Goal: Task Accomplishment & Management: Use online tool/utility

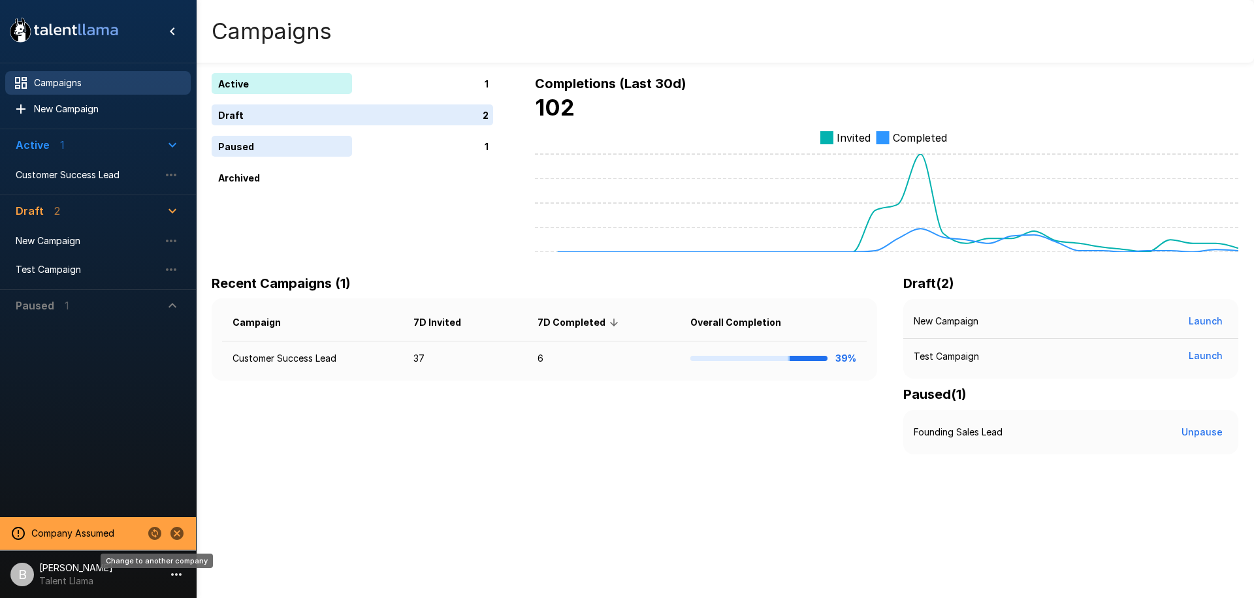
click at [156, 534] on icon "Change to another company" at bounding box center [154, 533] width 13 height 13
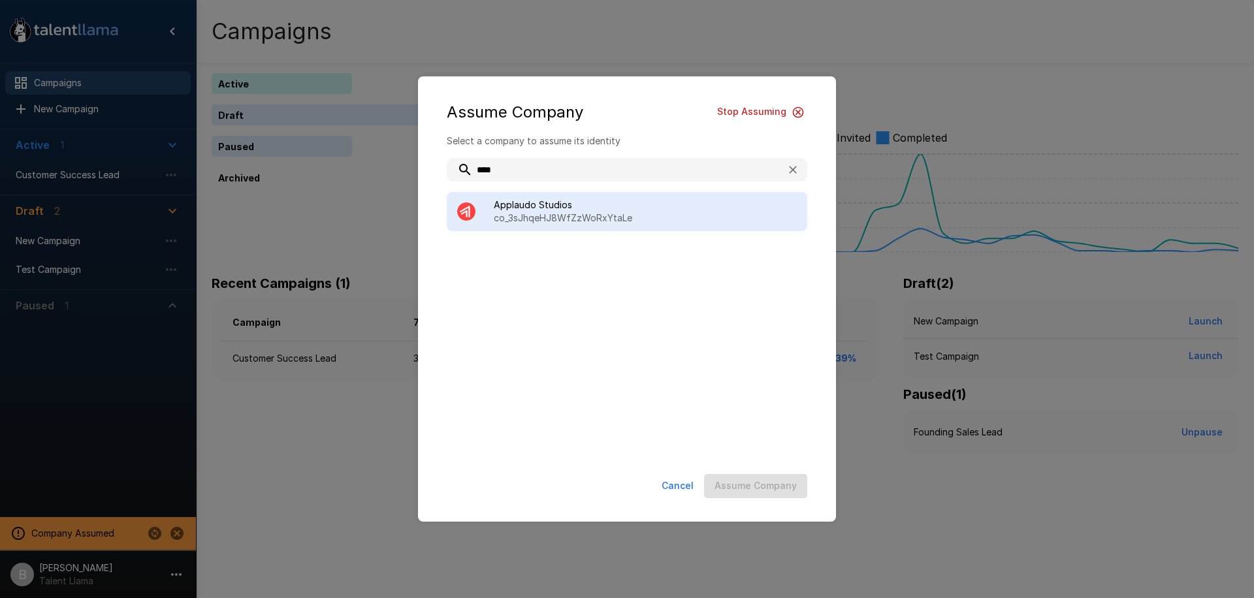
type input "****"
click at [532, 210] on span "Applaudo Studios" at bounding box center [645, 204] width 303 height 13
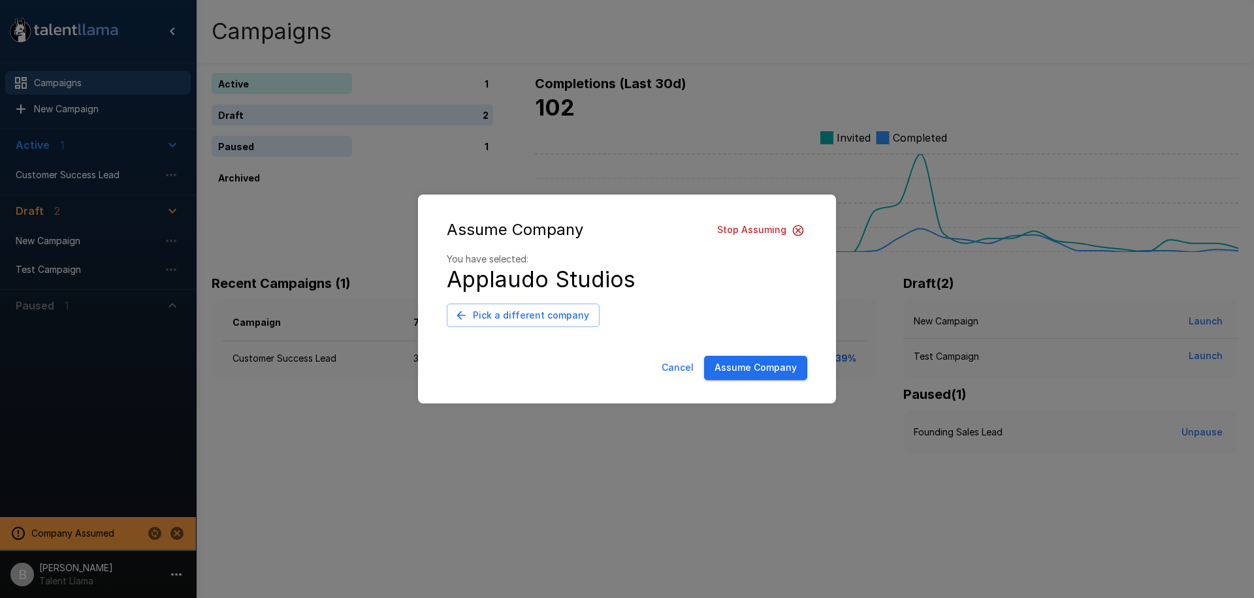
click at [777, 369] on button "Assume Company" at bounding box center [755, 368] width 103 height 24
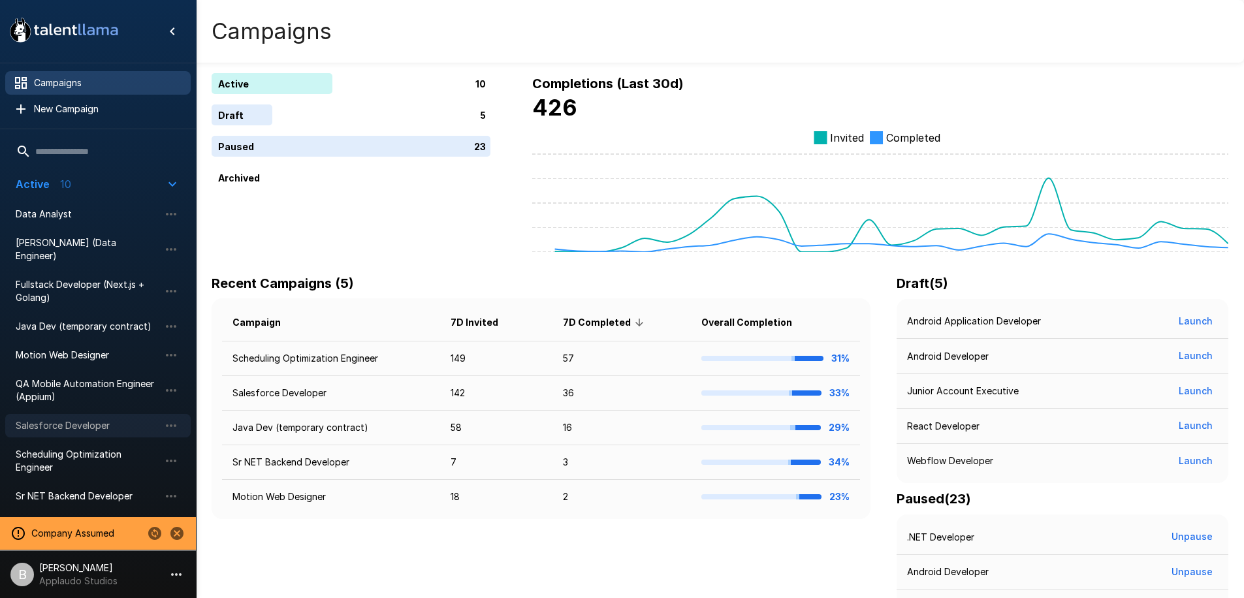
click at [97, 419] on span "Salesforce Developer" at bounding box center [88, 425] width 144 height 13
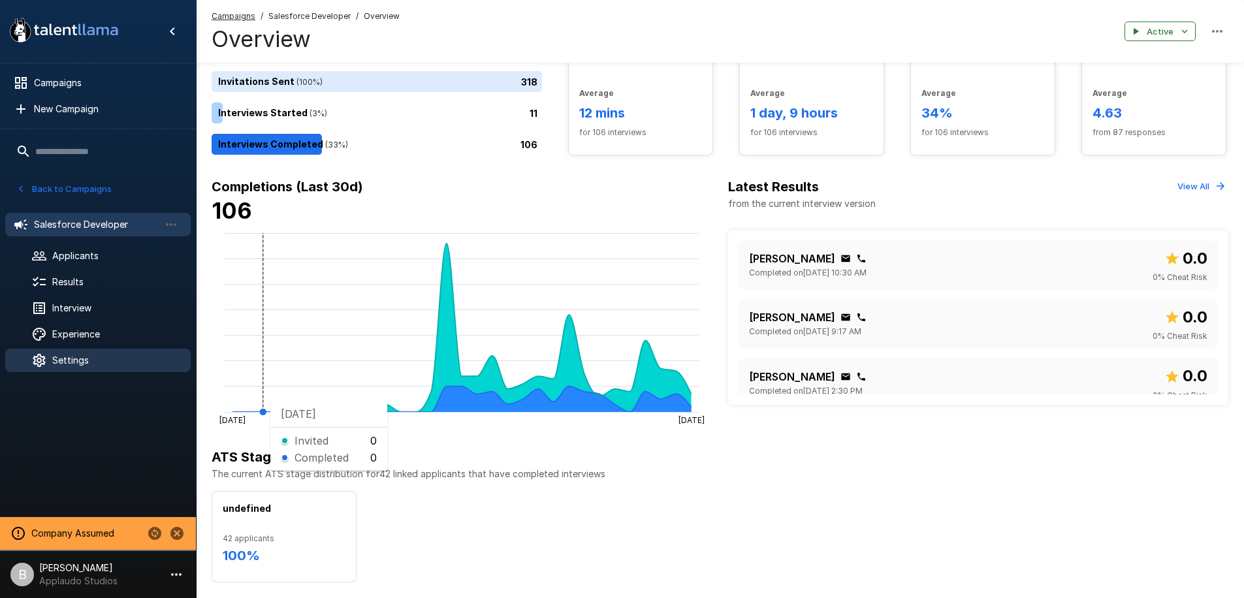
scroll to position [232, 0]
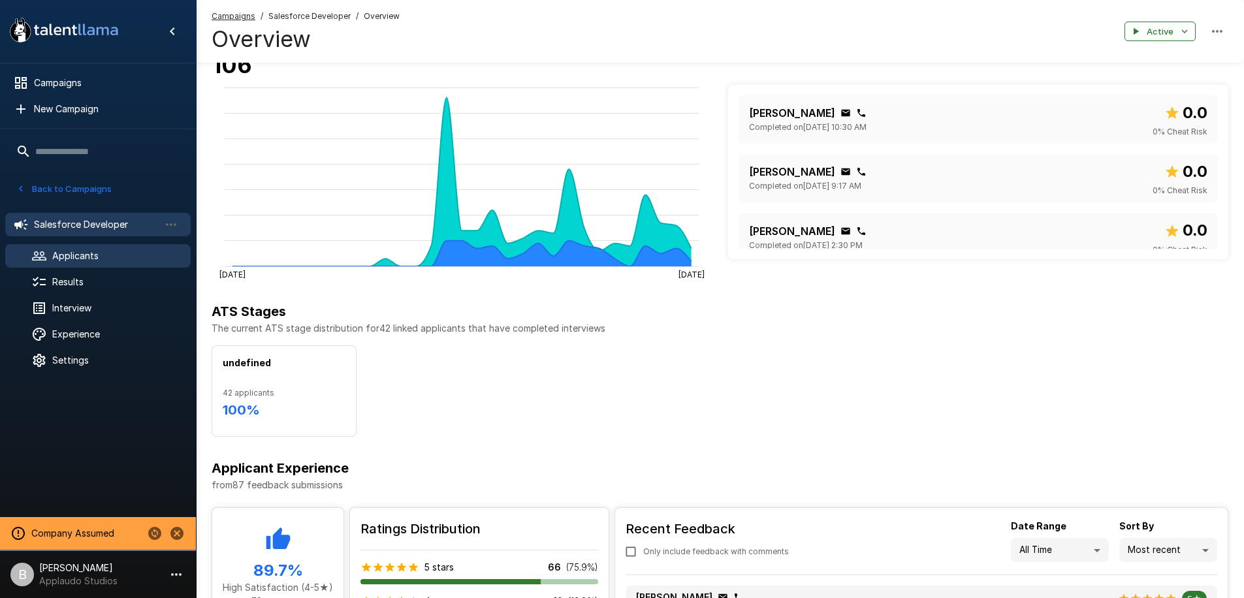
click at [89, 262] on span "Applicants" at bounding box center [116, 255] width 128 height 13
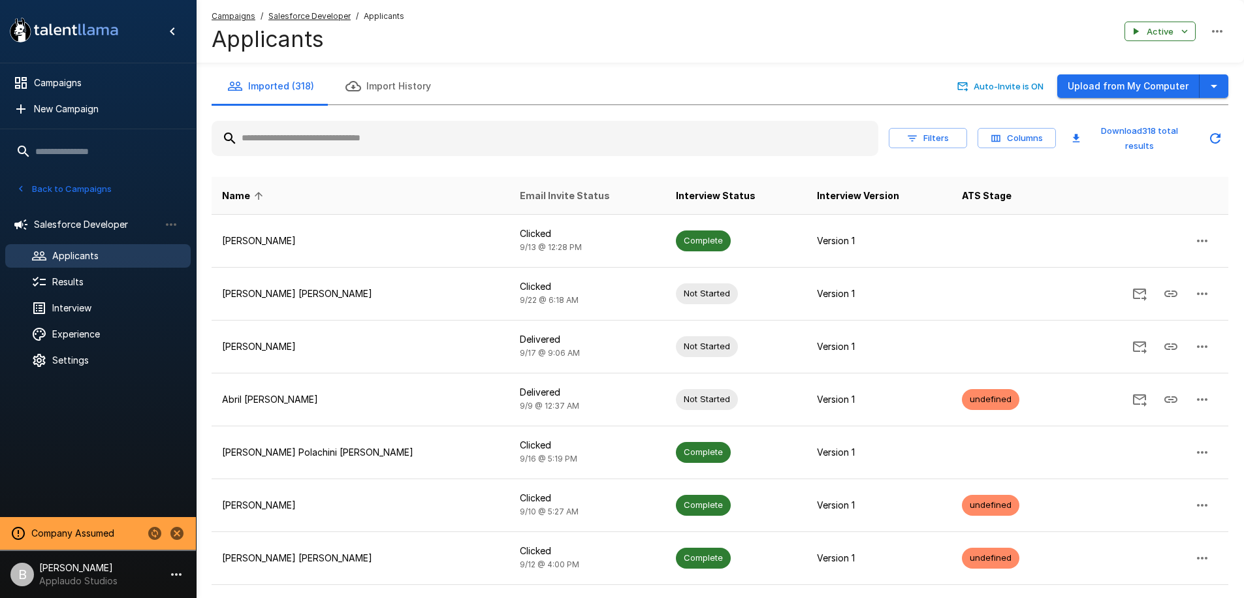
click at [520, 196] on span "Email Invite Status" at bounding box center [565, 196] width 90 height 16
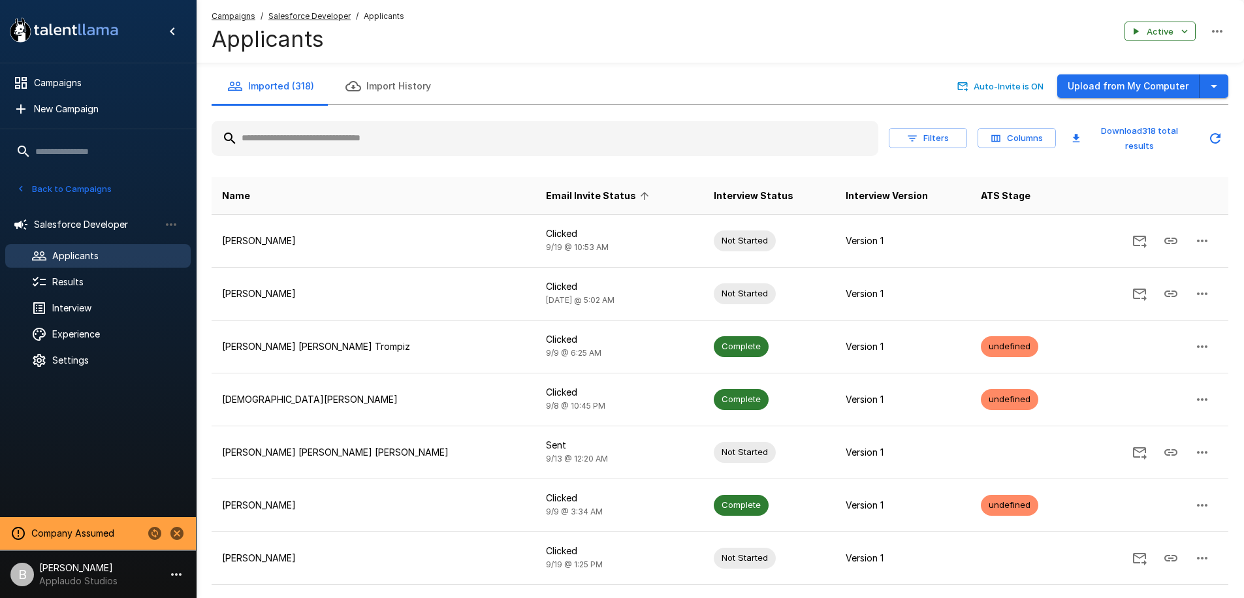
click at [1019, 134] on button "Columns" at bounding box center [1016, 138] width 78 height 20
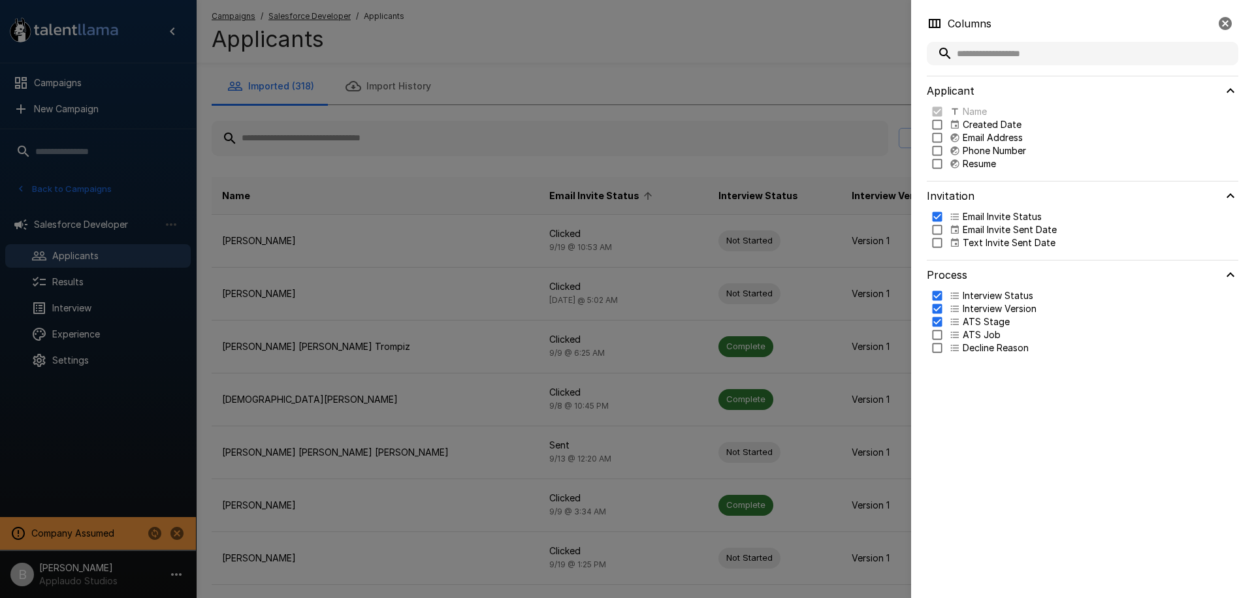
click at [972, 230] on p "Email Invite Sent Date" at bounding box center [1009, 229] width 94 height 13
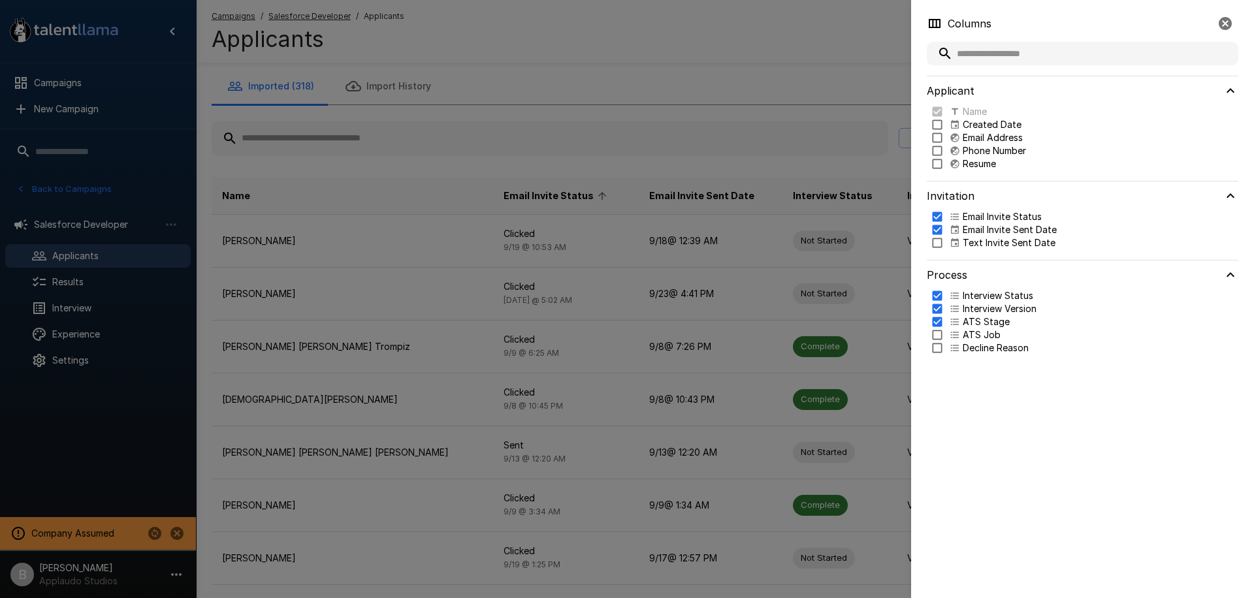
click at [608, 42] on div at bounding box center [627, 299] width 1254 height 598
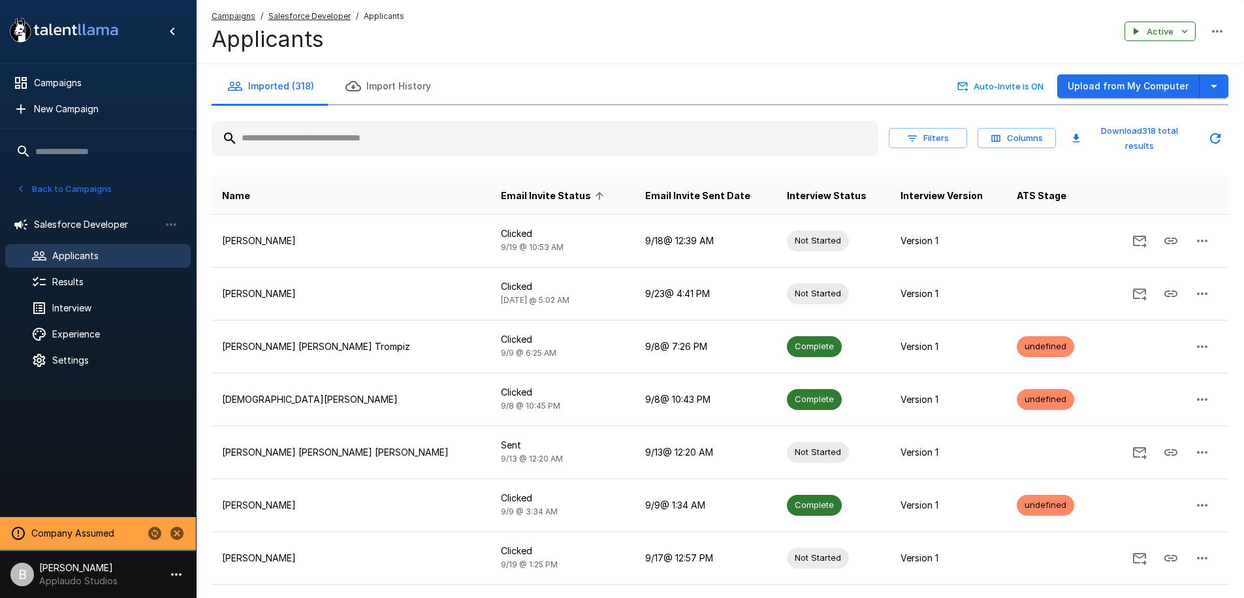
click at [501, 198] on span "Email Invite Status" at bounding box center [554, 196] width 107 height 16
click at [501, 196] on span "Email Invite Status" at bounding box center [554, 196] width 107 height 16
click at [501, 191] on span "Email Invite Status" at bounding box center [554, 196] width 107 height 16
click at [501, 201] on span "Email Invite Status" at bounding box center [554, 196] width 107 height 16
click at [291, 136] on input "text" at bounding box center [545, 139] width 667 height 24
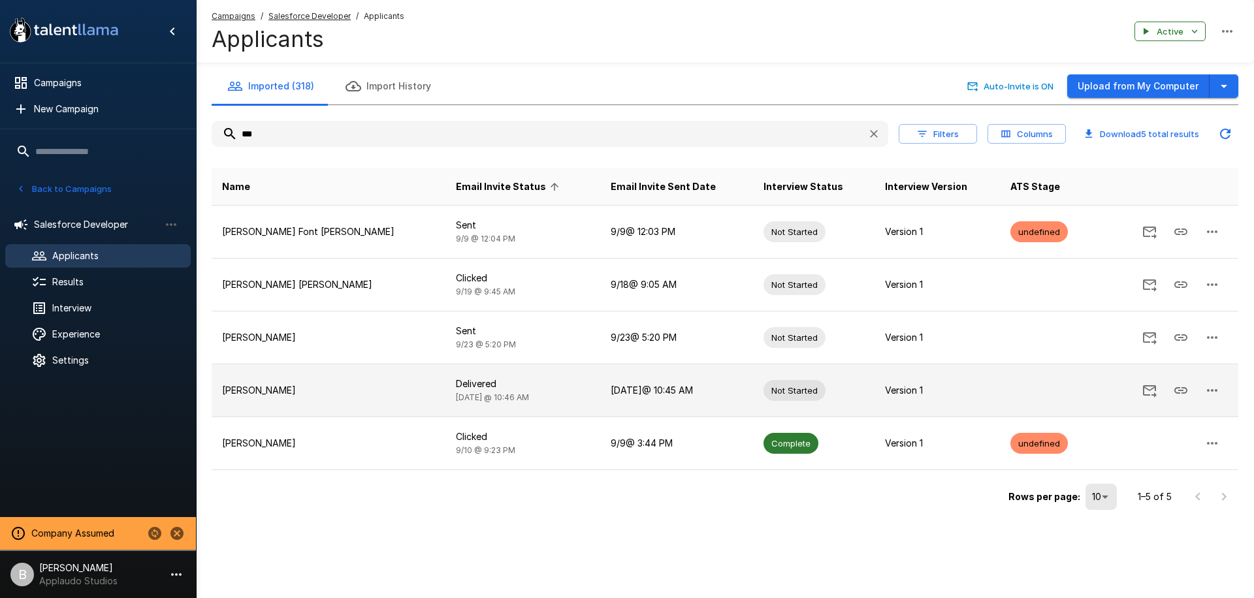
type input "***"
click at [301, 391] on p "[PERSON_NAME]" at bounding box center [328, 390] width 213 height 13
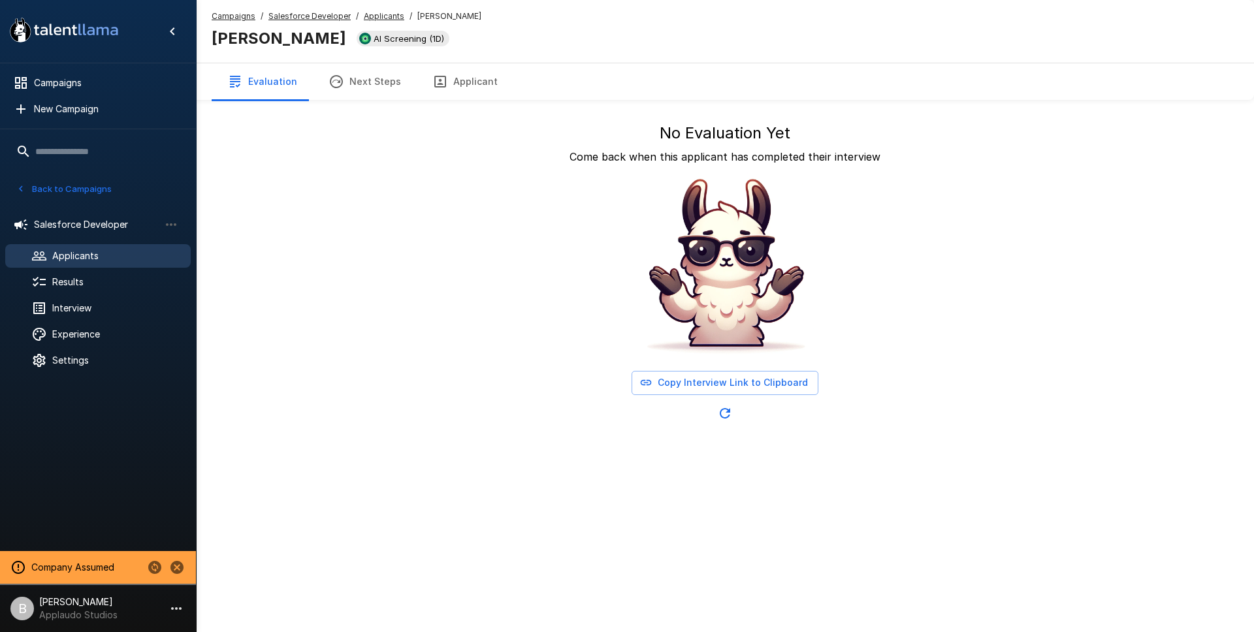
click at [158, 563] on icon "Change to another company" at bounding box center [154, 567] width 13 height 13
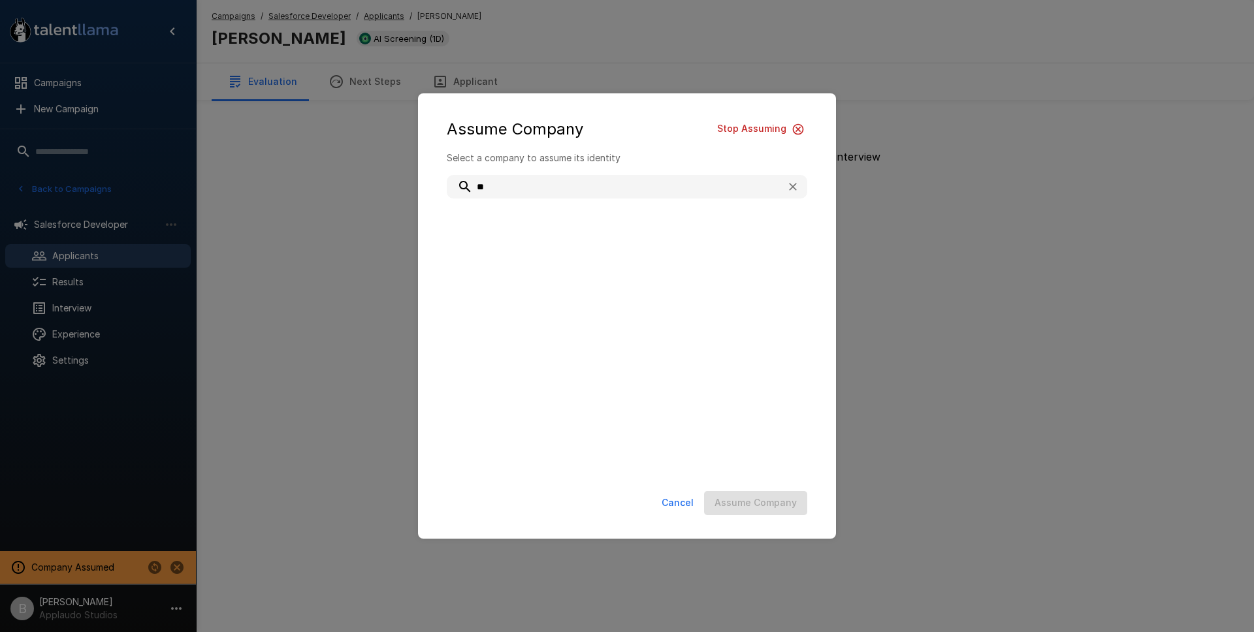
type input "*"
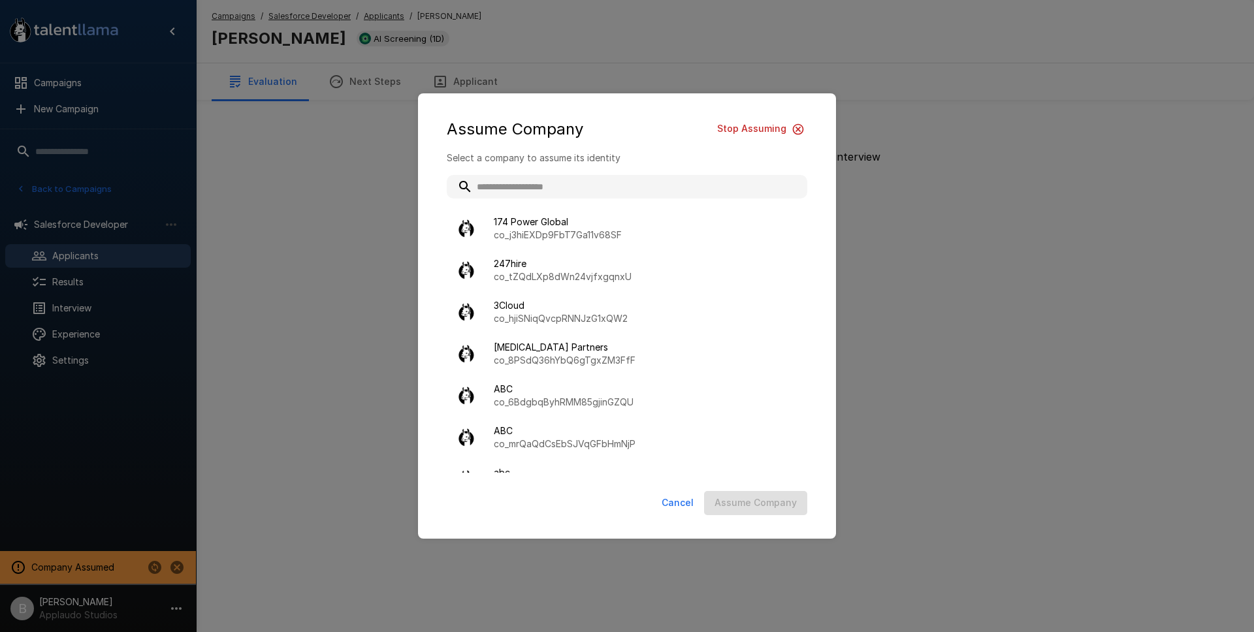
click at [537, 178] on input "text" at bounding box center [627, 187] width 360 height 24
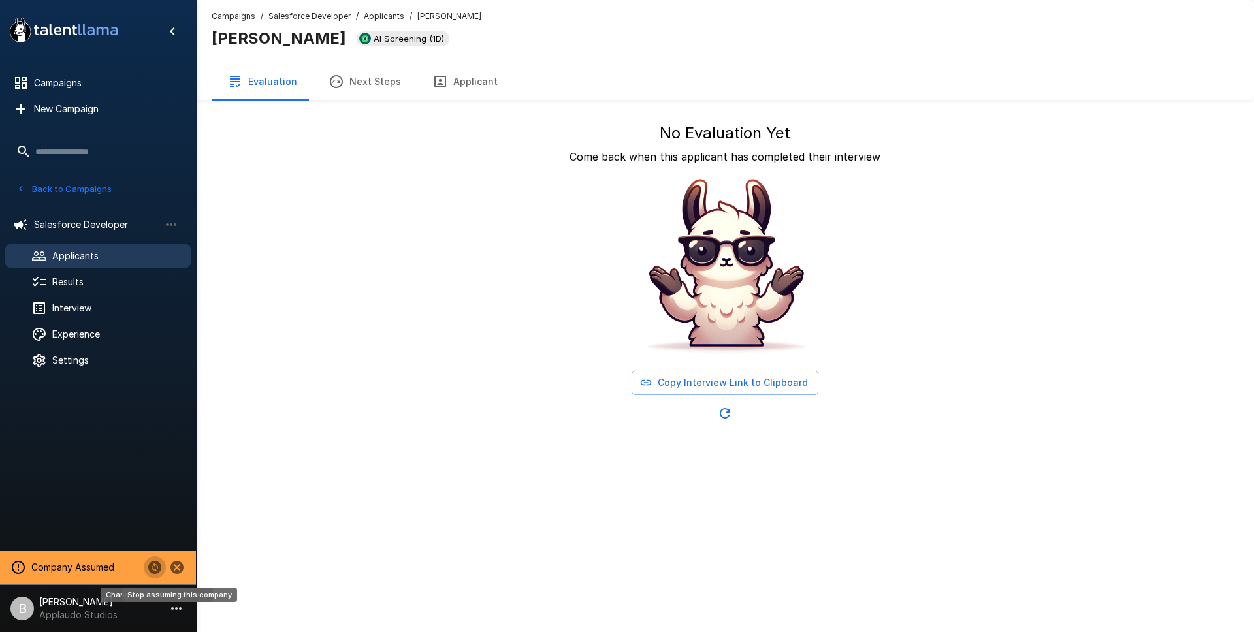
click at [180, 563] on icon "Stop assuming this company" at bounding box center [176, 567] width 13 height 13
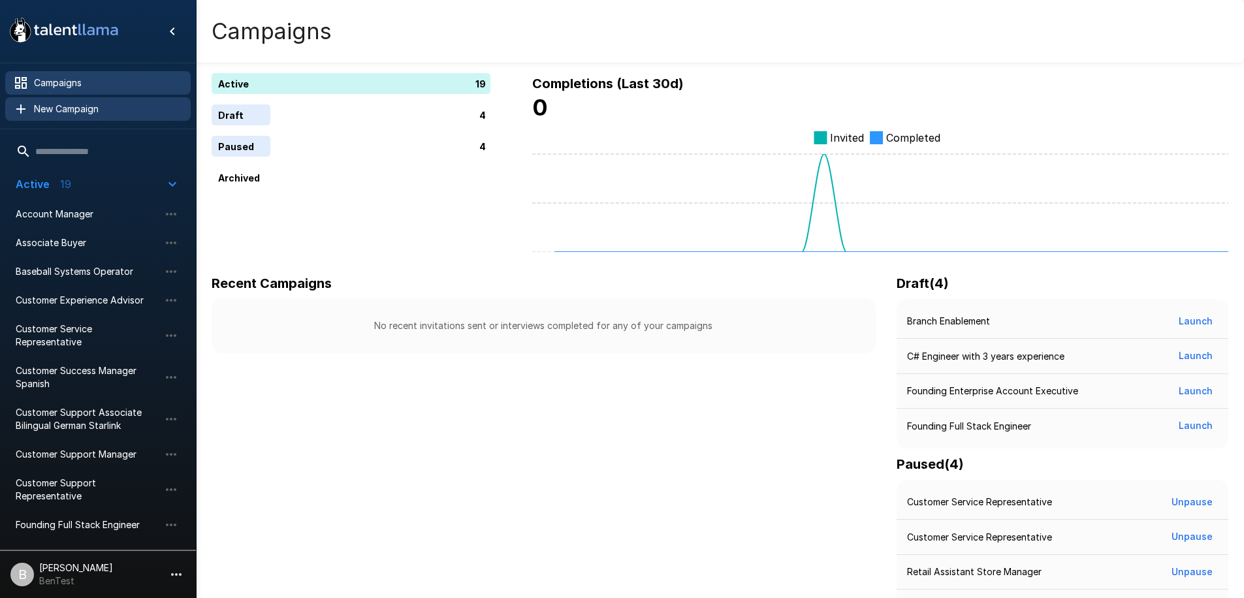
click at [66, 112] on span "New Campaign" at bounding box center [107, 109] width 146 height 13
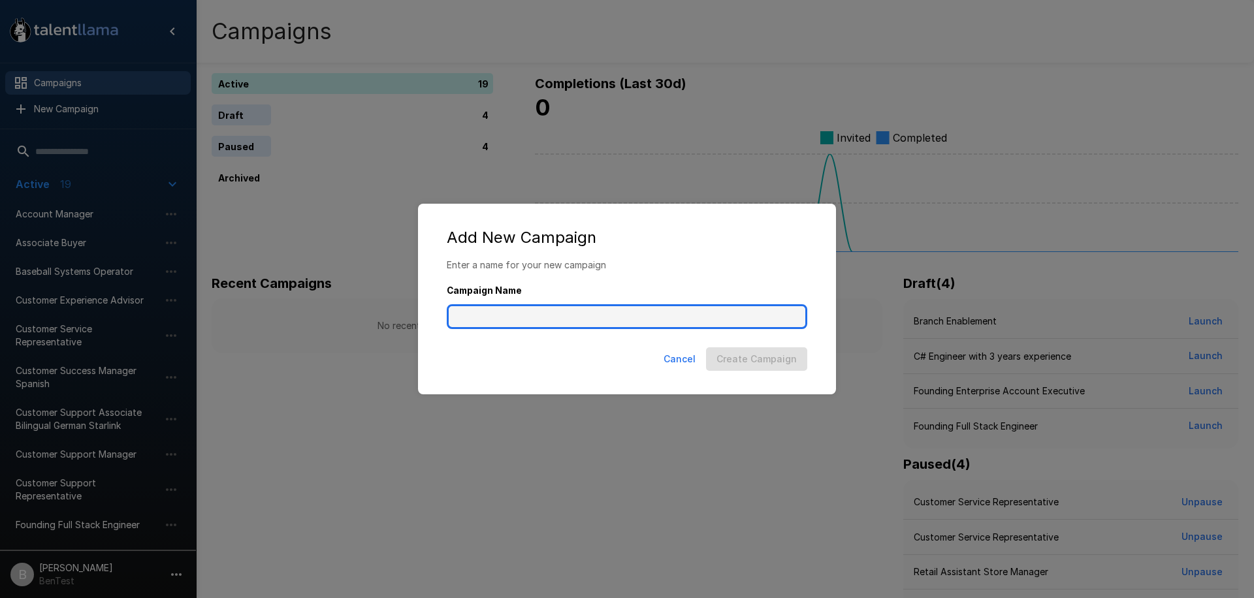
click at [548, 321] on input "Campaign Name" at bounding box center [627, 316] width 360 height 25
type input "**********"
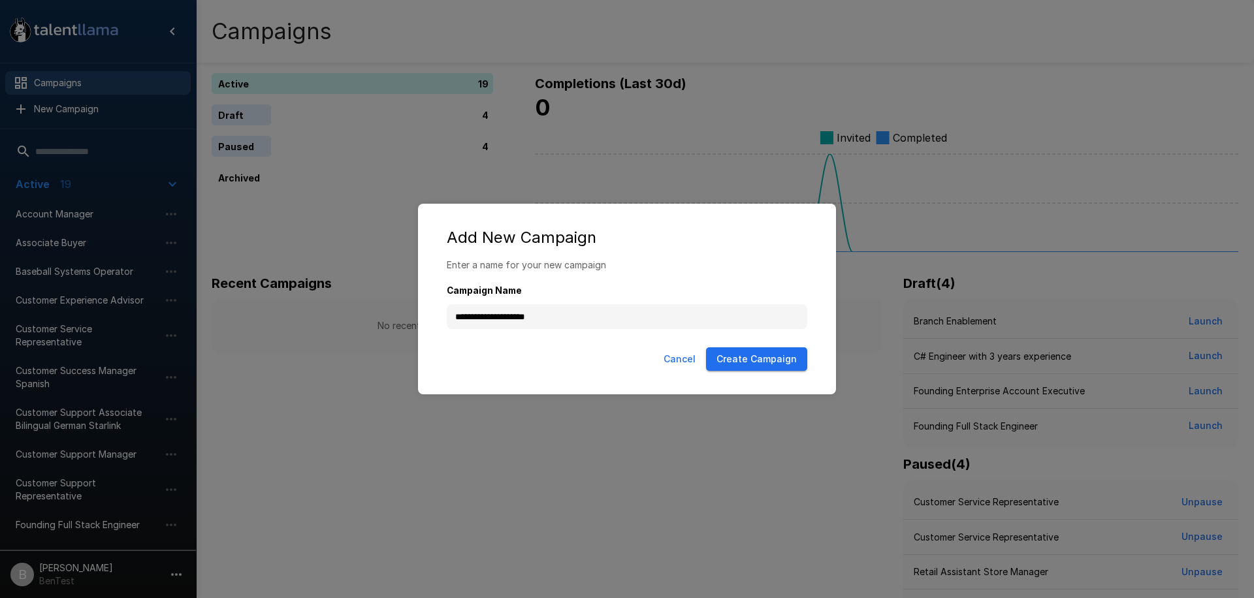
click at [767, 357] on button "Create Campaign" at bounding box center [756, 359] width 101 height 24
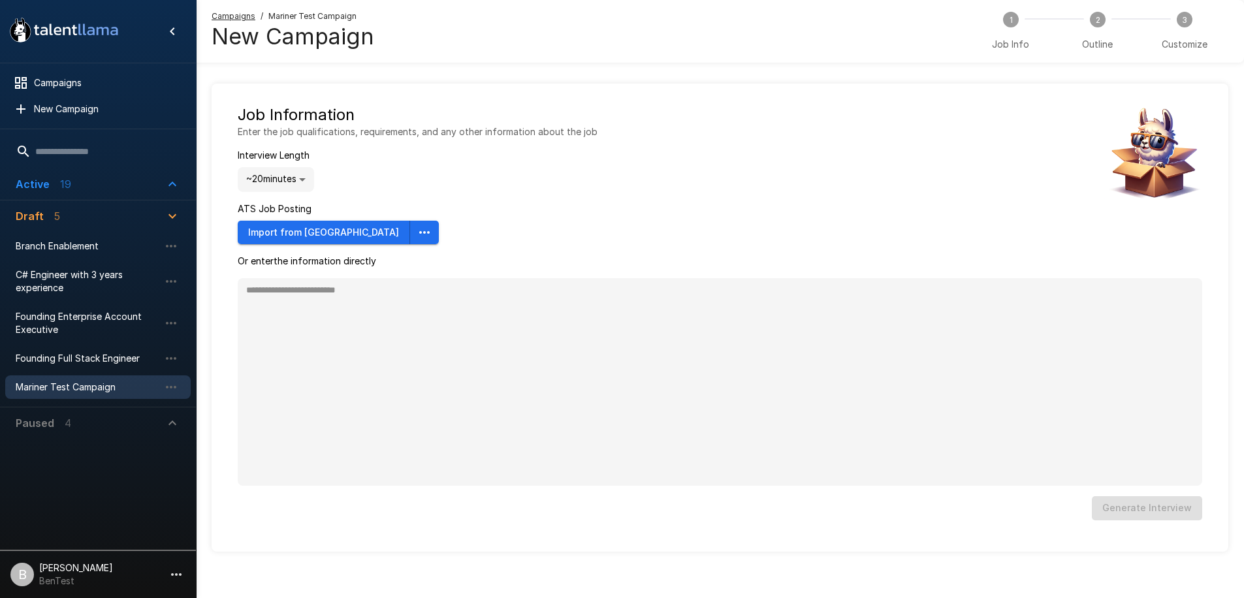
click at [450, 241] on div "Job Information Enter the job qualifications, requirements, and any other infor…" at bounding box center [418, 174] width 360 height 140
type textarea "*"
click at [301, 182] on body ".st0{fill:#FFFFFF;} .st1{fill:#76a4ed;} Campaigns New Campaign Active 19 Accoun…" at bounding box center [622, 299] width 1244 height 598
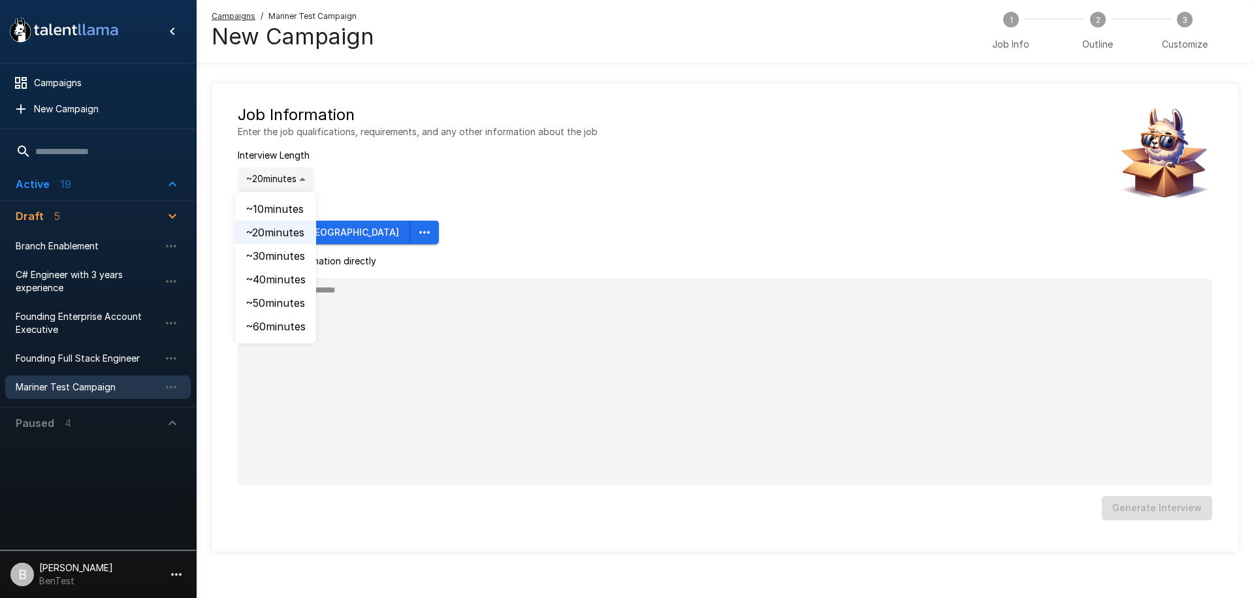
click at [266, 251] on li "~ 30 minutes" at bounding box center [275, 256] width 81 height 24
type input "**"
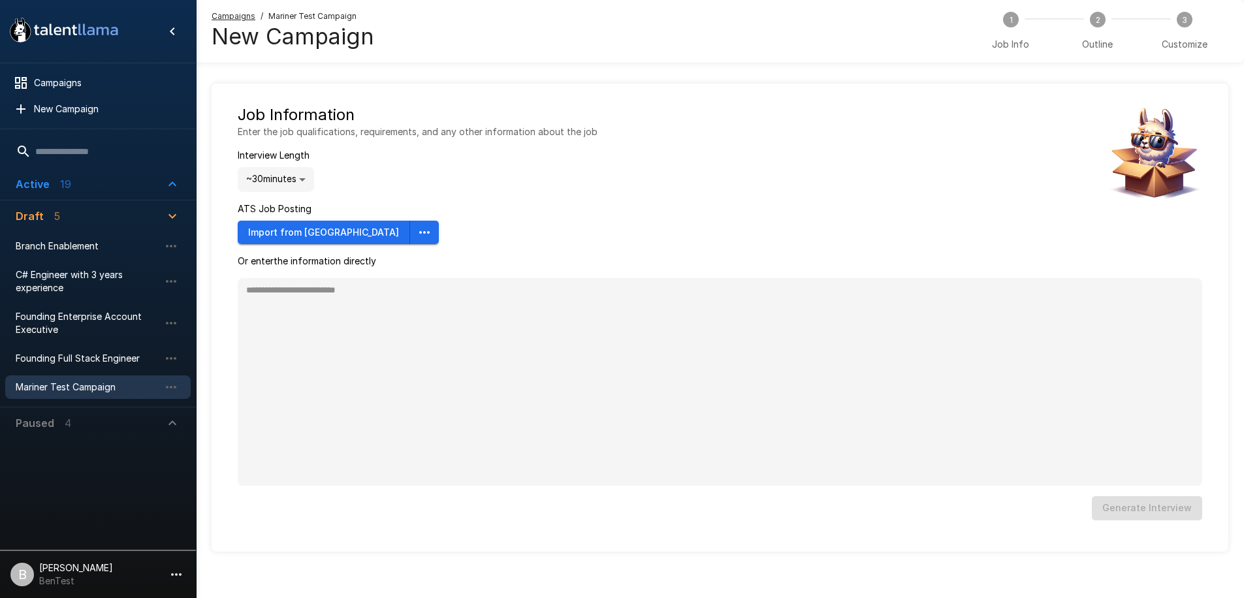
type textarea "*"
click at [308, 236] on button "Import from Ashby" at bounding box center [324, 233] width 172 height 24
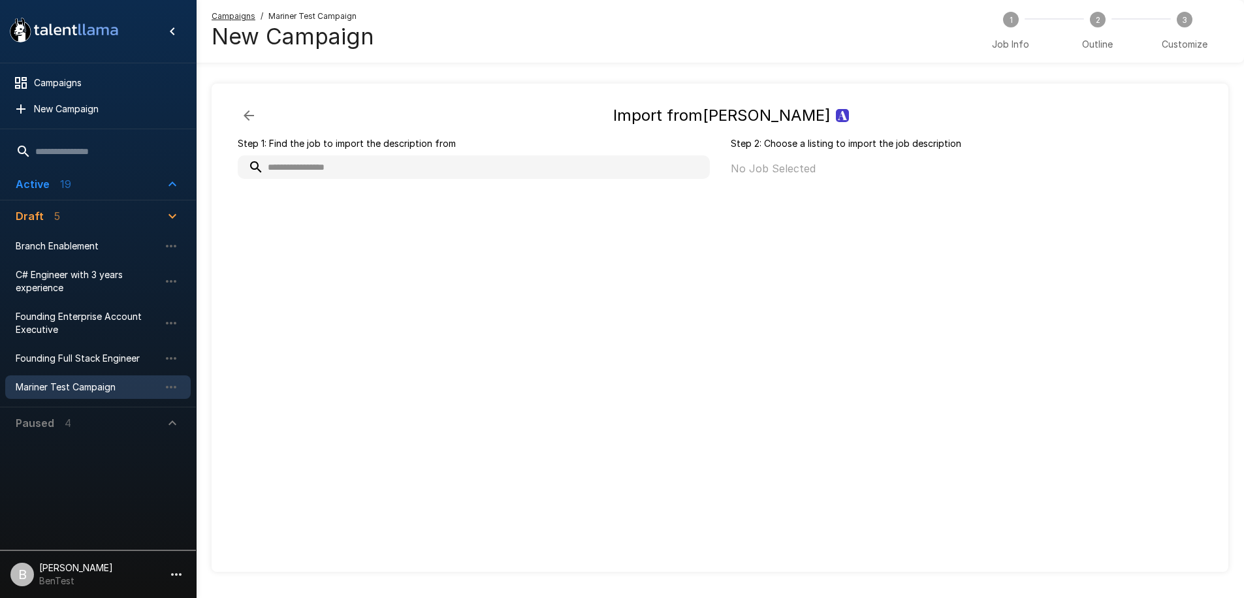
click at [319, 163] on input "text" at bounding box center [474, 167] width 472 height 24
click at [255, 117] on icon "button" at bounding box center [249, 116] width 16 height 16
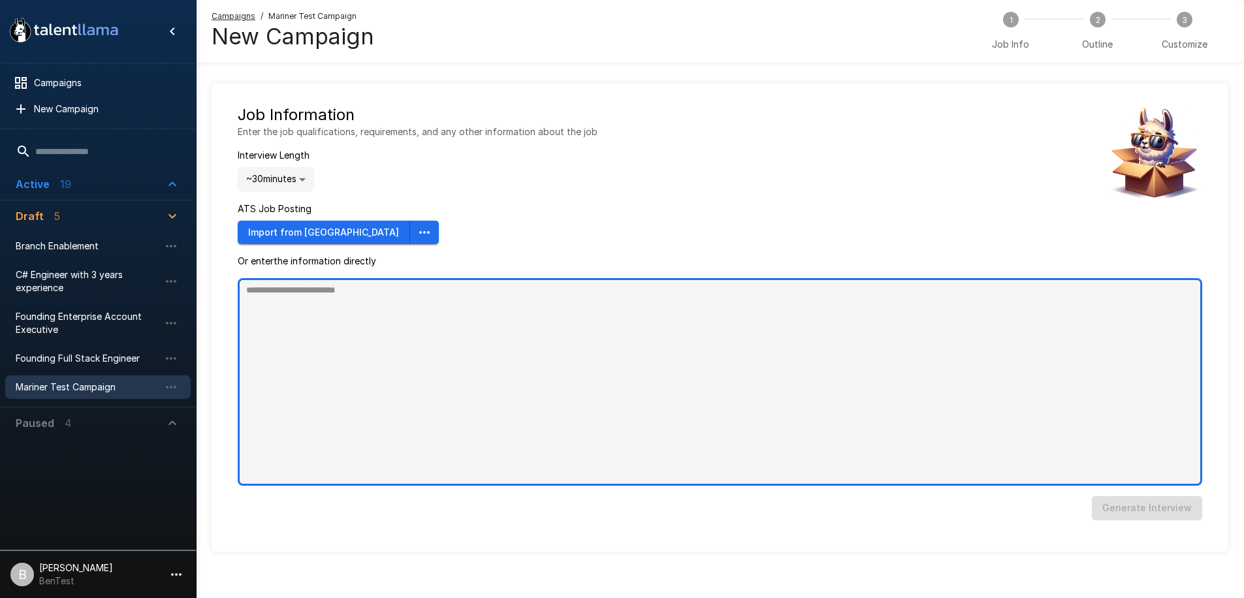
click at [302, 315] on textarea at bounding box center [720, 382] width 964 height 208
type textarea "*"
click at [355, 374] on textarea at bounding box center [720, 382] width 964 height 208
paste textarea "**********"
type textarea "**********"
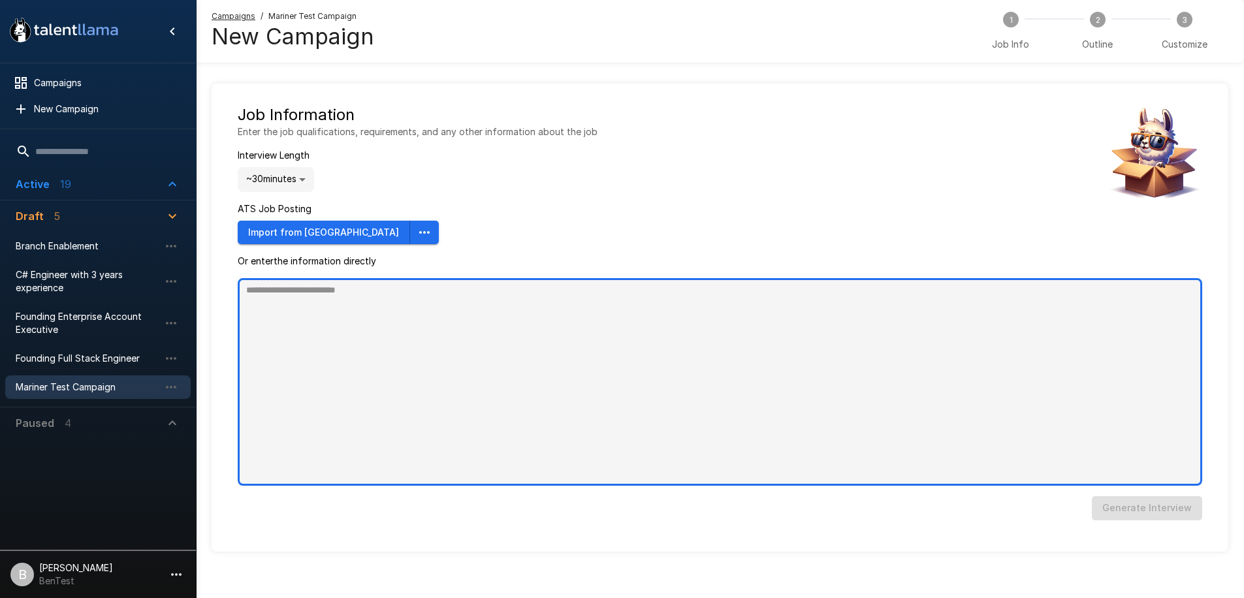
type textarea "*"
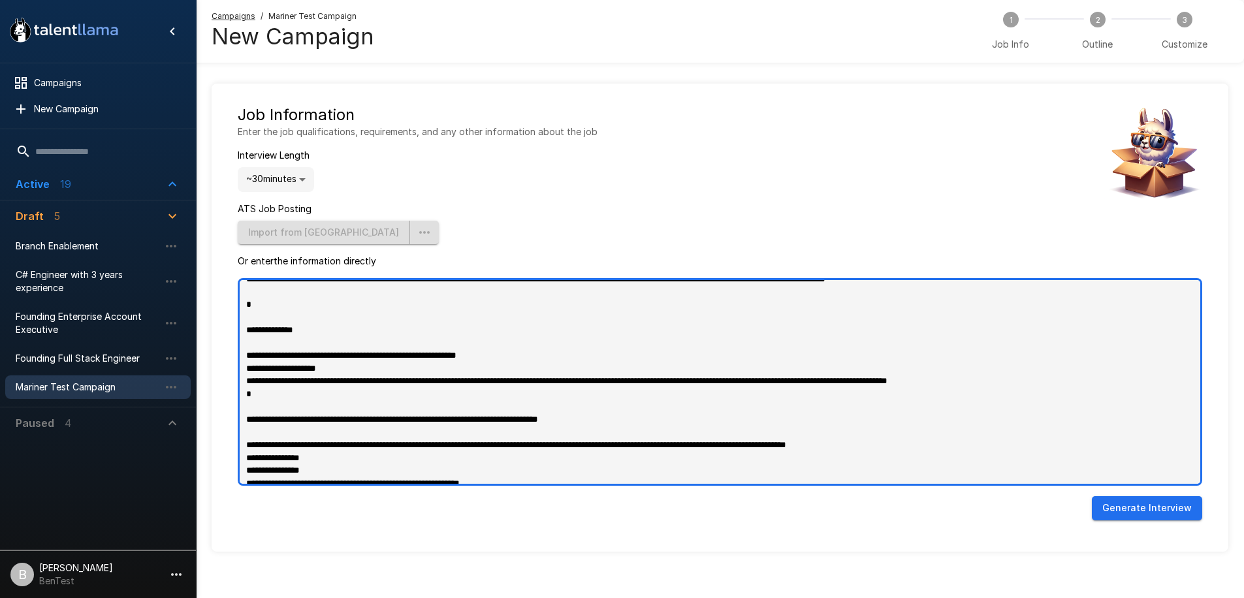
scroll to position [778, 0]
drag, startPoint x: 362, startPoint y: 303, endPoint x: 735, endPoint y: 339, distance: 375.2
click at [735, 339] on textarea at bounding box center [720, 382] width 964 height 208
click at [615, 445] on textarea at bounding box center [720, 382] width 964 height 208
type textarea "**********"
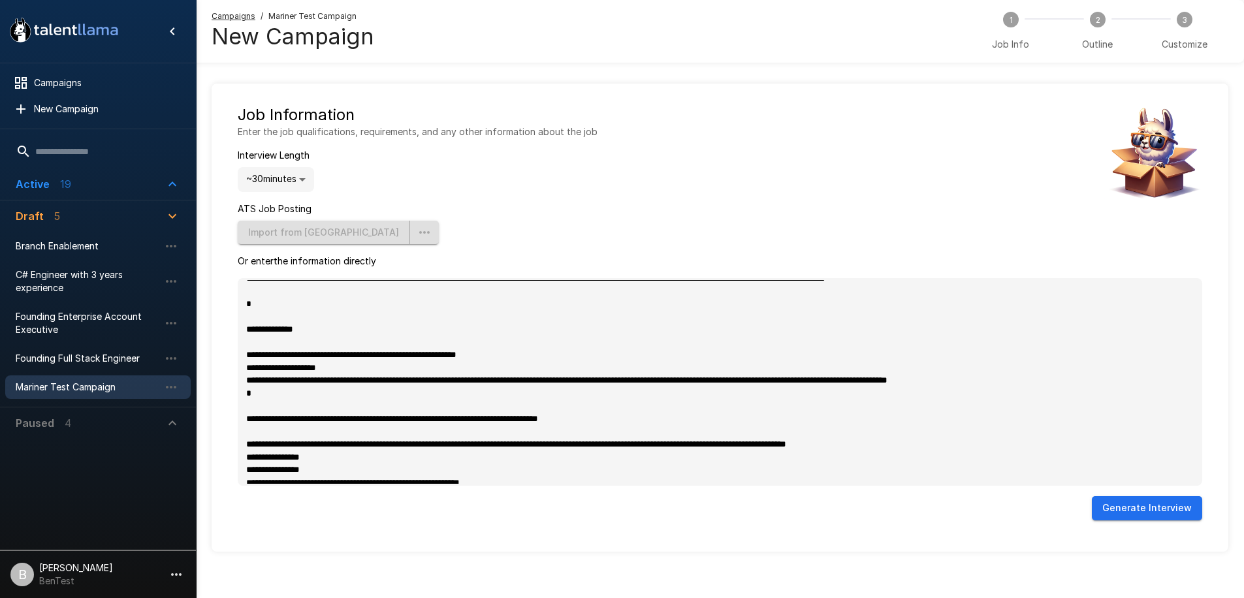
type textarea "*"
click at [1134, 503] on button "Generate Interview" at bounding box center [1147, 508] width 110 height 24
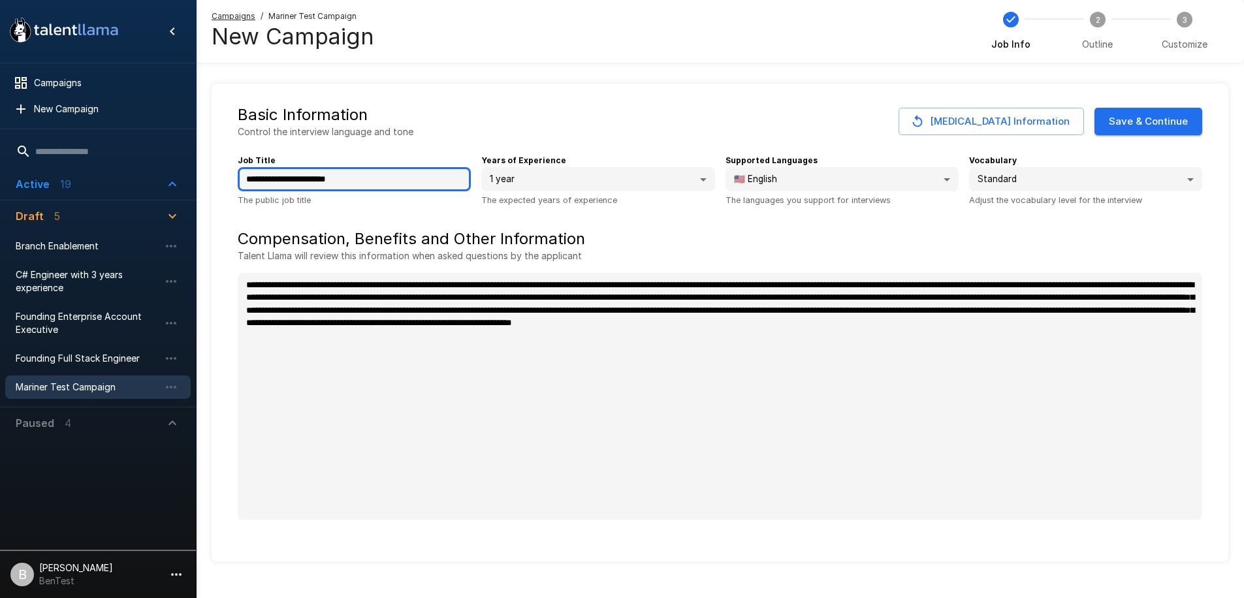
drag, startPoint x: 253, startPoint y: 177, endPoint x: 417, endPoint y: 164, distance: 165.1
click at [417, 164] on div "**********" at bounding box center [349, 176] width 244 height 64
click at [404, 174] on input "**********" at bounding box center [354, 179] width 233 height 25
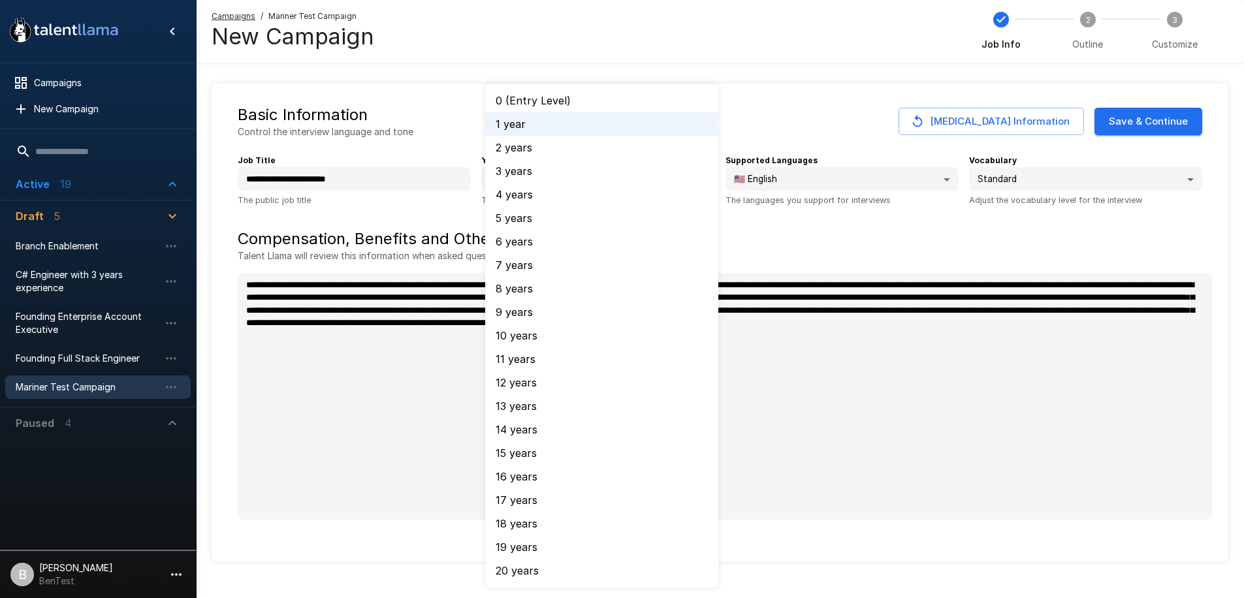
click at [580, 178] on body ".st0{fill:#FFFFFF;} .st1{fill:#76a4ed;} Campaigns New Campaign Active 19 Accoun…" at bounding box center [627, 299] width 1254 height 598
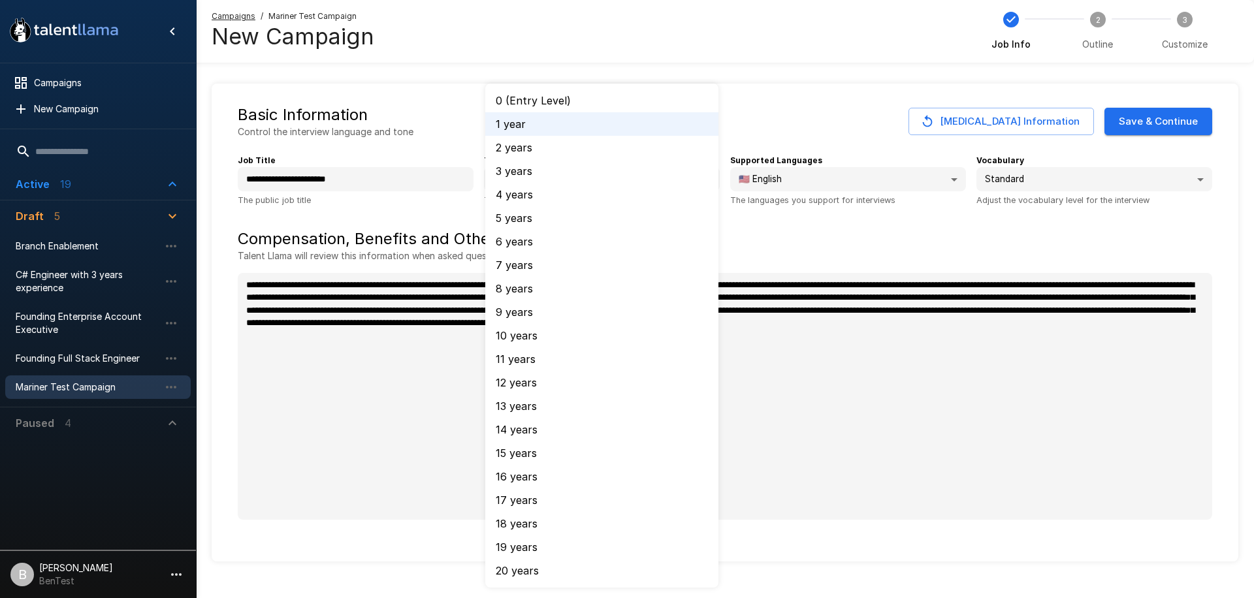
click at [849, 79] on div at bounding box center [627, 299] width 1254 height 598
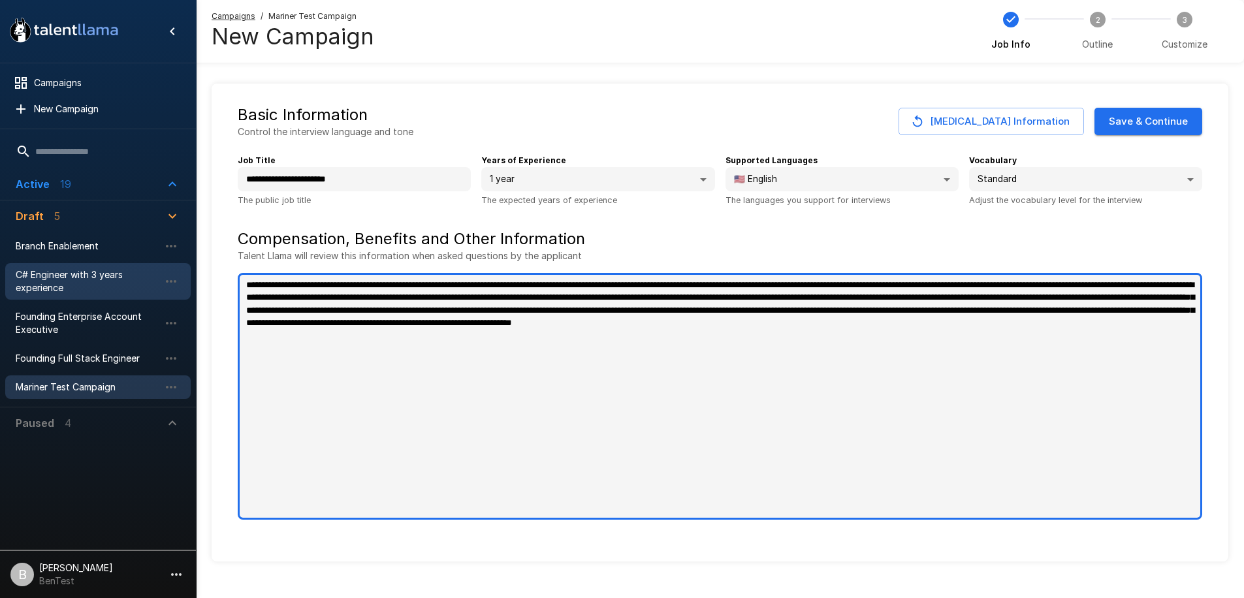
drag, startPoint x: 556, startPoint y: 349, endPoint x: 95, endPoint y: 272, distance: 466.7
click at [196, 272] on div ".st0{fill:#FFFFFF;} .st1{fill:#76a4ed;} Campaigns New Campaign Active 19 Accoun…" at bounding box center [720, 307] width 1048 height 614
click at [635, 340] on textarea "**********" at bounding box center [720, 396] width 964 height 247
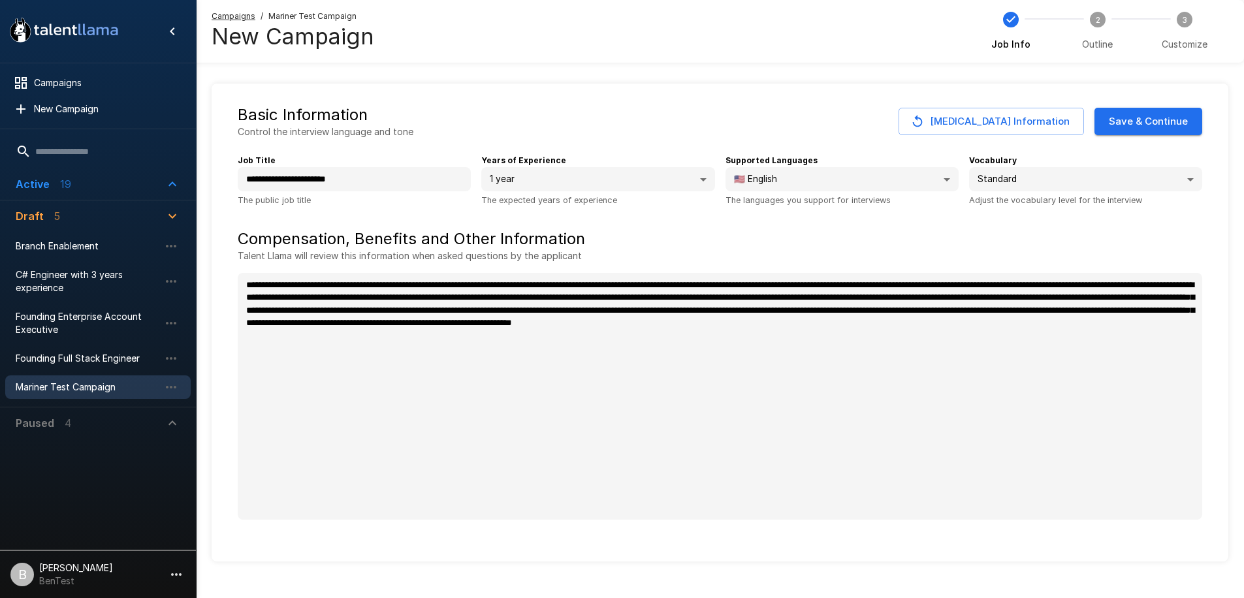
type textarea "*"
drag, startPoint x: 733, startPoint y: 101, endPoint x: 798, endPoint y: 144, distance: 77.7
click at [733, 101] on div "**********" at bounding box center [720, 323] width 1017 height 478
click at [1160, 127] on button "Save & Continue" at bounding box center [1148, 121] width 108 height 27
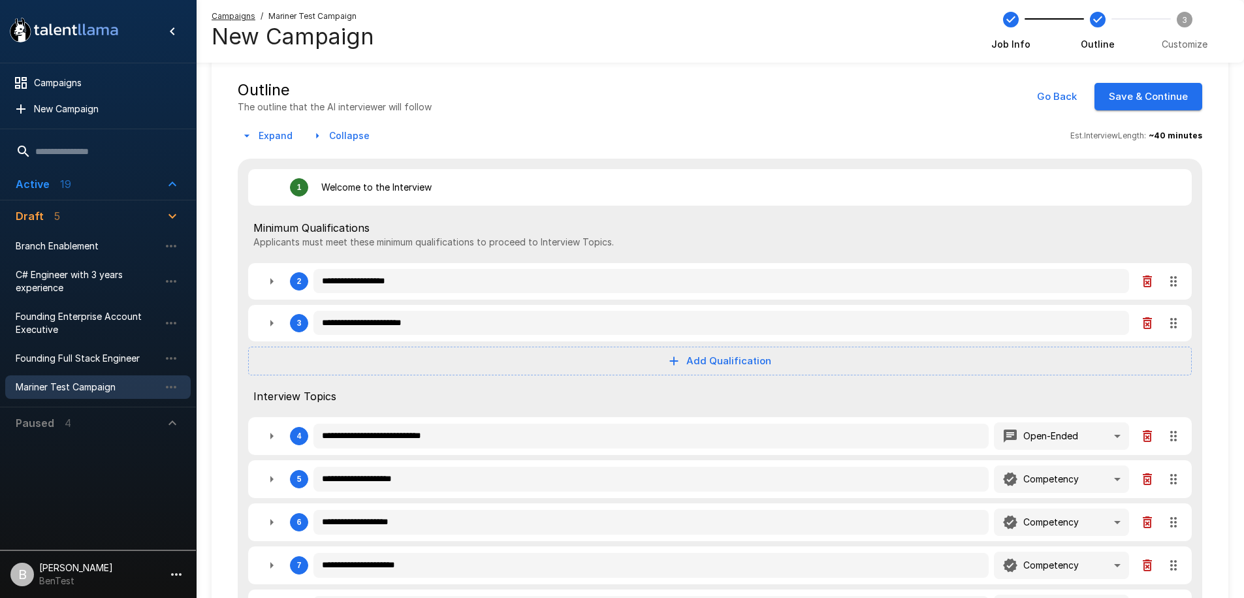
scroll to position [24, 0]
click at [276, 280] on icon "button" at bounding box center [272, 283] width 16 height 16
type textarea "*"
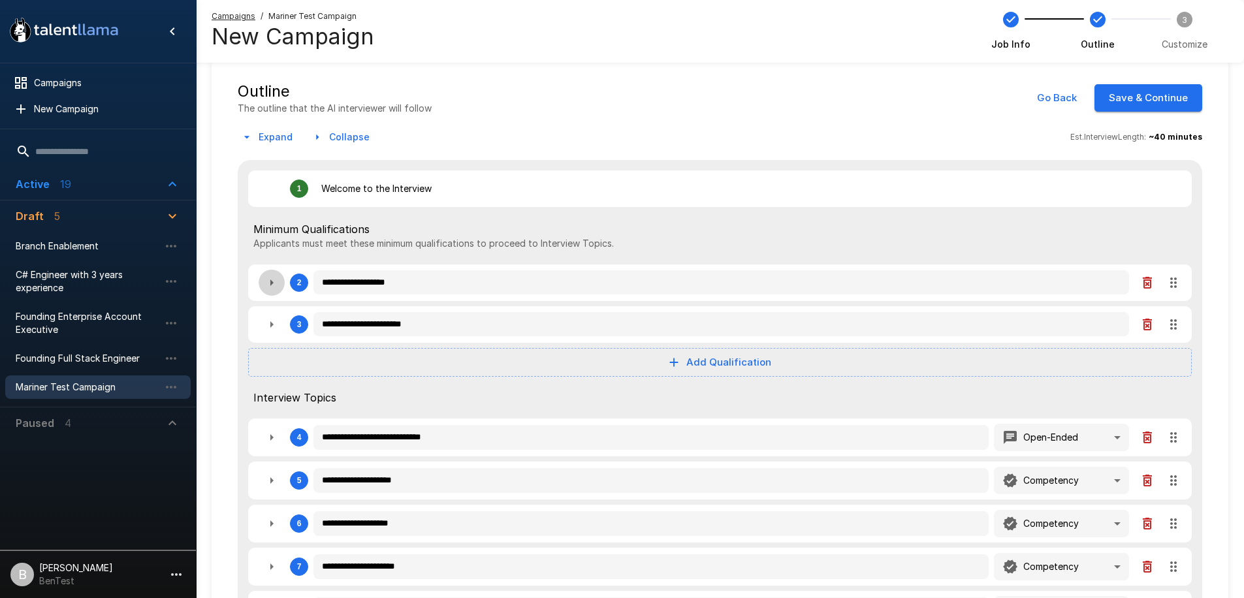
type textarea "*"
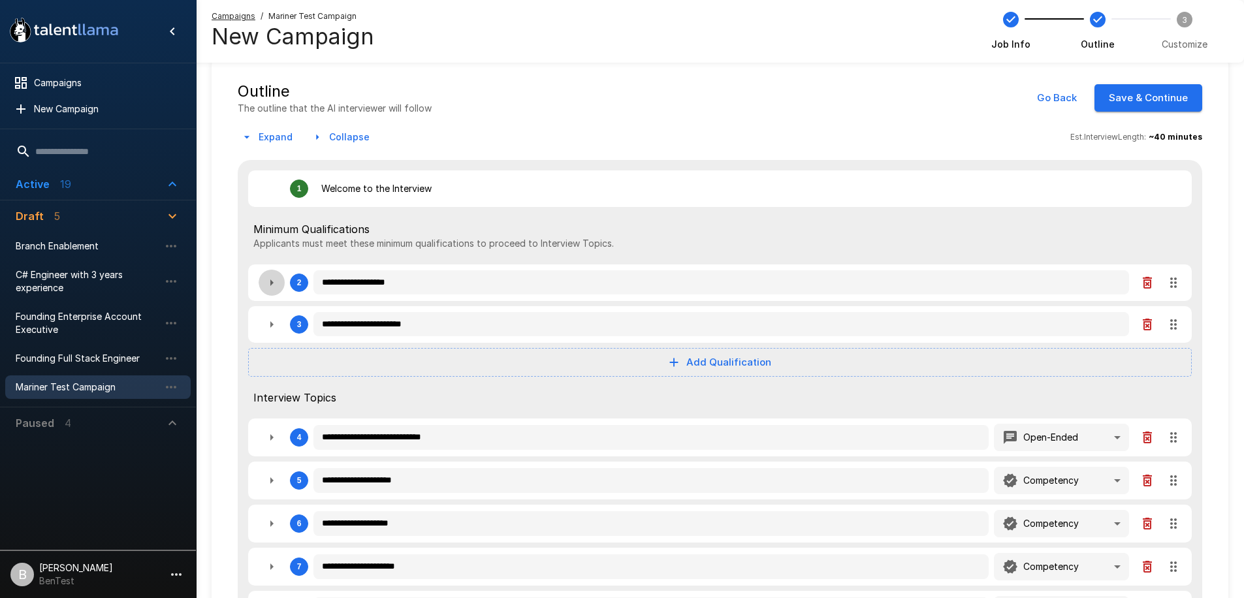
type textarea "*"
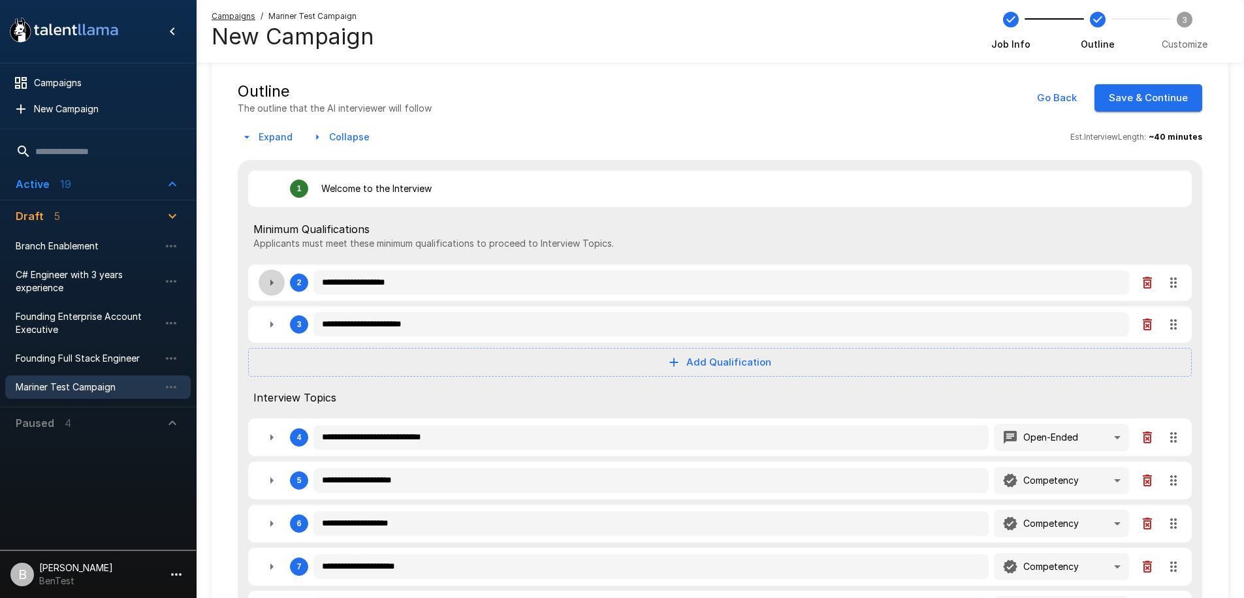
type textarea "*"
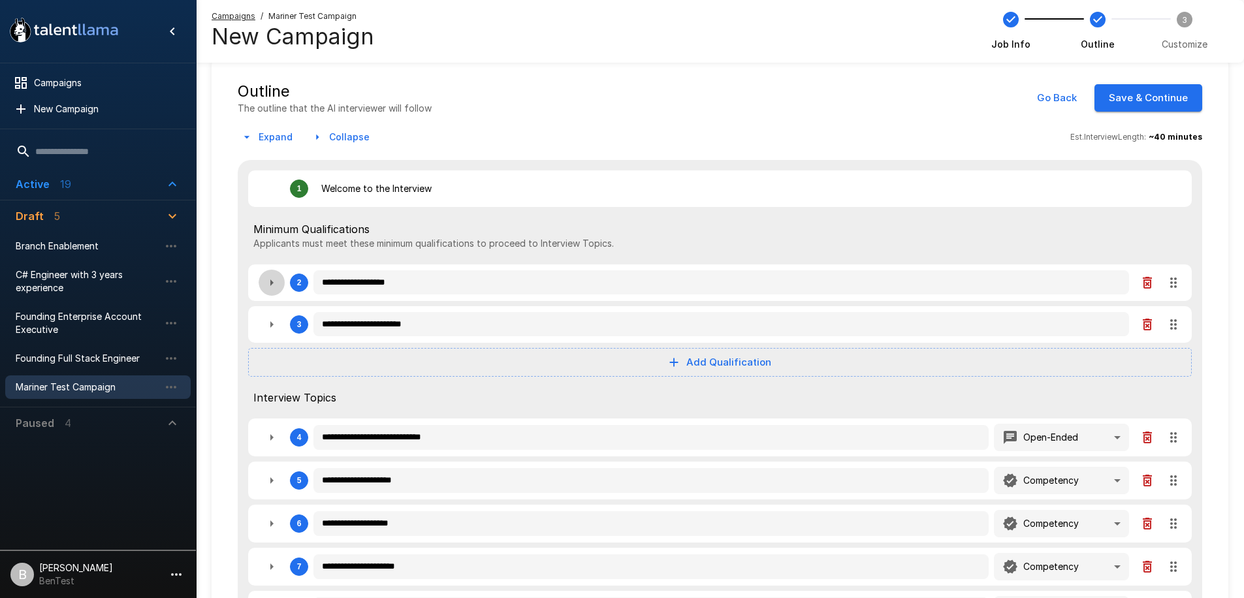
type textarea "*"
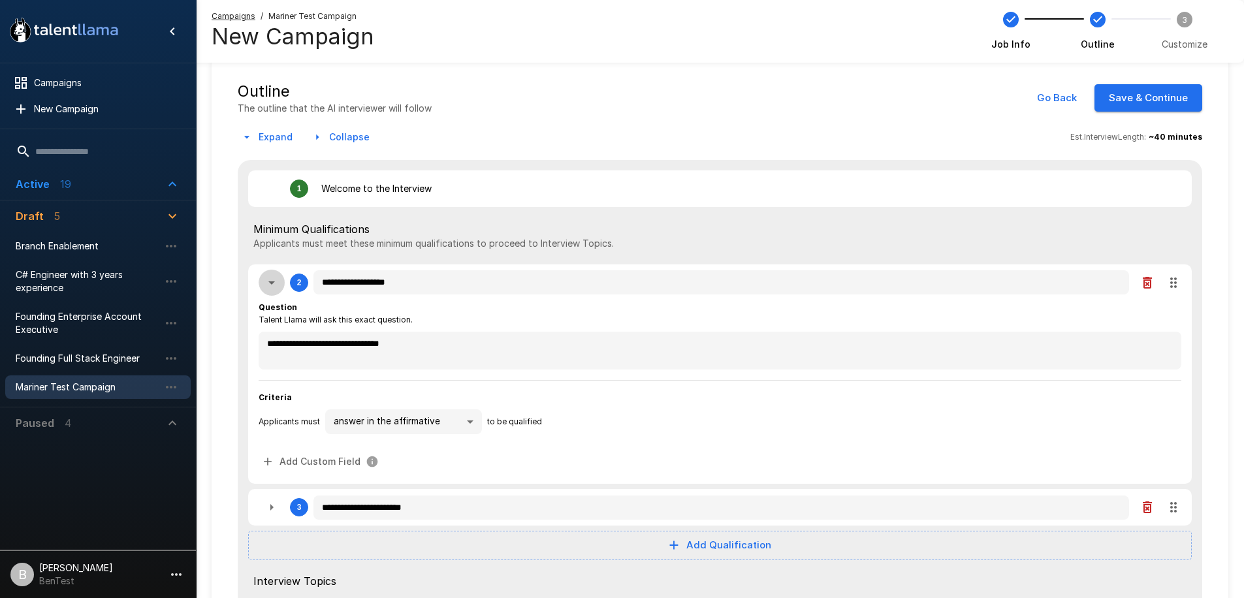
click at [280, 285] on button "button" at bounding box center [272, 283] width 26 height 26
type textarea "*"
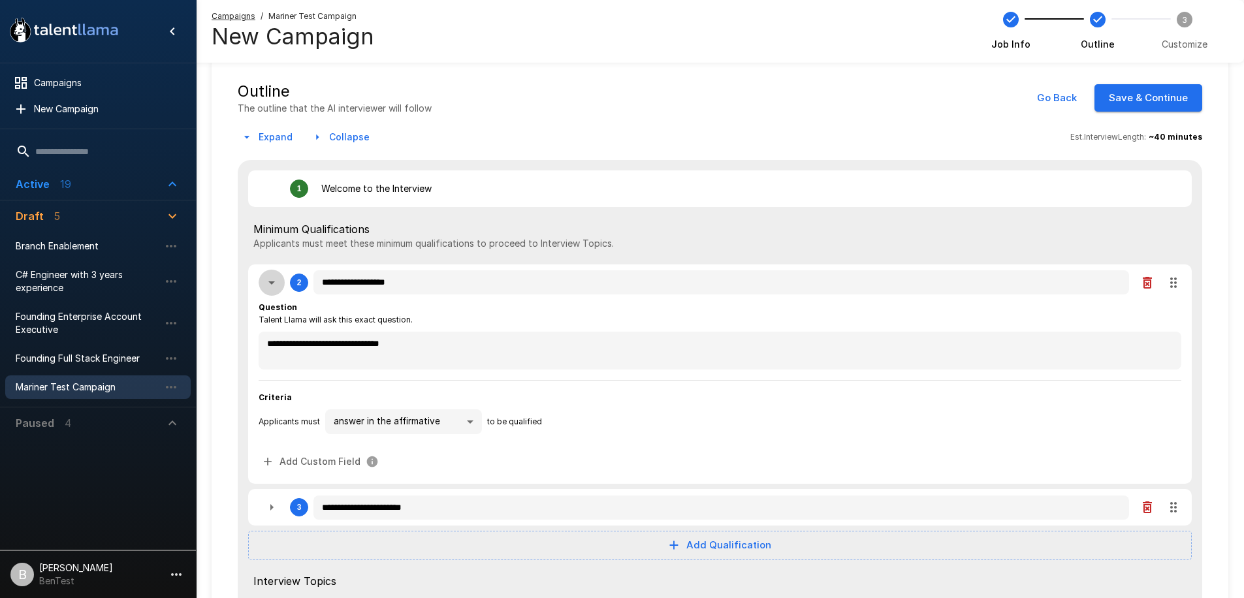
type textarea "*"
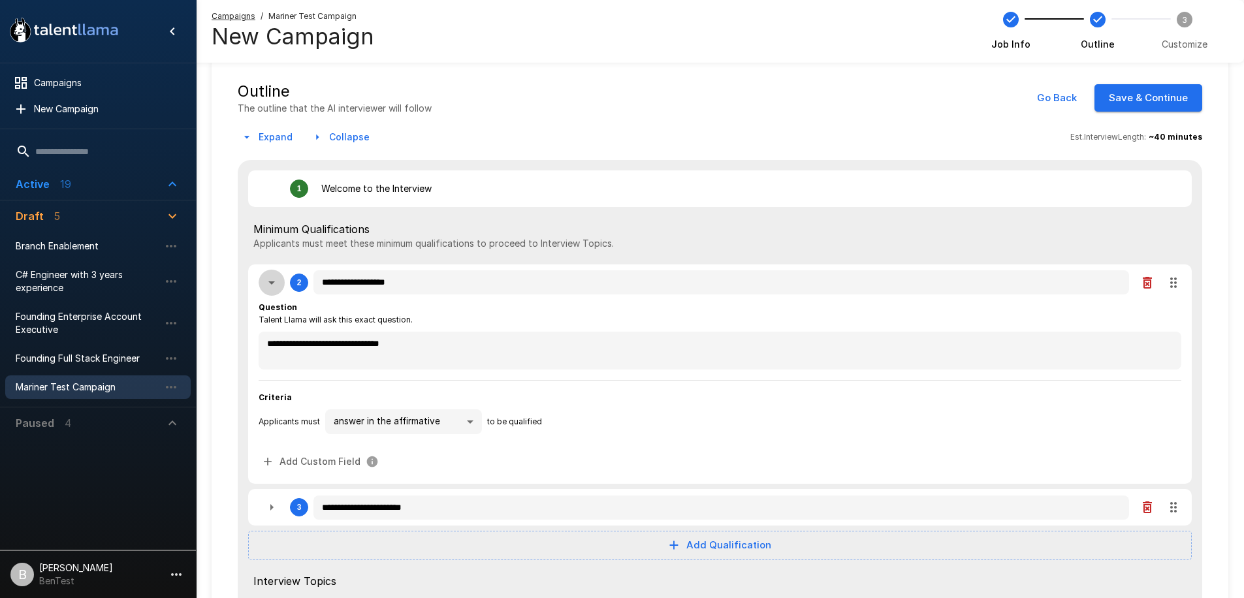
type textarea "*"
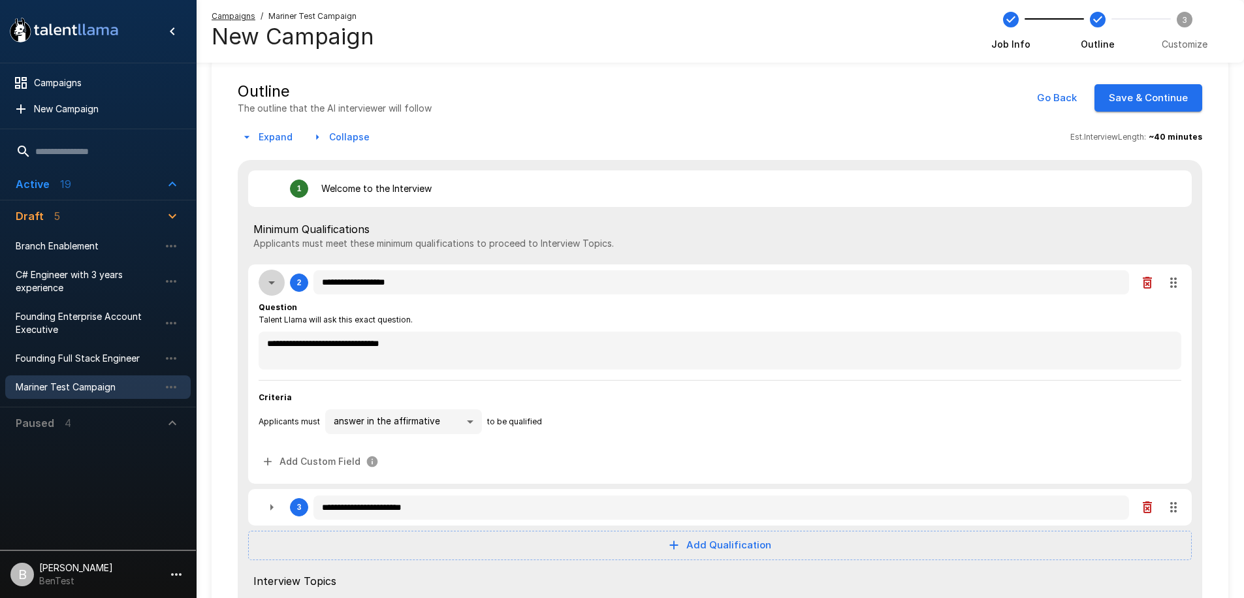
type textarea "*"
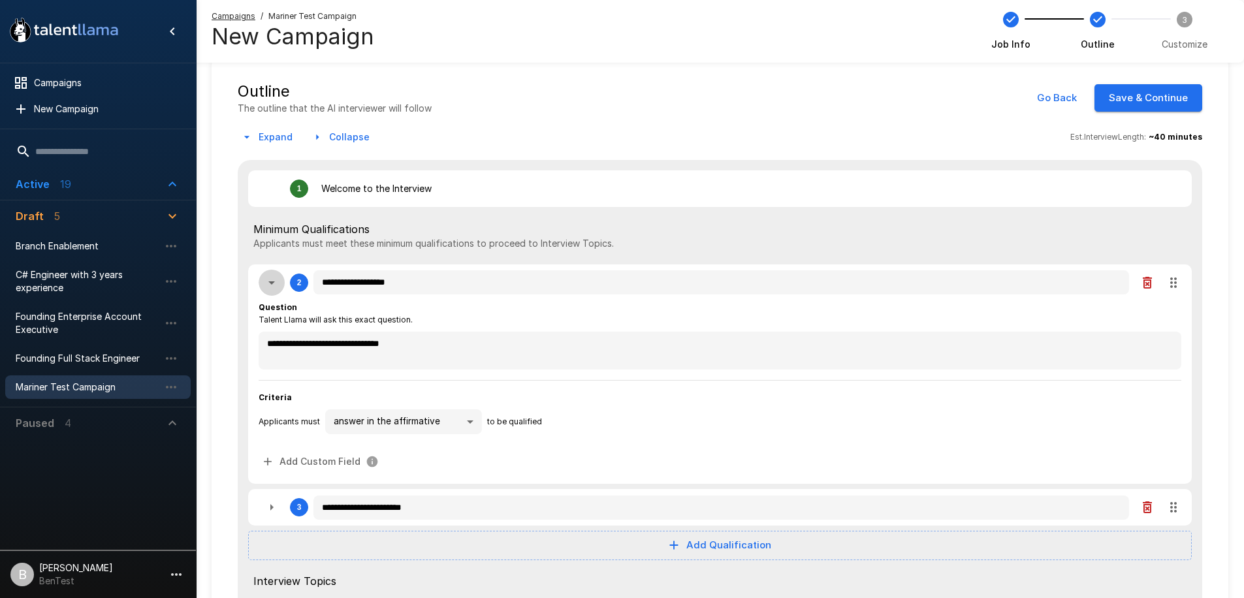
type textarea "*"
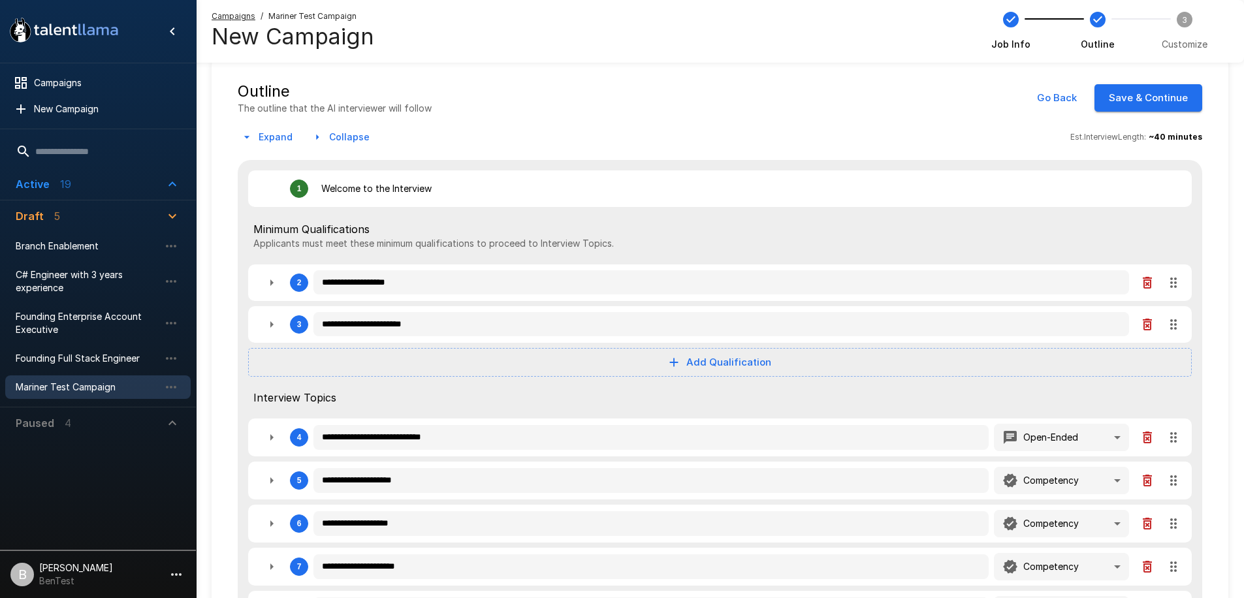
click at [274, 327] on icon "button" at bounding box center [272, 325] width 16 height 16
type textarea "*"
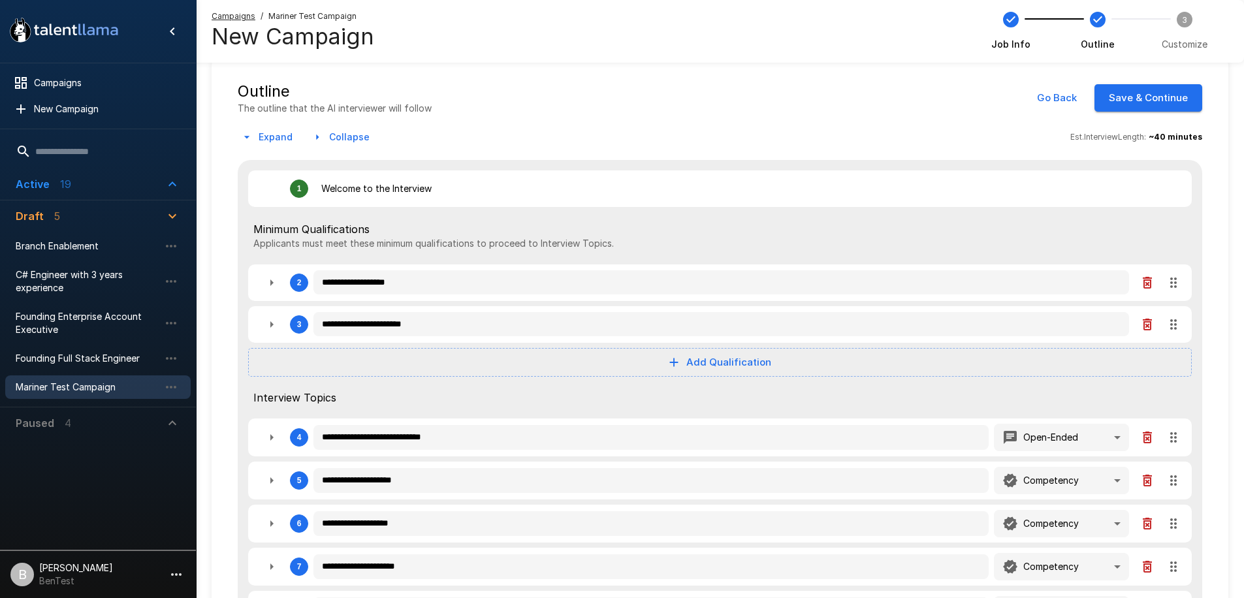
type textarea "*"
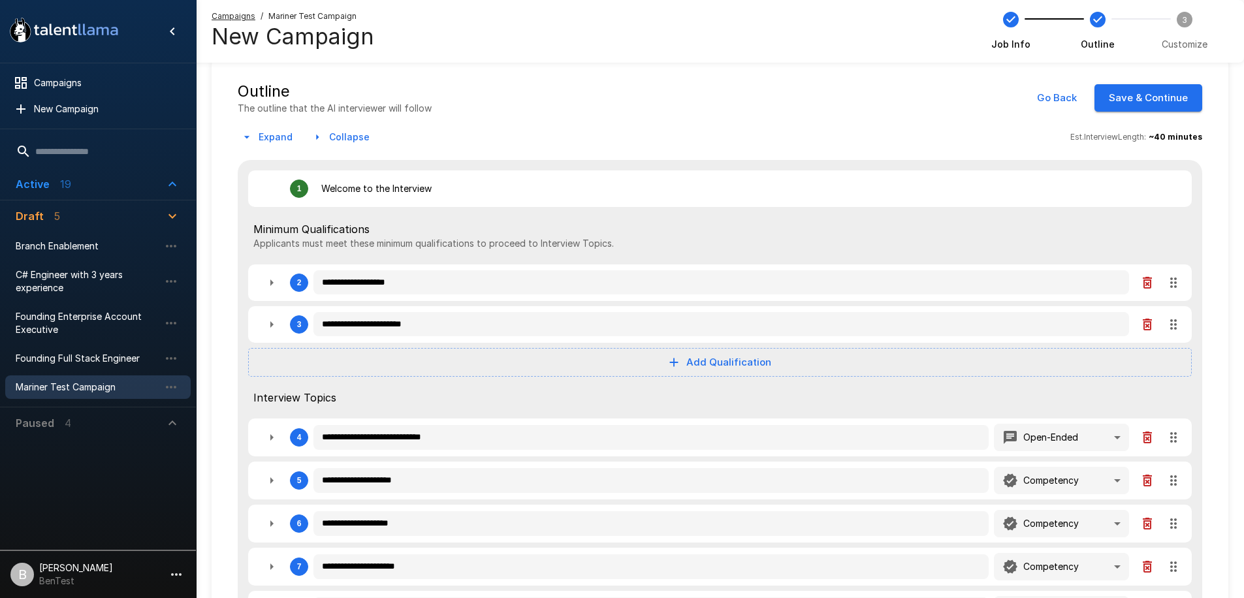
type textarea "*"
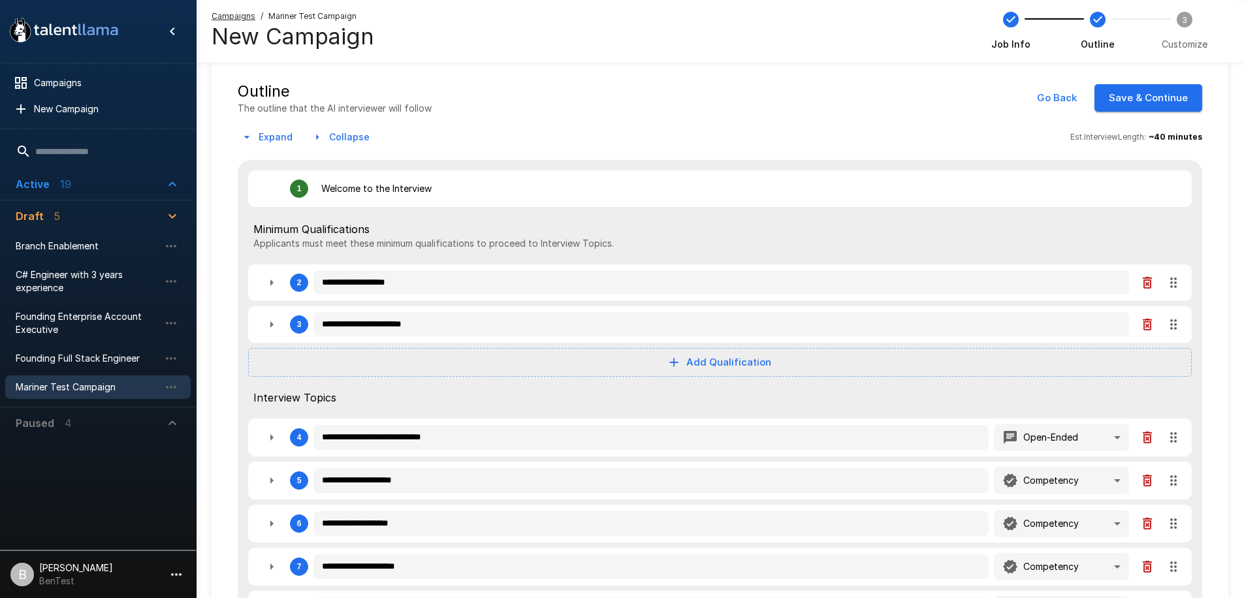
type textarea "*"
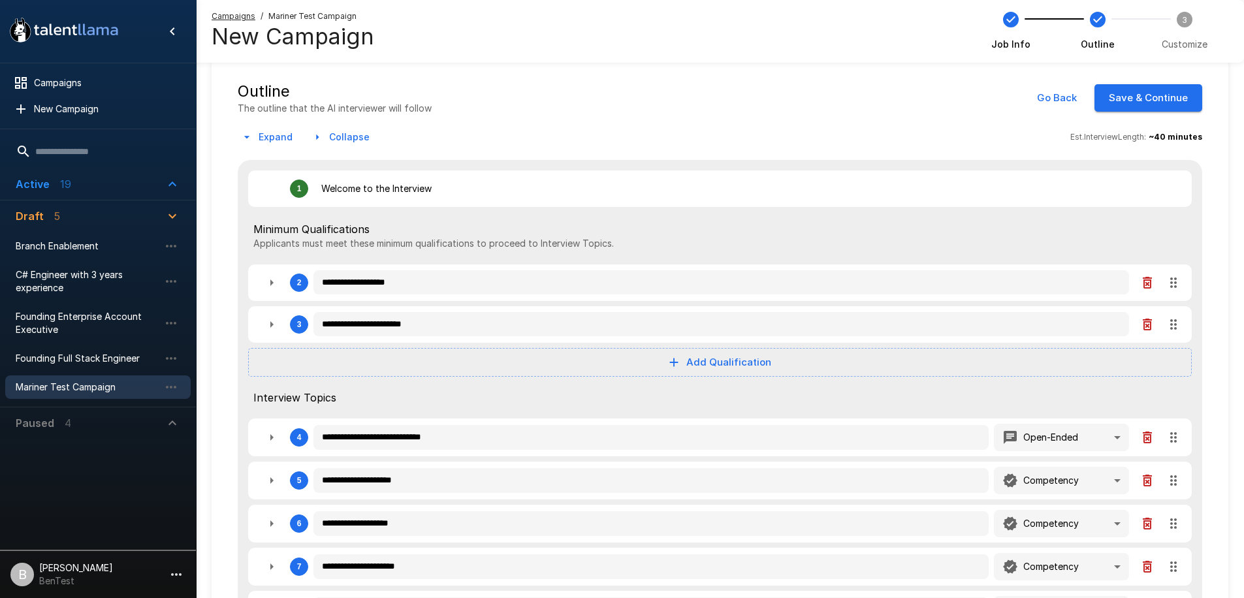
type textarea "*"
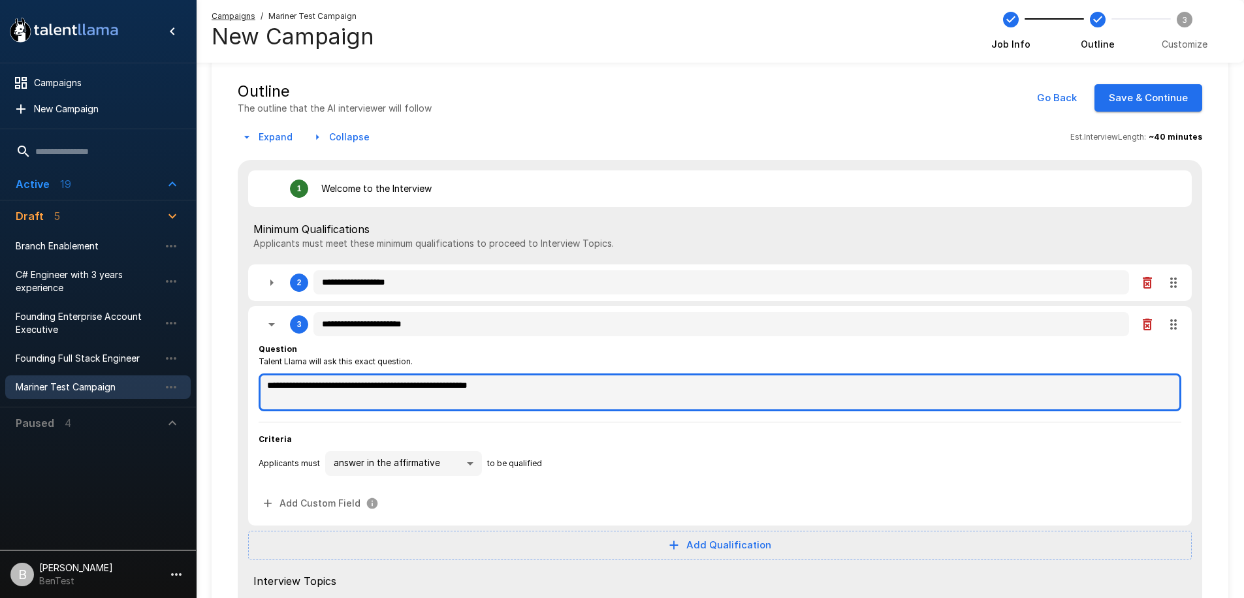
type textarea "*"
drag, startPoint x: 281, startPoint y: 387, endPoint x: 657, endPoint y: 387, distance: 375.4
click at [657, 387] on textarea "**********" at bounding box center [720, 392] width 923 height 38
type textarea "*"
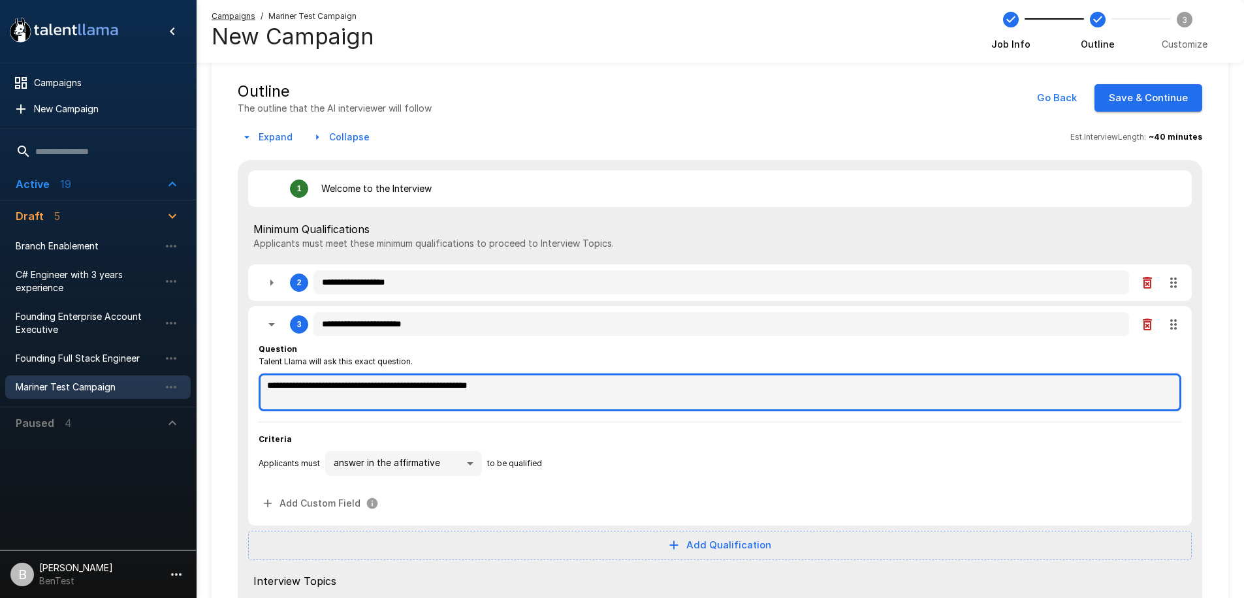
type textarea "*"
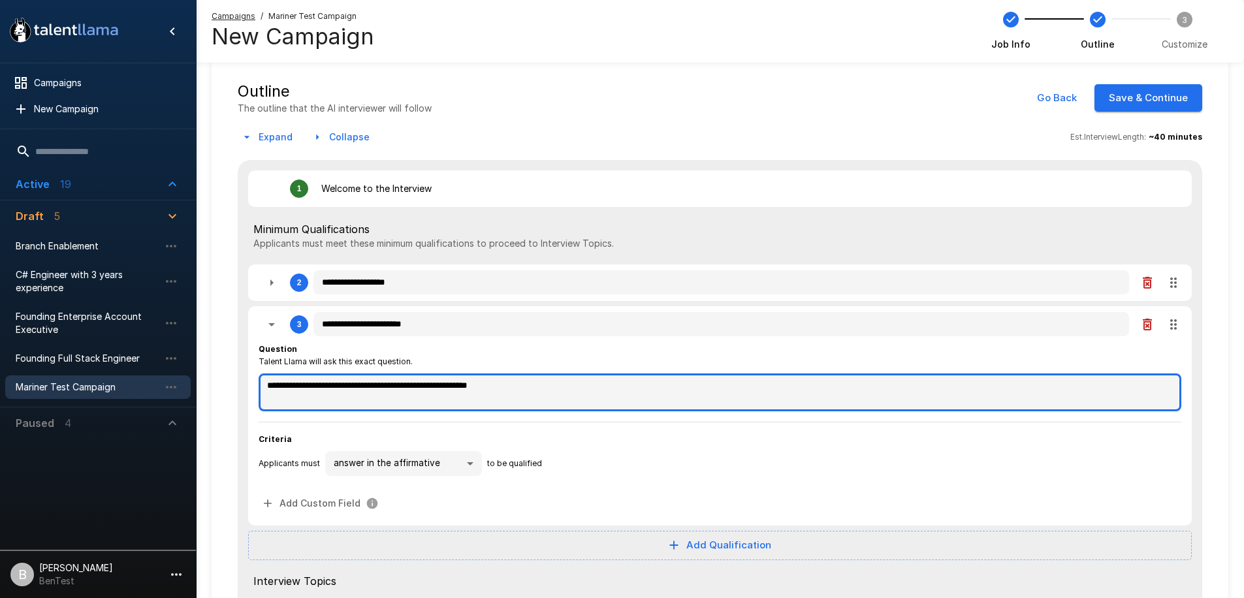
type textarea "*"
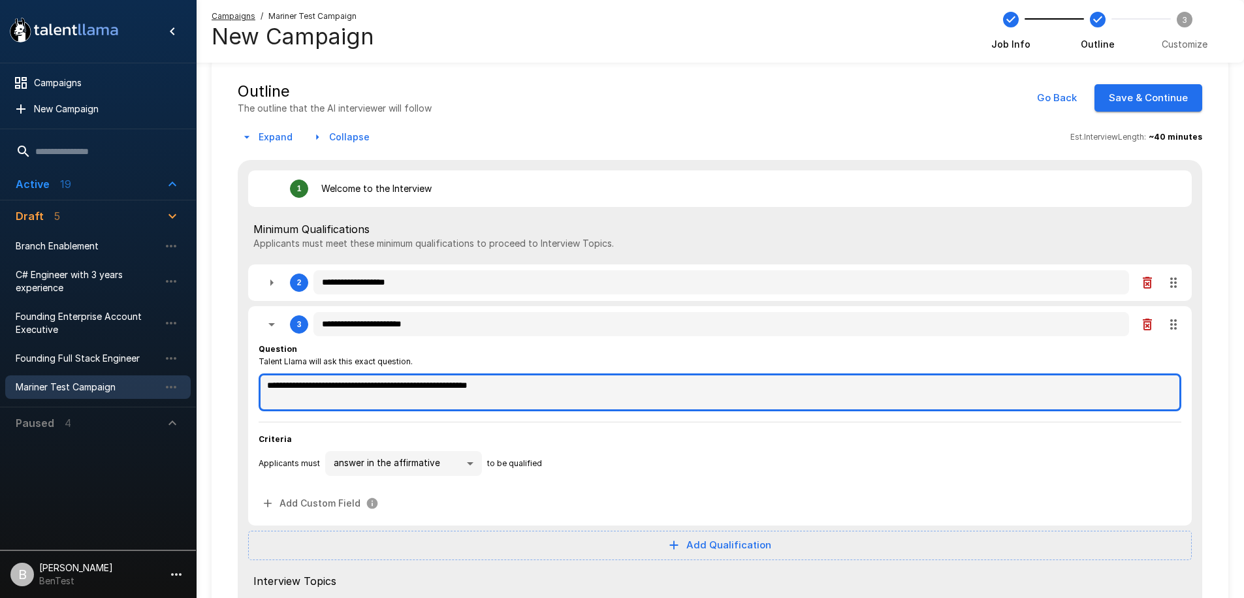
type textarea "*"
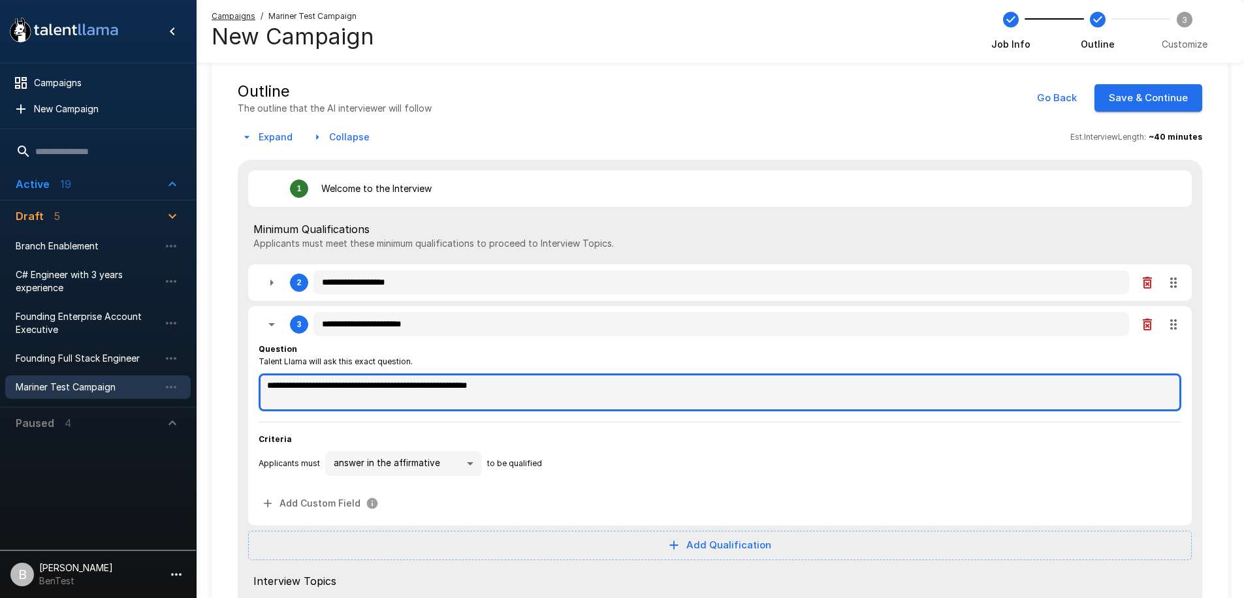
type textarea "*"
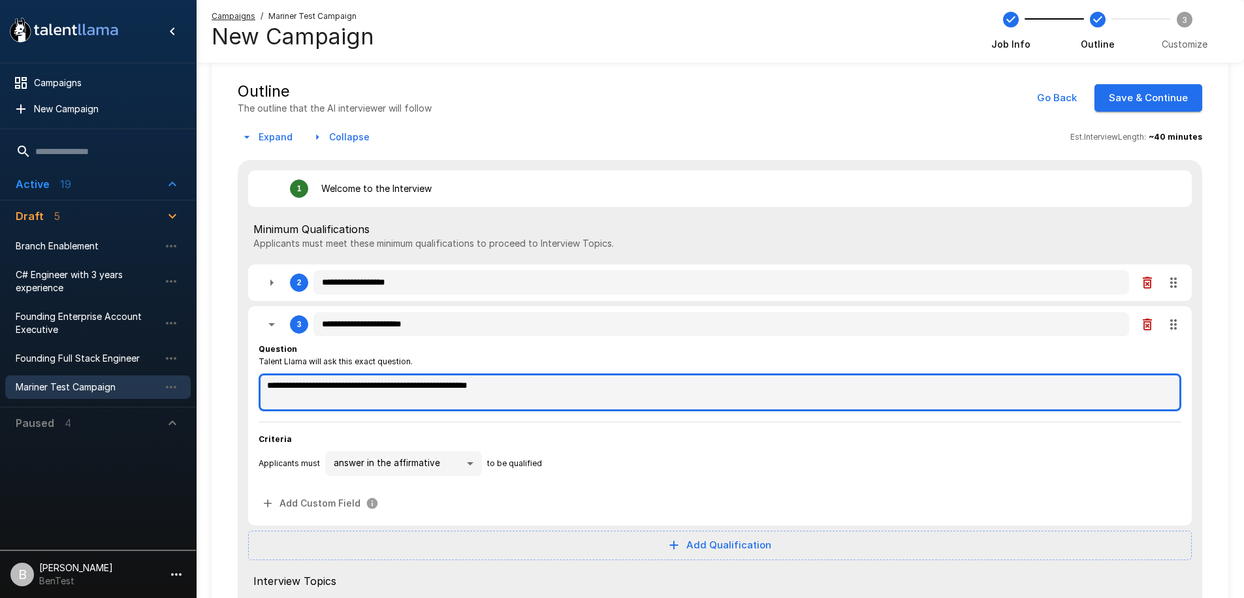
type textarea "*"
click at [657, 387] on textarea "**********" at bounding box center [720, 392] width 923 height 38
type textarea "*"
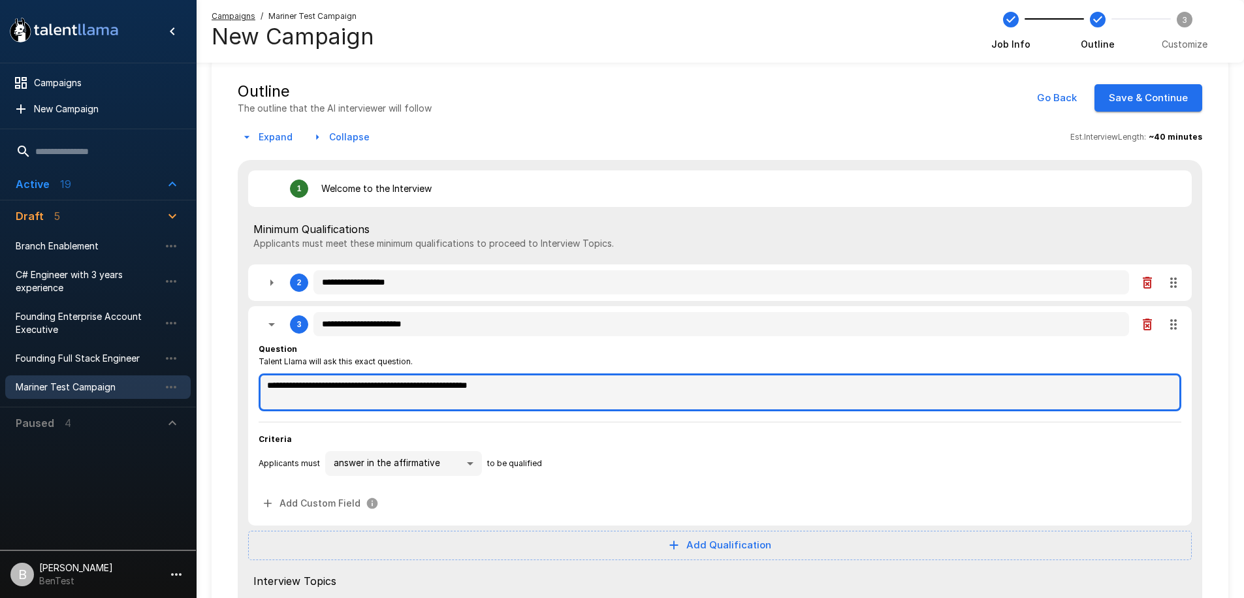
type textarea "*"
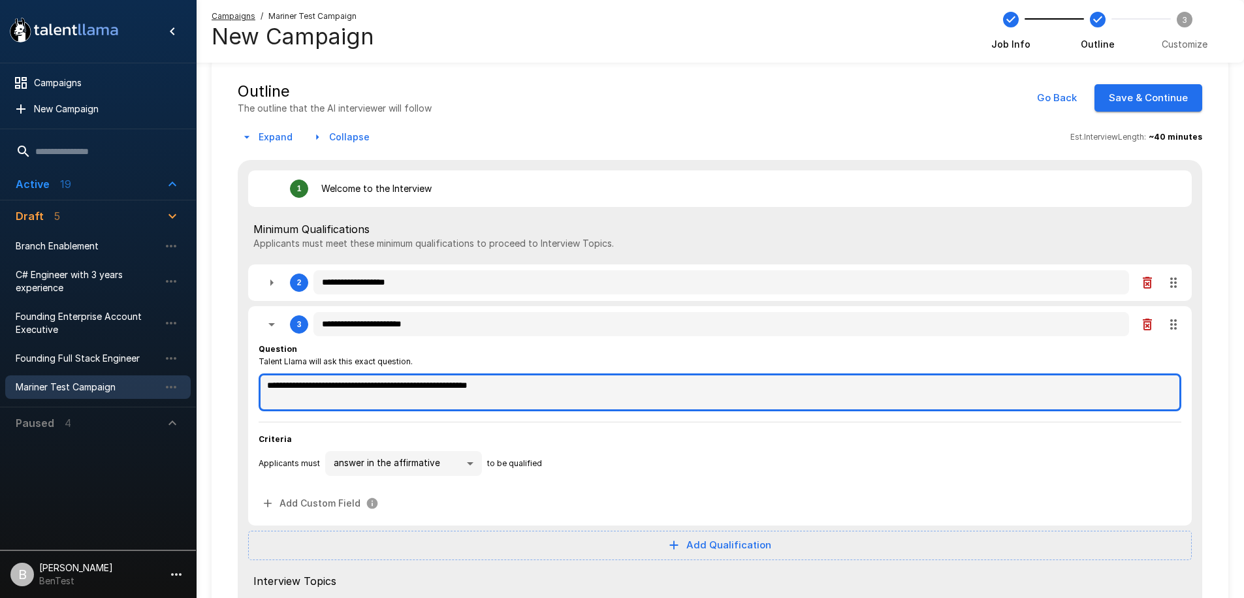
type textarea "*"
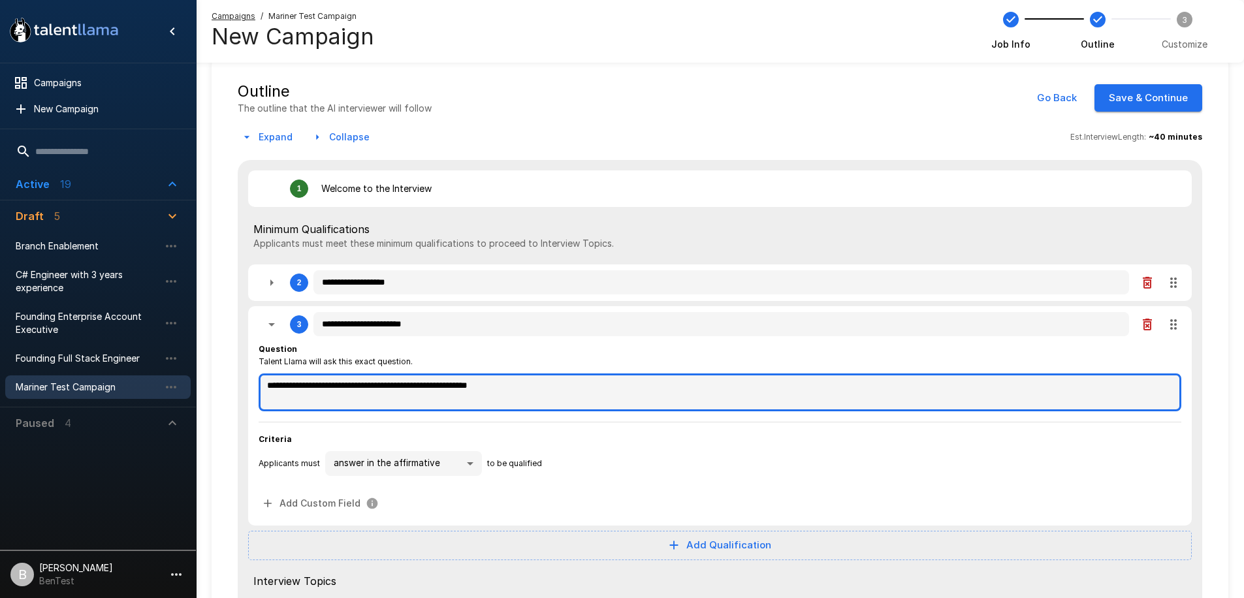
type textarea "*"
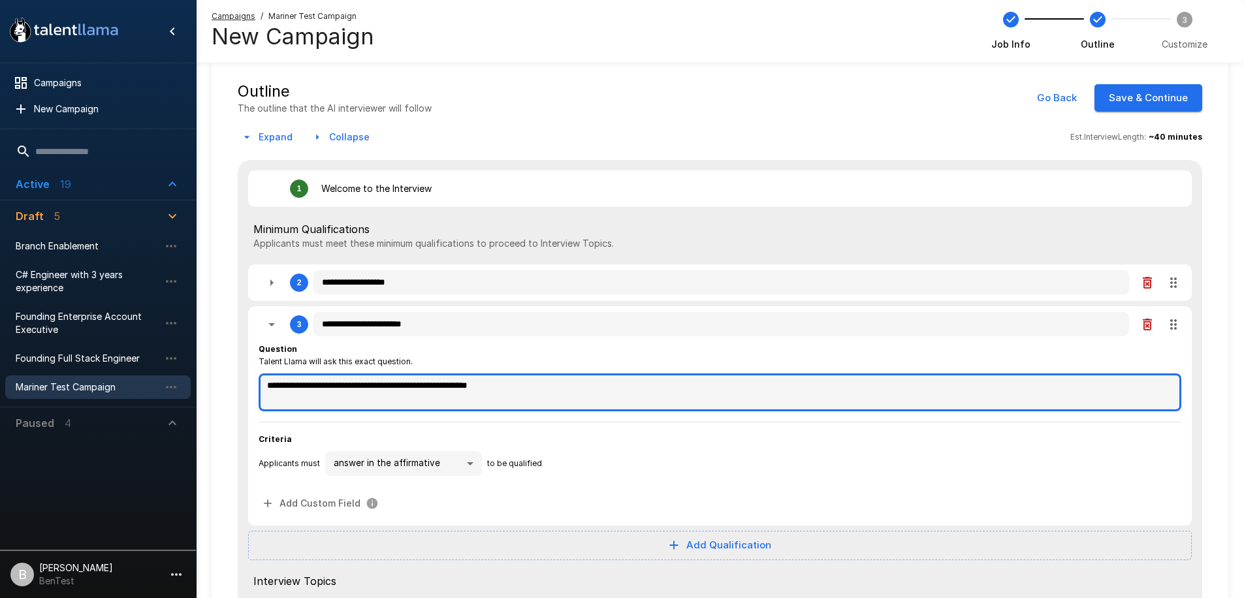
type textarea "*"
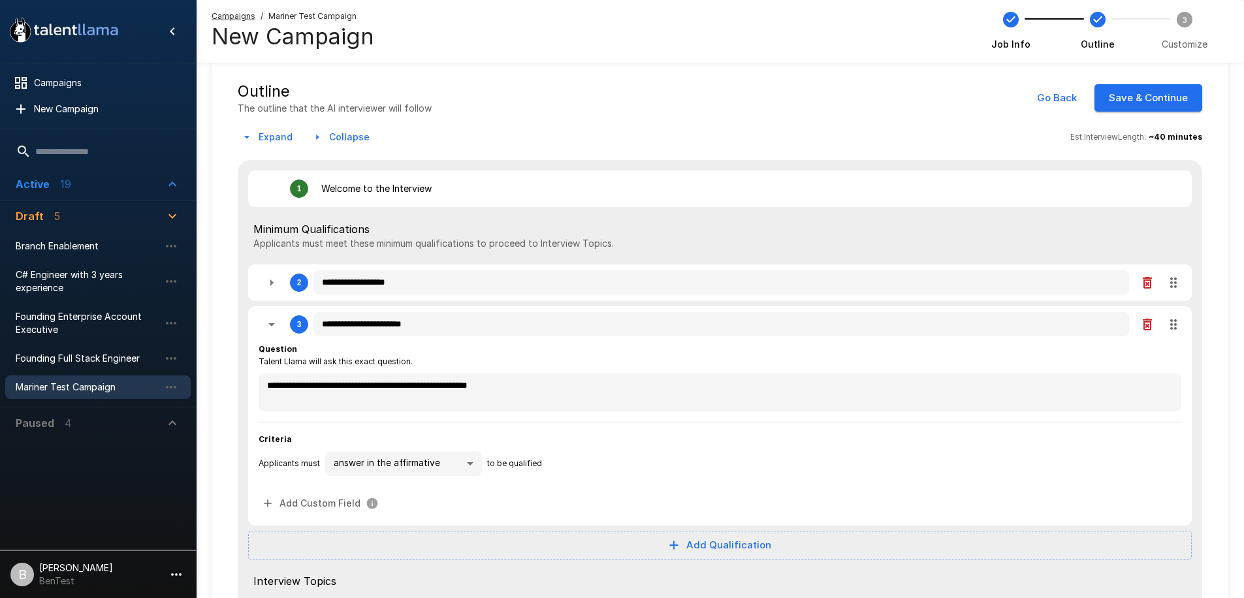
click at [268, 323] on icon "button" at bounding box center [272, 325] width 16 height 16
type textarea "*"
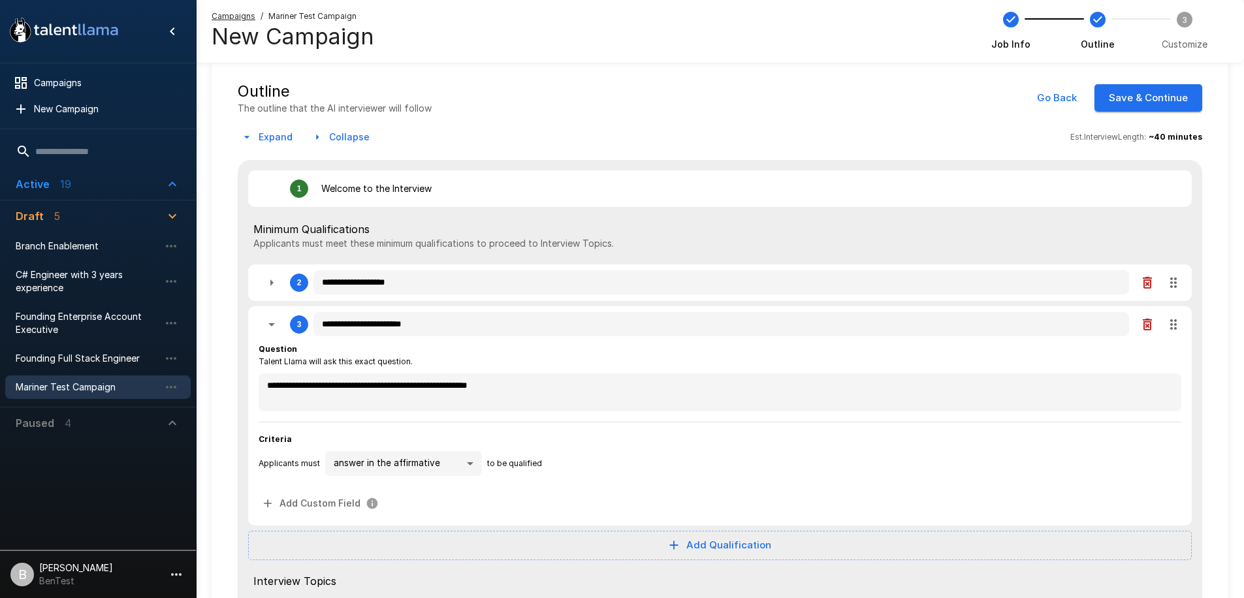
type textarea "*"
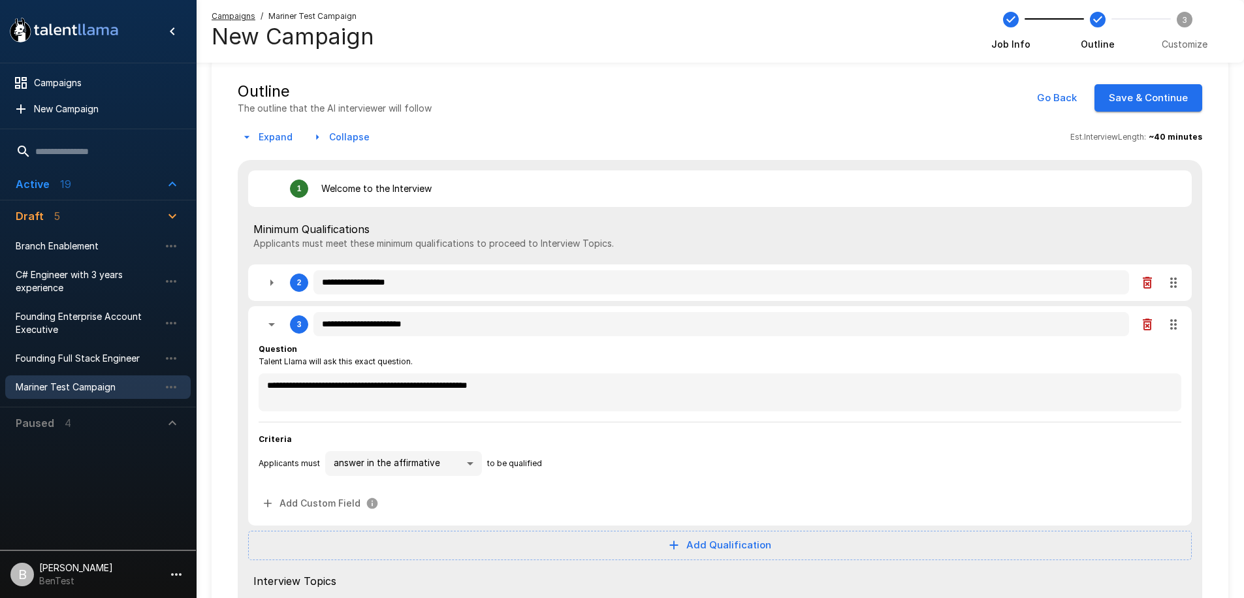
type textarea "*"
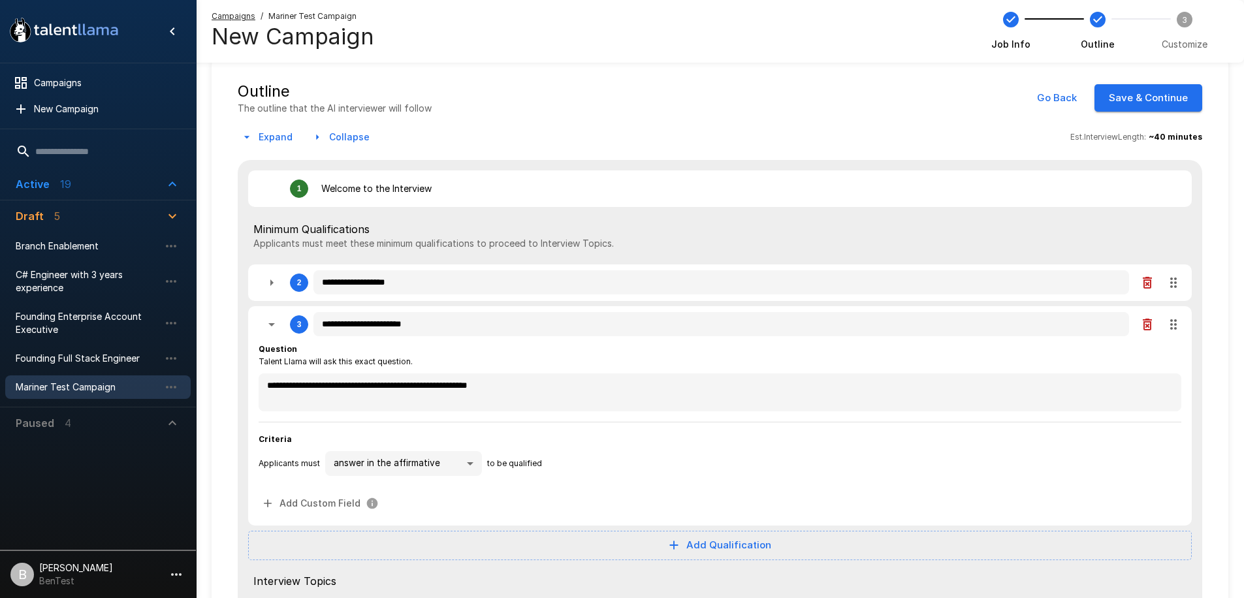
type textarea "*"
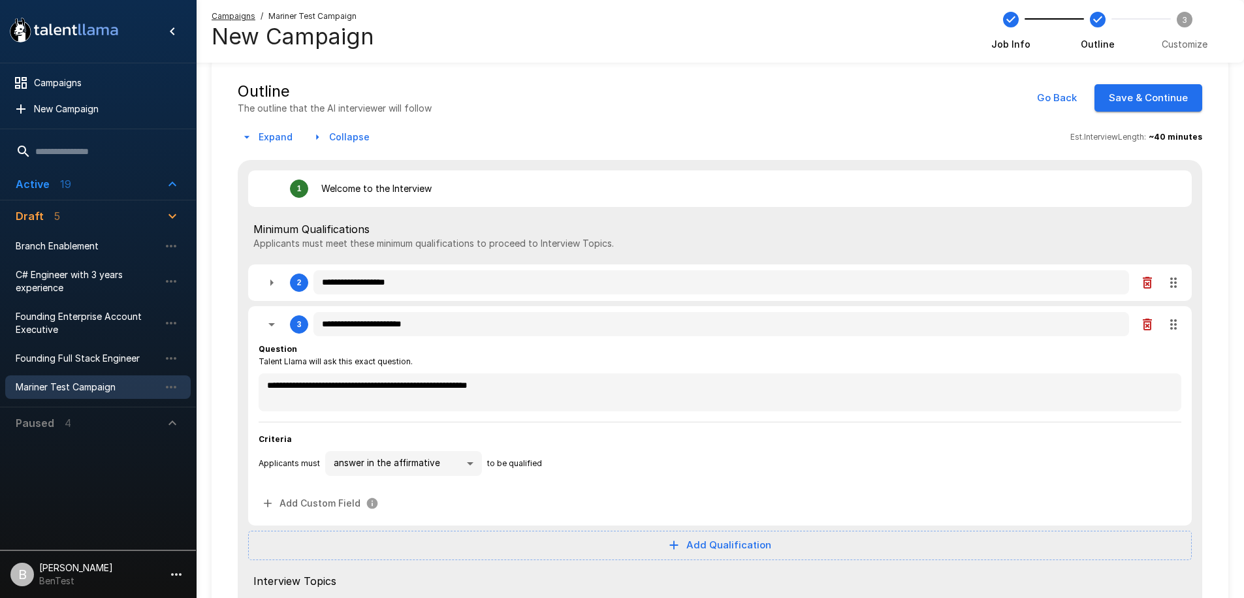
type textarea "*"
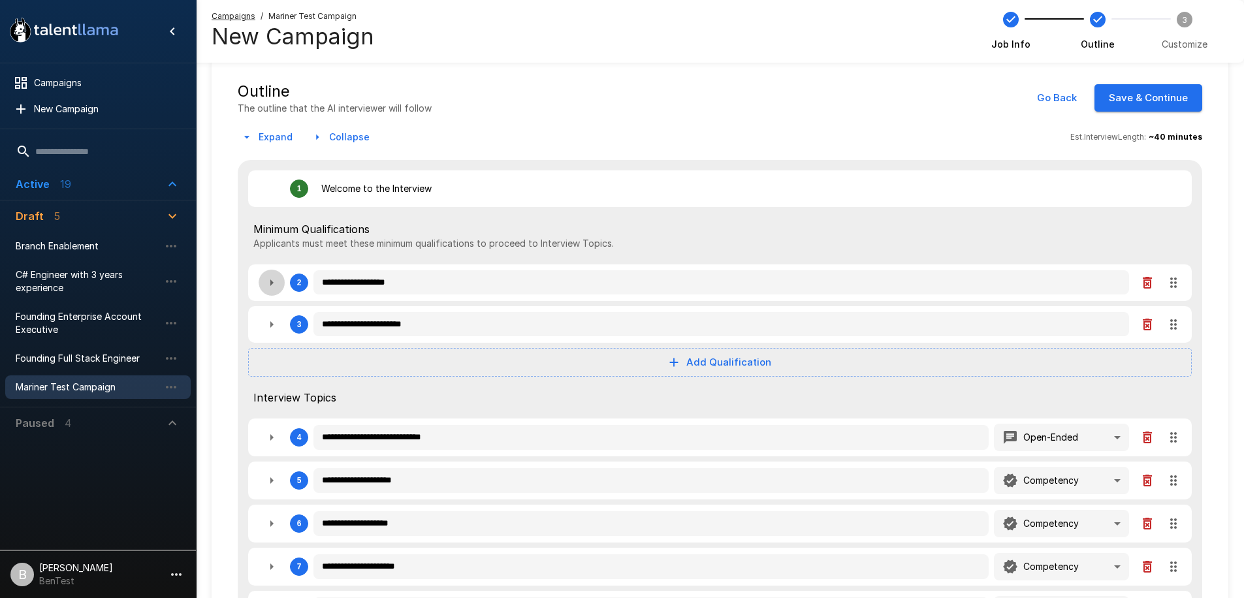
click at [275, 286] on icon "button" at bounding box center [272, 283] width 16 height 16
type textarea "*"
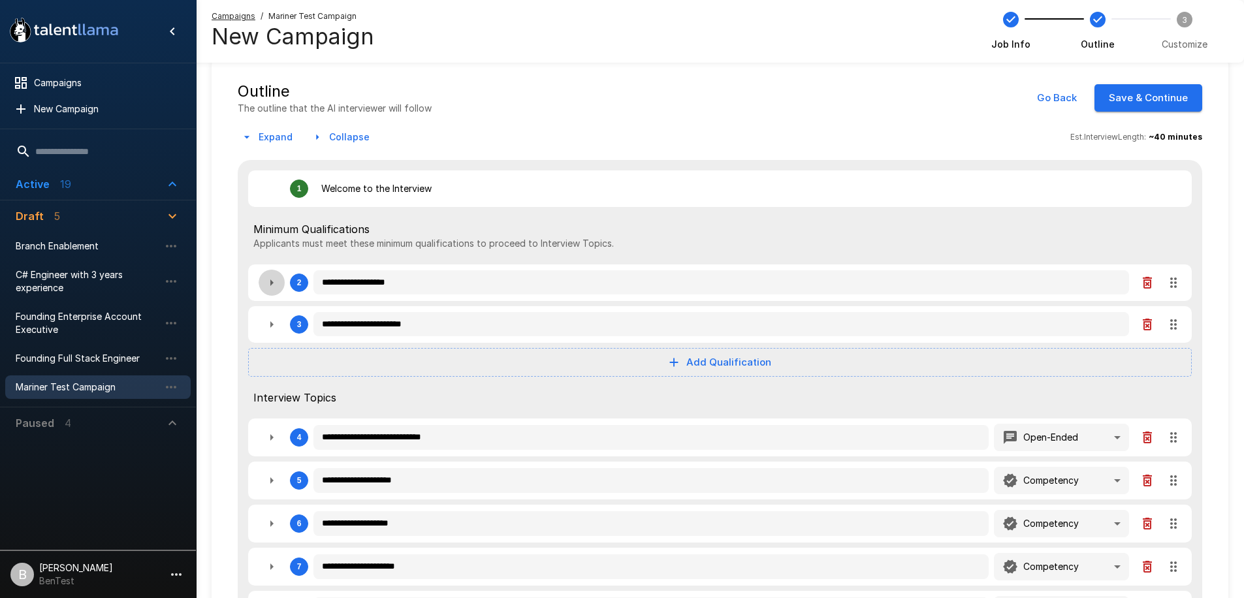
type textarea "*"
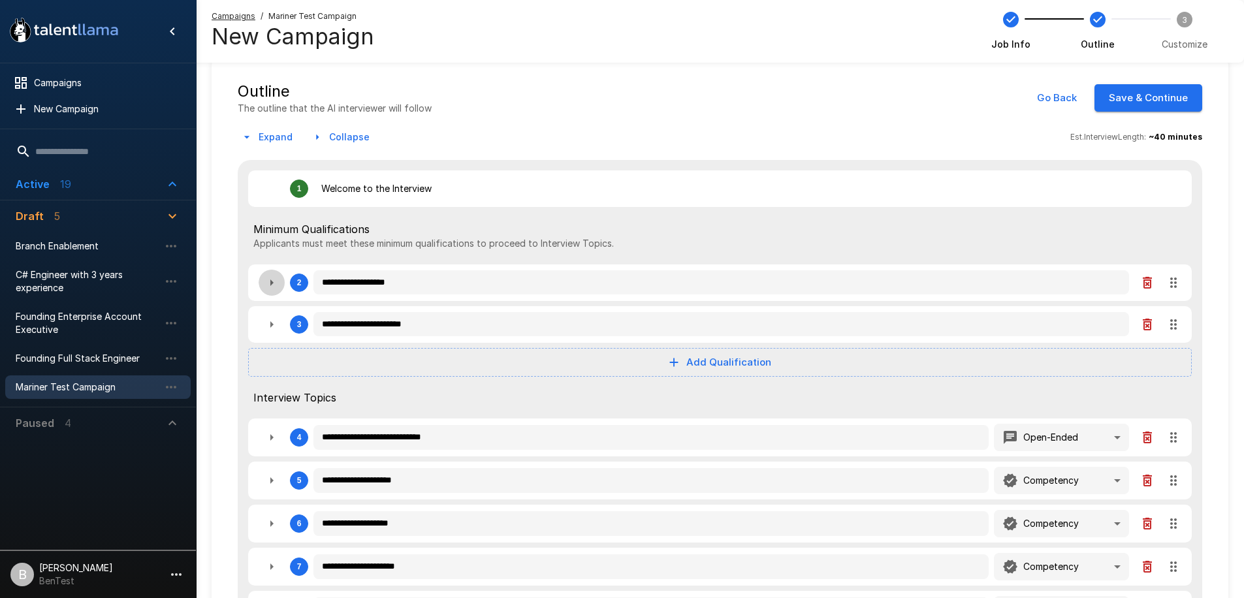
type textarea "*"
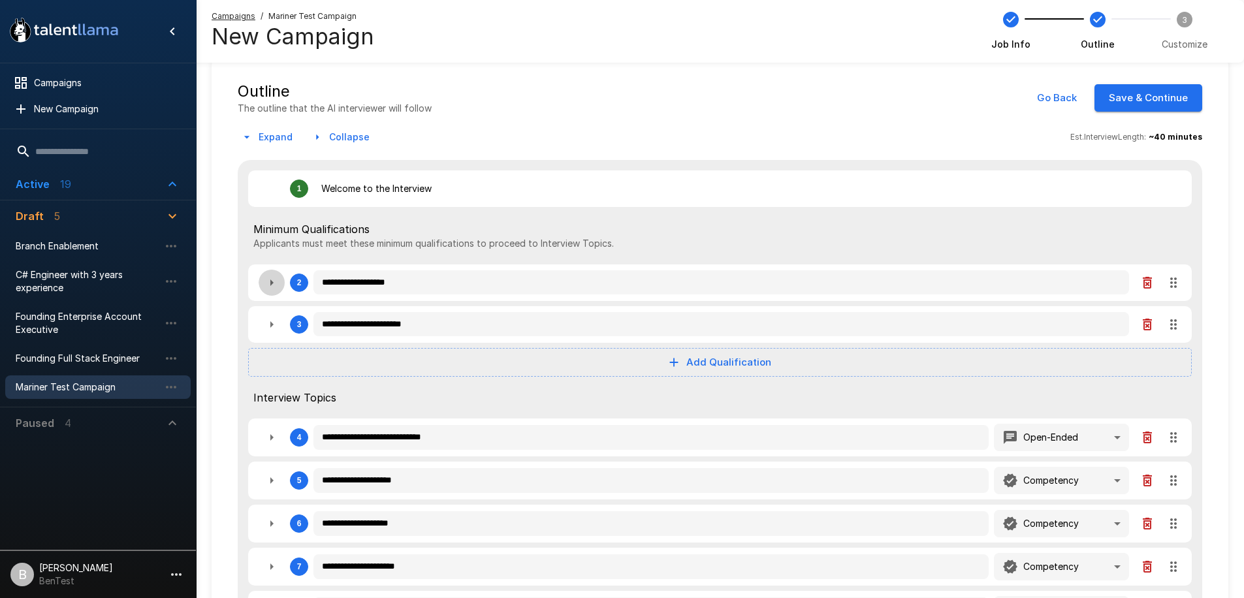
type textarea "*"
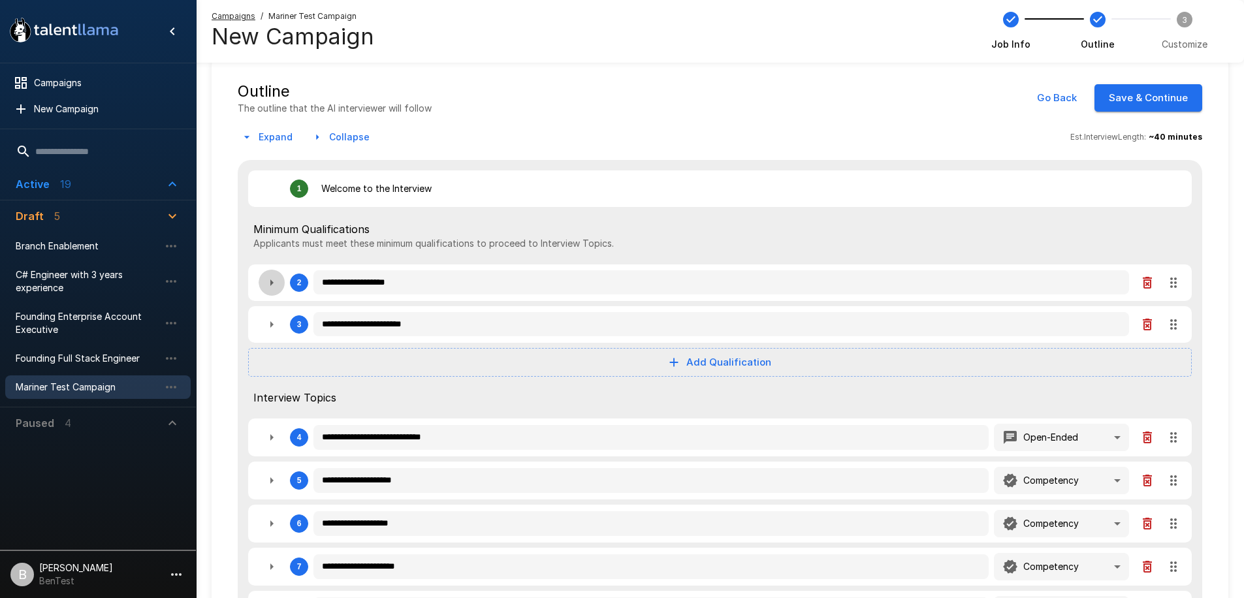
type textarea "*"
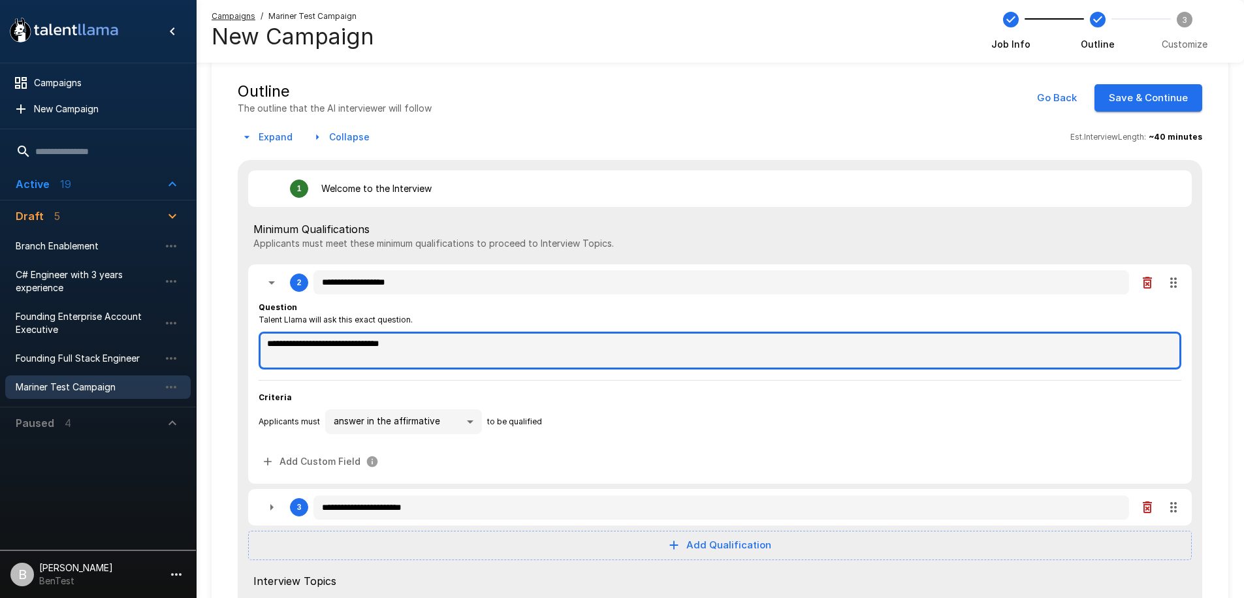
drag, startPoint x: 449, startPoint y: 345, endPoint x: 262, endPoint y: 332, distance: 187.9
click at [259, 332] on div "**********" at bounding box center [720, 351] width 923 height 38
type textarea "*"
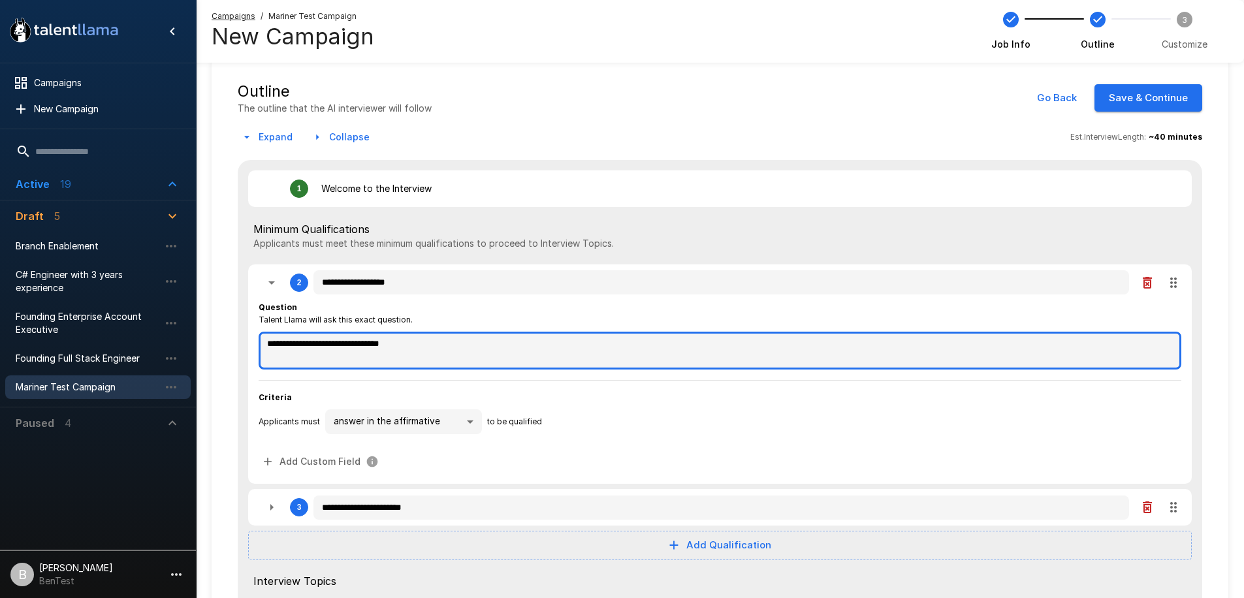
type textarea "*"
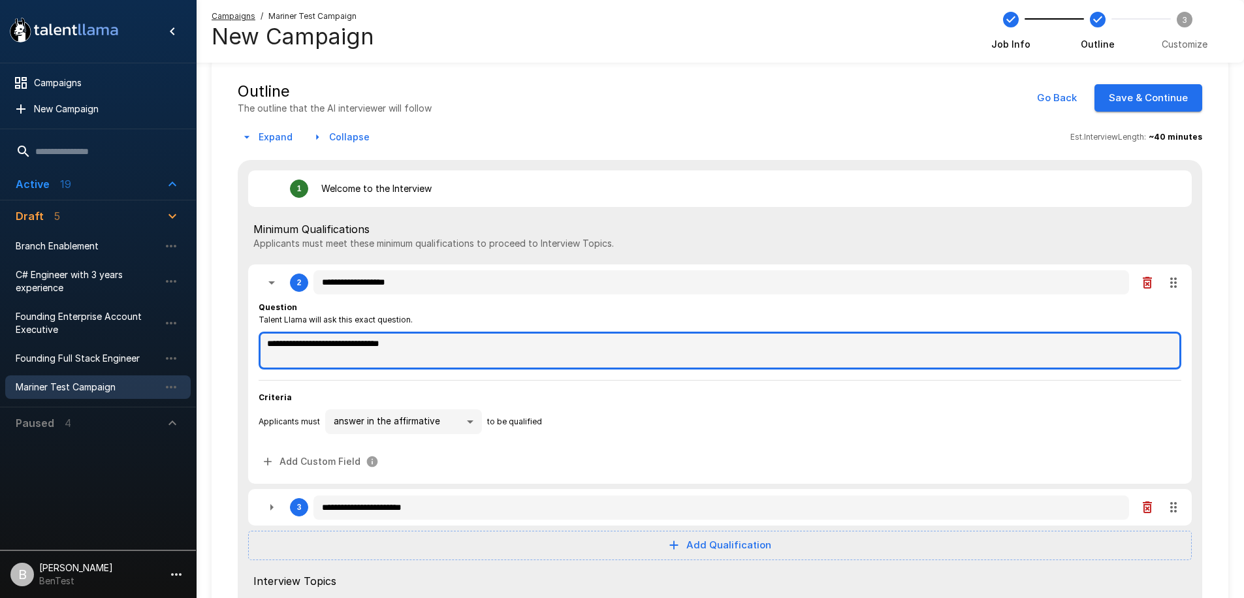
type textarea "*"
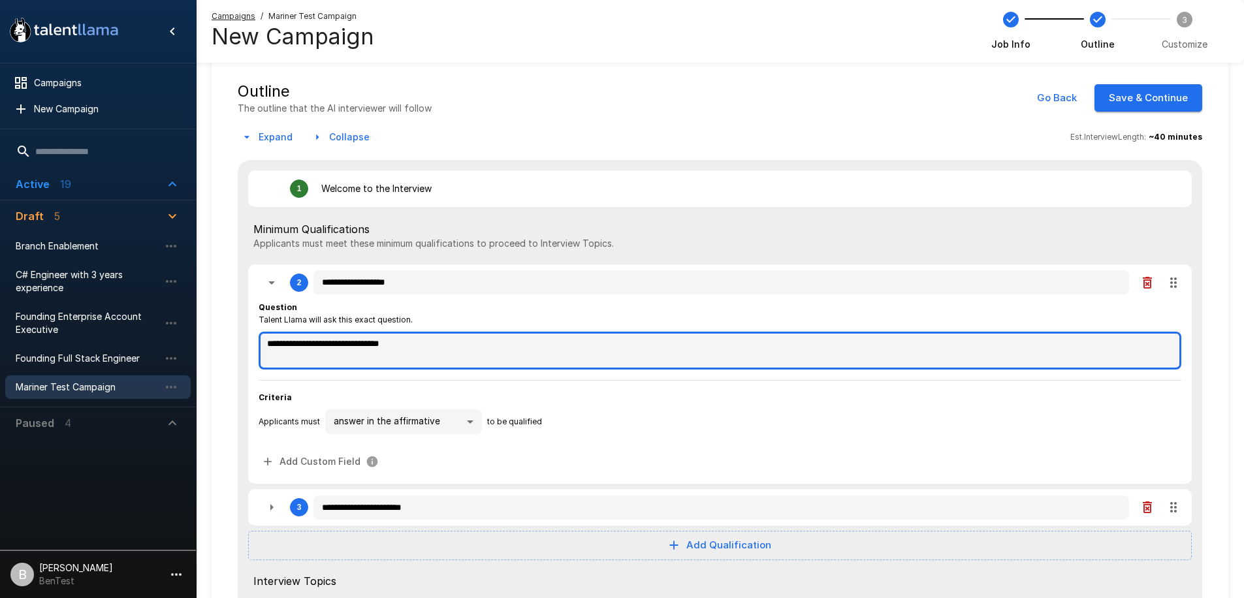
type textarea "*"
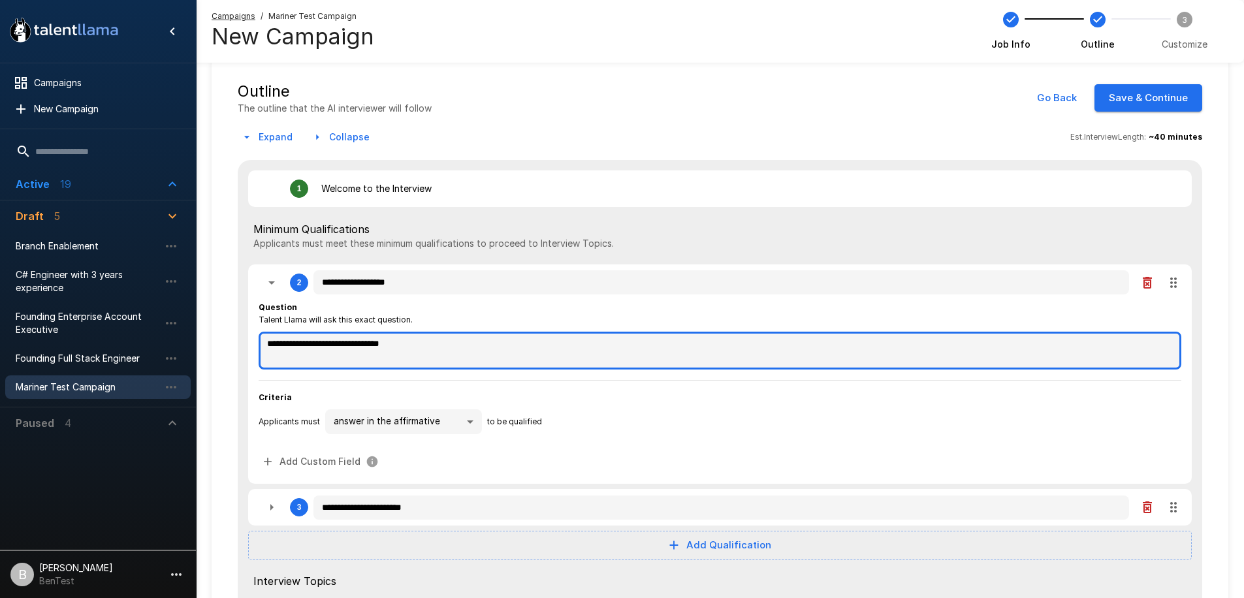
type textarea "*"
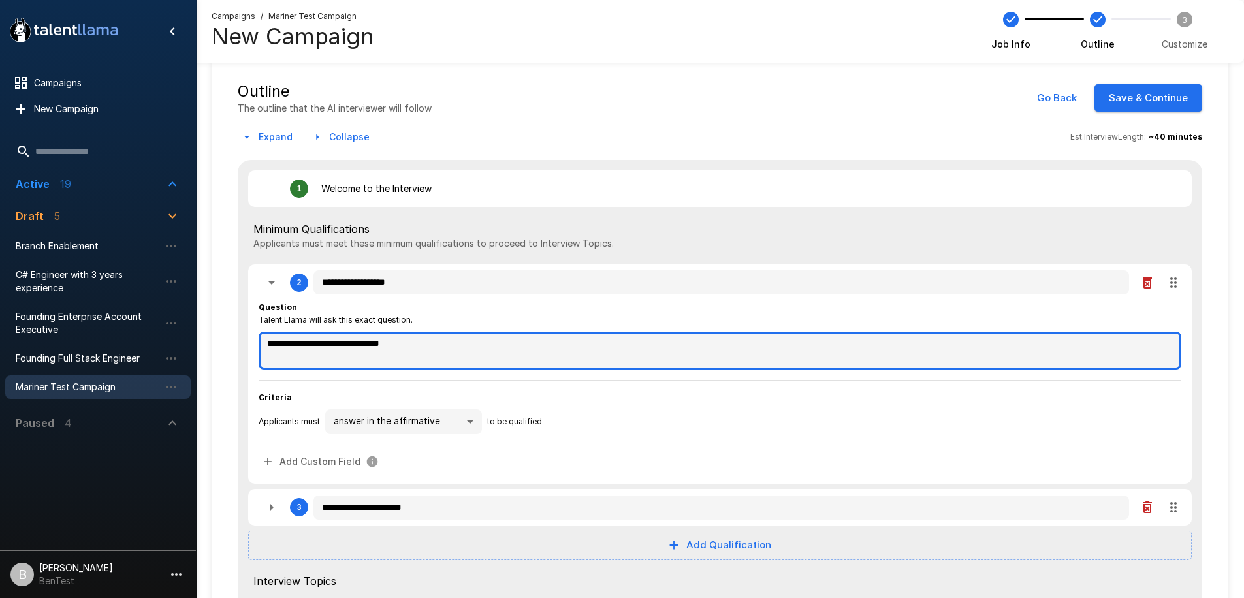
click at [451, 353] on textarea "**********" at bounding box center [720, 351] width 923 height 38
type textarea "*"
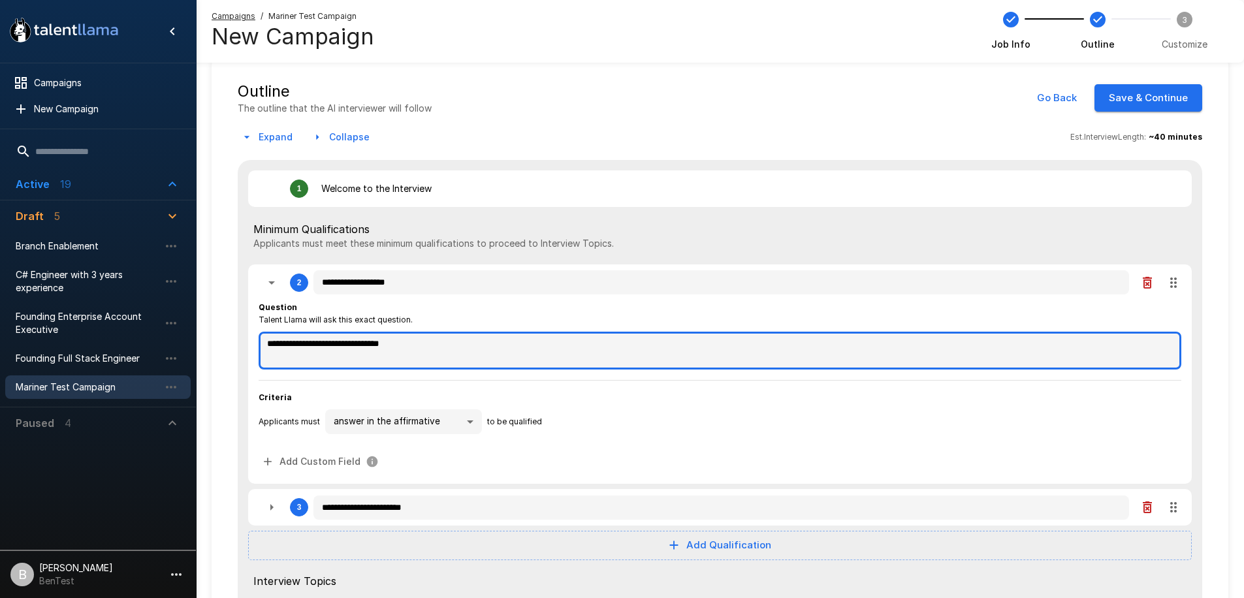
type textarea "*"
drag, startPoint x: 404, startPoint y: 349, endPoint x: 57, endPoint y: 299, distance: 350.9
click at [196, 299] on div ".st0{fill:#FFFFFF;} .st1{fill:#76a4ed;} Campaigns New Campaign Active 19 Accoun…" at bounding box center [720, 586] width 1048 height 1221
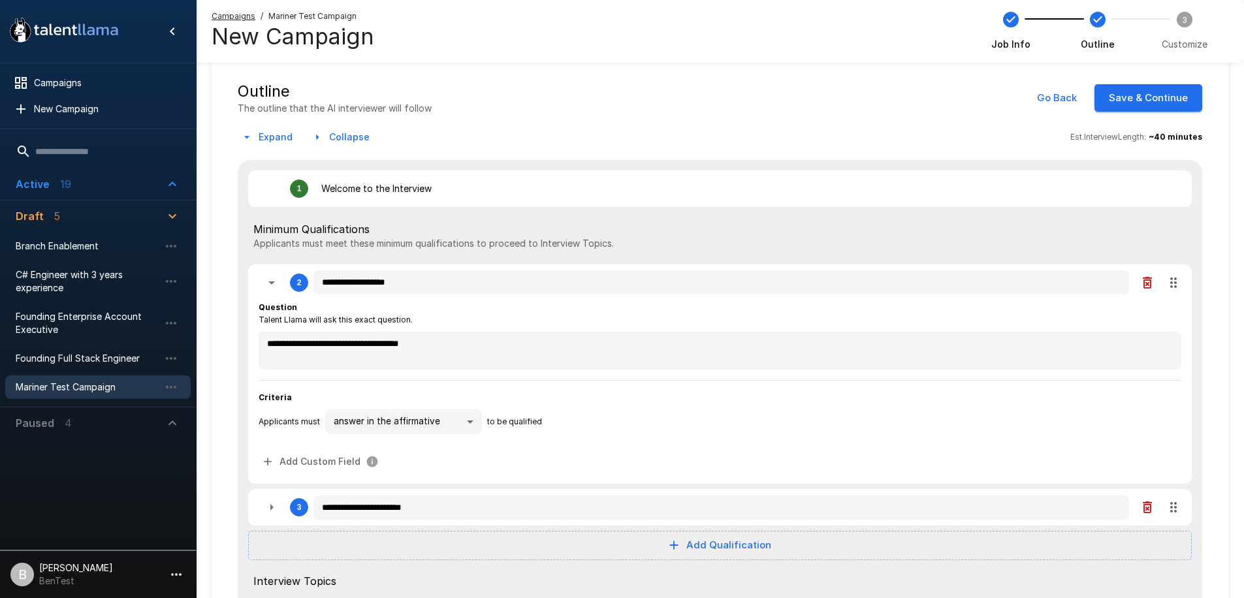
click at [449, 420] on body ".st0{fill:#FFFFFF;} .st1{fill:#76a4ed;} Campaigns New Campaign Active 19 Accoun…" at bounding box center [622, 275] width 1244 height 598
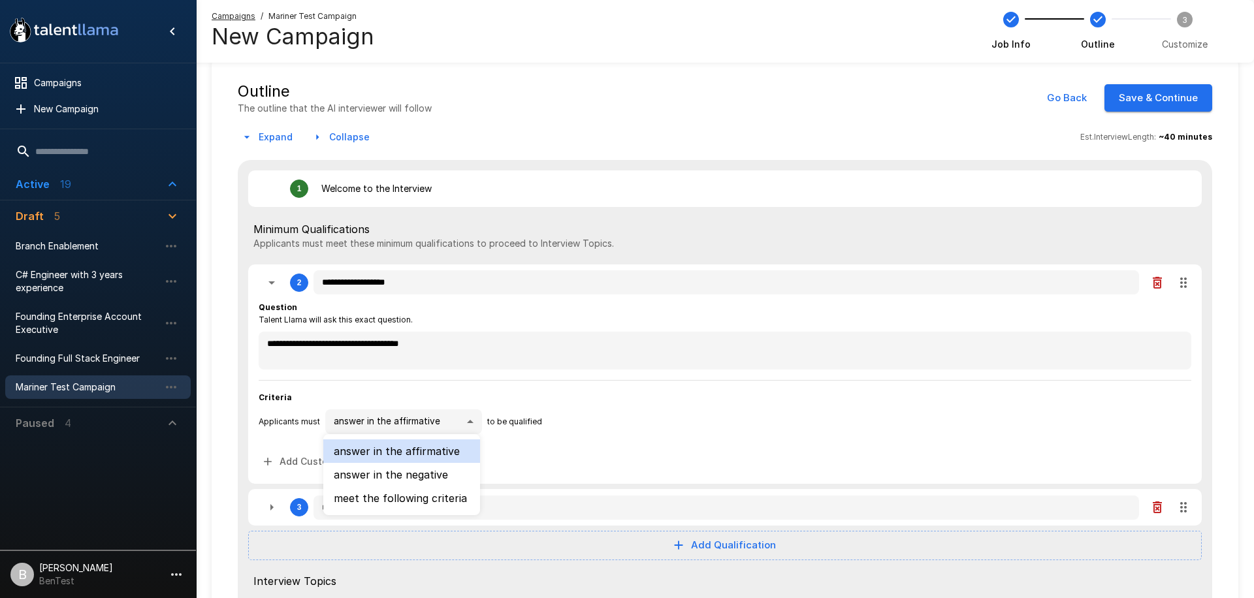
click at [376, 496] on li "meet the following criteria" at bounding box center [401, 498] width 157 height 24
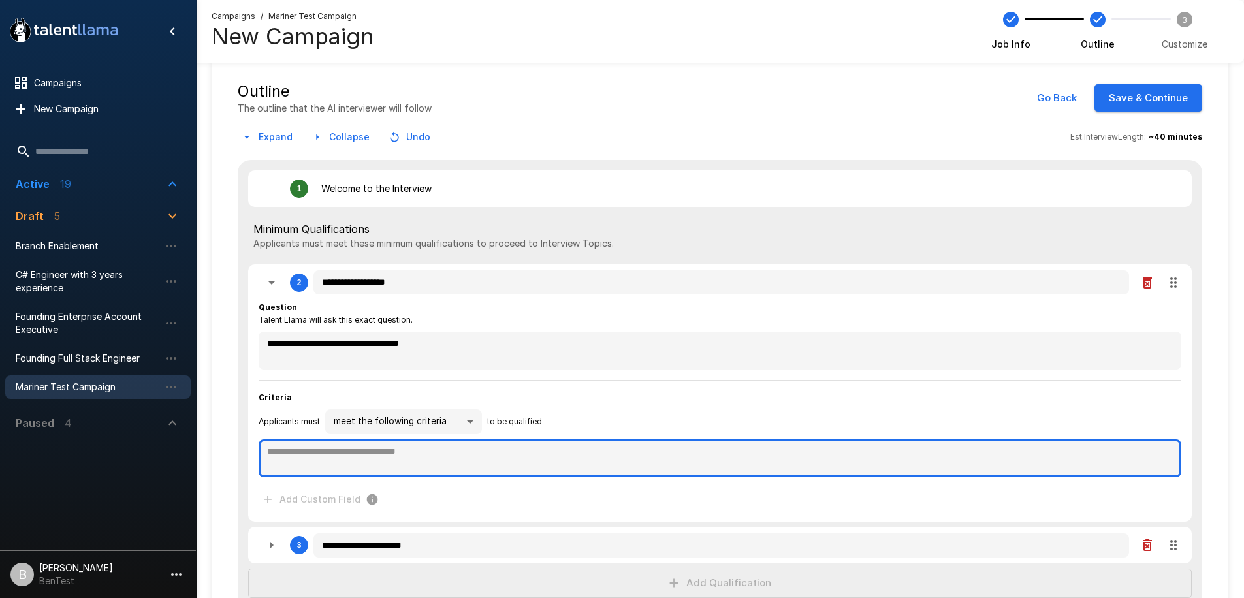
click at [410, 455] on textarea at bounding box center [720, 458] width 923 height 38
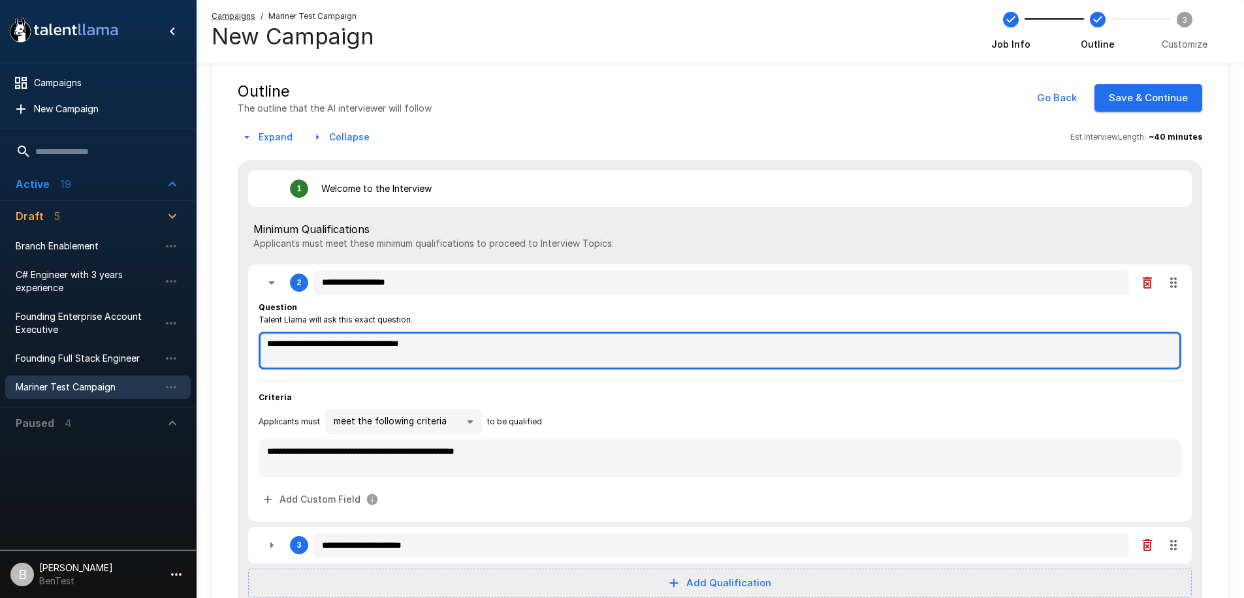
drag, startPoint x: 449, startPoint y: 341, endPoint x: 507, endPoint y: 346, distance: 57.6
click at [507, 346] on textarea "**********" at bounding box center [720, 351] width 923 height 38
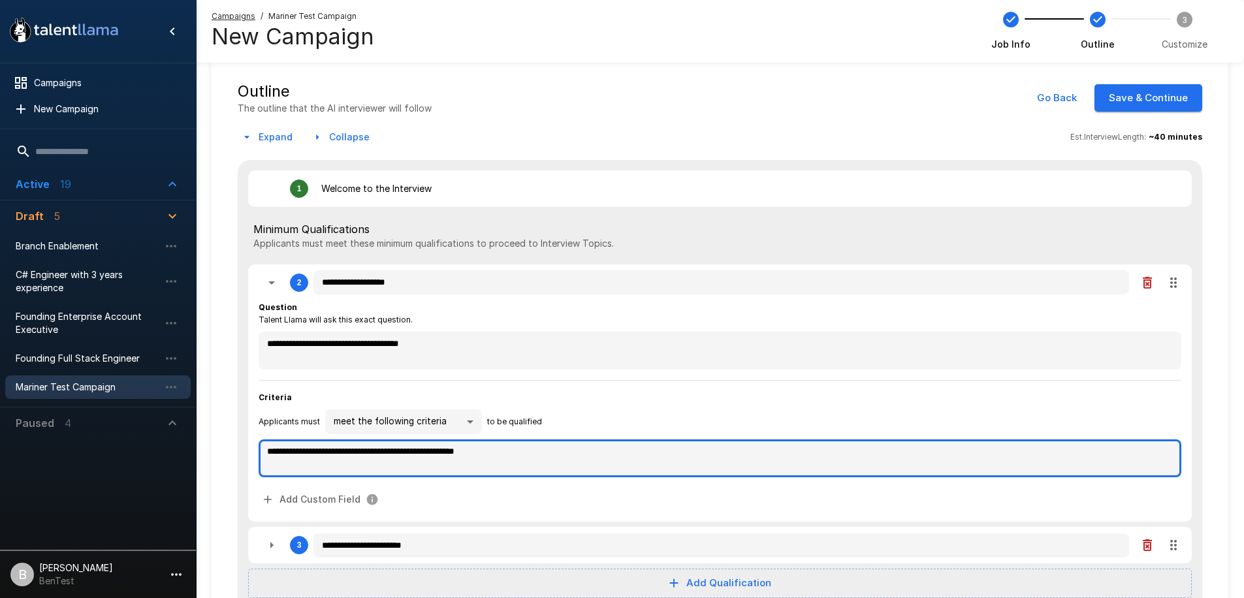
drag, startPoint x: 302, startPoint y: 458, endPoint x: 586, endPoint y: 460, distance: 284.0
click at [586, 460] on textarea "**********" at bounding box center [720, 458] width 923 height 38
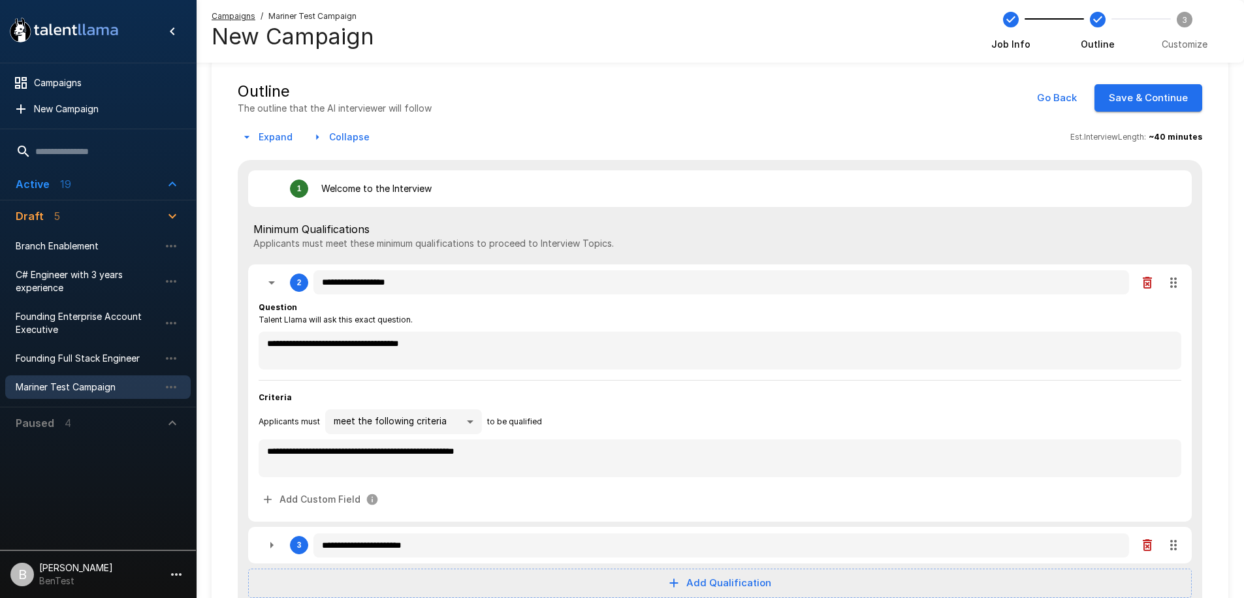
click at [278, 284] on icon "button" at bounding box center [272, 283] width 16 height 16
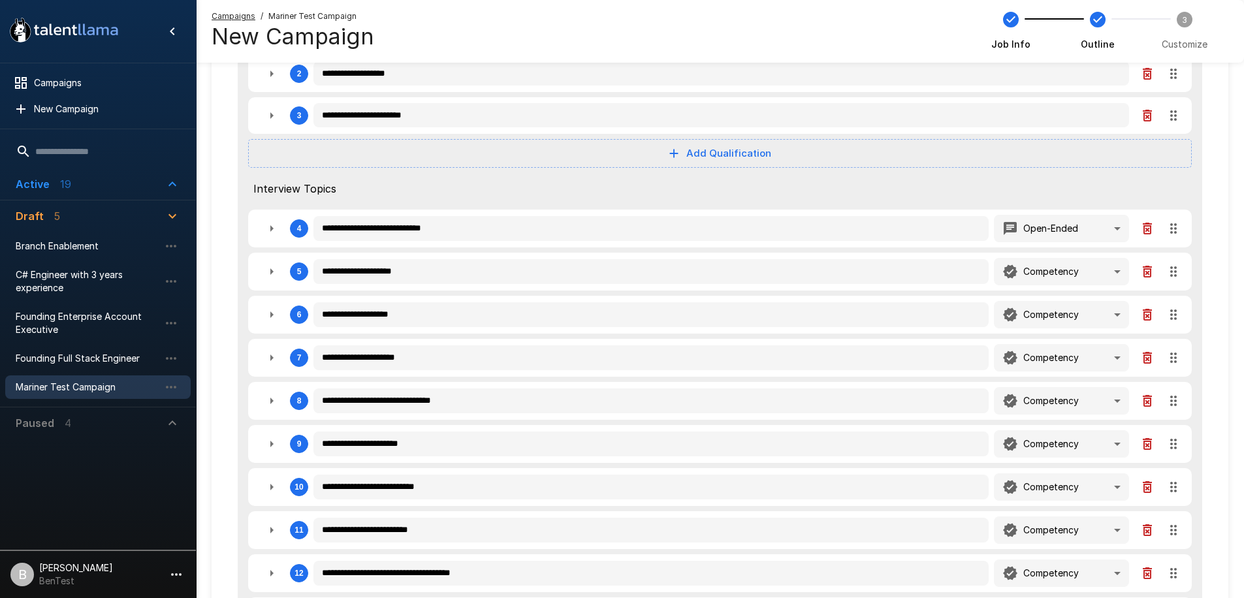
scroll to position [237, 0]
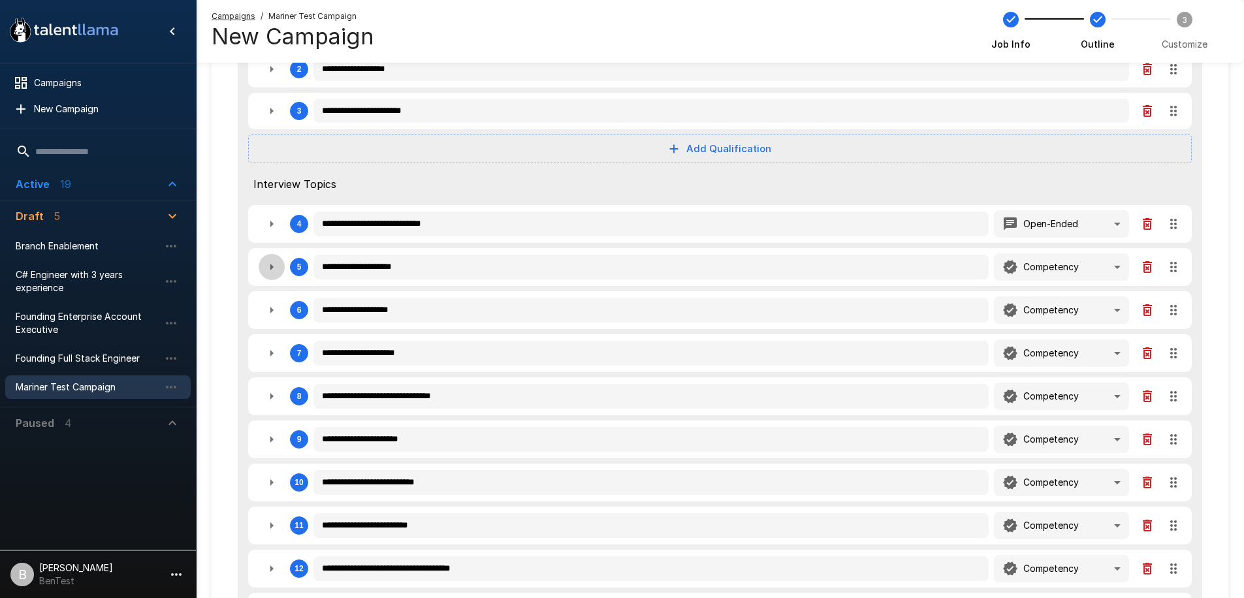
click at [277, 264] on icon "button" at bounding box center [272, 267] width 16 height 16
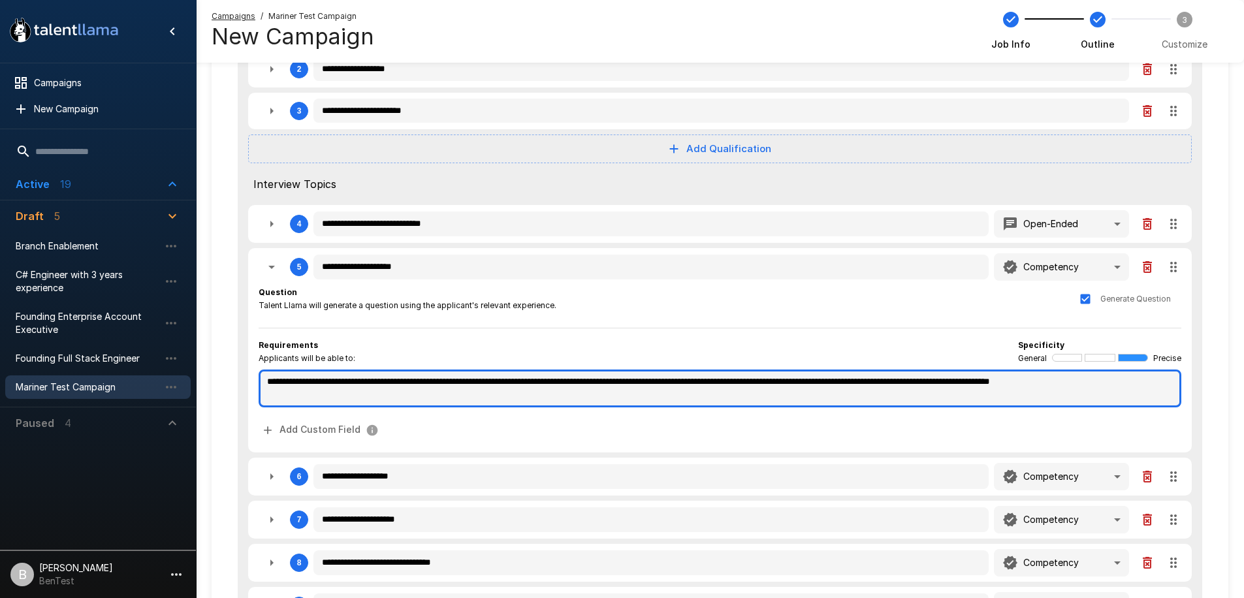
drag, startPoint x: 325, startPoint y: 392, endPoint x: 236, endPoint y: 357, distance: 94.7
click at [236, 357] on div "**********" at bounding box center [720, 381] width 1017 height 1068
click at [354, 387] on textarea "**********" at bounding box center [720, 389] width 923 height 38
drag, startPoint x: 305, startPoint y: 390, endPoint x: 270, endPoint y: 373, distance: 38.3
click at [260, 372] on textarea "**********" at bounding box center [720, 389] width 923 height 38
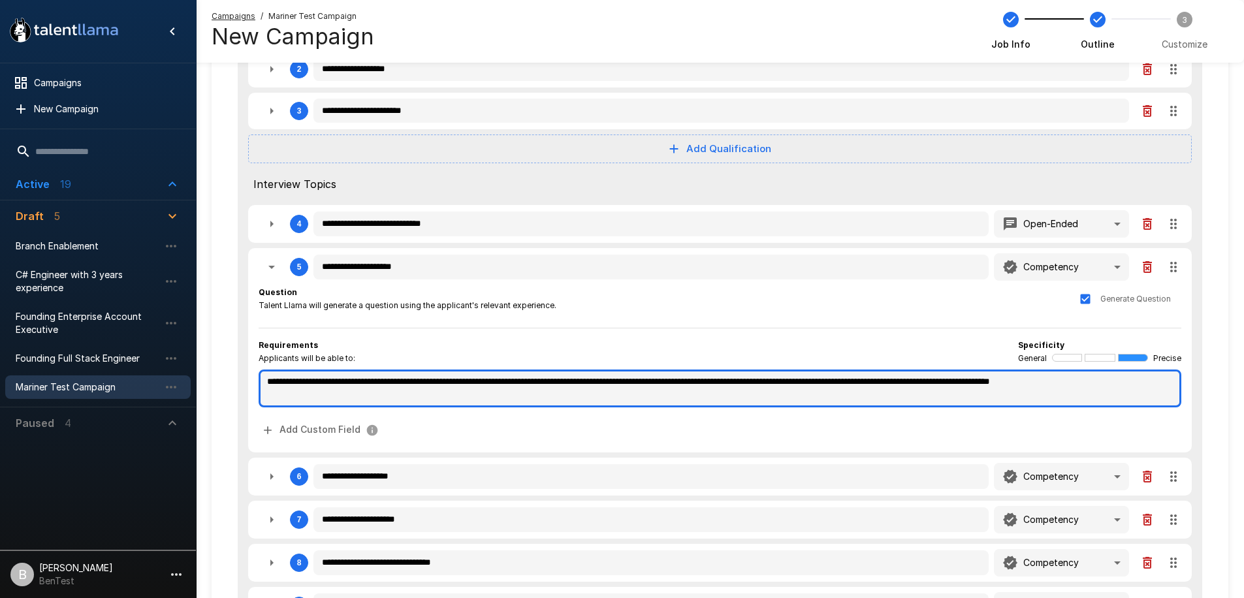
click at [347, 387] on textarea "**********" at bounding box center [720, 389] width 923 height 38
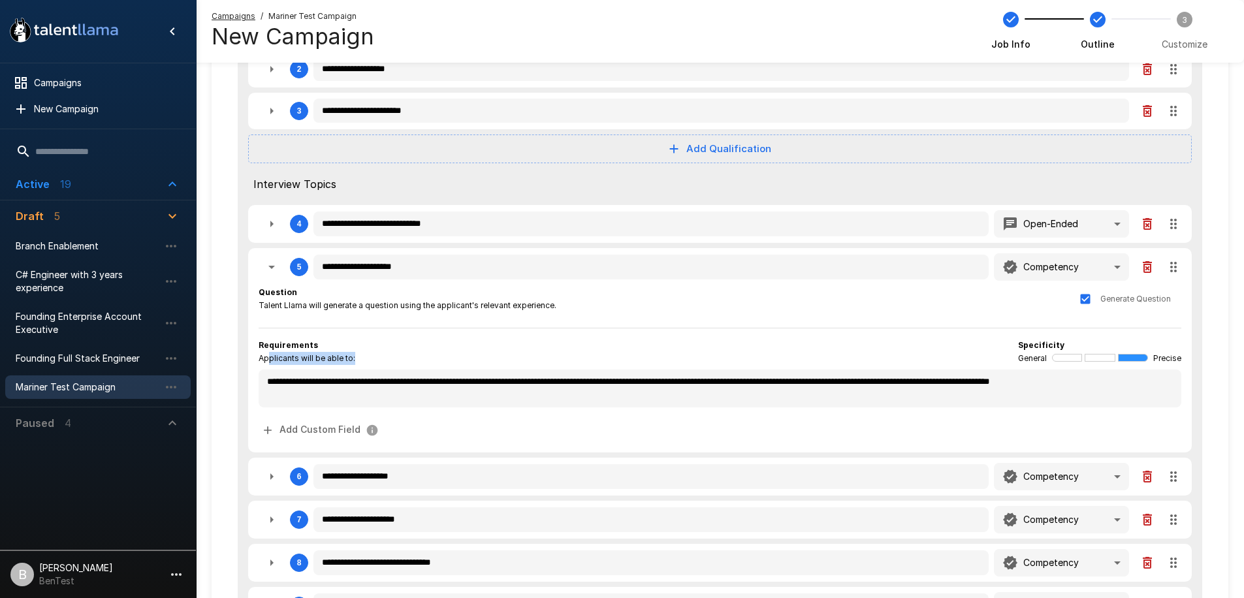
drag, startPoint x: 270, startPoint y: 352, endPoint x: 392, endPoint y: 351, distance: 122.1
click at [418, 355] on div "Requirements Applicants will be able to: Specificity General Precise" at bounding box center [720, 352] width 923 height 26
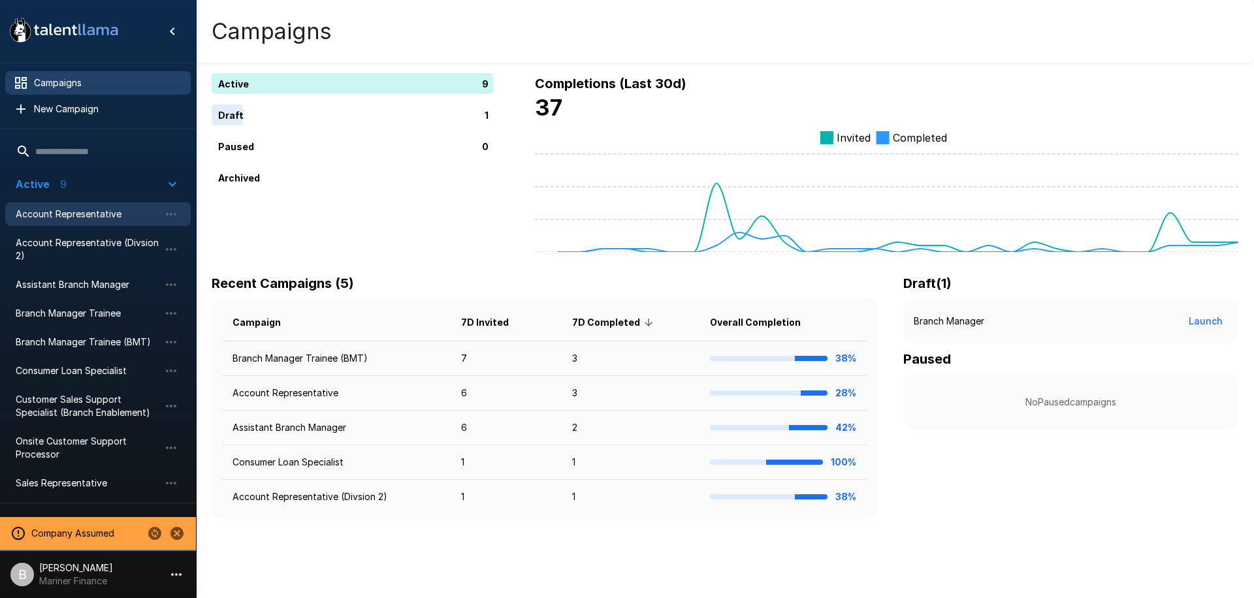
click at [80, 217] on span "Account Representative" at bounding box center [88, 214] width 144 height 13
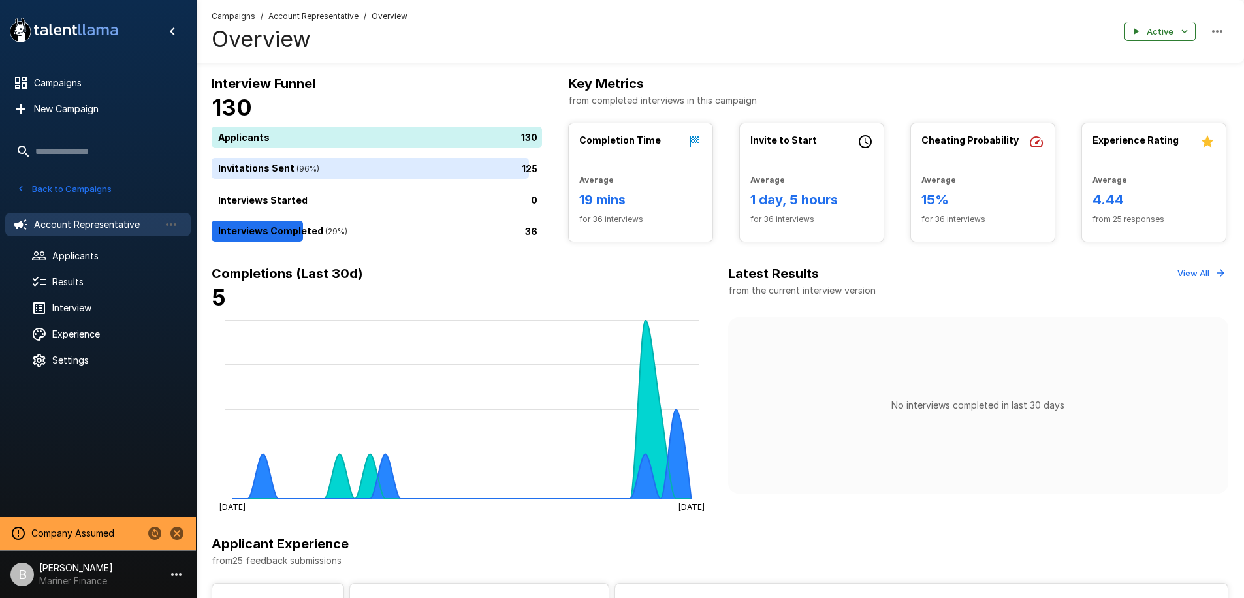
click at [104, 577] on p "Mariner Finance" at bounding box center [76, 581] width 74 height 13
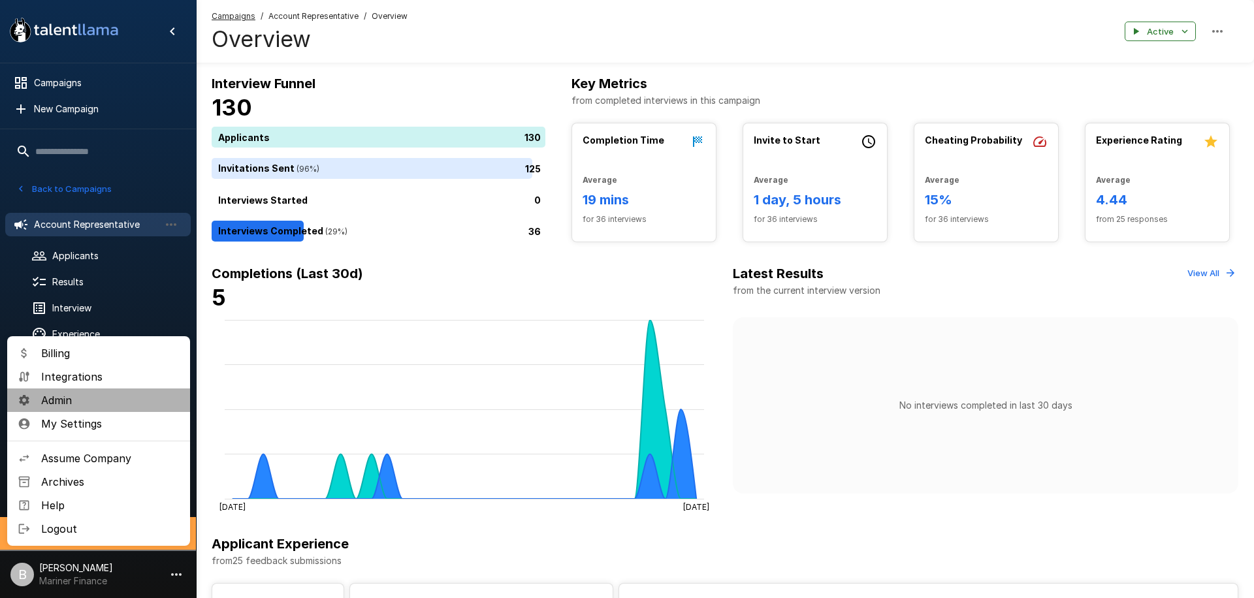
click at [103, 395] on span "Admin" at bounding box center [110, 400] width 138 height 16
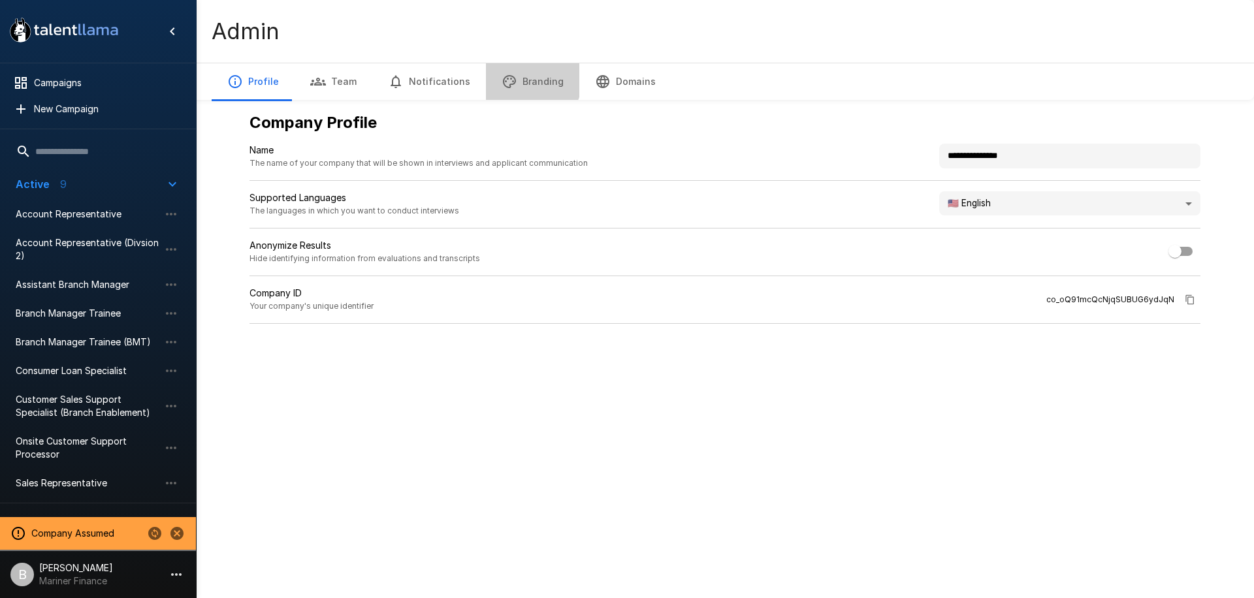
click at [520, 79] on button "Branding" at bounding box center [532, 81] width 93 height 37
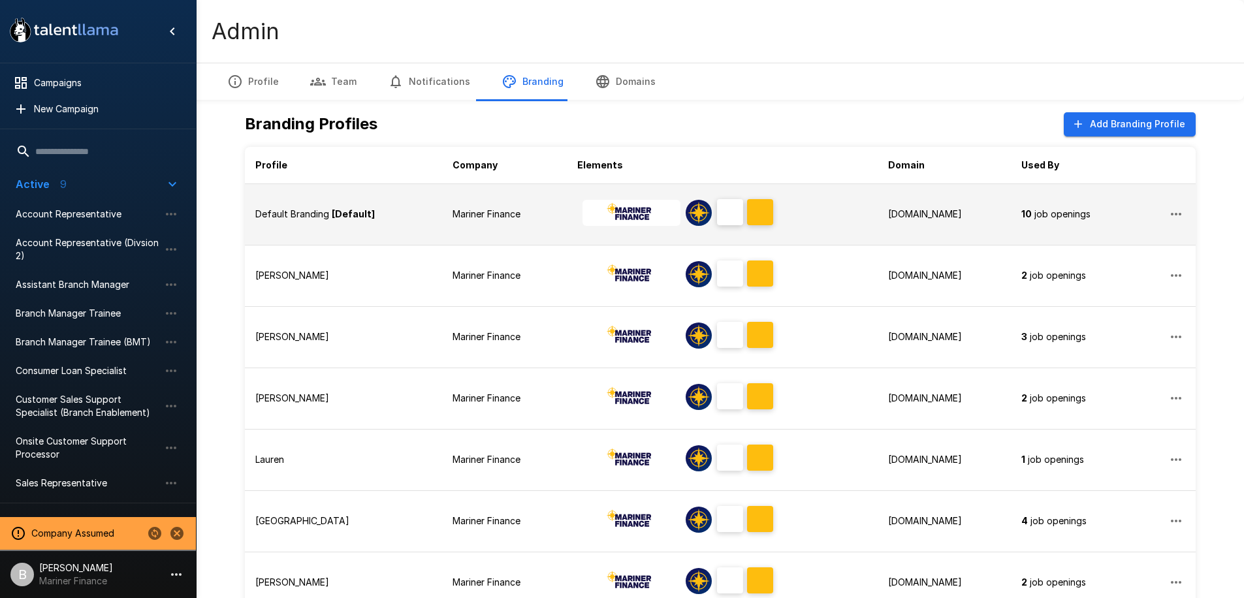
click at [442, 229] on td "Mariner Finance" at bounding box center [504, 213] width 125 height 61
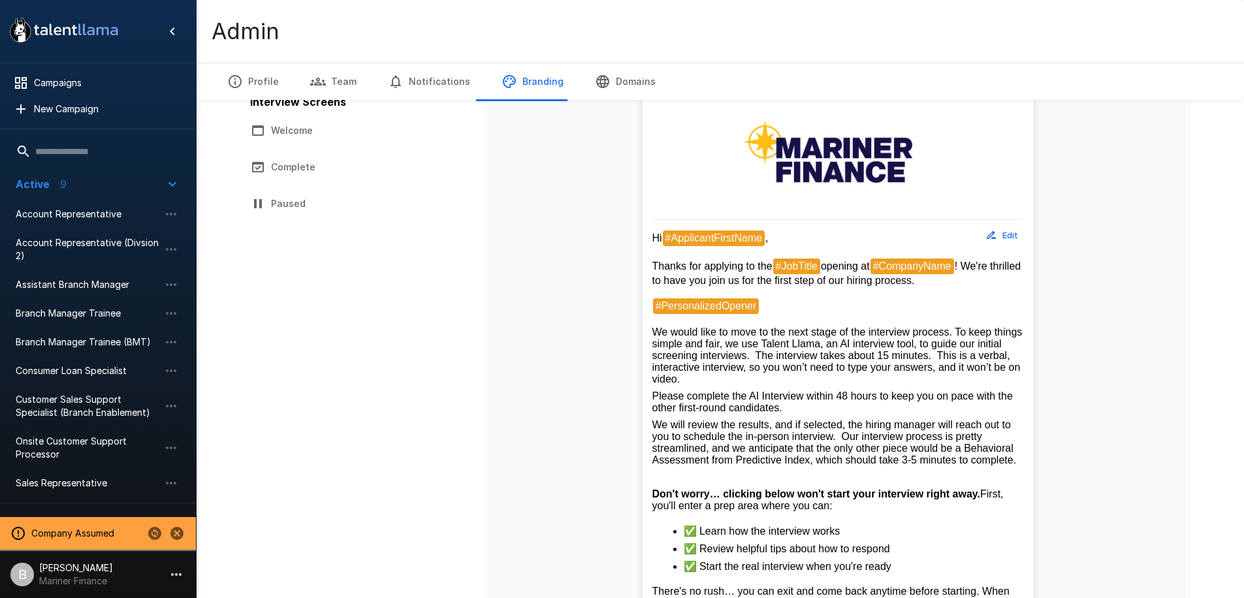
scroll to position [295, 0]
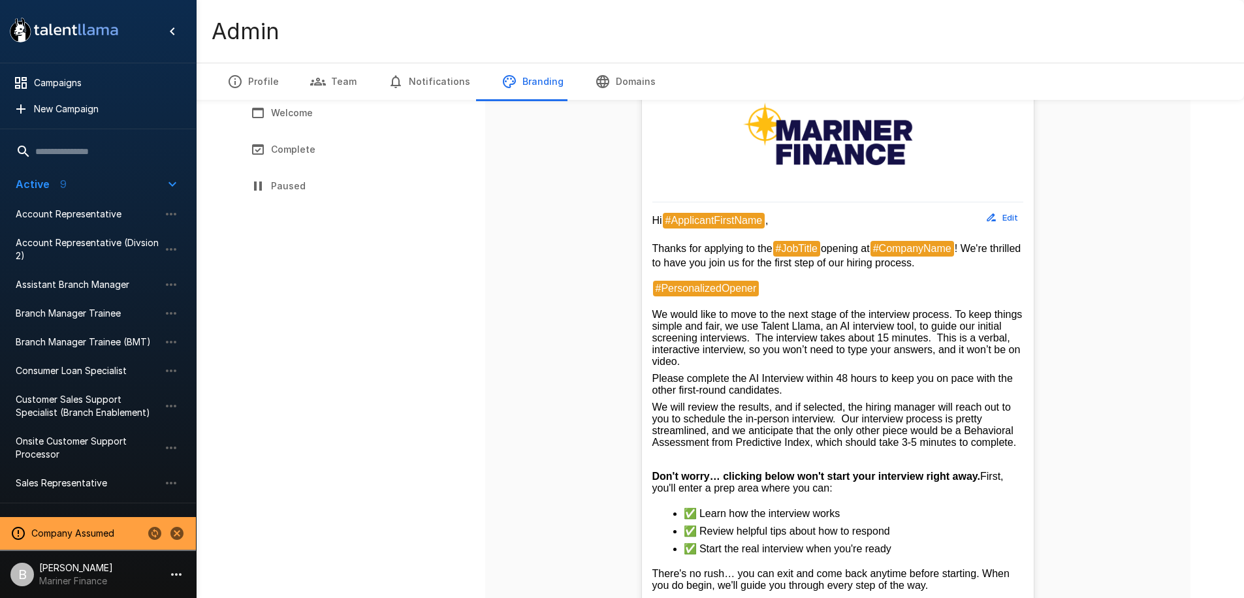
click at [776, 368] on div "Hi #ApplicantFirstName , Thanks for applying to the #JobTitle opening at #Compa…" at bounding box center [837, 445] width 371 height 464
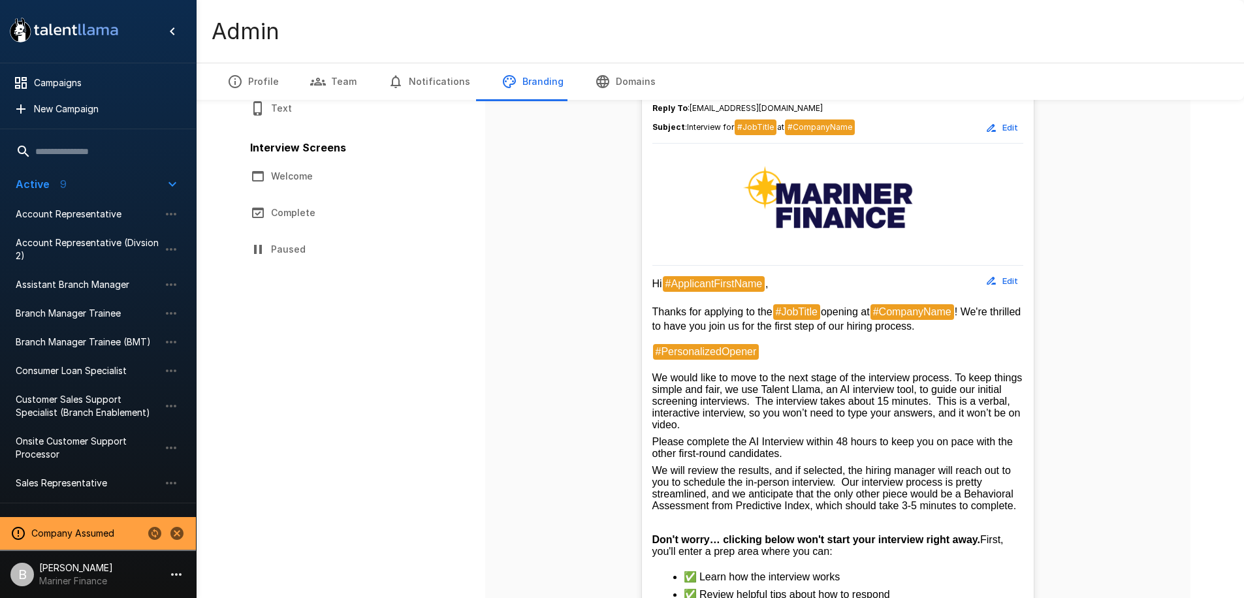
scroll to position [168, 0]
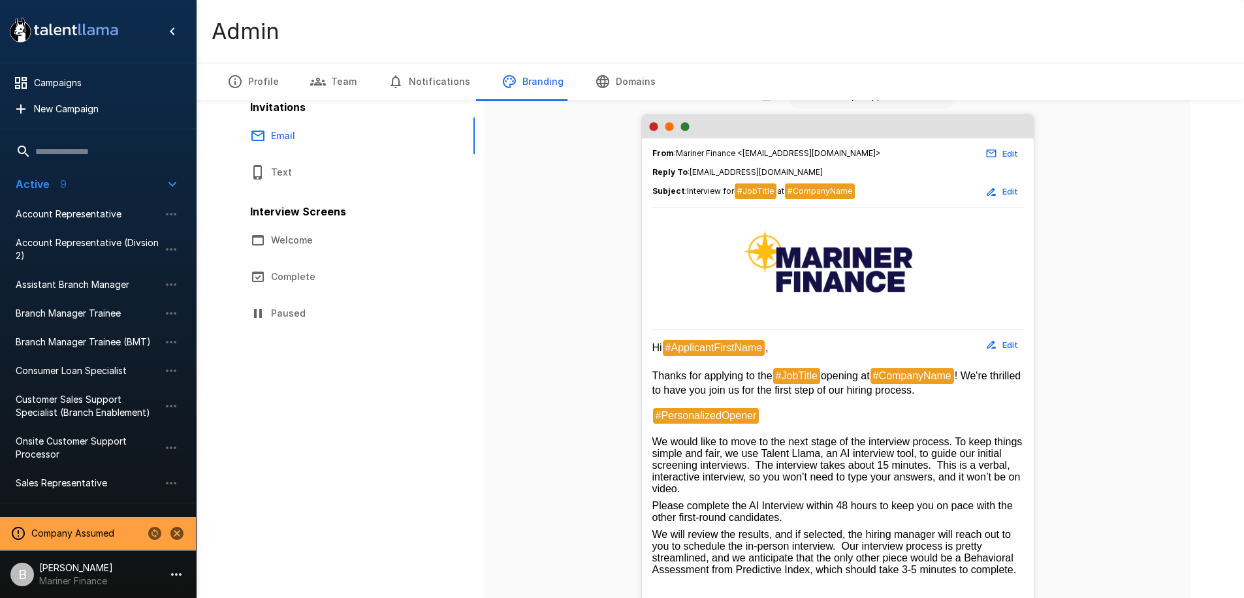
click at [288, 232] on button "Welcome" at bounding box center [351, 240] width 235 height 37
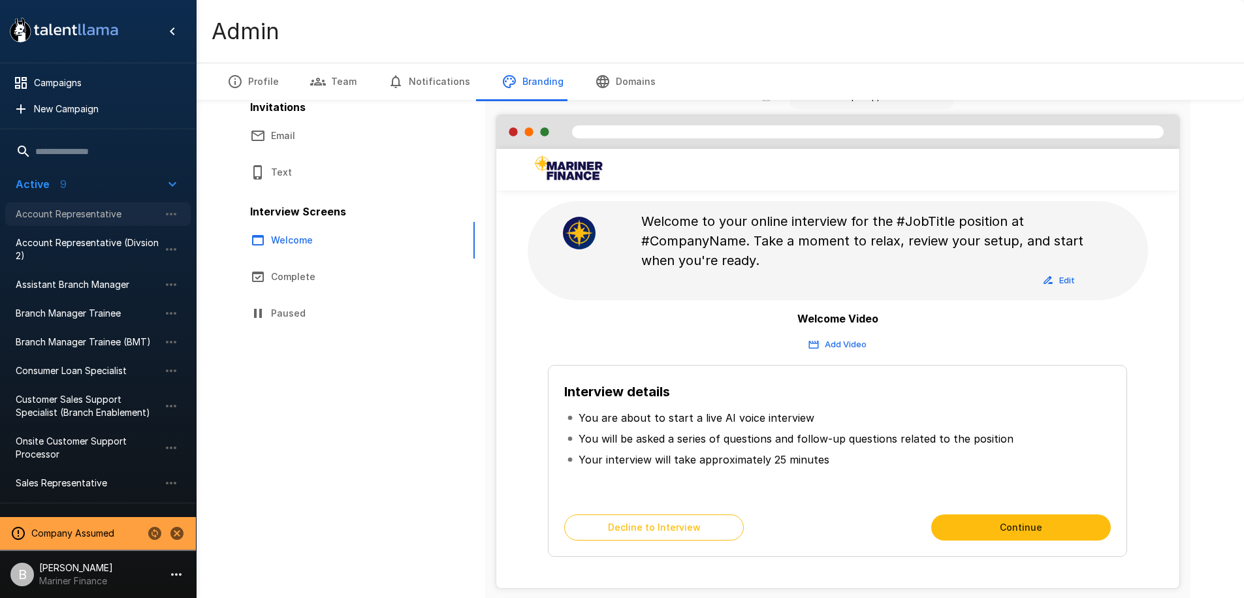
click at [89, 214] on span "Account Representative" at bounding box center [88, 214] width 144 height 13
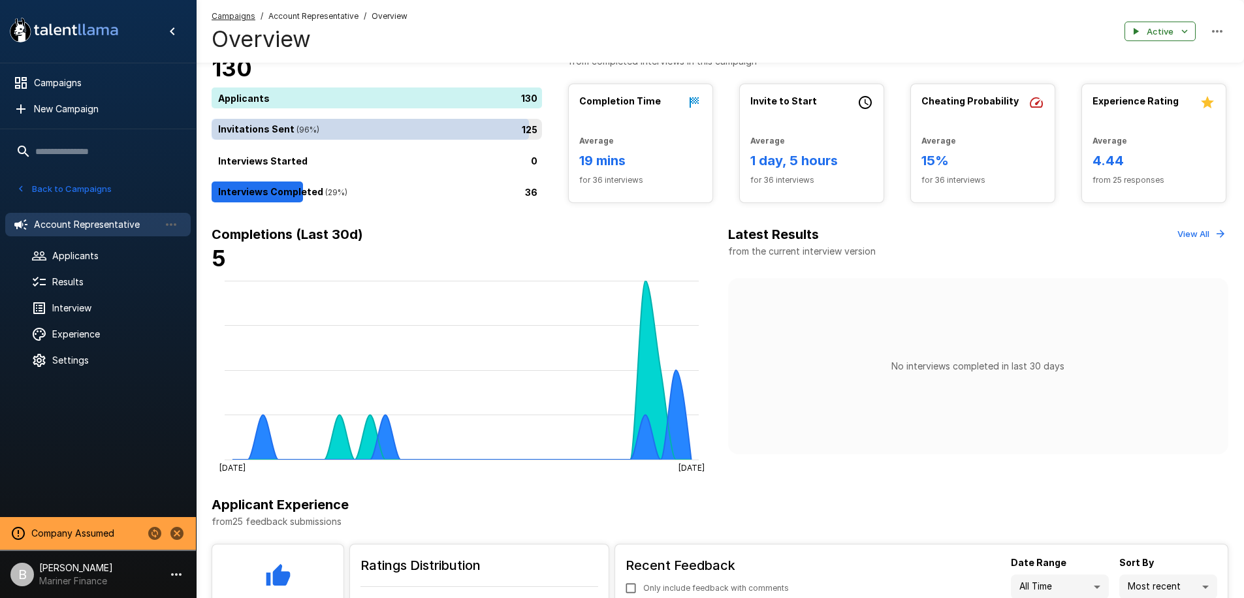
scroll to position [37, 0]
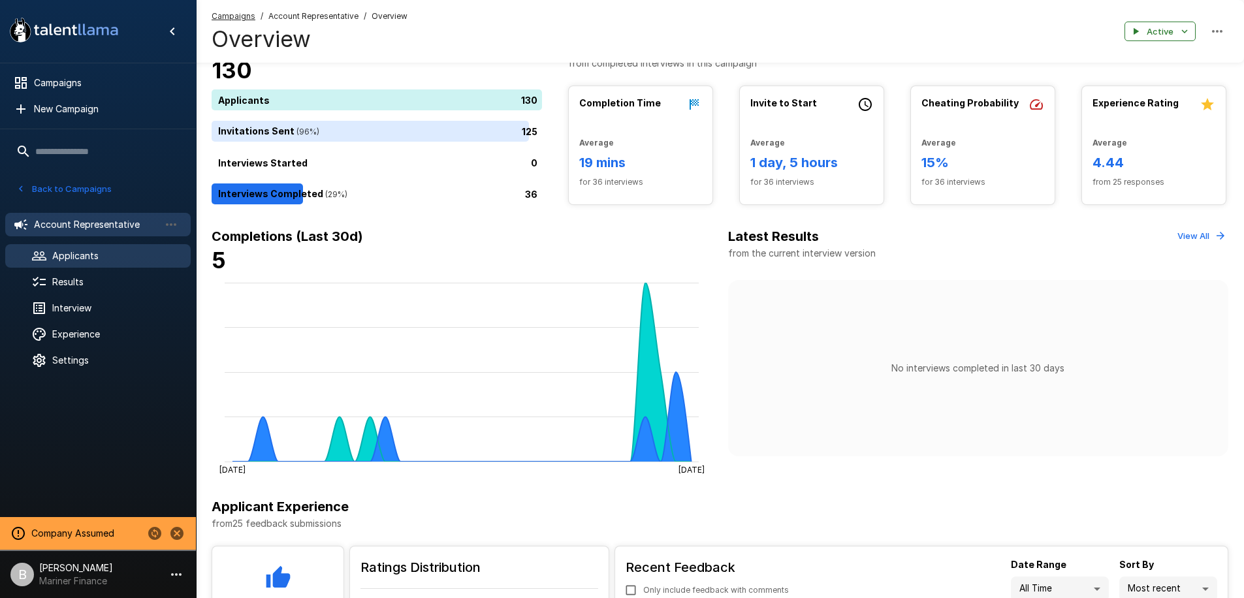
click at [86, 254] on span "Applicants" at bounding box center [116, 255] width 128 height 13
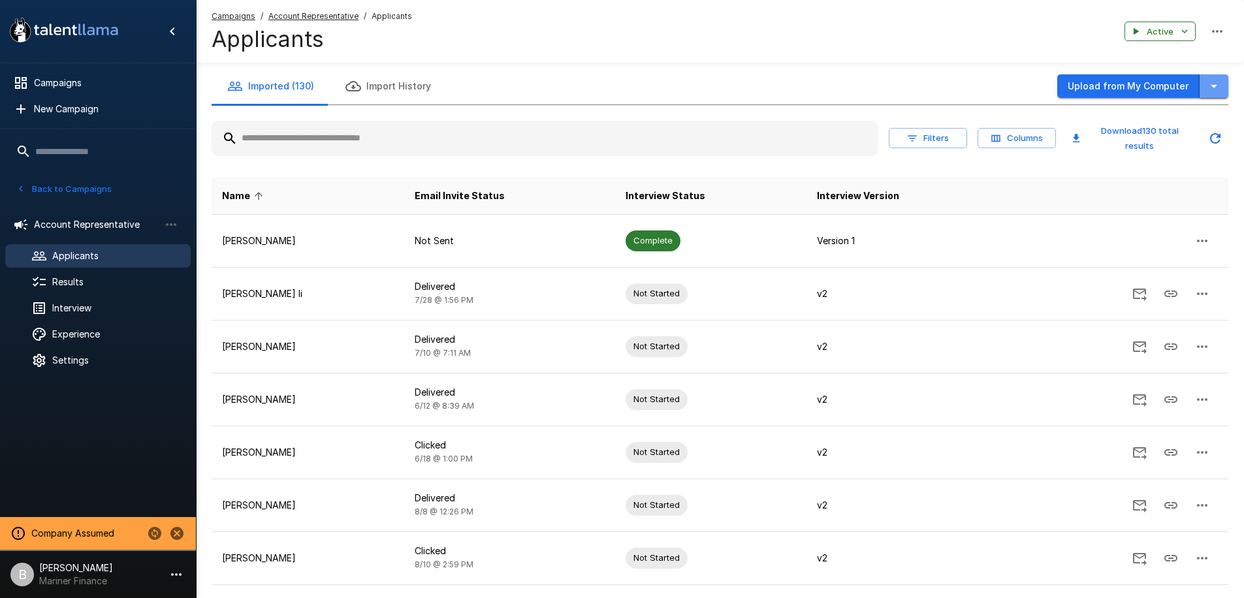
click at [1213, 90] on icon "button" at bounding box center [1214, 86] width 16 height 16
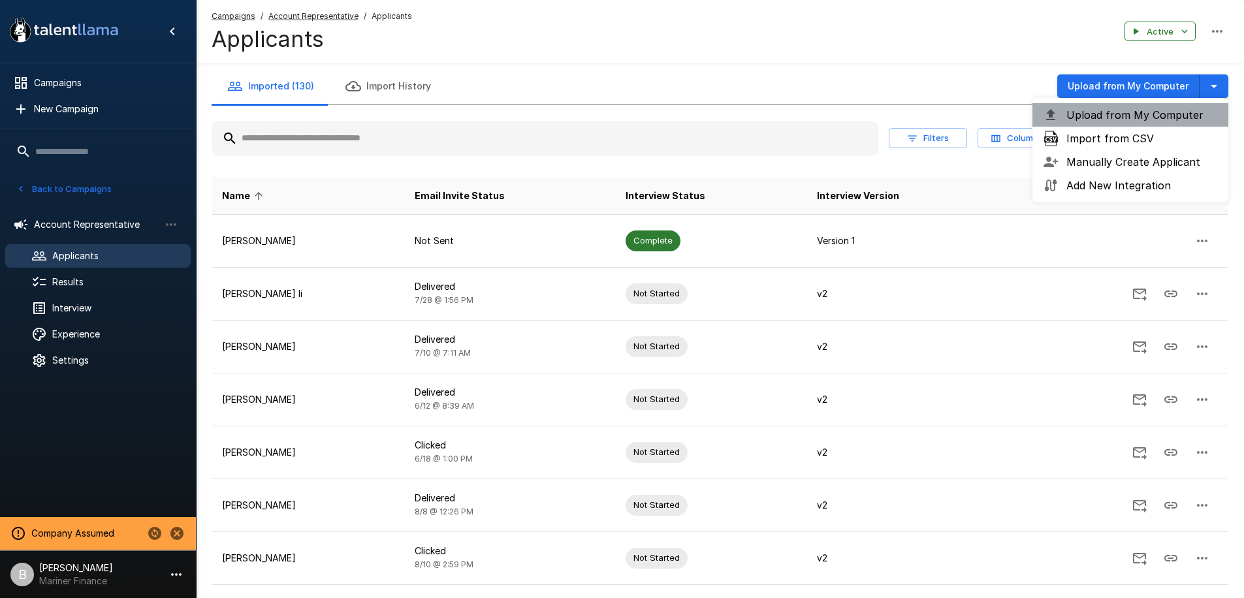
click at [1122, 117] on span "Upload from My Computer" at bounding box center [1141, 115] width 151 height 16
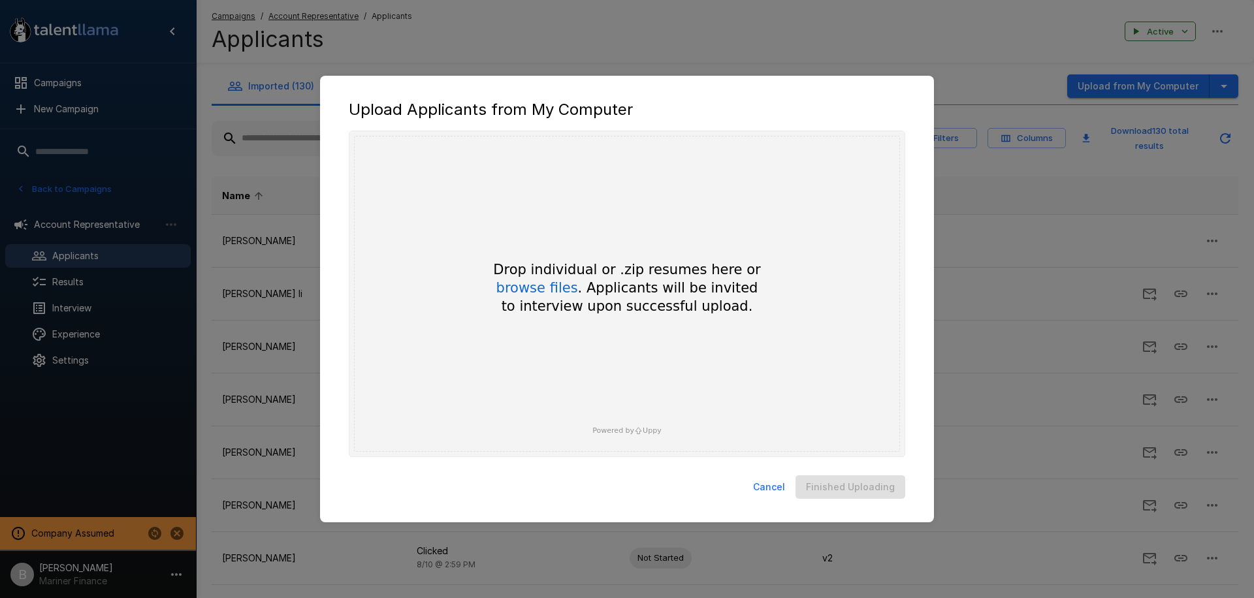
click at [769, 487] on button "Cancel" at bounding box center [769, 487] width 42 height 24
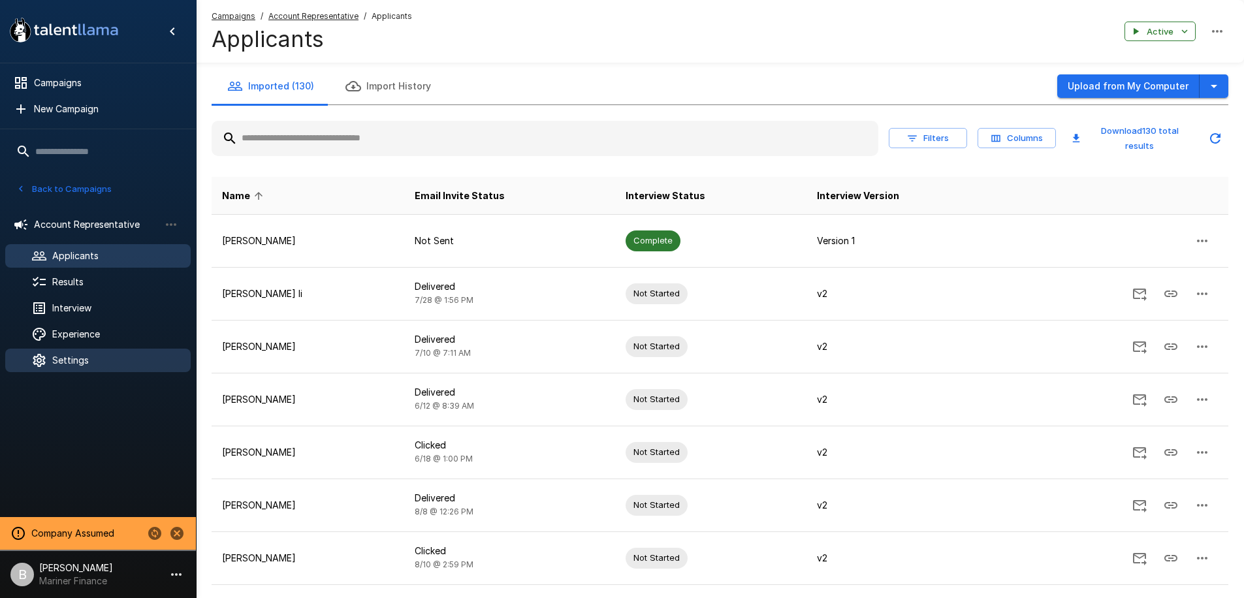
click at [83, 360] on span "Settings" at bounding box center [116, 360] width 128 height 13
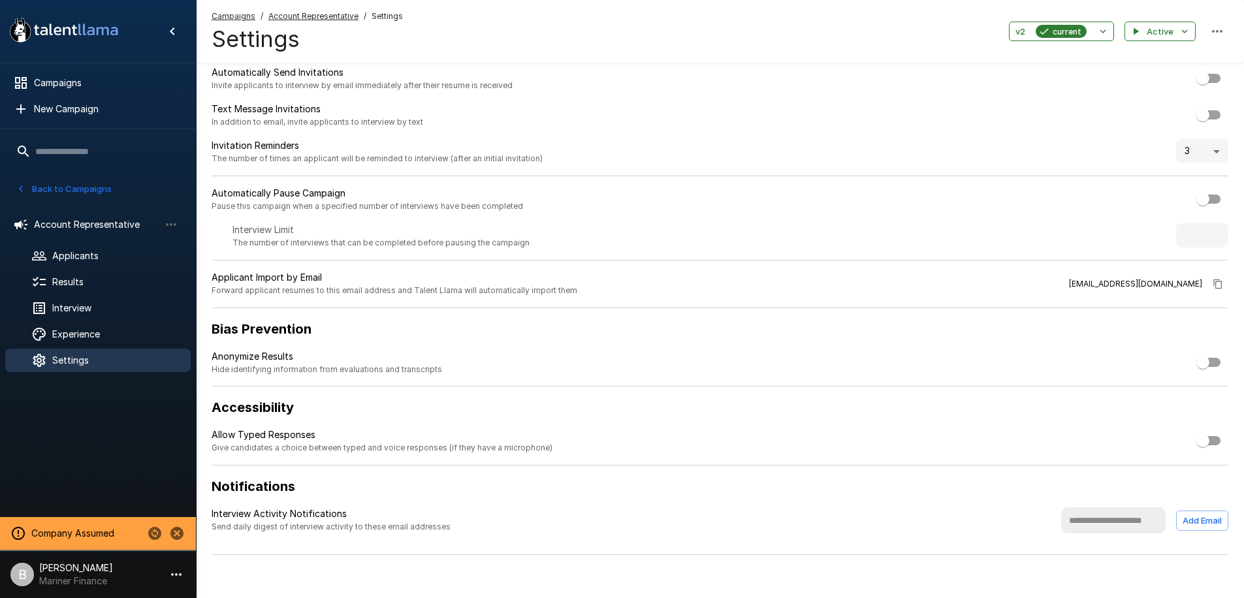
scroll to position [48, 0]
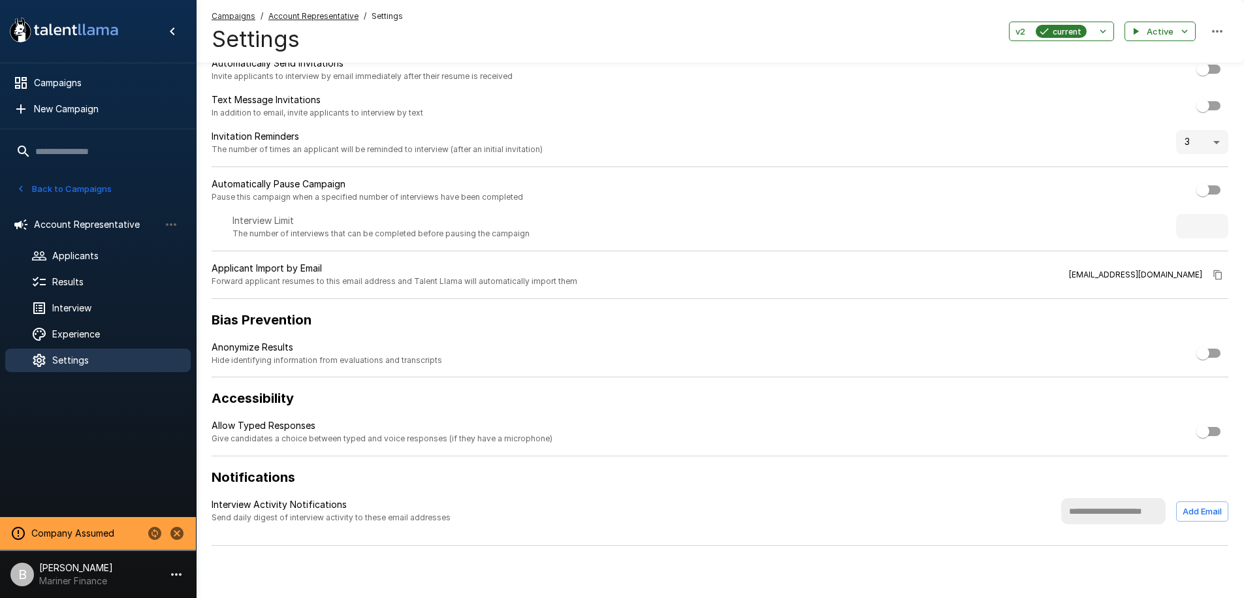
click at [1079, 518] on input "text" at bounding box center [1113, 511] width 104 height 26
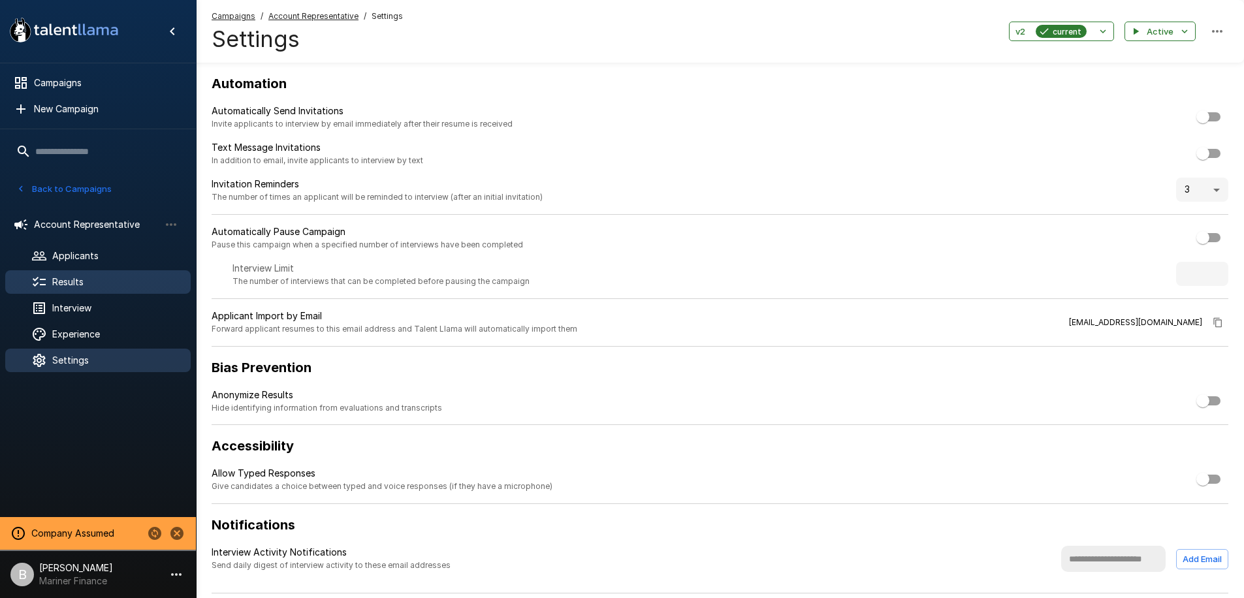
click at [67, 286] on span "Results" at bounding box center [116, 282] width 128 height 13
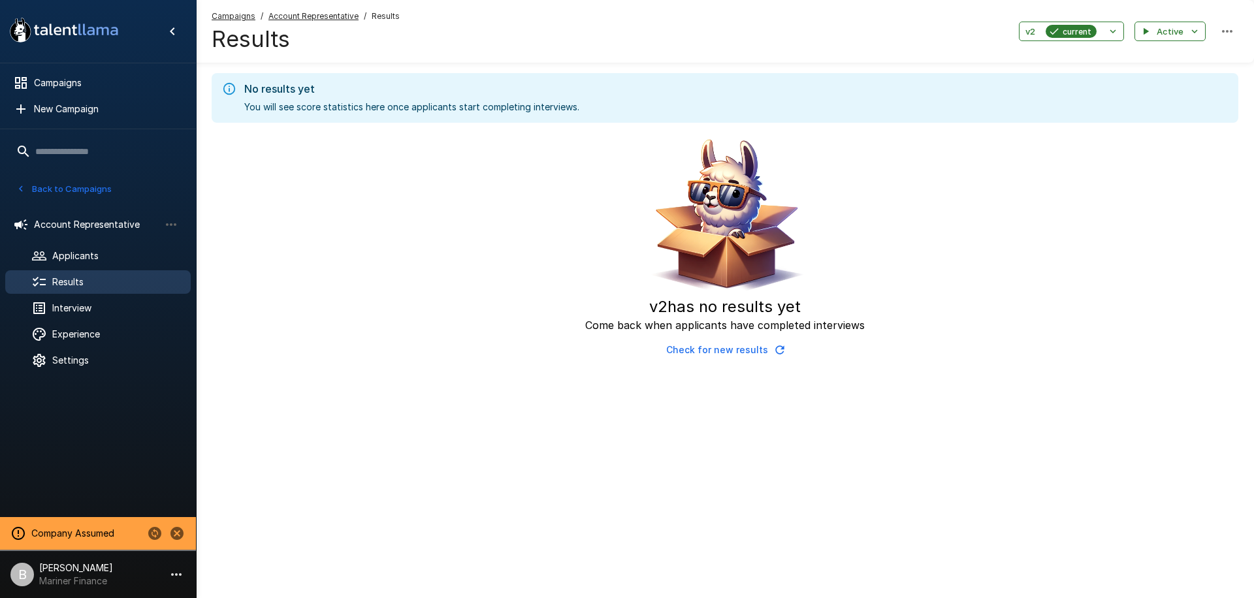
click at [29, 185] on button "Back to Campaigns" at bounding box center [64, 189] width 102 height 20
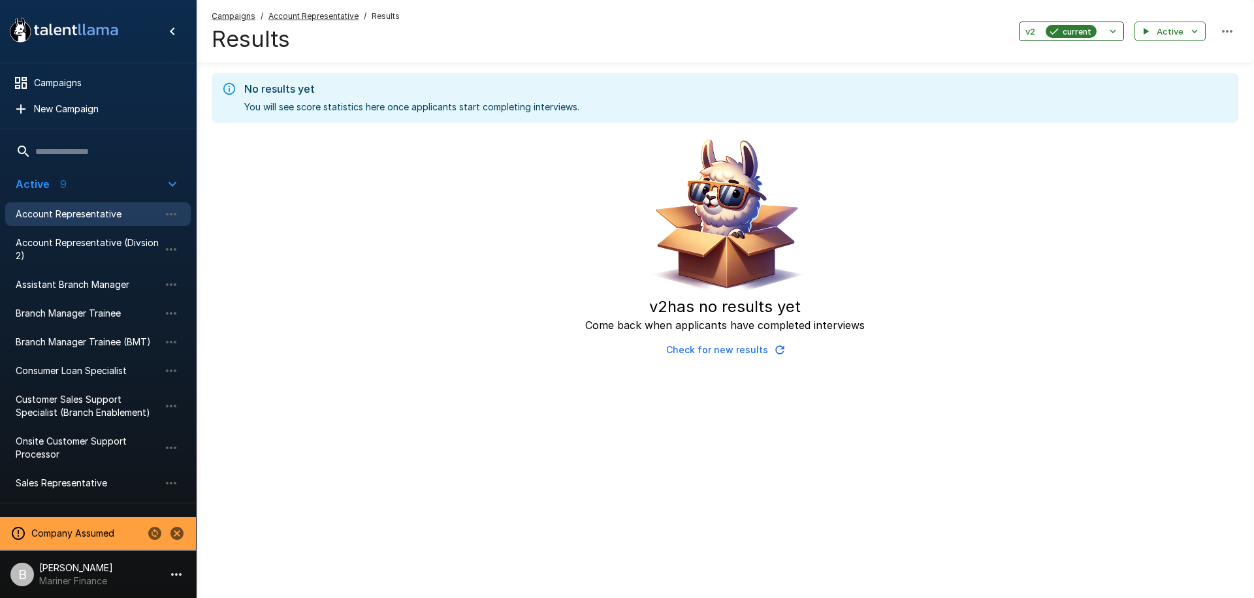
click at [1101, 28] on button "v2 current" at bounding box center [1071, 32] width 105 height 20
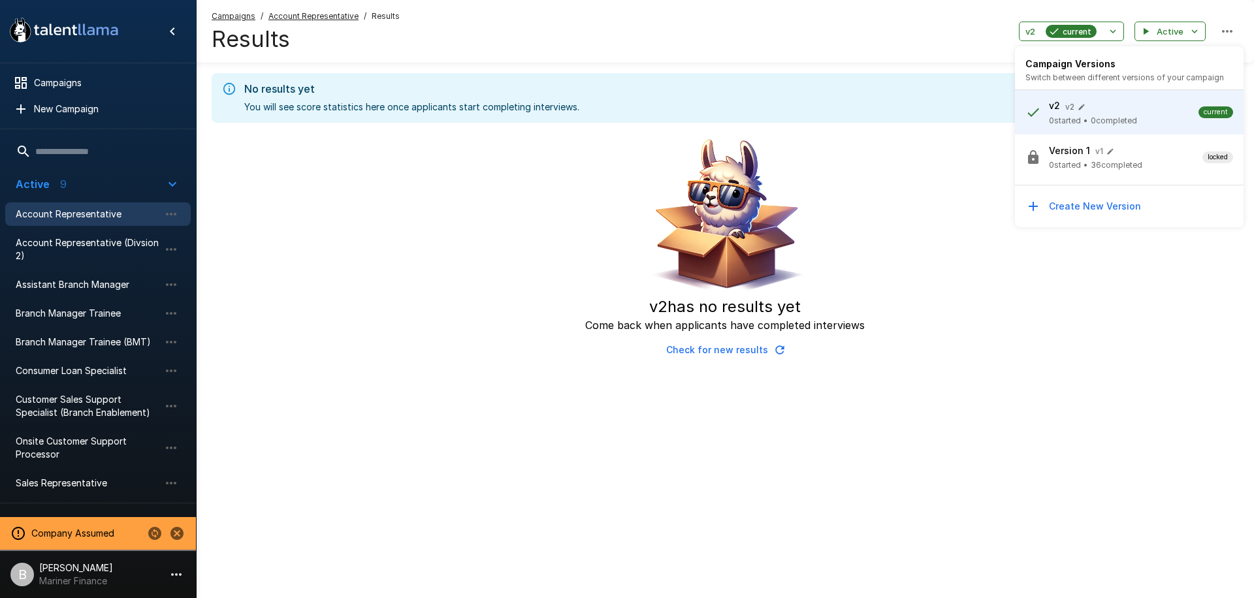
click at [1113, 163] on span "36 completed" at bounding box center [1116, 165] width 52 height 13
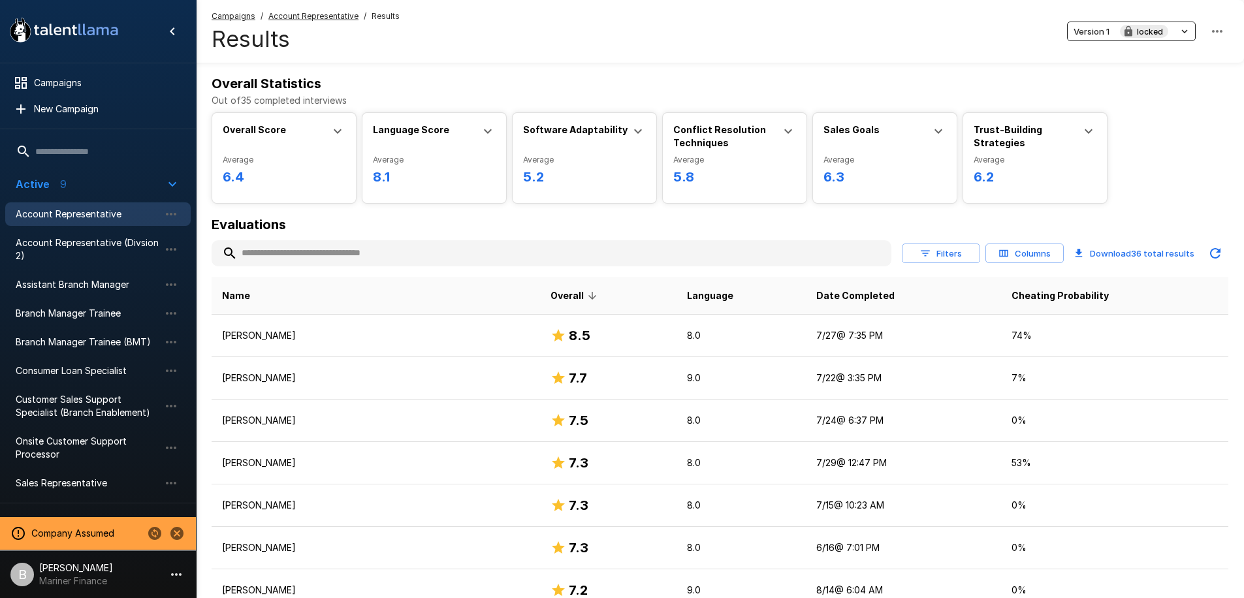
click at [53, 216] on span "Account Representative" at bounding box center [88, 214] width 144 height 13
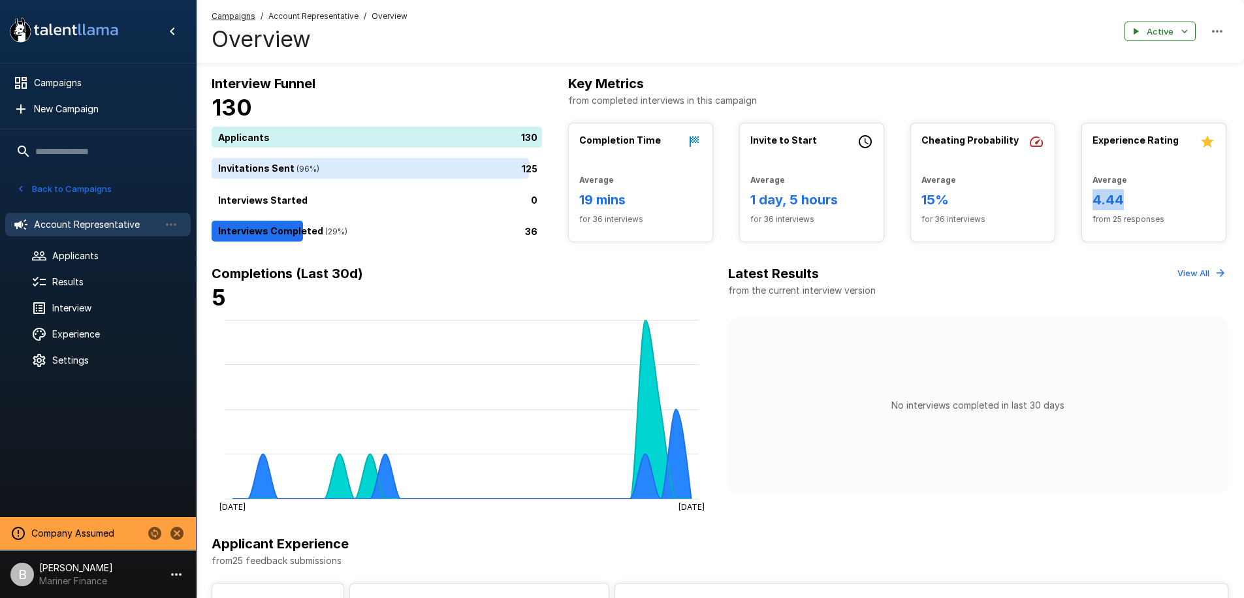
drag, startPoint x: 1092, startPoint y: 204, endPoint x: 1216, endPoint y: 204, distance: 123.4
click at [1216, 204] on div "Experience Rating Average 4.44 from 25 responses" at bounding box center [1154, 182] width 144 height 118
click at [80, 279] on span "Results" at bounding box center [116, 282] width 128 height 13
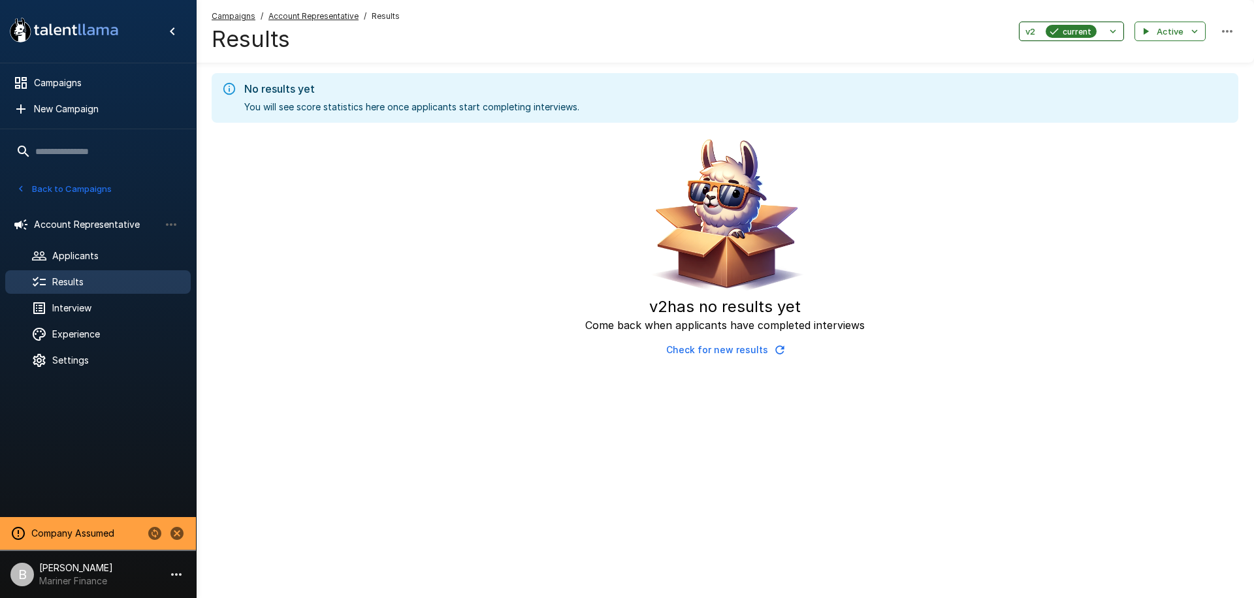
click at [1100, 22] on button "v2 current" at bounding box center [1071, 32] width 105 height 20
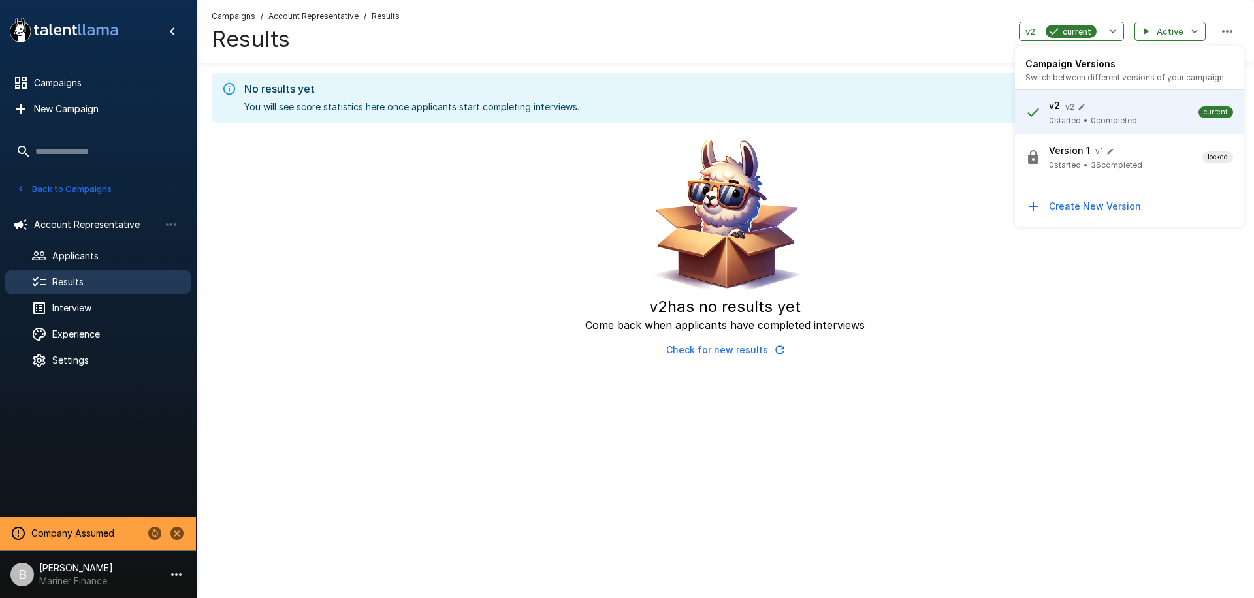
click at [1099, 163] on span "36 completed" at bounding box center [1116, 165] width 52 height 13
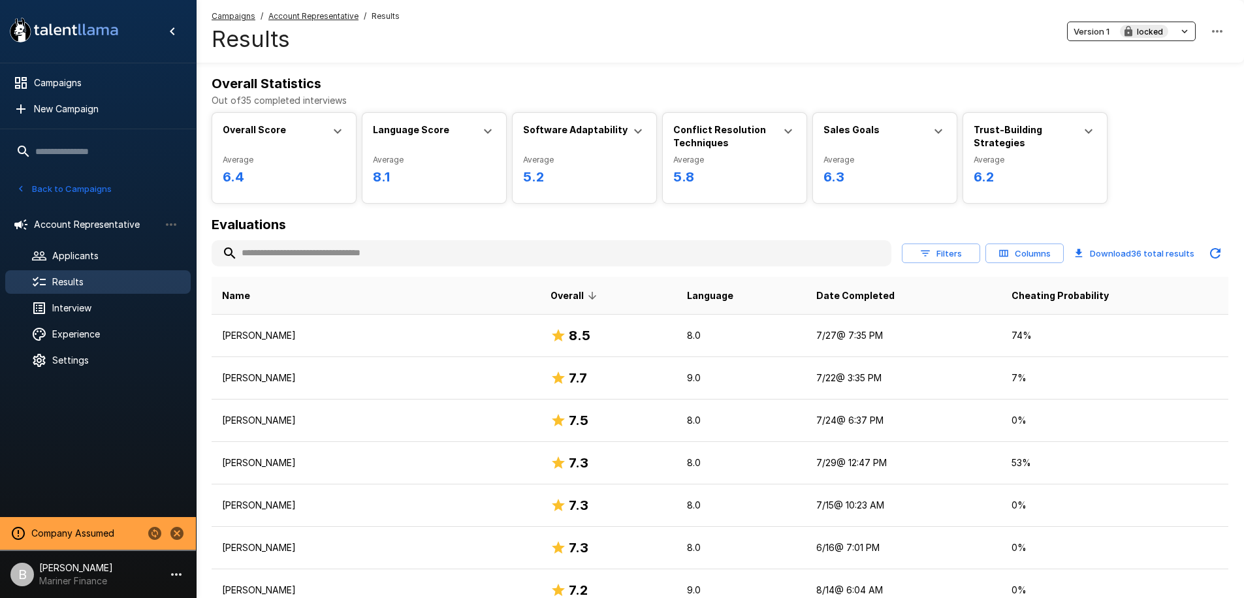
click at [1043, 258] on button "Columns" at bounding box center [1024, 254] width 78 height 20
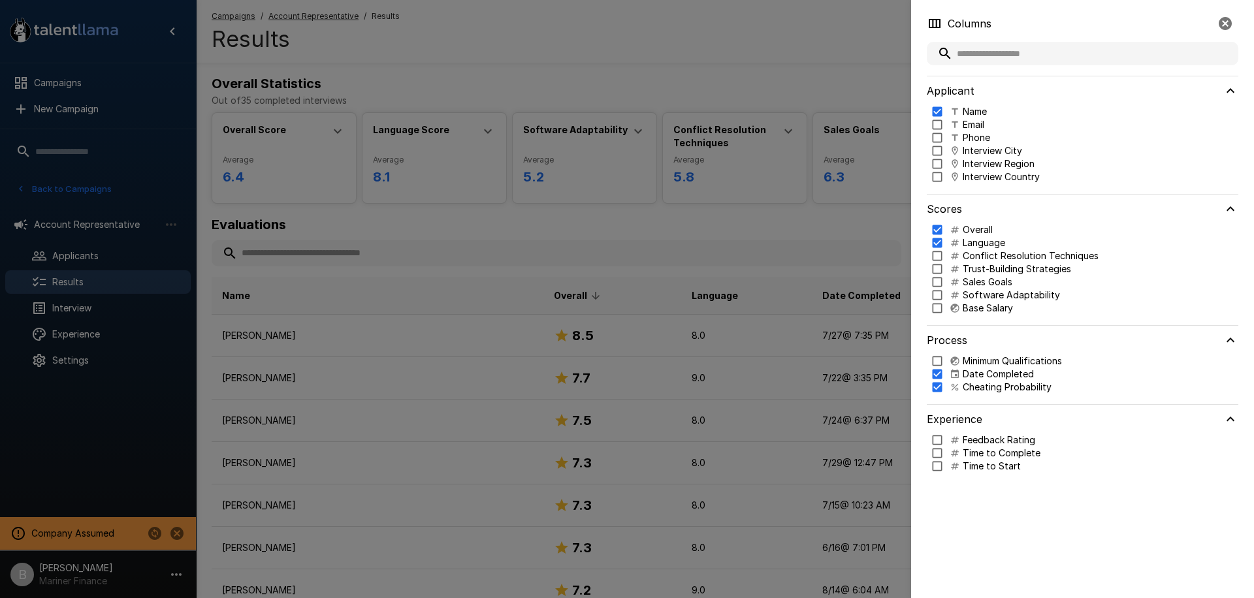
click at [998, 152] on p "Interview City" at bounding box center [991, 150] width 59 height 13
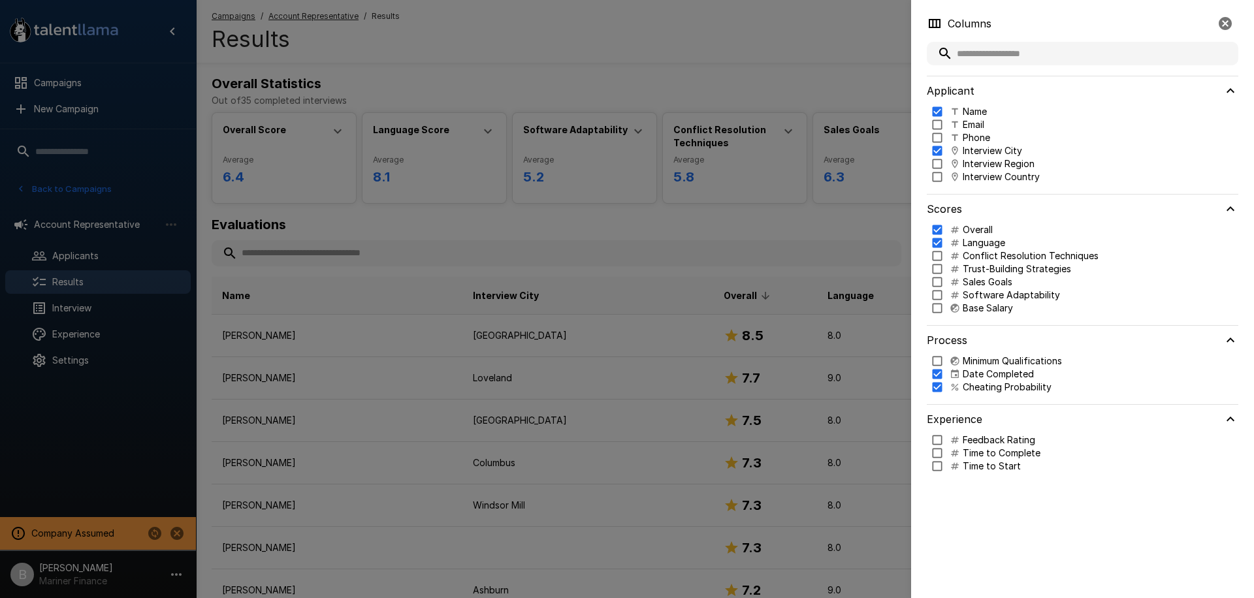
click at [981, 161] on p "Interview Region" at bounding box center [998, 163] width 72 height 13
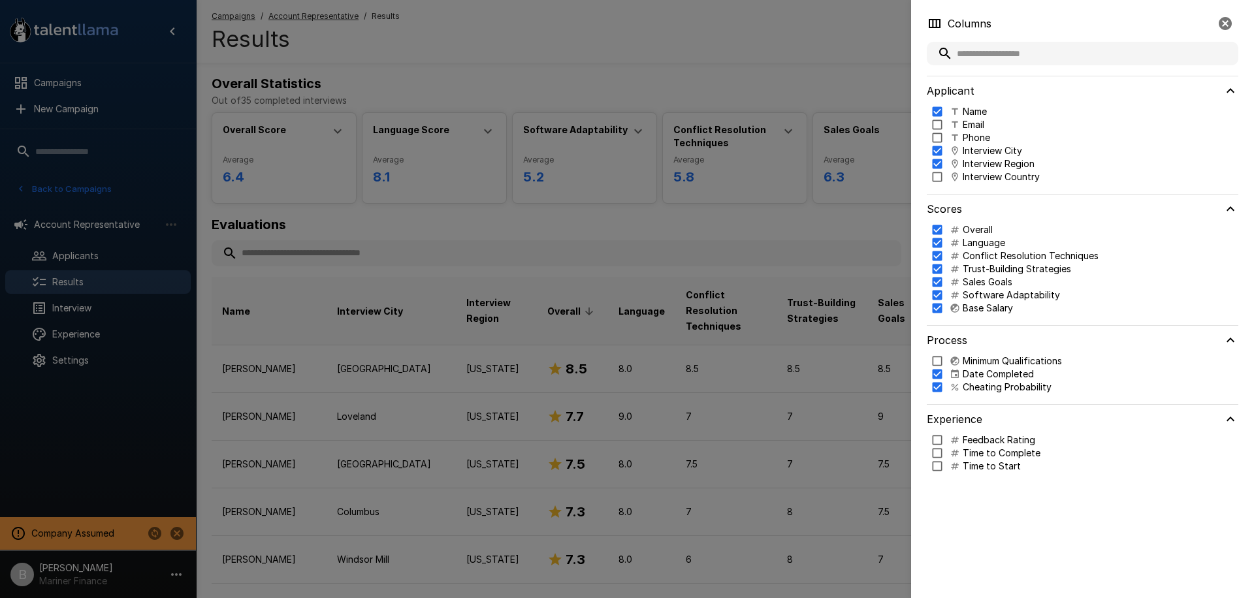
click at [768, 217] on div at bounding box center [627, 299] width 1254 height 598
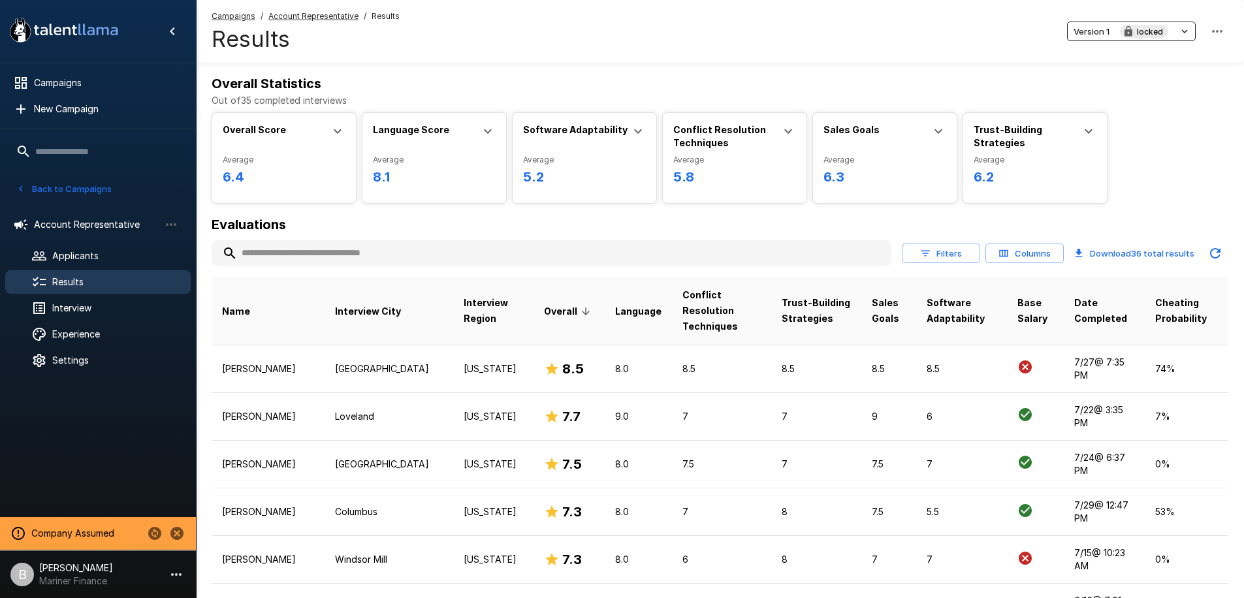
click at [955, 257] on button "Filters" at bounding box center [941, 254] width 78 height 20
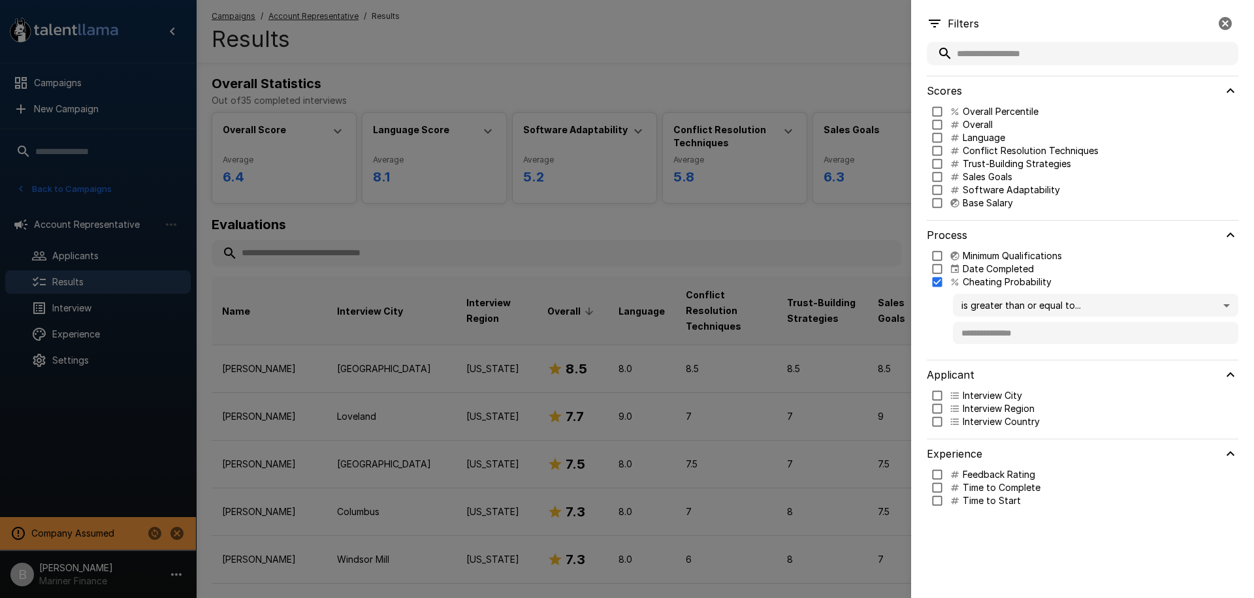
click at [1025, 303] on body ".st0{fill:#FFFFFF;} .st1{fill:#76a4ed;} Campaigns New Campaign Active 9 Account…" at bounding box center [631, 299] width 1263 height 598
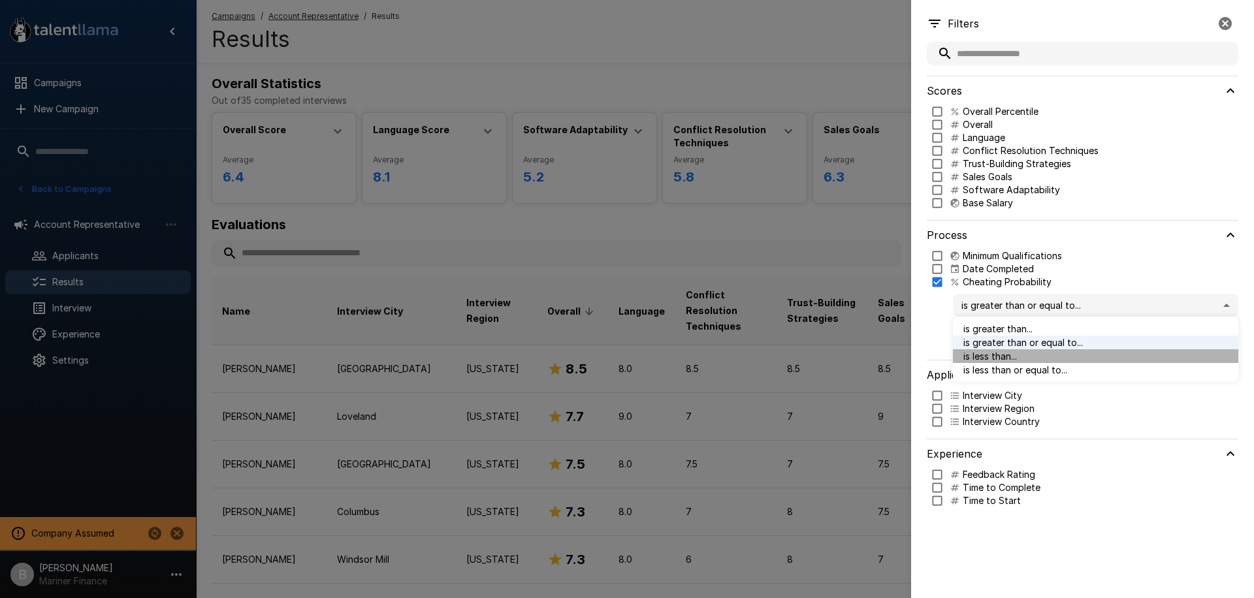
click at [1016, 357] on span "is less than..." at bounding box center [1095, 356] width 264 height 14
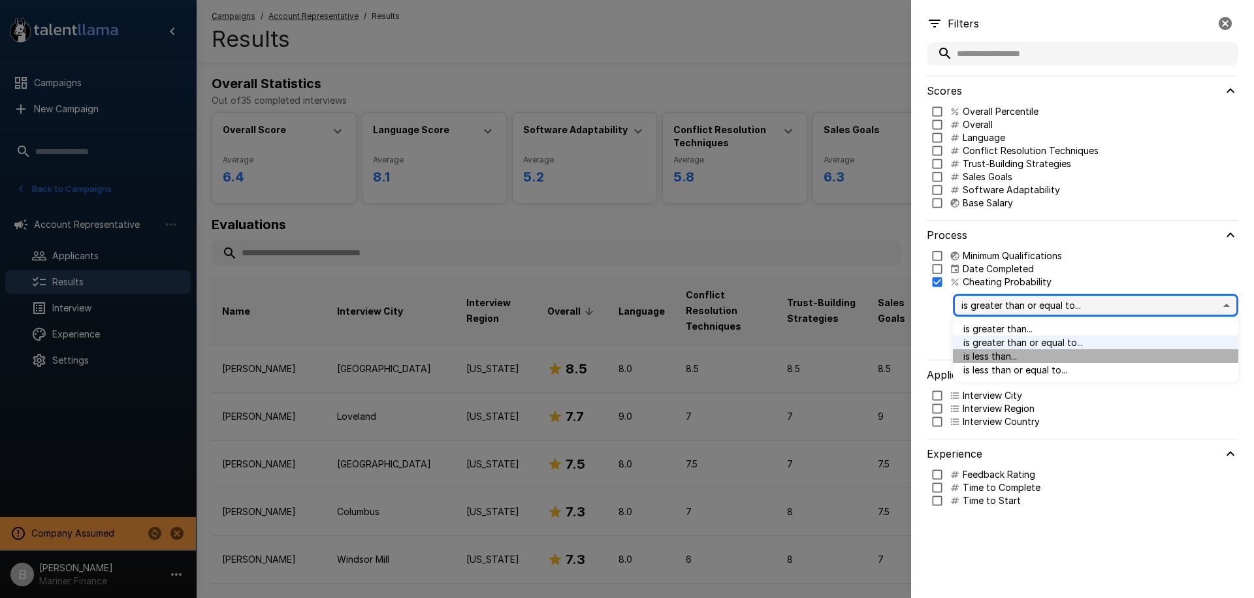
type input "**"
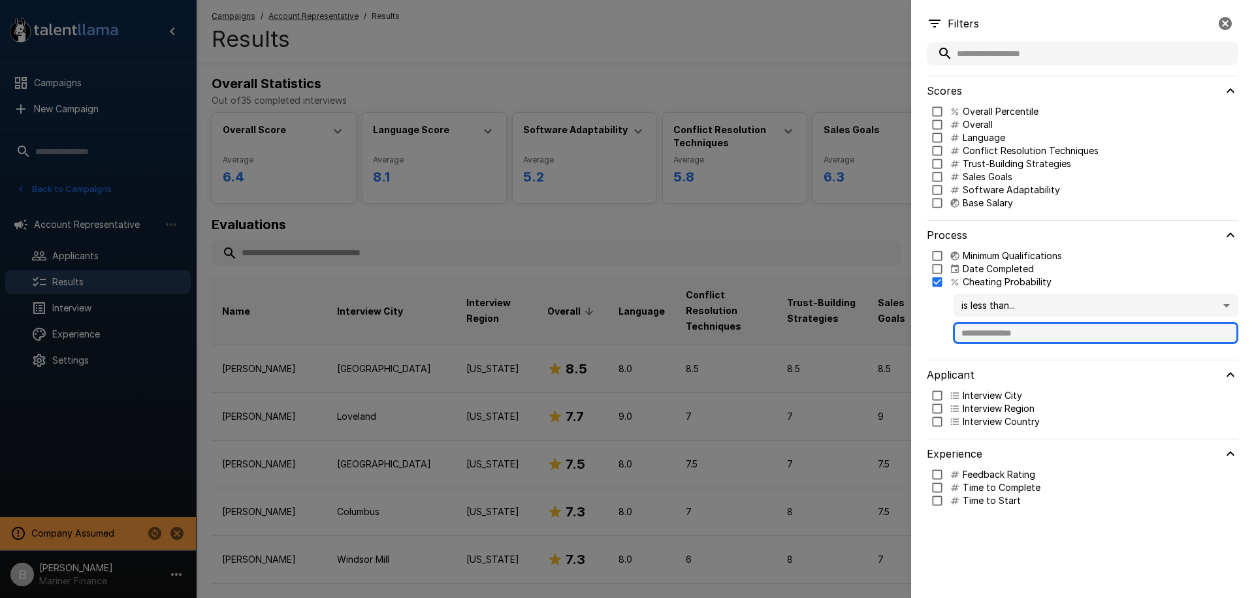
click at [1013, 327] on input "text" at bounding box center [1095, 333] width 285 height 22
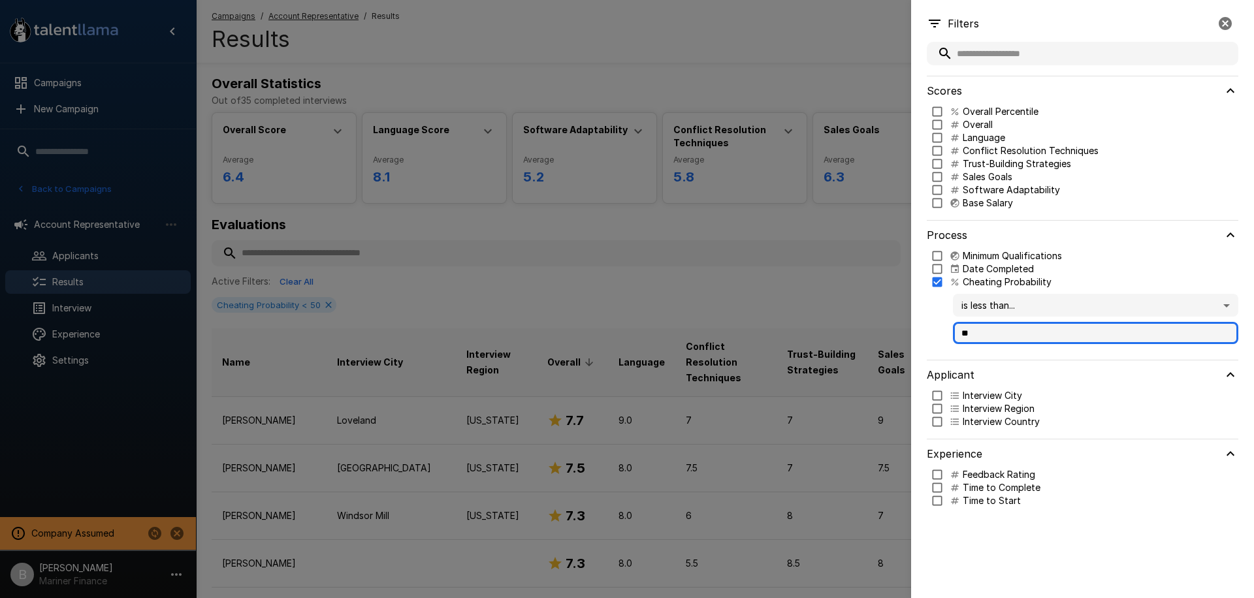
type input "**"
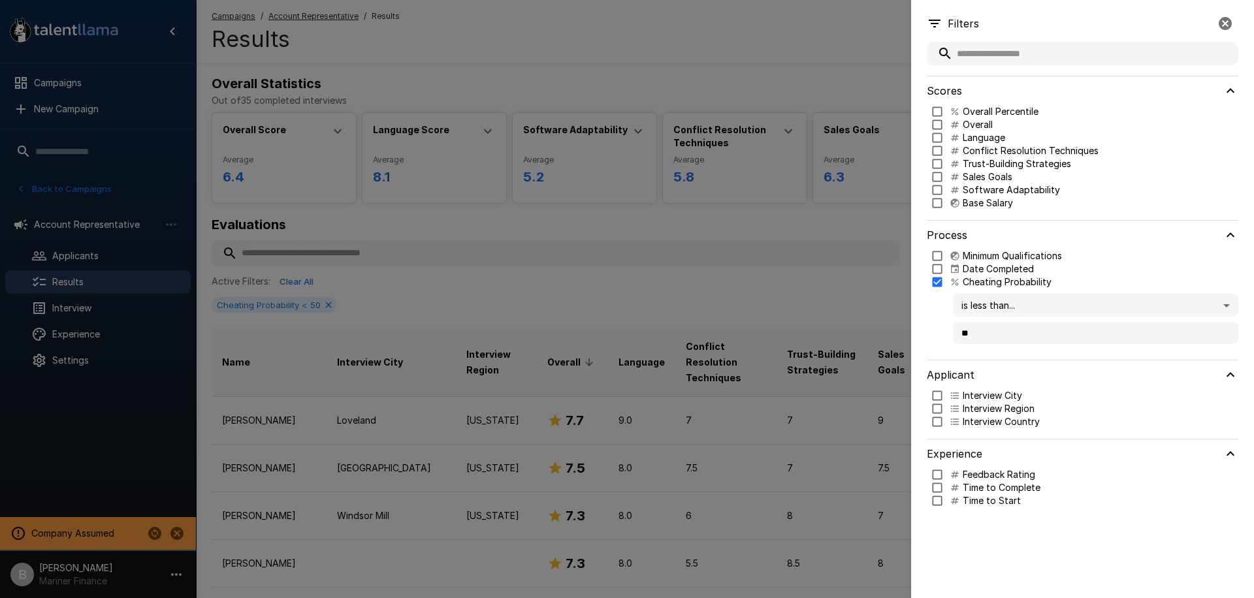
type input "***"
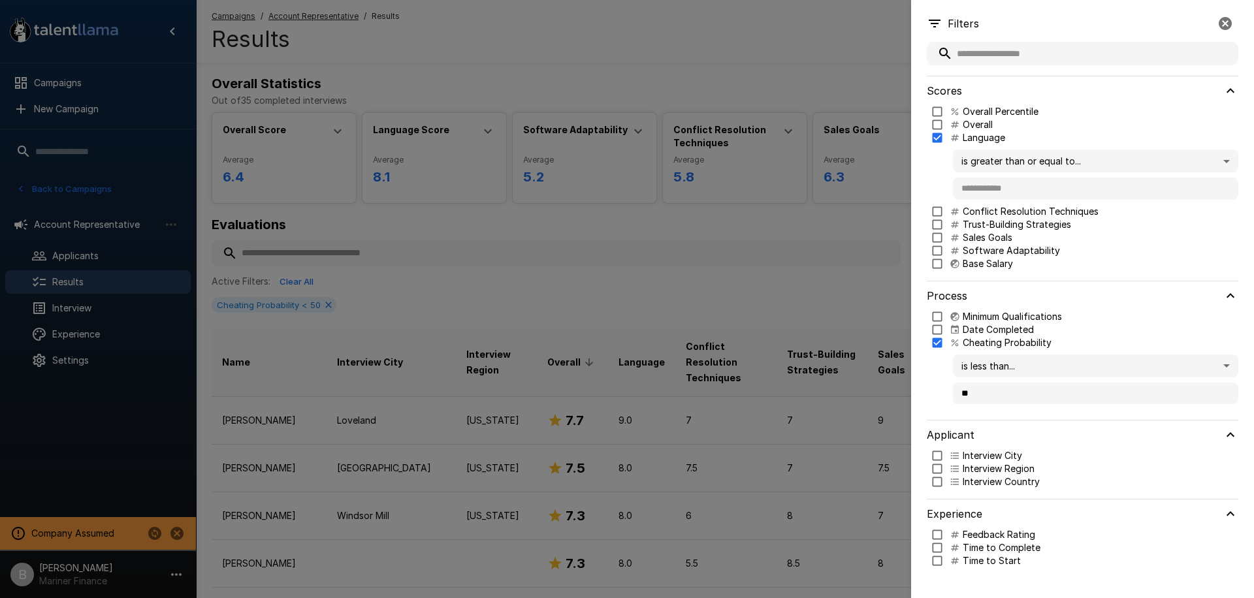
click at [1034, 159] on body ".st0{fill:#FFFFFF;} .st1{fill:#76a4ed;} Campaigns New Campaign Active 9 Account…" at bounding box center [631, 299] width 1263 height 598
click at [1032, 129] on div at bounding box center [627, 299] width 1254 height 598
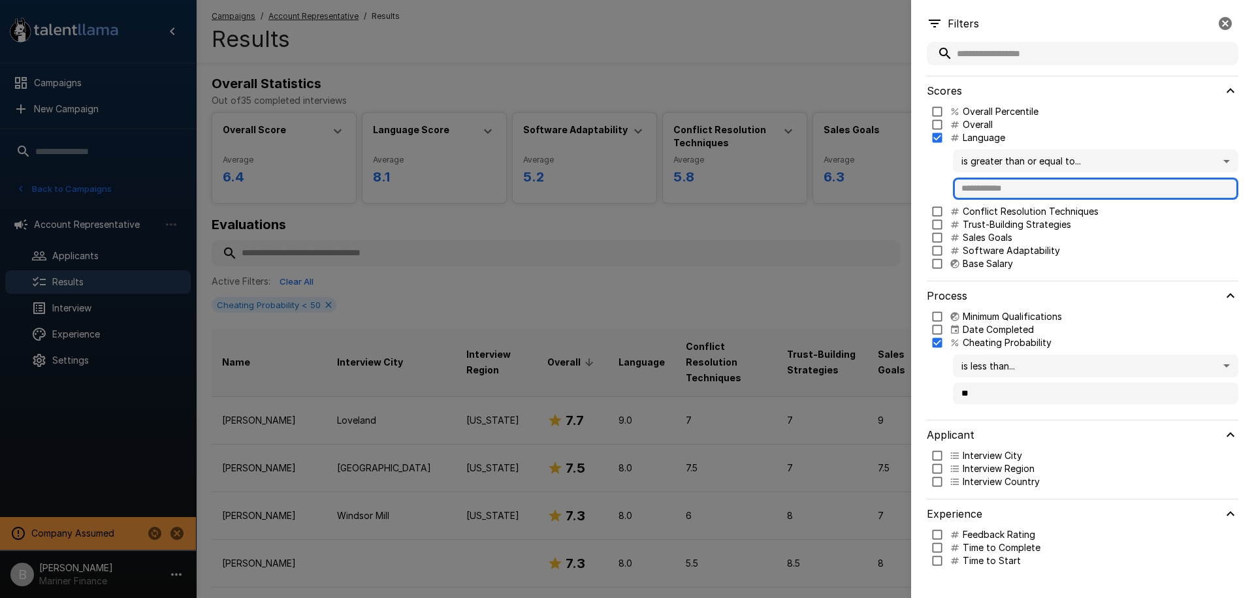
click at [1011, 195] on input "text" at bounding box center [1095, 189] width 285 height 22
type input "*"
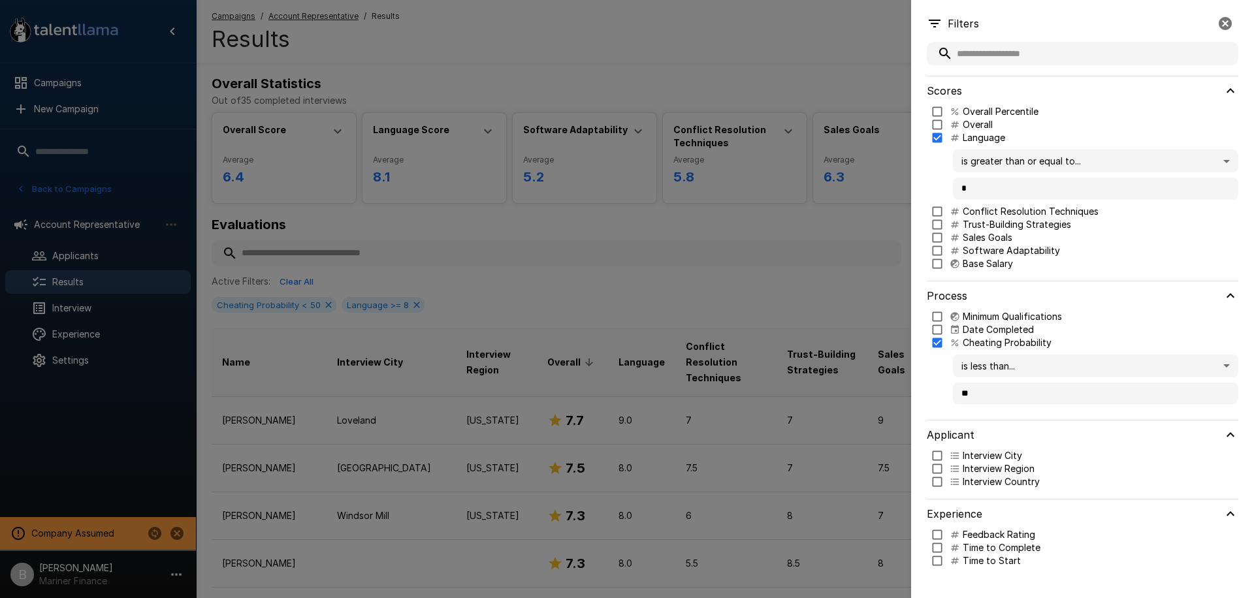
click at [474, 287] on div at bounding box center [627, 299] width 1254 height 598
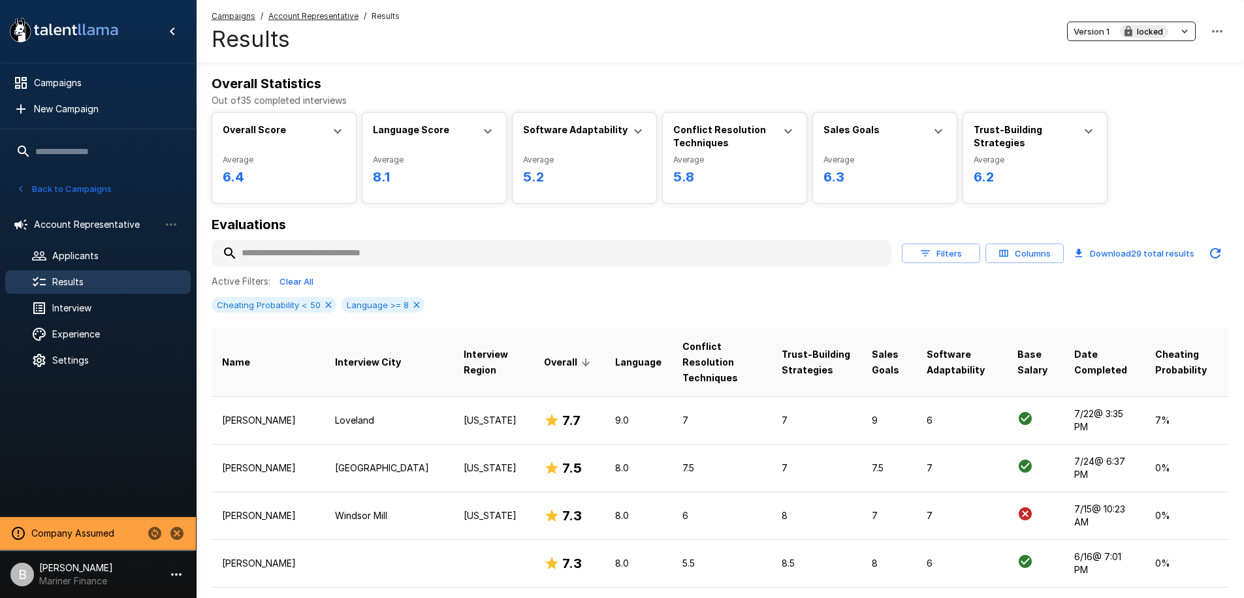
click at [494, 297] on div "Cheating Probability < 50 Language >= 8" at bounding box center [720, 305] width 1017 height 16
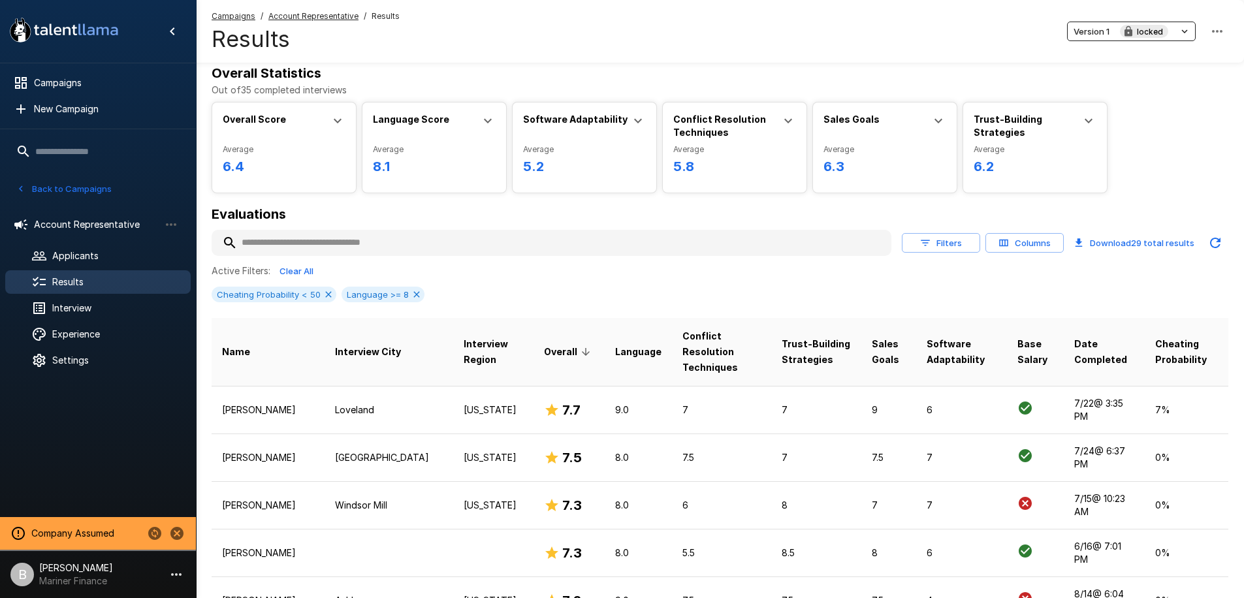
scroll to position [19, 0]
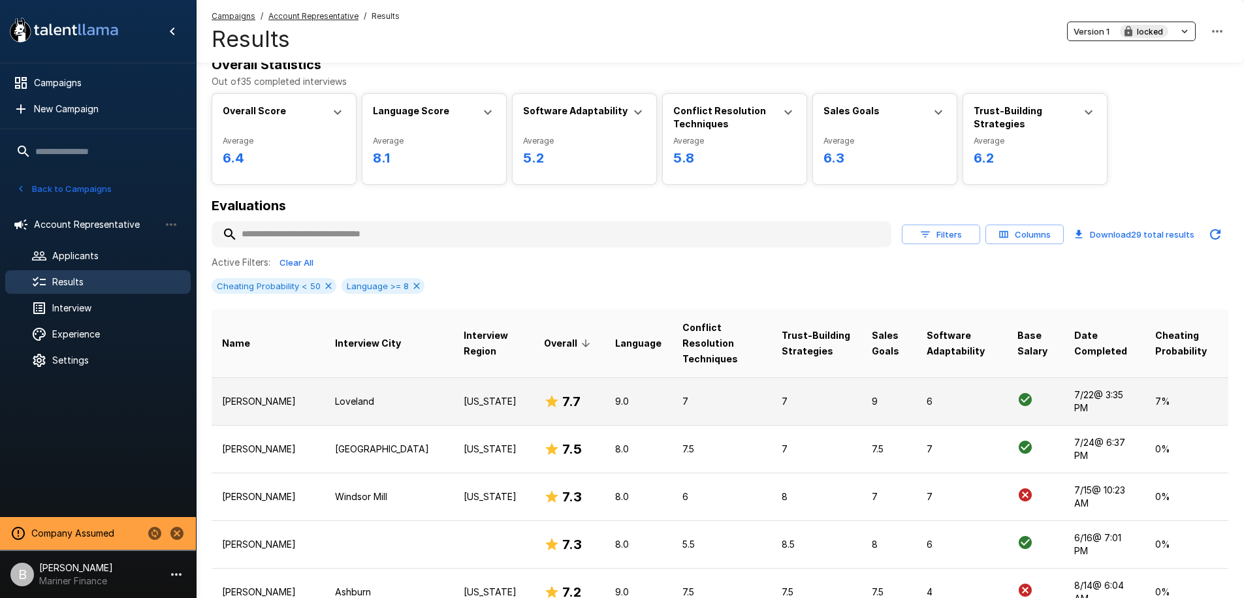
click at [280, 390] on td "Jeremy Walden" at bounding box center [268, 401] width 113 height 48
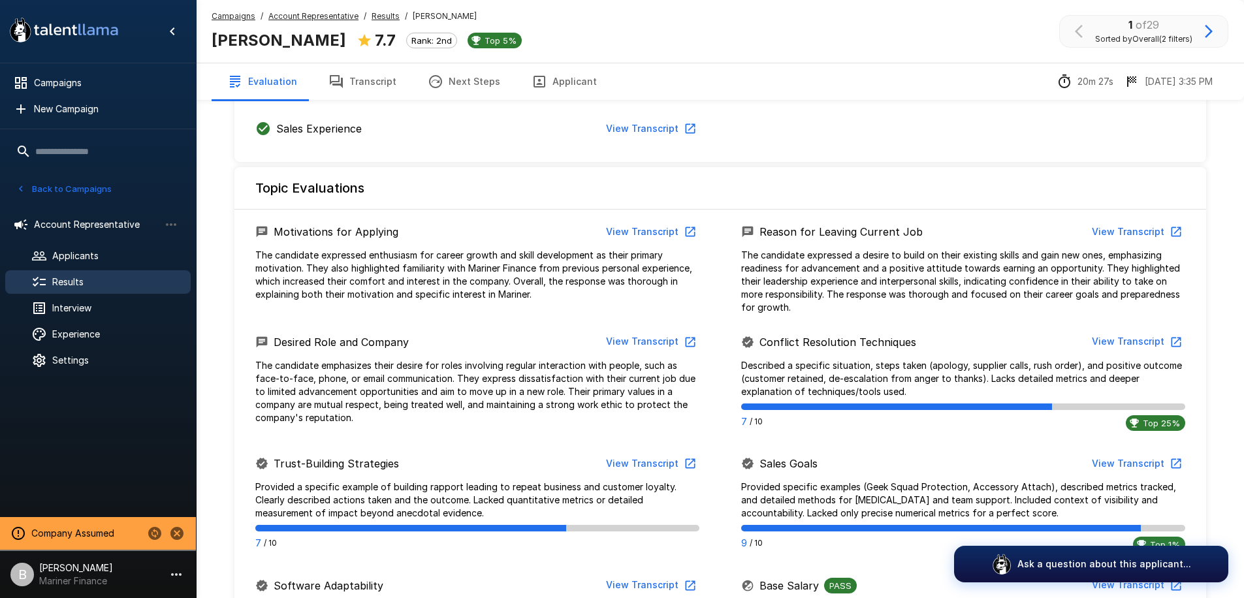
scroll to position [460, 0]
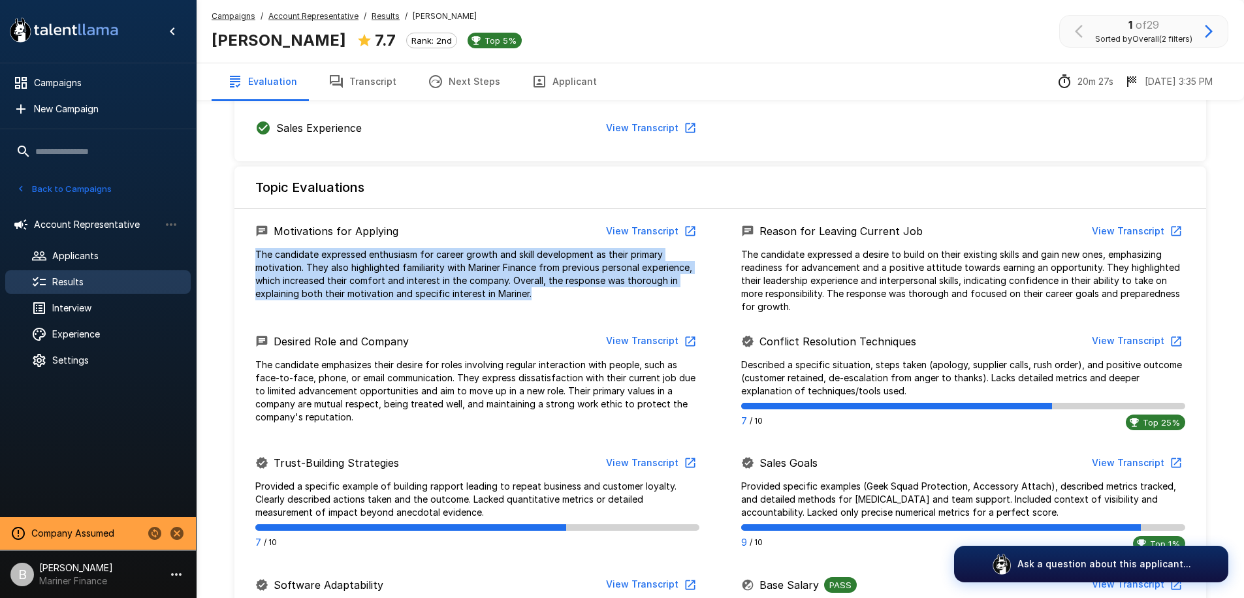
drag, startPoint x: 257, startPoint y: 245, endPoint x: 611, endPoint y: 291, distance: 357.6
click at [611, 291] on div "Motivations for Applying View Transcript The candidate expressed enthusiasm for…" at bounding box center [477, 260] width 486 height 82
click at [611, 291] on p "The candidate expressed enthusiasm for career growth and skill development as t…" at bounding box center [477, 274] width 444 height 52
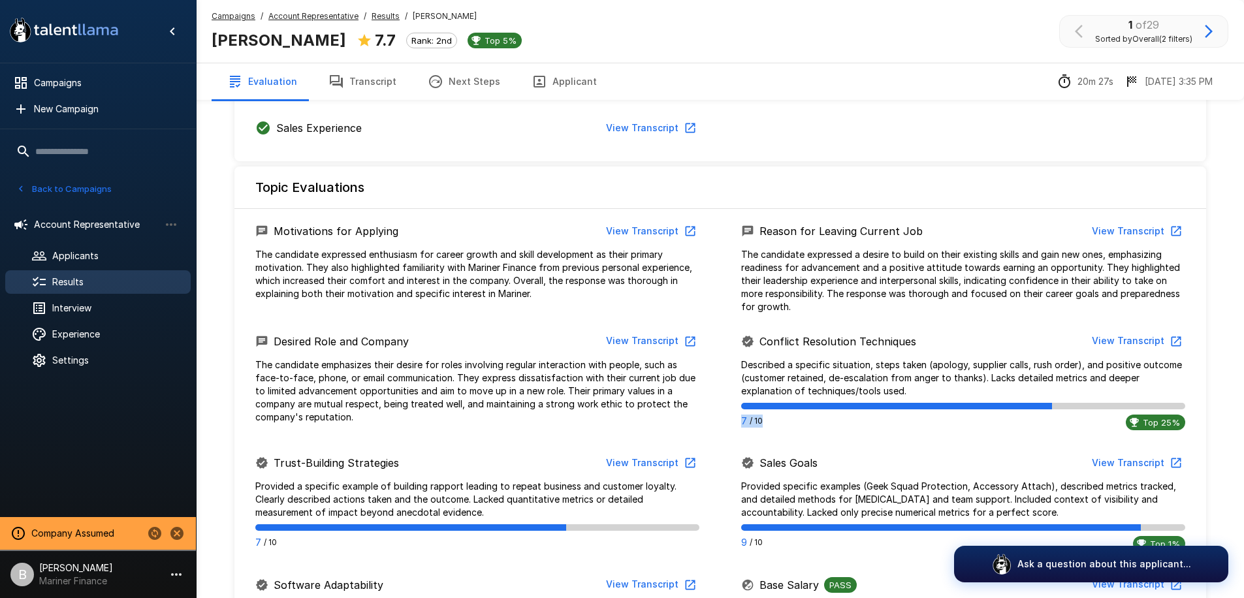
drag, startPoint x: 741, startPoint y: 426, endPoint x: 850, endPoint y: 424, distance: 109.1
click at [850, 424] on div "7 / 10 Top 25%" at bounding box center [963, 423] width 444 height 16
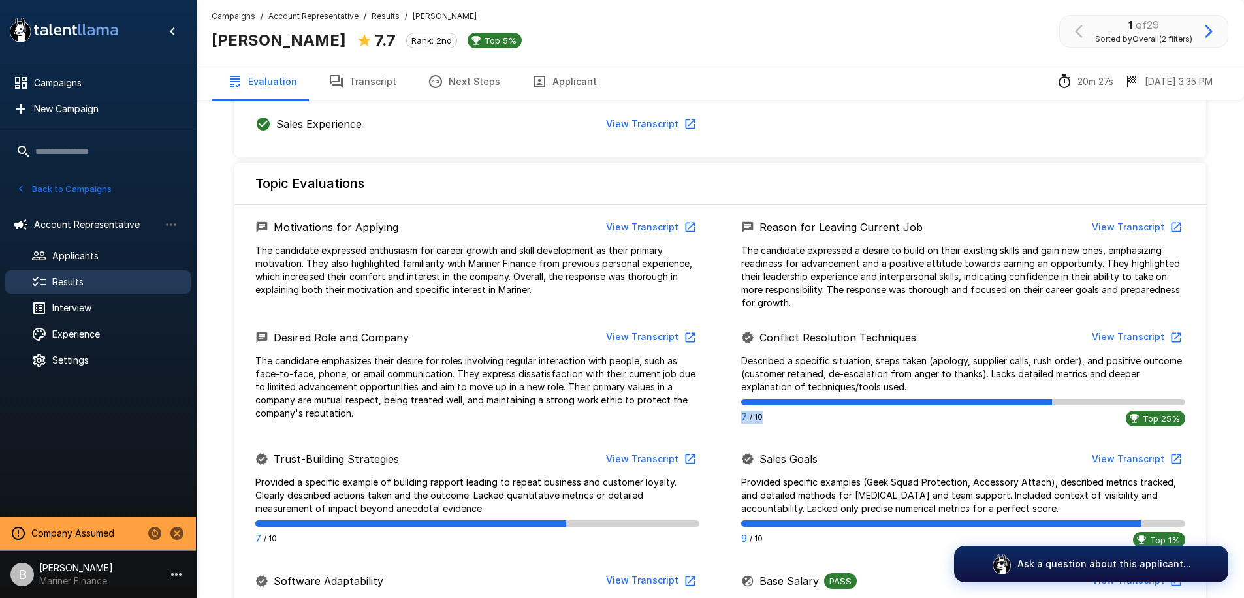
scroll to position [415, 0]
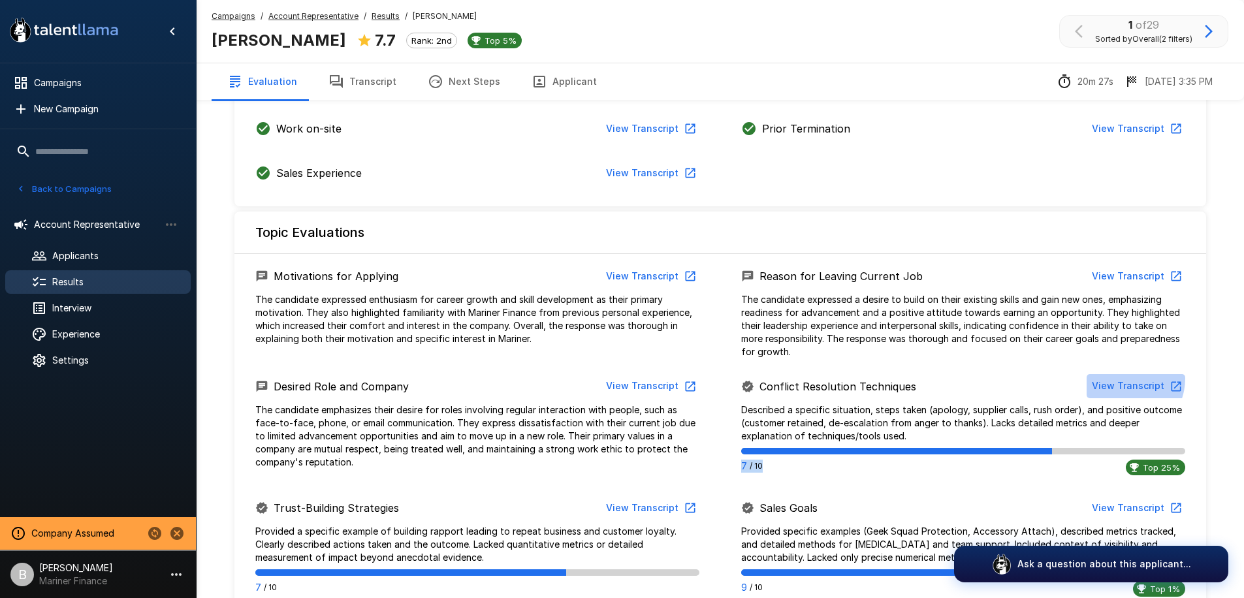
click at [1127, 379] on button "View Transcript" at bounding box center [1136, 386] width 99 height 24
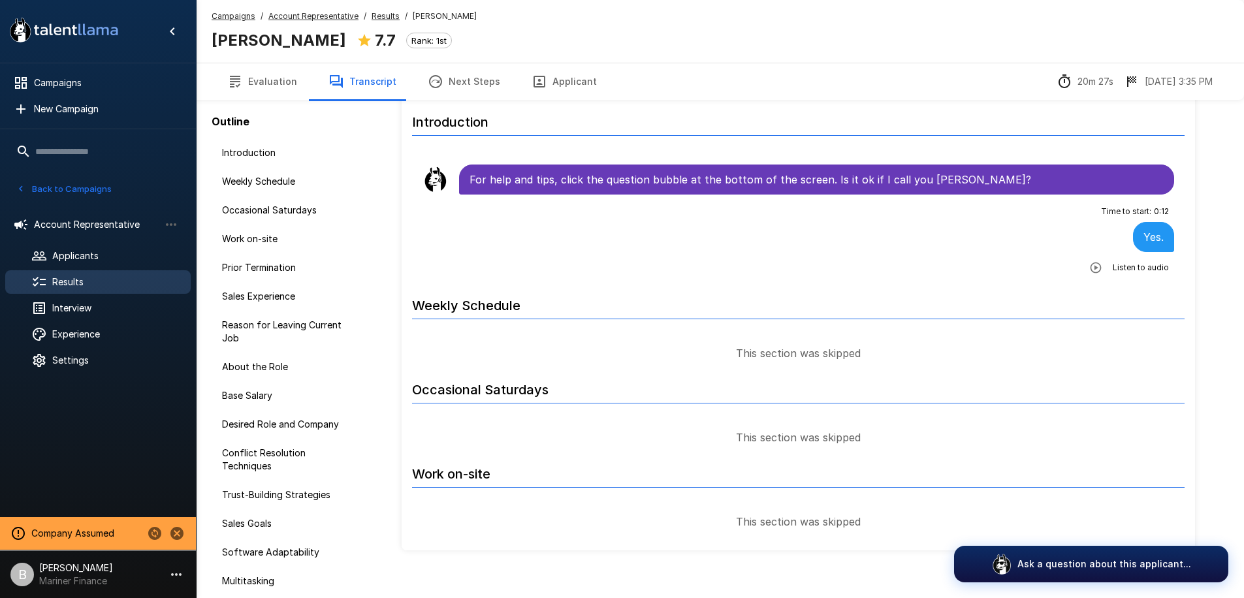
scroll to position [2, 0]
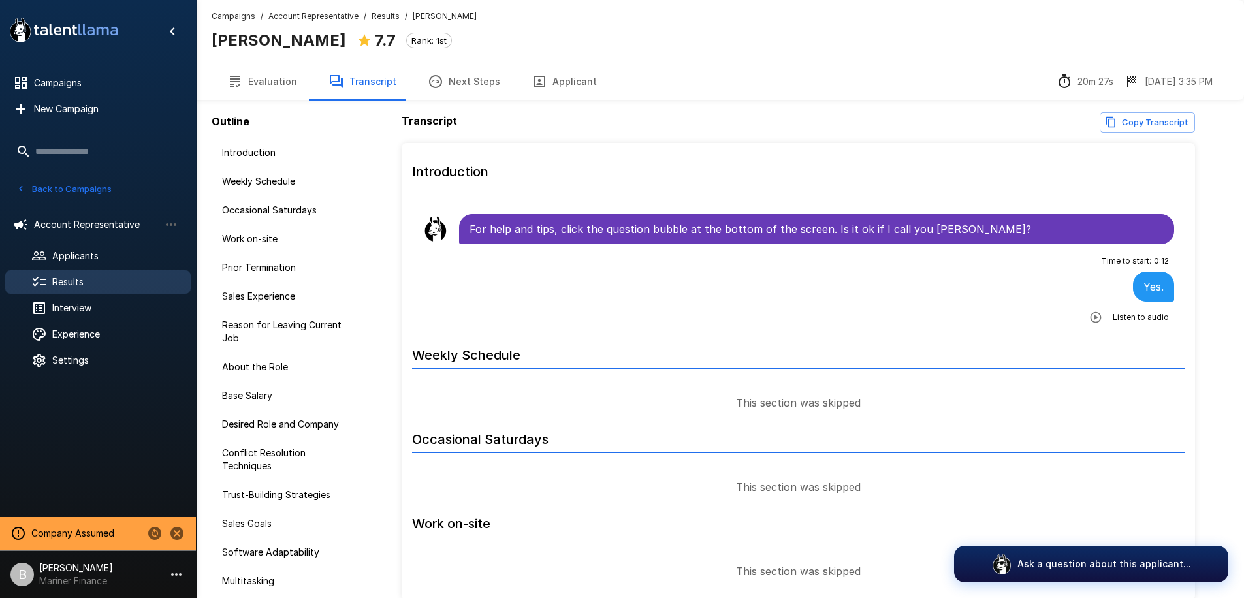
click at [383, 15] on u "Results" at bounding box center [386, 16] width 28 height 10
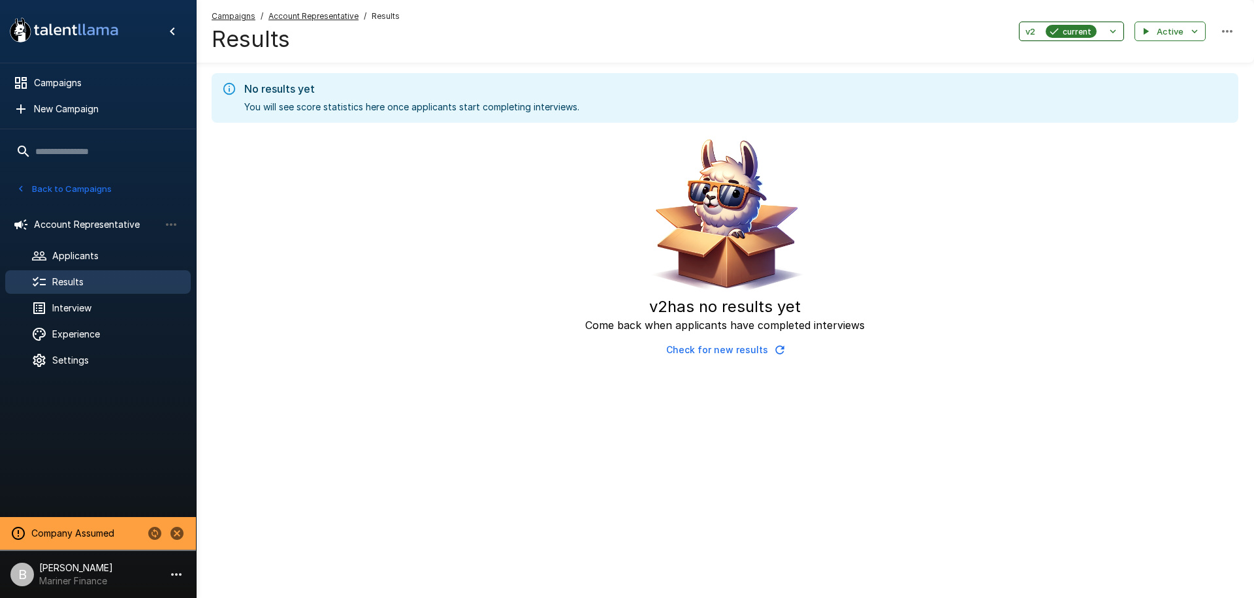
click at [1073, 22] on button "v2 current" at bounding box center [1071, 32] width 105 height 20
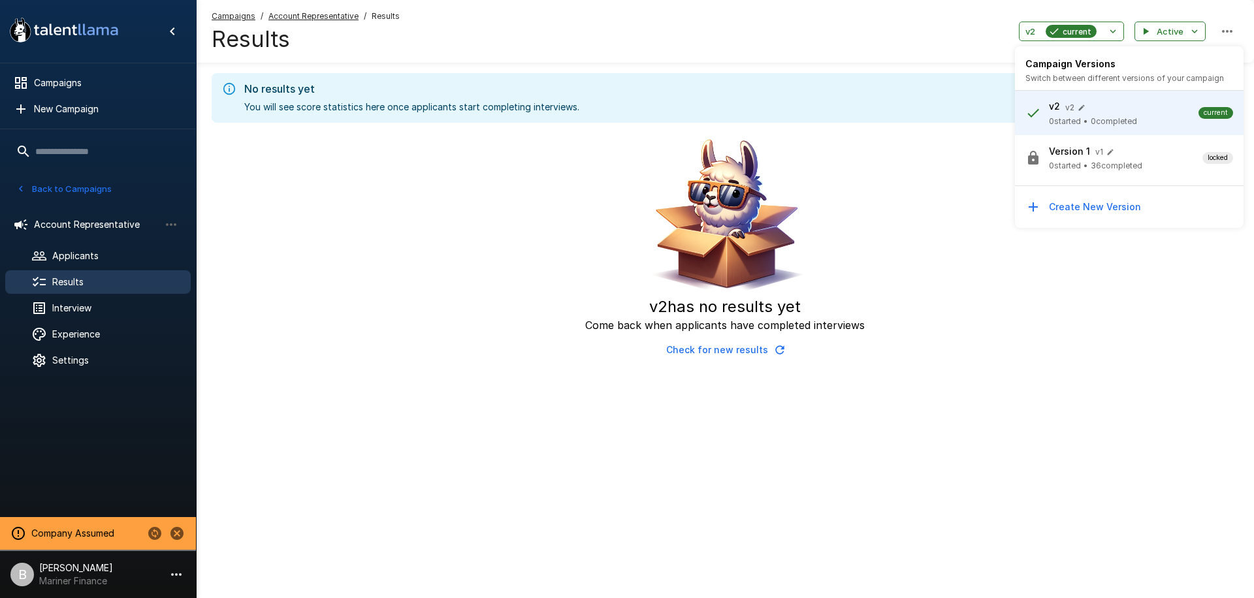
click at [1088, 158] on span "Version 1 v 1" at bounding box center [1125, 151] width 153 height 16
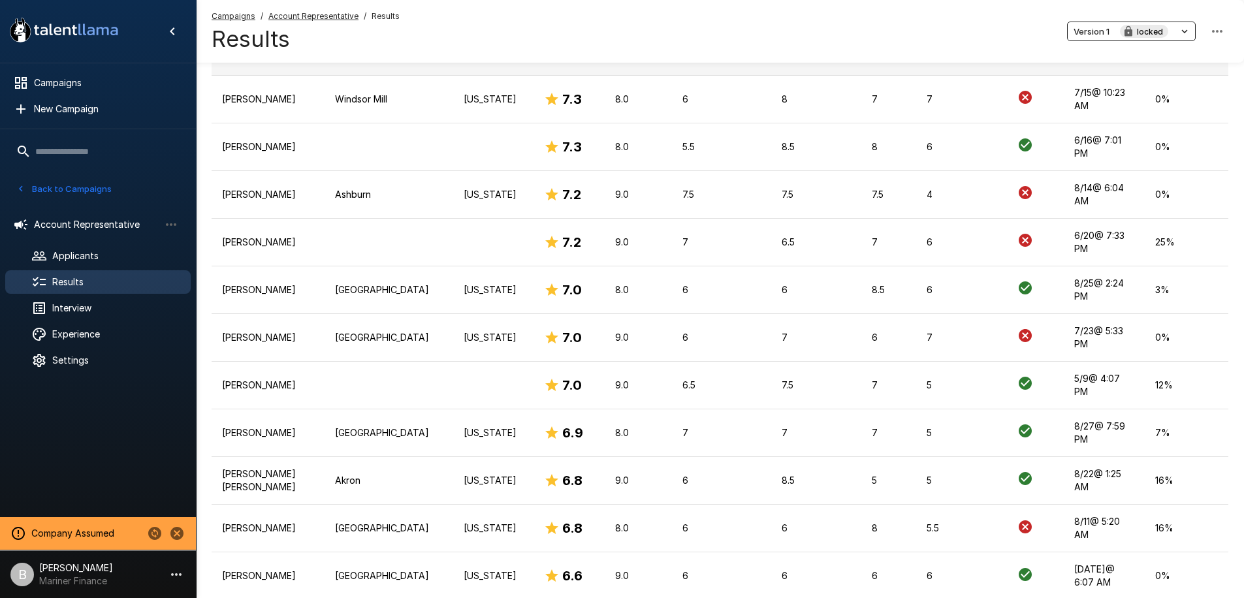
scroll to position [618, 0]
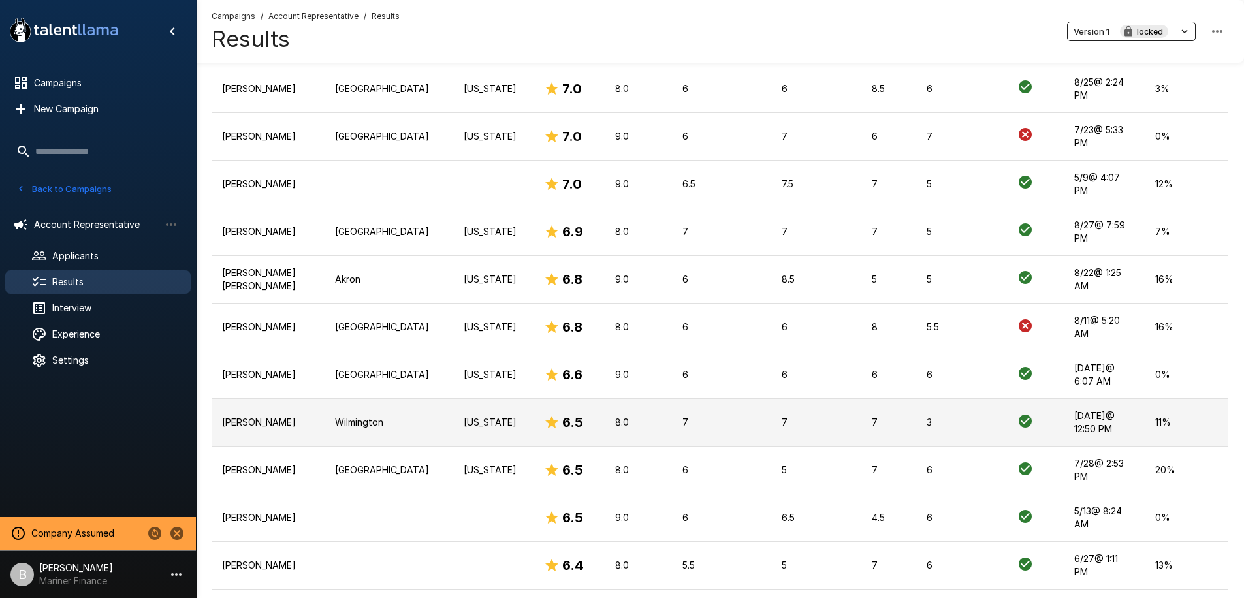
click at [332, 399] on td "Wilmington" at bounding box center [389, 423] width 129 height 48
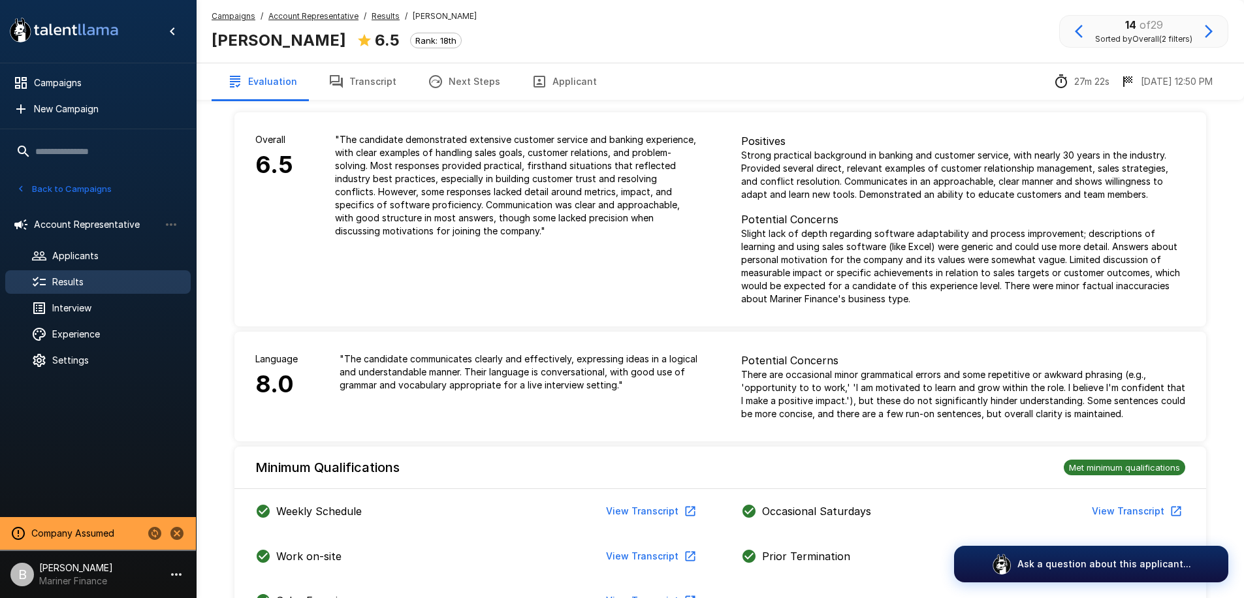
click at [366, 74] on button "Transcript" at bounding box center [362, 81] width 99 height 37
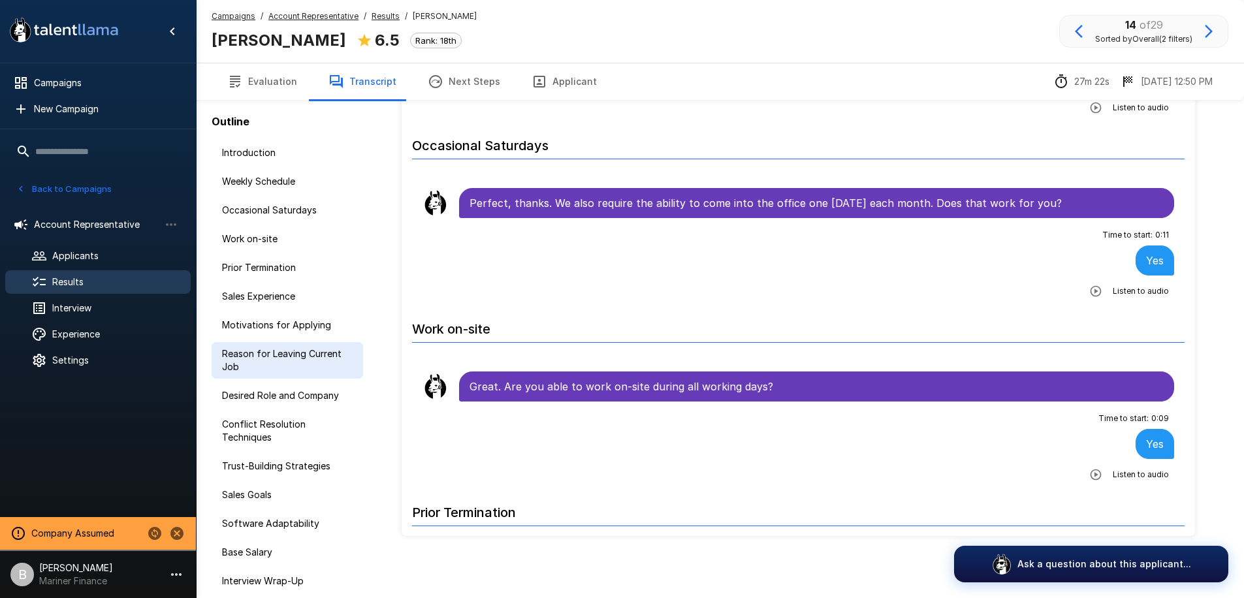
scroll to position [65, 0]
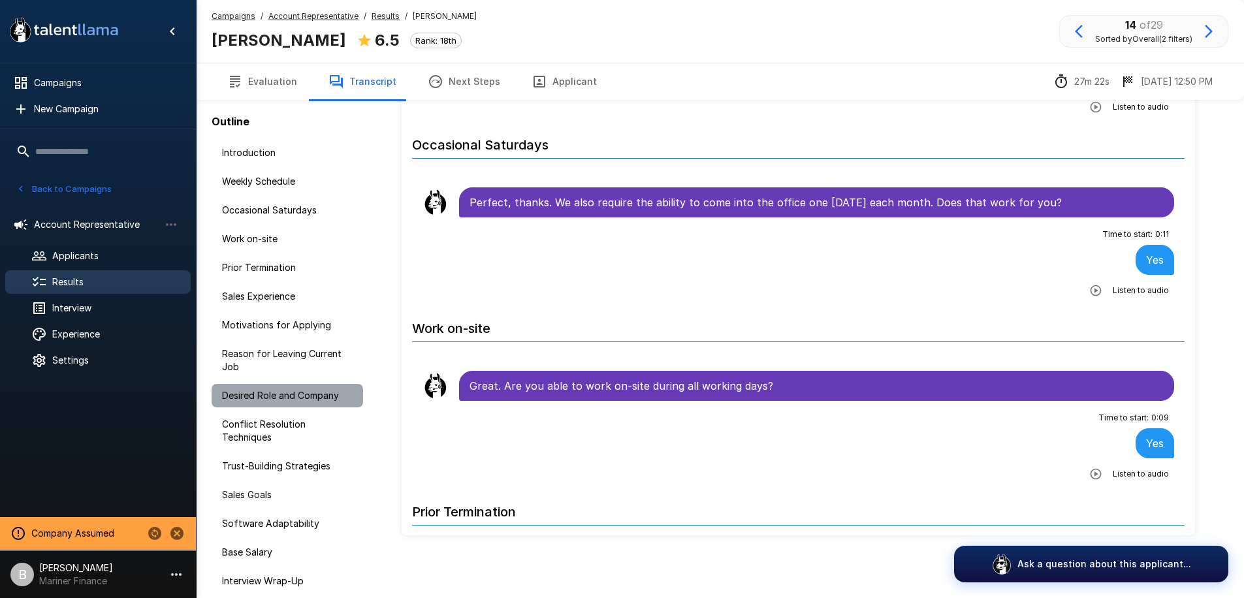
click at [261, 400] on span "Desired Role and Company" at bounding box center [287, 395] width 131 height 13
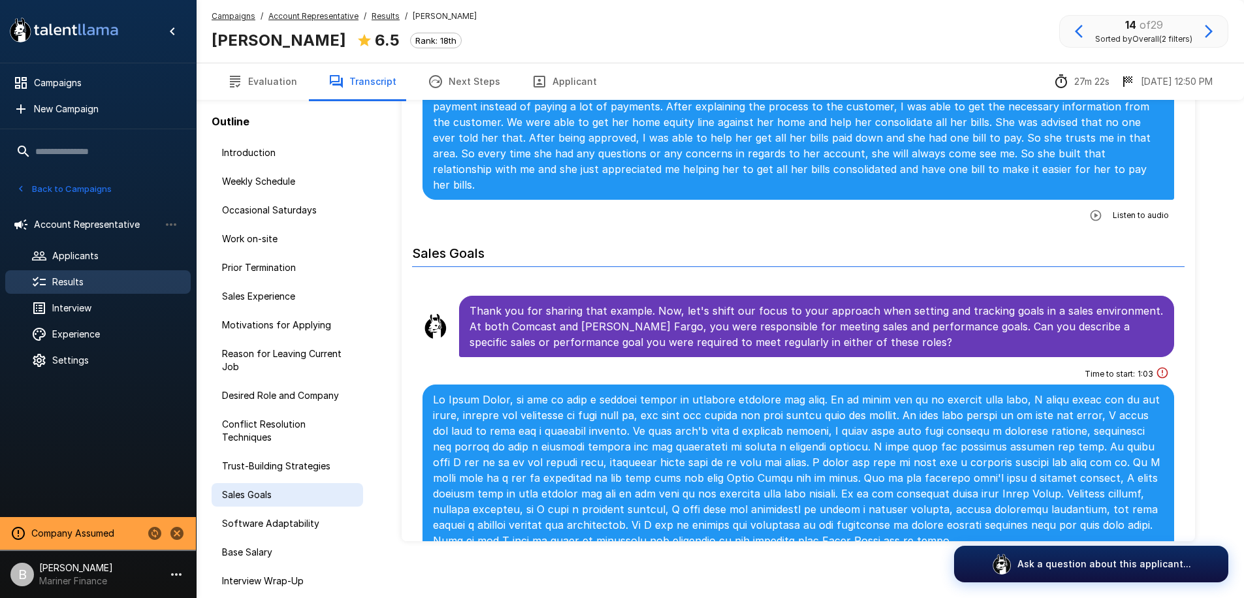
scroll to position [65, 0]
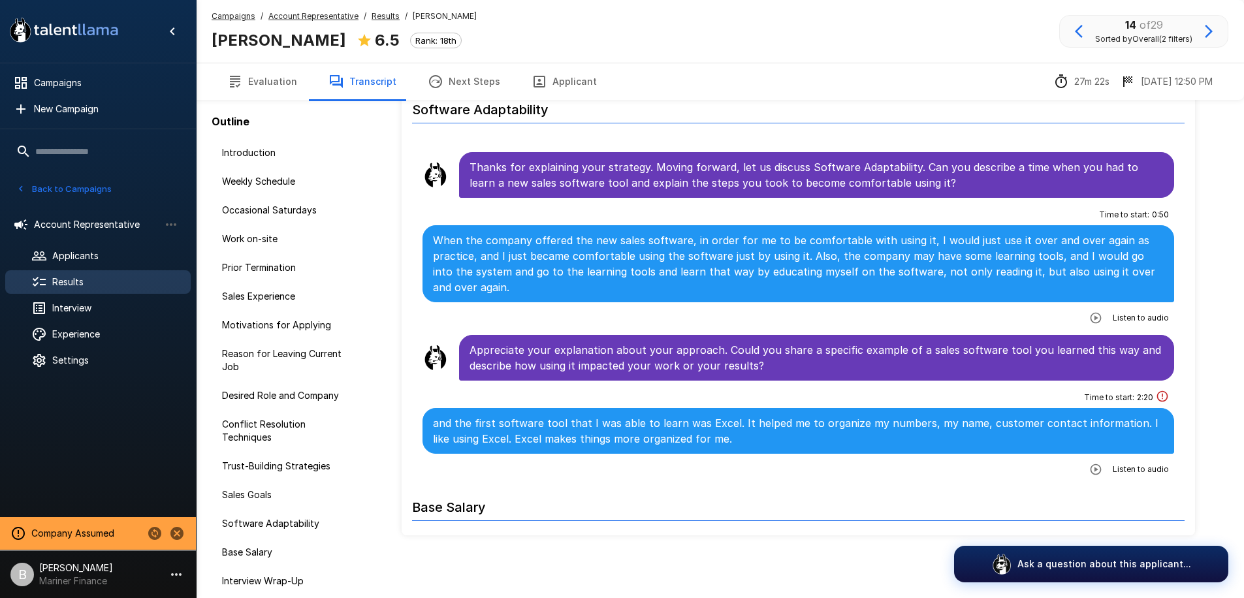
scroll to position [3337, 0]
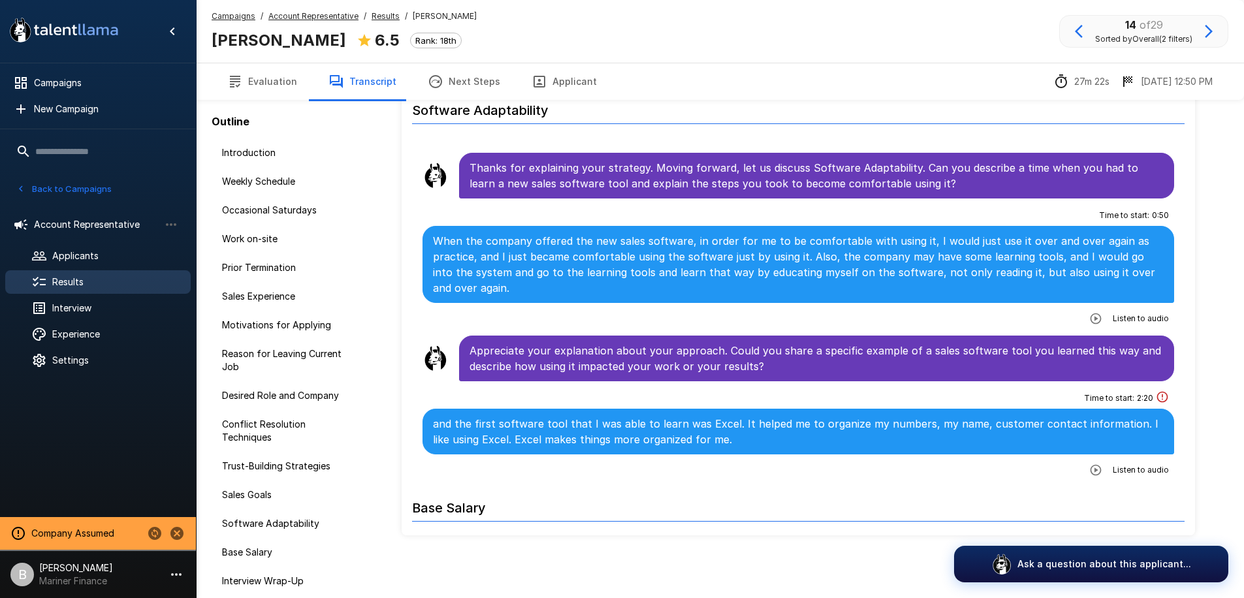
click at [1089, 464] on icon "button" at bounding box center [1095, 470] width 13 height 13
click at [1036, 465] on icon "button" at bounding box center [1042, 471] width 13 height 13
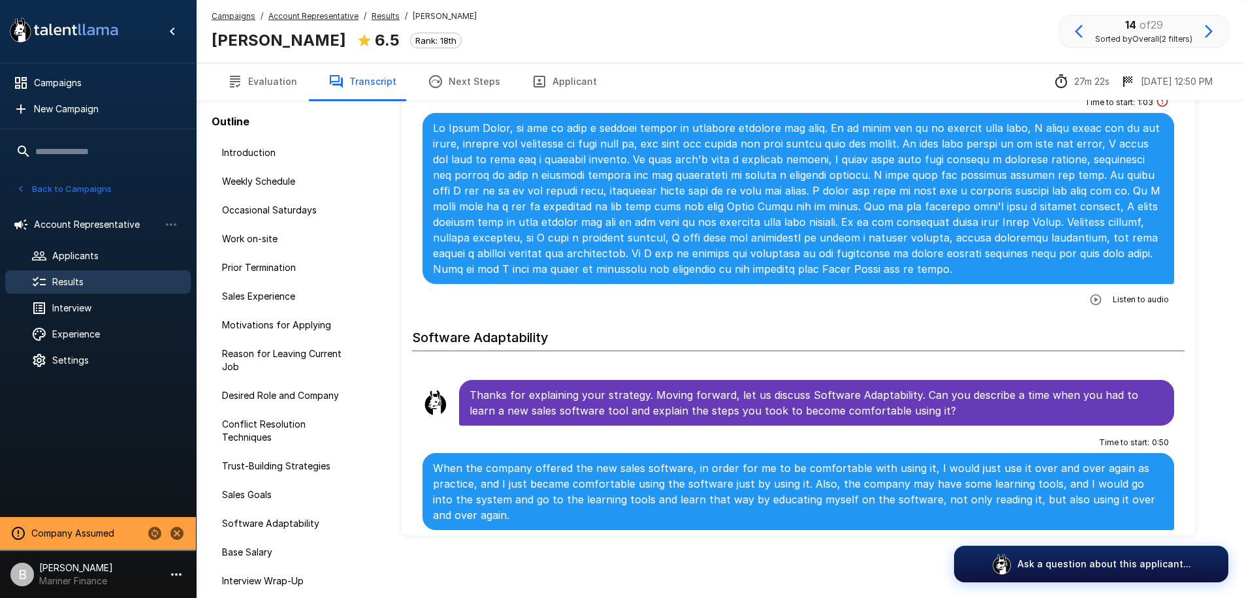
scroll to position [3058, 0]
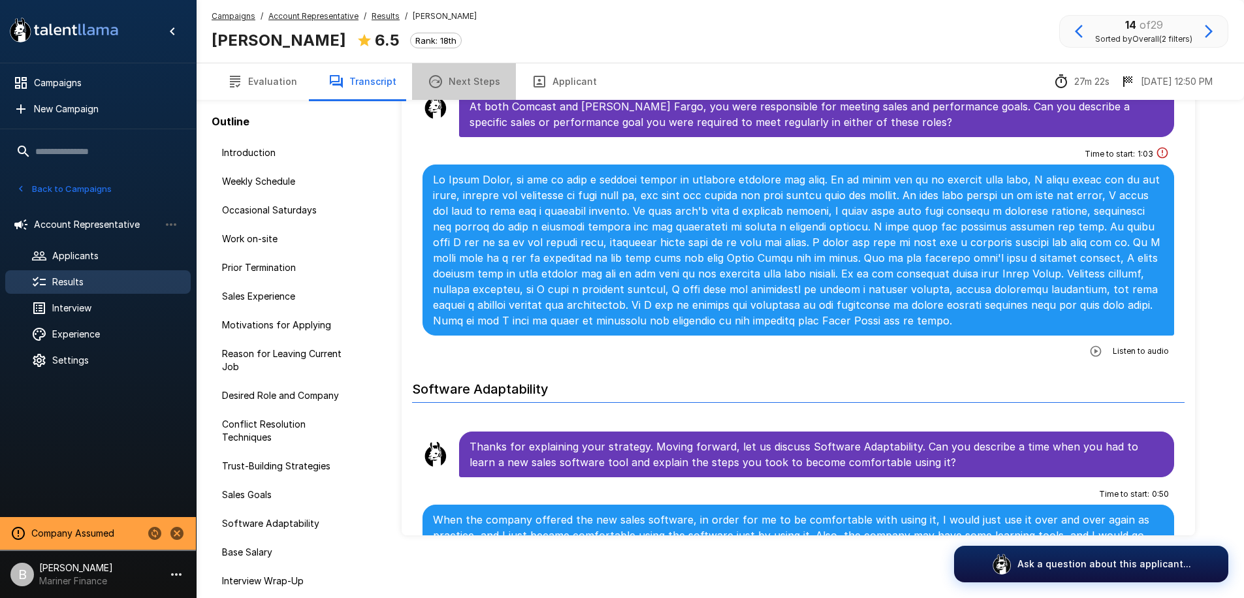
click at [467, 91] on button "Next Steps" at bounding box center [464, 81] width 104 height 37
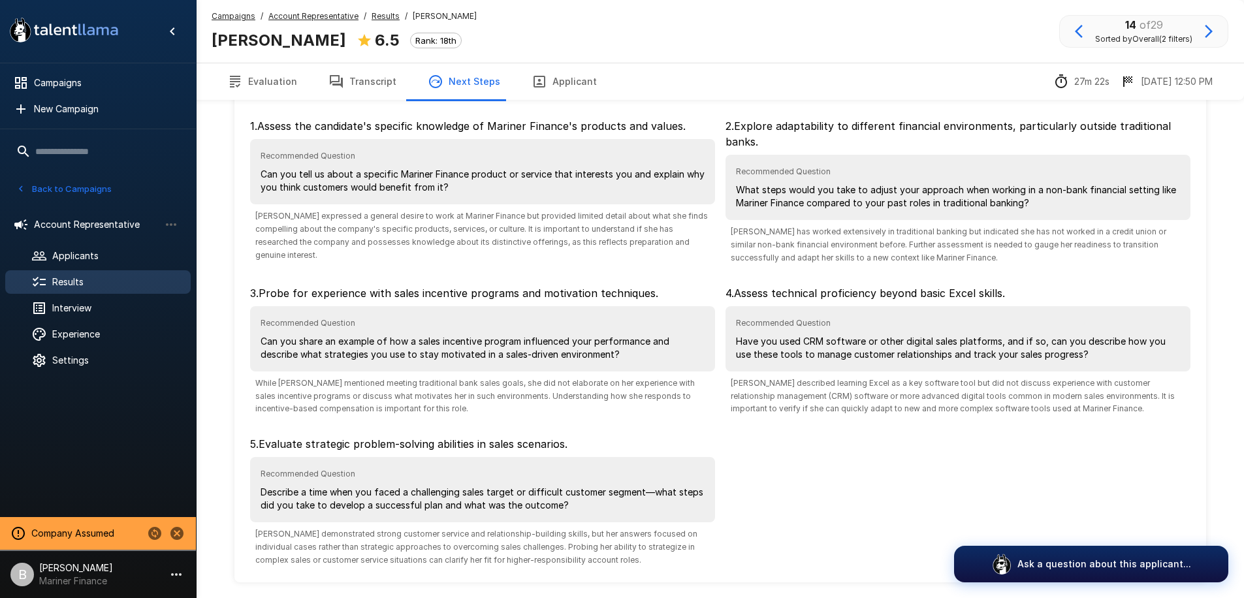
click at [264, 87] on button "Evaluation" at bounding box center [262, 81] width 101 height 37
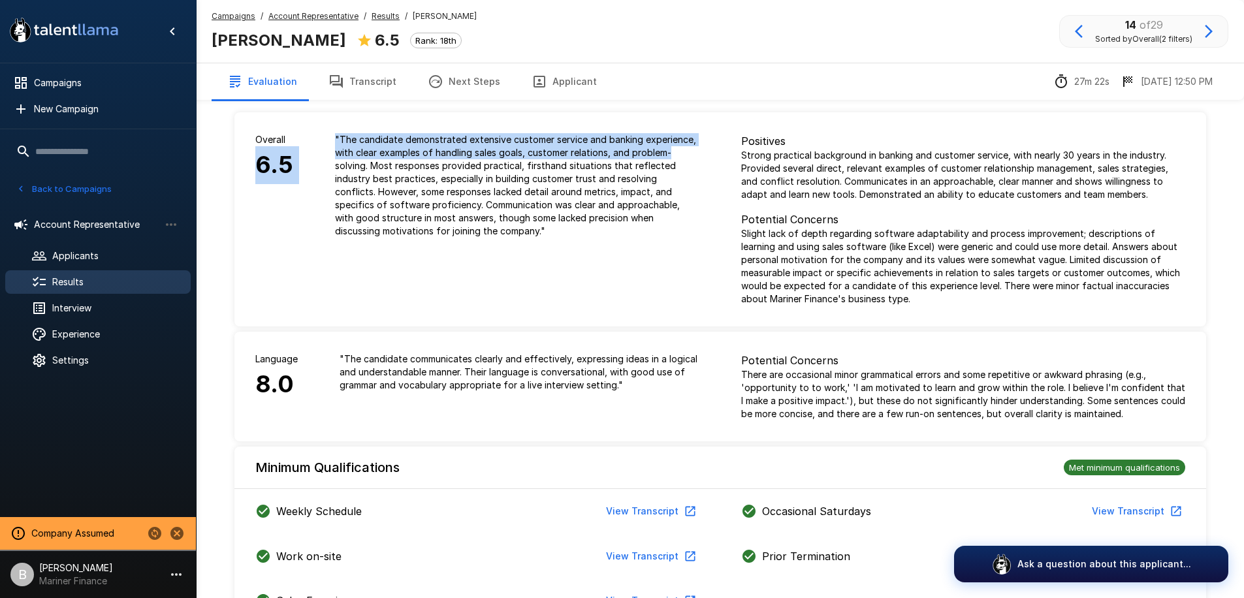
drag, startPoint x: 259, startPoint y: 163, endPoint x: 334, endPoint y: 164, distance: 75.1
click at [334, 164] on div "Overall 6.5 " The candidate demonstrated extensive customer service and banking…" at bounding box center [477, 185] width 486 height 146
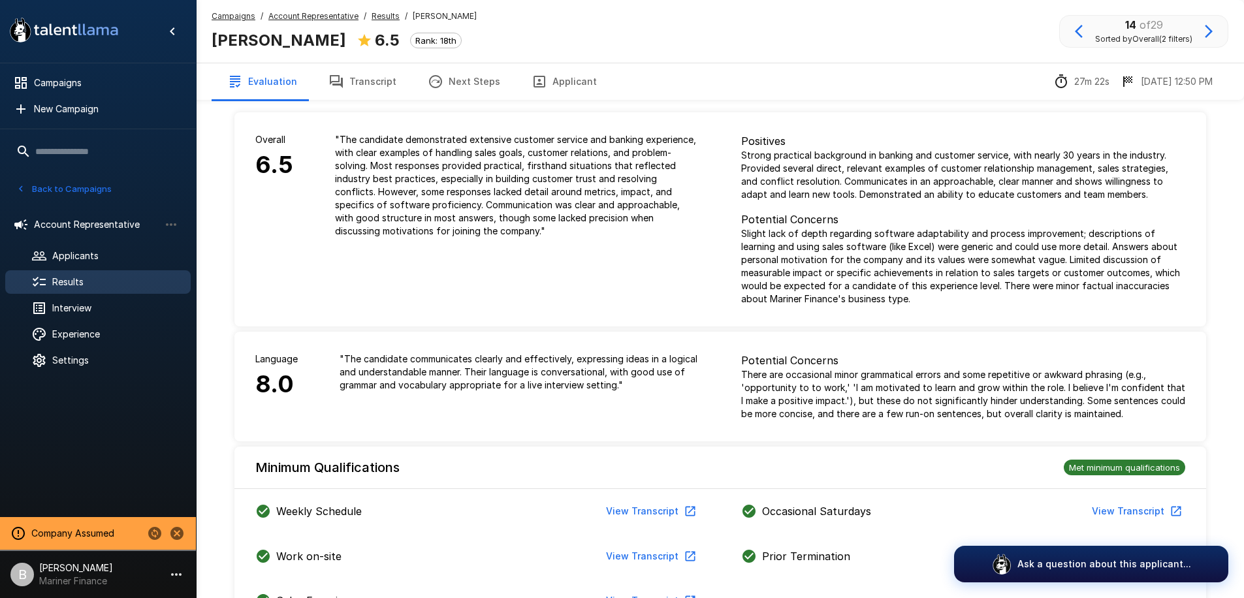
click at [324, 296] on div "Overall 6.5 " The candidate demonstrated extensive customer service and banking…" at bounding box center [477, 219] width 486 height 214
click at [150, 528] on icon "Change to another company" at bounding box center [154, 533] width 13 height 13
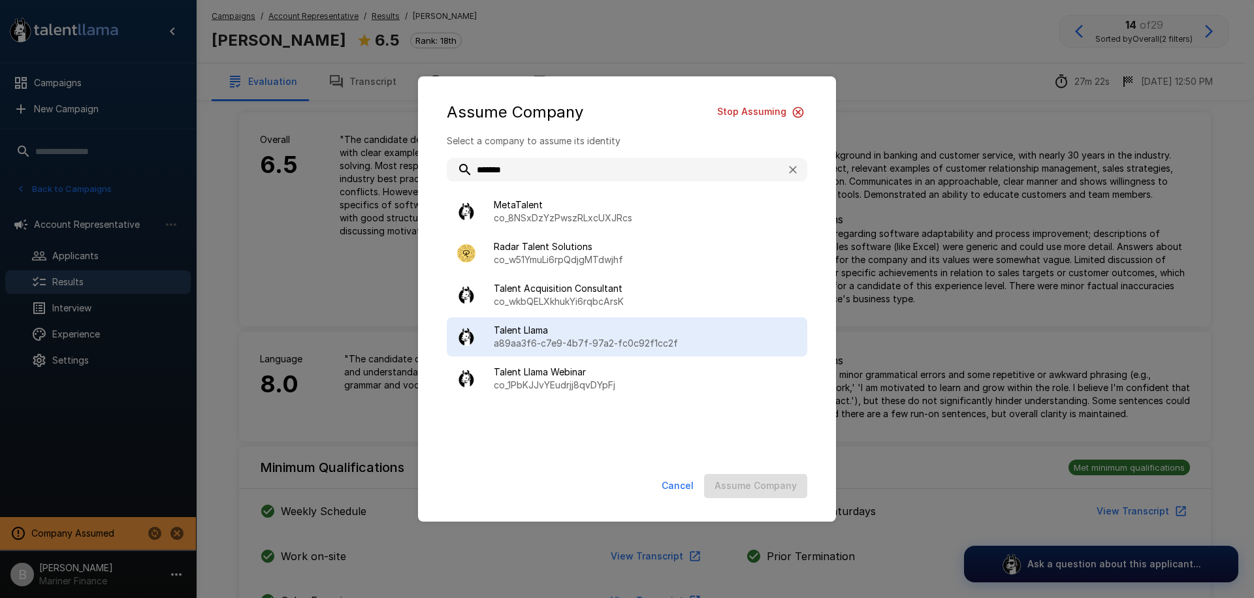
type input "******"
click at [577, 342] on p "a89aa3f6-c7e9-4b7f-97a2-fc0c92f1cc2f" at bounding box center [645, 343] width 303 height 13
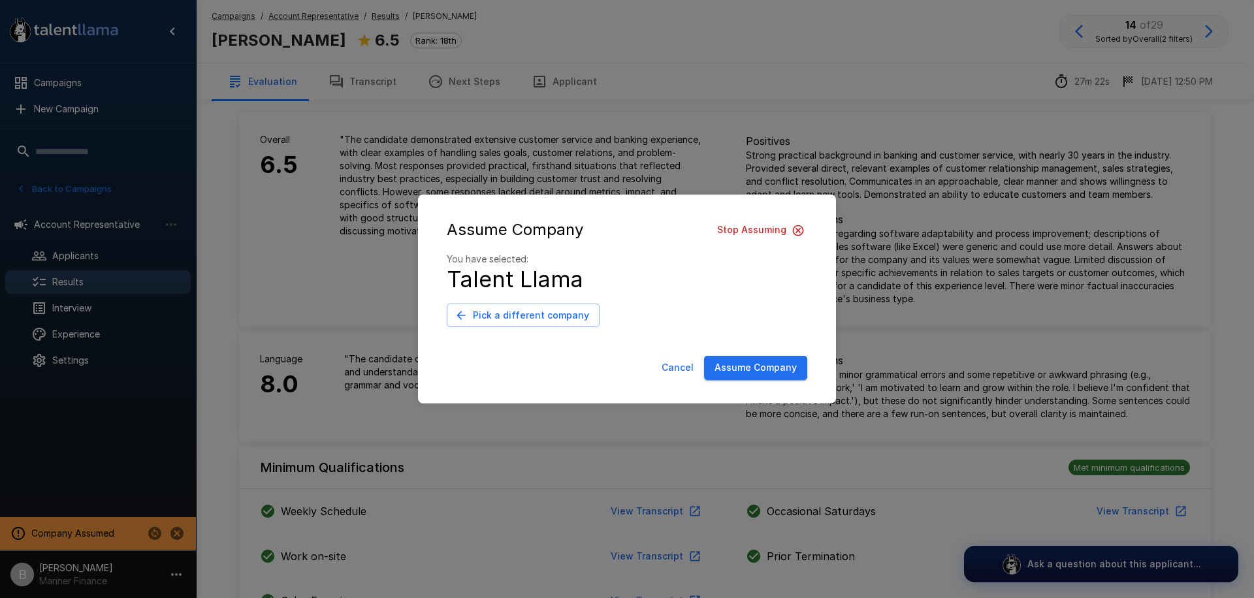
click at [753, 364] on button "Assume Company" at bounding box center [755, 368] width 103 height 24
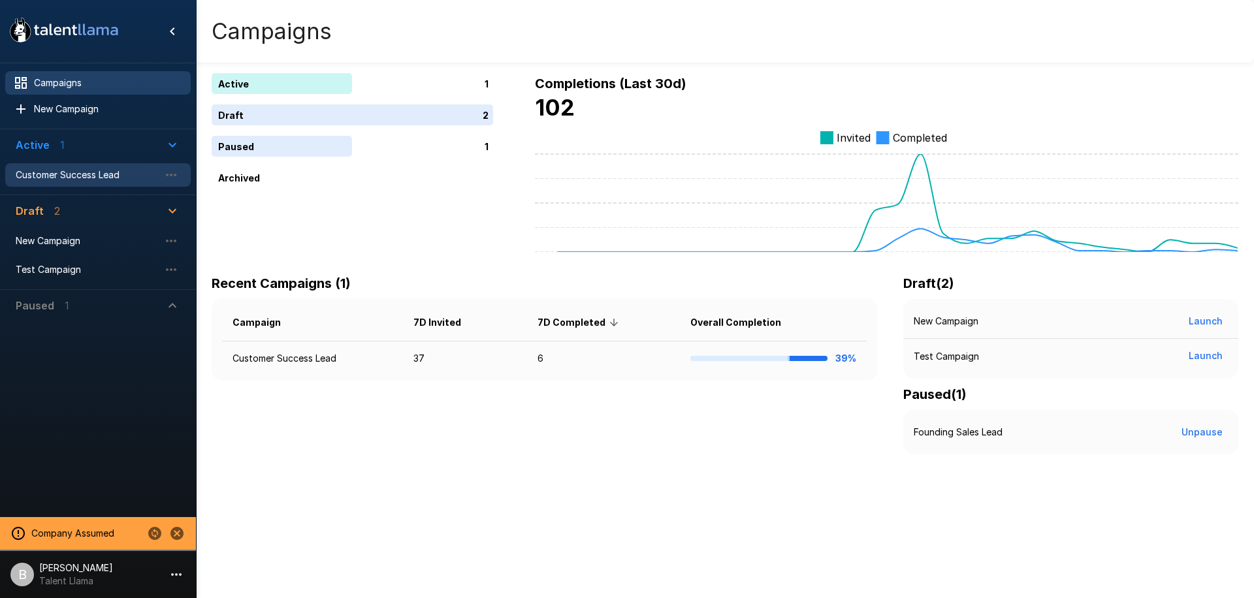
click at [76, 173] on span "Customer Success Lead" at bounding box center [88, 174] width 144 height 13
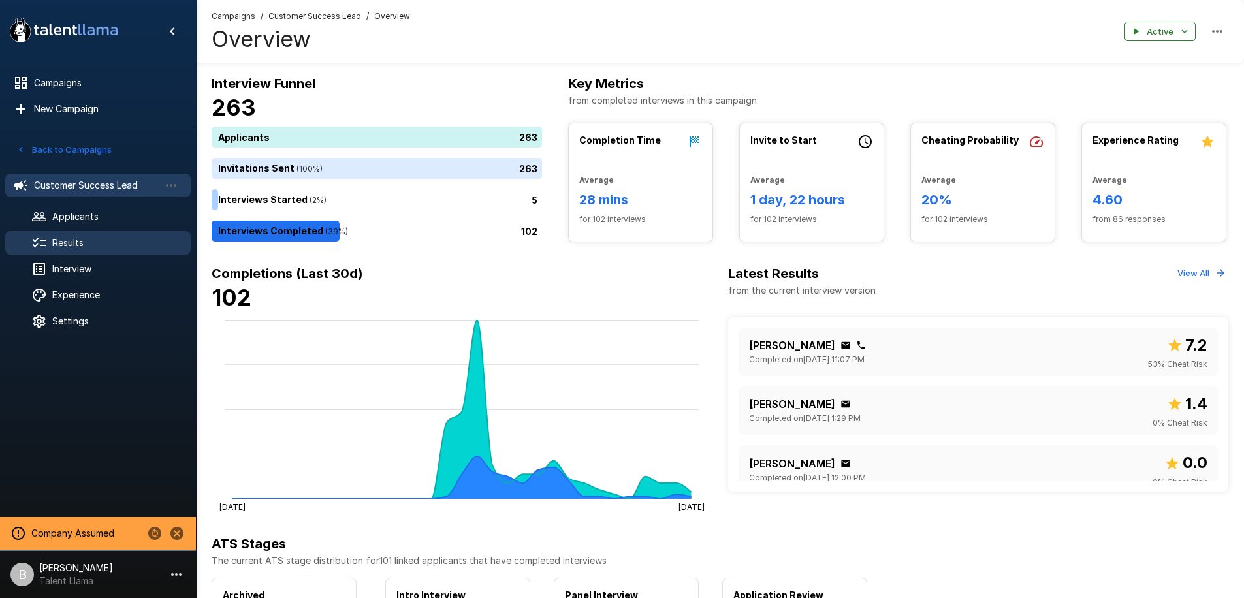
click at [83, 246] on span "Results" at bounding box center [116, 242] width 128 height 13
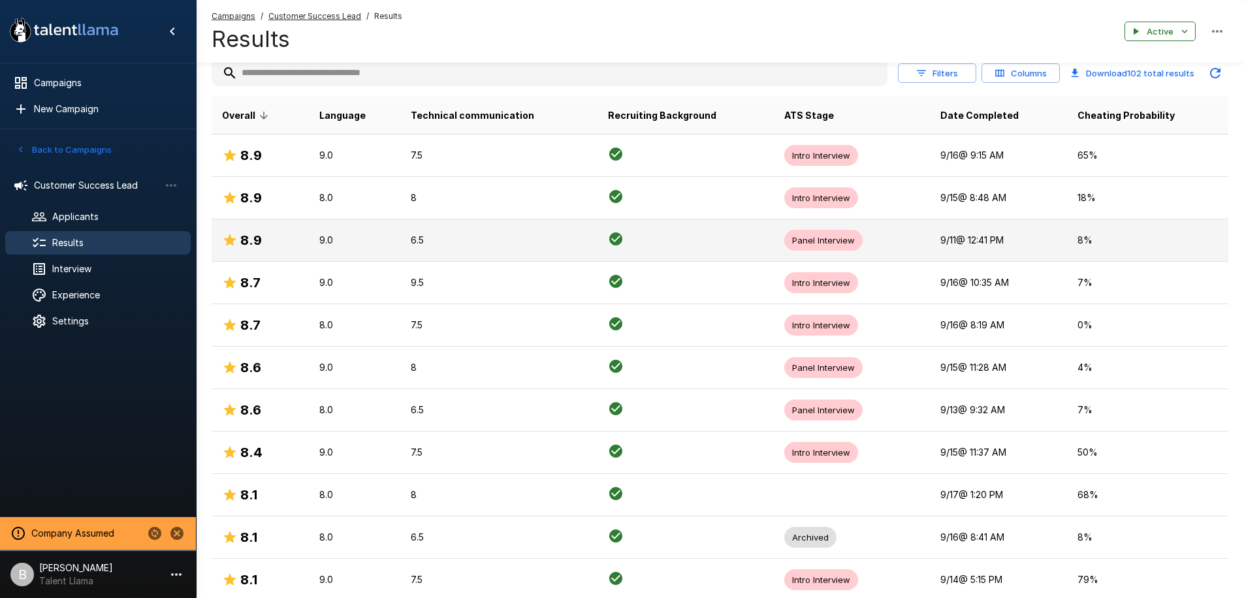
scroll to position [353, 0]
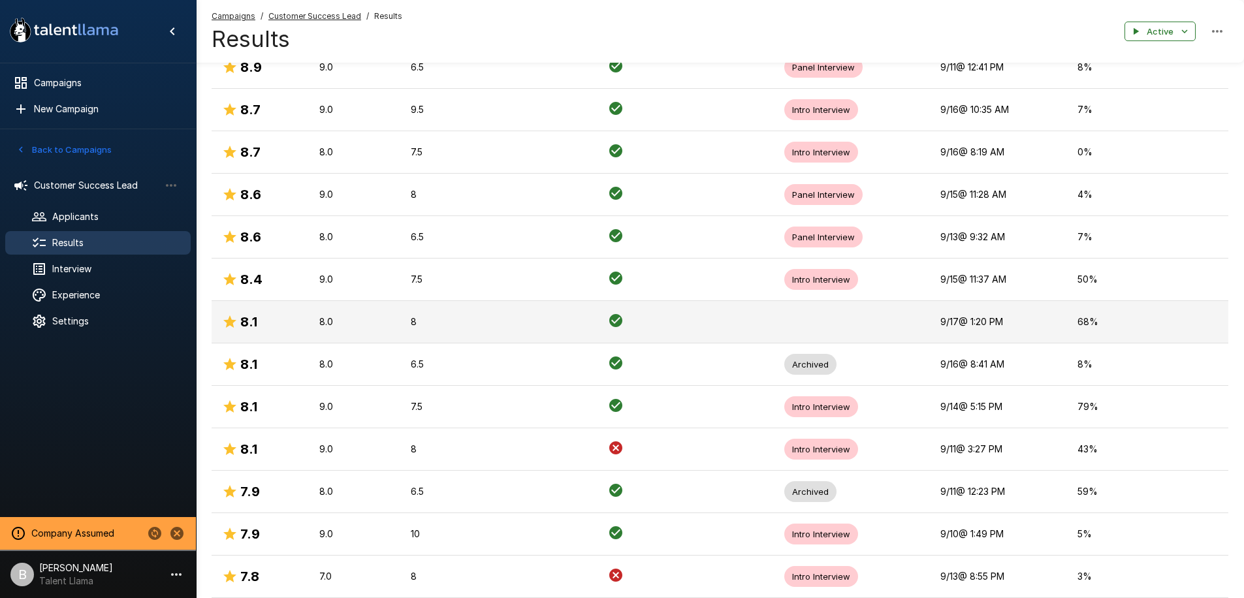
click at [279, 334] on td "8.1" at bounding box center [260, 322] width 97 height 42
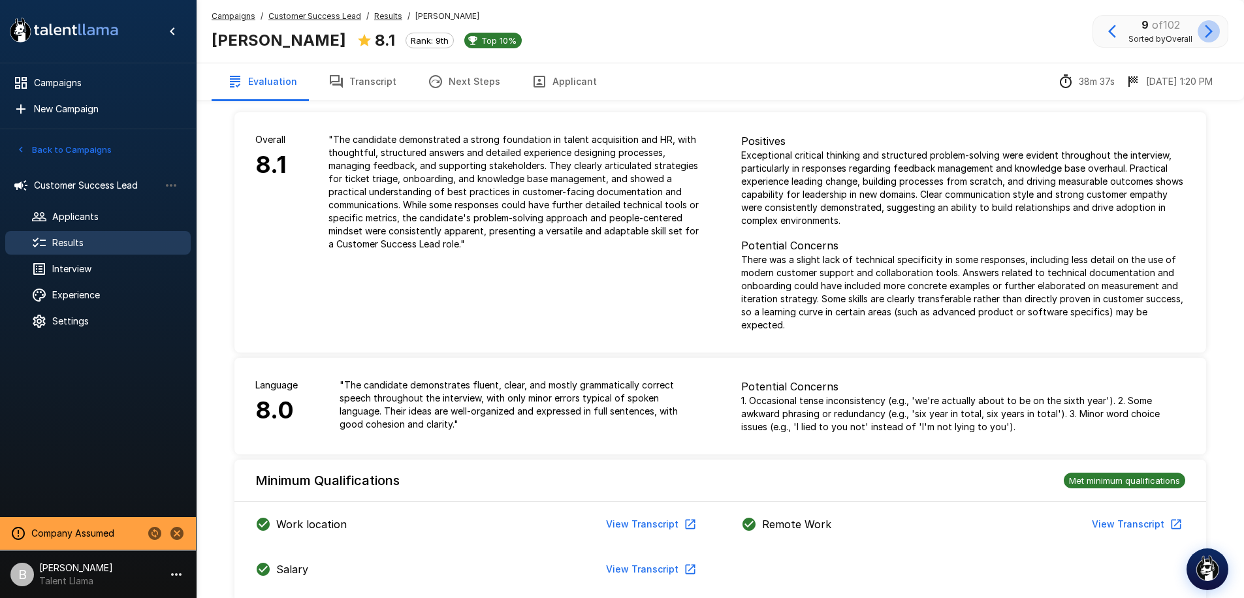
click at [1209, 30] on icon "button" at bounding box center [1209, 32] width 16 height 16
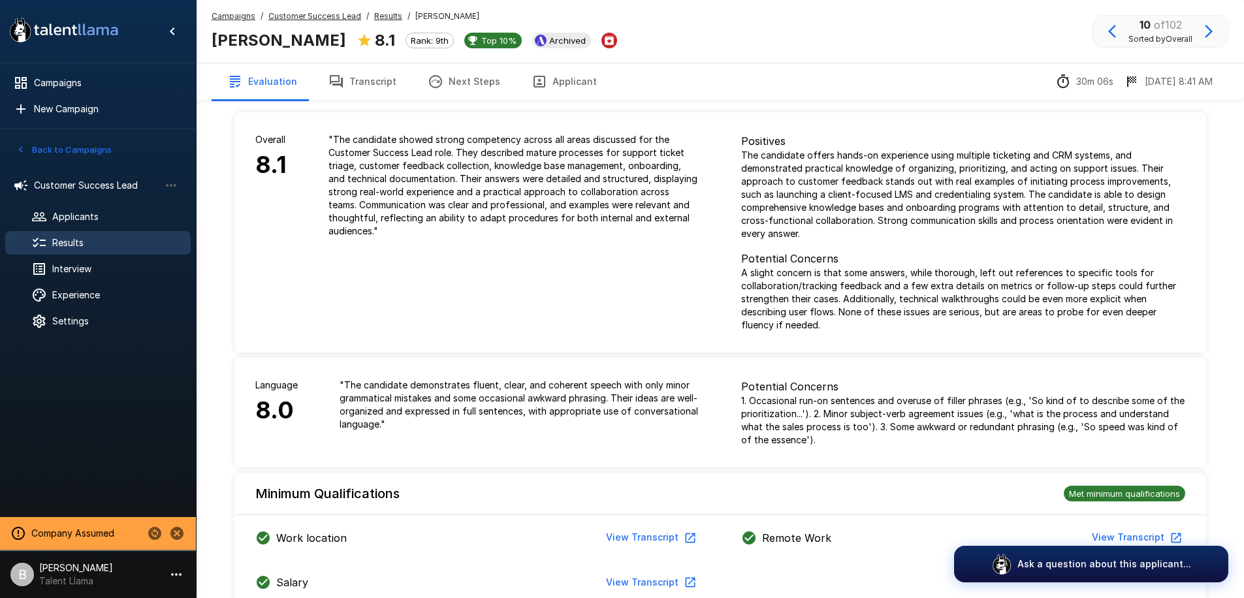
click at [1212, 31] on icon "button" at bounding box center [1209, 31] width 8 height 13
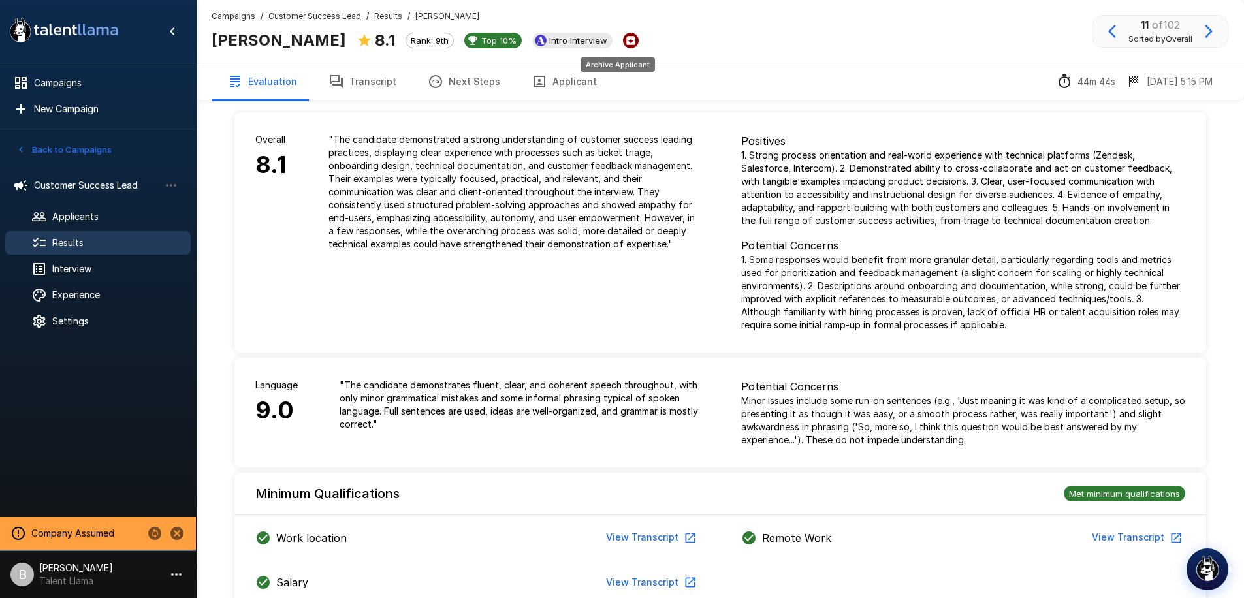
click at [625, 37] on icon "Archive Applicant" at bounding box center [631, 41] width 12 height 12
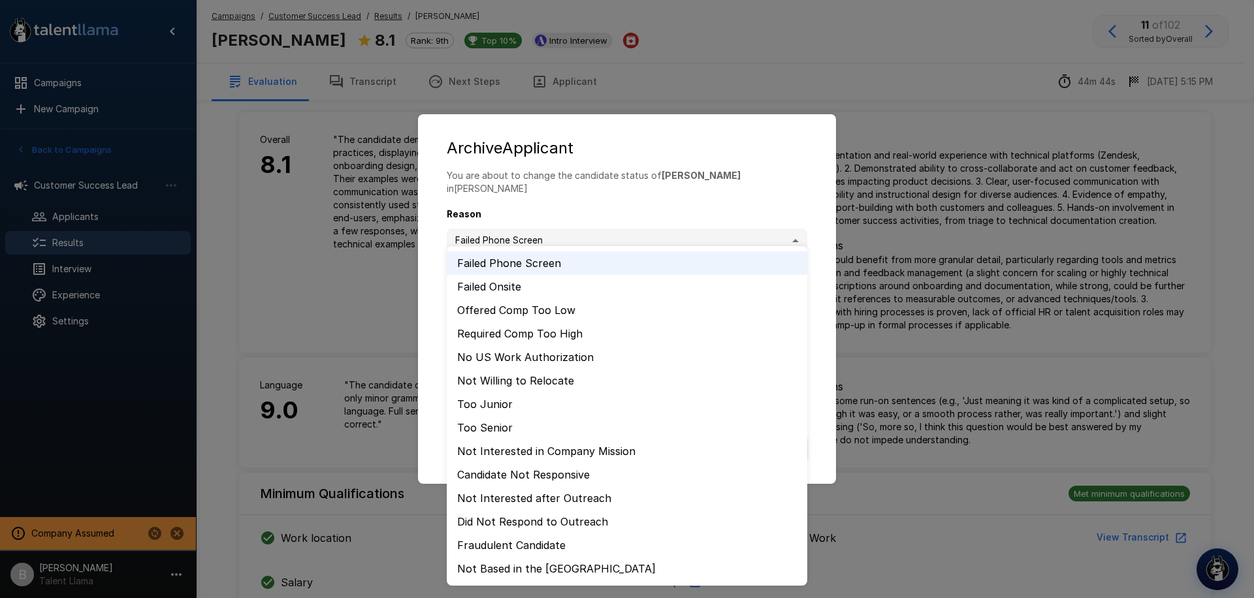
click at [545, 239] on body ".st0{fill:#FFFFFF;} .st1{fill:#76a4ed;} Campaigns New Campaign Active 1 Custome…" at bounding box center [631, 299] width 1263 height 598
click at [635, 167] on div at bounding box center [627, 299] width 1254 height 598
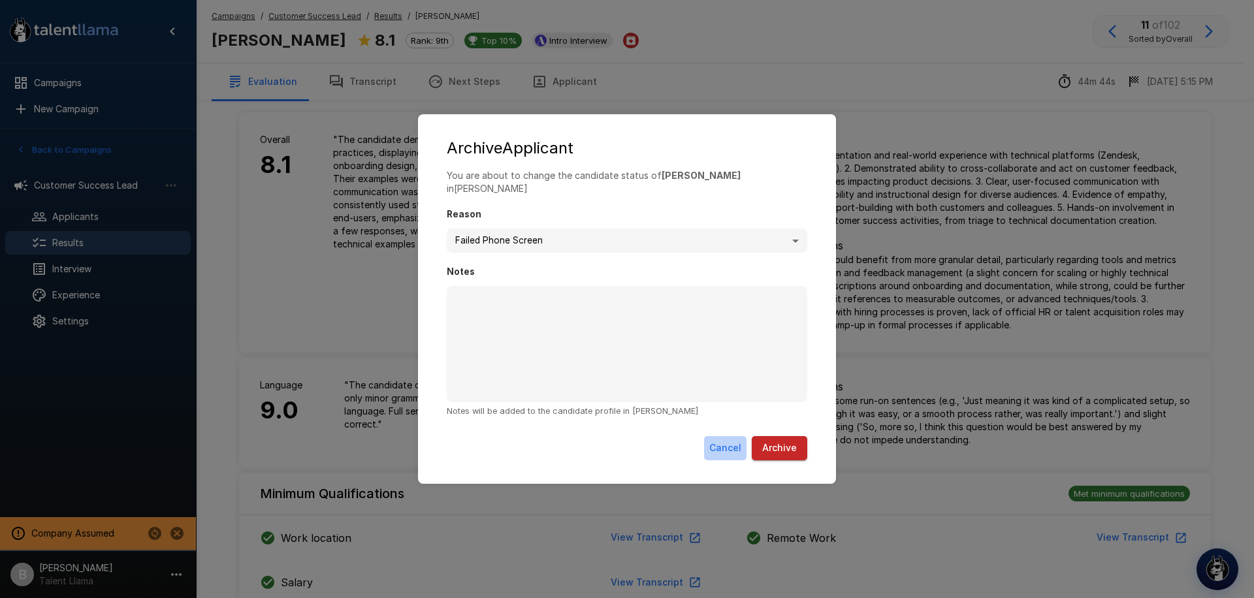
click at [732, 443] on button "Cancel" at bounding box center [725, 448] width 42 height 24
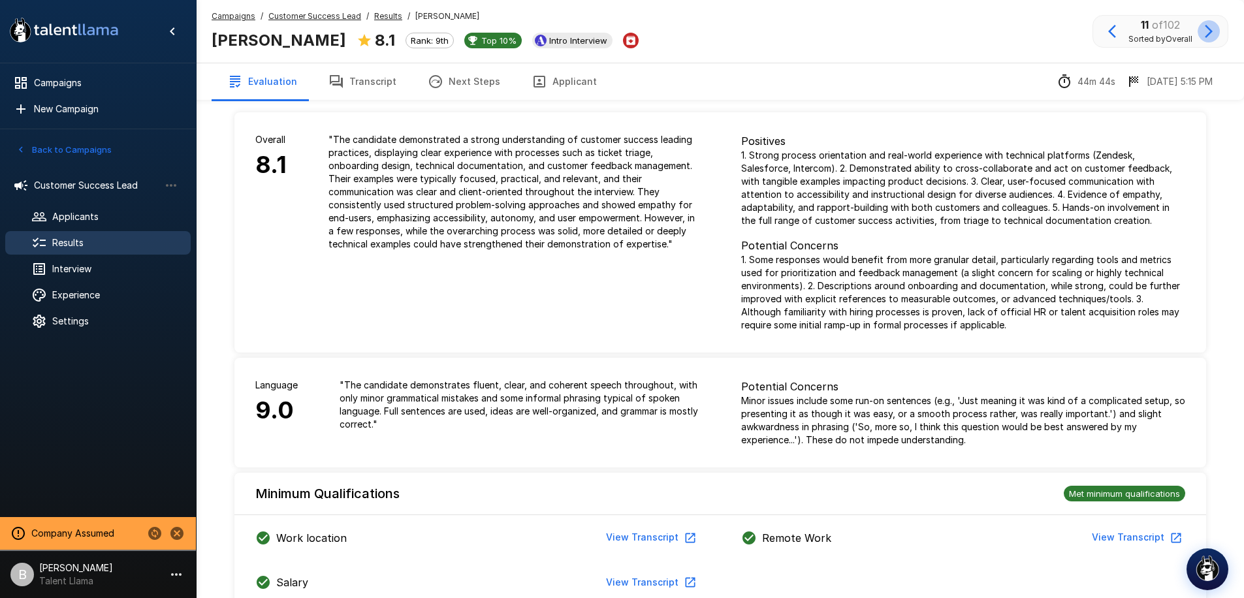
click at [1209, 27] on icon "button" at bounding box center [1209, 32] width 16 height 16
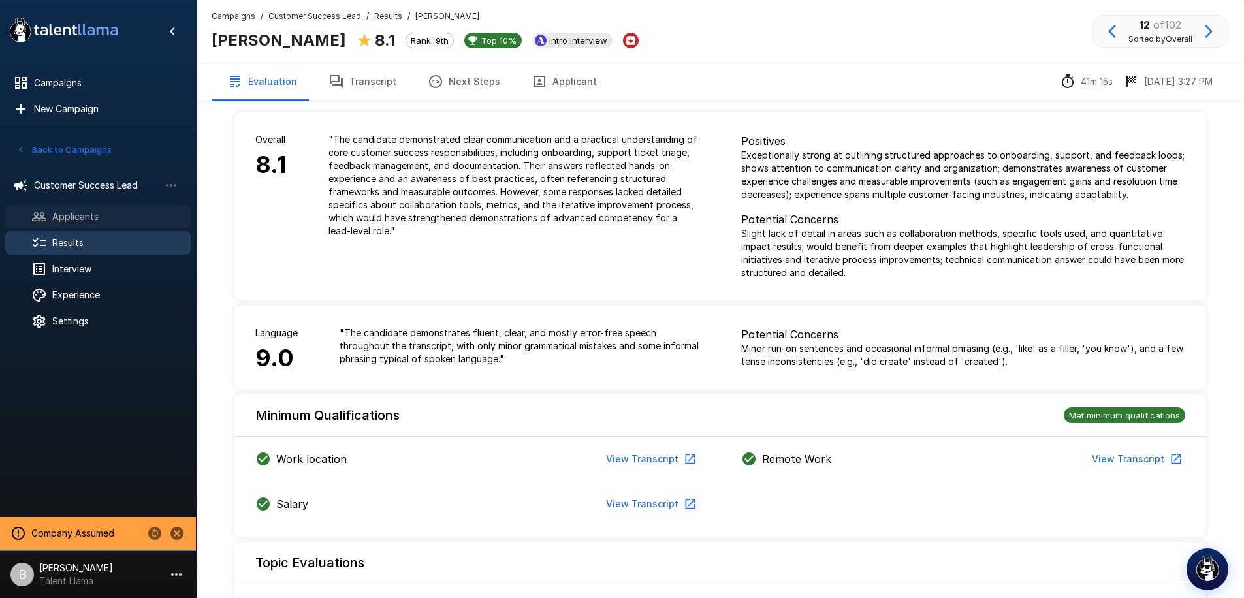
click at [94, 218] on span "Applicants" at bounding box center [116, 216] width 128 height 13
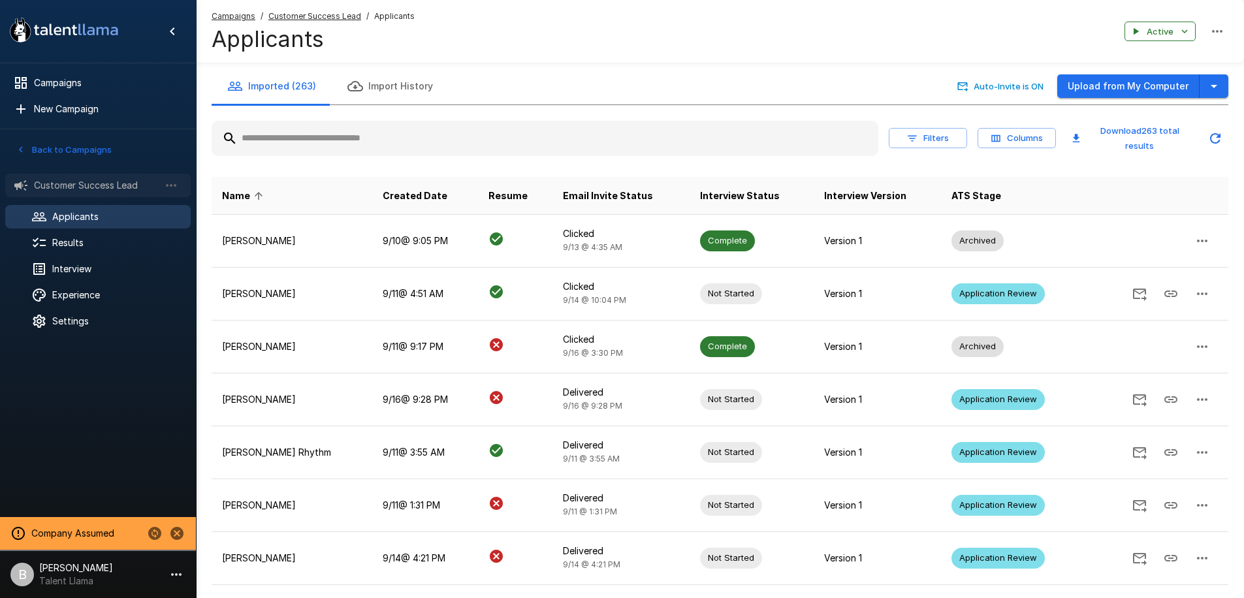
click at [51, 184] on span "Customer Success Lead" at bounding box center [96, 185] width 125 height 13
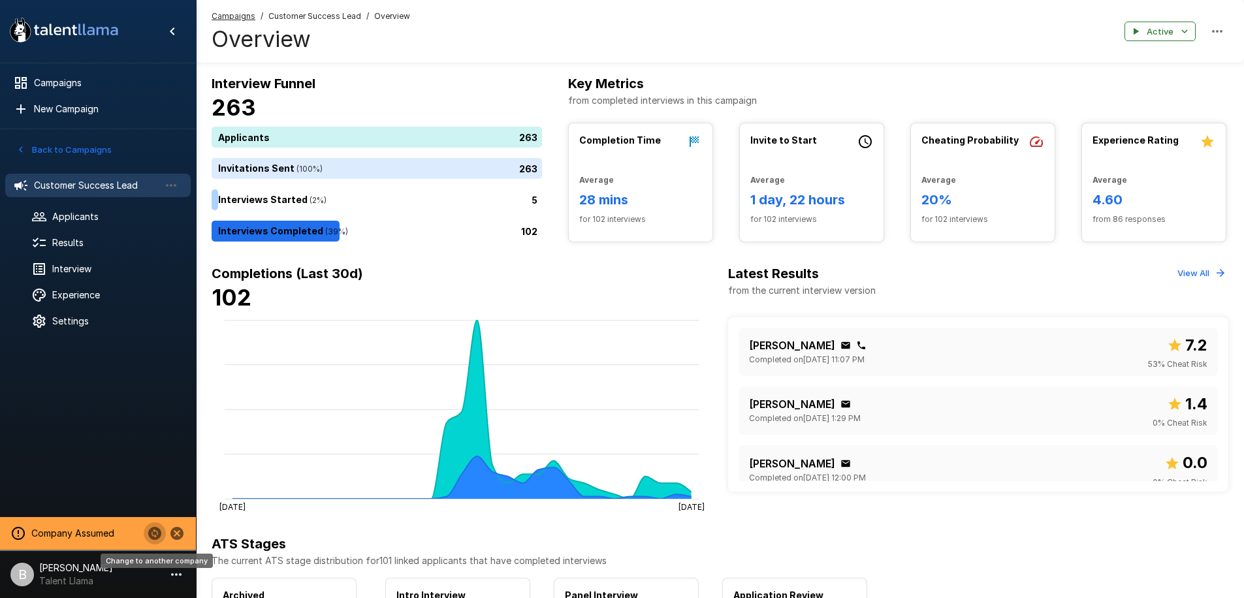
click at [155, 533] on icon "Change to another company" at bounding box center [154, 533] width 13 height 13
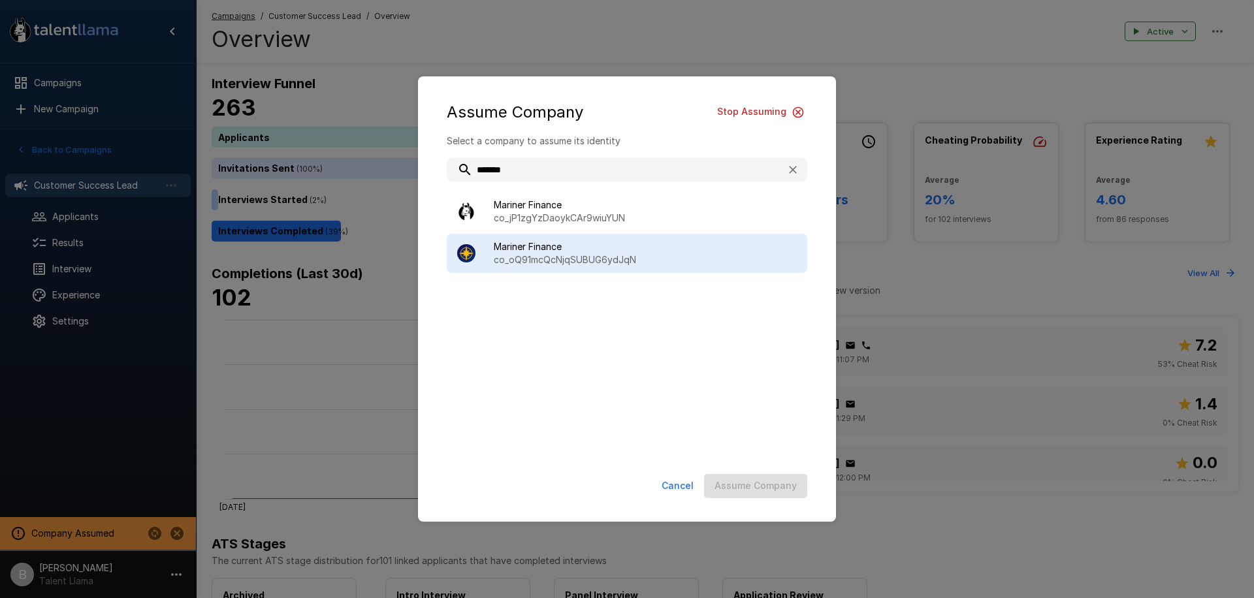
type input "*******"
click at [508, 257] on p "co_oQ91mcQcNjqSUBUG6ydJqN" at bounding box center [645, 259] width 303 height 13
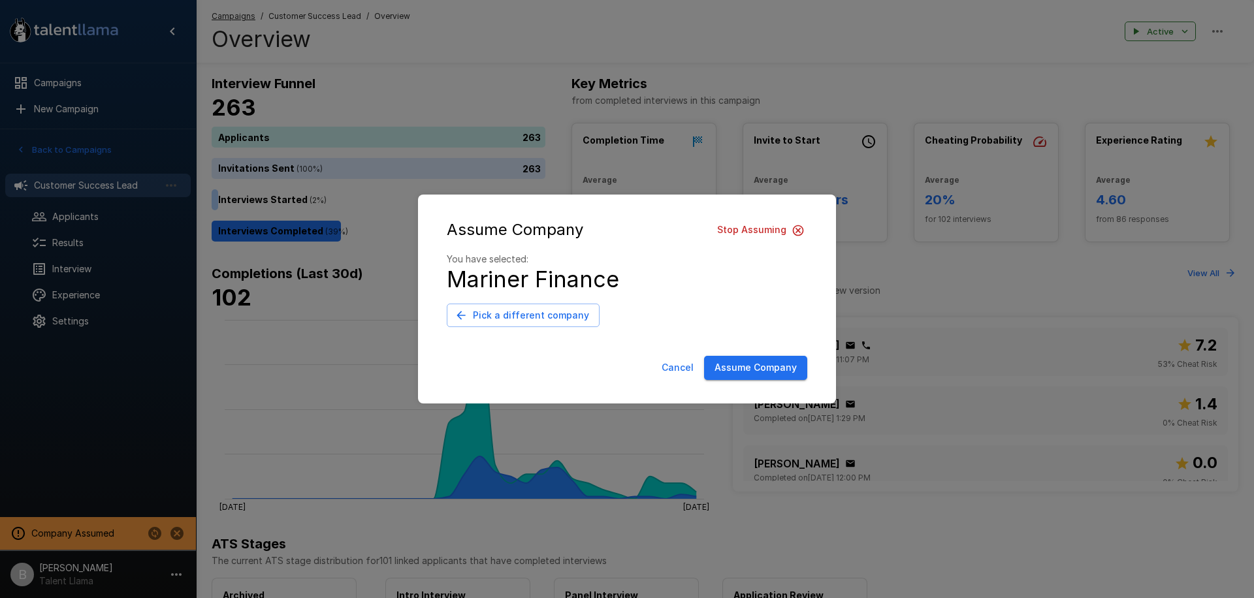
click at [766, 373] on button "Assume Company" at bounding box center [755, 368] width 103 height 24
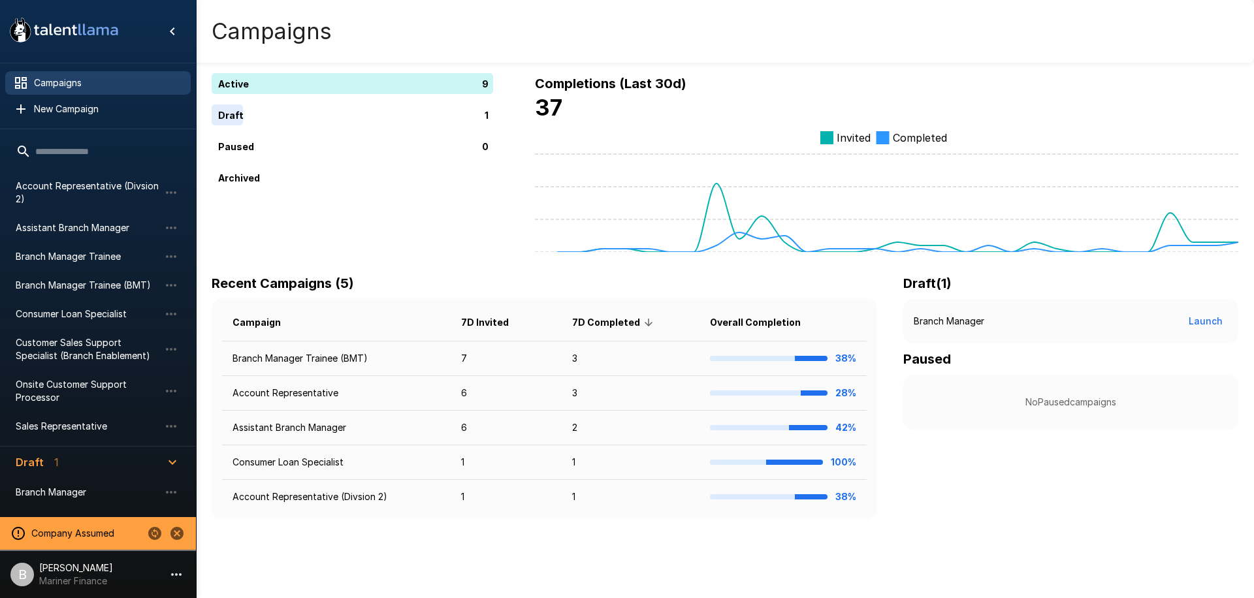
scroll to position [54, 0]
click at [99, 315] on span "Consumer Loan Specialist" at bounding box center [88, 316] width 144 height 13
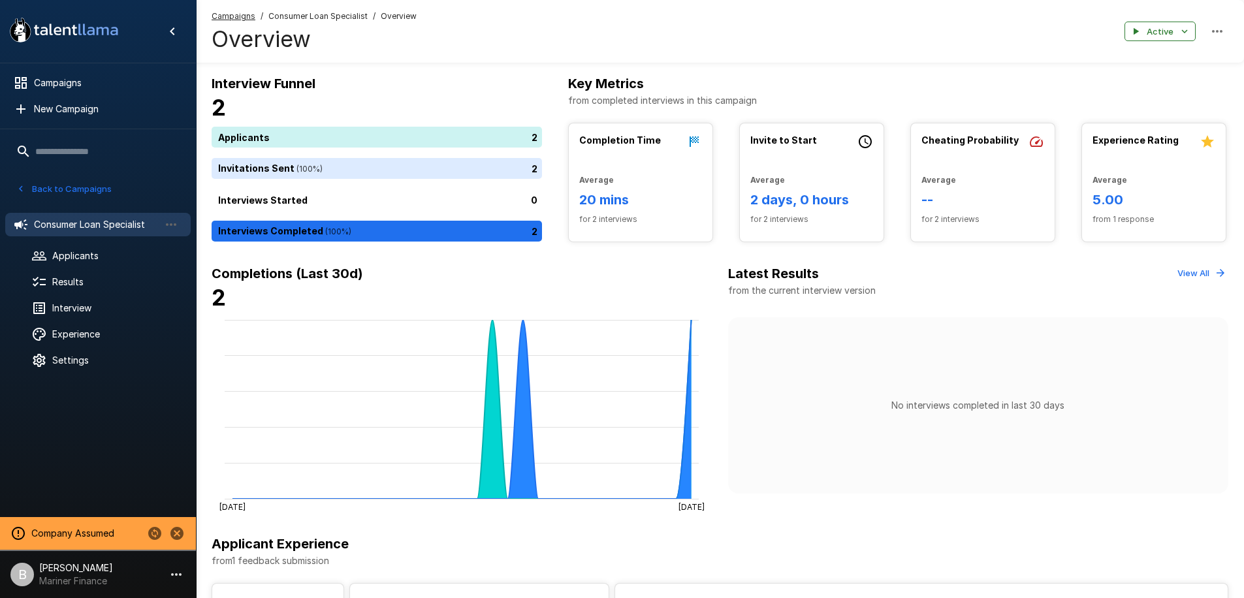
click at [326, 22] on span "Consumer Loan Specialist" at bounding box center [317, 16] width 99 height 13
click at [105, 279] on span "Results" at bounding box center [116, 282] width 128 height 13
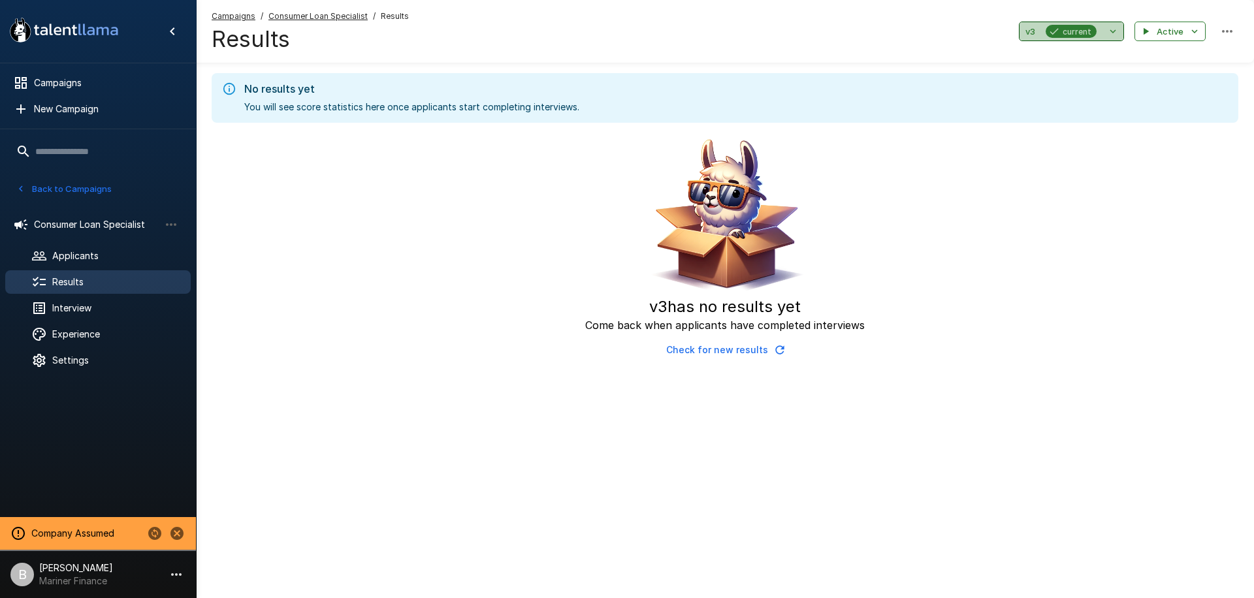
click at [1087, 28] on span "current" at bounding box center [1076, 32] width 39 height 14
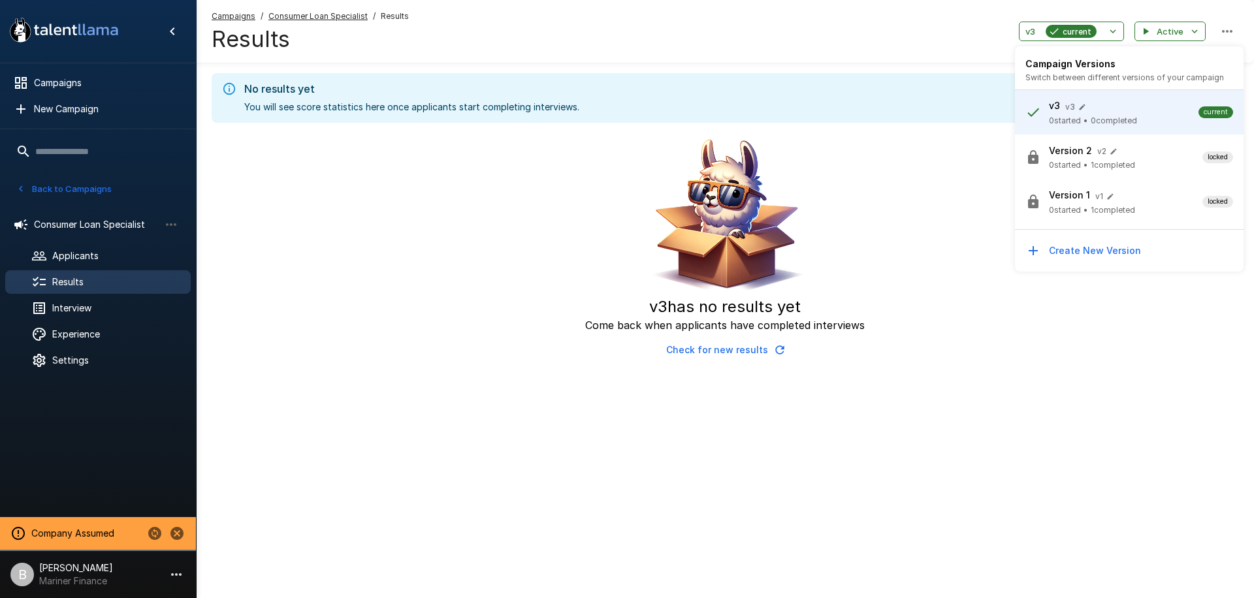
click at [1116, 156] on button "button" at bounding box center [1113, 151] width 14 height 14
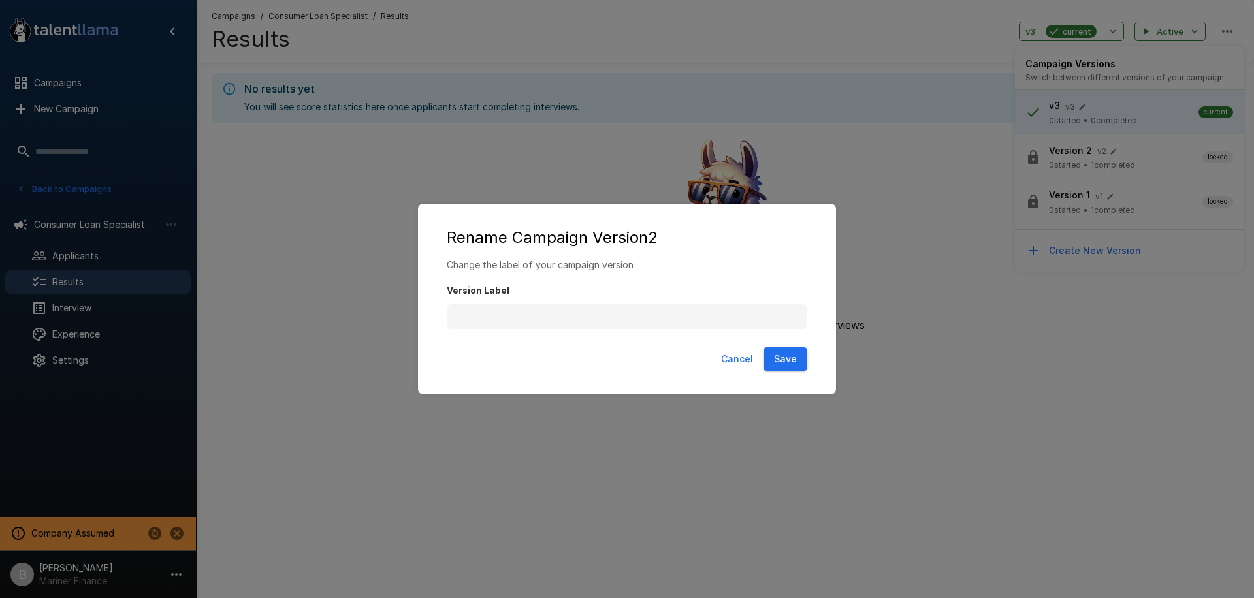
click at [741, 358] on button "Cancel" at bounding box center [737, 359] width 42 height 24
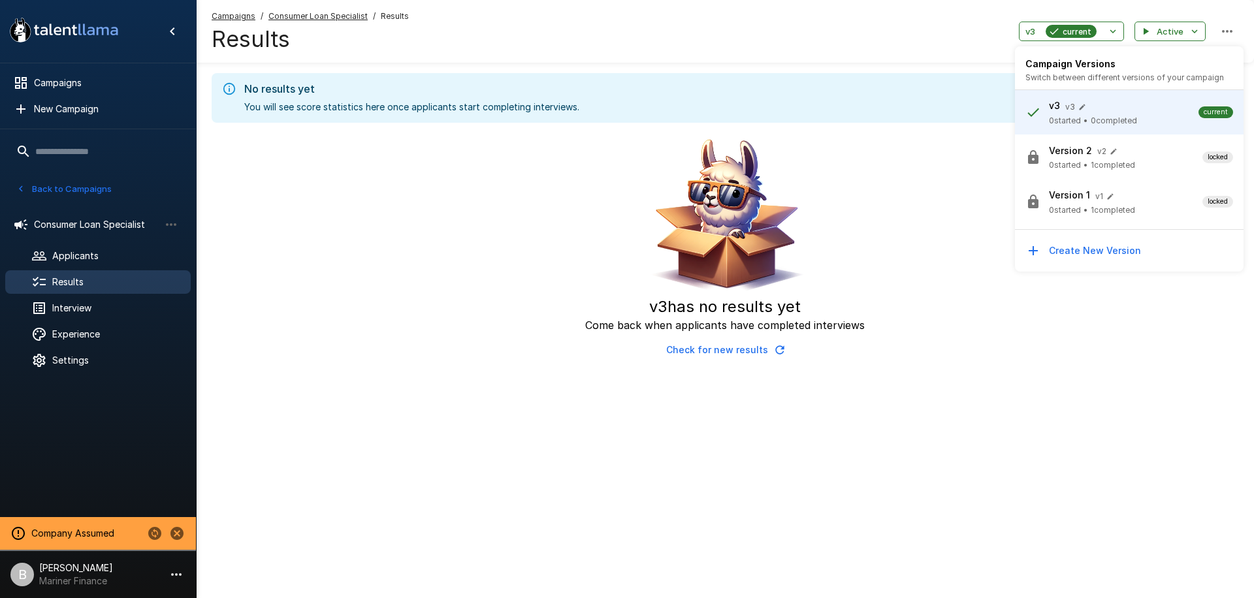
click at [1145, 168] on span "0 started • 1 completed" at bounding box center [1125, 165] width 153 height 13
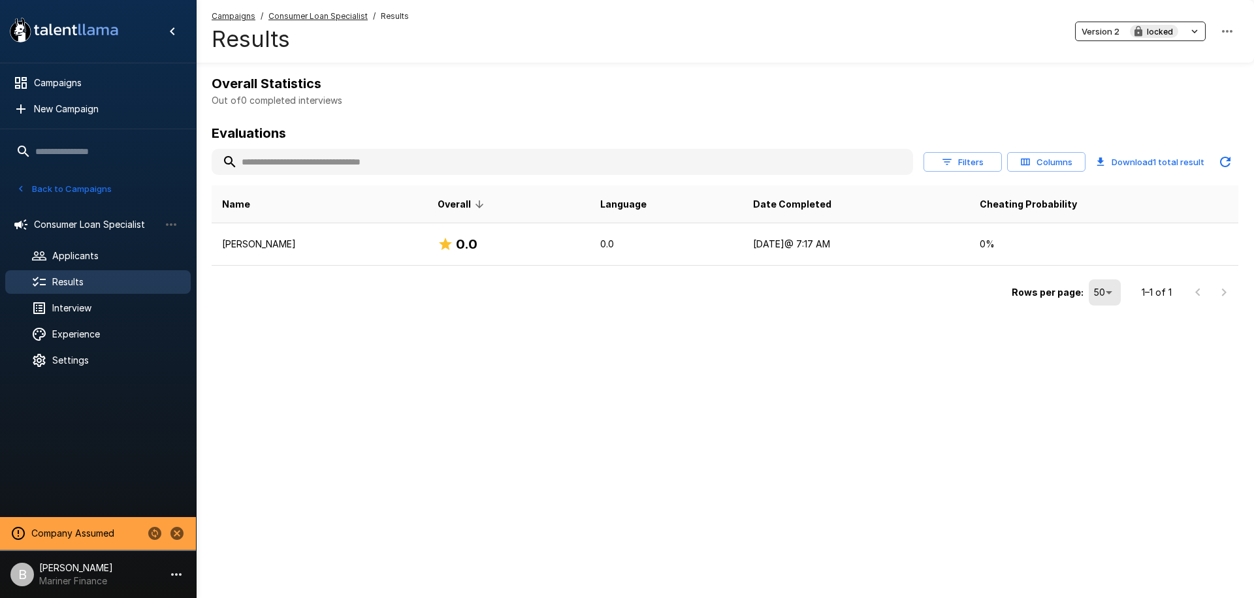
click at [1189, 33] on icon "button" at bounding box center [1194, 31] width 12 height 12
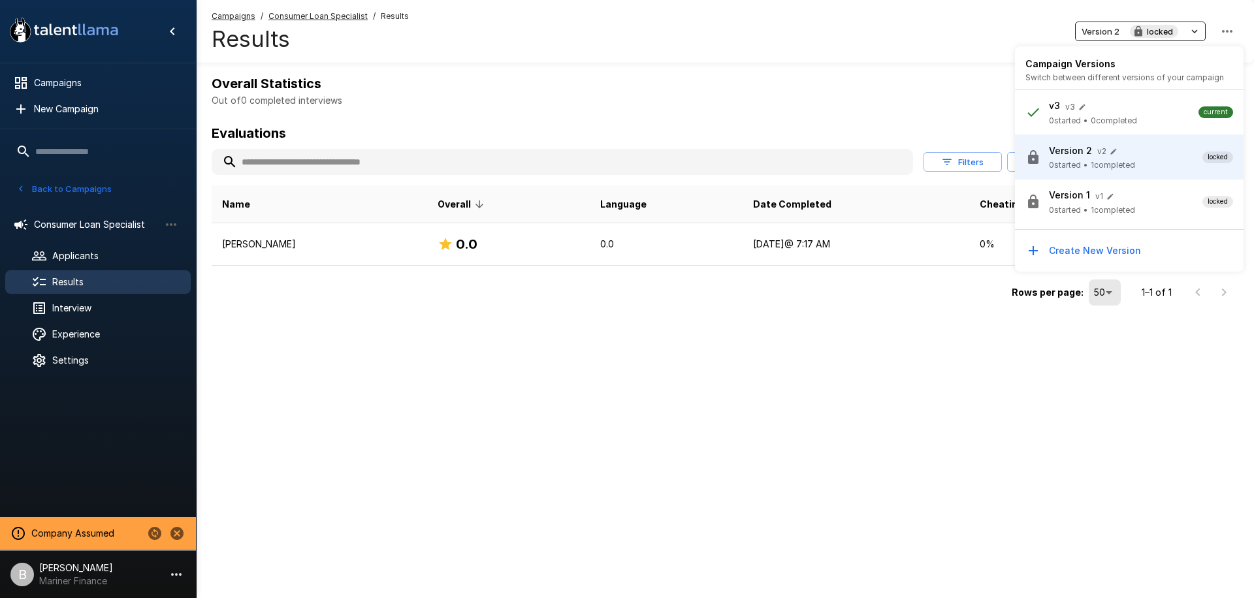
click at [428, 300] on div at bounding box center [627, 299] width 1254 height 598
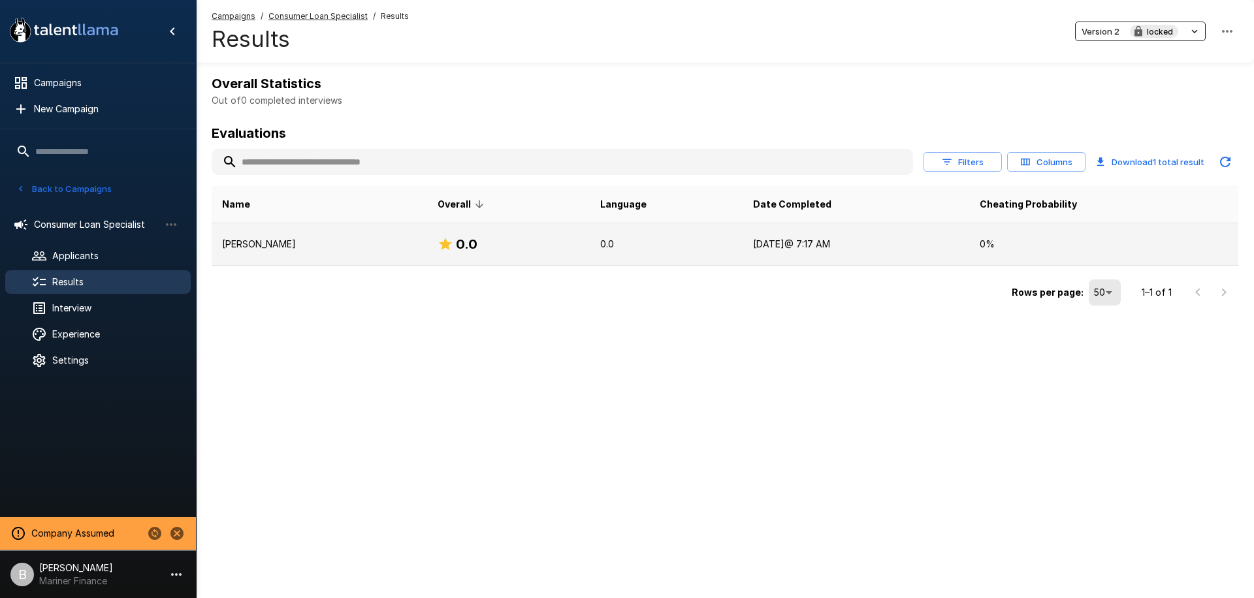
click at [353, 242] on p "Victoria Osborne" at bounding box center [319, 244] width 195 height 13
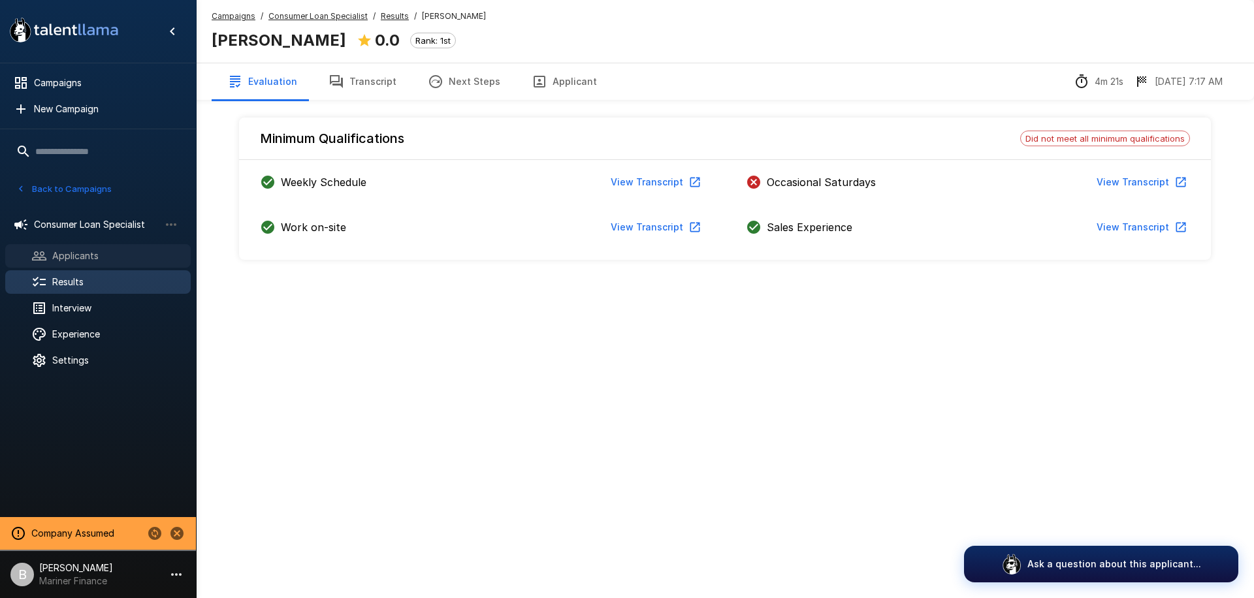
click at [116, 254] on span "Applicants" at bounding box center [116, 255] width 128 height 13
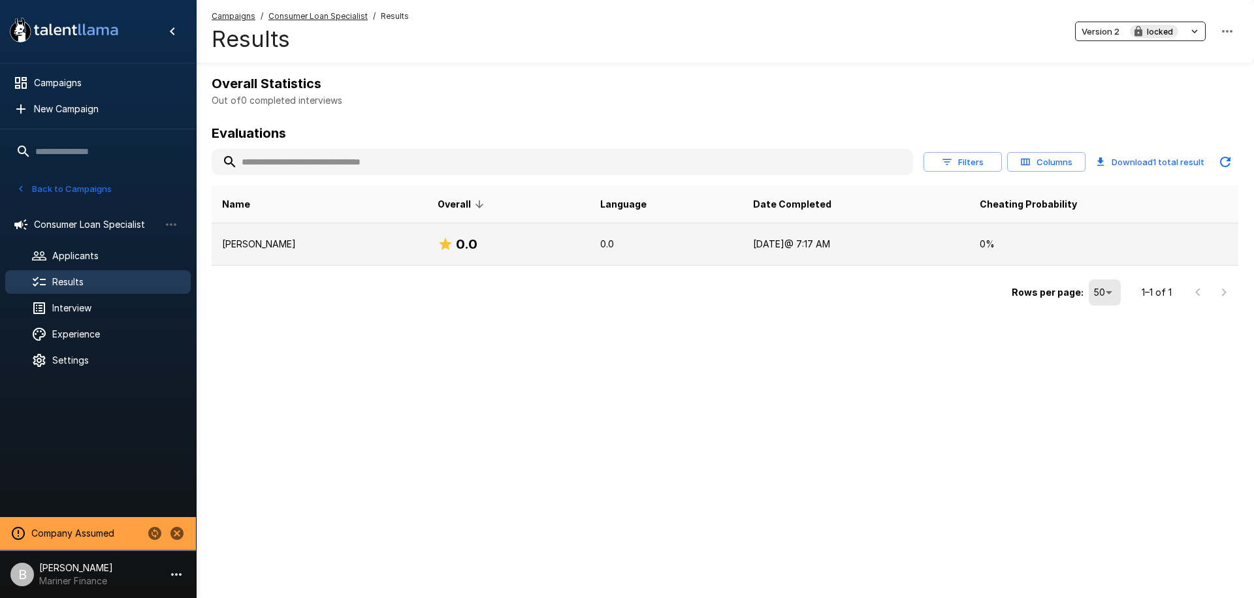
click at [810, 236] on td "Today @ 7:17 AM" at bounding box center [855, 244] width 226 height 42
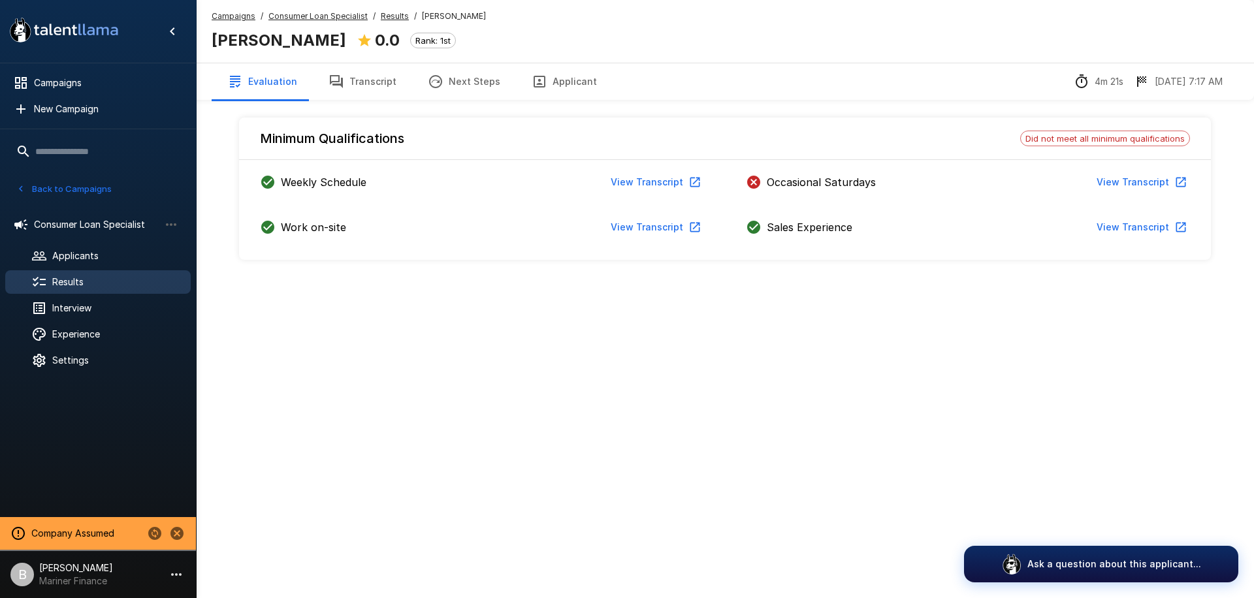
click at [394, 19] on u "Results" at bounding box center [395, 16] width 28 height 10
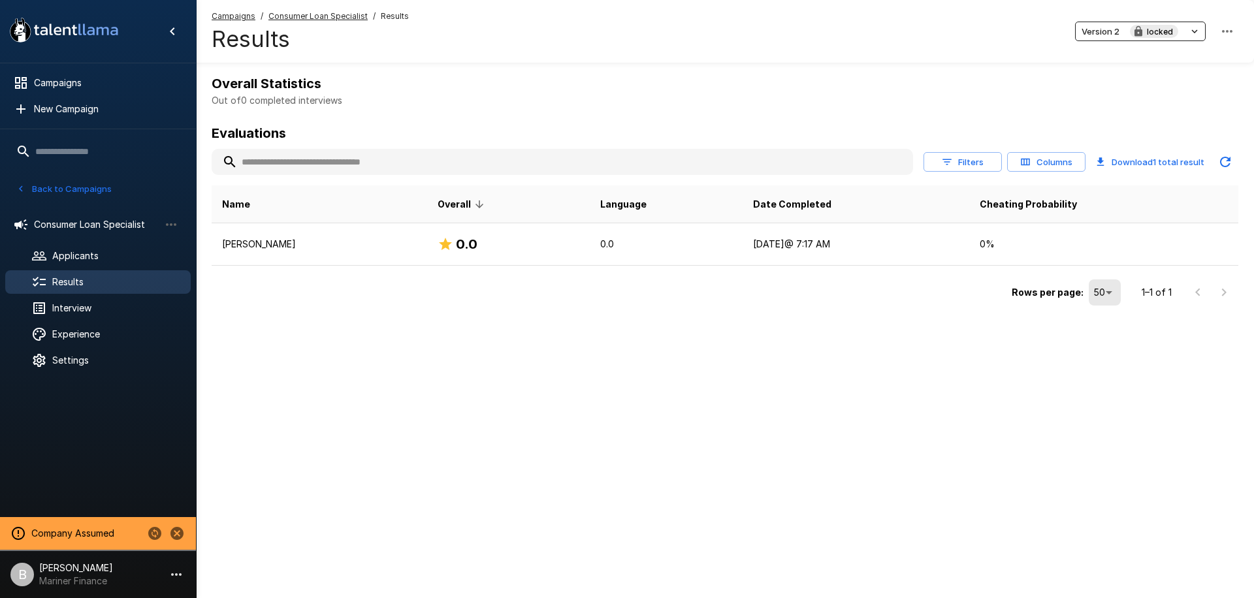
click at [313, 16] on u "Consumer Loan Specialist" at bounding box center [317, 16] width 99 height 10
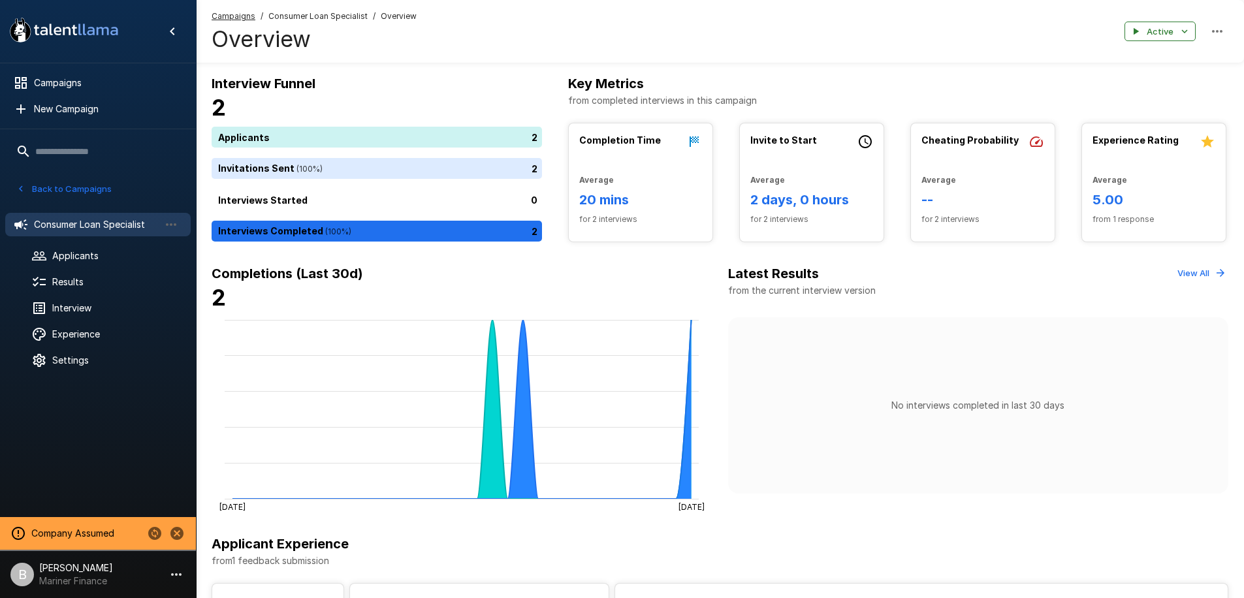
click at [84, 225] on span "Consumer Loan Specialist" at bounding box center [96, 224] width 125 height 13
click at [151, 536] on icon "Change to another company" at bounding box center [154, 533] width 13 height 13
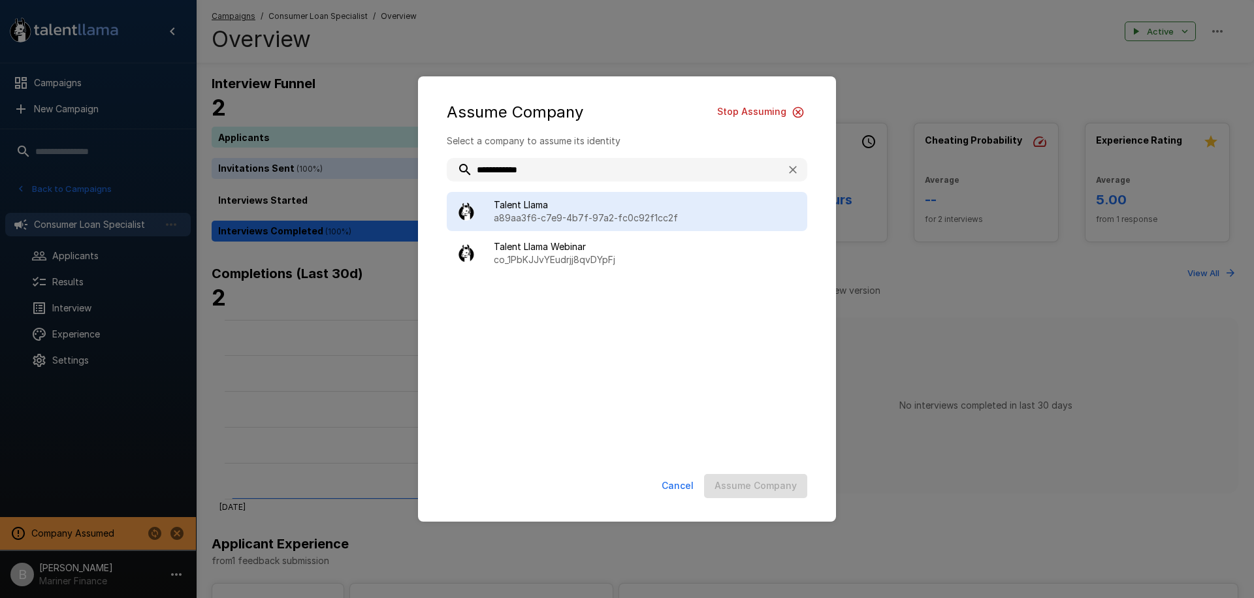
type input "**********"
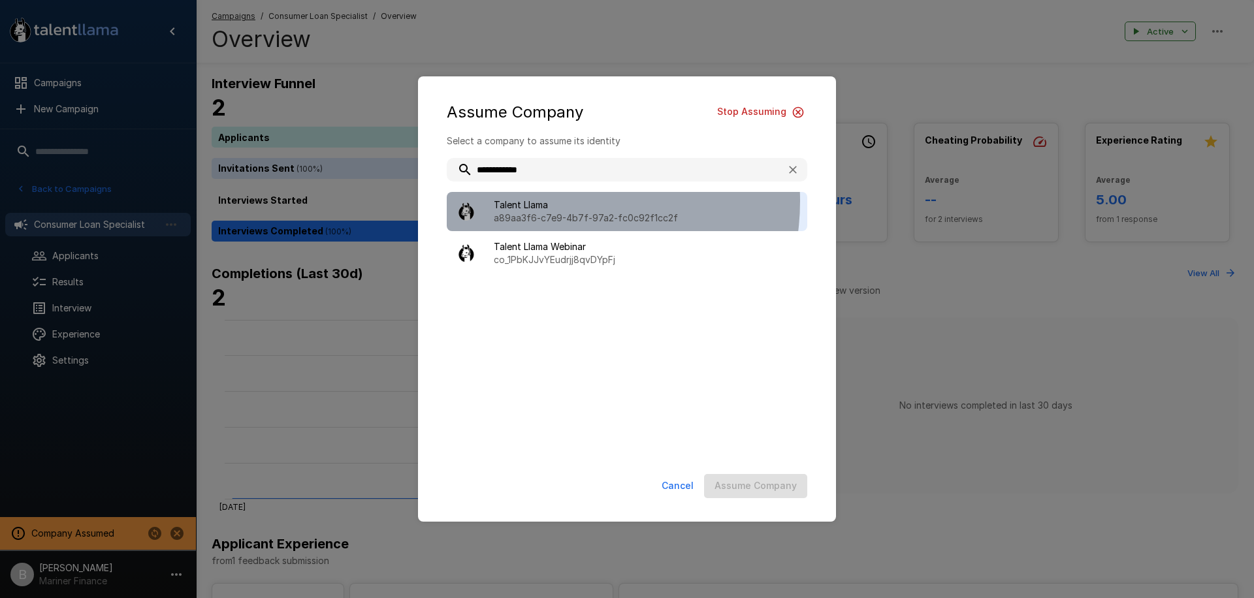
click at [553, 201] on span "Talent Llama" at bounding box center [645, 204] width 303 height 13
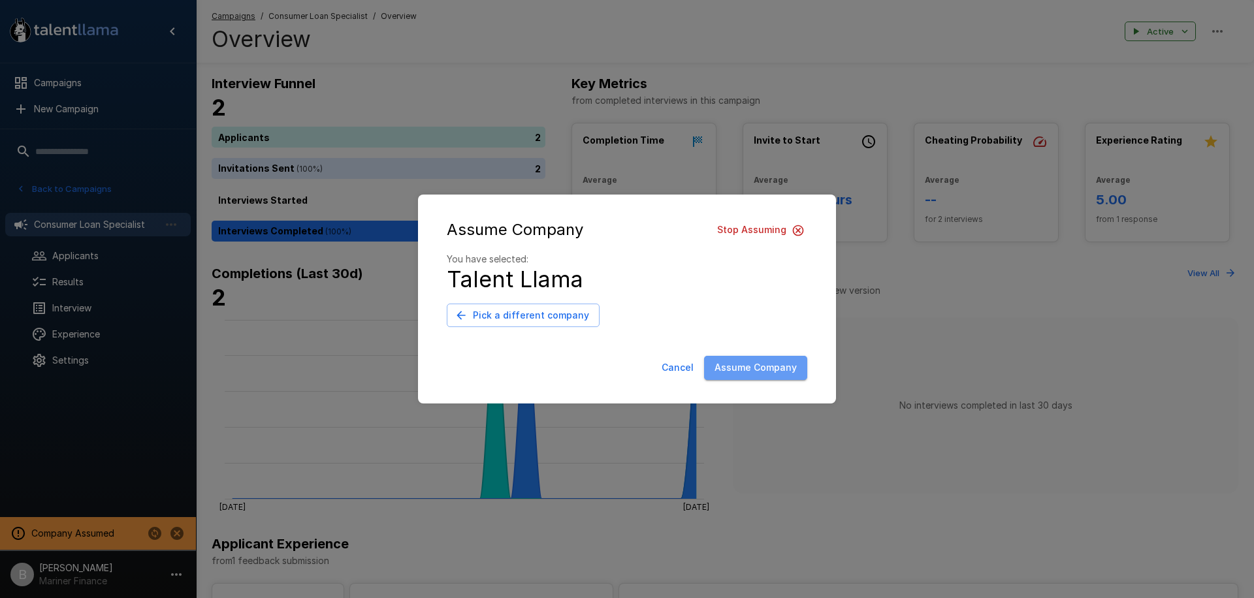
click at [763, 368] on button "Assume Company" at bounding box center [755, 368] width 103 height 24
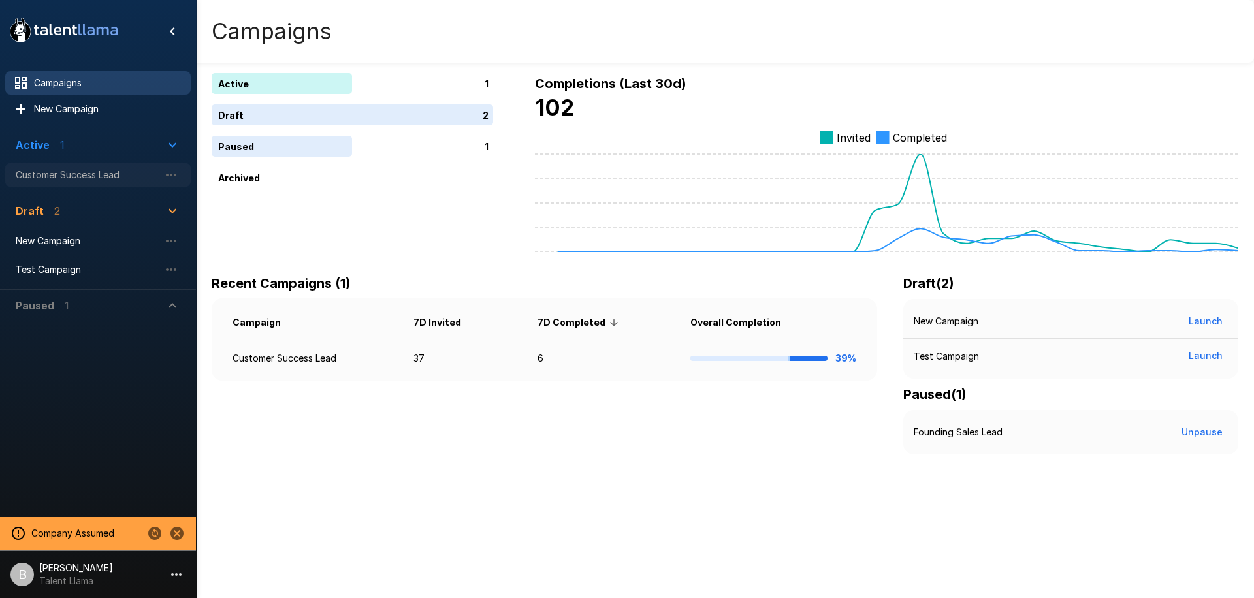
click at [83, 172] on span "Customer Success Lead" at bounding box center [88, 174] width 144 height 13
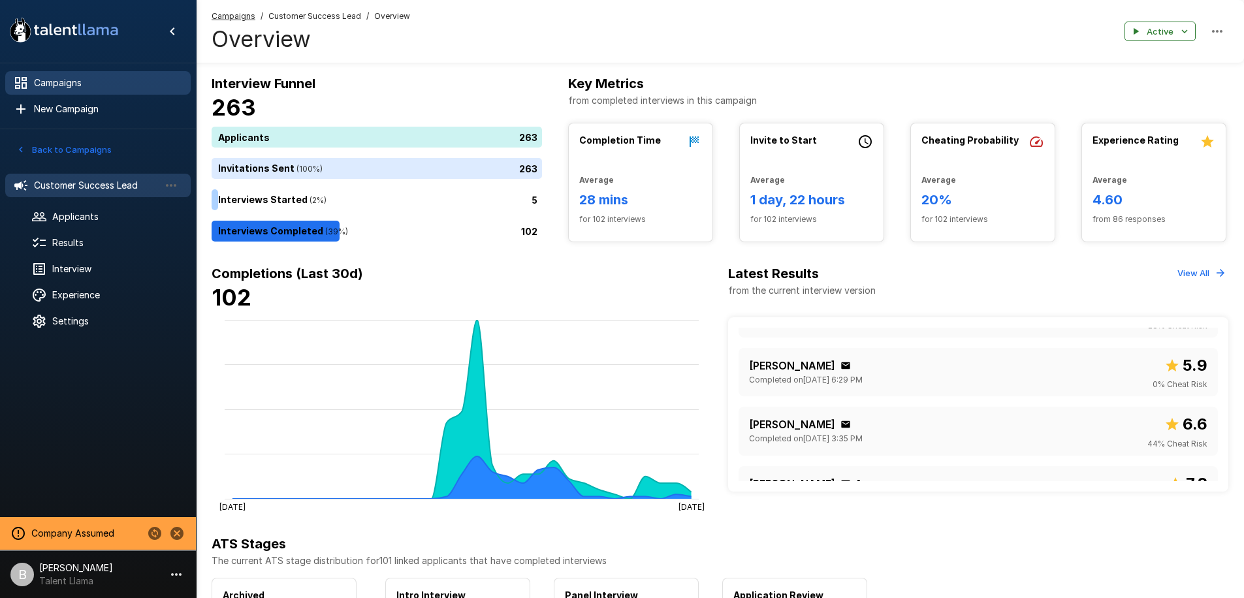
click at [66, 77] on span "Campaigns" at bounding box center [107, 82] width 146 height 13
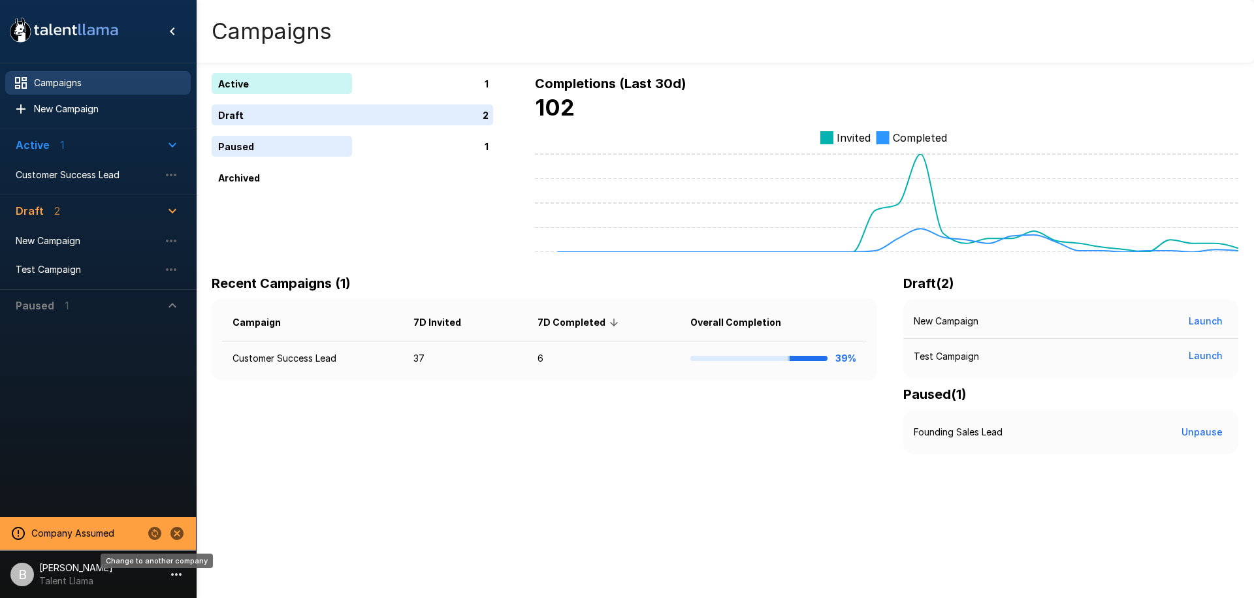
click at [156, 531] on icon "Change to another company" at bounding box center [155, 534] width 16 height 16
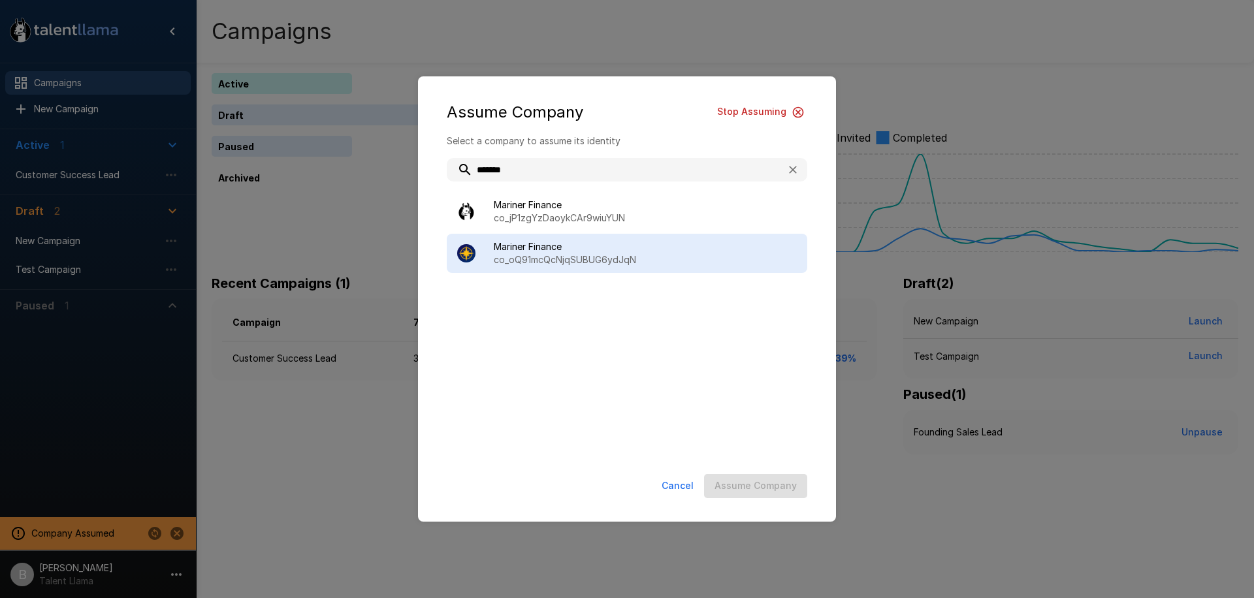
type input "*******"
click at [524, 253] on p "co_oQ91mcQcNjqSUBUG6ydJqN" at bounding box center [645, 259] width 303 height 13
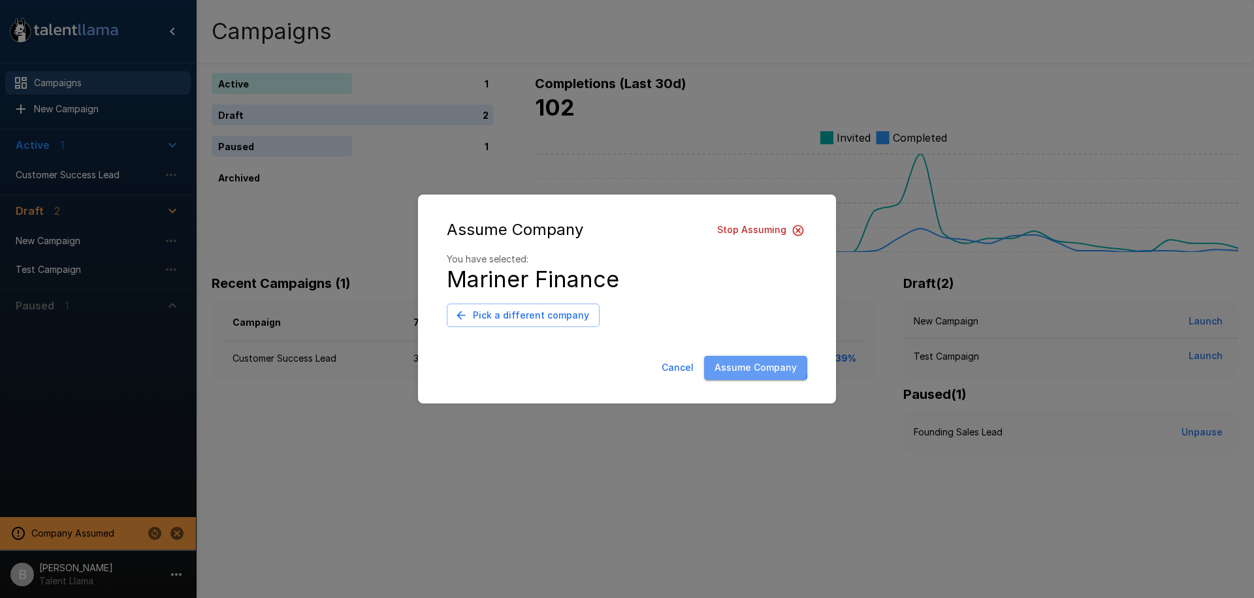
click at [734, 358] on button "Assume Company" at bounding box center [755, 368] width 103 height 24
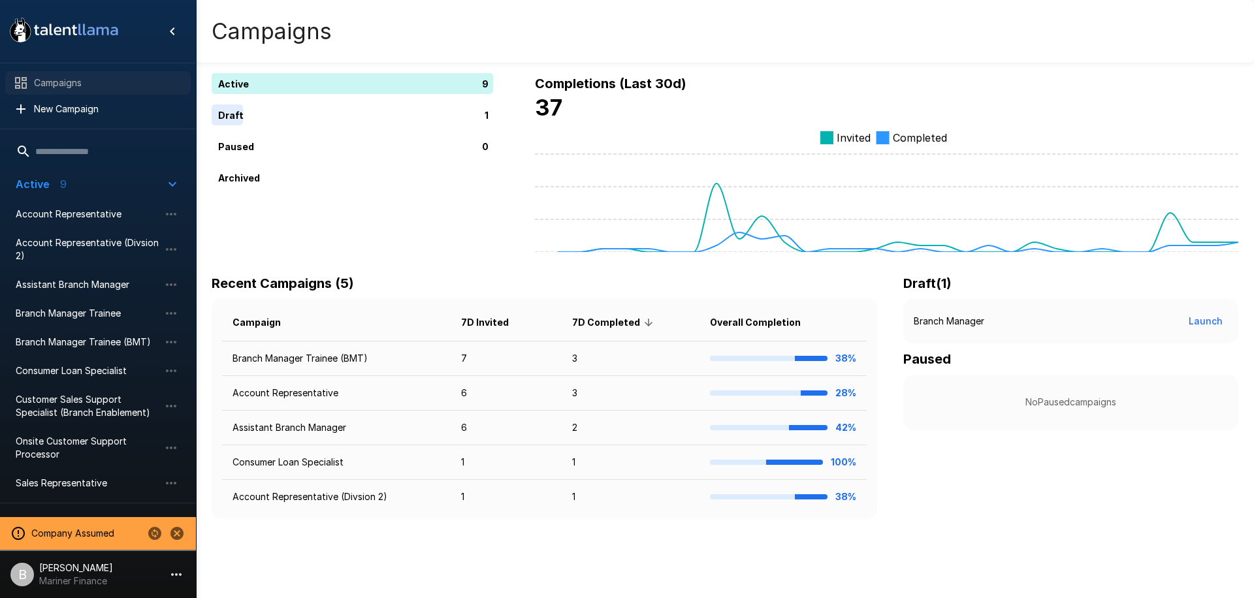
click at [68, 84] on span "Campaigns" at bounding box center [107, 82] width 146 height 13
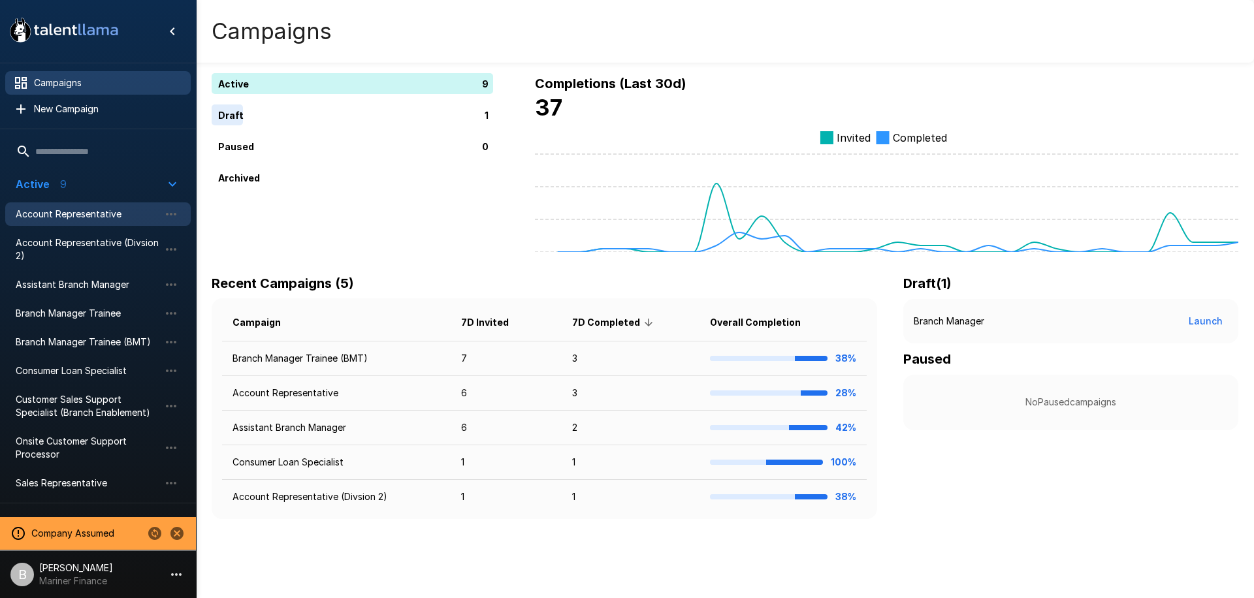
click at [87, 225] on div "Account Representative" at bounding box center [97, 214] width 185 height 24
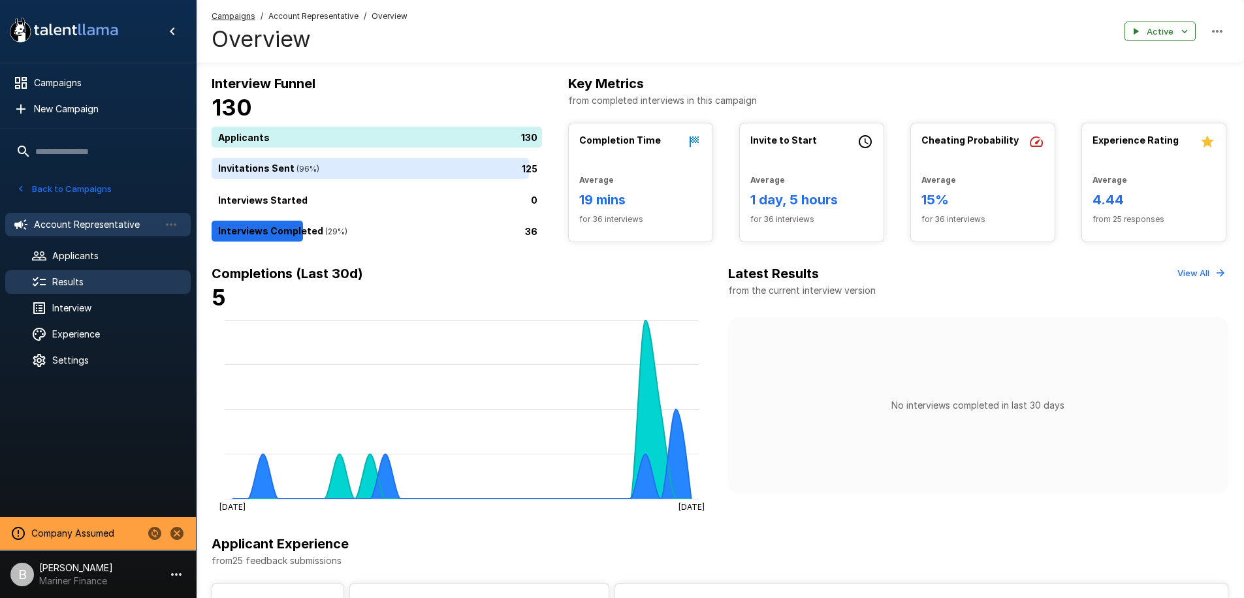
click at [83, 277] on span "Results" at bounding box center [116, 282] width 128 height 13
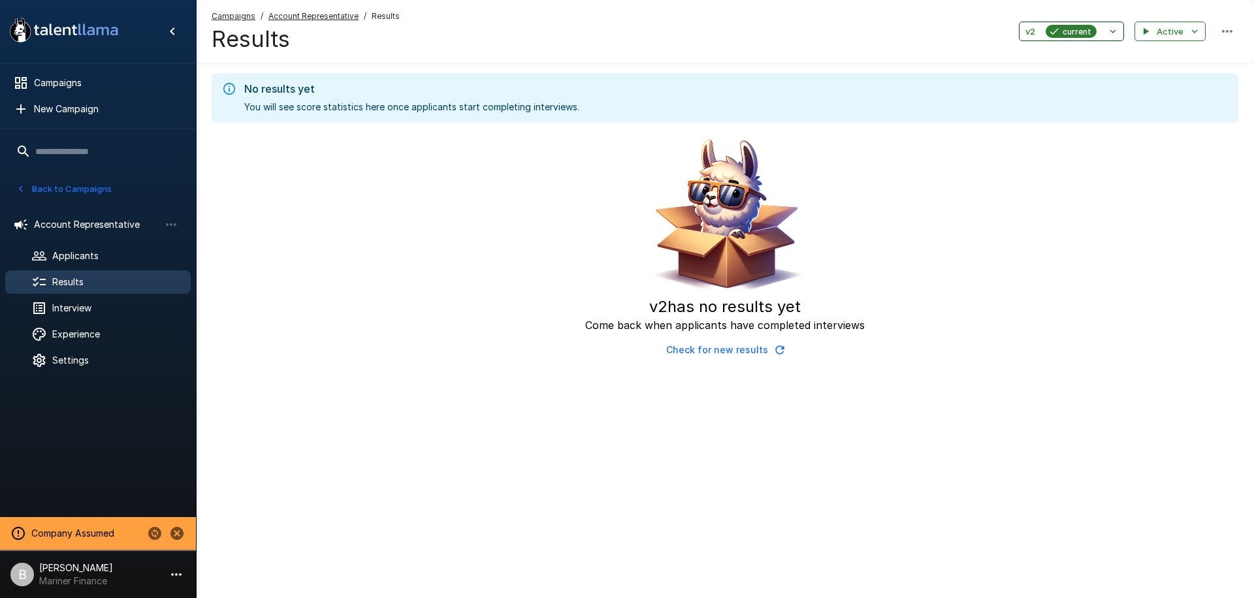
click at [1061, 25] on span "current" at bounding box center [1076, 32] width 39 height 14
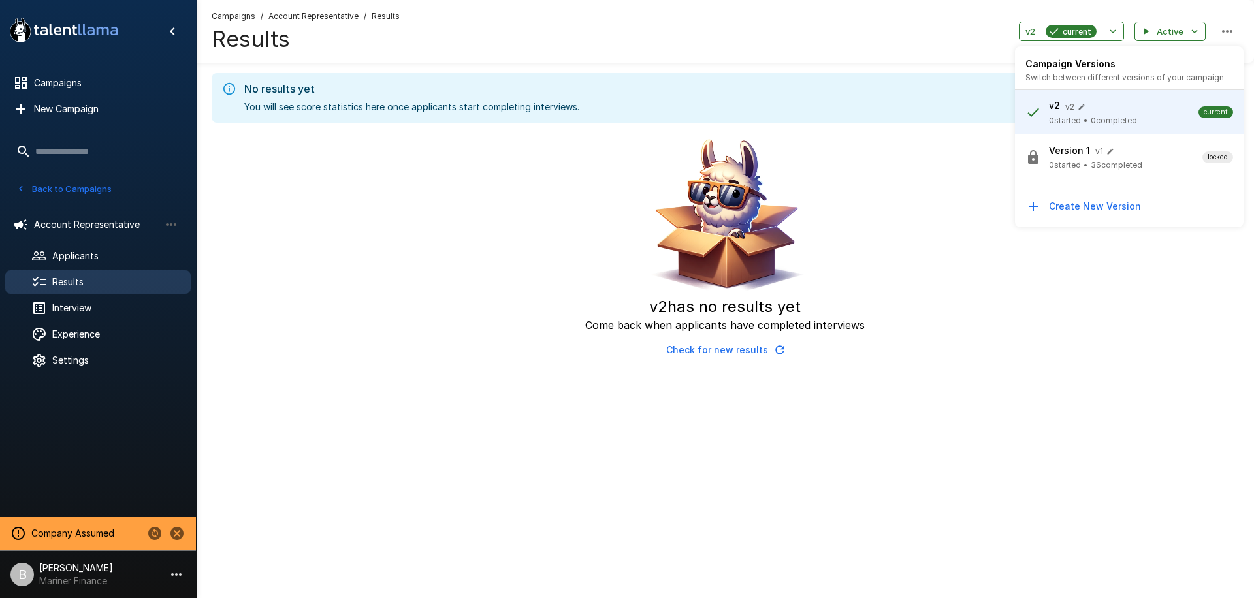
click at [1086, 159] on span "•" at bounding box center [1085, 165] width 5 height 13
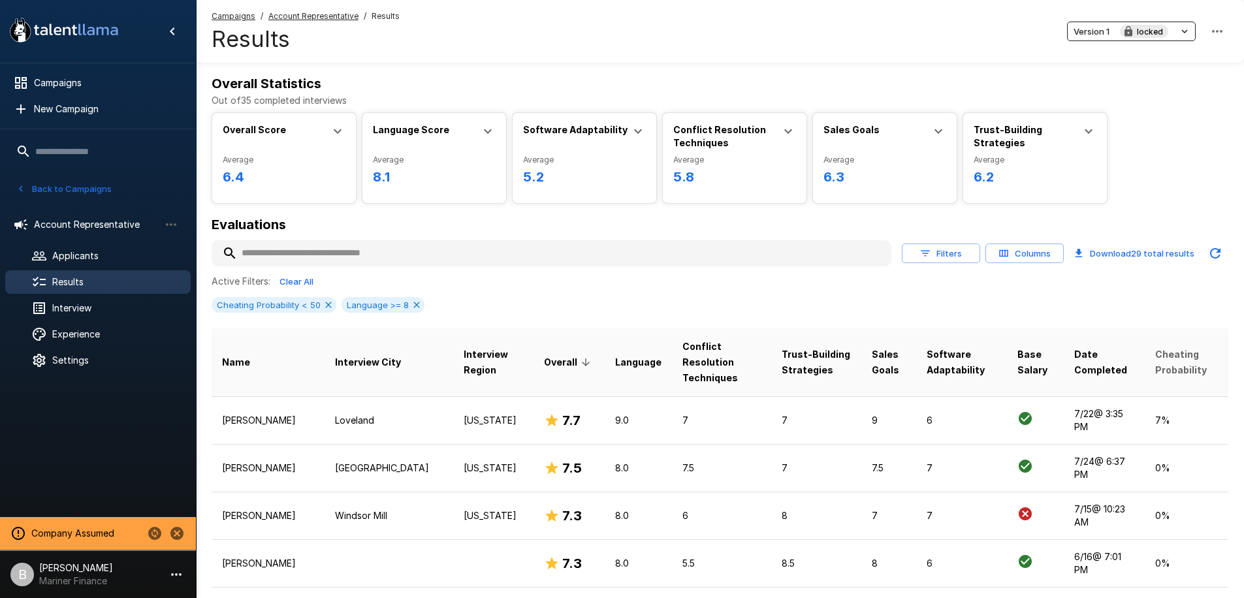
click at [1164, 356] on span "Cheating Probability" at bounding box center [1186, 362] width 63 height 31
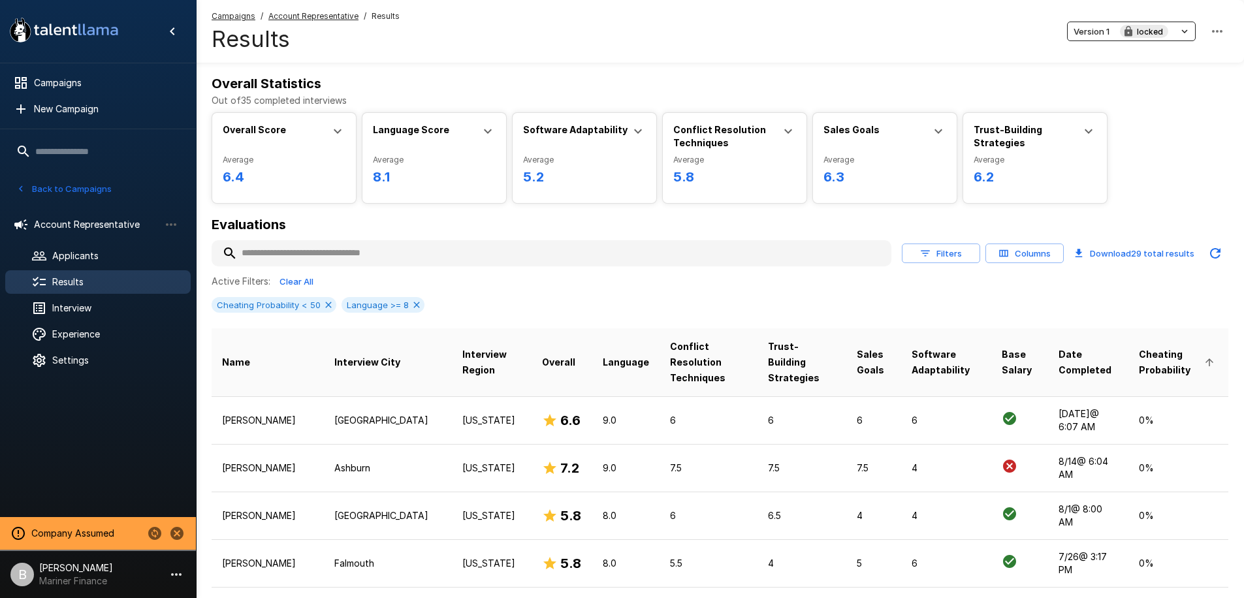
click at [1164, 356] on span "Cheating Probability" at bounding box center [1178, 362] width 79 height 31
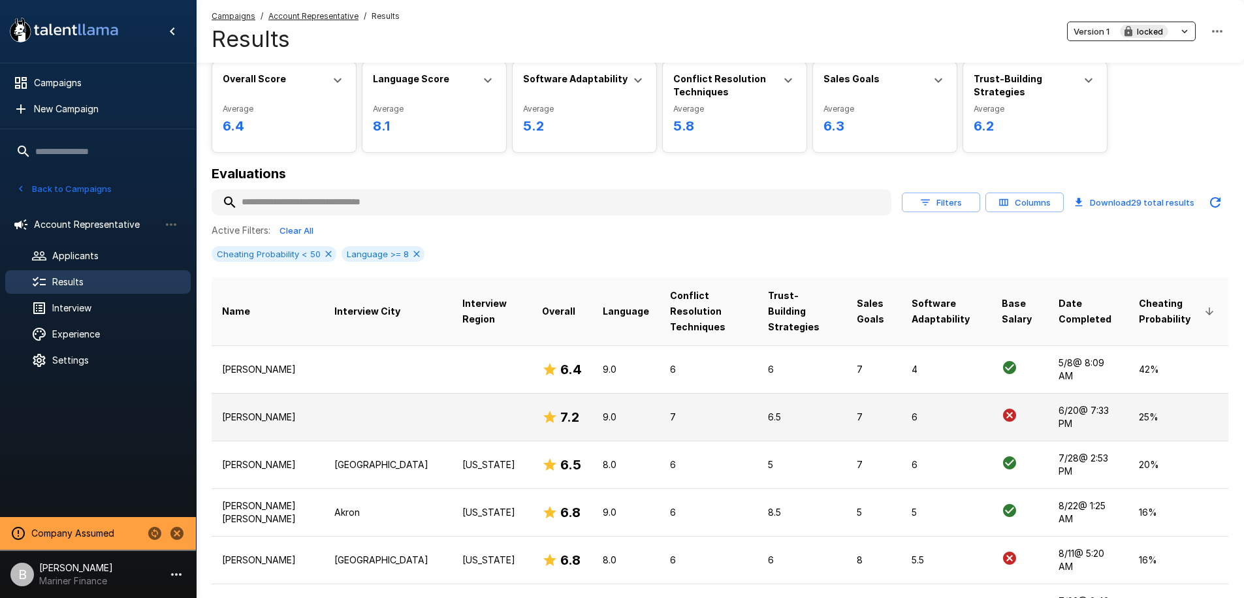
scroll to position [60, 0]
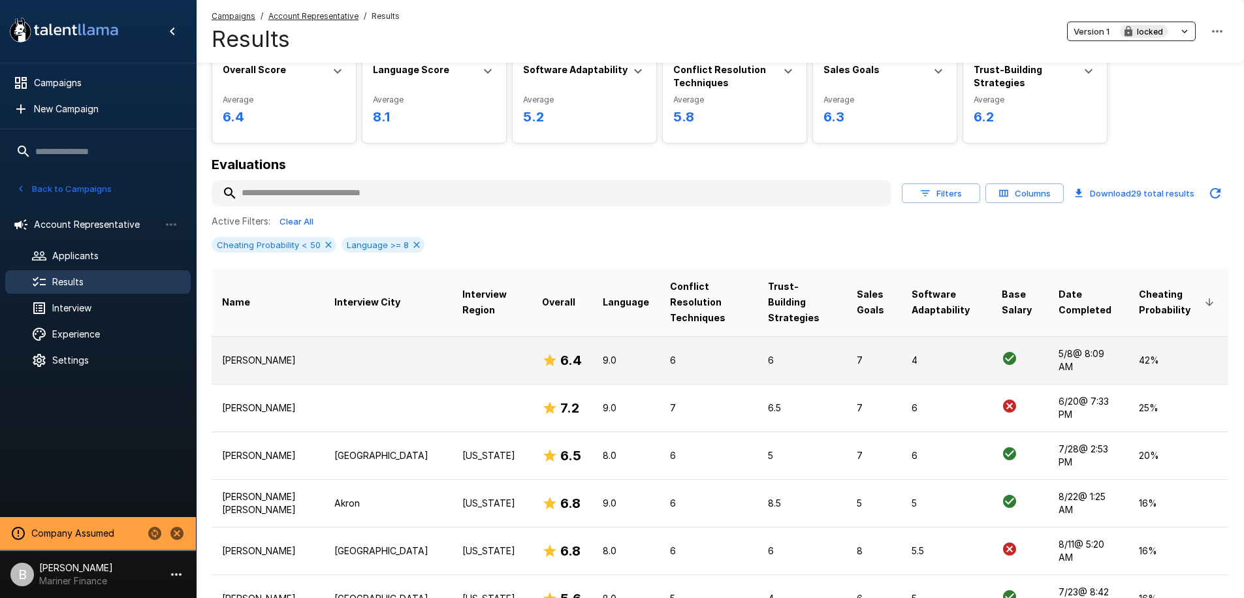
click at [249, 336] on td "Jashera Spencer" at bounding box center [268, 360] width 112 height 48
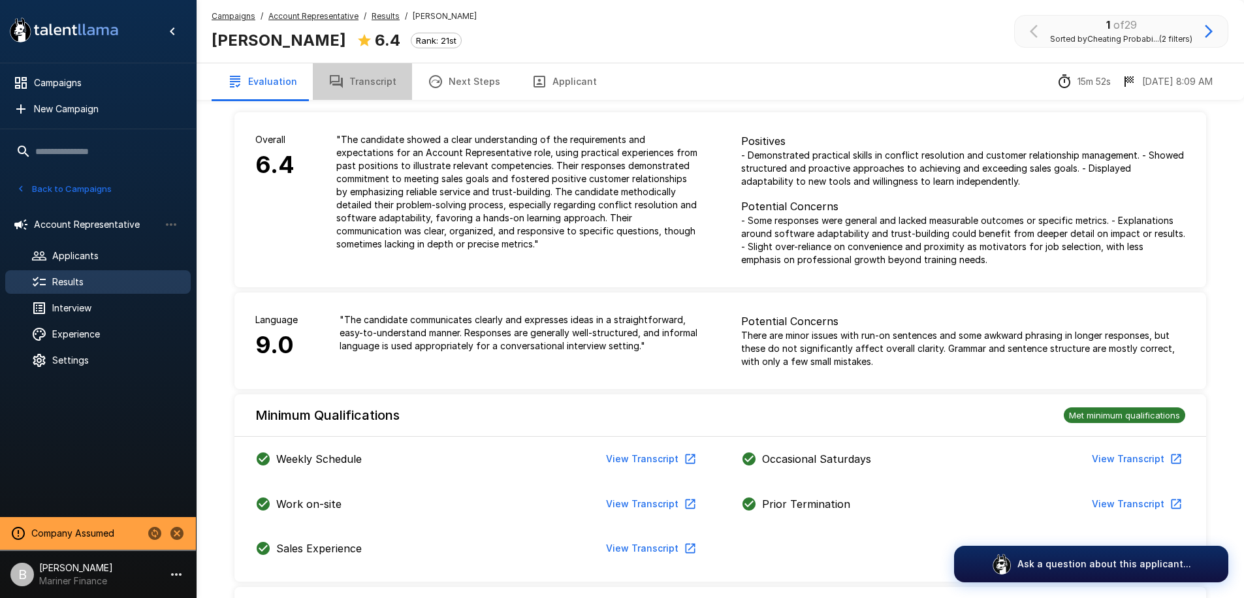
click at [374, 77] on button "Transcript" at bounding box center [362, 81] width 99 height 37
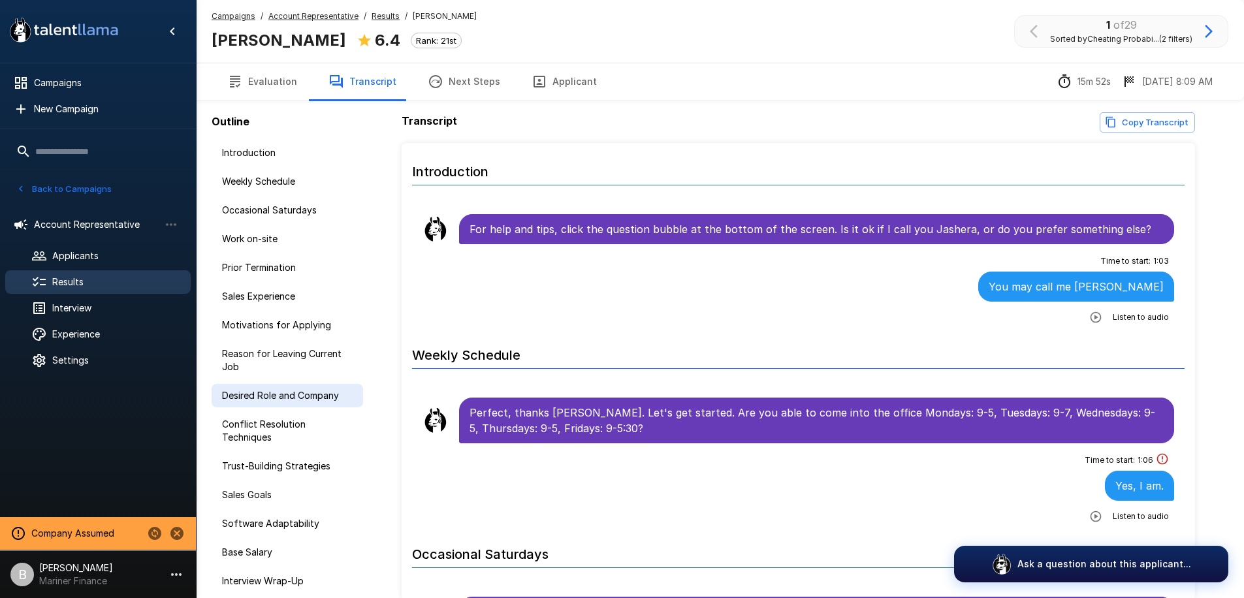
click at [265, 397] on span "Desired Role and Company" at bounding box center [287, 395] width 131 height 13
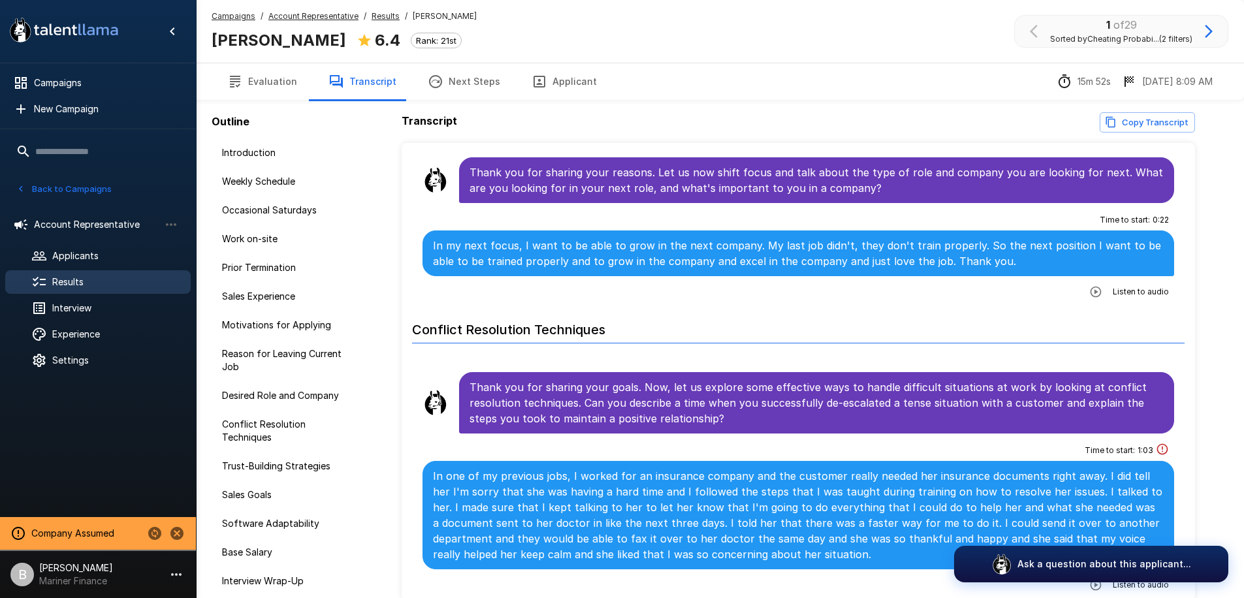
scroll to position [1588, 0]
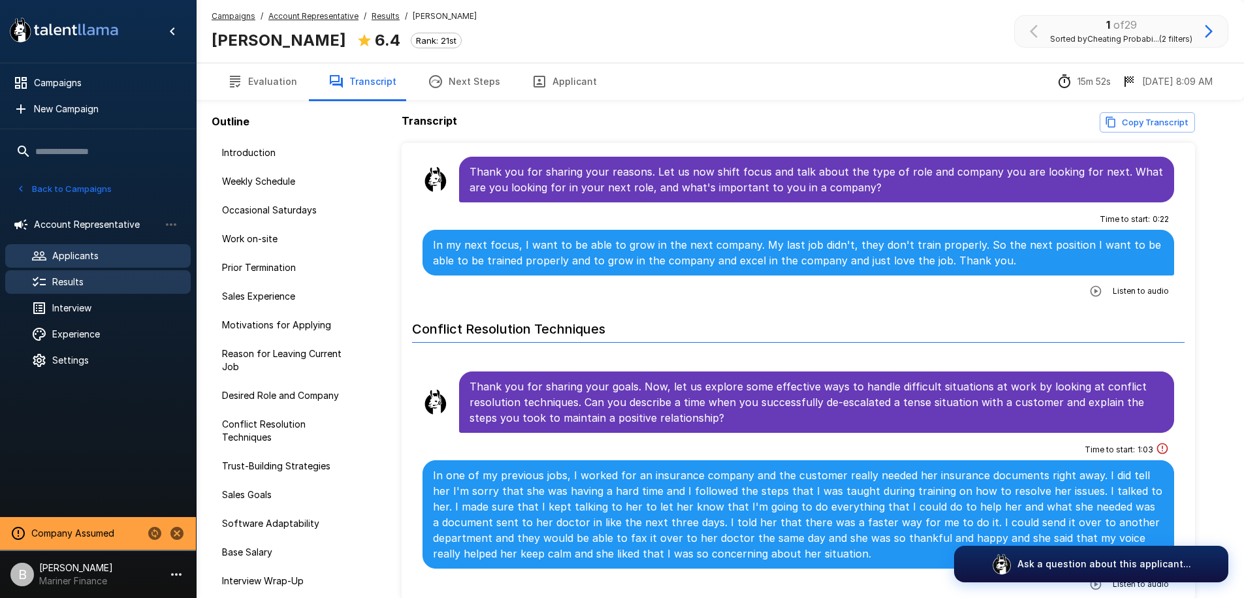
click at [84, 252] on span "Applicants" at bounding box center [116, 255] width 128 height 13
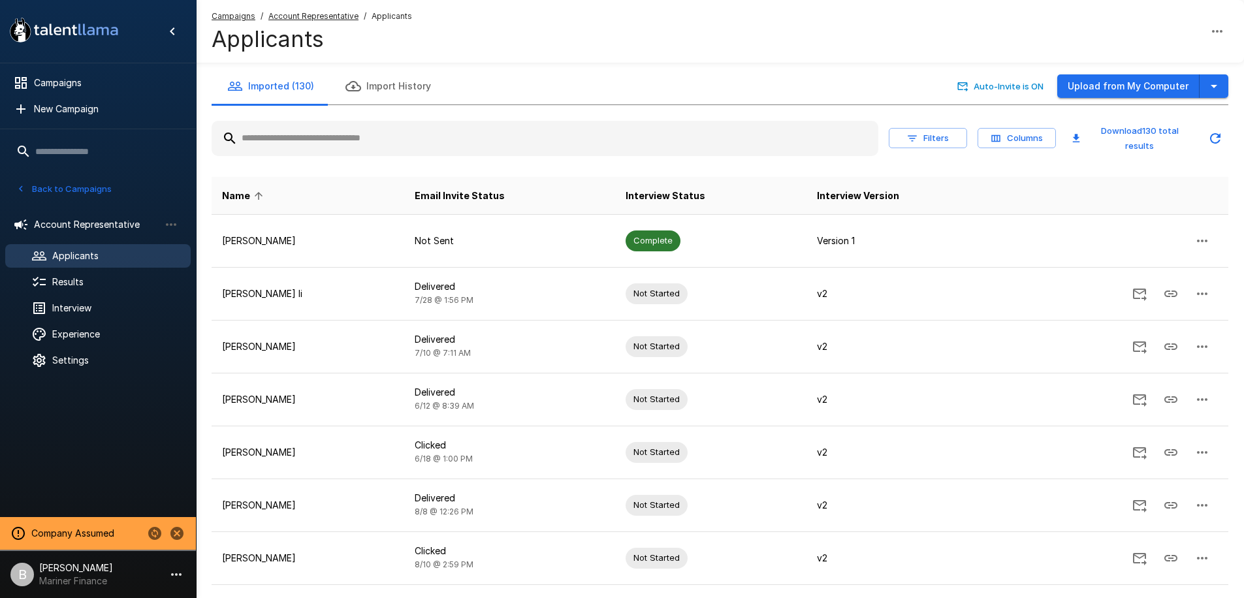
click at [310, 14] on u "Account Representative" at bounding box center [313, 16] width 90 height 10
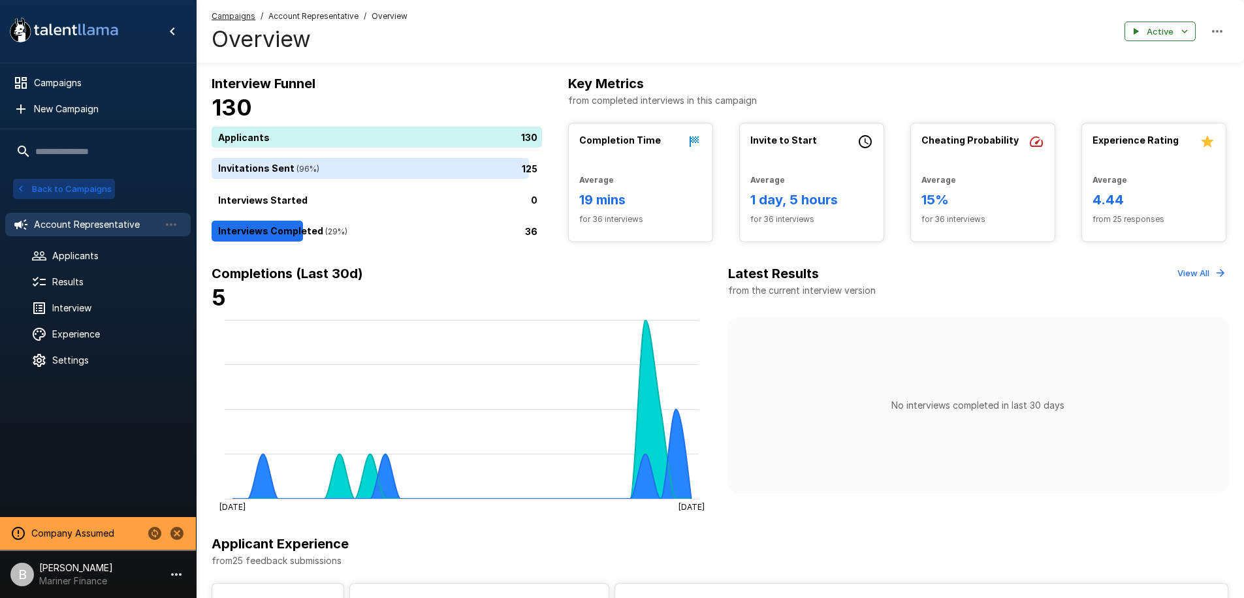
click at [65, 189] on button "Back to Campaigns" at bounding box center [64, 189] width 102 height 20
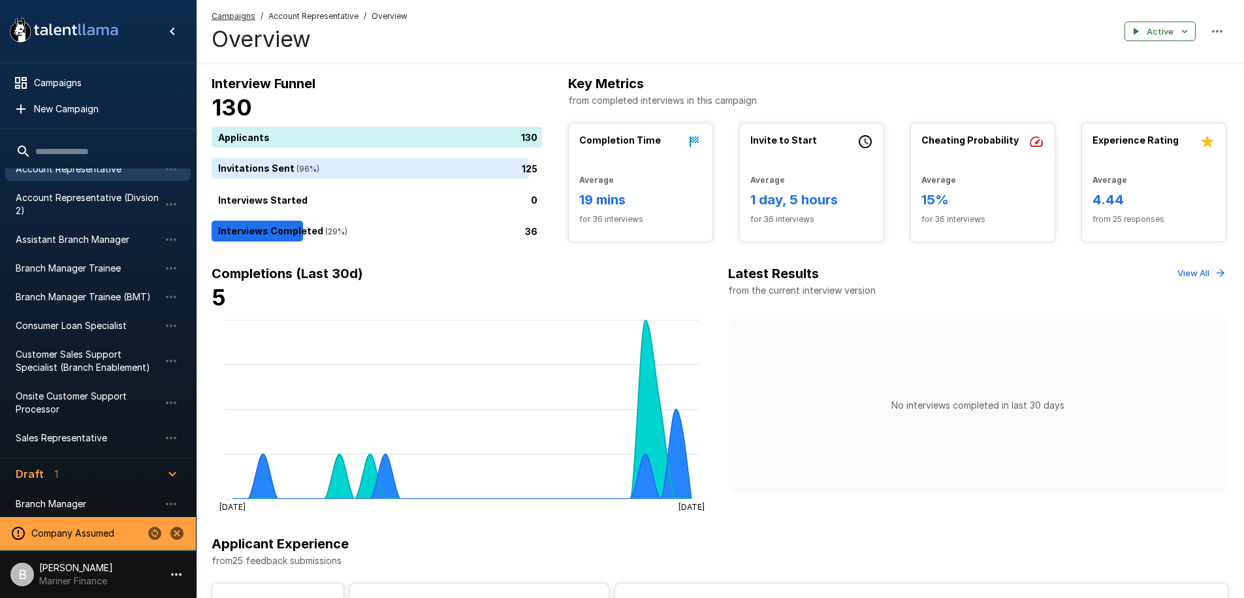
scroll to position [57, 0]
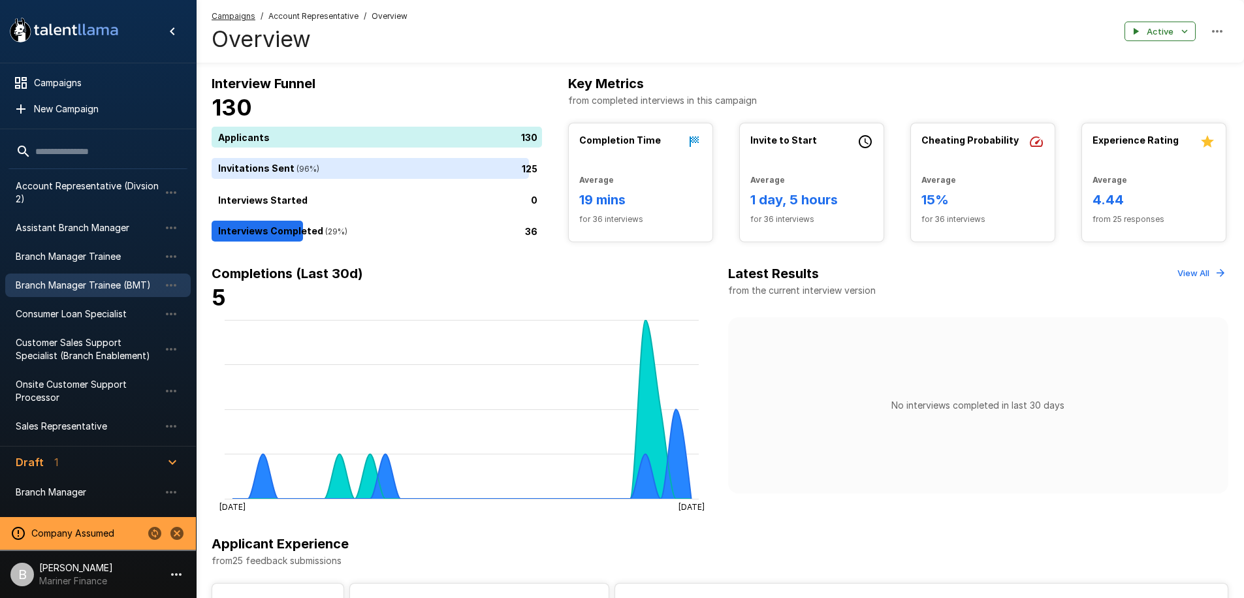
click at [82, 288] on span "Branch Manager Trainee (BMT)" at bounding box center [88, 285] width 144 height 13
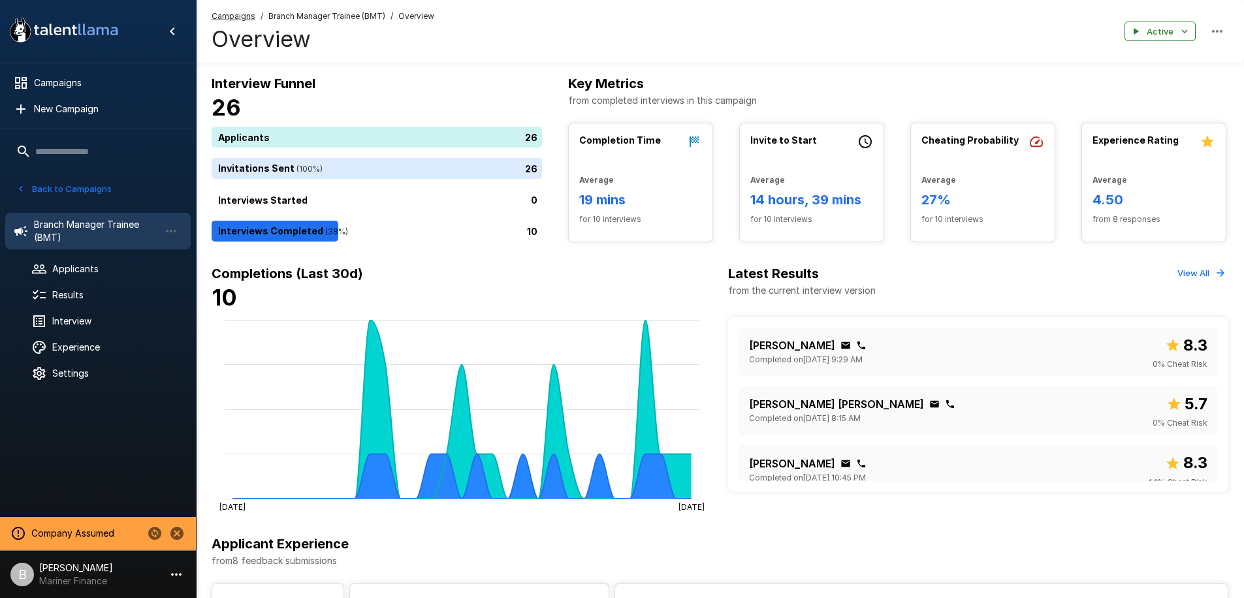
click at [24, 189] on icon "button" at bounding box center [21, 189] width 12 height 12
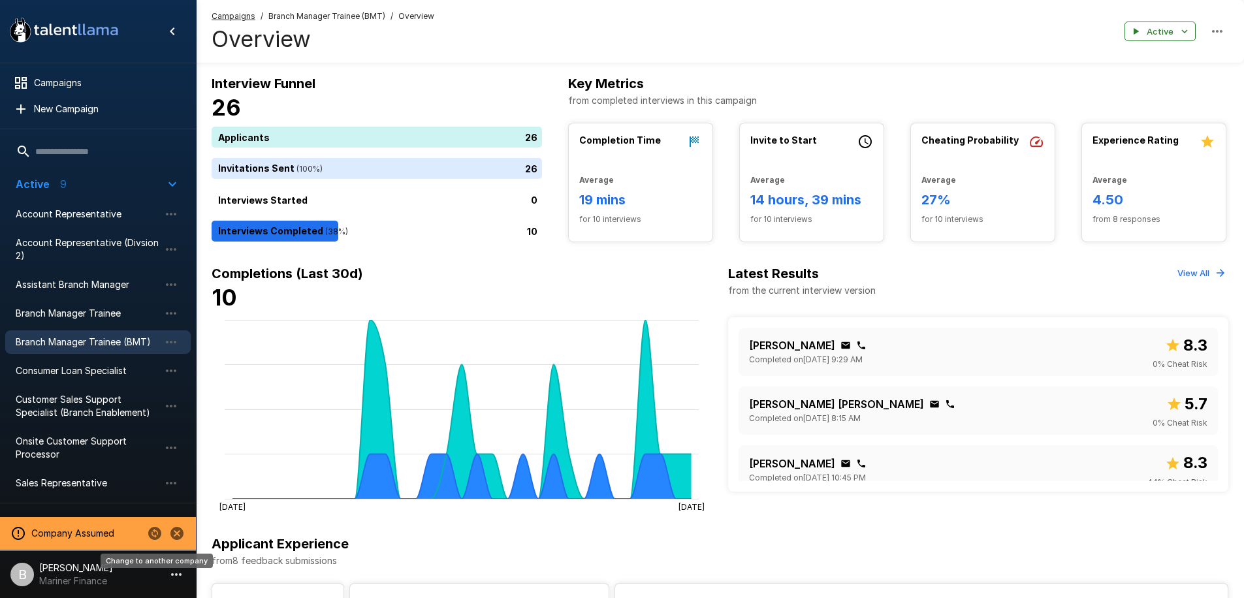
click at [157, 536] on icon "Change to another company" at bounding box center [154, 533] width 13 height 13
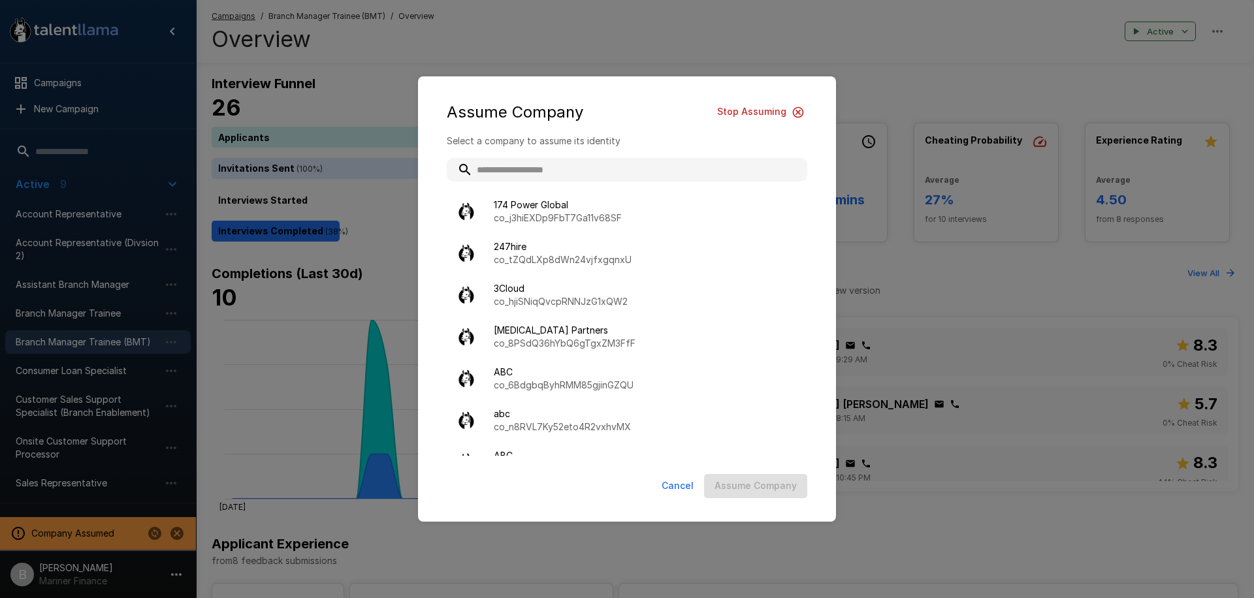
click at [545, 174] on input "text" at bounding box center [627, 170] width 360 height 24
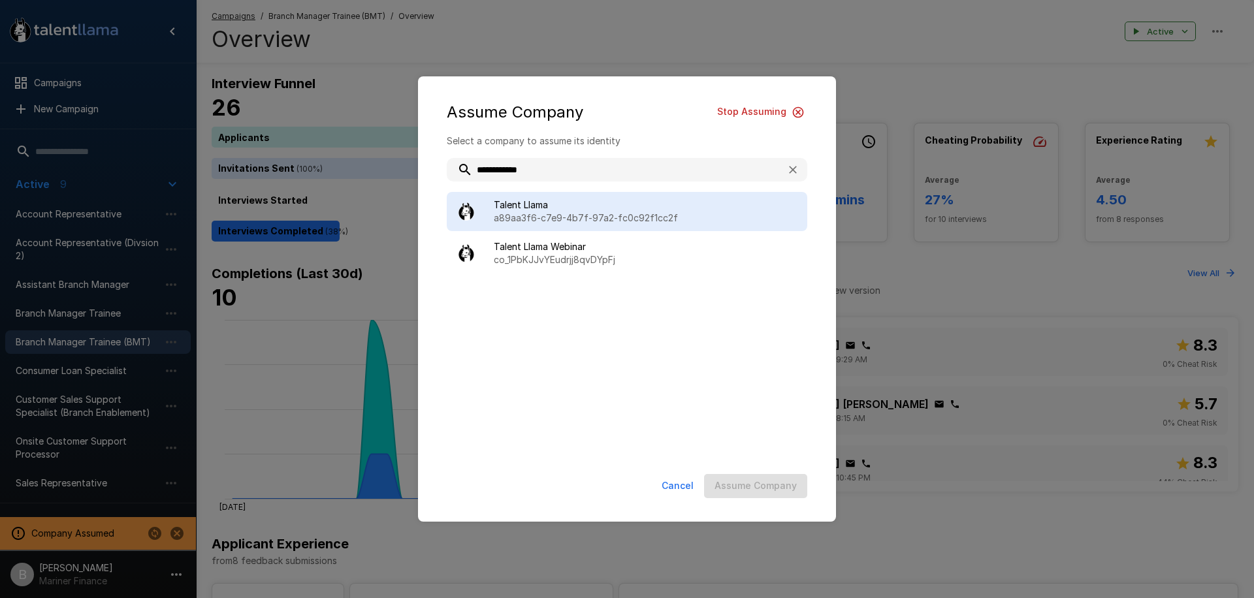
type input "**********"
click at [575, 223] on p "a89aa3f6-c7e9-4b7f-97a2-fc0c92f1cc2f" at bounding box center [645, 218] width 303 height 13
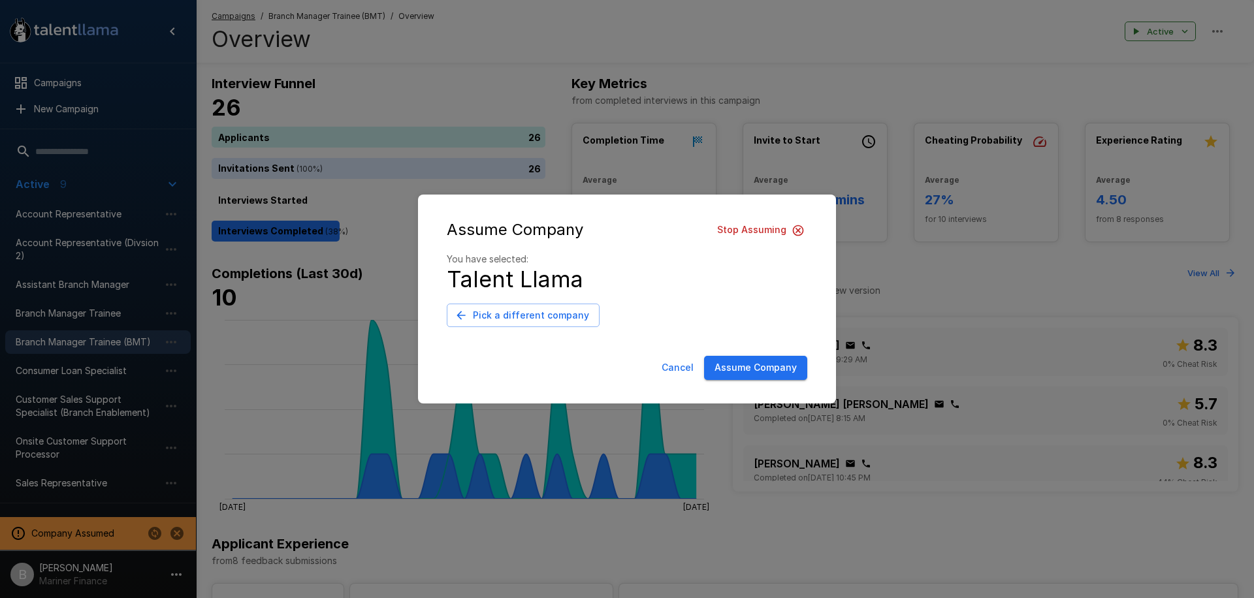
click at [767, 367] on button "Assume Company" at bounding box center [755, 368] width 103 height 24
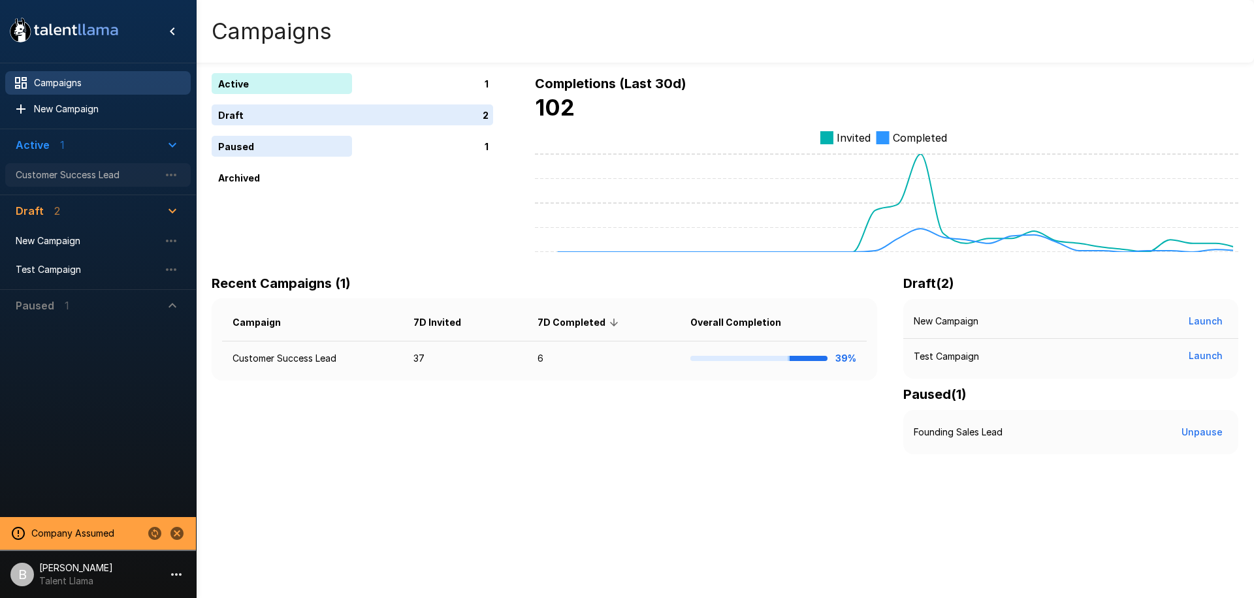
click at [85, 176] on span "Customer Success Lead" at bounding box center [88, 174] width 144 height 13
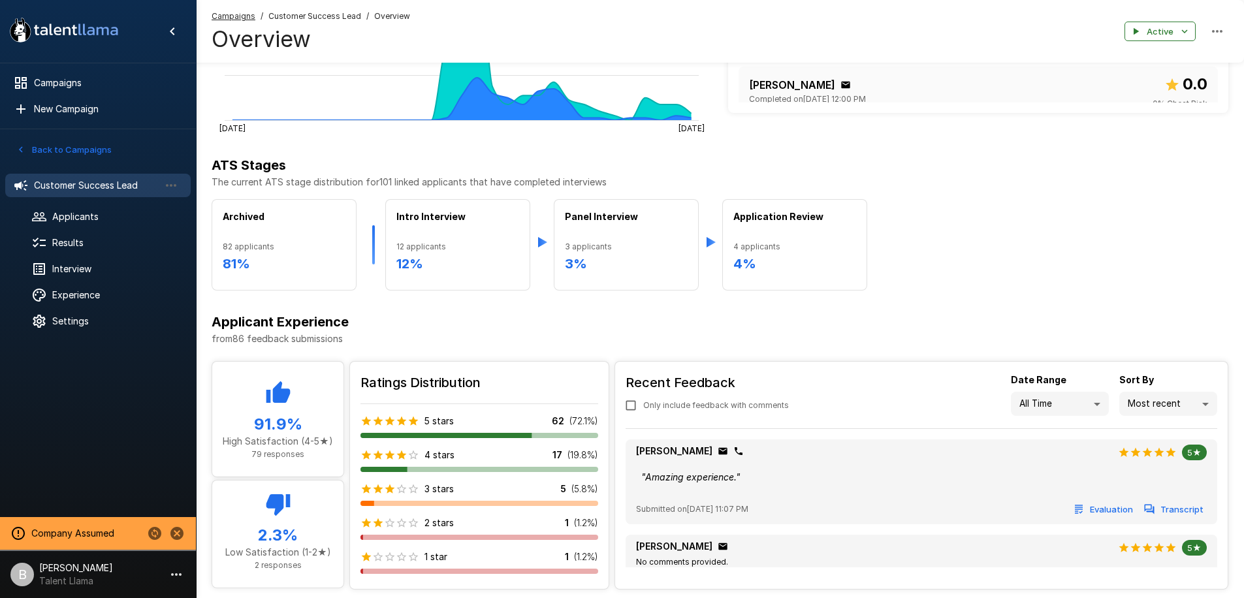
scroll to position [376, 0]
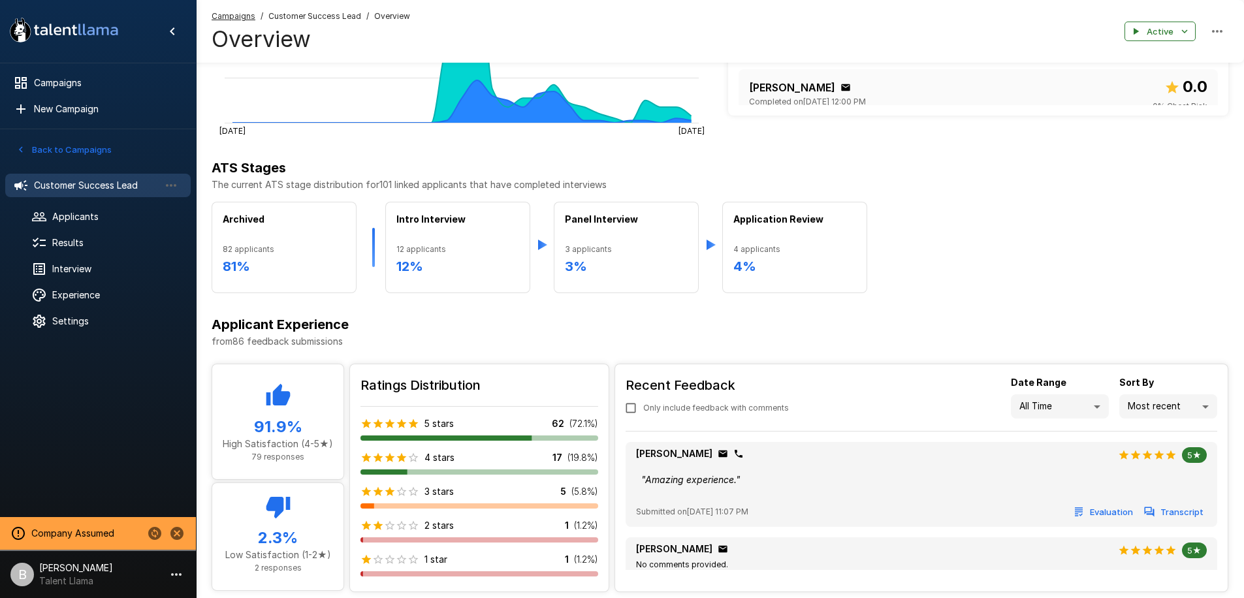
click at [69, 146] on button "Back to Campaigns" at bounding box center [64, 150] width 102 height 20
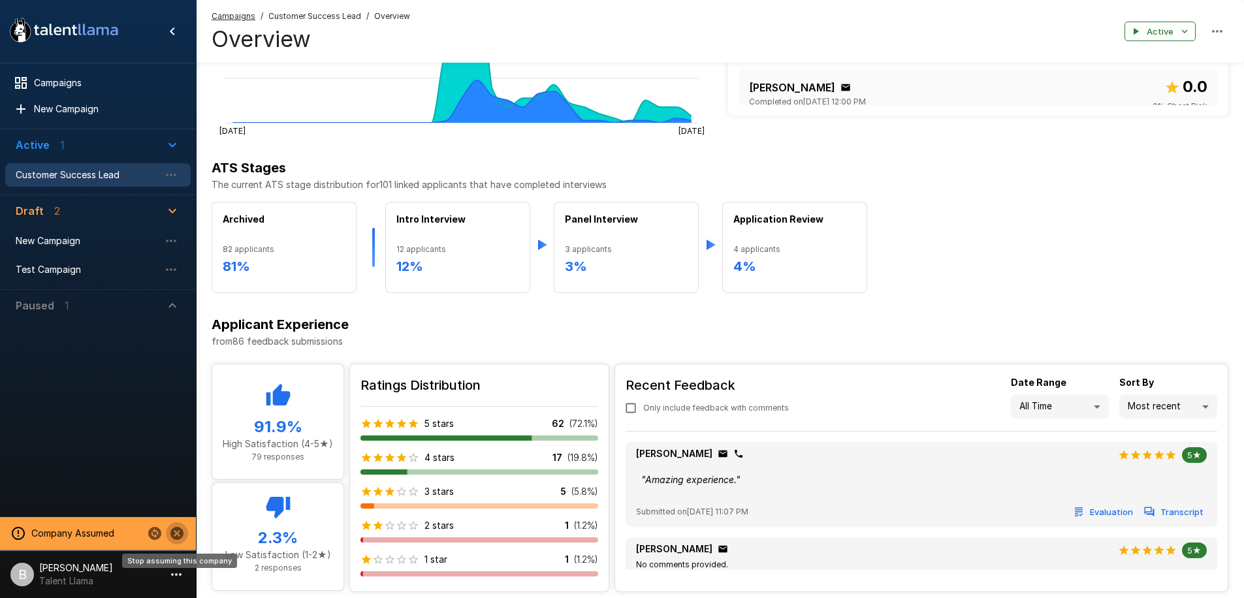
click at [174, 531] on icon "Stop assuming this company" at bounding box center [177, 534] width 16 height 16
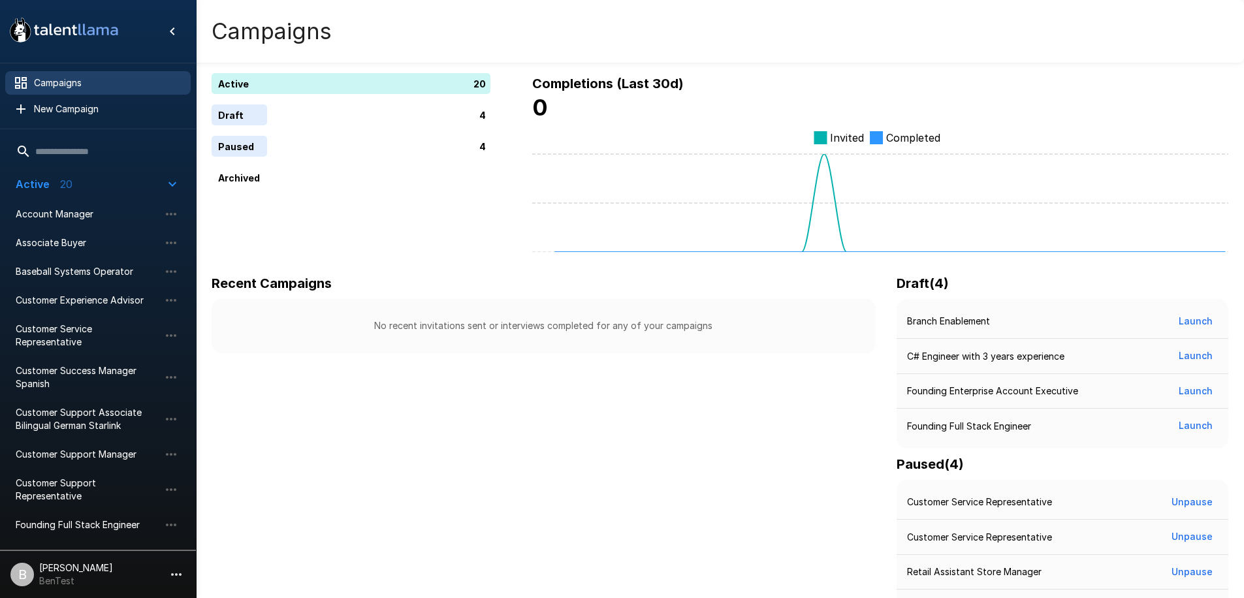
click at [82, 568] on p "[PERSON_NAME]" at bounding box center [76, 568] width 74 height 13
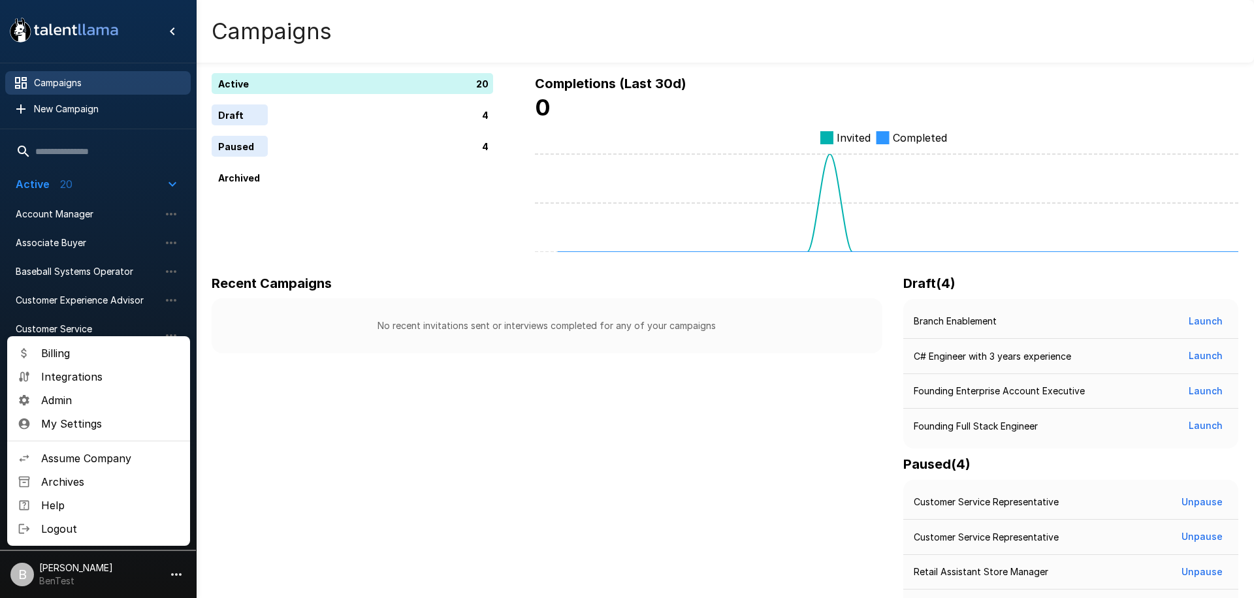
click at [106, 454] on span "Assume Company" at bounding box center [110, 459] width 138 height 16
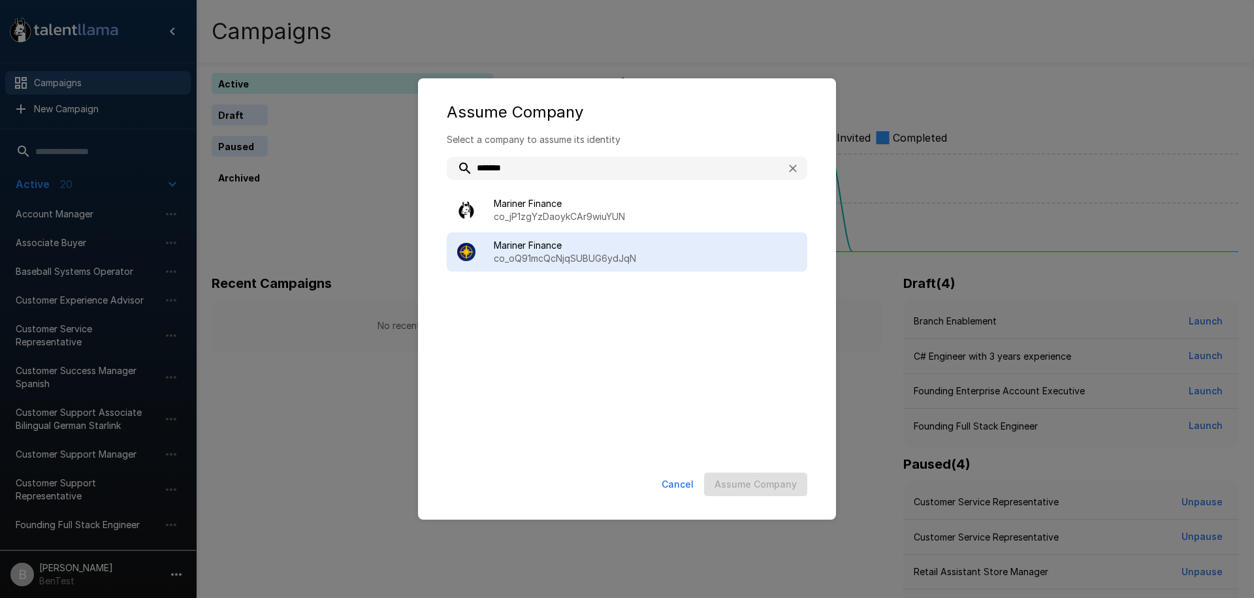
type input "*******"
click at [550, 245] on span "Mariner Finance" at bounding box center [645, 245] width 303 height 13
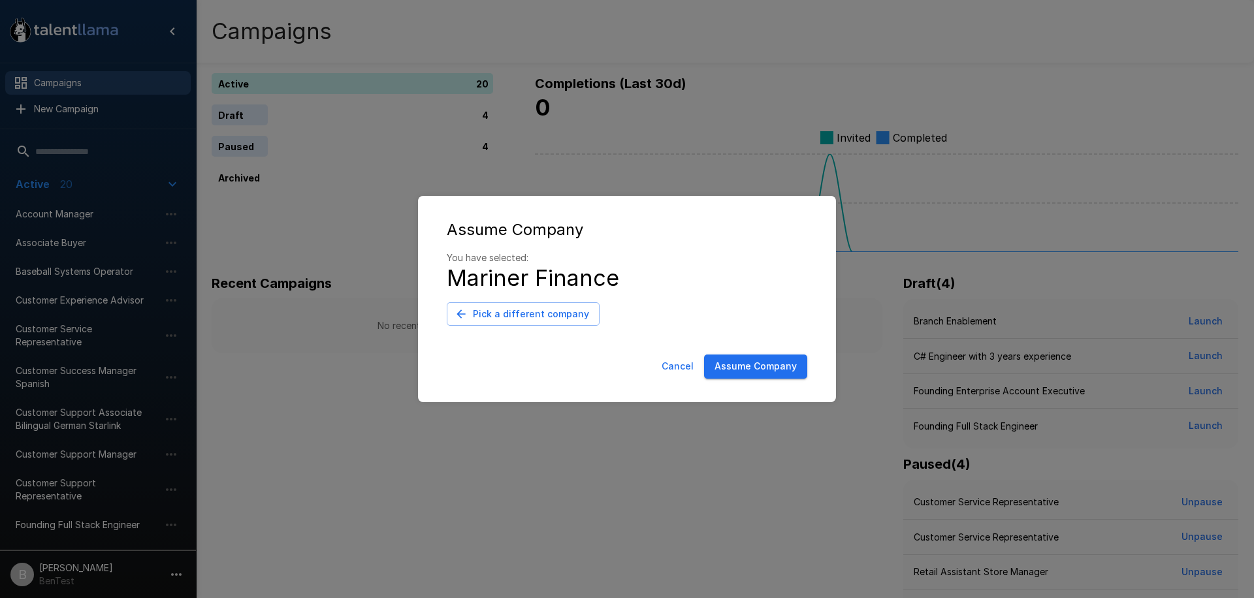
click at [729, 368] on button "Assume Company" at bounding box center [755, 367] width 103 height 24
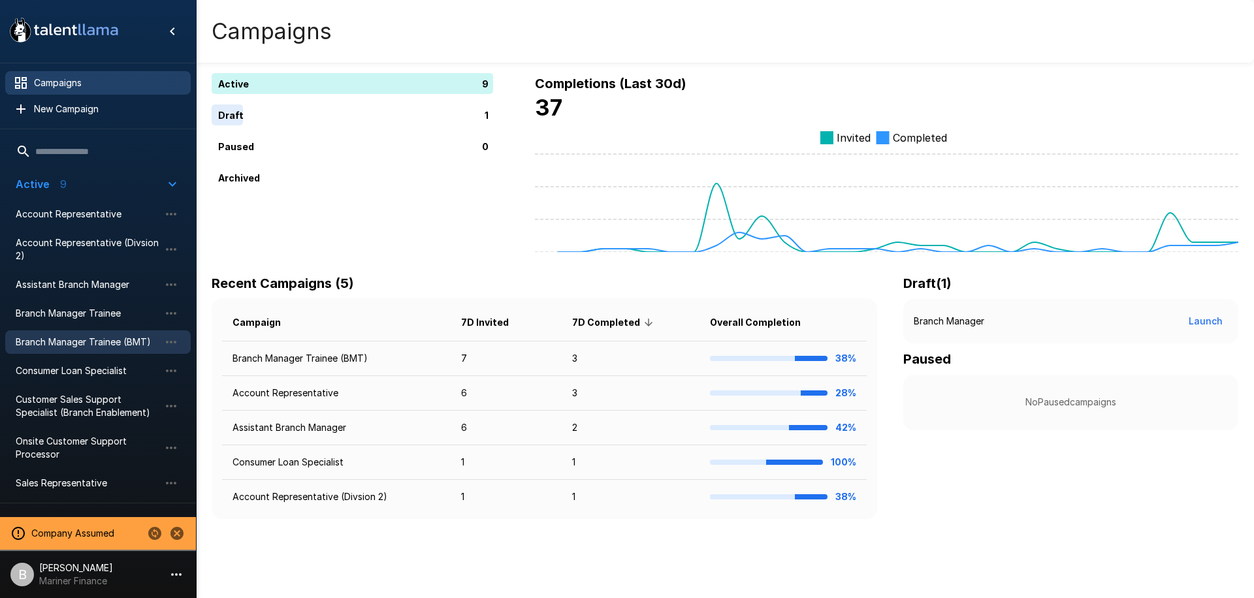
click at [95, 340] on span "Branch Manager Trainee (BMT)" at bounding box center [88, 342] width 144 height 13
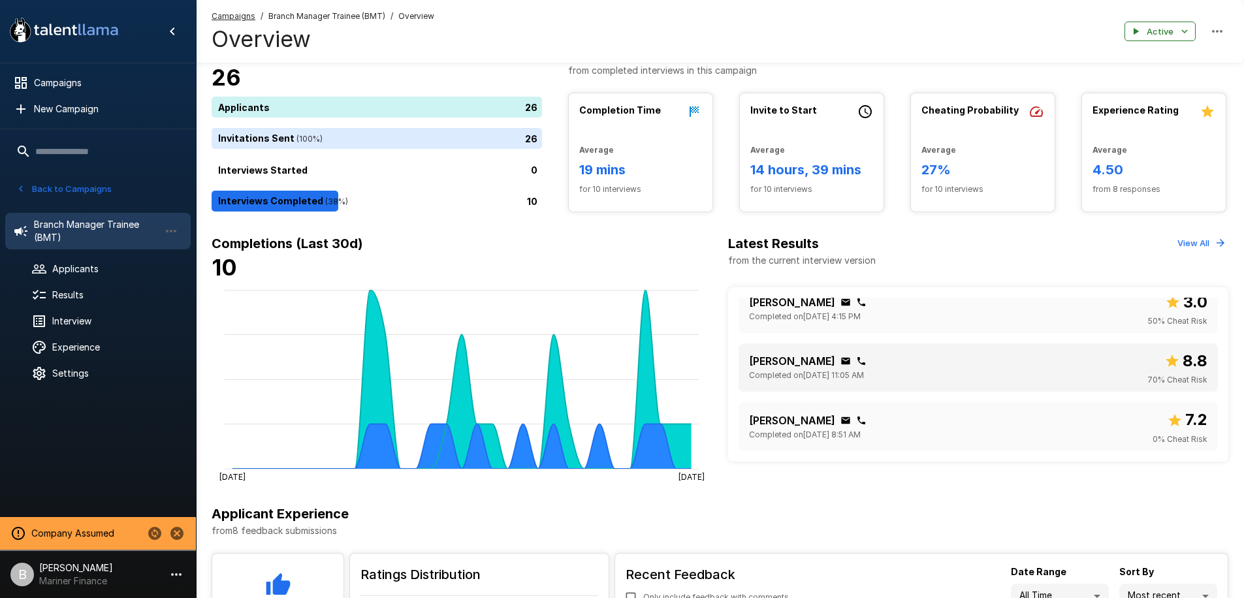
scroll to position [29, 0]
click at [786, 363] on p "[PERSON_NAME]" at bounding box center [792, 362] width 86 height 16
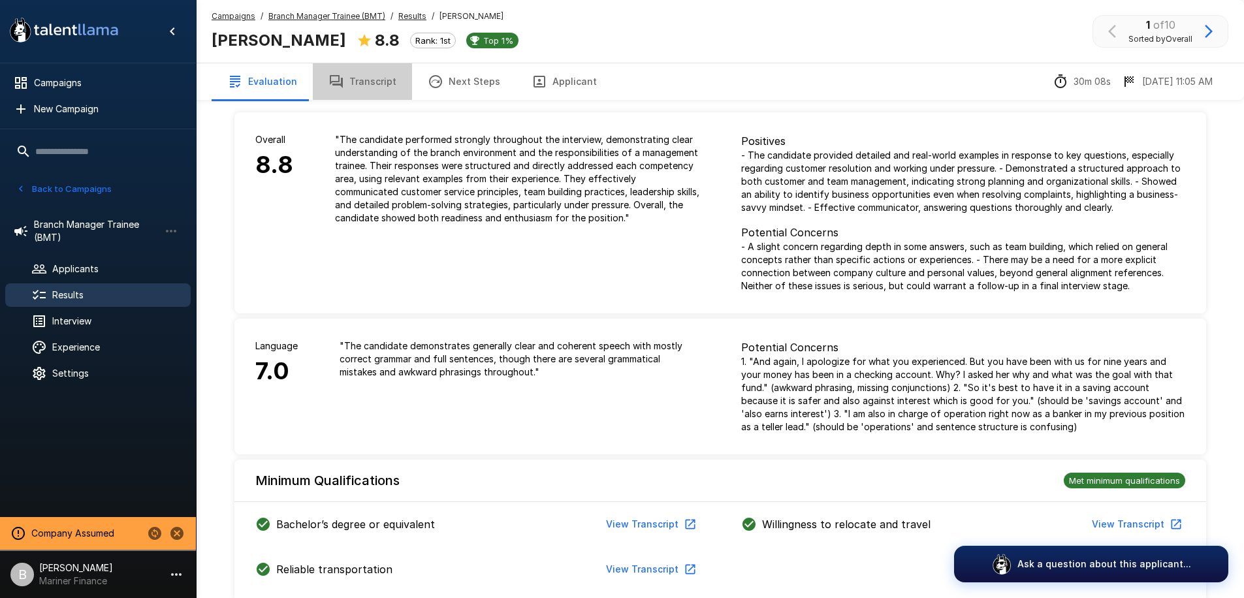
click at [367, 84] on button "Transcript" at bounding box center [362, 81] width 99 height 37
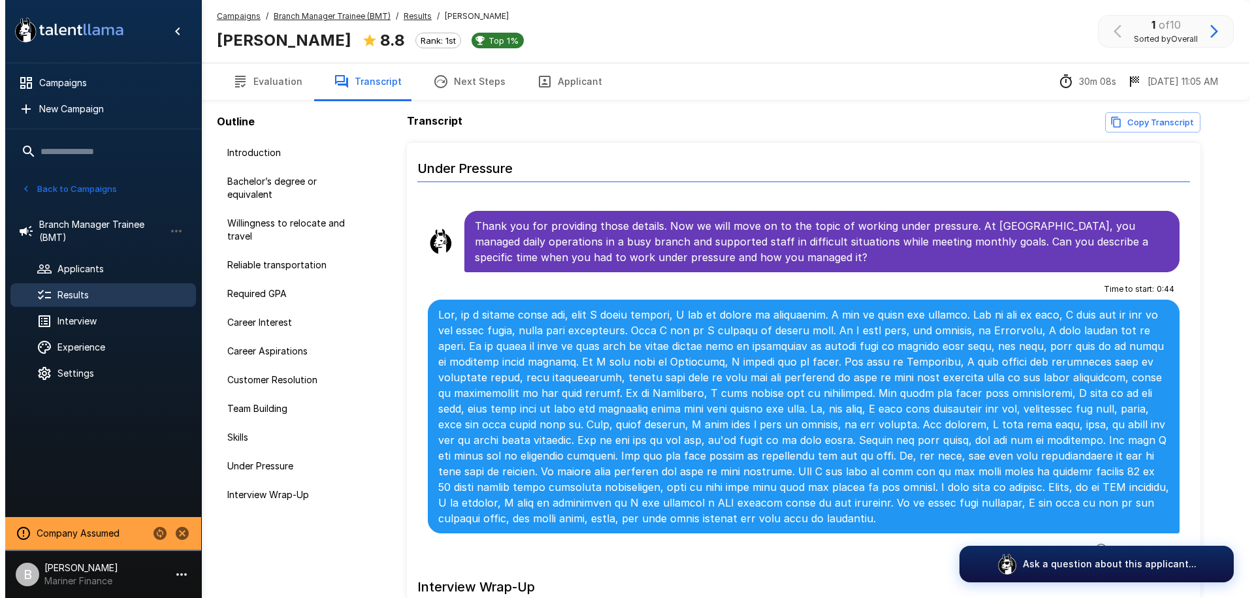
scroll to position [2180, 0]
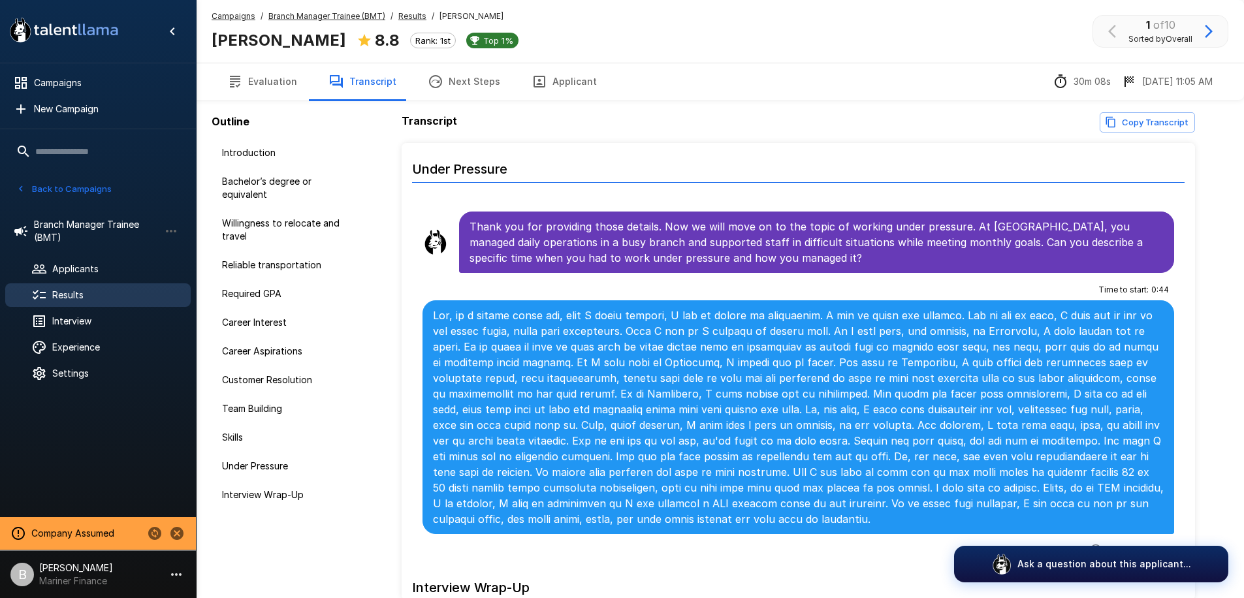
click at [345, 16] on u "Branch Manager Trainee (BMT)" at bounding box center [326, 16] width 117 height 10
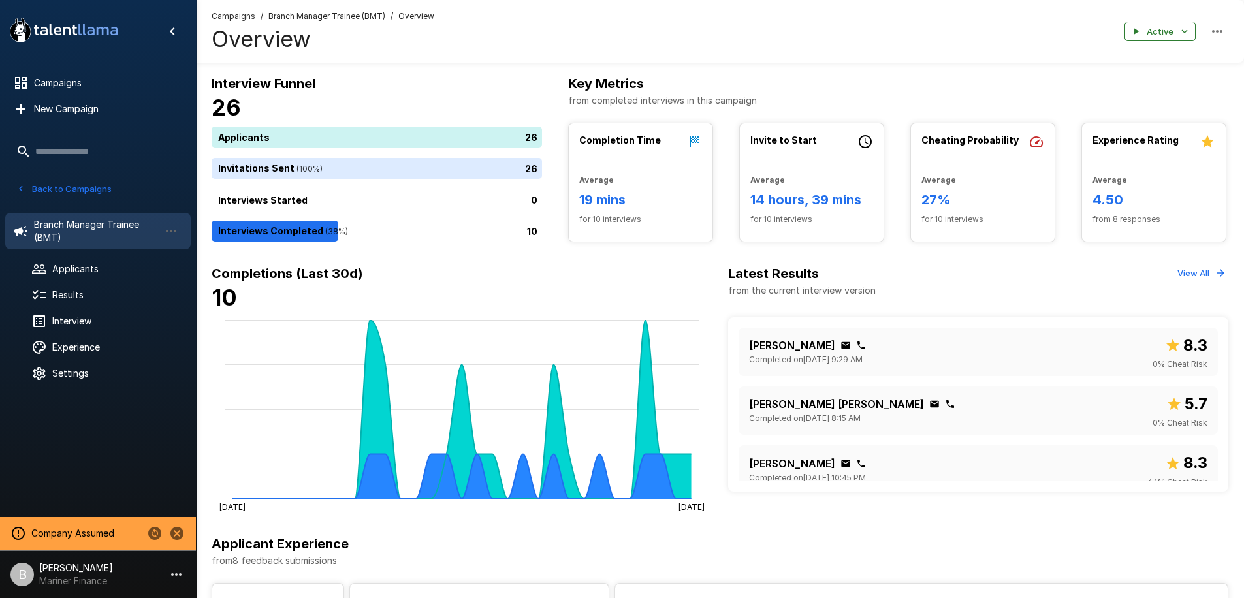
click at [641, 17] on div "Campaigns / Branch Manager Trainee (BMT) / Overview Overview Active" at bounding box center [720, 31] width 1048 height 63
click at [154, 533] on icon "Change to another company" at bounding box center [154, 533] width 13 height 13
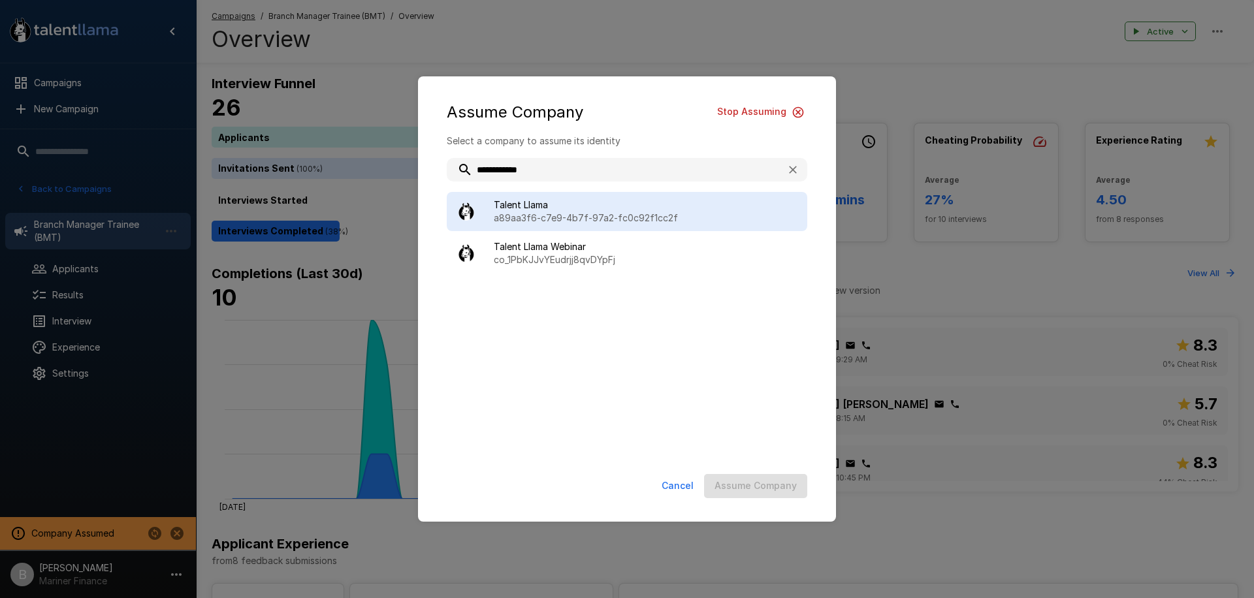
type input "**********"
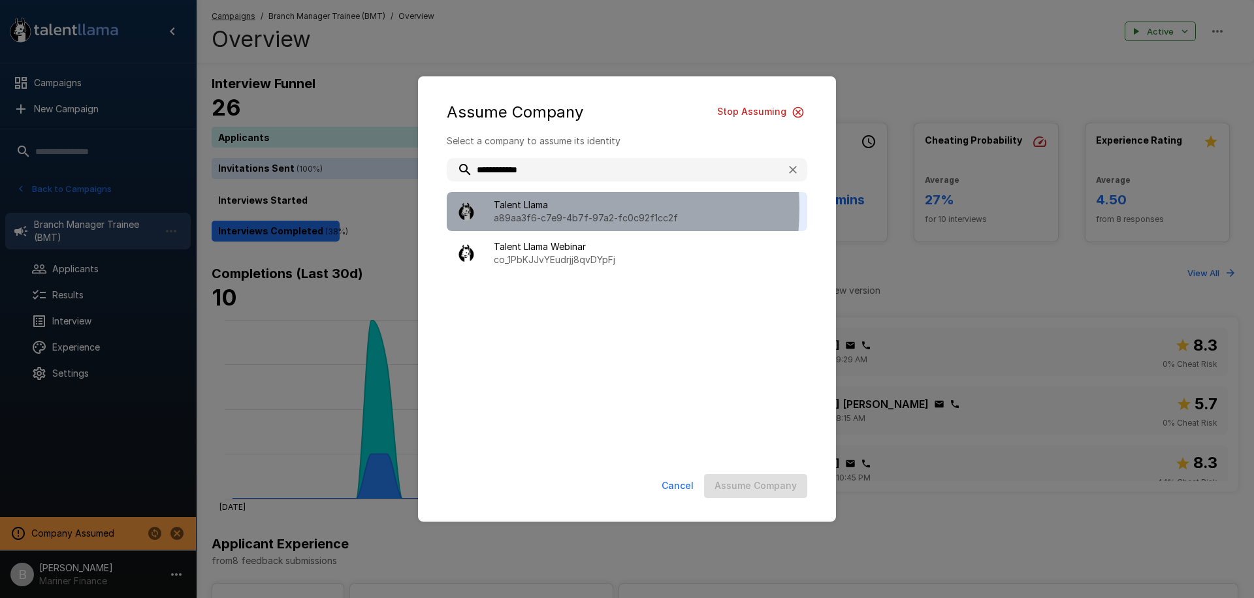
click at [544, 208] on span "Talent Llama" at bounding box center [645, 204] width 303 height 13
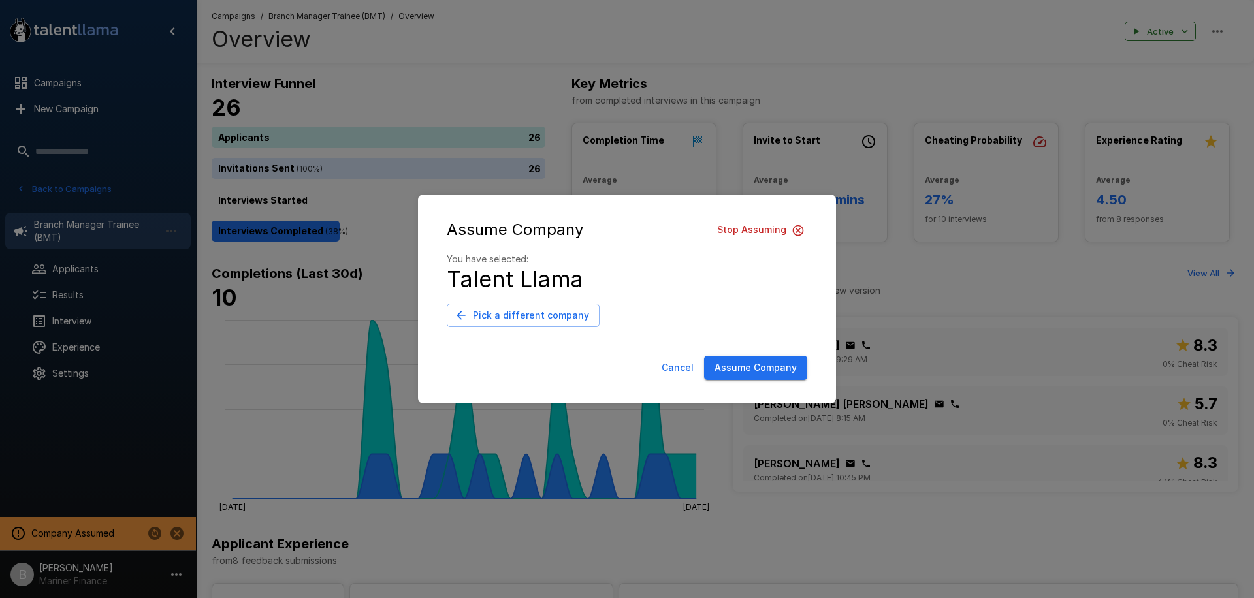
click at [744, 354] on div "Cancel Assume Company" at bounding box center [627, 371] width 392 height 40
click at [742, 366] on button "Assume Company" at bounding box center [755, 368] width 103 height 24
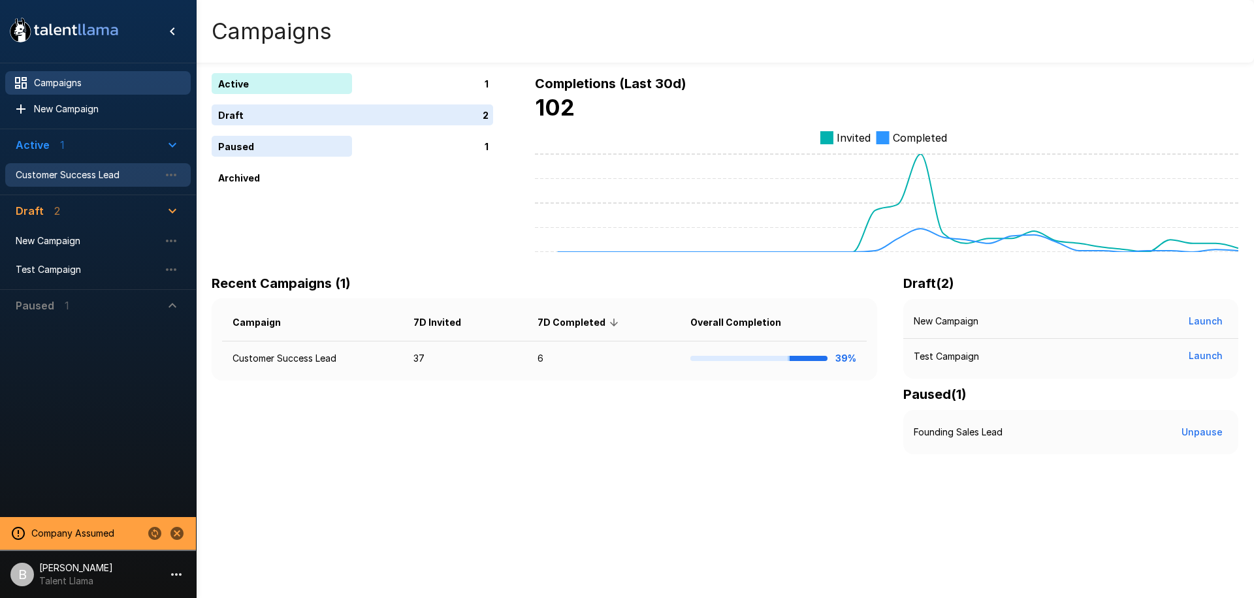
click at [91, 182] on div "Customer Success Lead" at bounding box center [97, 175] width 185 height 24
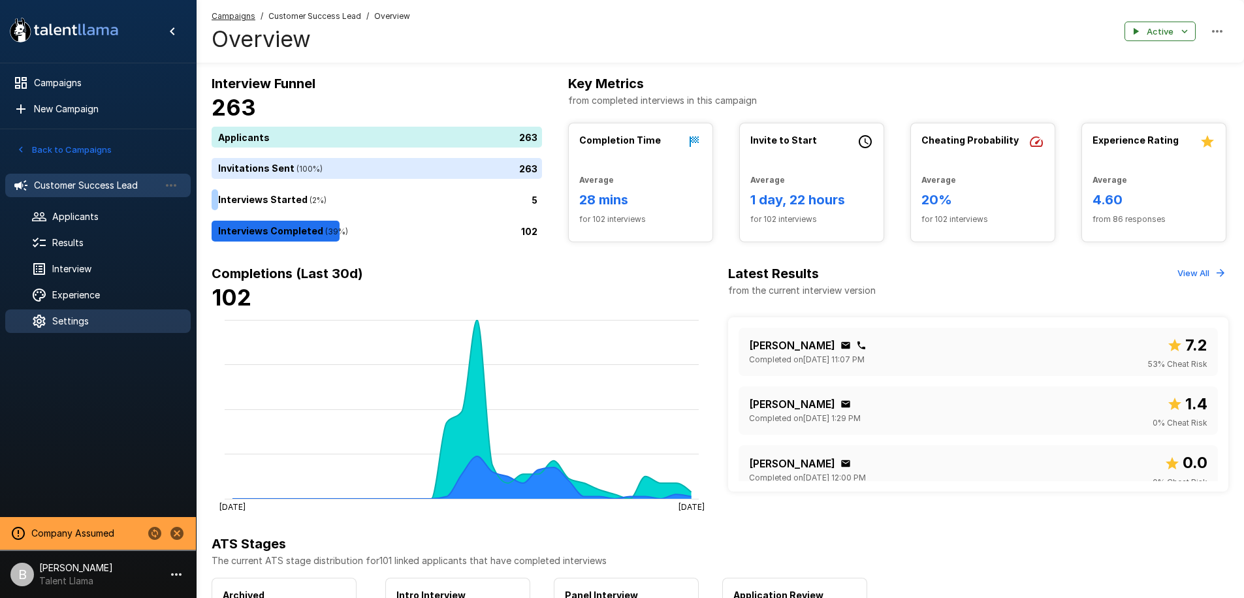
click at [93, 321] on span "Settings" at bounding box center [116, 321] width 128 height 13
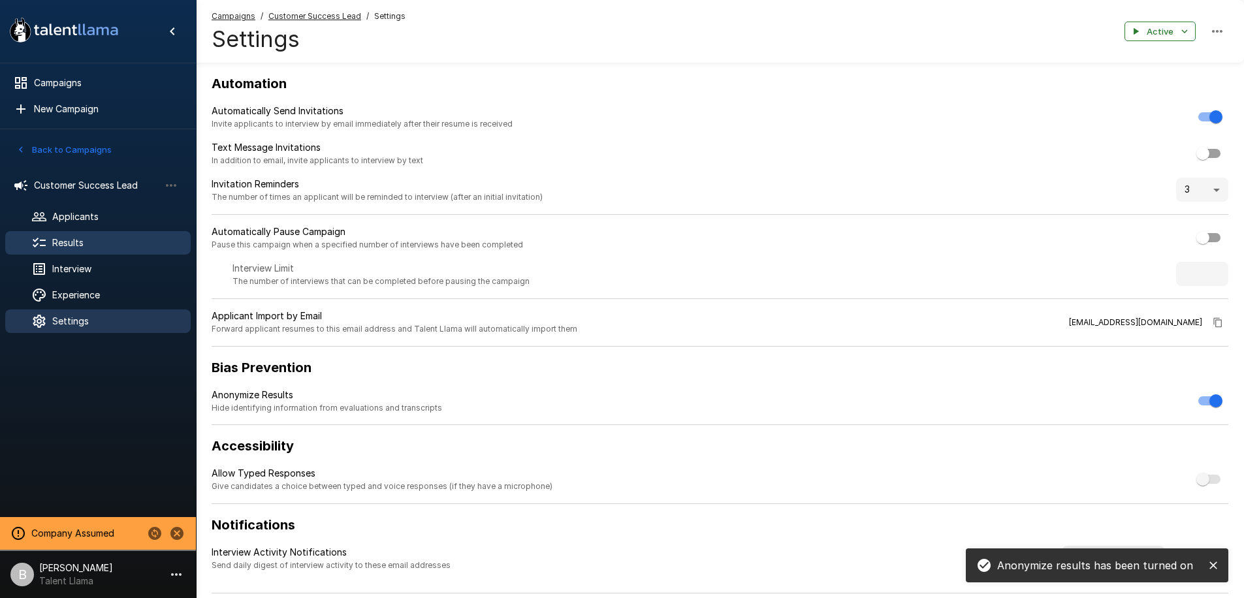
click at [79, 236] on div "Results" at bounding box center [97, 243] width 185 height 24
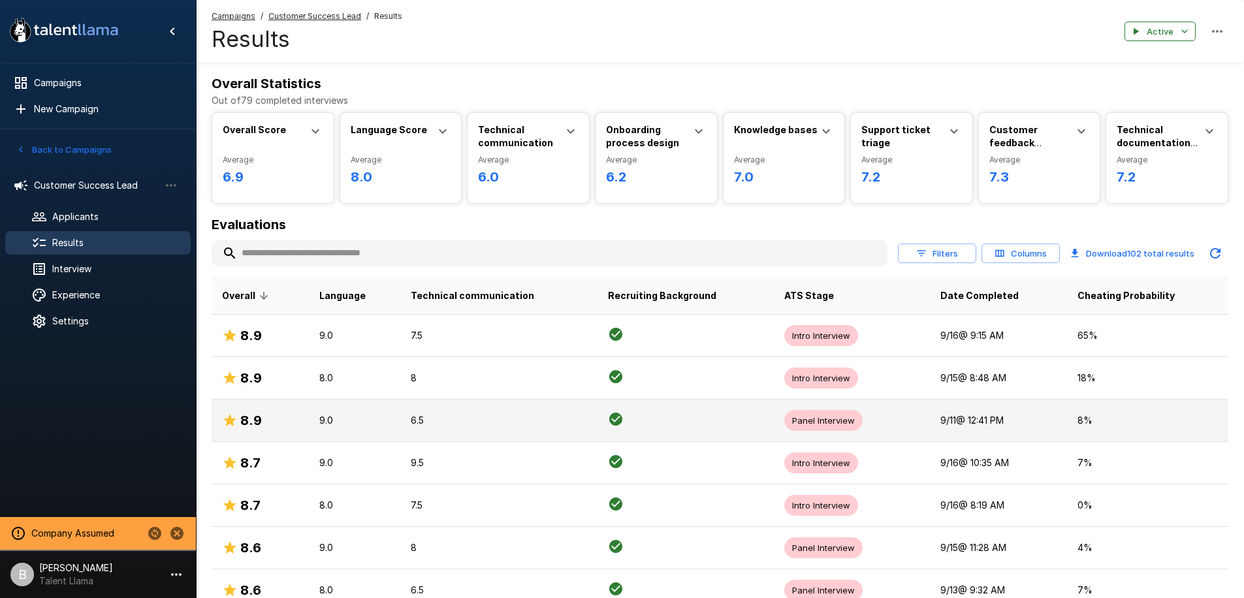
click at [261, 404] on td "8.9" at bounding box center [260, 421] width 97 height 42
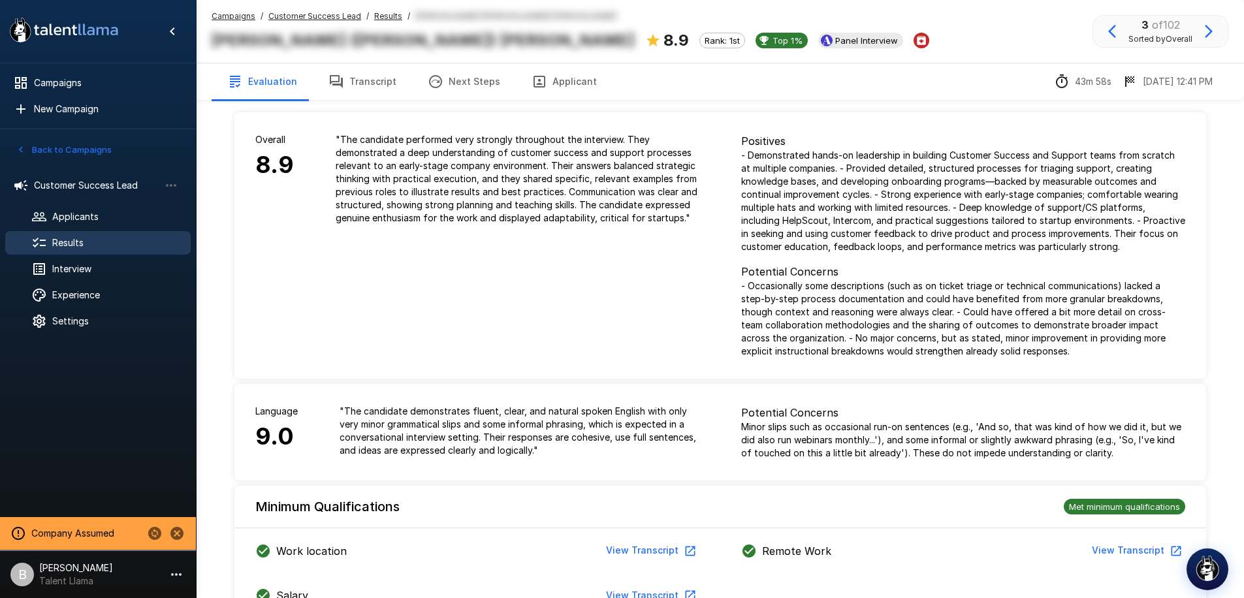
click at [581, 317] on div "Overall 8.9 " The candidate performed very strongly throughout the interview. T…" at bounding box center [477, 245] width 486 height 266
click at [28, 148] on button "Back to Campaigns" at bounding box center [64, 150] width 102 height 20
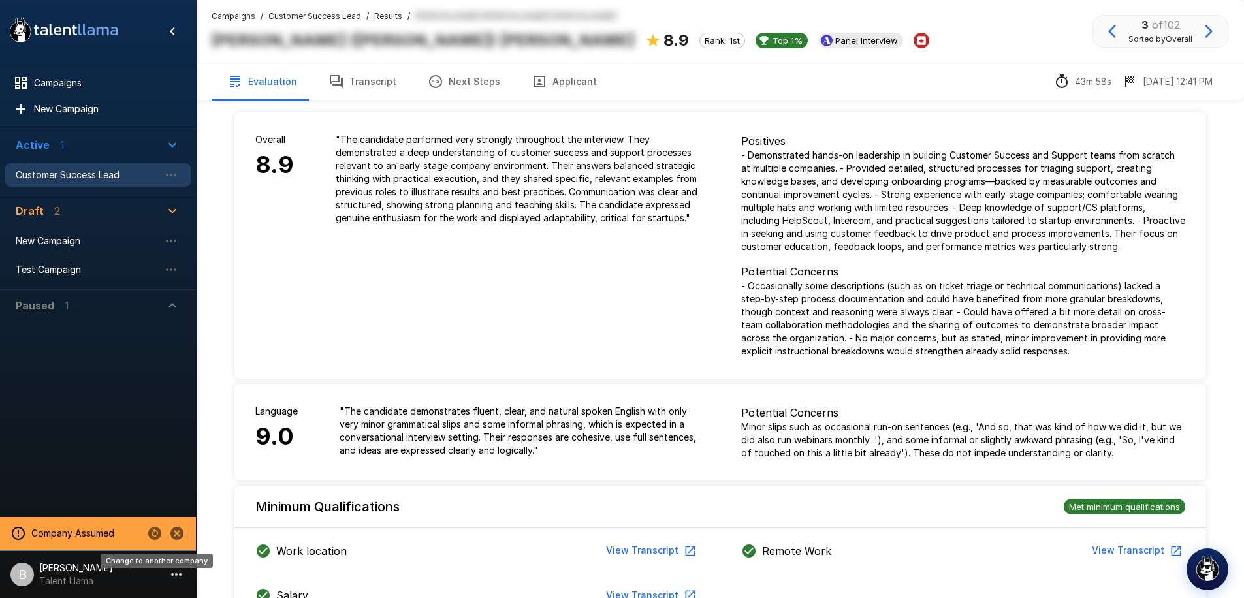
click at [153, 533] on icon "Change to another company" at bounding box center [154, 533] width 13 height 13
click at [90, 247] on span "New Campaign" at bounding box center [88, 240] width 144 height 13
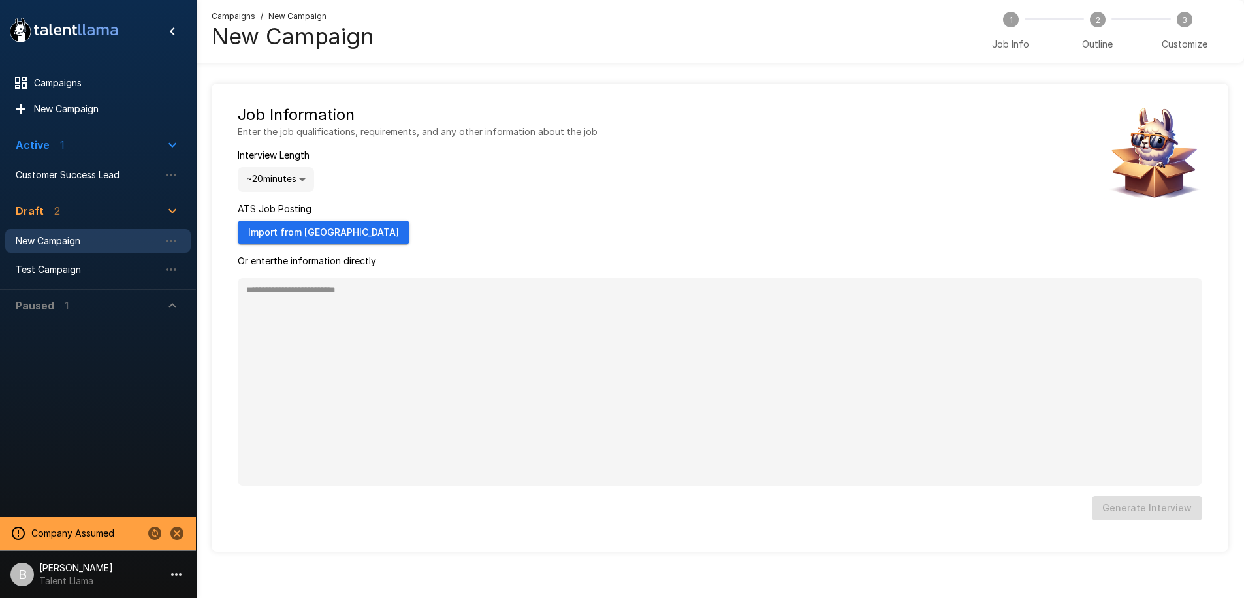
click at [46, 306] on p "Paused" at bounding box center [35, 306] width 39 height 16
click at [67, 334] on span "Founding Sales Lead" at bounding box center [88, 335] width 144 height 13
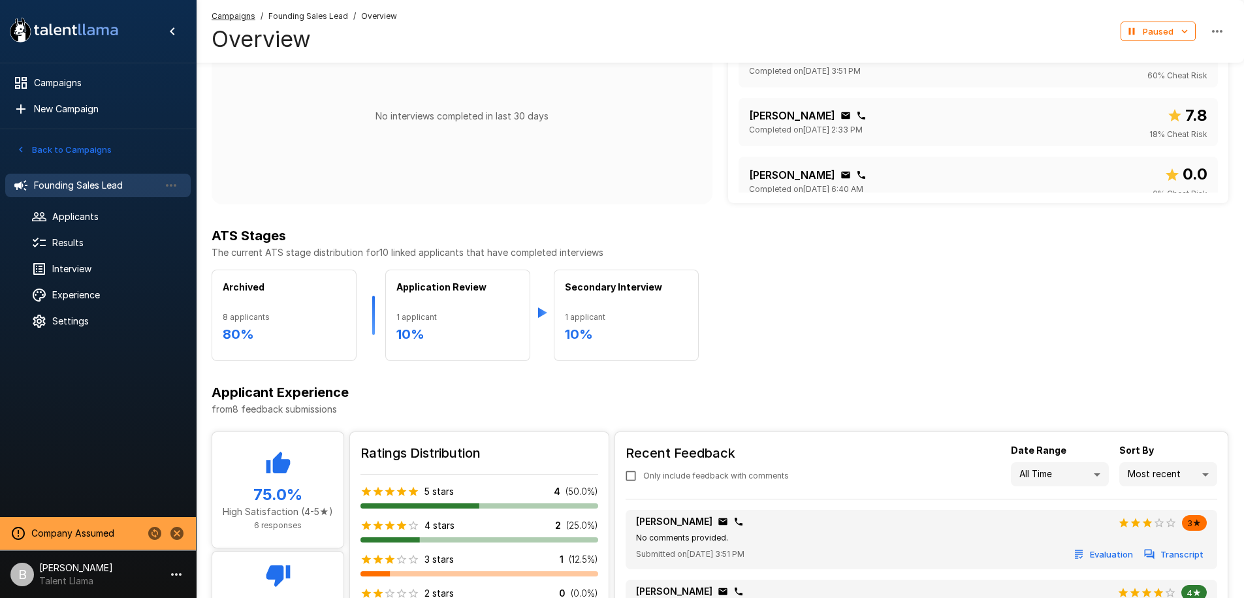
scroll to position [414, 0]
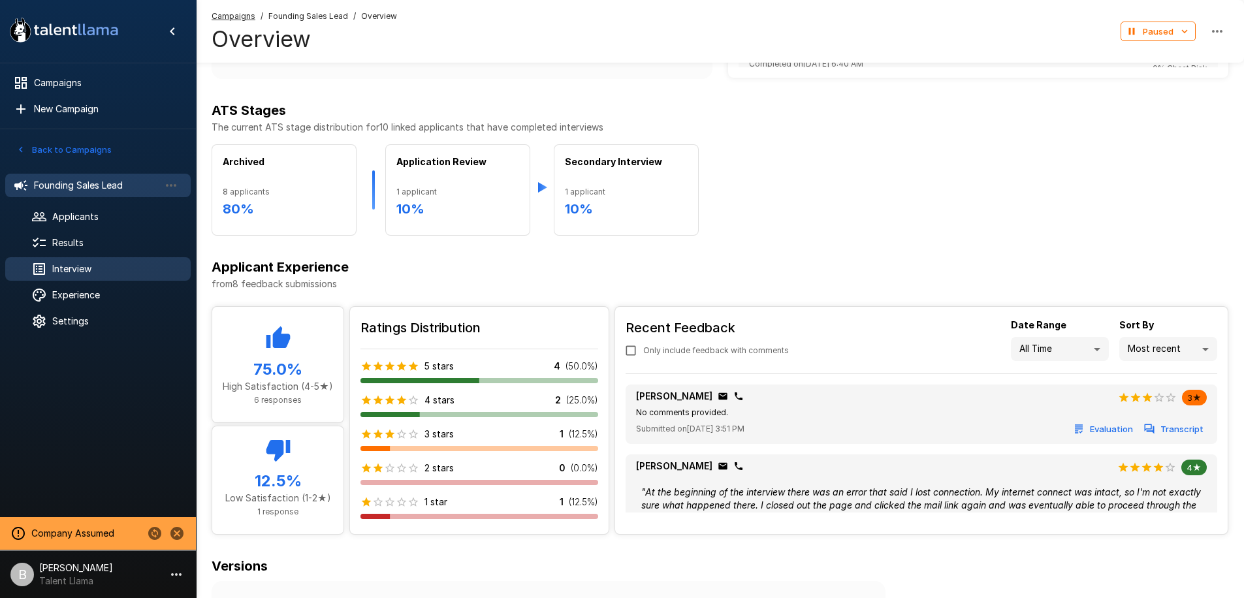
click at [82, 264] on span "Interview" at bounding box center [116, 268] width 128 height 13
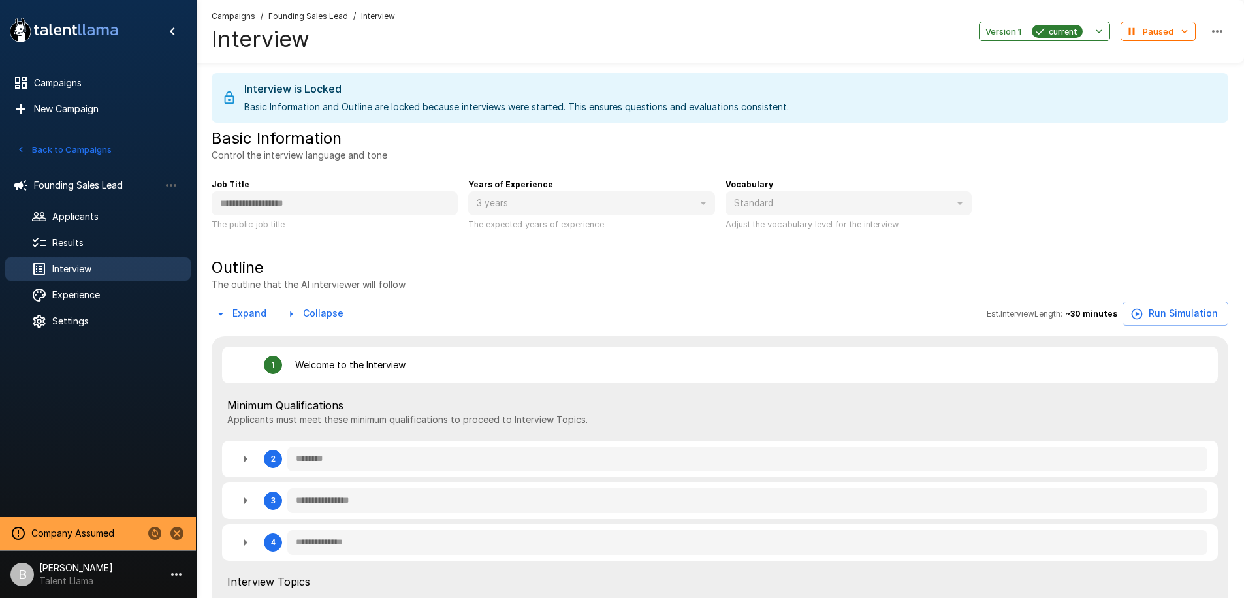
type textarea "*"
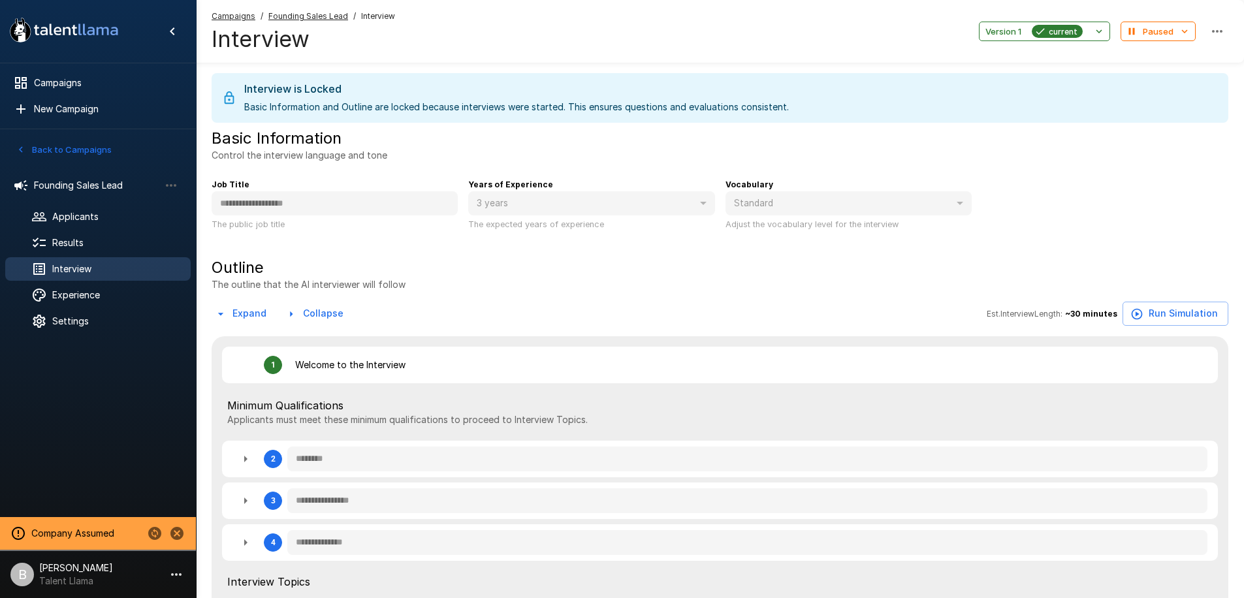
type textarea "*"
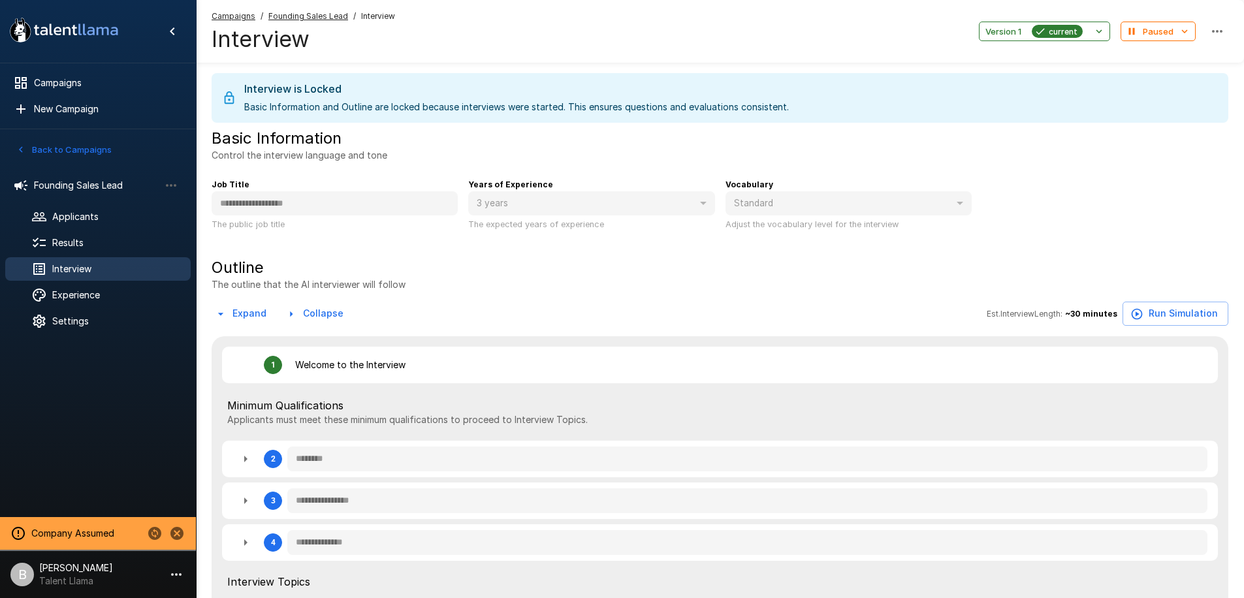
type textarea "*"
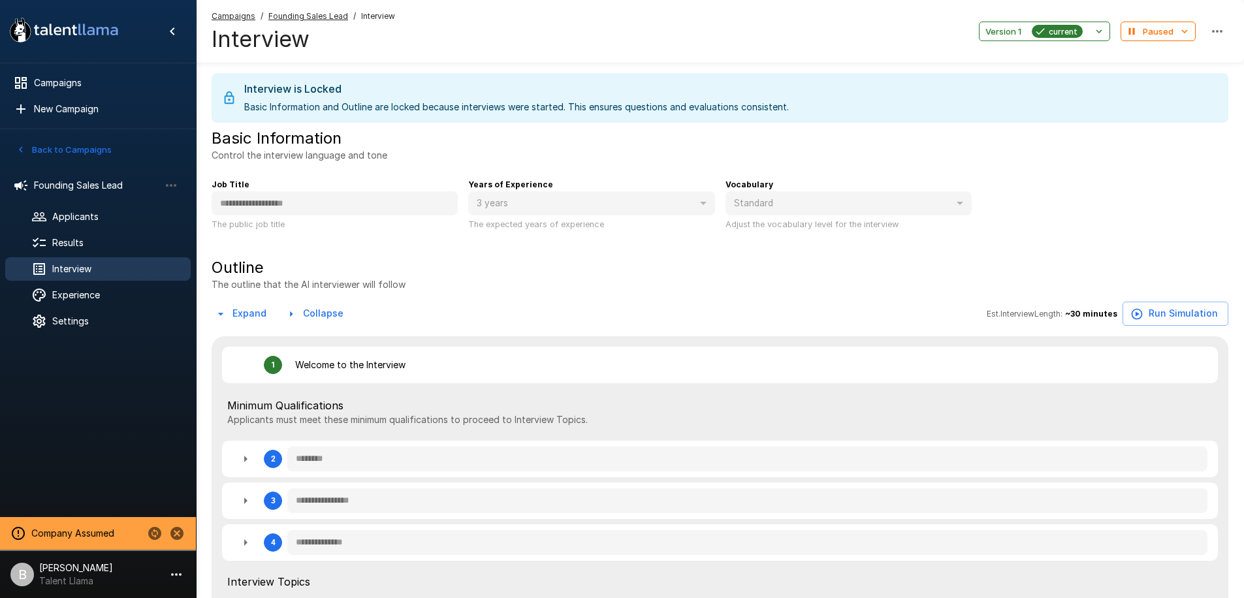
type textarea "*"
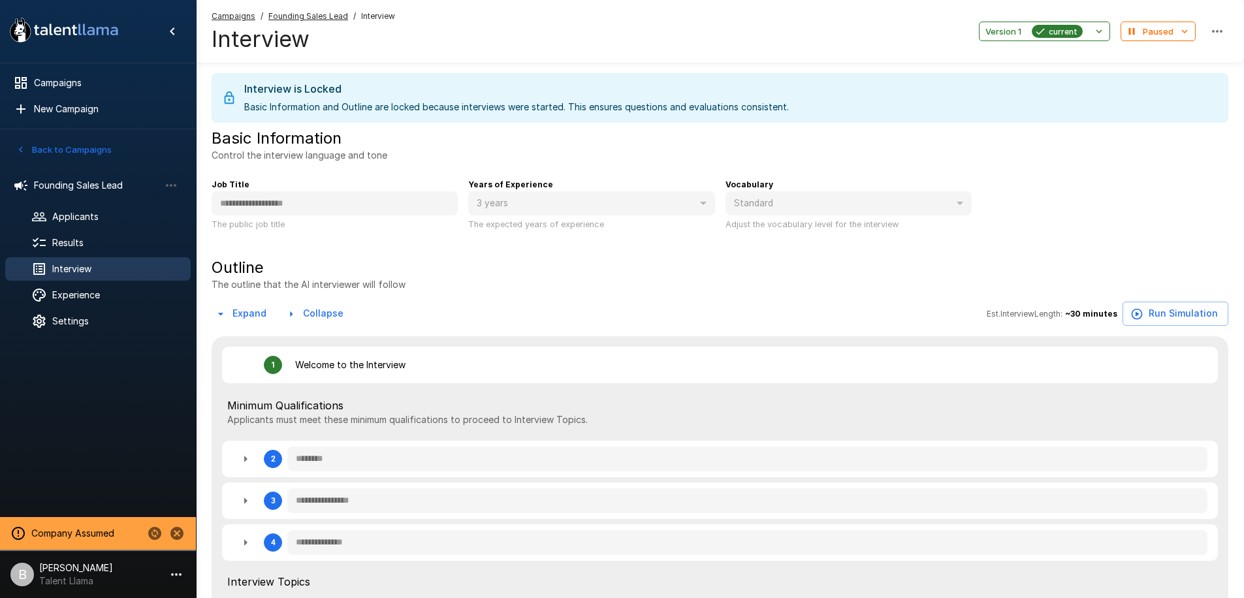
type textarea "*"
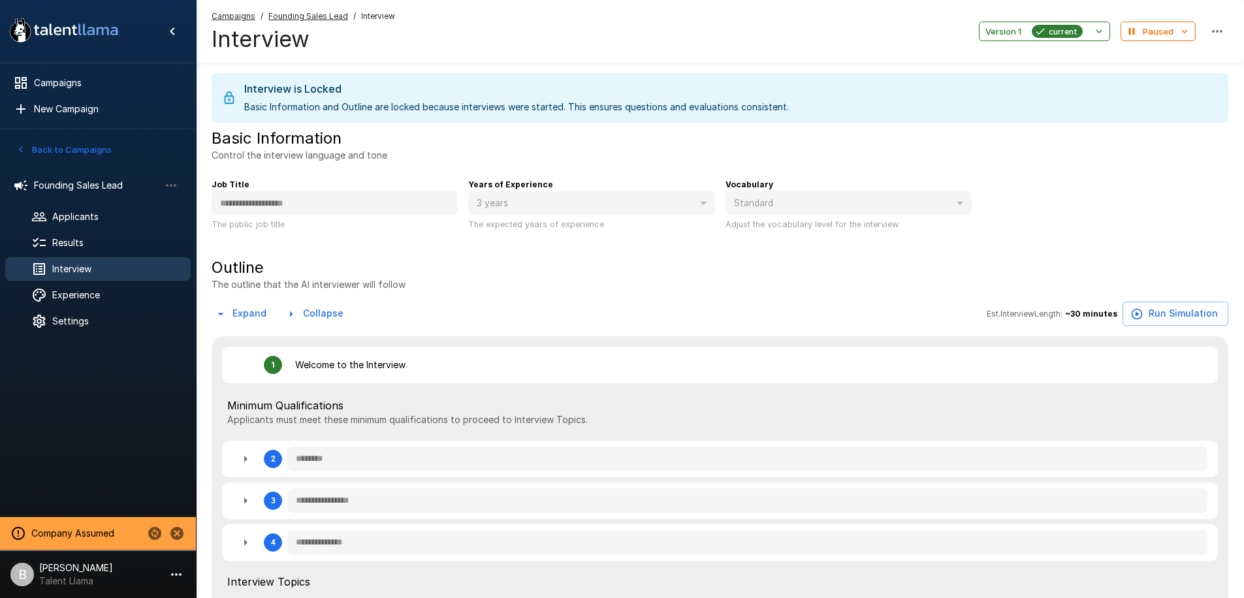
type textarea "*"
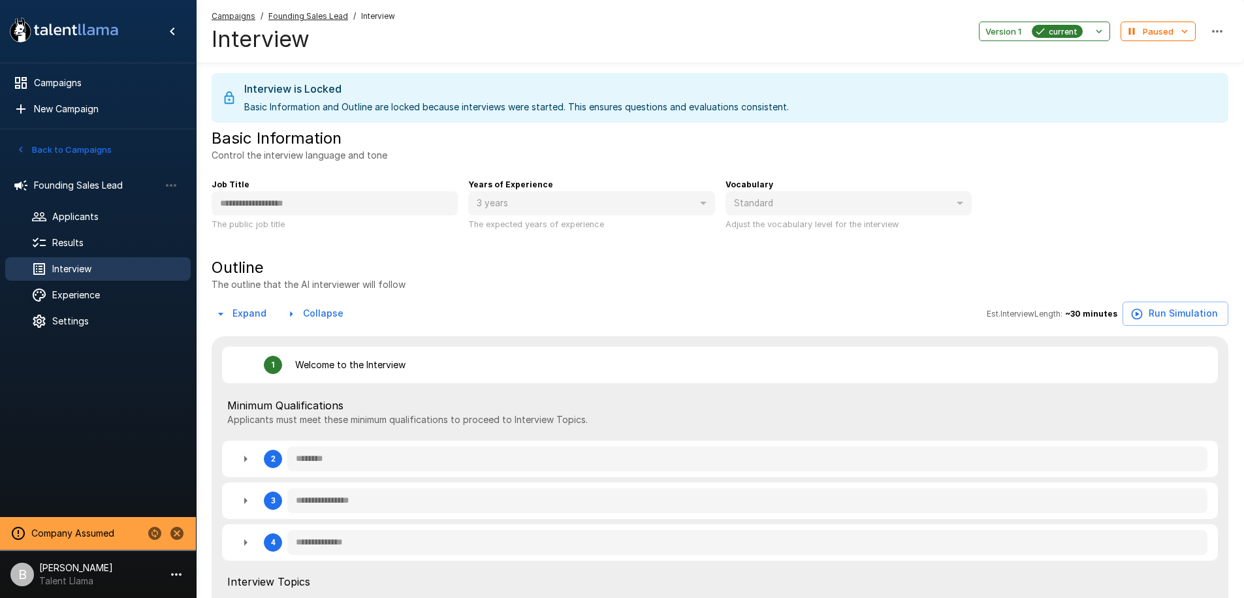
type textarea "*"
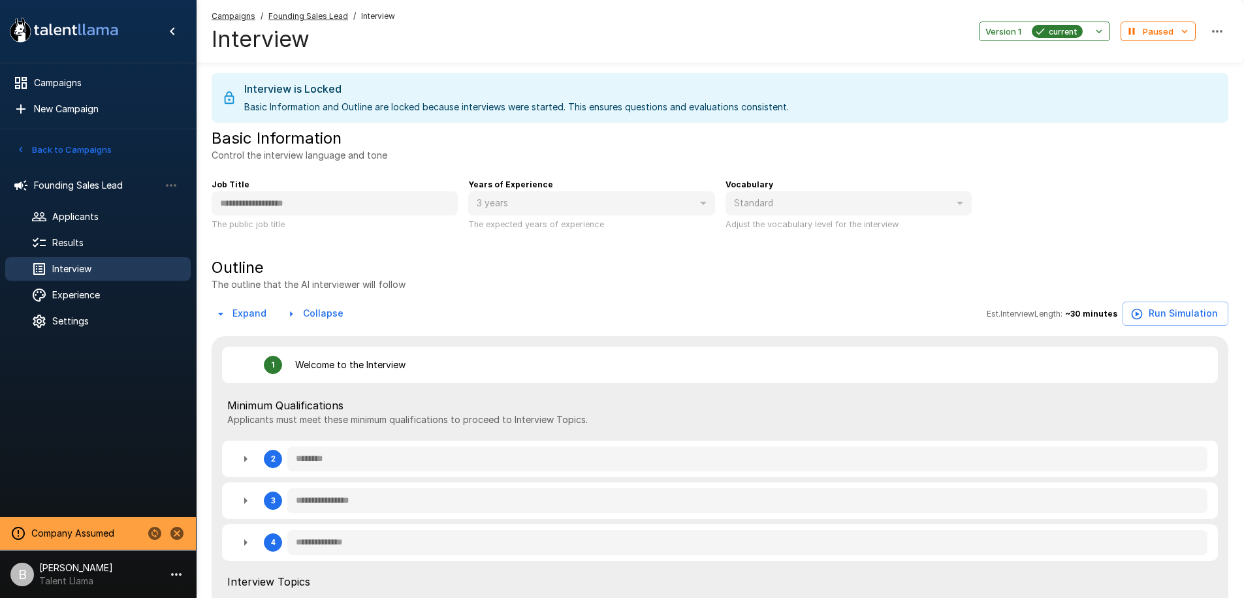
type textarea "*"
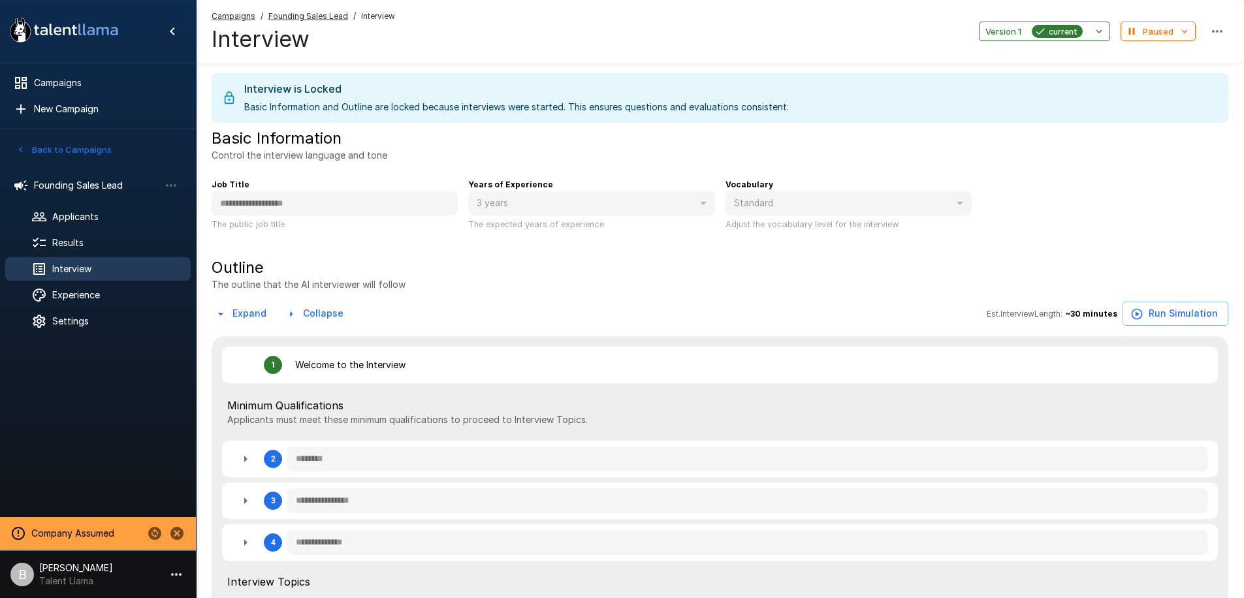
type textarea "*"
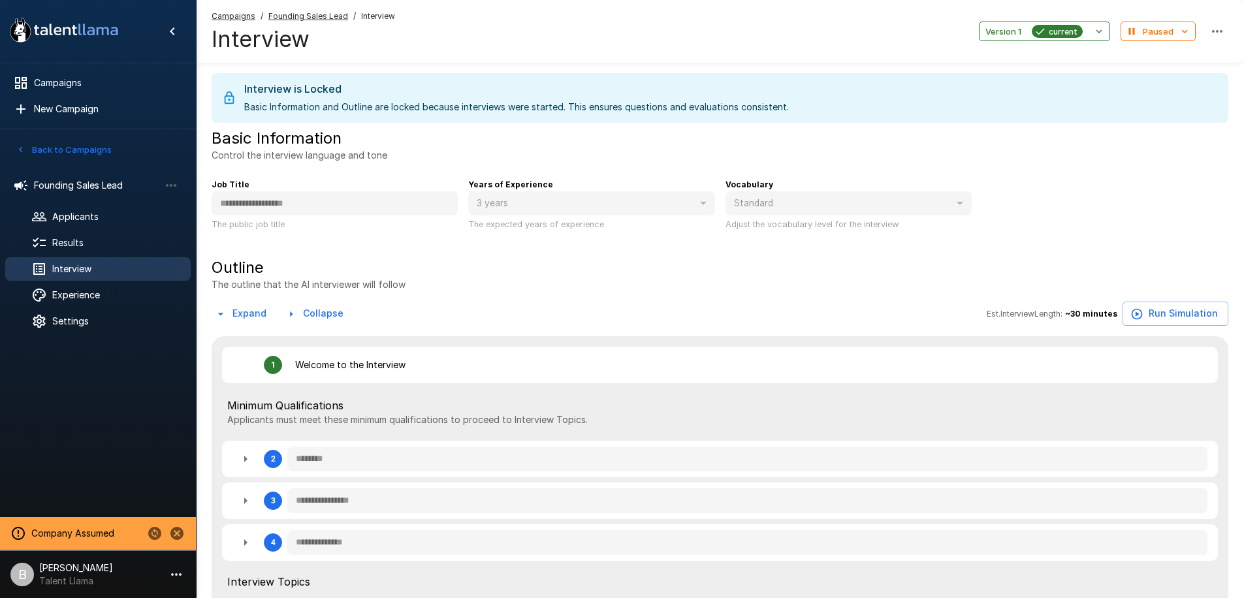
type textarea "*"
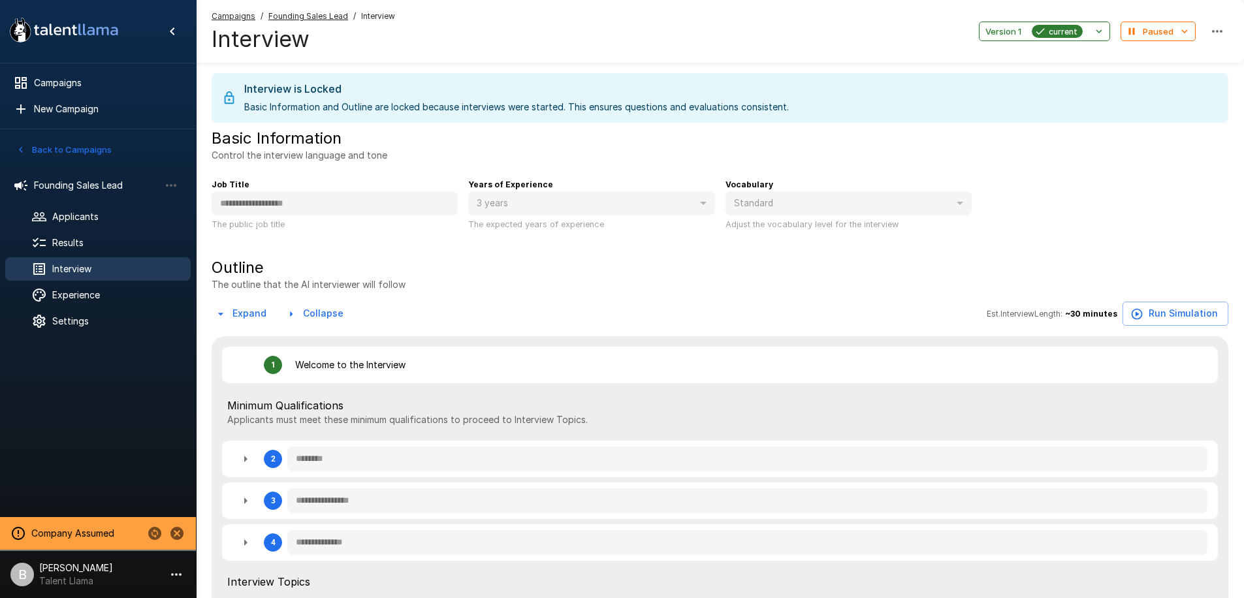
type textarea "*"
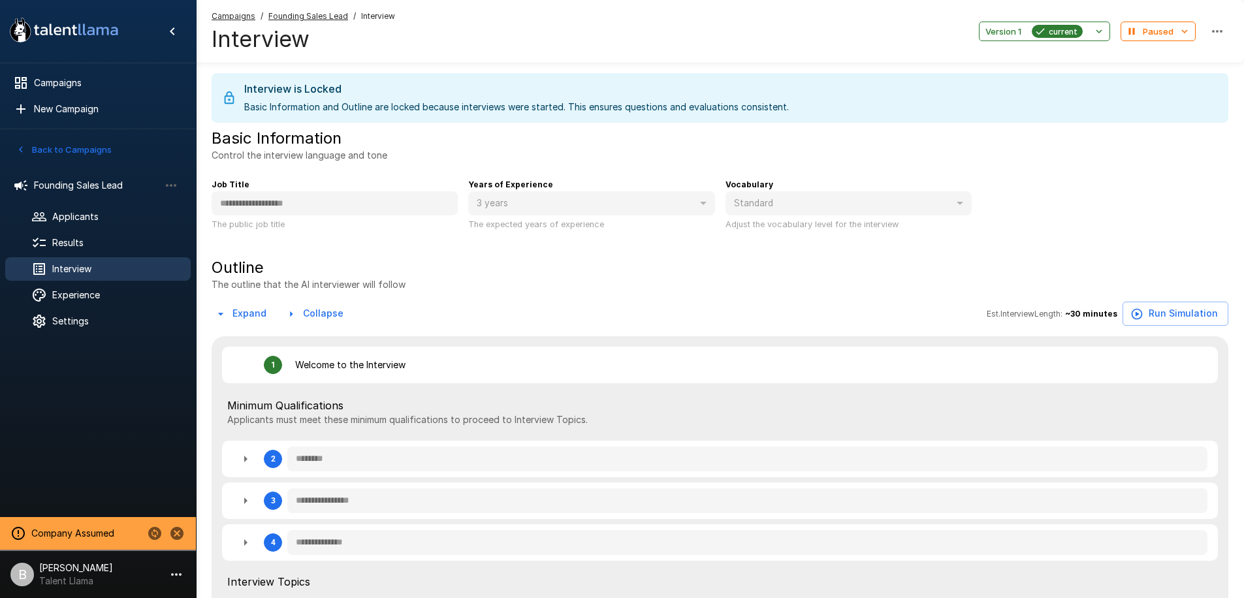
type textarea "*"
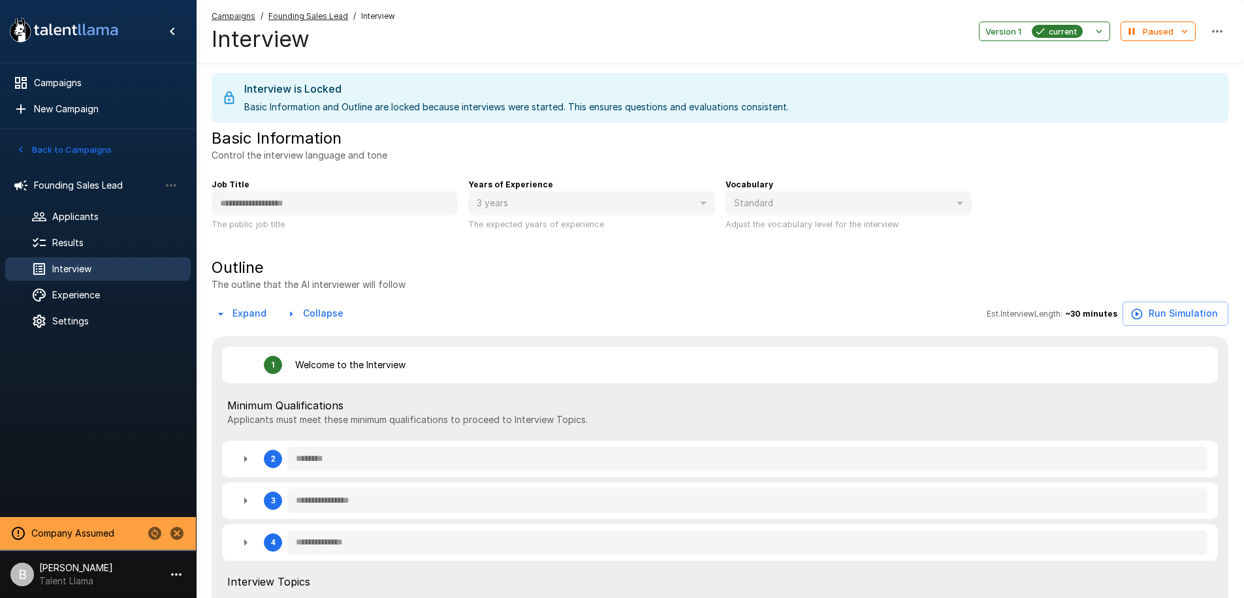
type textarea "*"
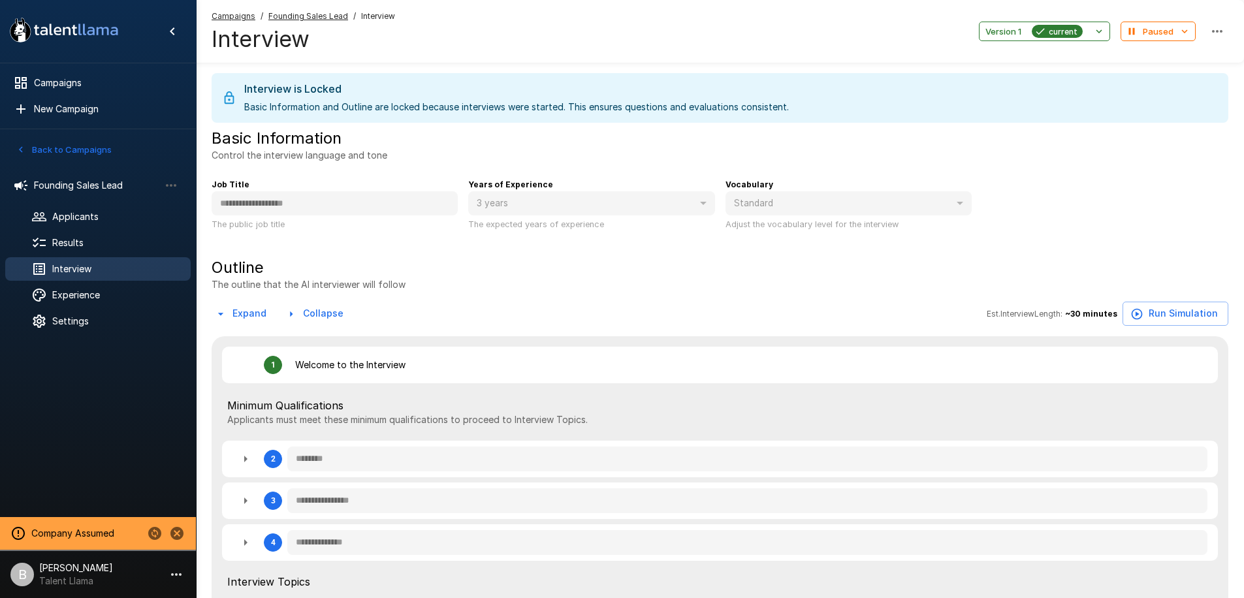
type textarea "*"
click at [1091, 29] on button "Version 1 current" at bounding box center [1044, 32] width 131 height 20
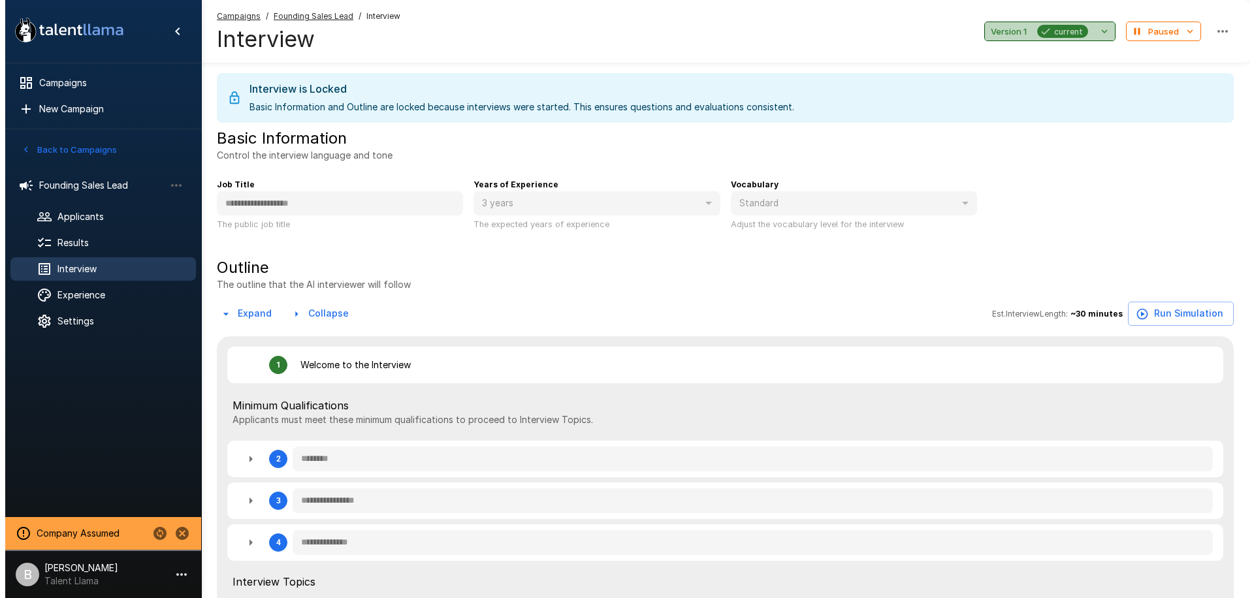
type textarea "*"
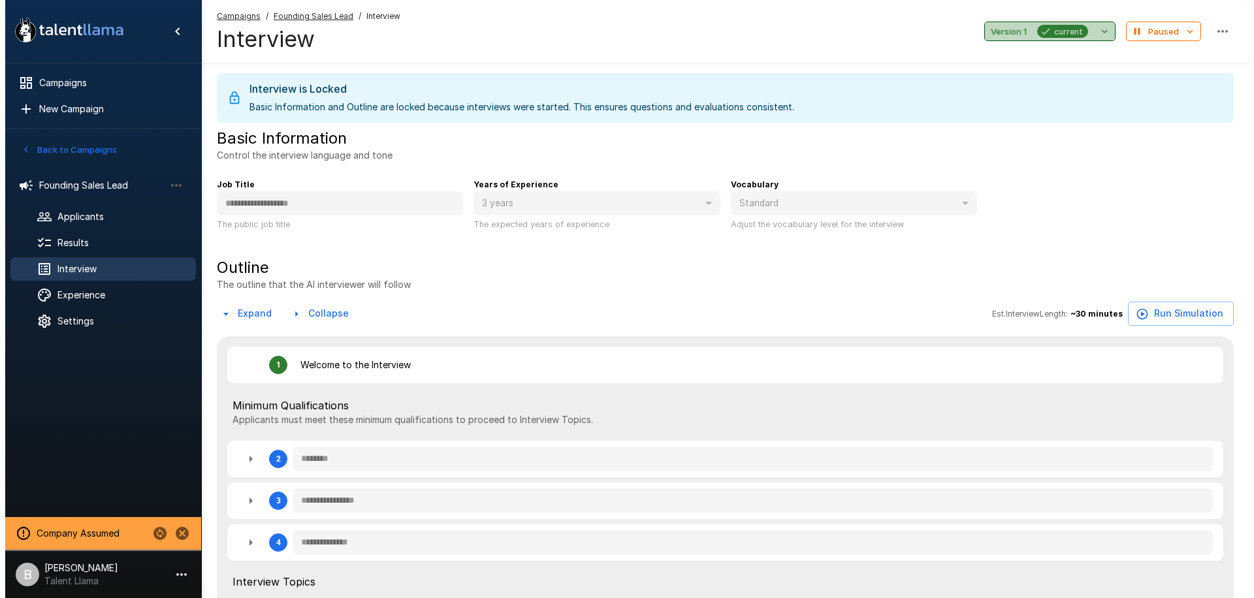
type textarea "*"
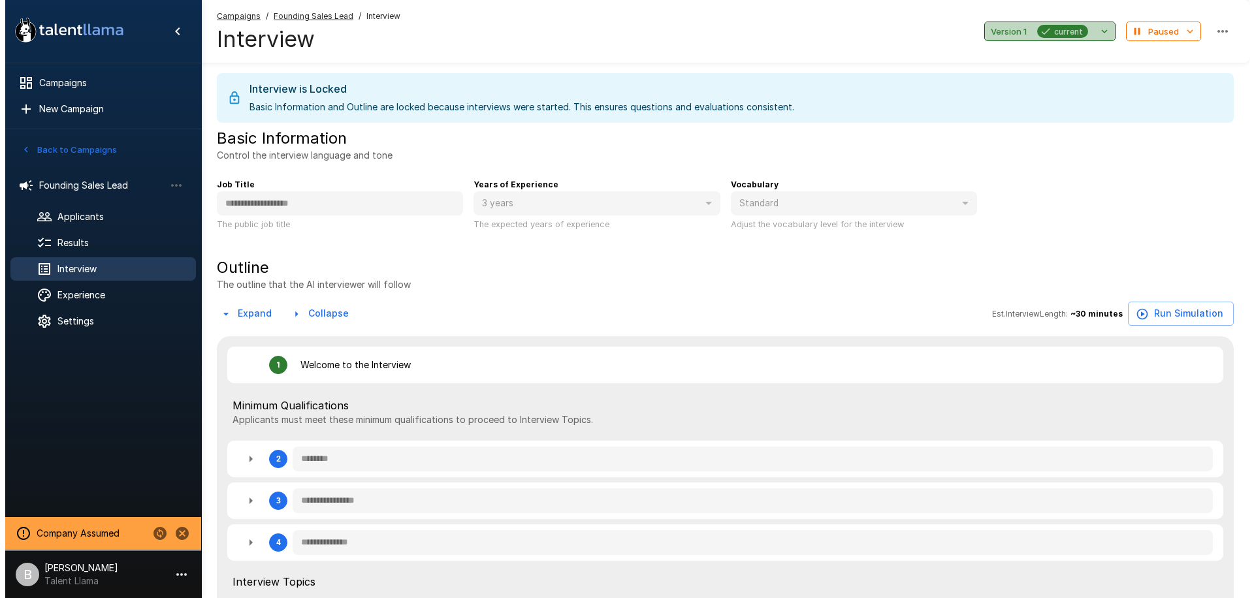
type textarea "*"
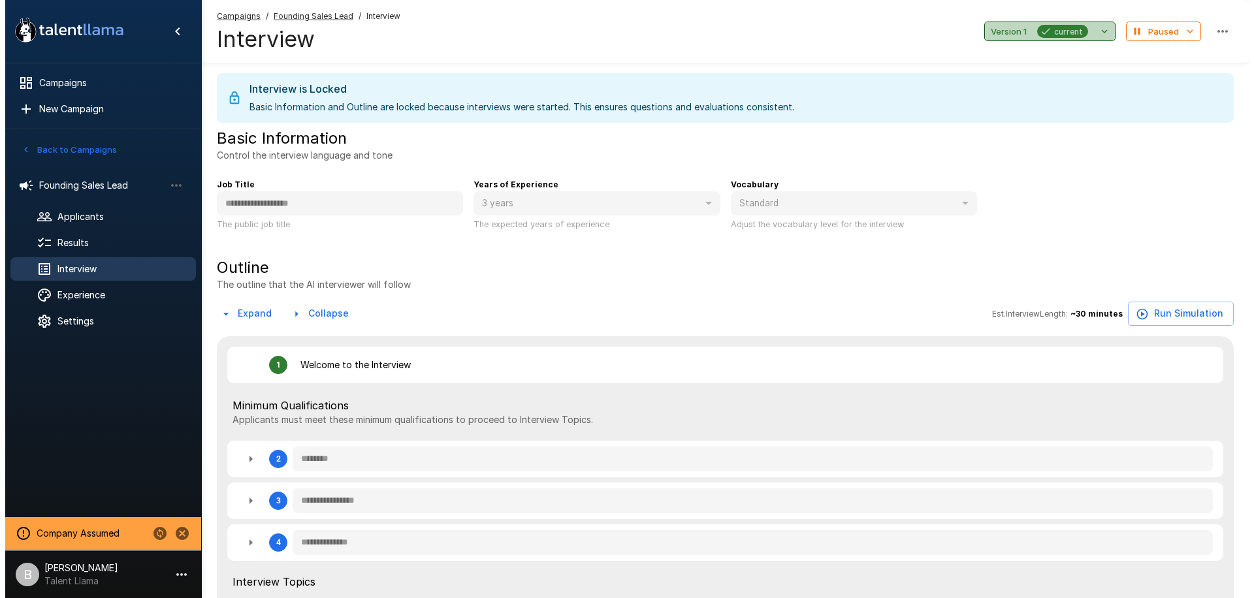
type textarea "*"
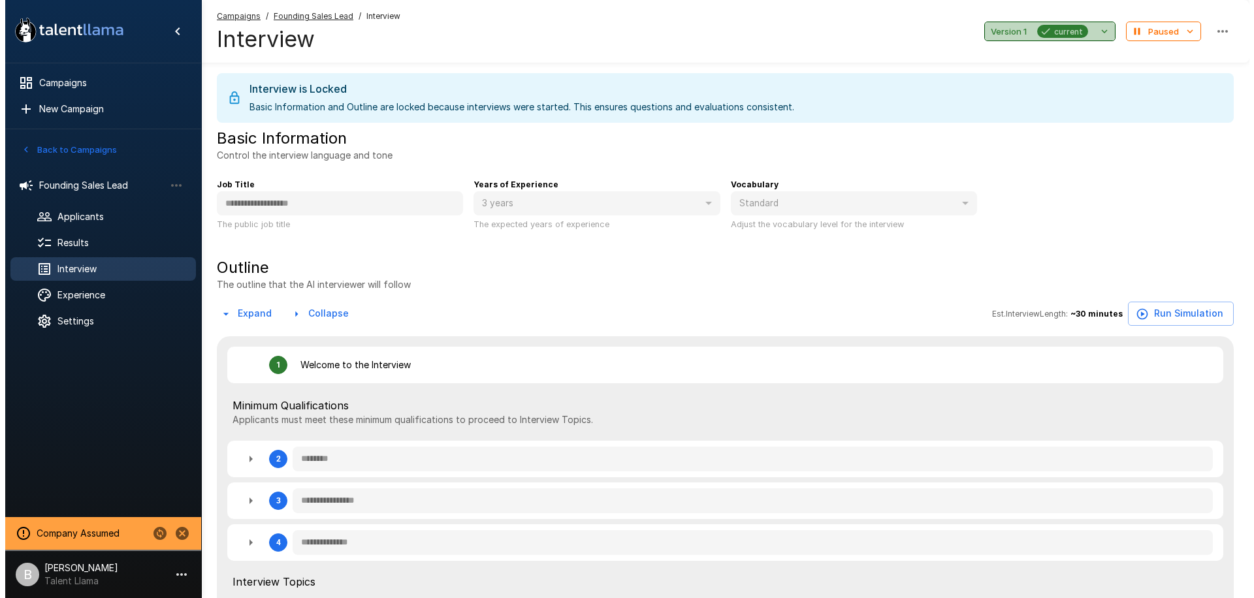
type textarea "*"
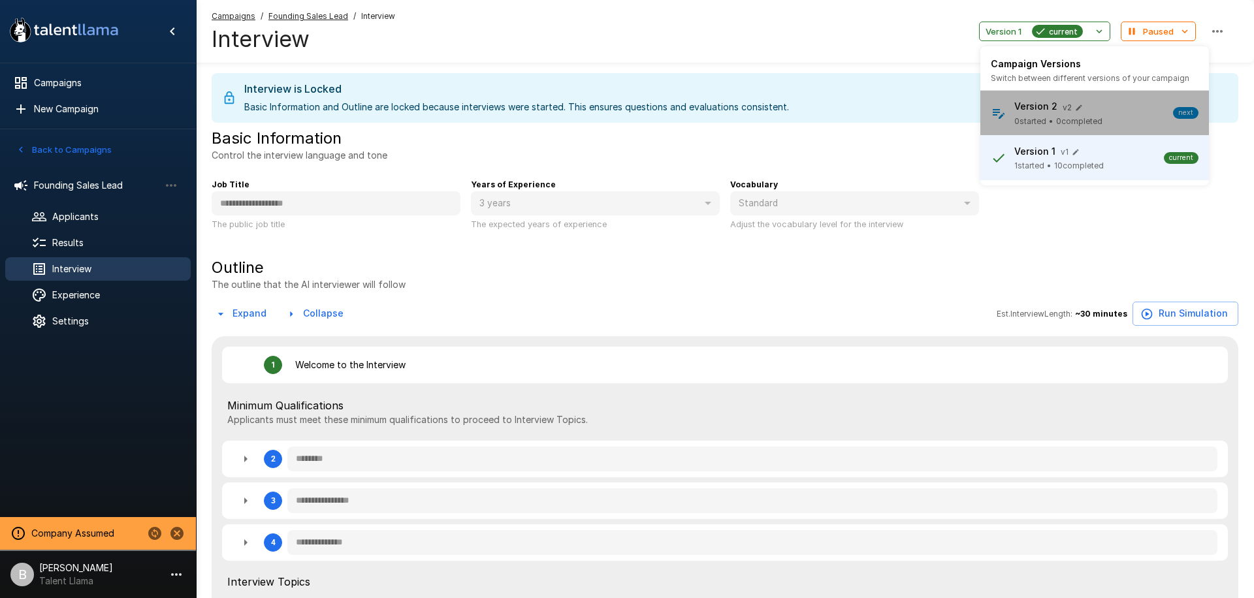
click at [1043, 116] on span "0 started" at bounding box center [1030, 121] width 32 height 13
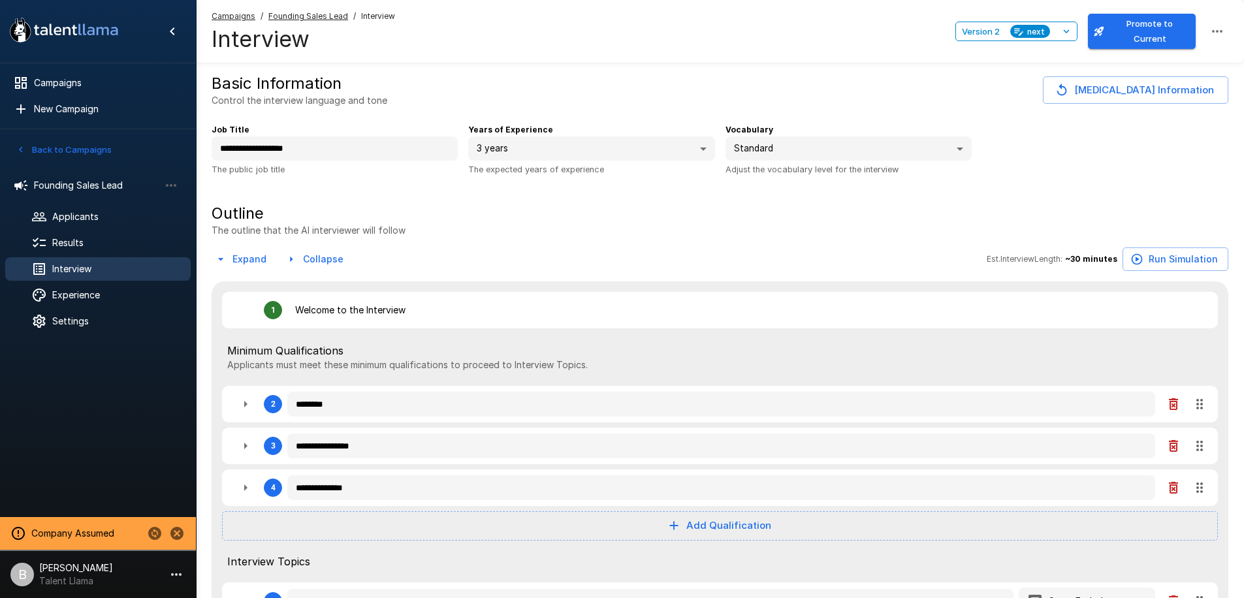
type textarea "*"
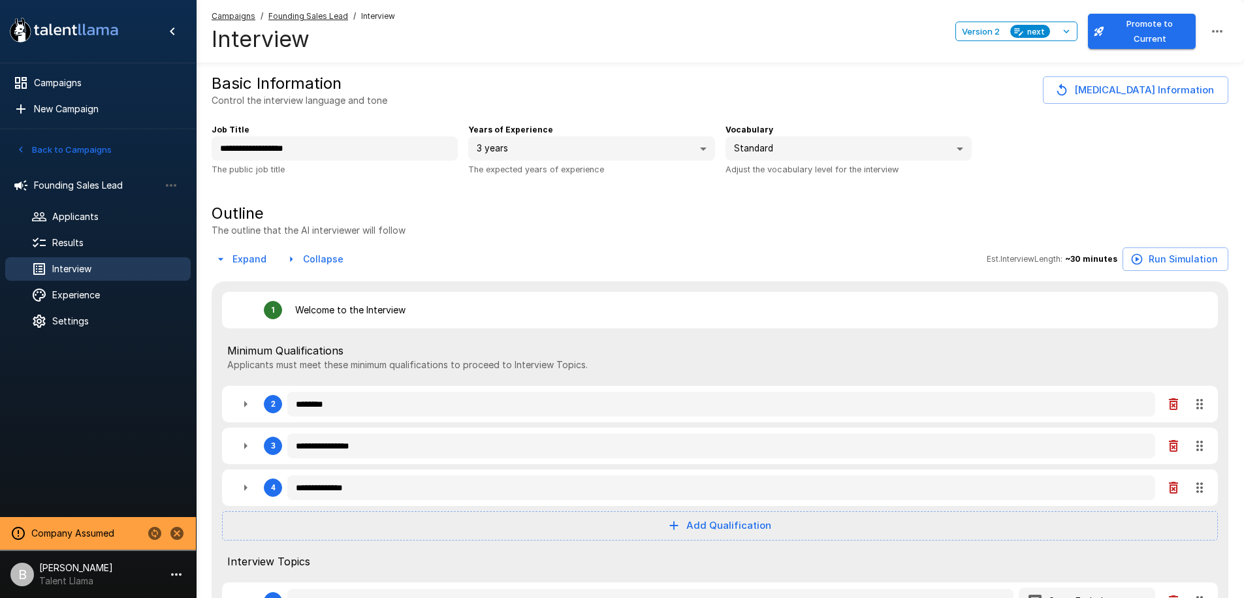
type textarea "*"
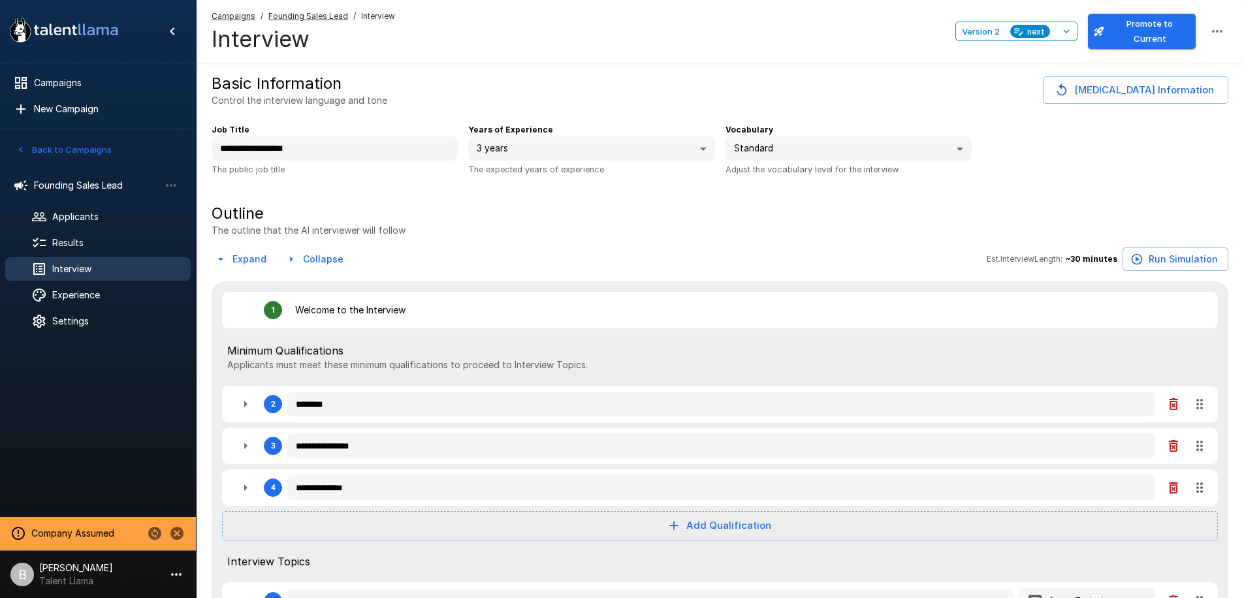
type textarea "*"
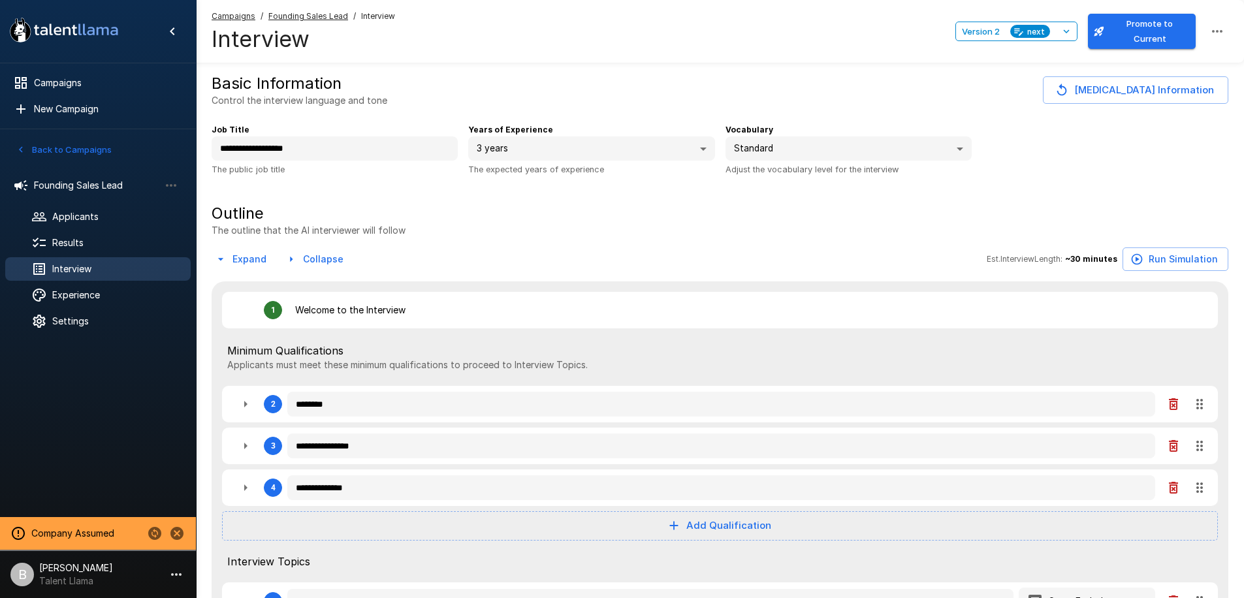
type textarea "*"
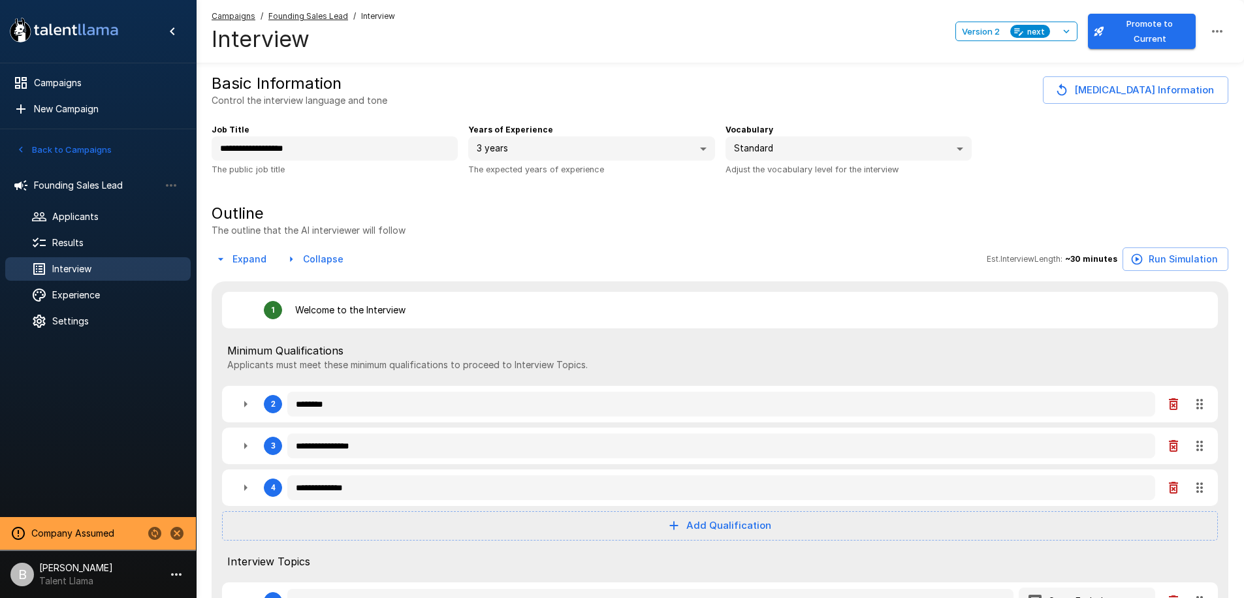
type textarea "*"
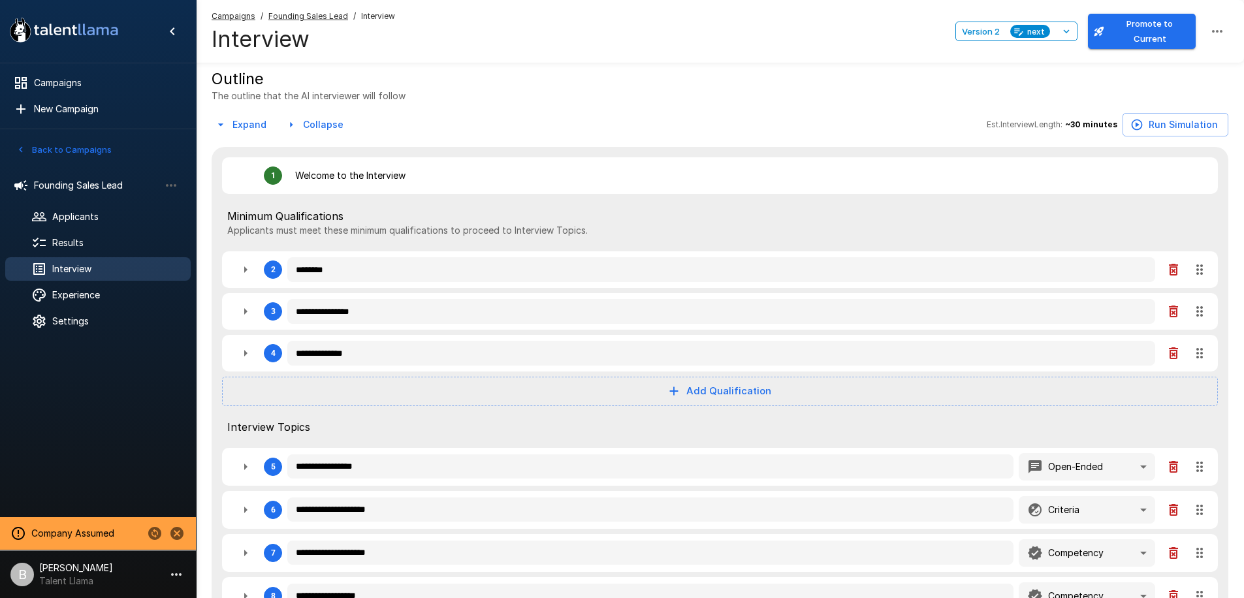
scroll to position [138, 0]
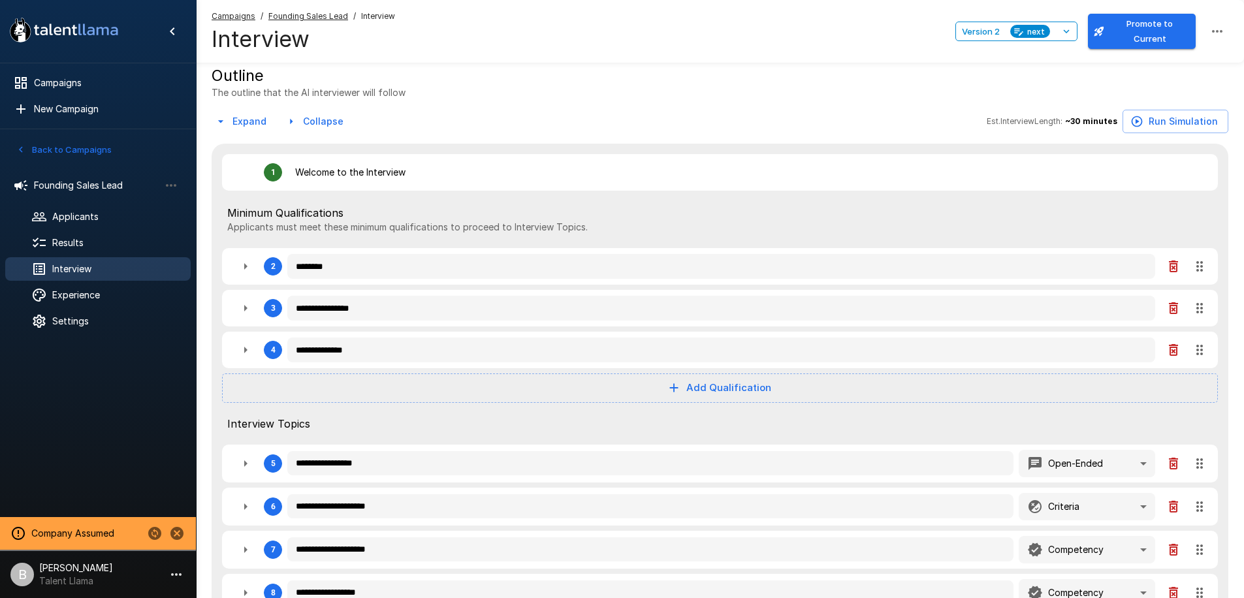
click at [754, 376] on button "Add Qualification" at bounding box center [720, 387] width 996 height 29
type textarea "*"
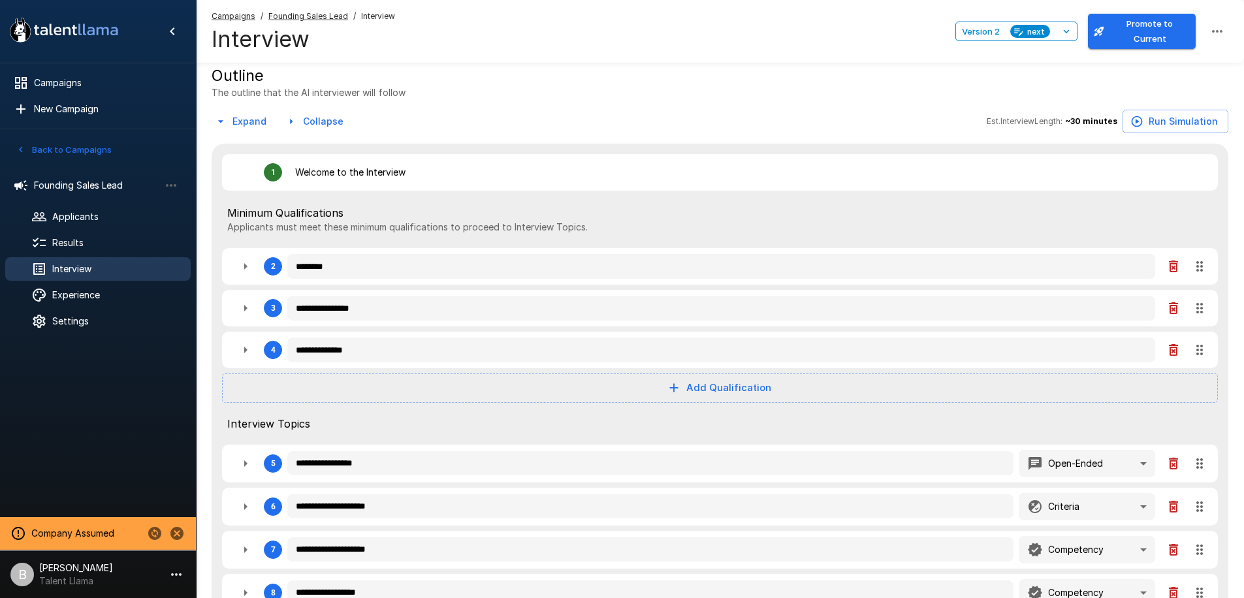
type textarea "*"
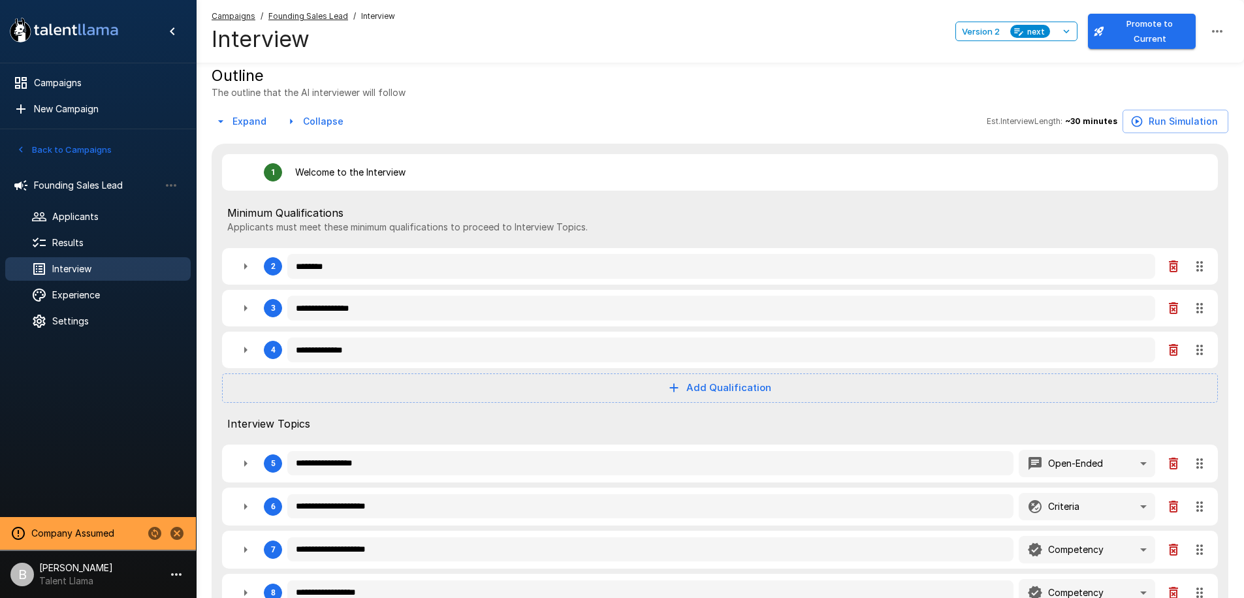
type textarea "*"
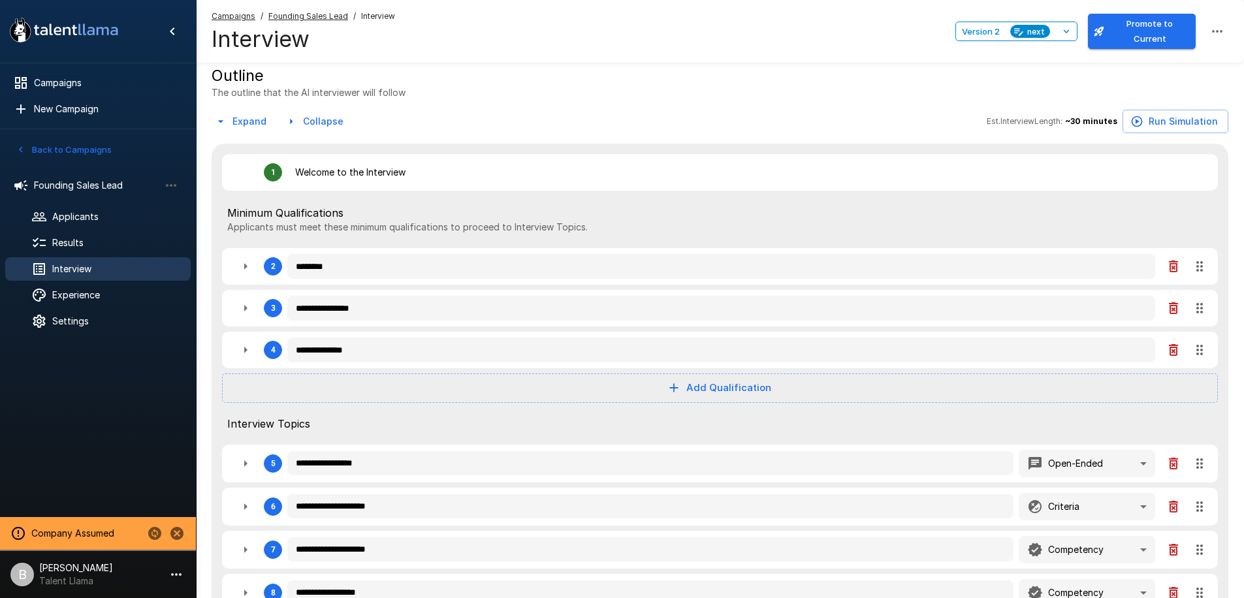
type textarea "*"
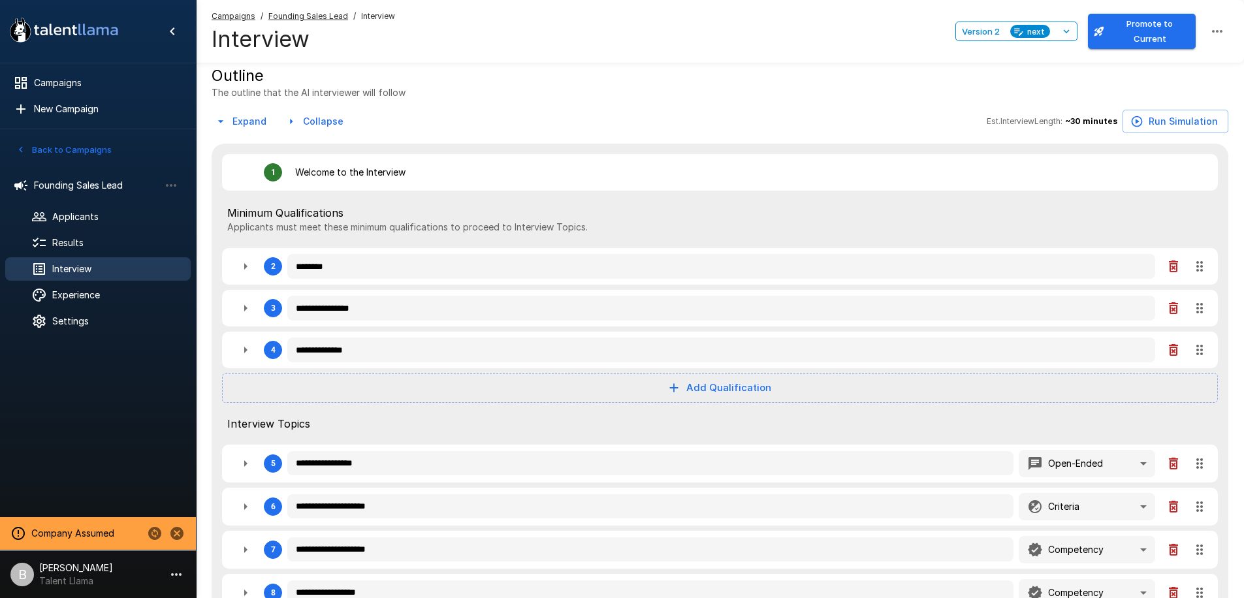
type textarea "*"
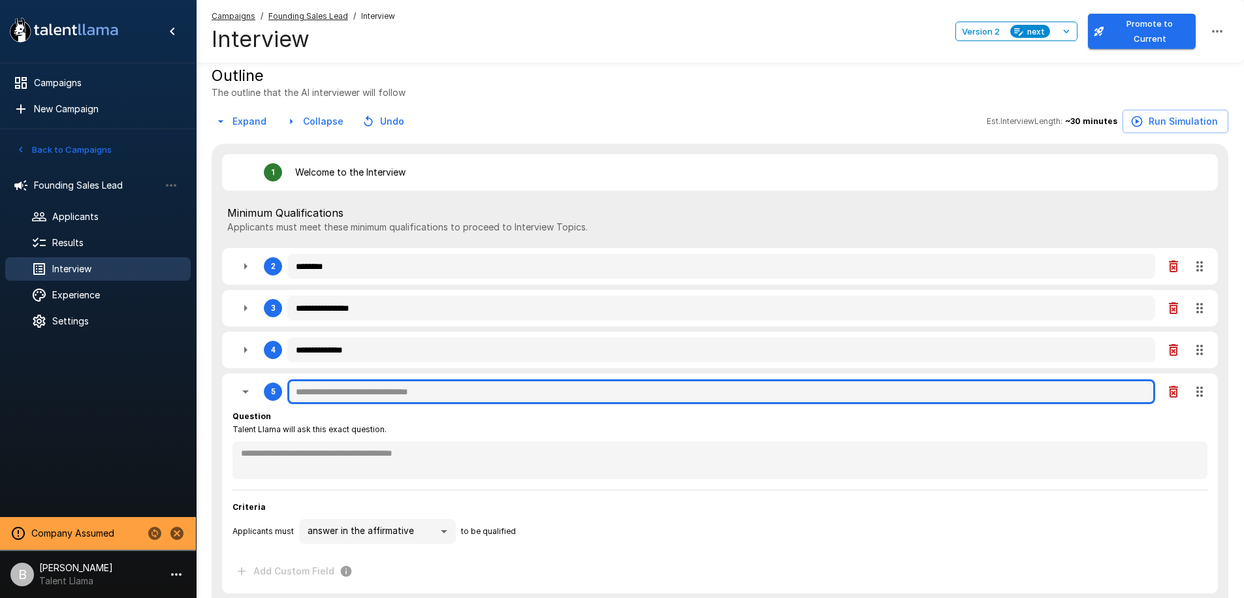
type textarea "*"
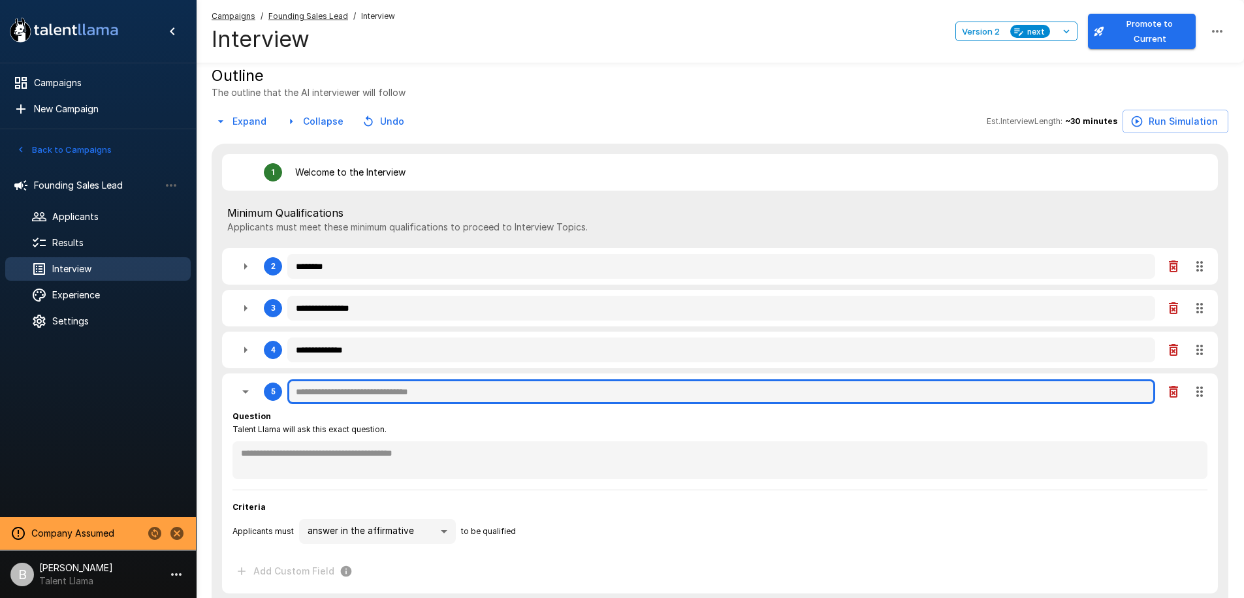
type textarea "*"
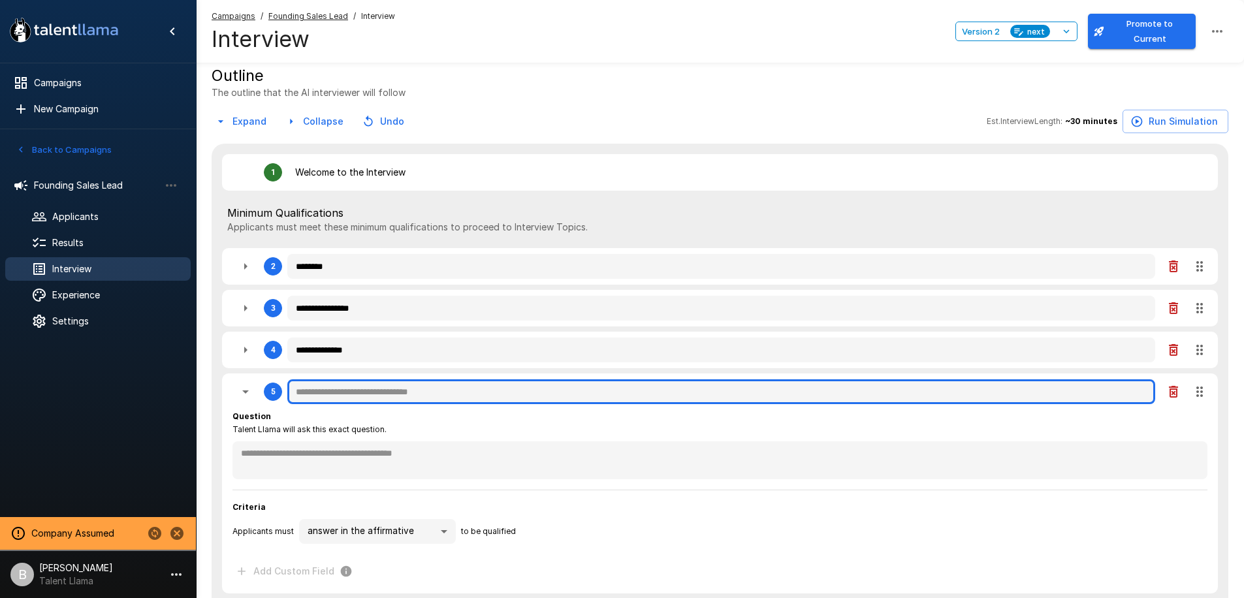
type textarea "*"
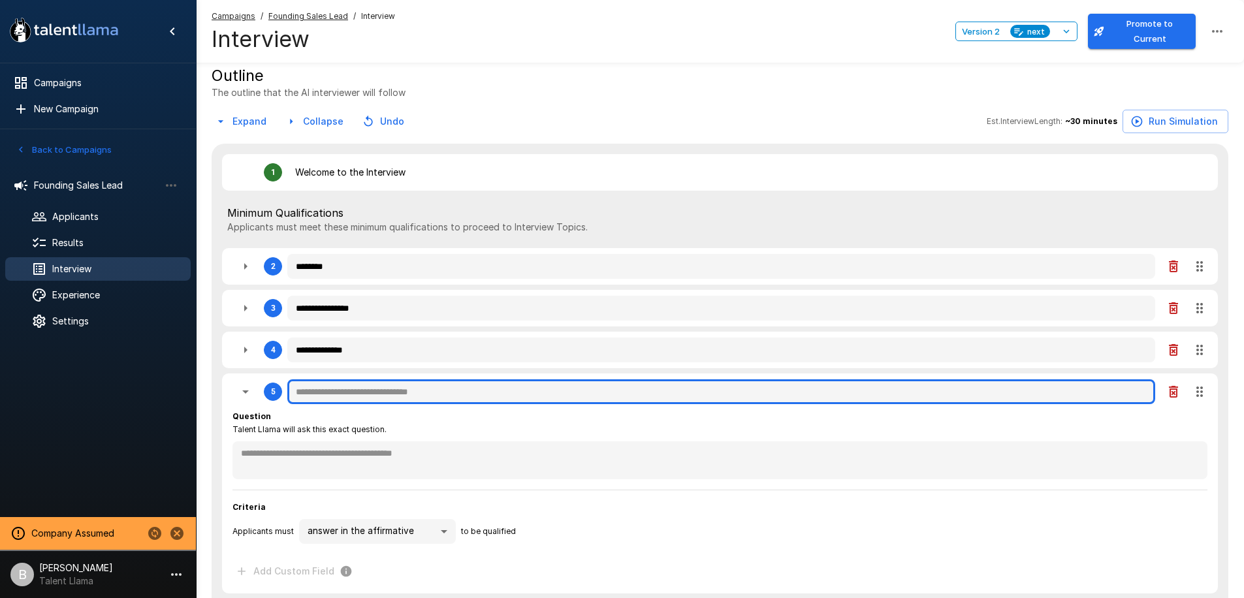
type textarea "*"
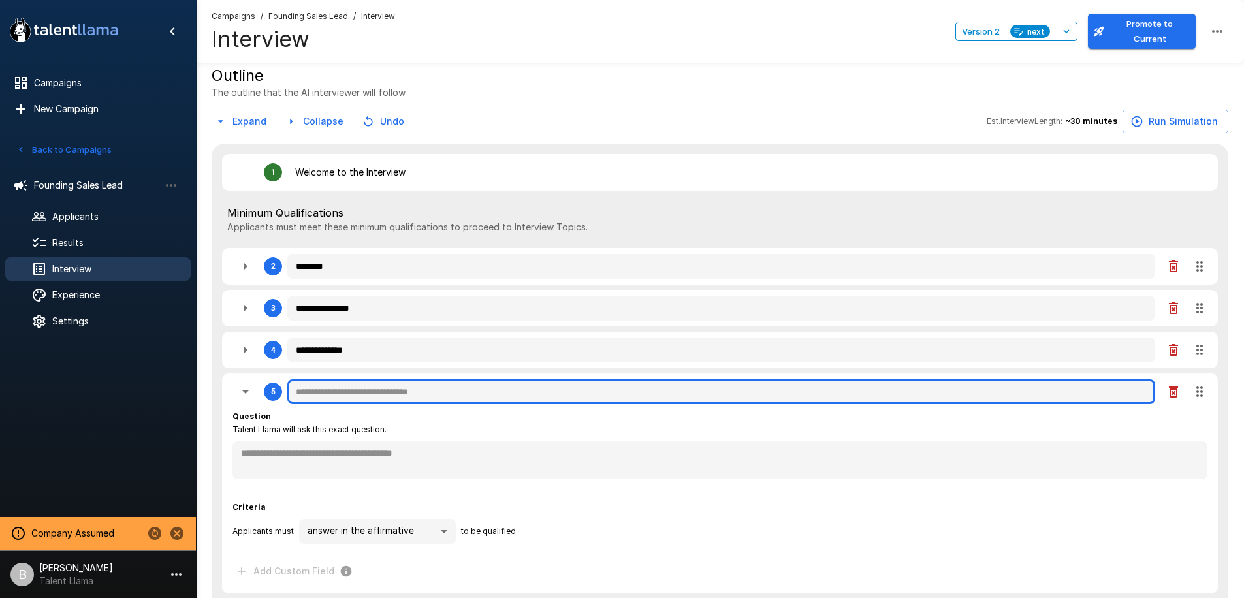
type textarea "*"
click at [351, 396] on input "text" at bounding box center [721, 391] width 868 height 25
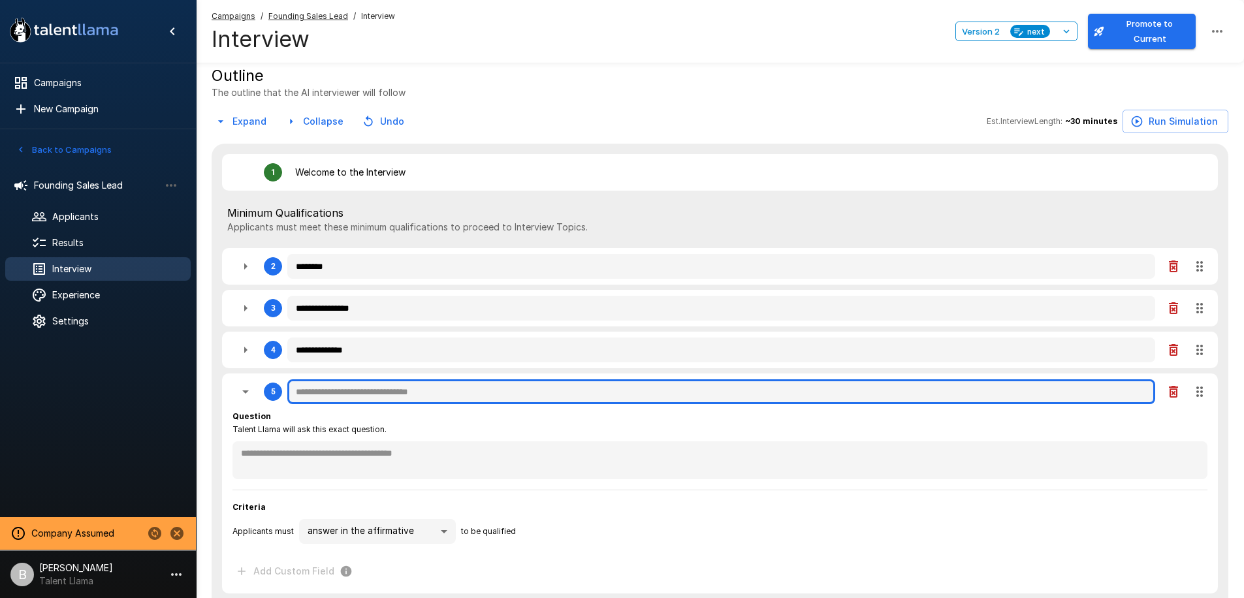
type textarea "*"
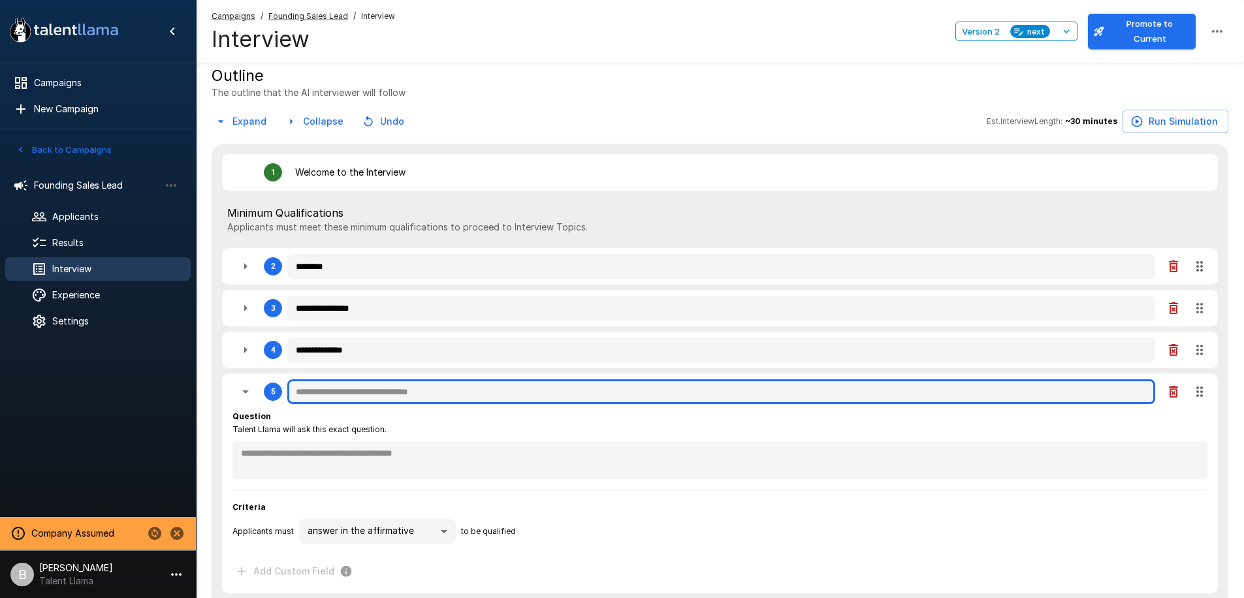
type textarea "*"
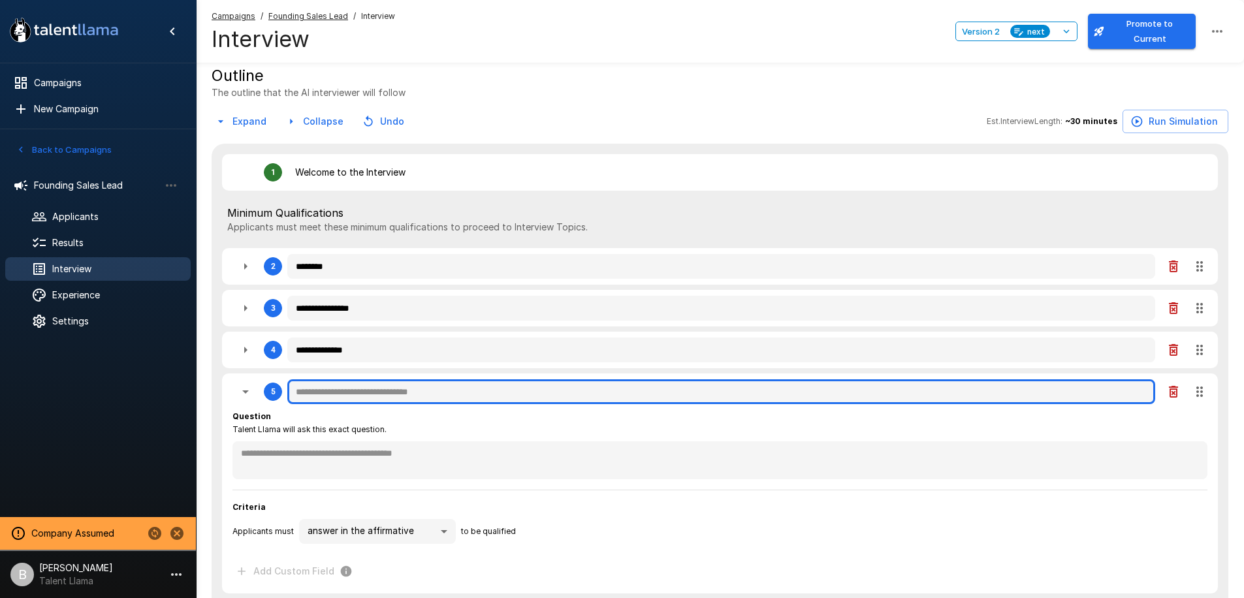
type textarea "*"
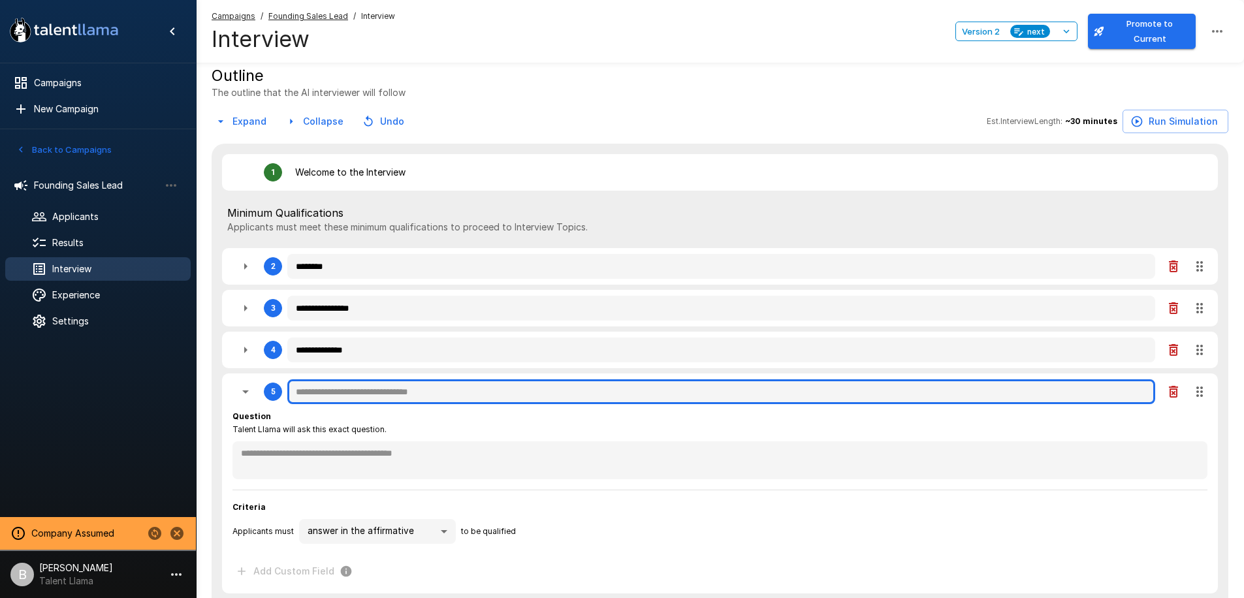
type textarea "*"
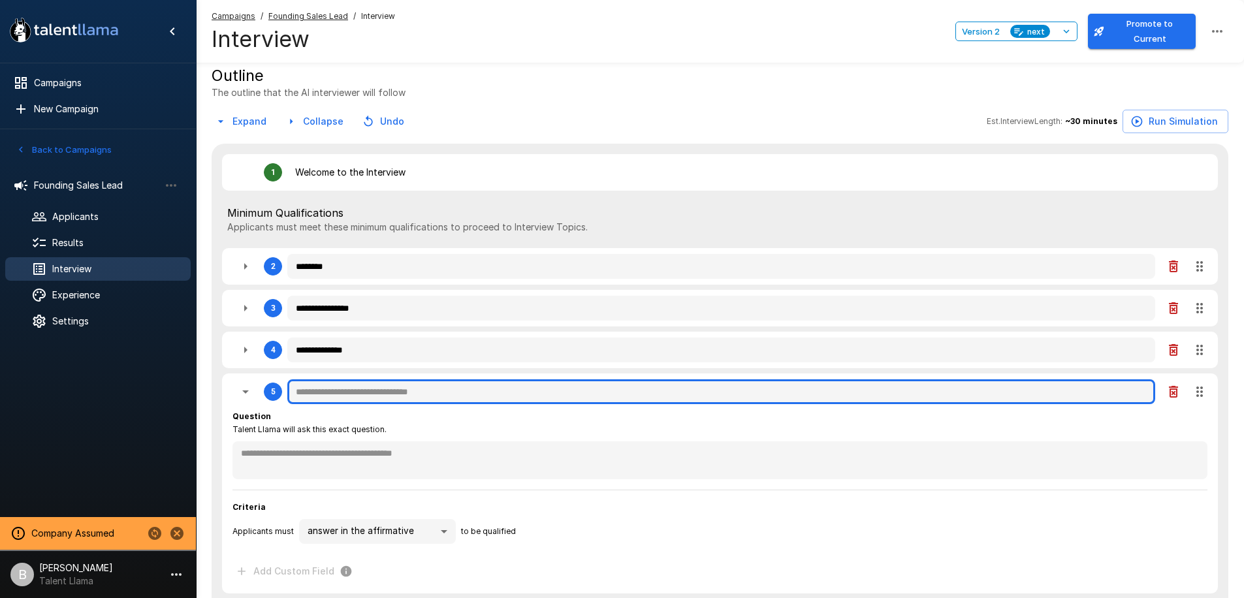
type textarea "*"
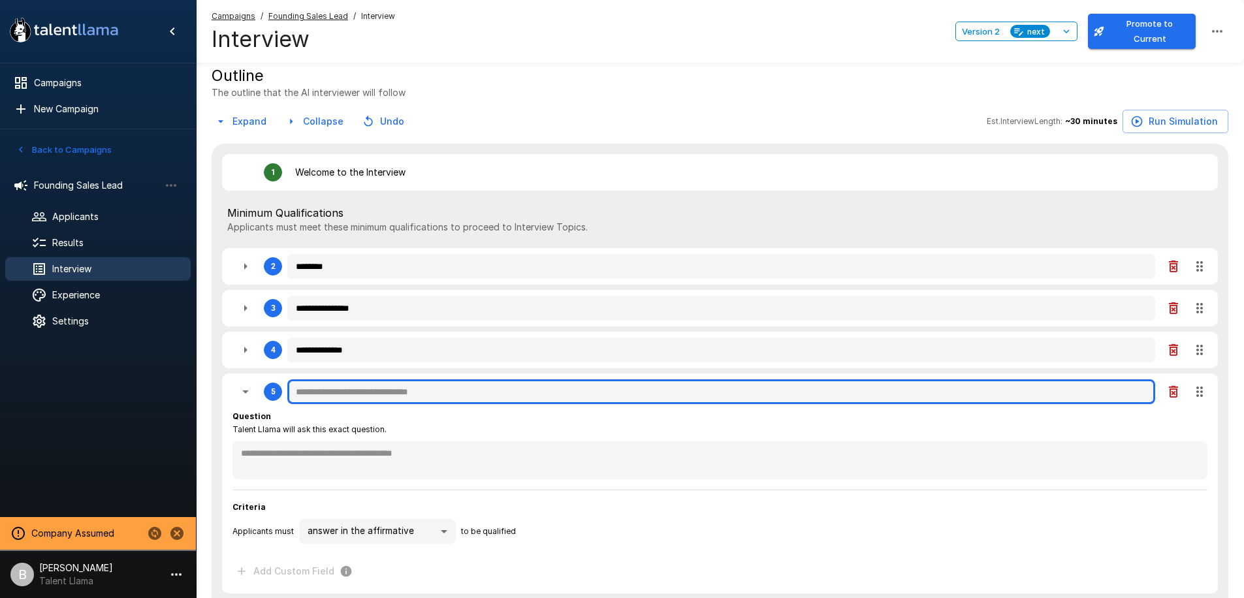
type textarea "*"
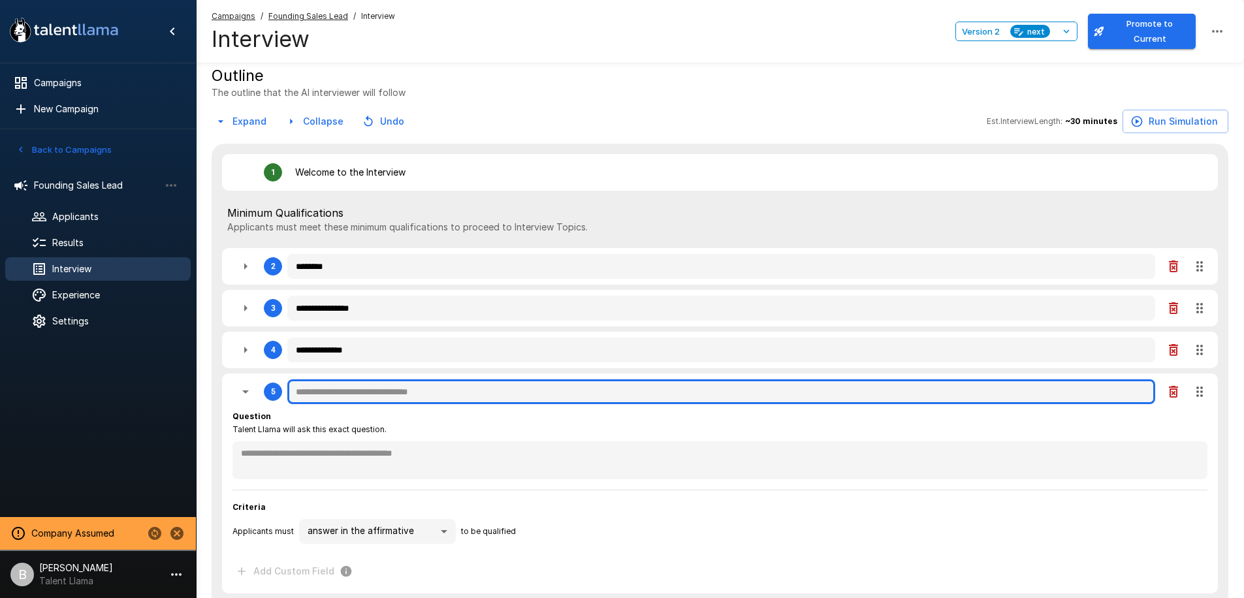
type textarea "*"
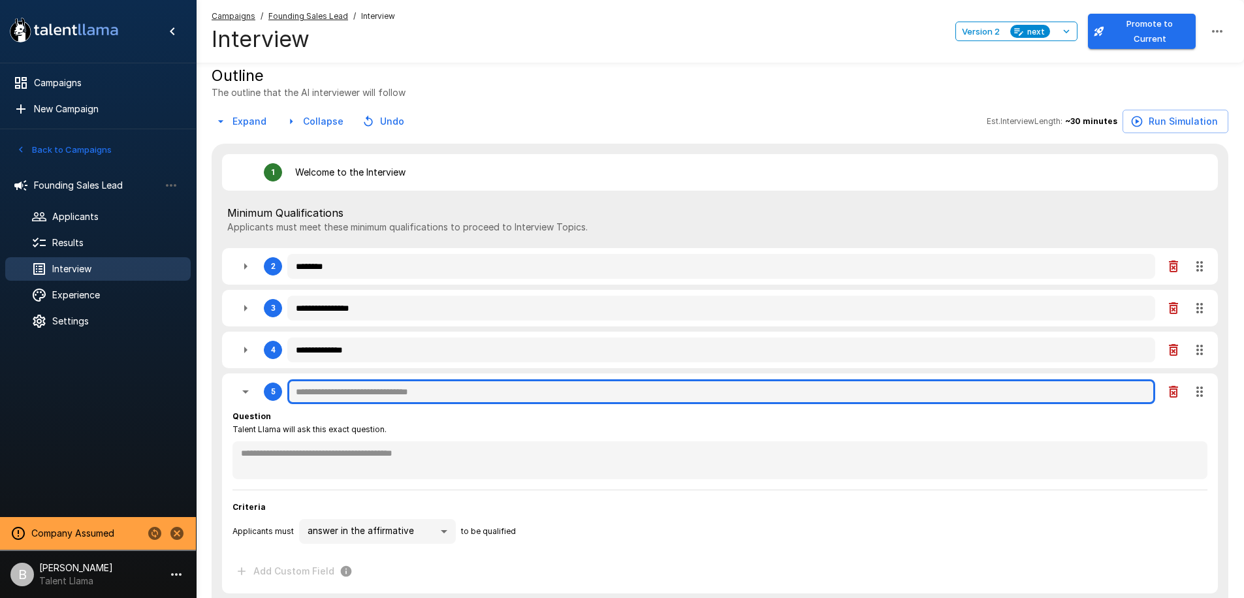
type textarea "*"
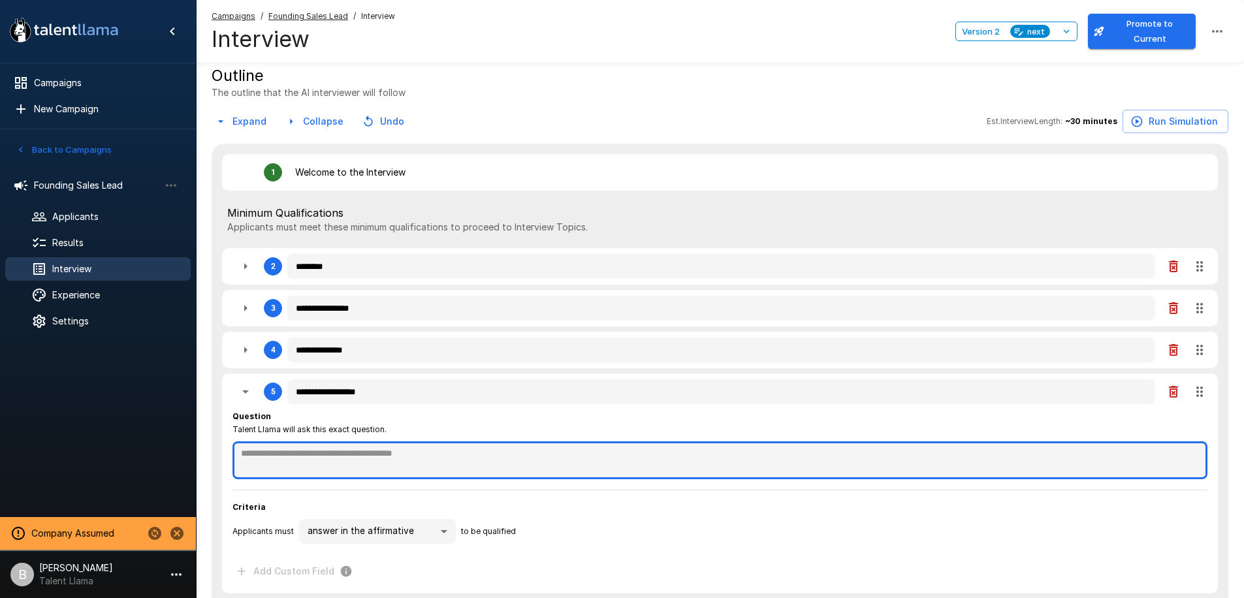
click at [285, 447] on textarea at bounding box center [719, 460] width 975 height 38
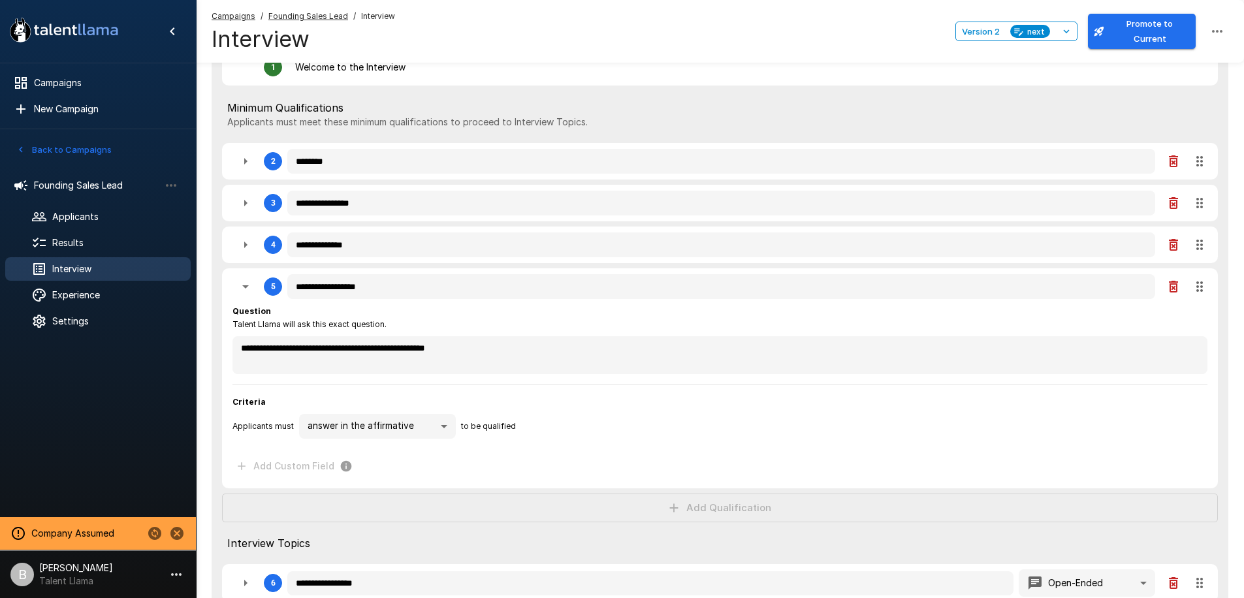
click at [389, 355] on body "**********" at bounding box center [622, 56] width 1244 height 598
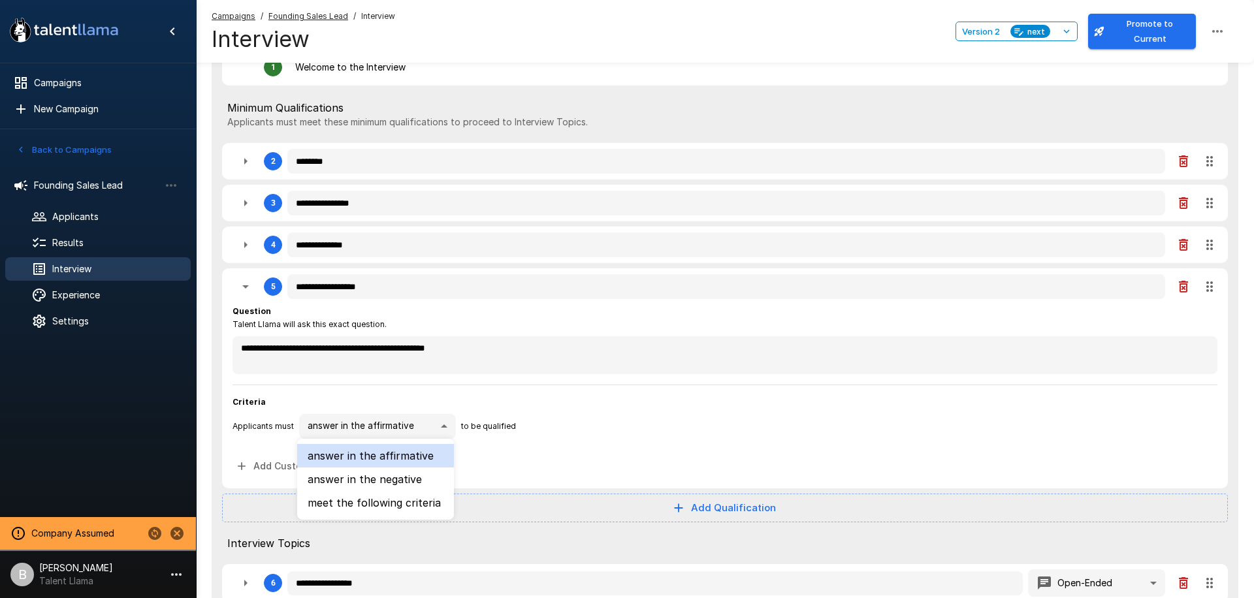
click at [404, 500] on li "meet the following criteria" at bounding box center [375, 503] width 157 height 24
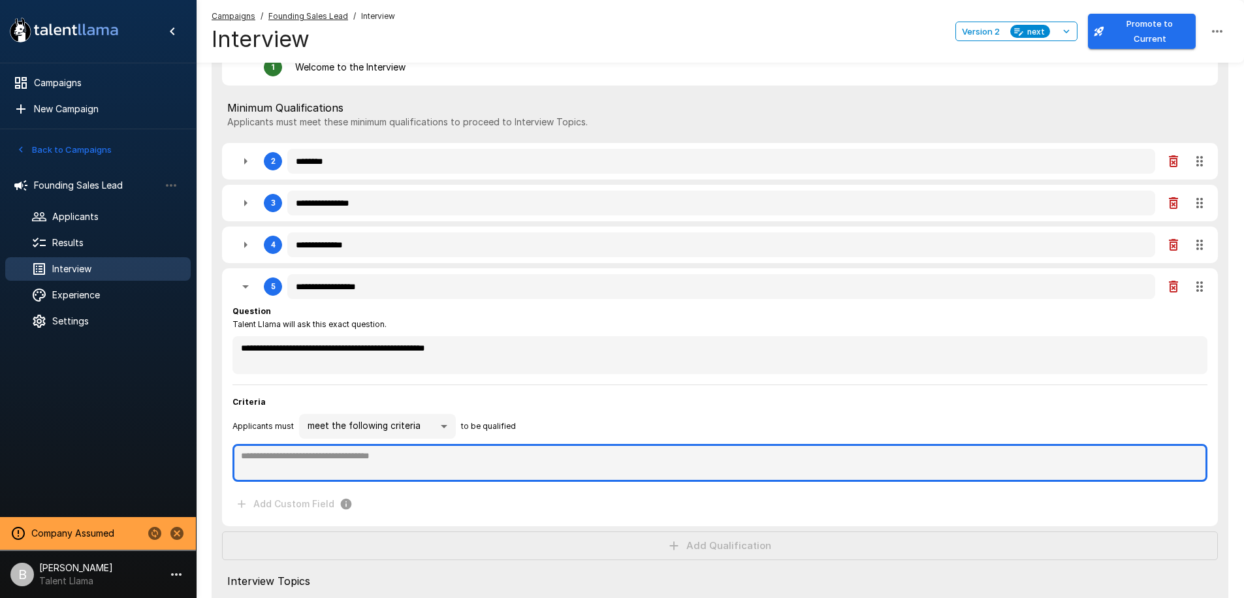
click at [370, 474] on textarea at bounding box center [719, 463] width 975 height 38
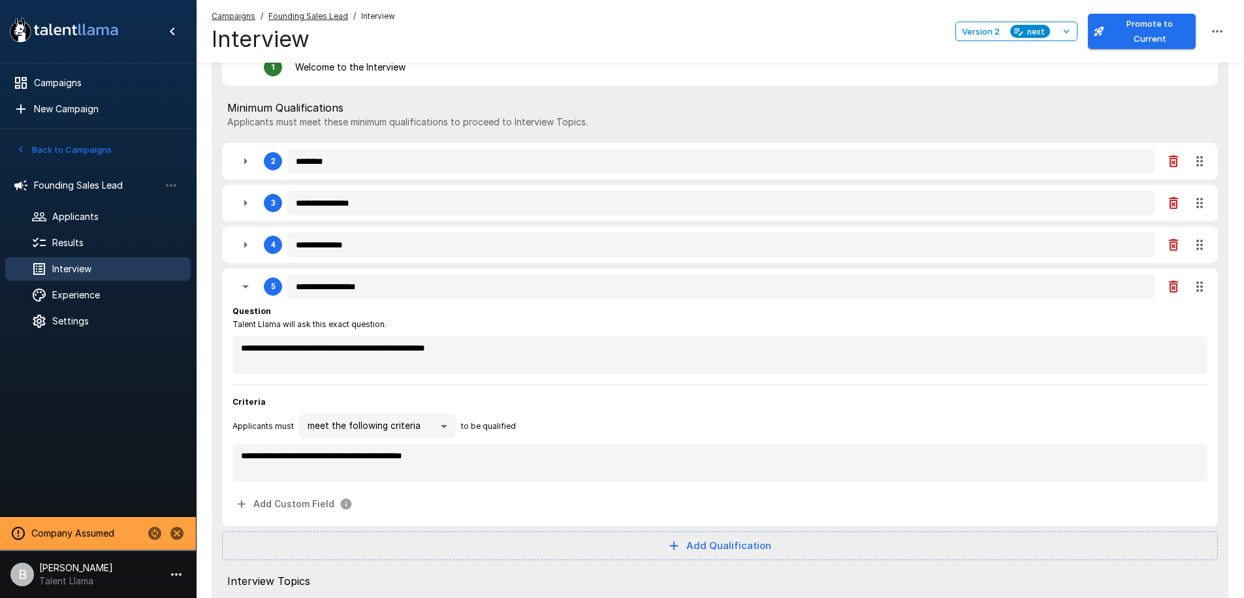
click at [249, 292] on icon "button" at bounding box center [246, 287] width 16 height 16
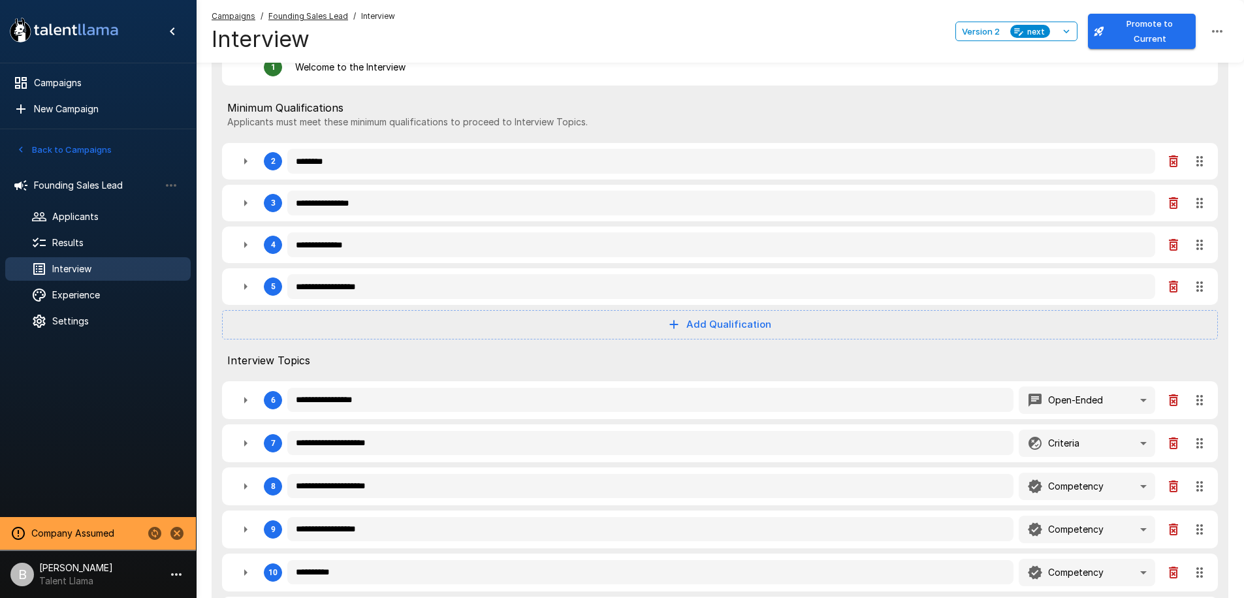
click at [246, 160] on icon "button" at bounding box center [245, 161] width 3 height 7
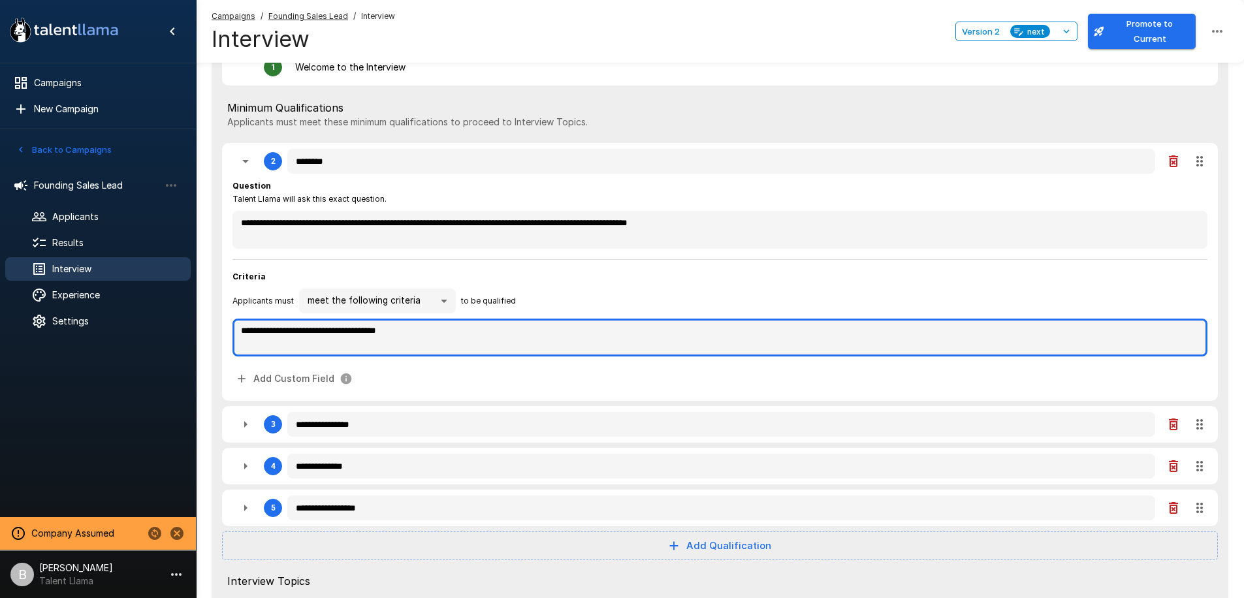
drag, startPoint x: 447, startPoint y: 326, endPoint x: 198, endPoint y: 318, distance: 249.5
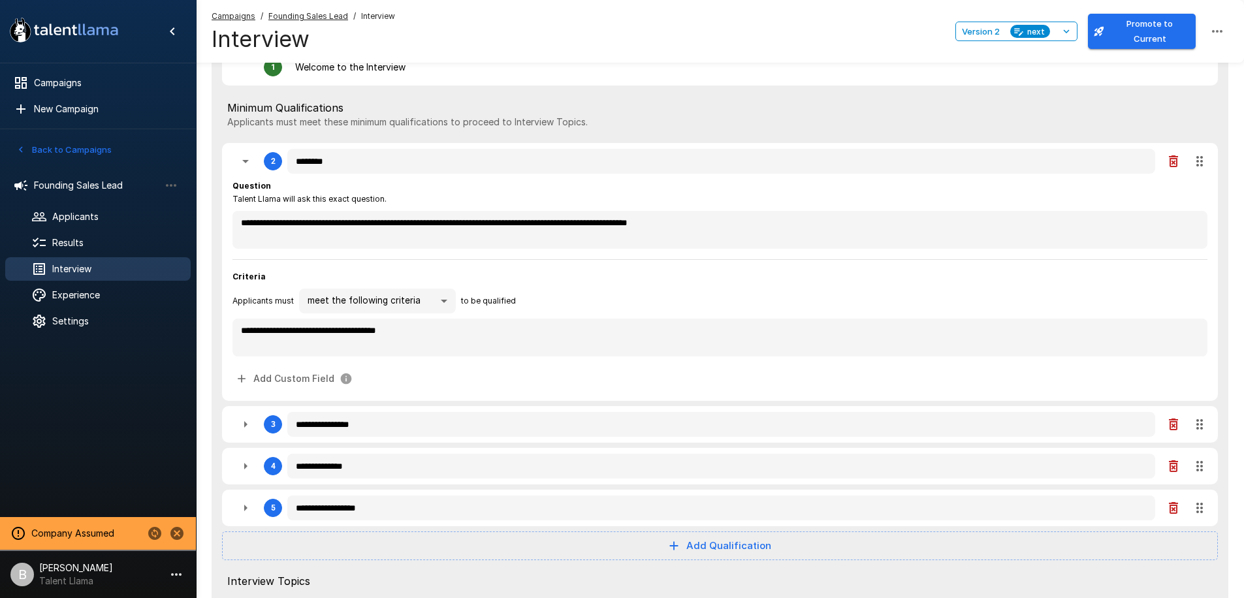
click at [238, 158] on icon "button" at bounding box center [246, 161] width 16 height 16
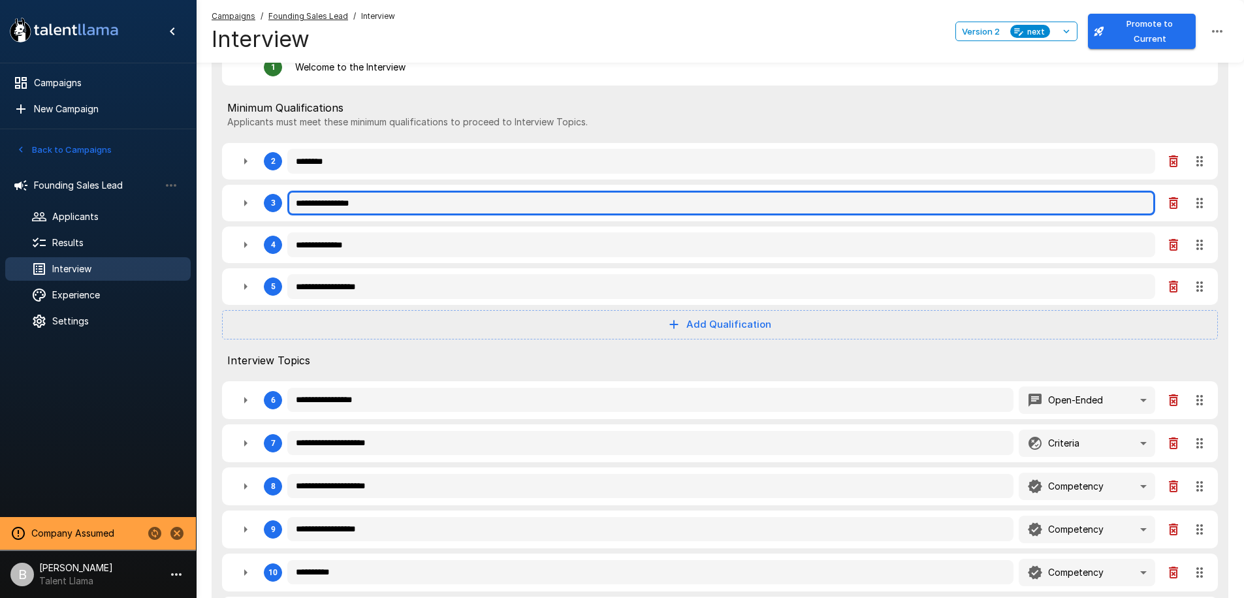
drag, startPoint x: 309, startPoint y: 208, endPoint x: 372, endPoint y: 205, distance: 63.4
click at [309, 207] on input "**********" at bounding box center [721, 203] width 868 height 25
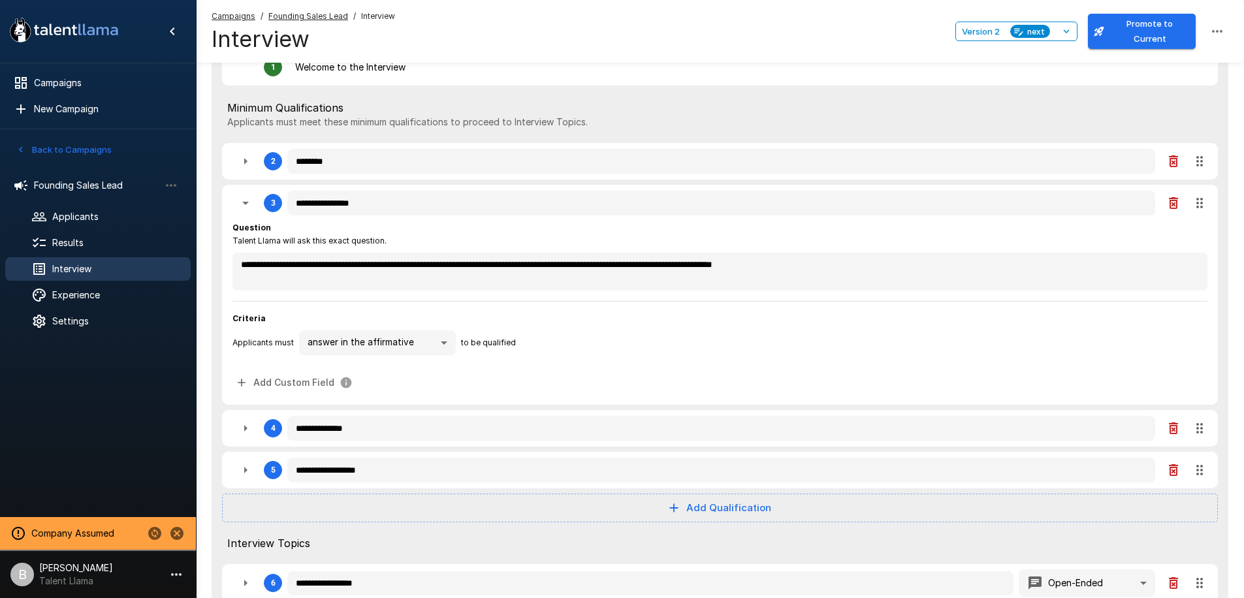
click at [245, 204] on icon "button" at bounding box center [245, 203] width 7 height 3
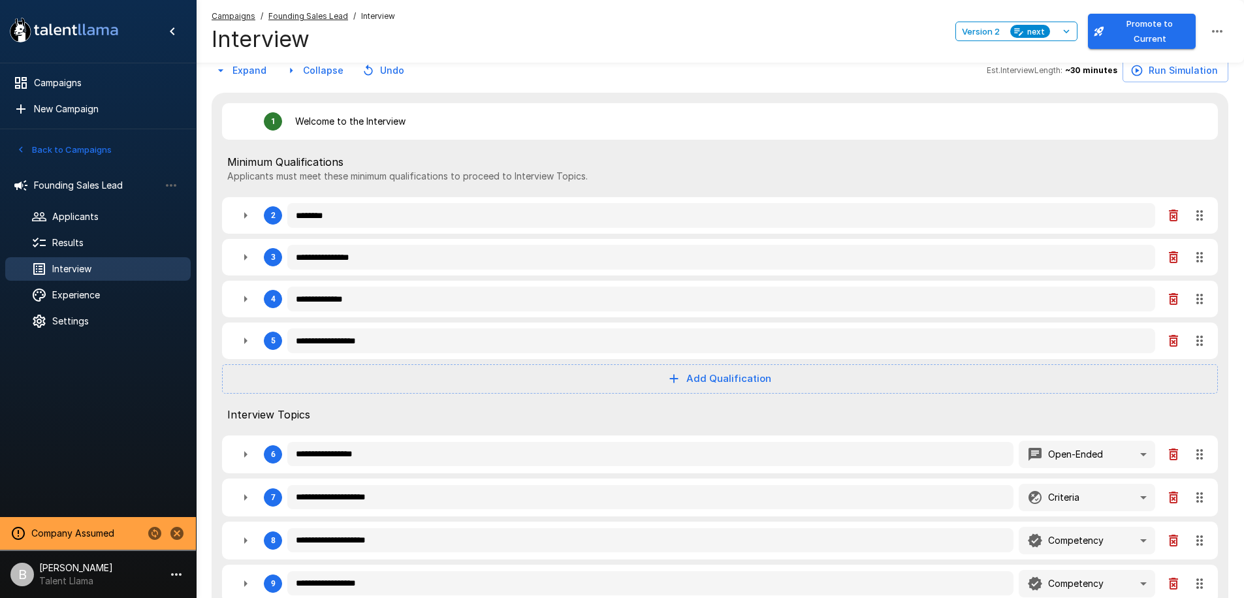
scroll to position [0, 0]
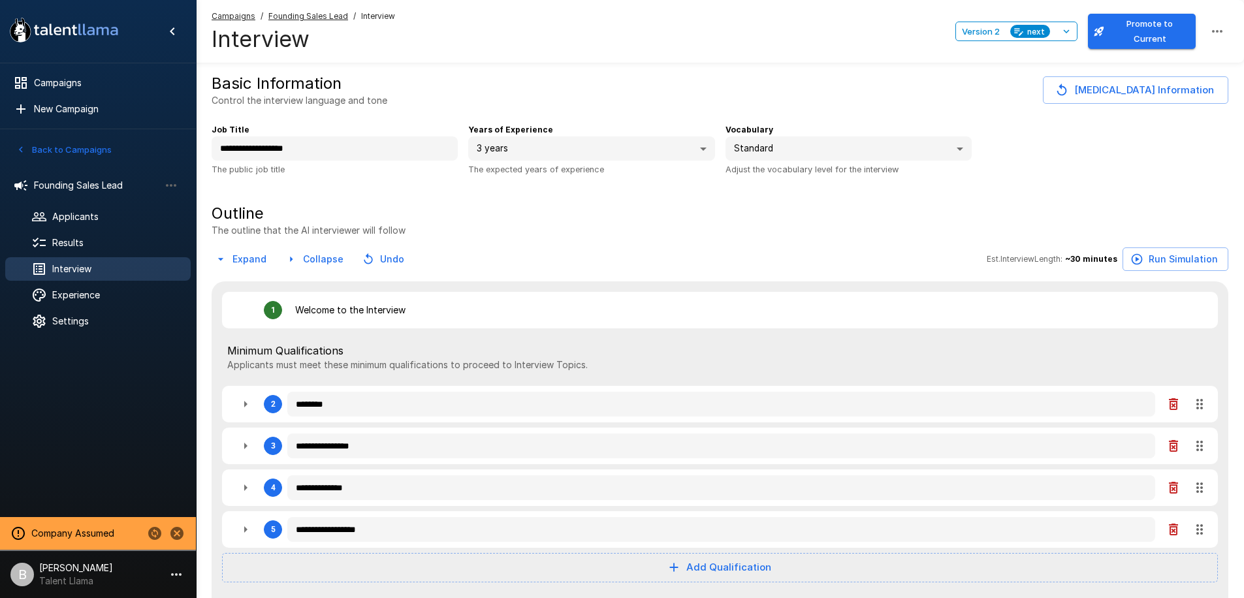
click at [247, 447] on icon "button" at bounding box center [246, 446] width 16 height 16
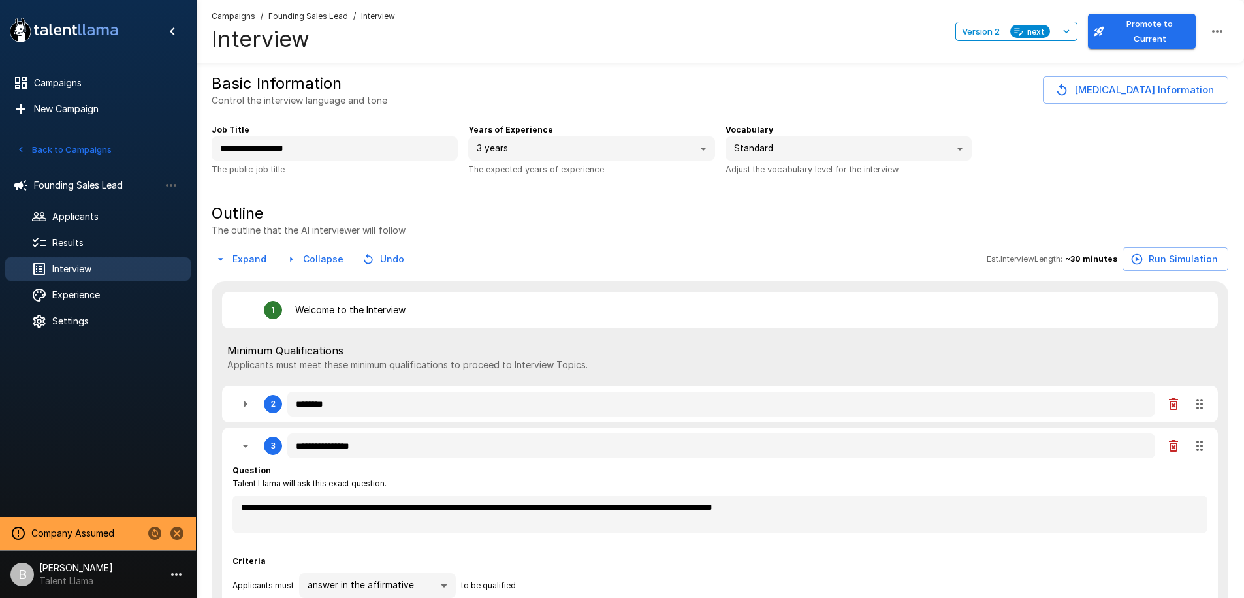
click at [254, 451] on button "button" at bounding box center [245, 446] width 26 height 26
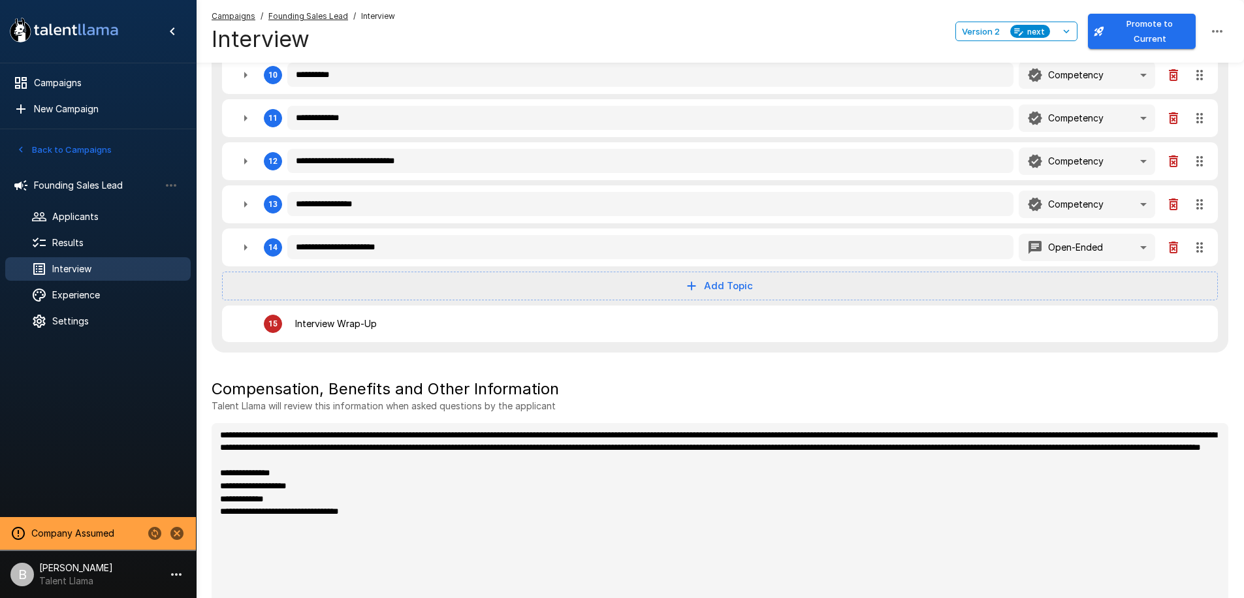
scroll to position [738, 0]
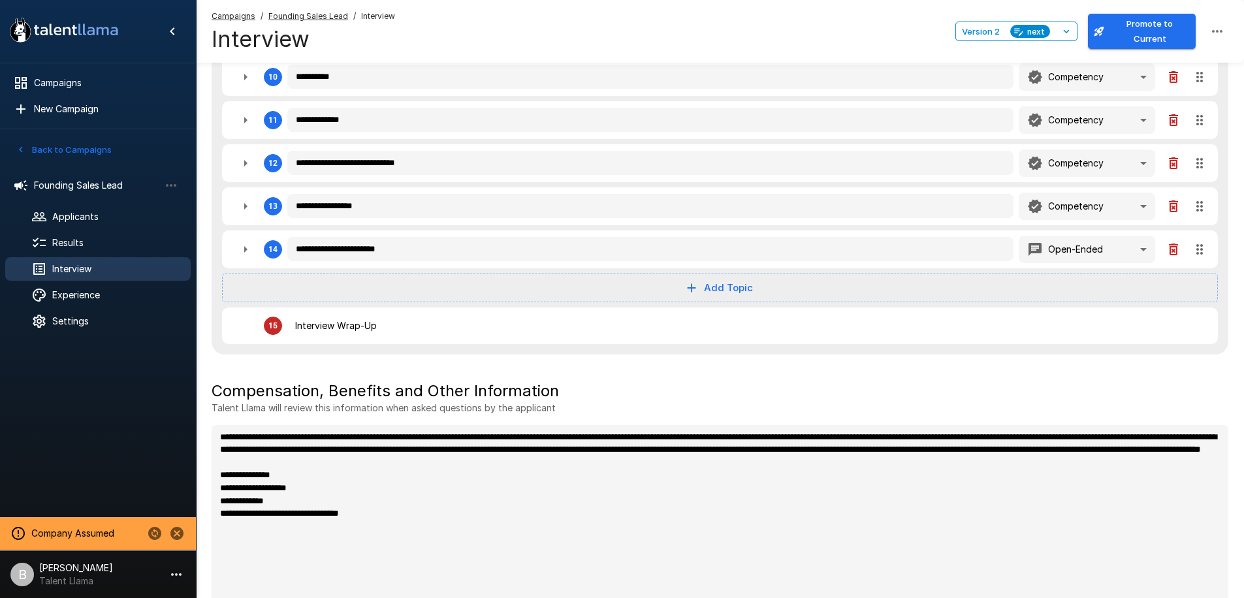
click at [693, 283] on icon "button" at bounding box center [691, 288] width 14 height 14
click at [707, 362] on span "Criteria" at bounding box center [732, 366] width 64 height 16
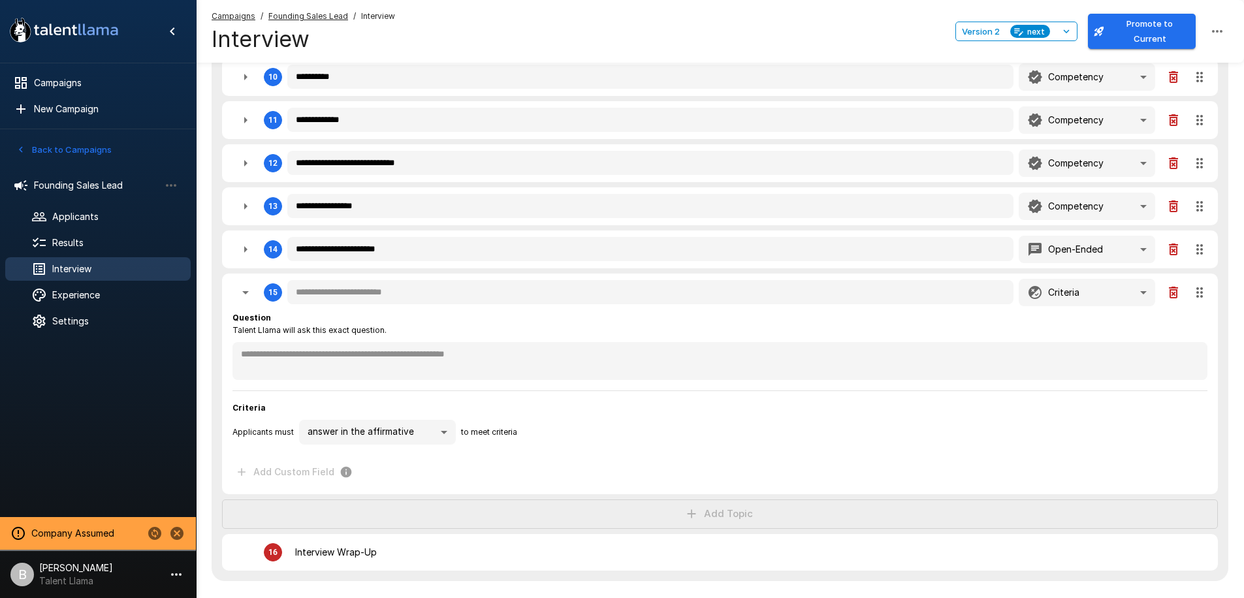
click at [385, 313] on div "Question Talent Llama will ask this exact question." at bounding box center [719, 324] width 975 height 26
click at [391, 306] on div "**********" at bounding box center [719, 397] width 975 height 183
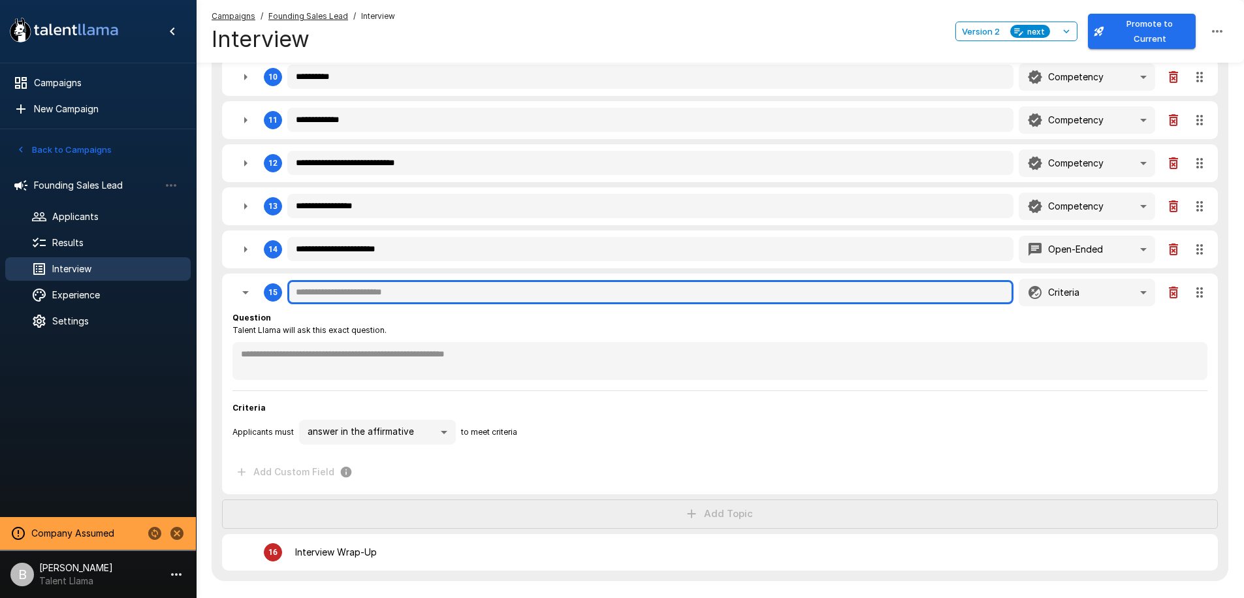
click at [396, 296] on input "text" at bounding box center [650, 292] width 726 height 25
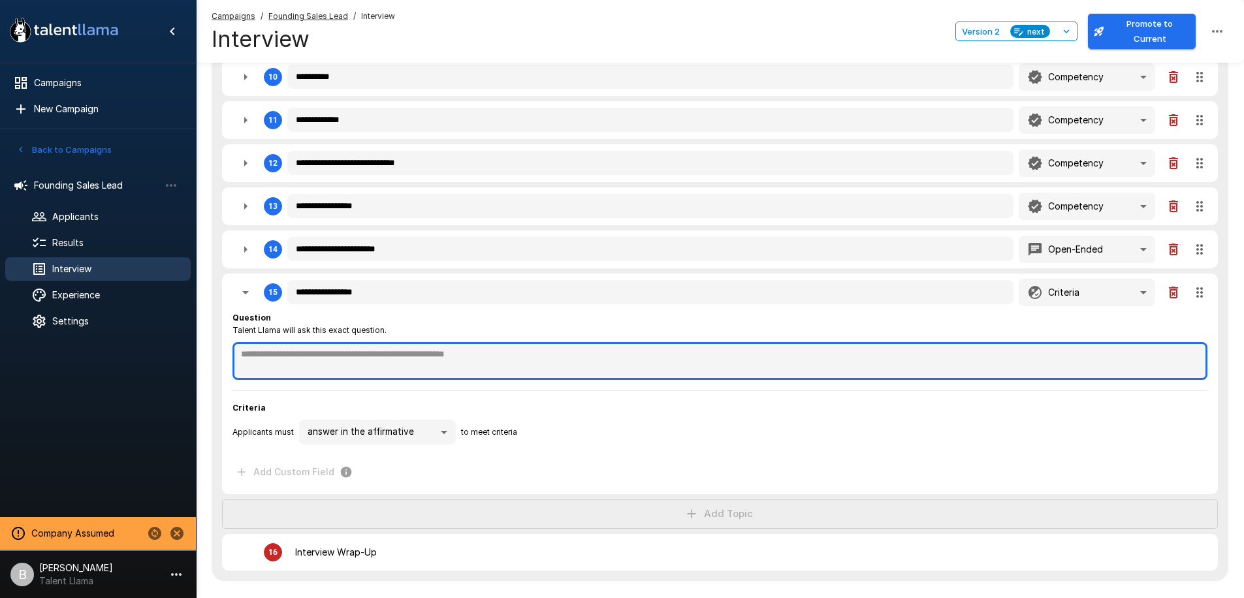
click at [368, 357] on textarea at bounding box center [719, 361] width 975 height 38
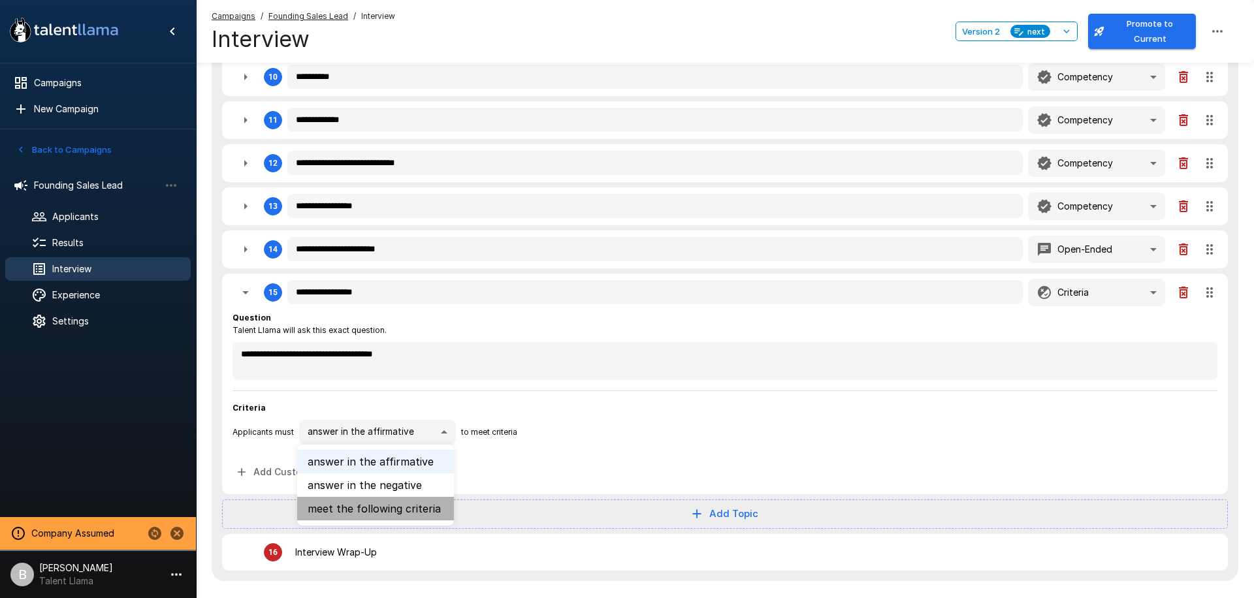
click at [357, 503] on li "meet the following criteria" at bounding box center [375, 509] width 157 height 24
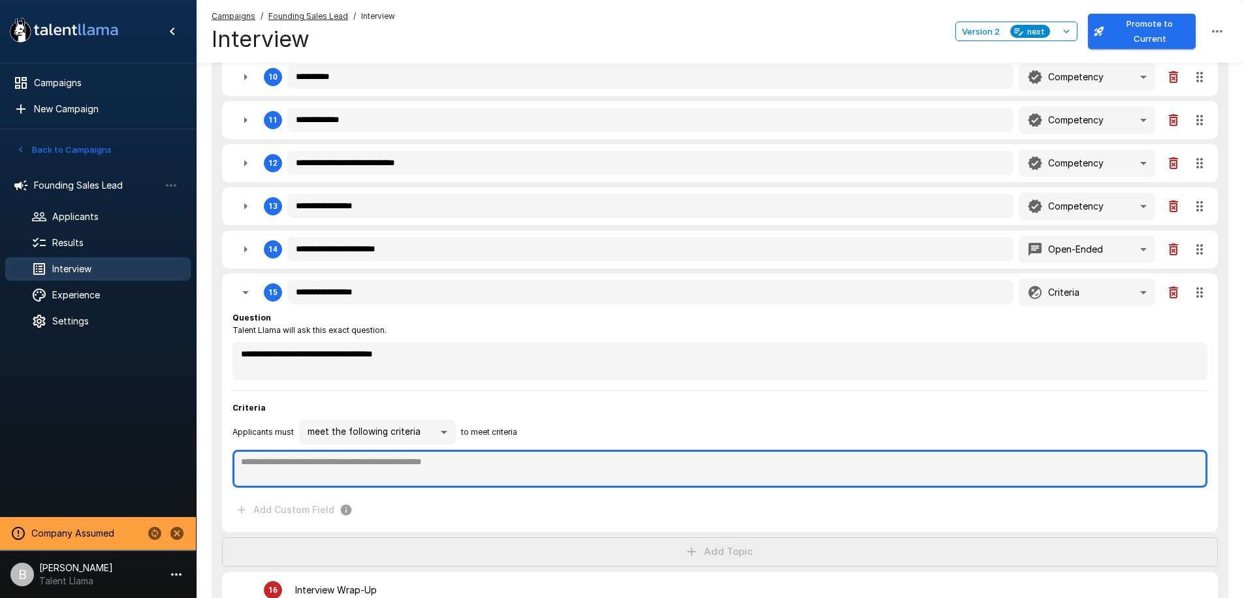
click at [341, 469] on textarea at bounding box center [719, 469] width 975 height 38
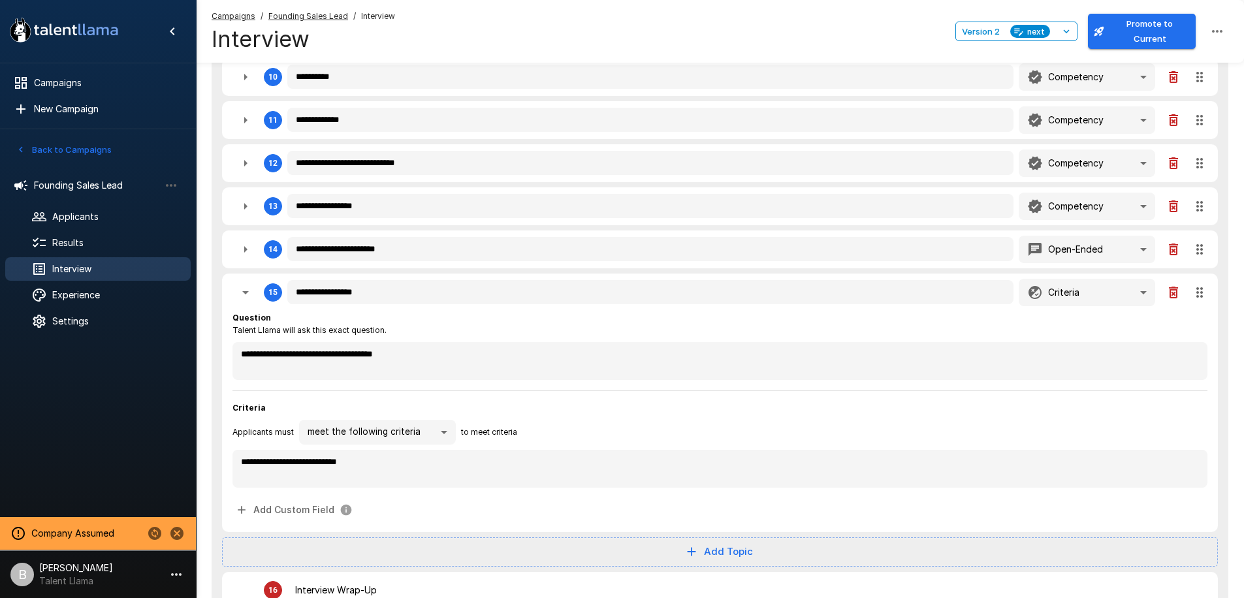
click at [537, 412] on span "Criteria" at bounding box center [719, 408] width 975 height 13
click at [25, 148] on icon "button" at bounding box center [21, 150] width 12 height 12
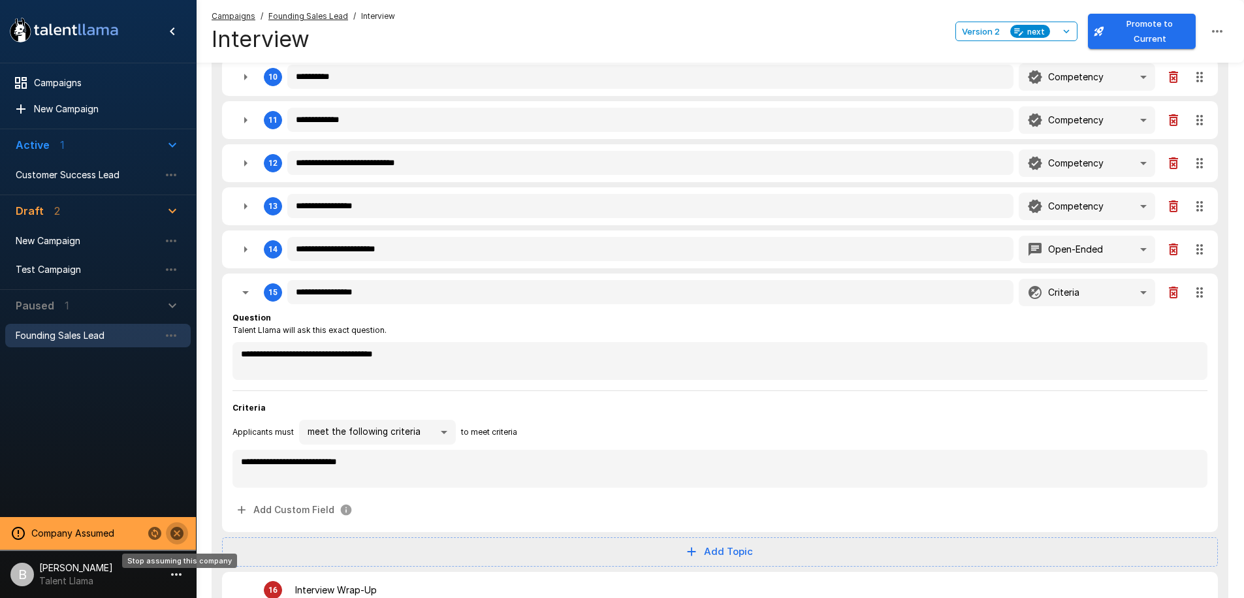
click at [185, 531] on button "Stop assuming this company" at bounding box center [177, 533] width 22 height 22
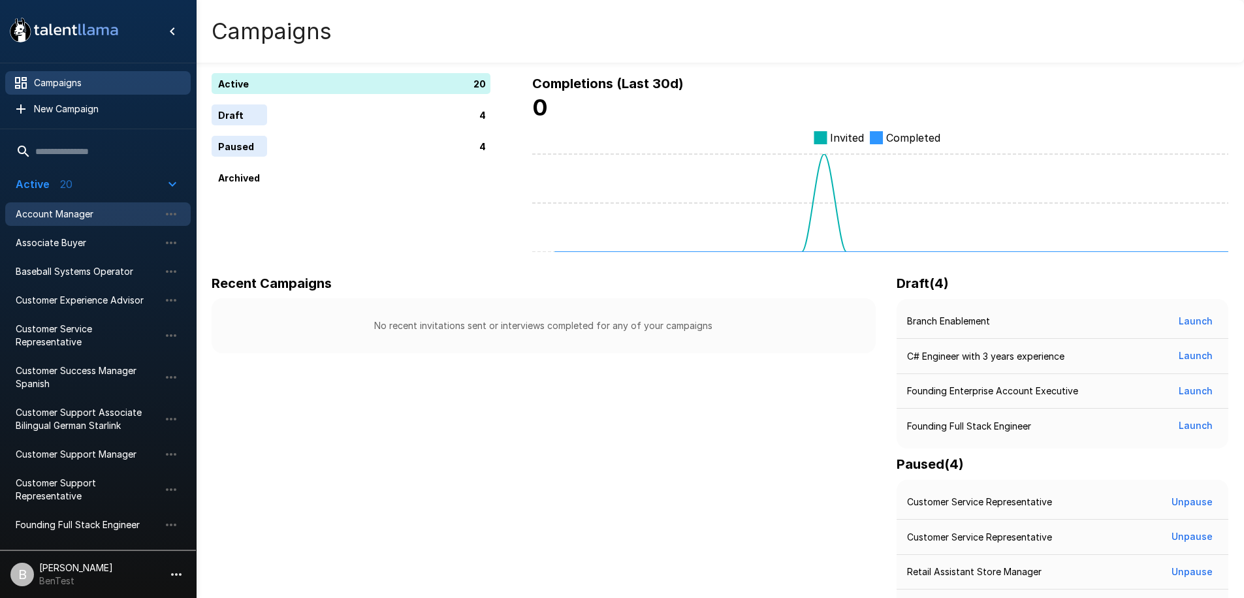
click at [76, 220] on span "Account Manager" at bounding box center [88, 214] width 144 height 13
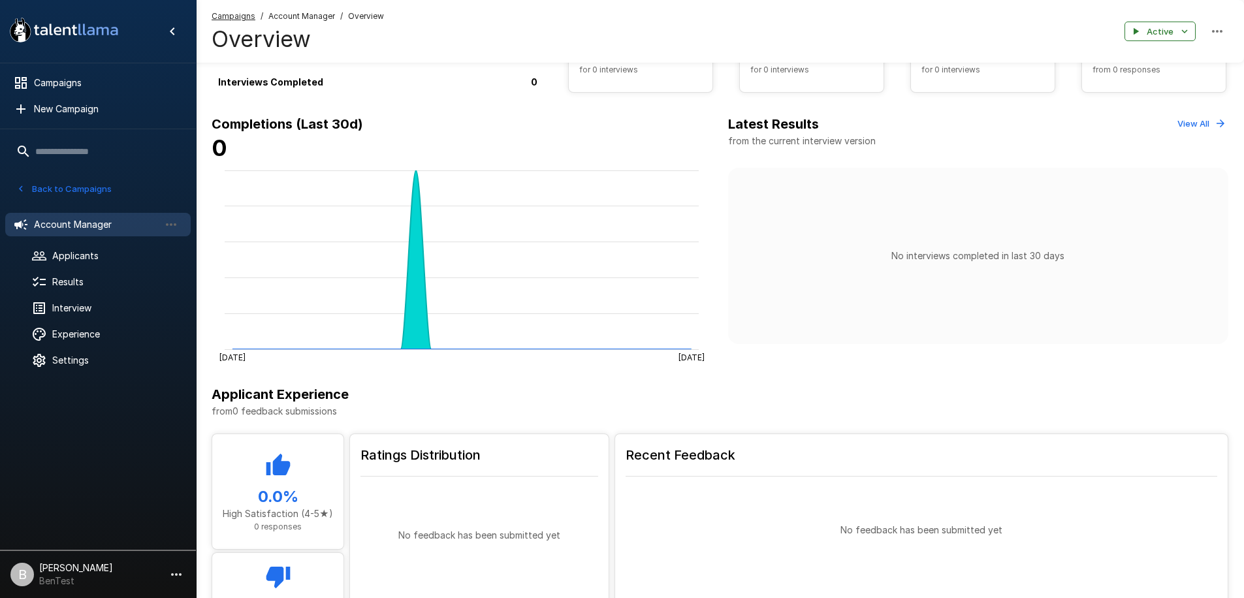
scroll to position [153, 0]
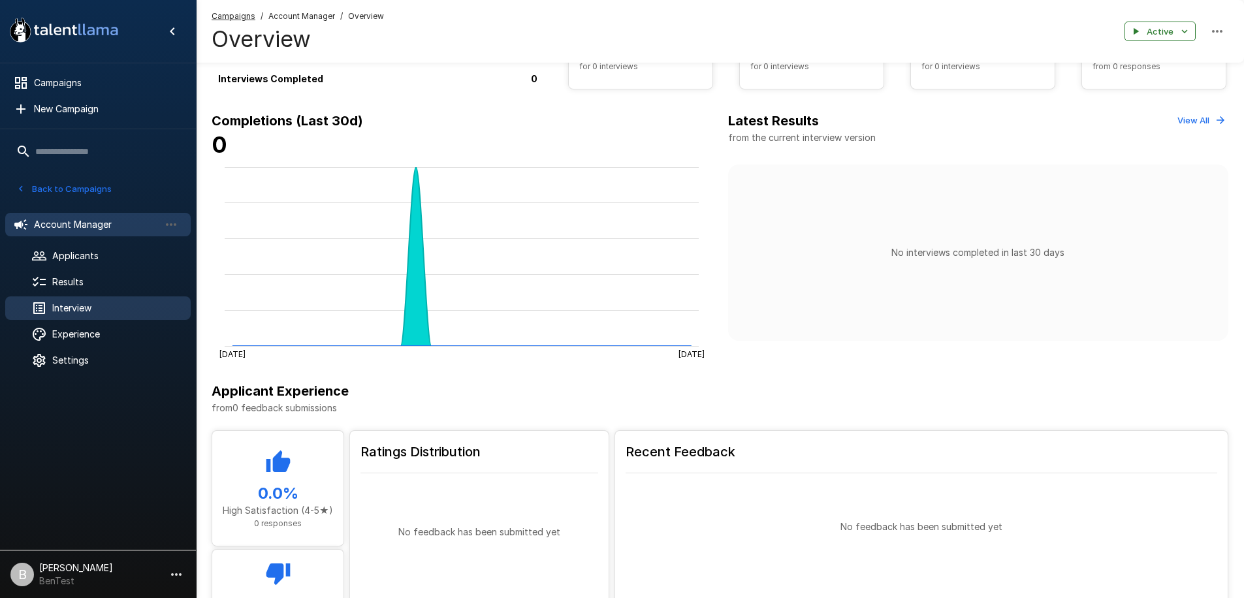
click at [100, 302] on span "Interview" at bounding box center [116, 308] width 128 height 13
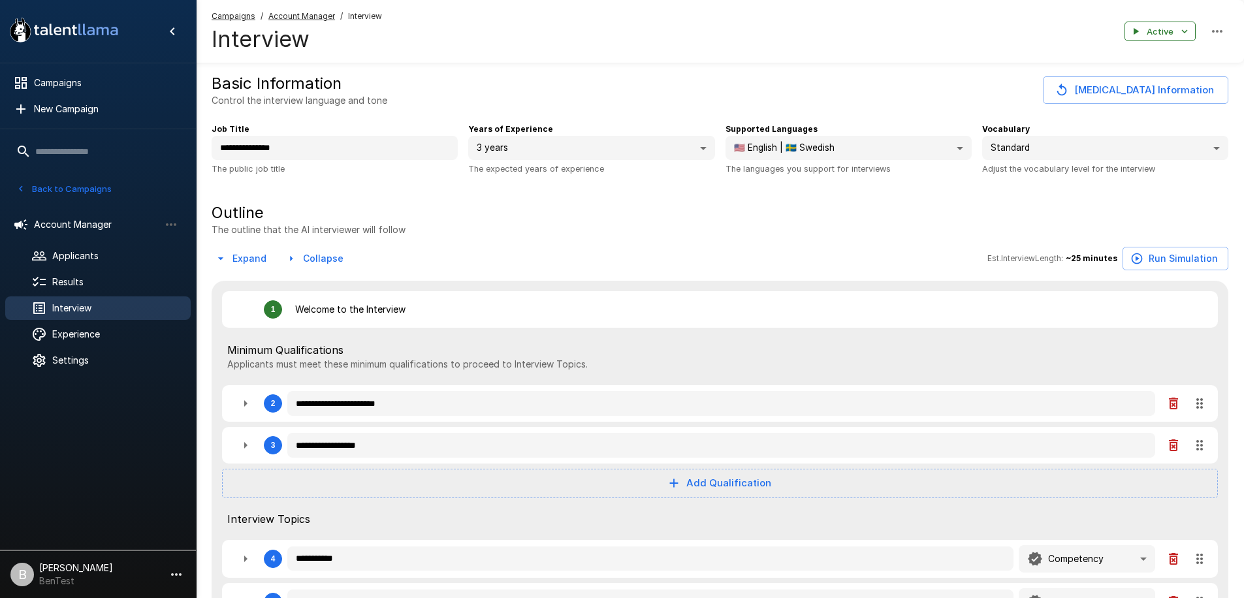
type textarea "*"
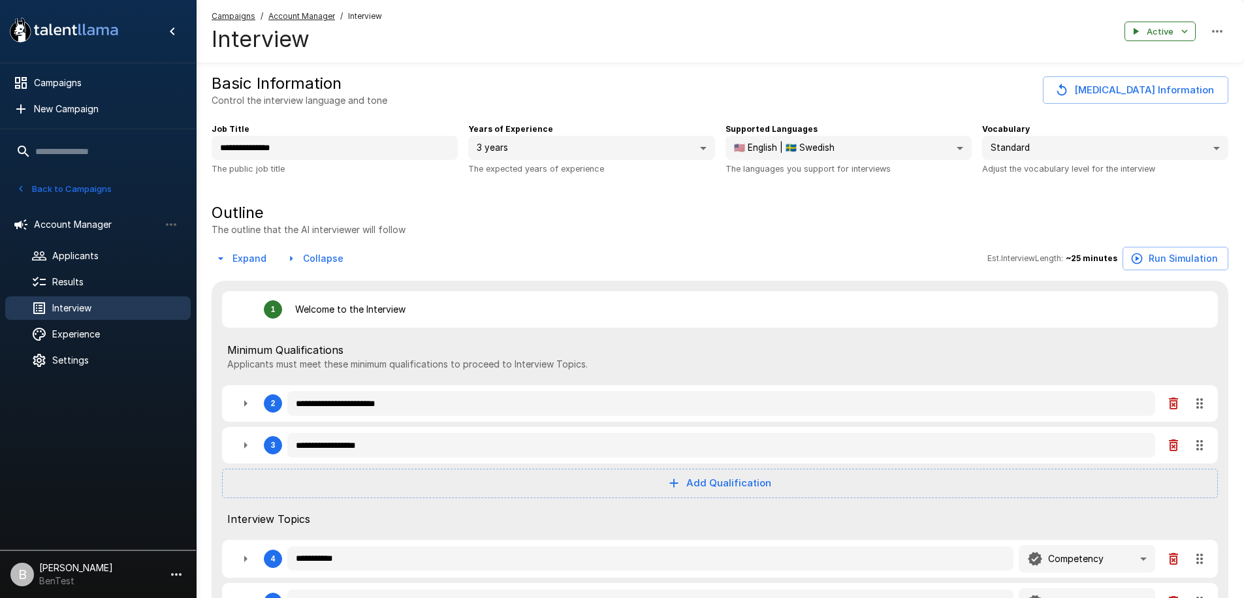
type textarea "*"
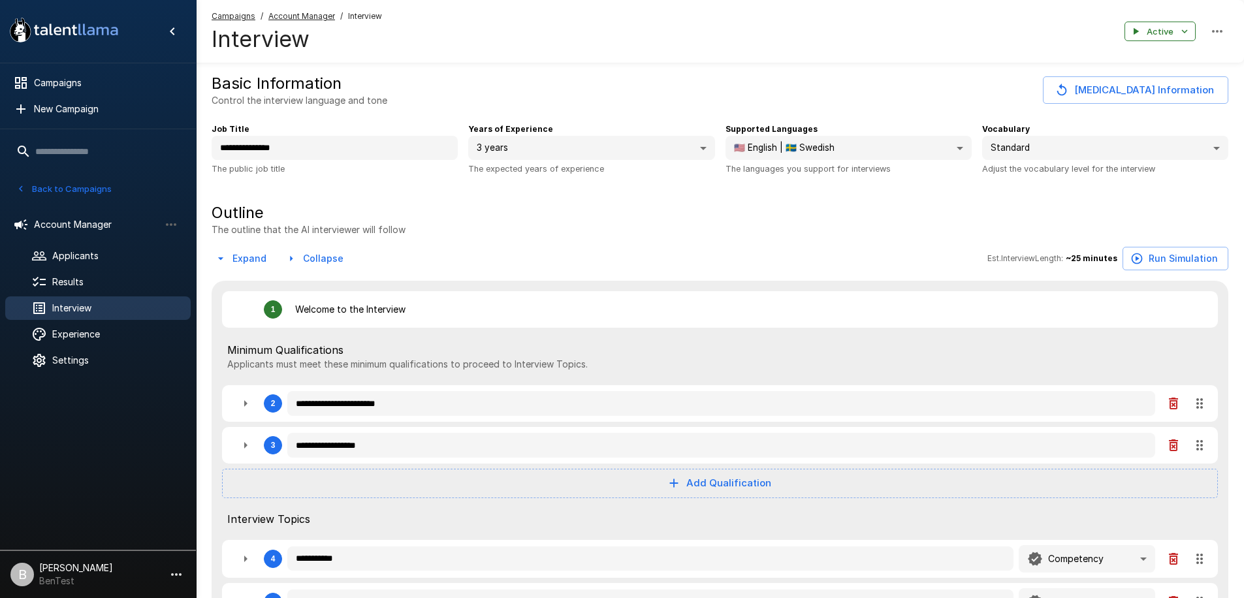
type textarea "*"
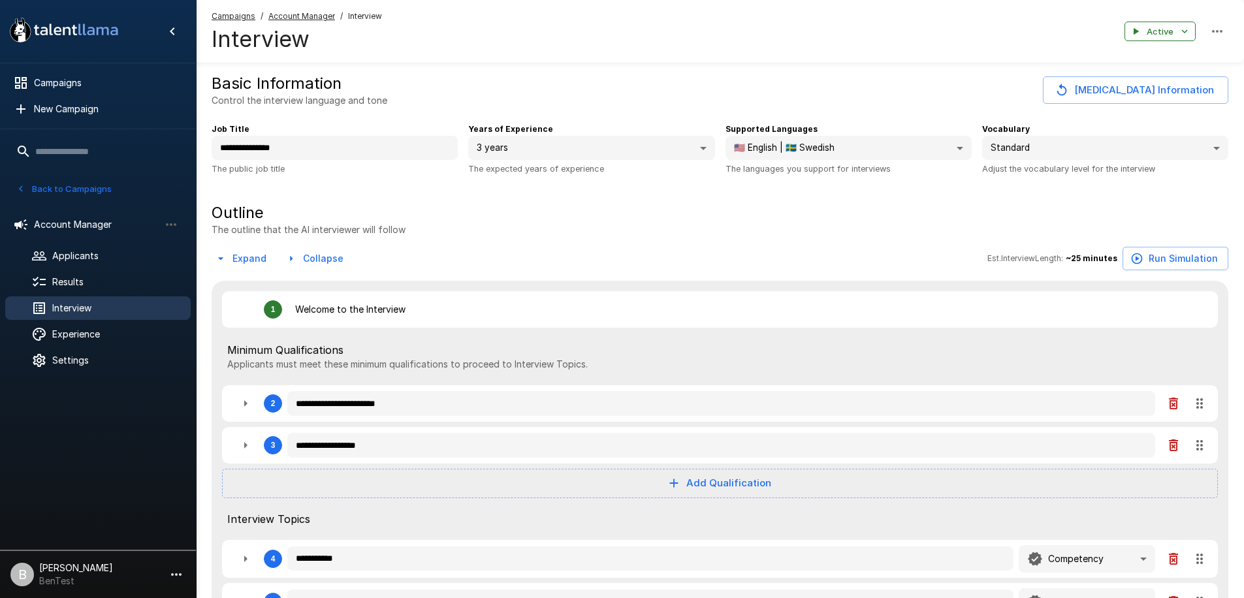
type textarea "*"
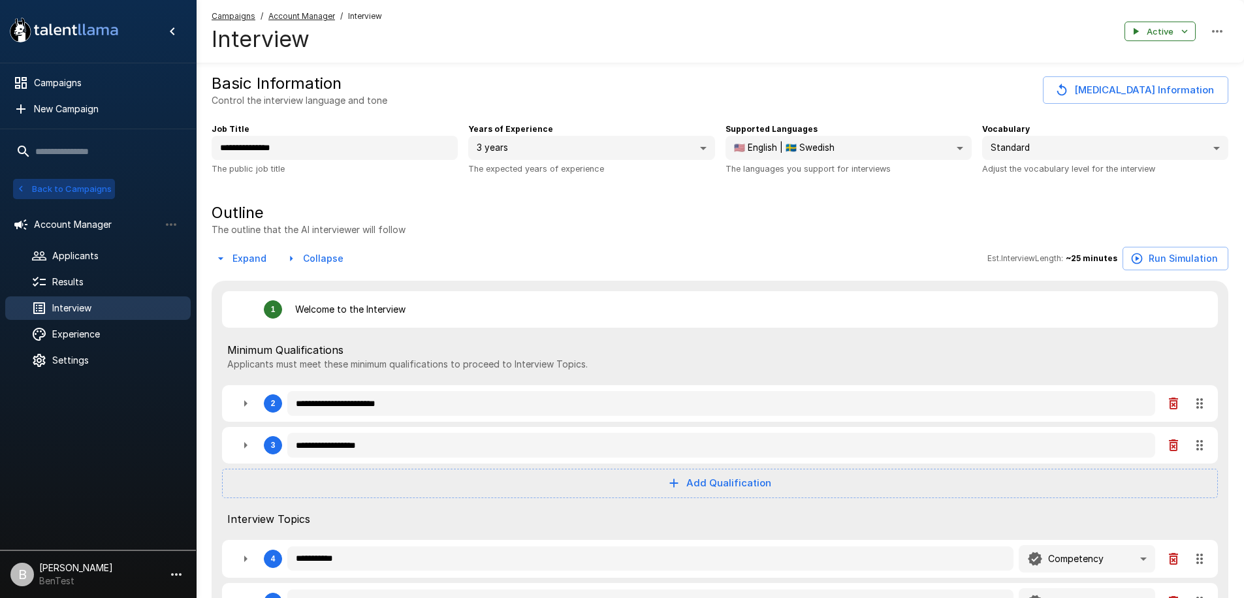
click at [28, 187] on button "Back to Campaigns" at bounding box center [64, 189] width 102 height 20
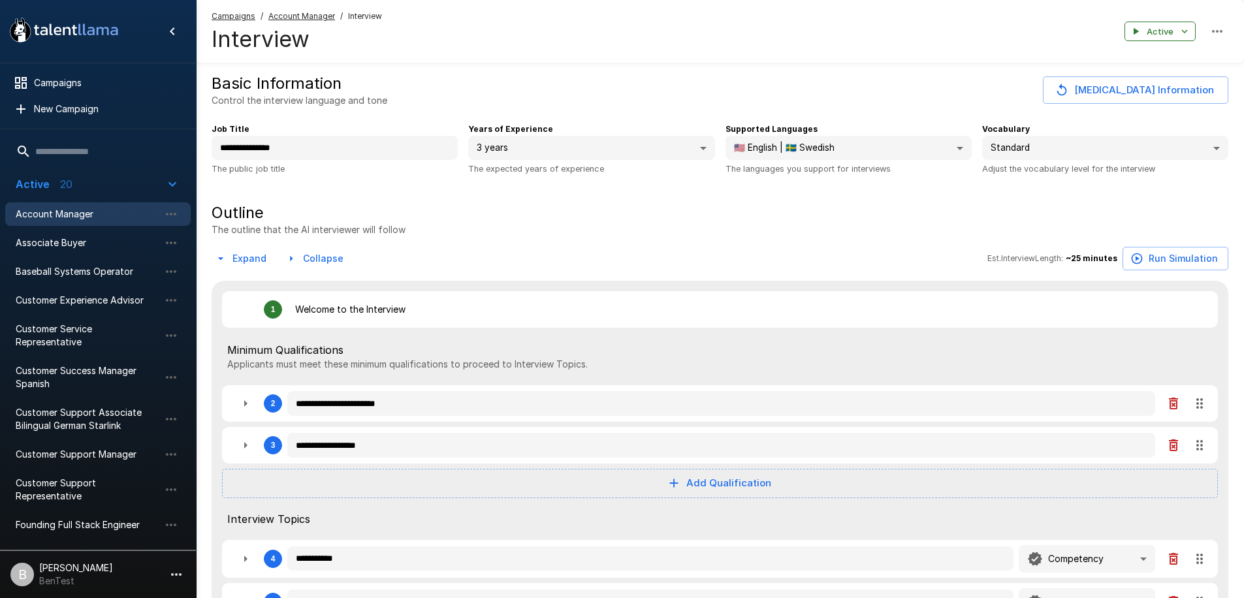
click at [87, 566] on p "[PERSON_NAME]" at bounding box center [76, 568] width 74 height 13
type textarea "*"
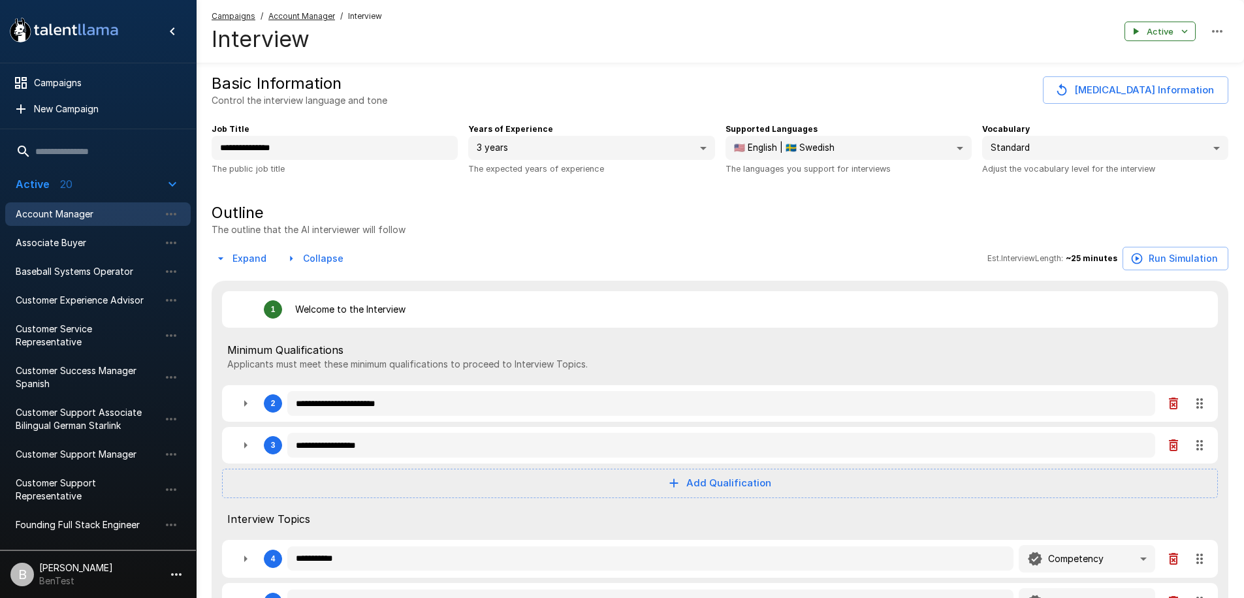
type textarea "*"
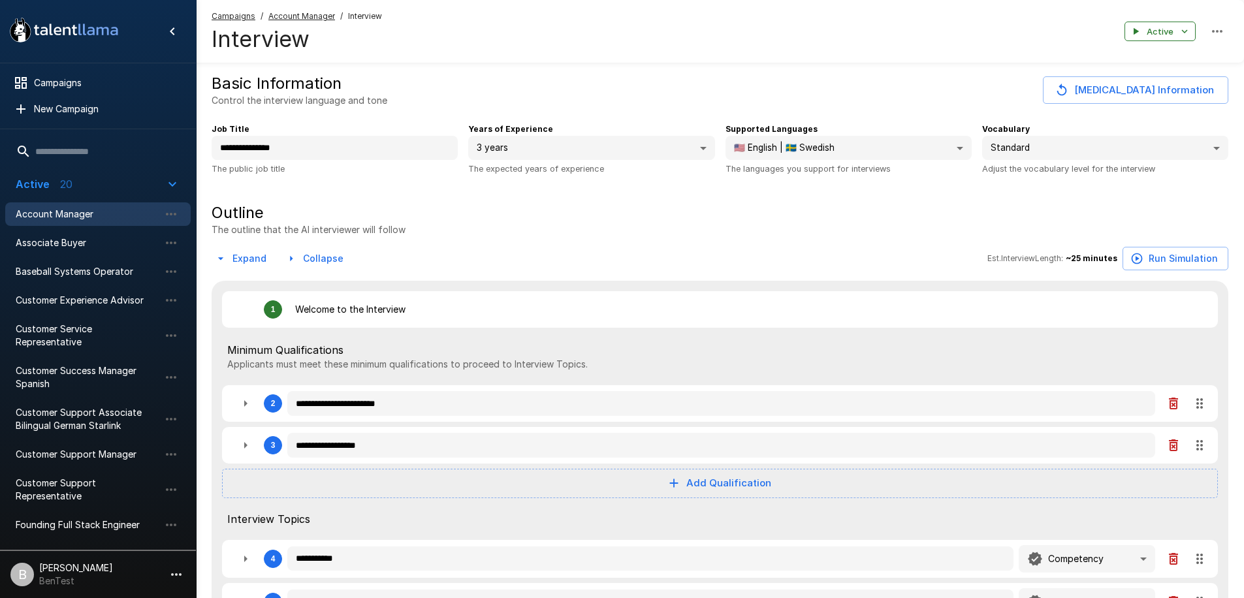
type textarea "*"
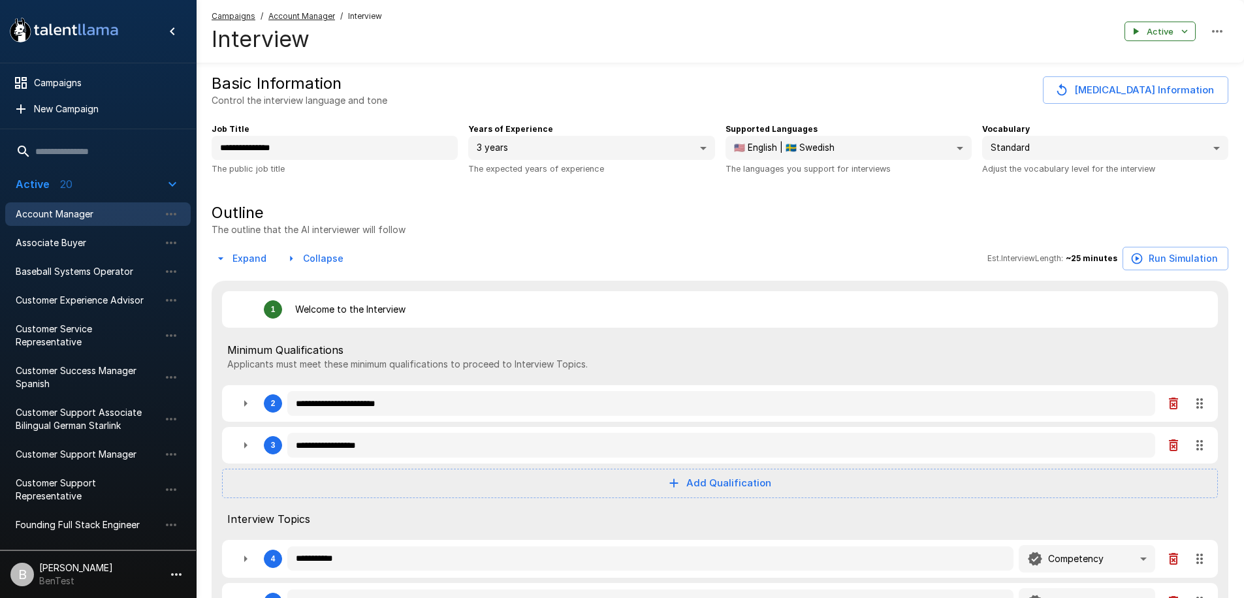
type textarea "*"
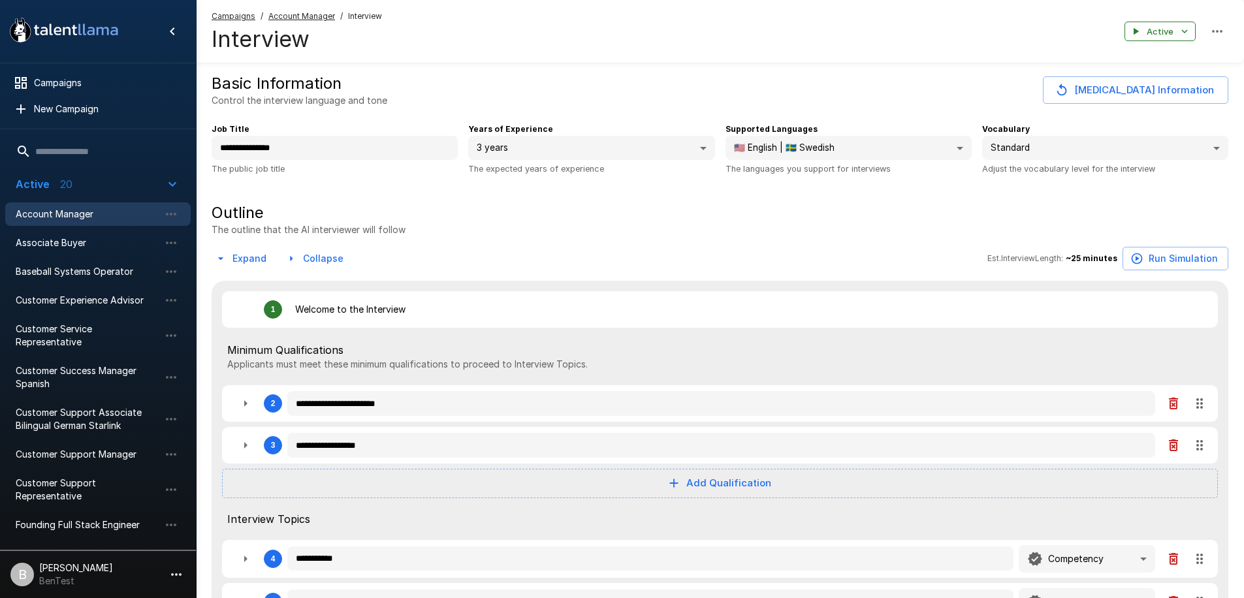
type textarea "*"
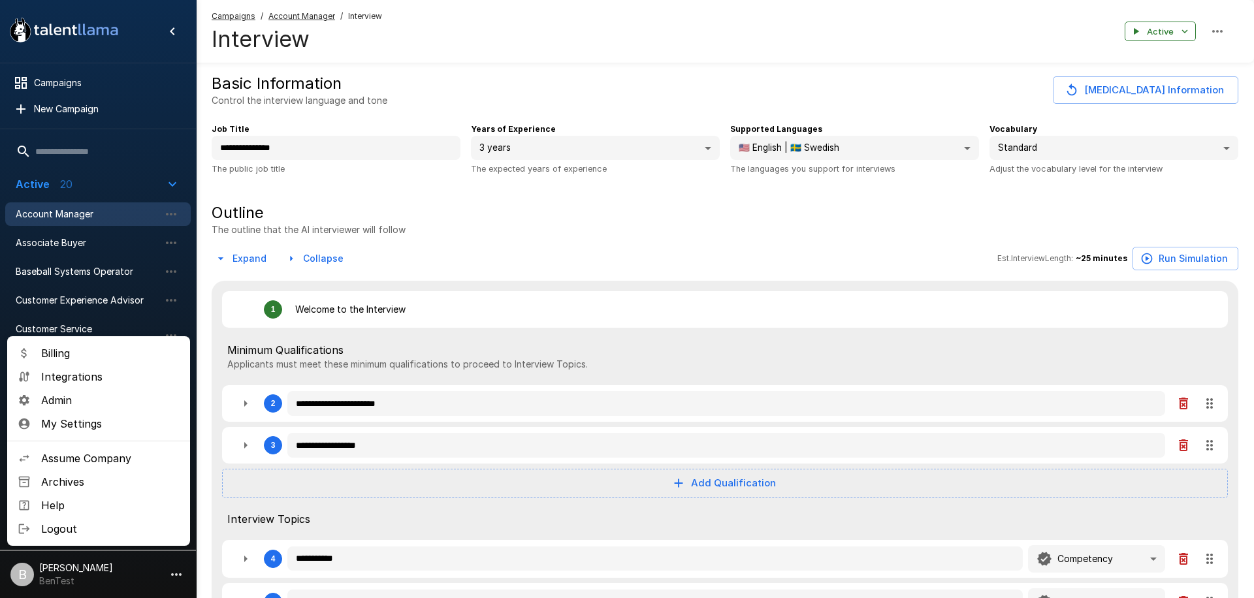
type textarea "*"
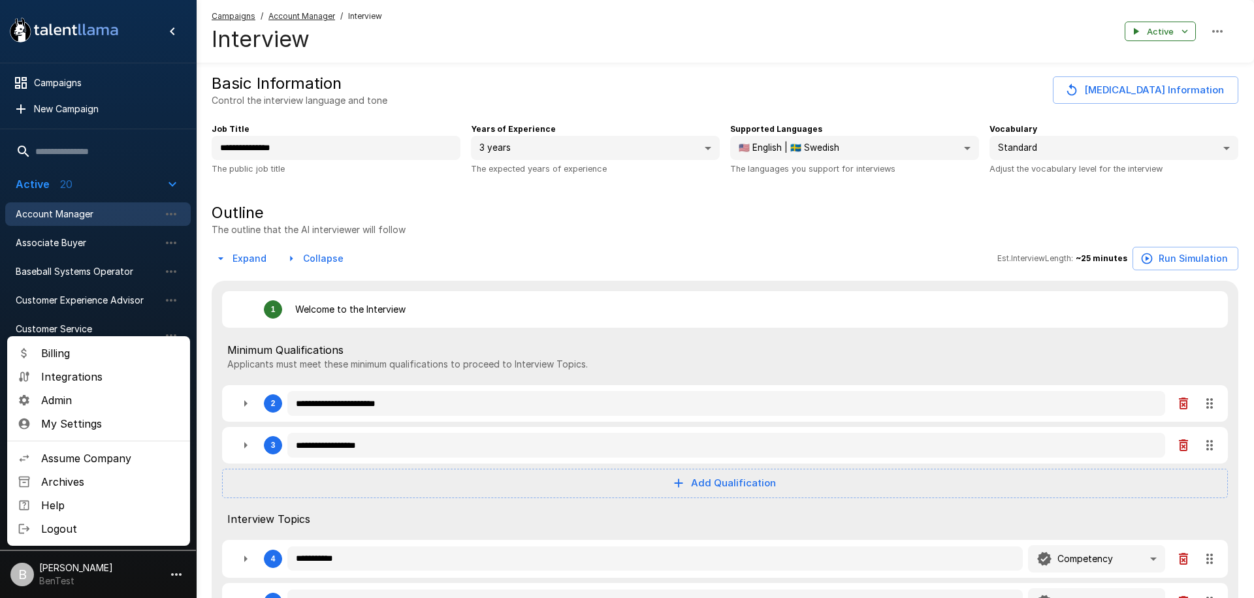
type textarea "*"
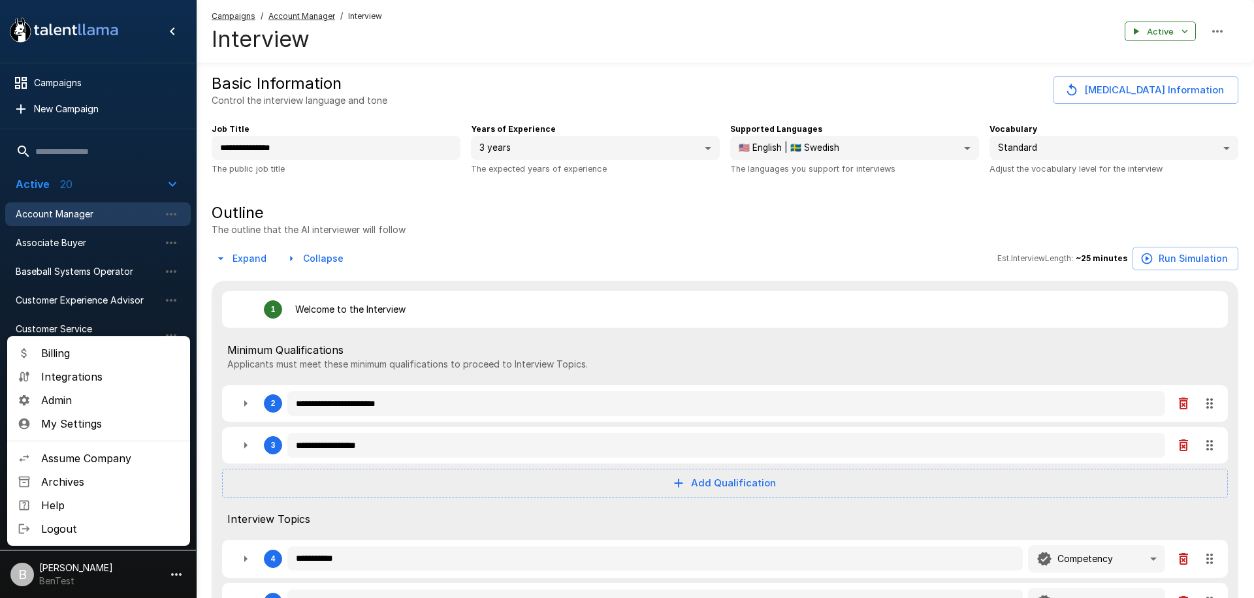
type textarea "*"
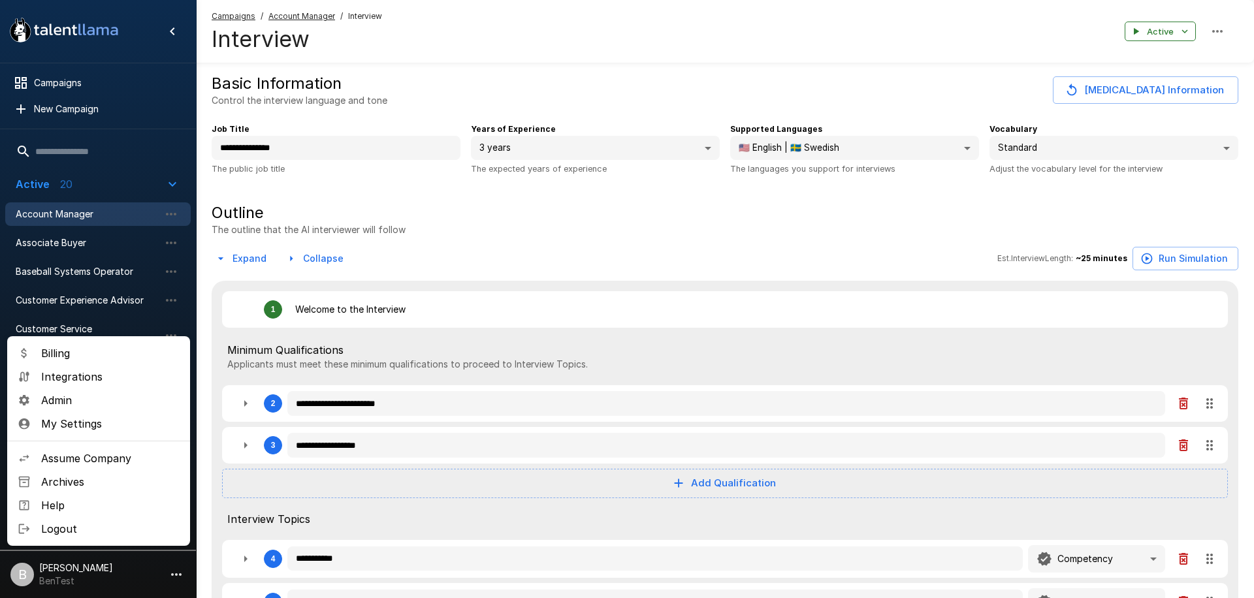
type textarea "*"
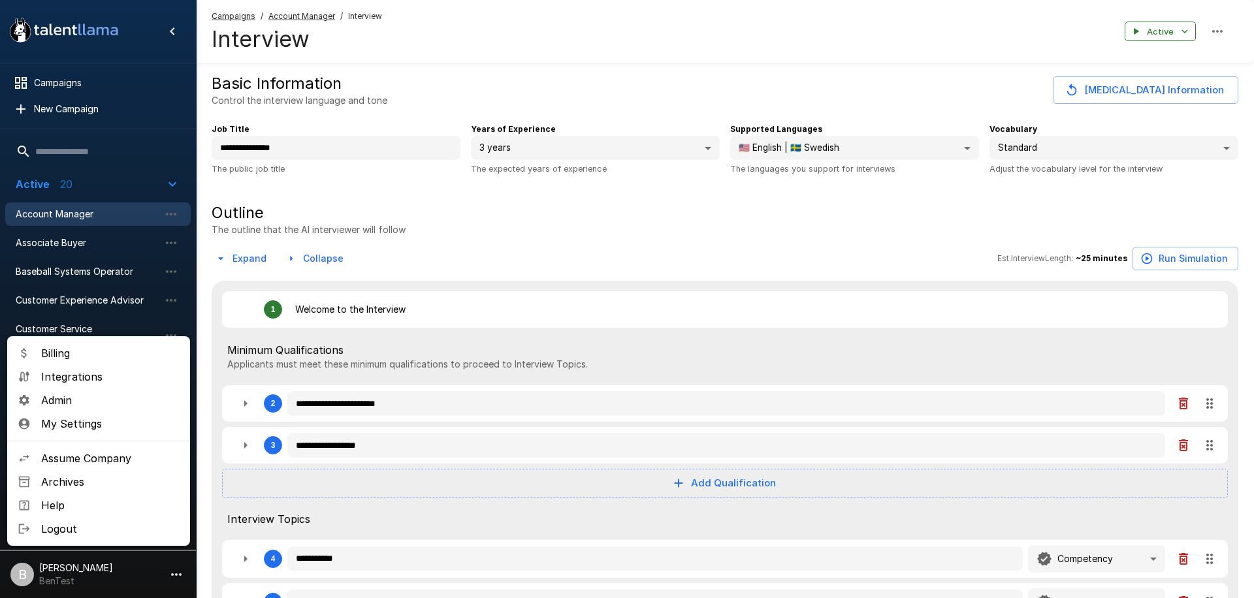
click at [103, 458] on span "Assume Company" at bounding box center [110, 459] width 138 height 16
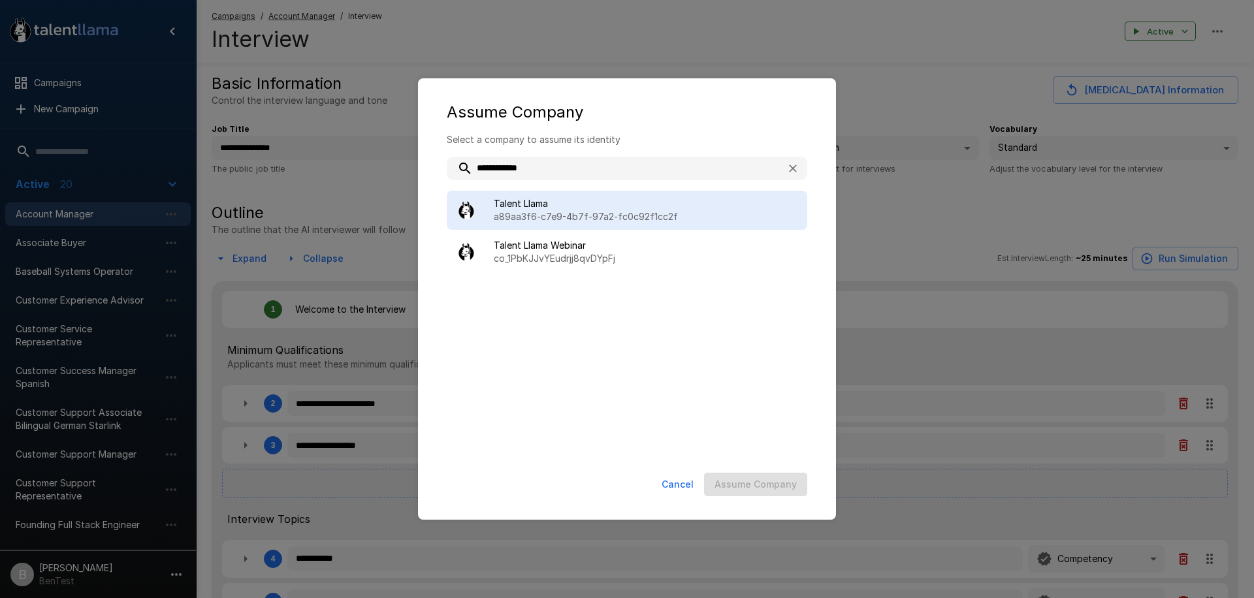
type input "**********"
click at [613, 227] on div "Talent Llama a89aa3f6-c7e9-4b7f-97a2-fc0c92f1cc2f" at bounding box center [627, 210] width 360 height 39
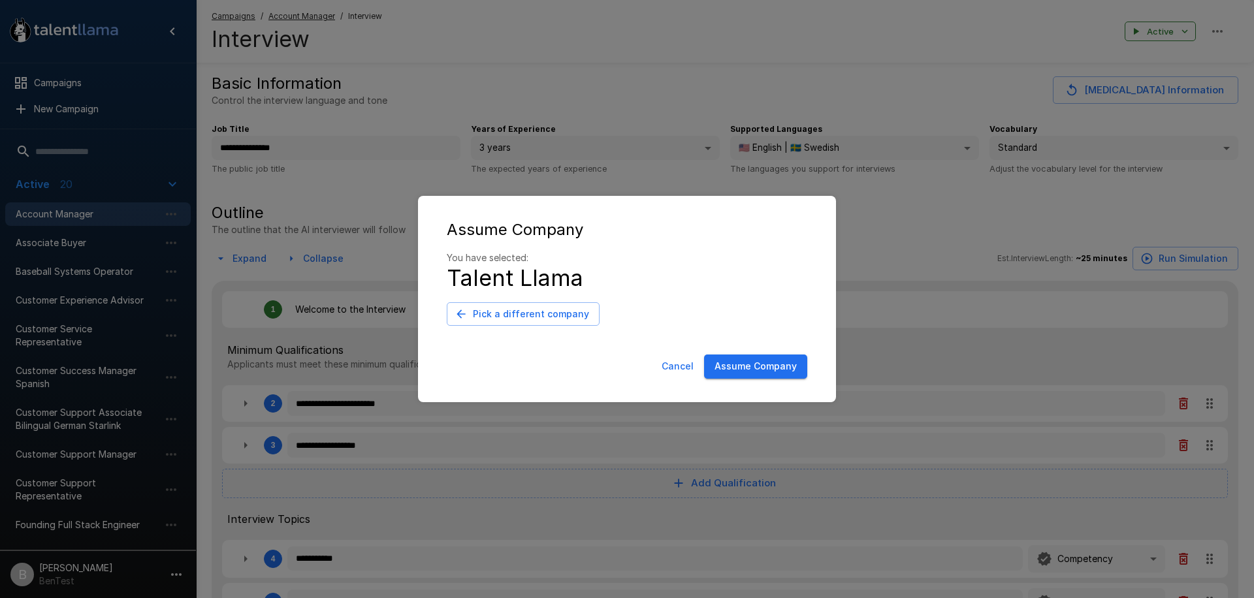
click at [749, 353] on div "Cancel Assume Company" at bounding box center [627, 369] width 392 height 40
click at [754, 360] on button "Assume Company" at bounding box center [755, 367] width 103 height 24
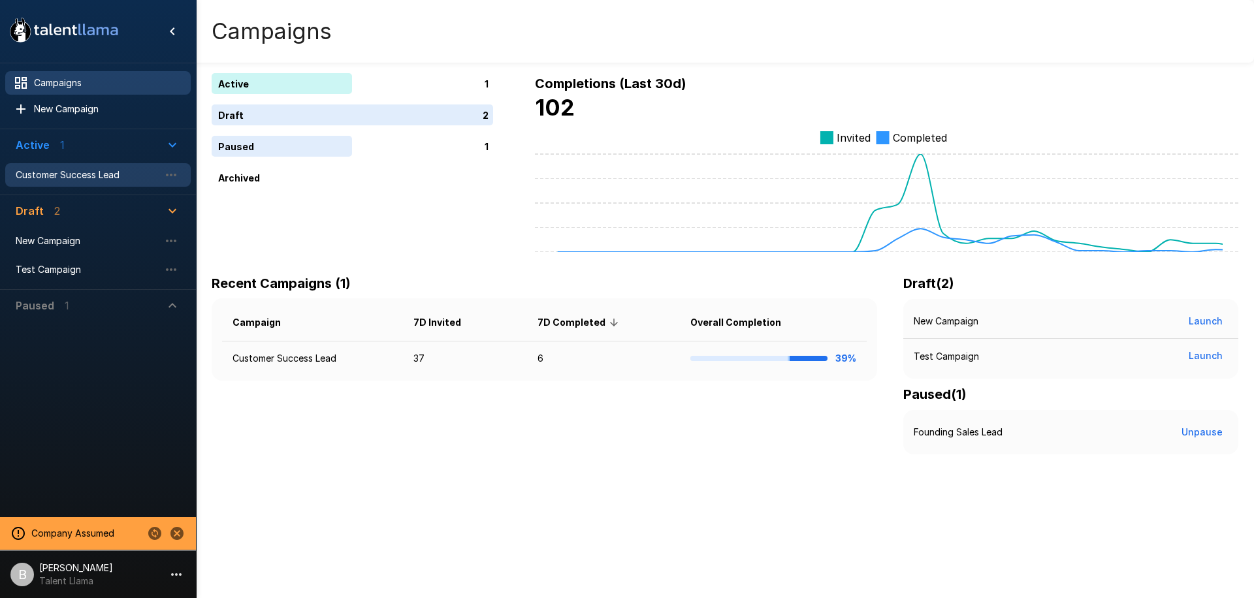
click at [67, 172] on span "Customer Success Lead" at bounding box center [88, 174] width 144 height 13
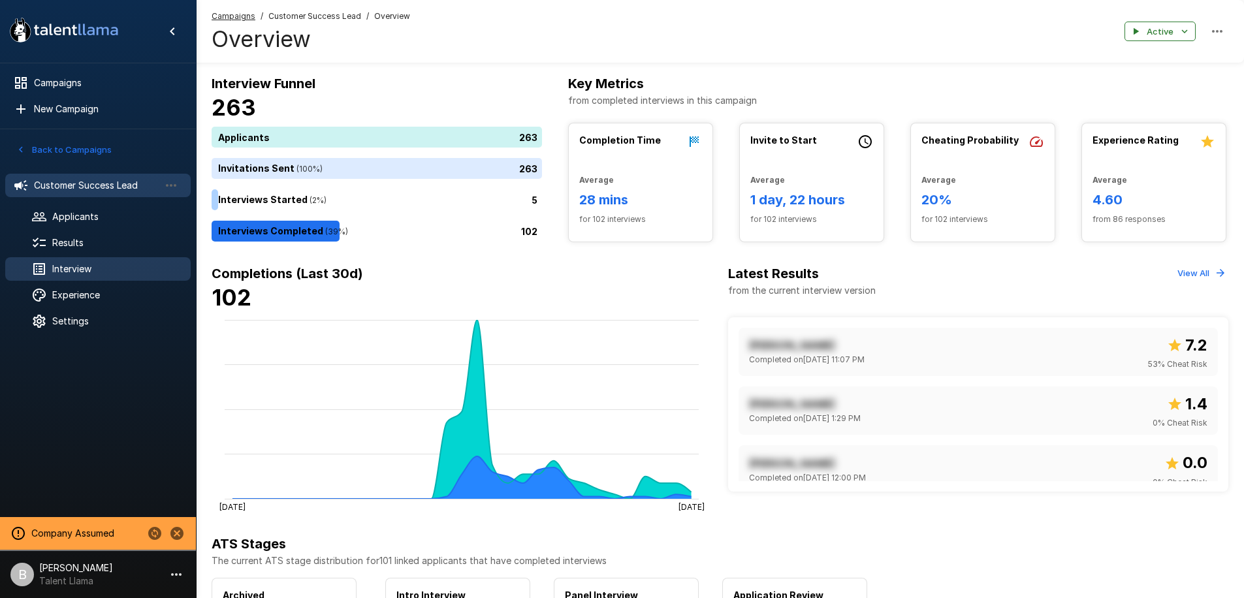
click at [86, 272] on span "Interview" at bounding box center [116, 268] width 128 height 13
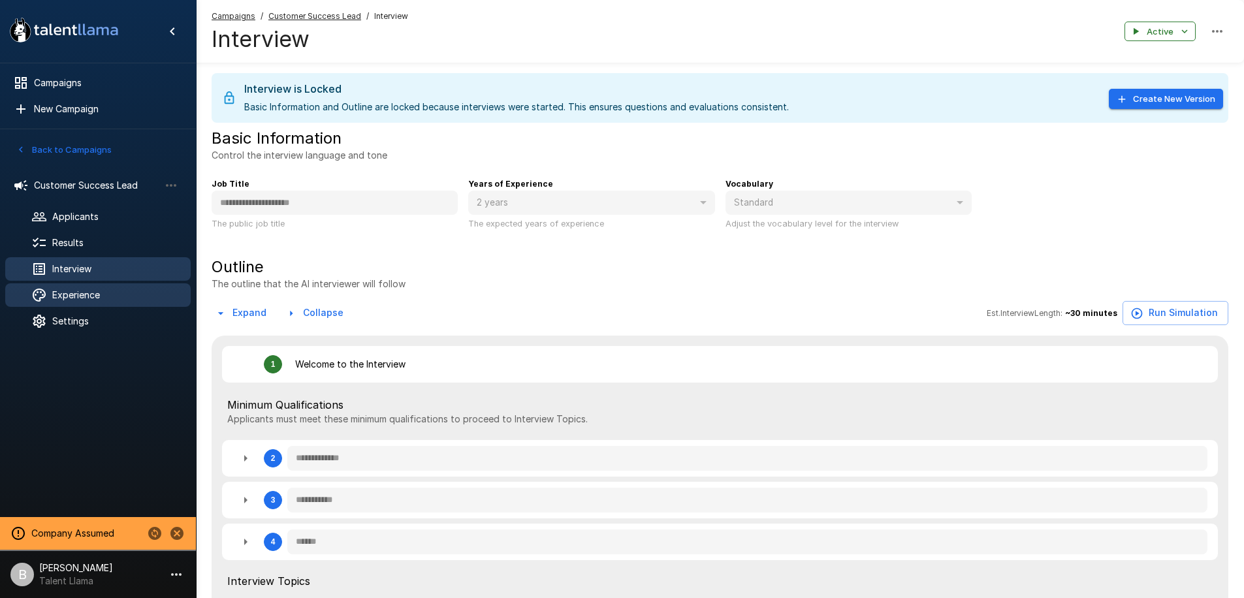
type textarea "*"
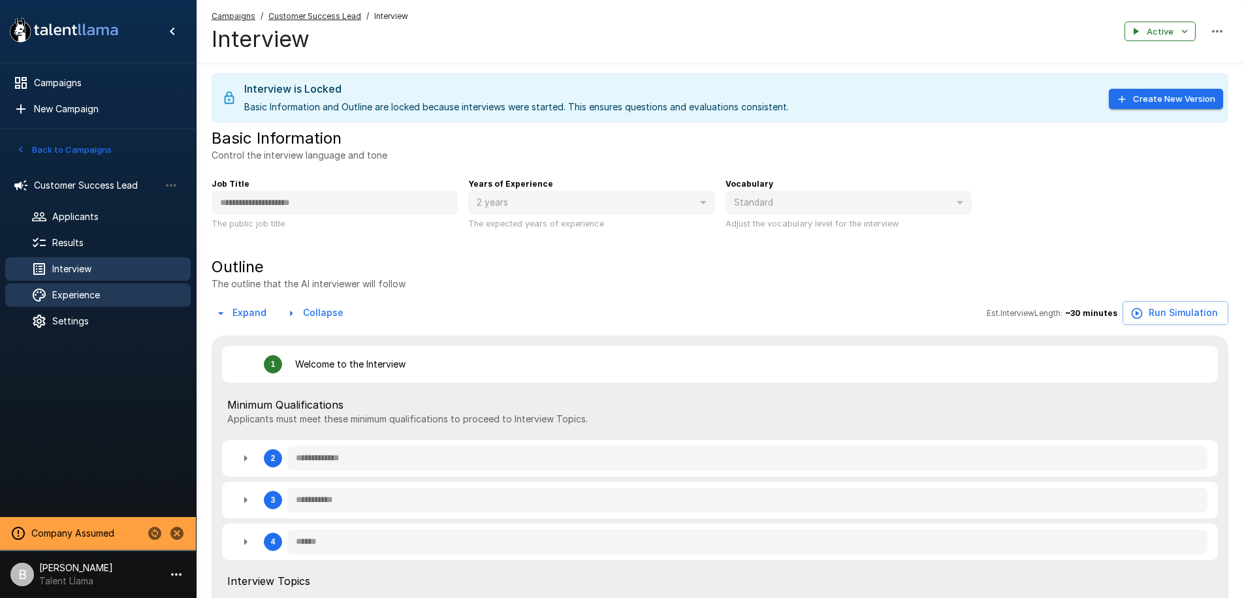
type textarea "*"
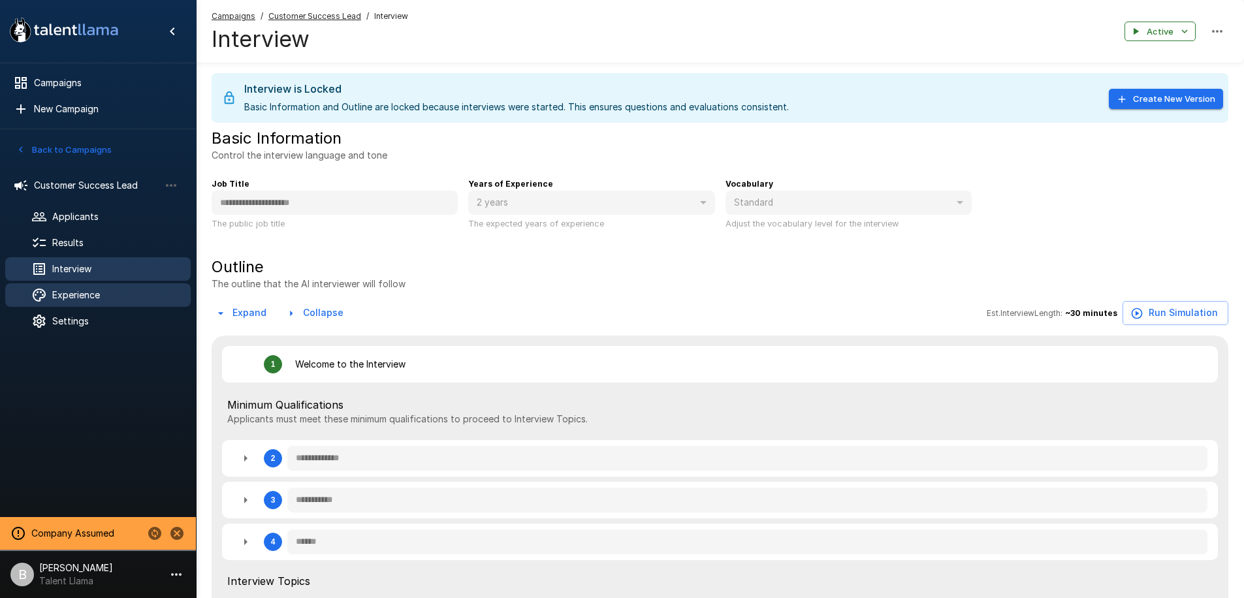
type textarea "*"
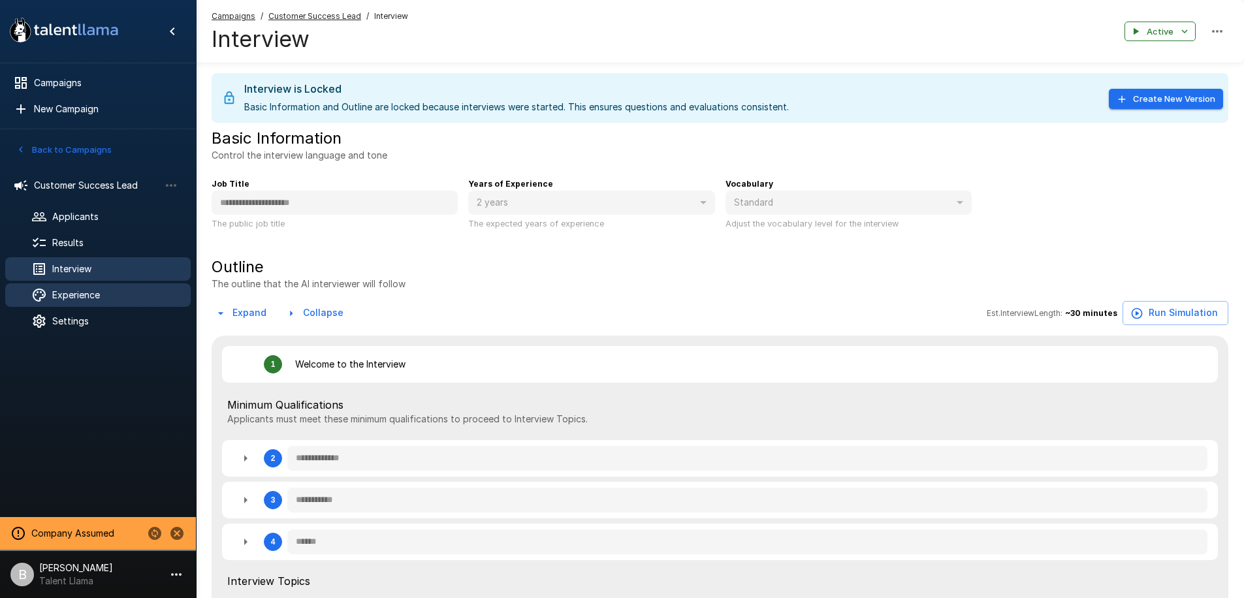
type textarea "*"
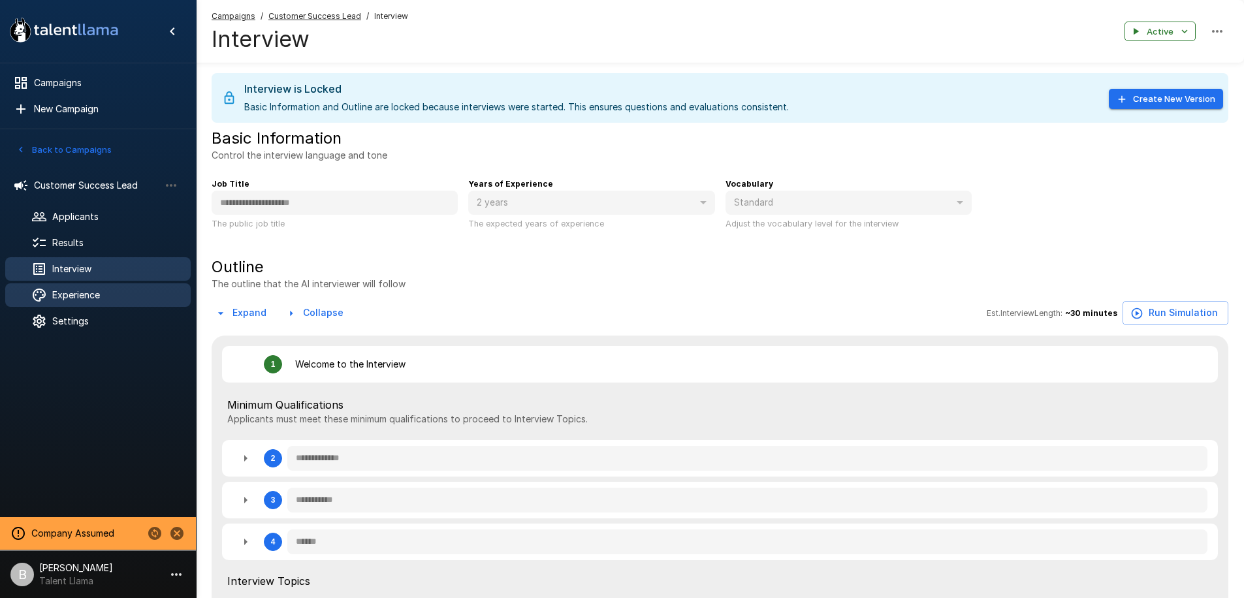
type textarea "*"
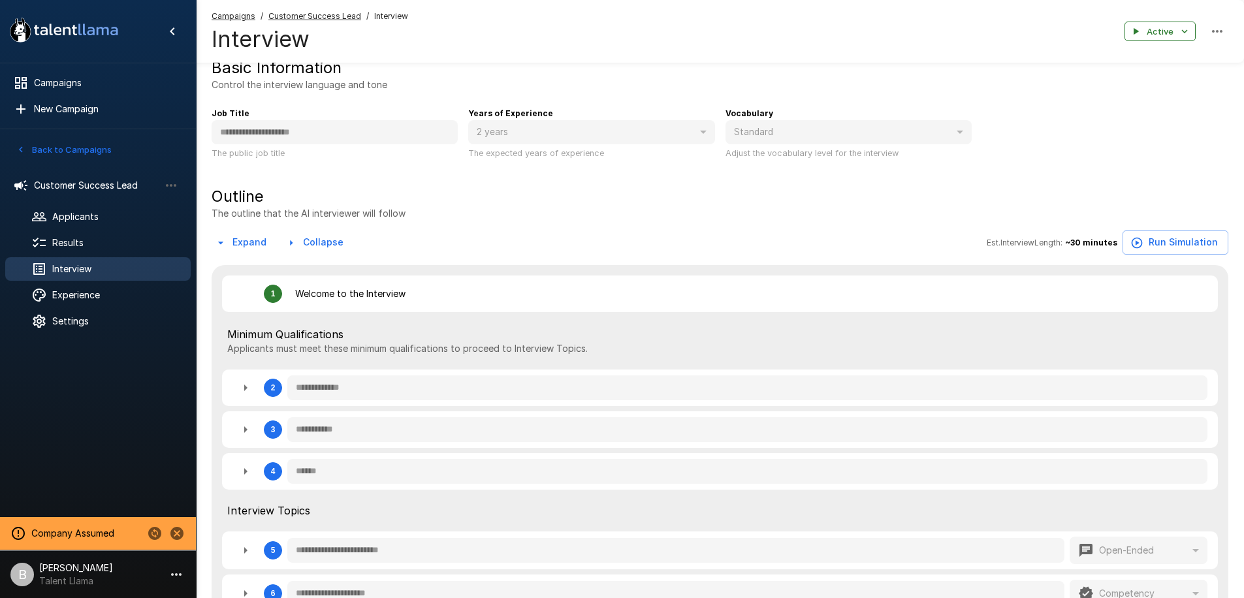
scroll to position [72, 0]
click at [250, 471] on icon "button" at bounding box center [246, 470] width 16 height 16
type textarea "*"
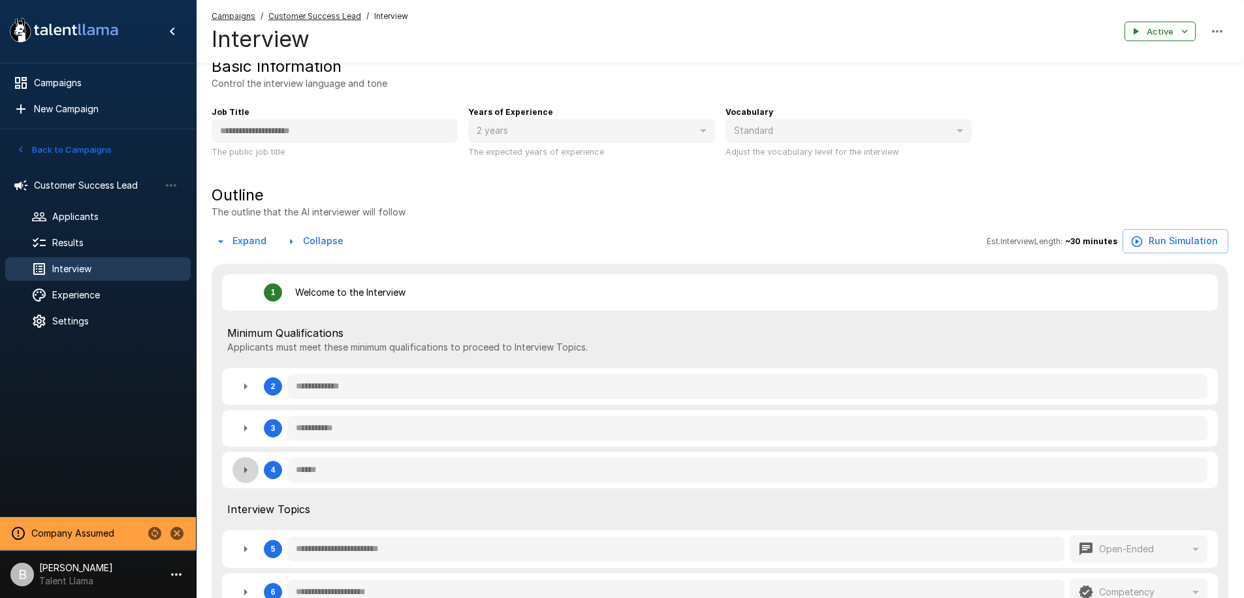
type textarea "*"
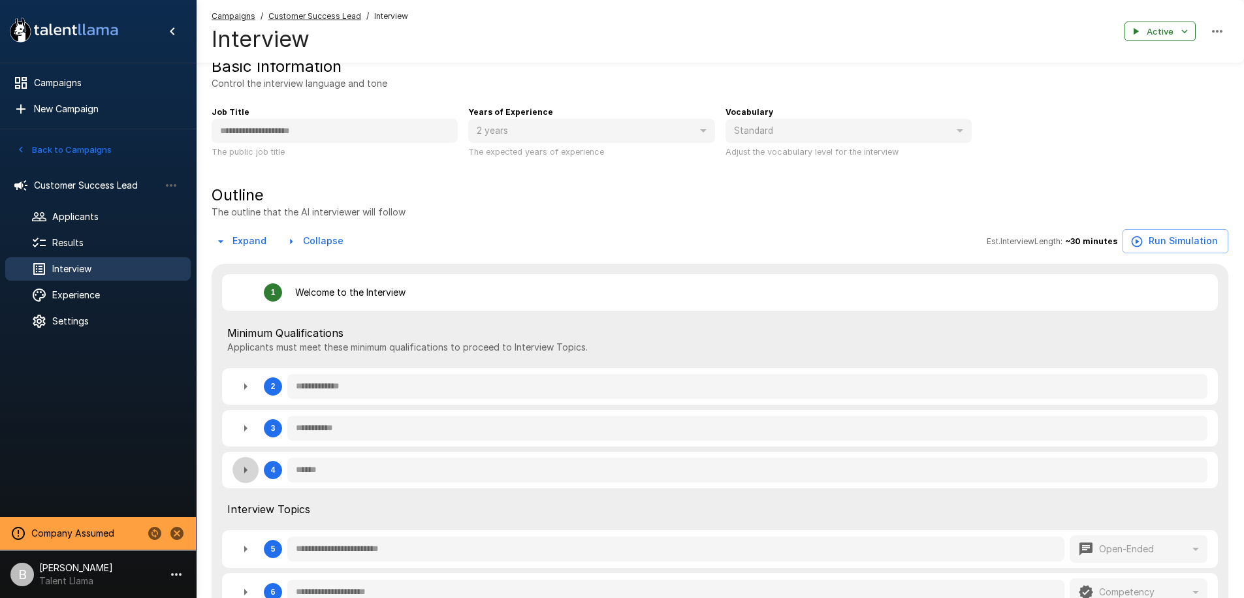
type textarea "*"
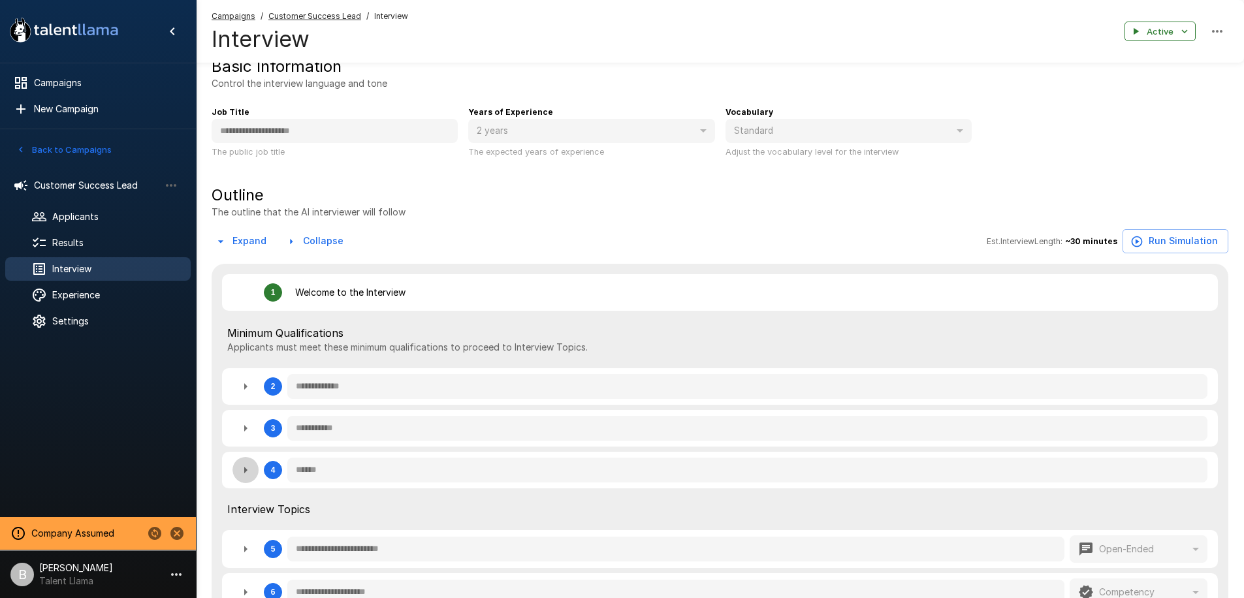
type textarea "*"
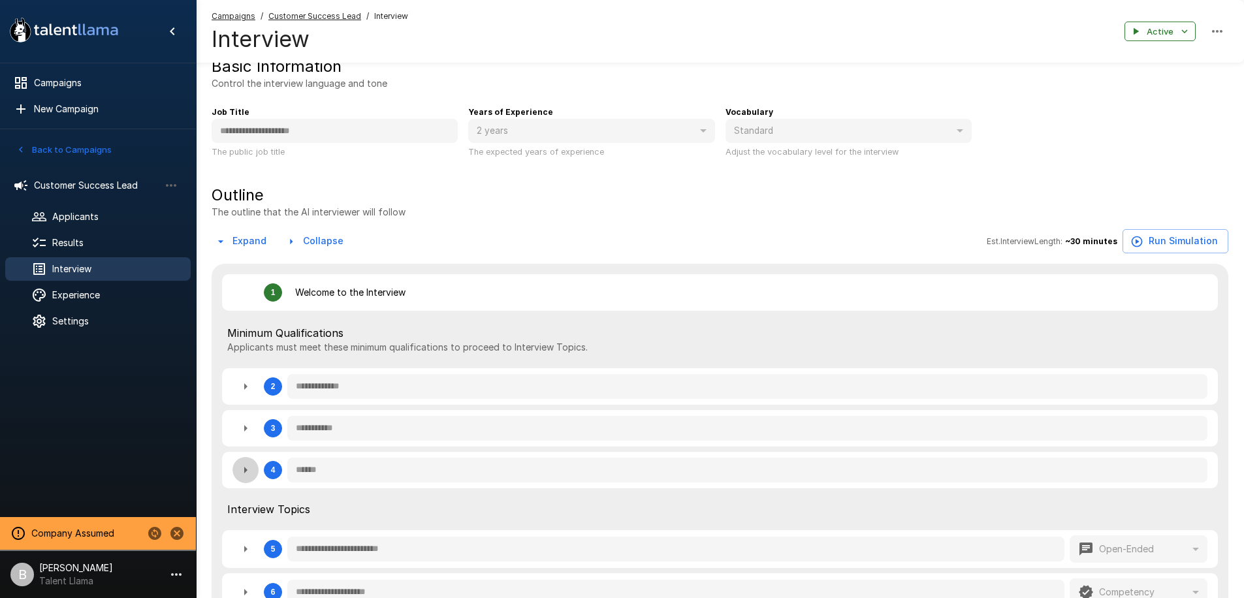
type textarea "*"
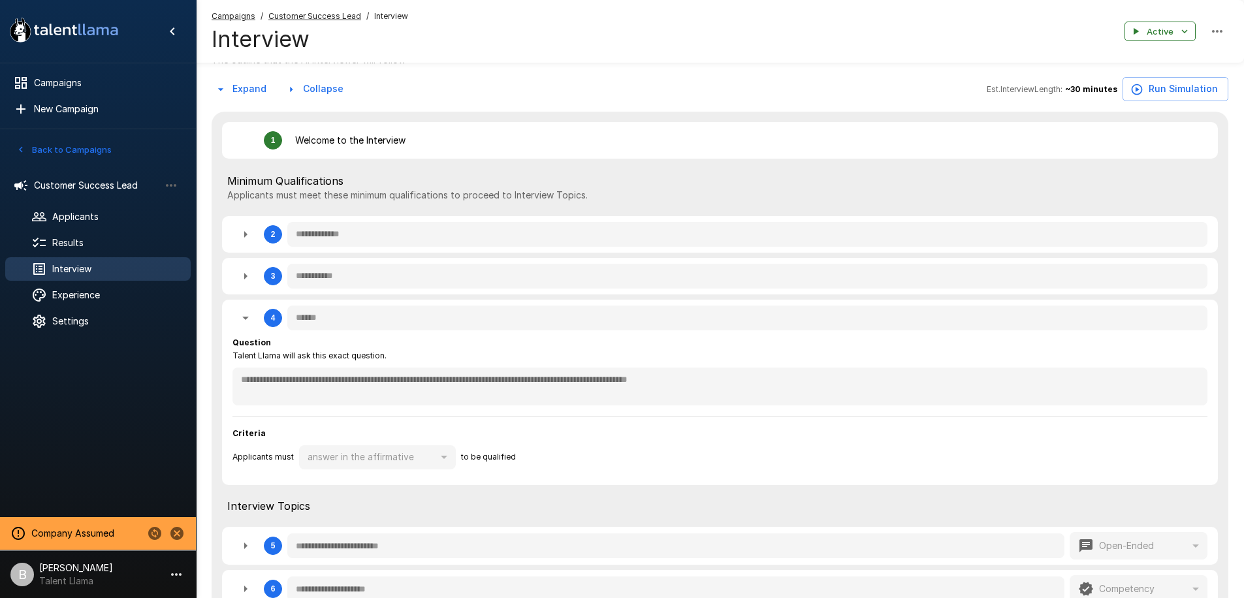
scroll to position [284, 0]
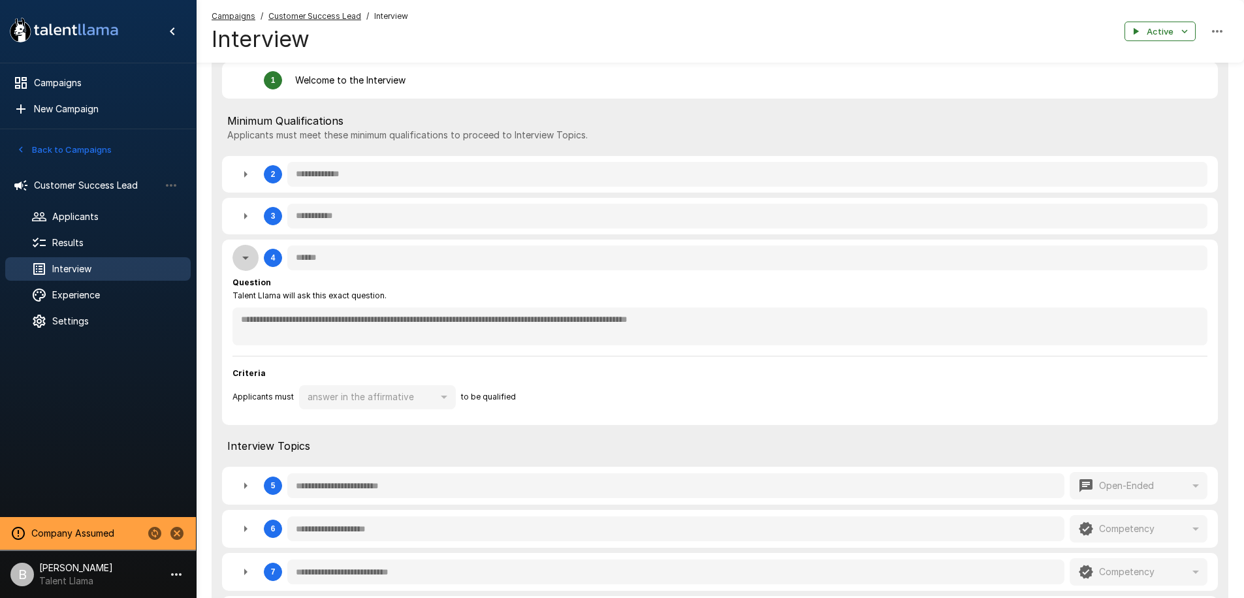
click at [245, 259] on icon "button" at bounding box center [245, 258] width 7 height 3
type textarea "*"
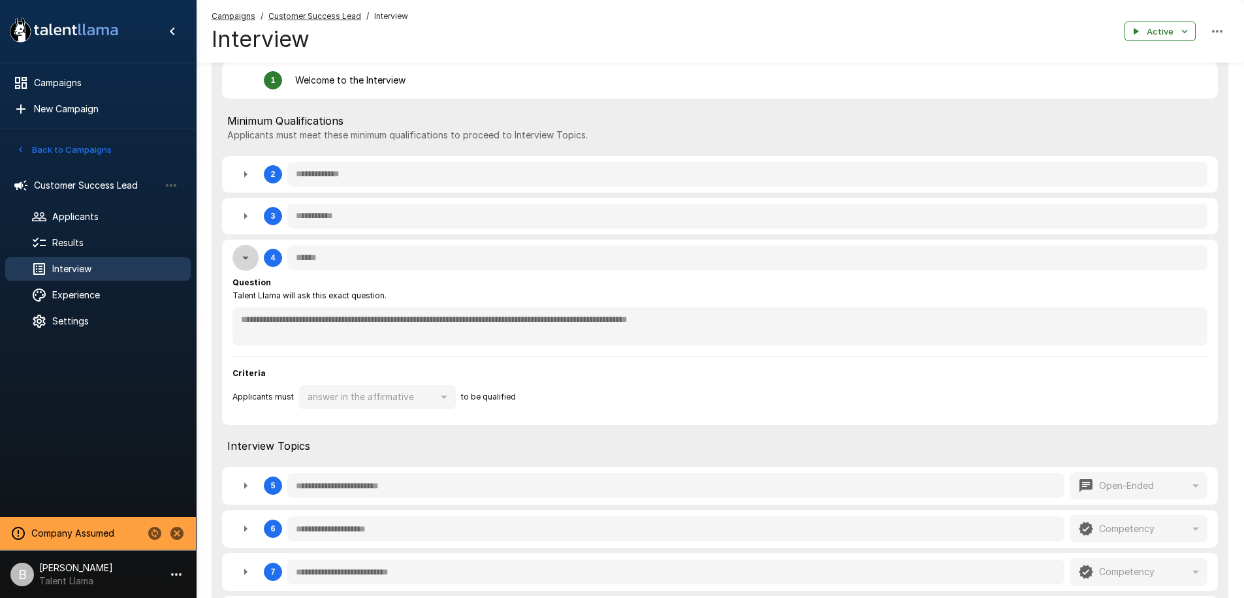
type textarea "*"
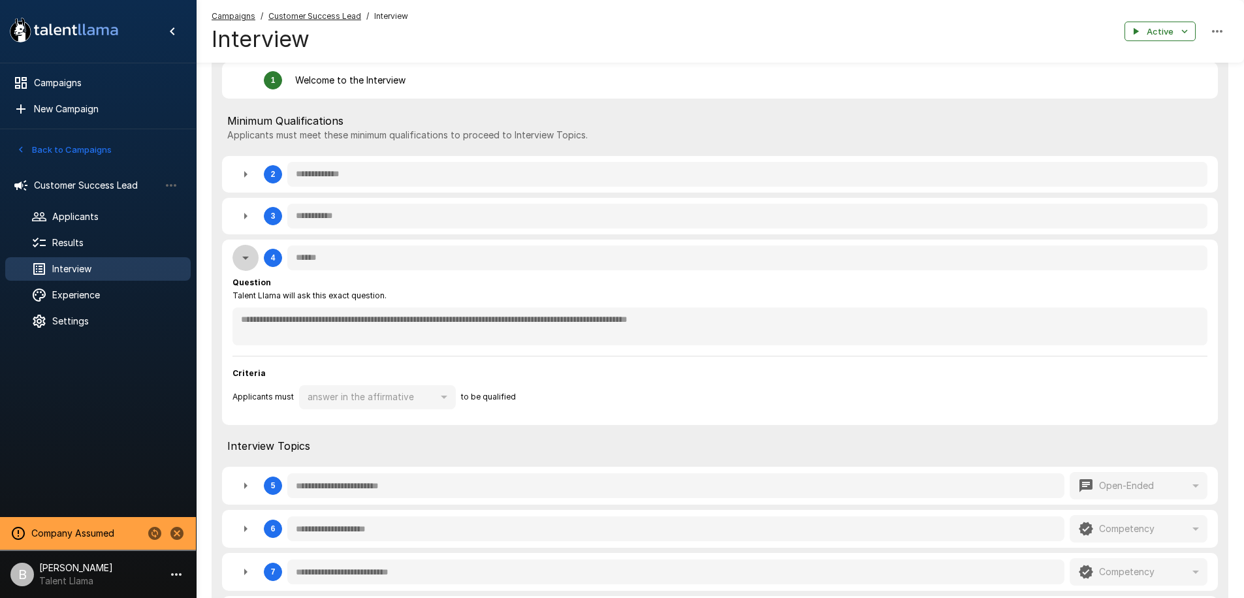
type textarea "*"
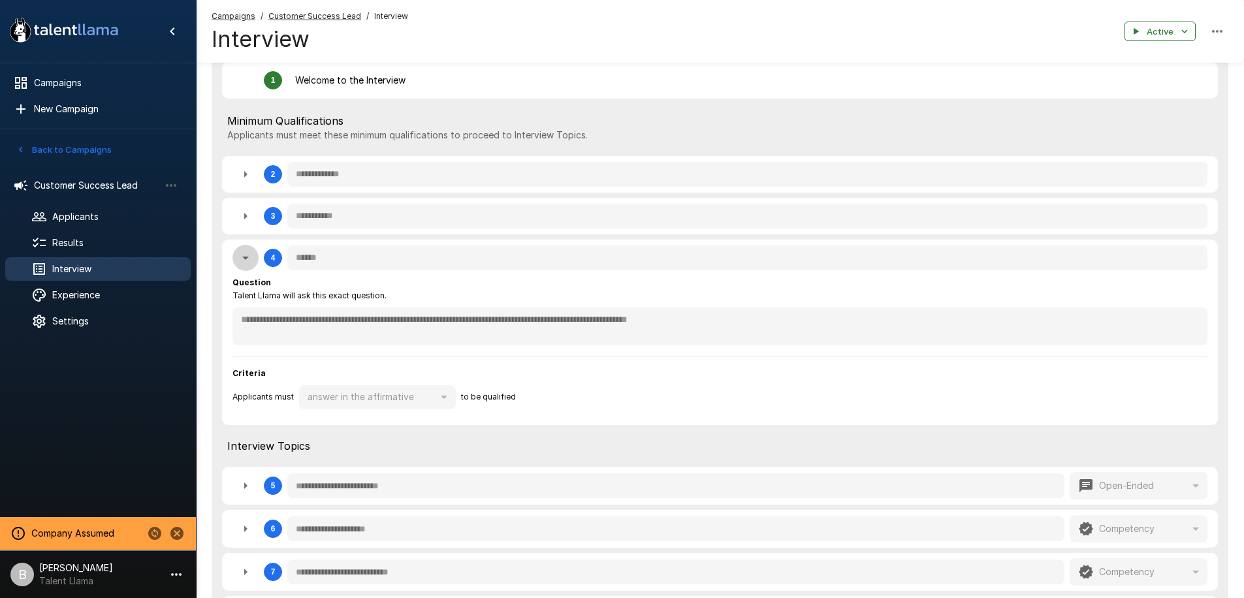
type textarea "*"
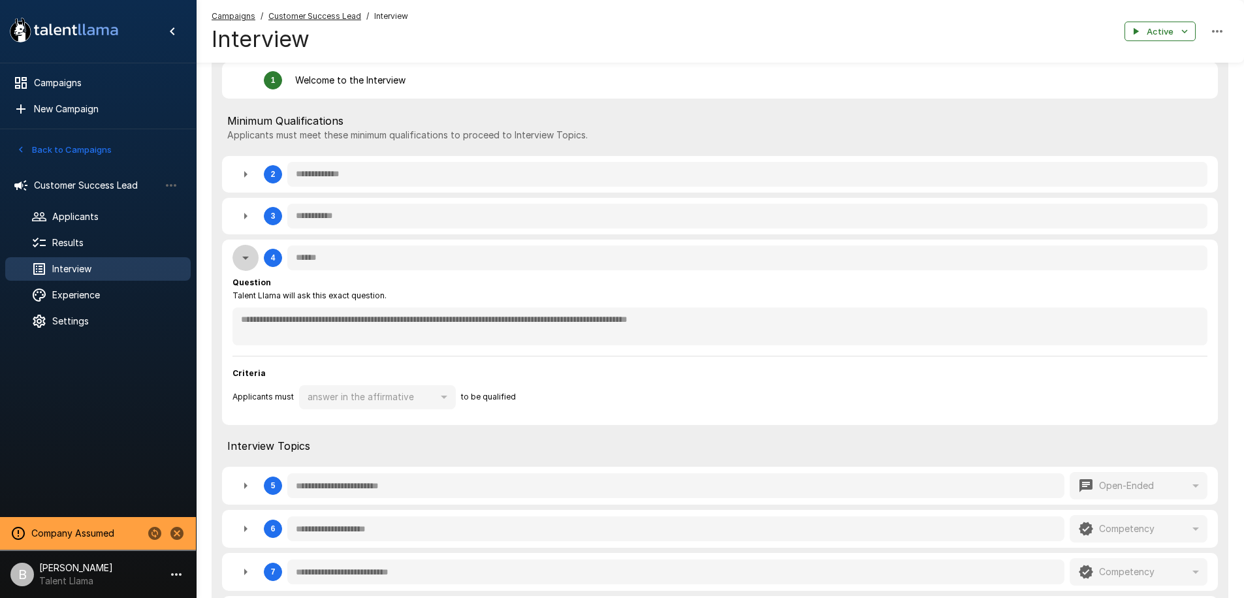
type textarea "*"
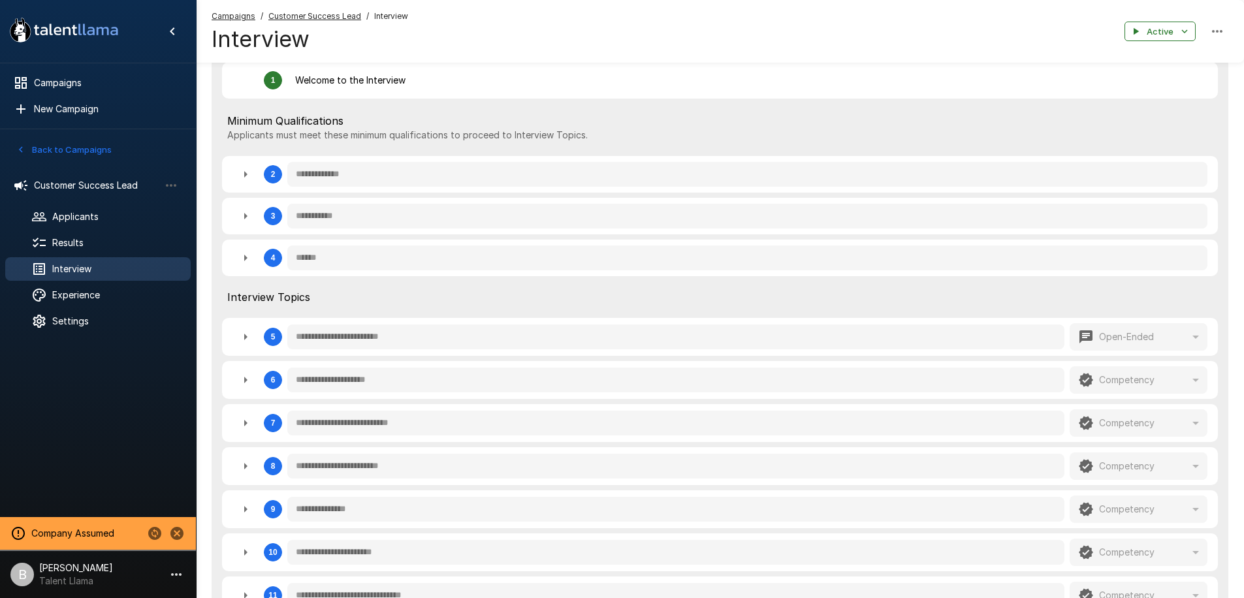
click at [245, 259] on icon "button" at bounding box center [245, 258] width 3 height 7
type textarea "*"
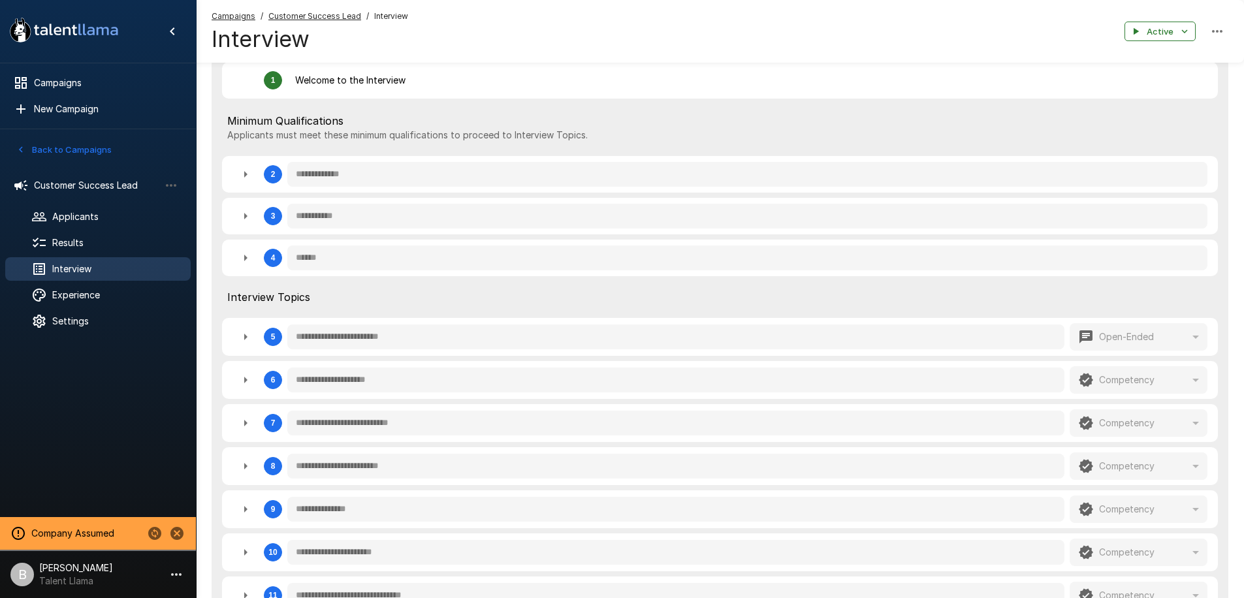
type textarea "*"
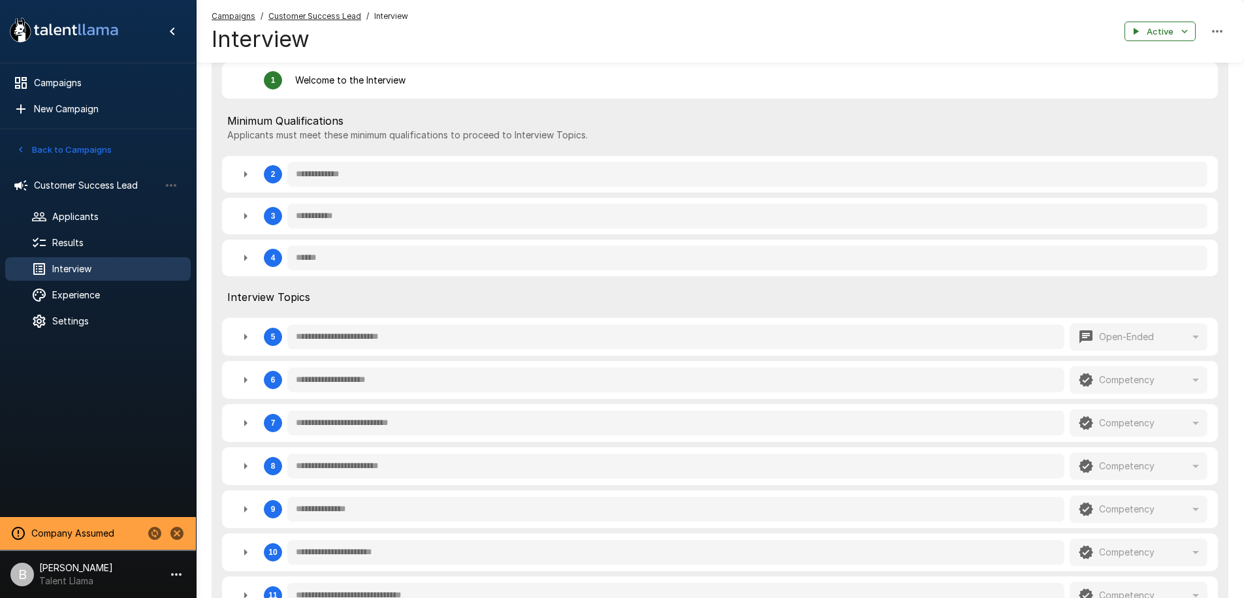
type textarea "*"
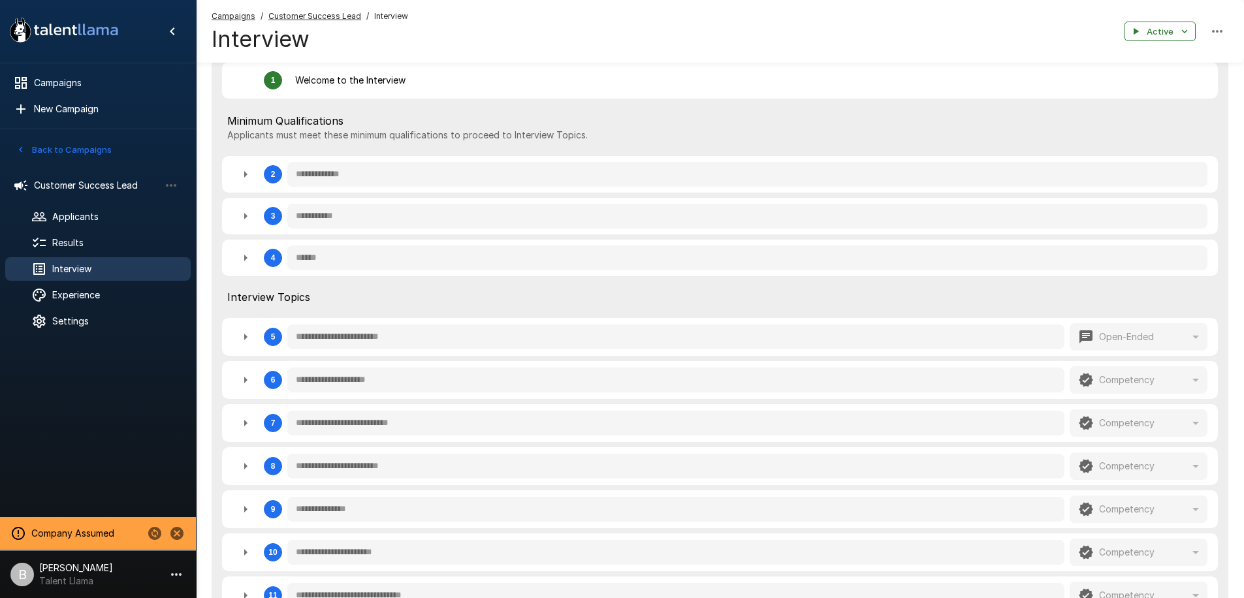
type textarea "*"
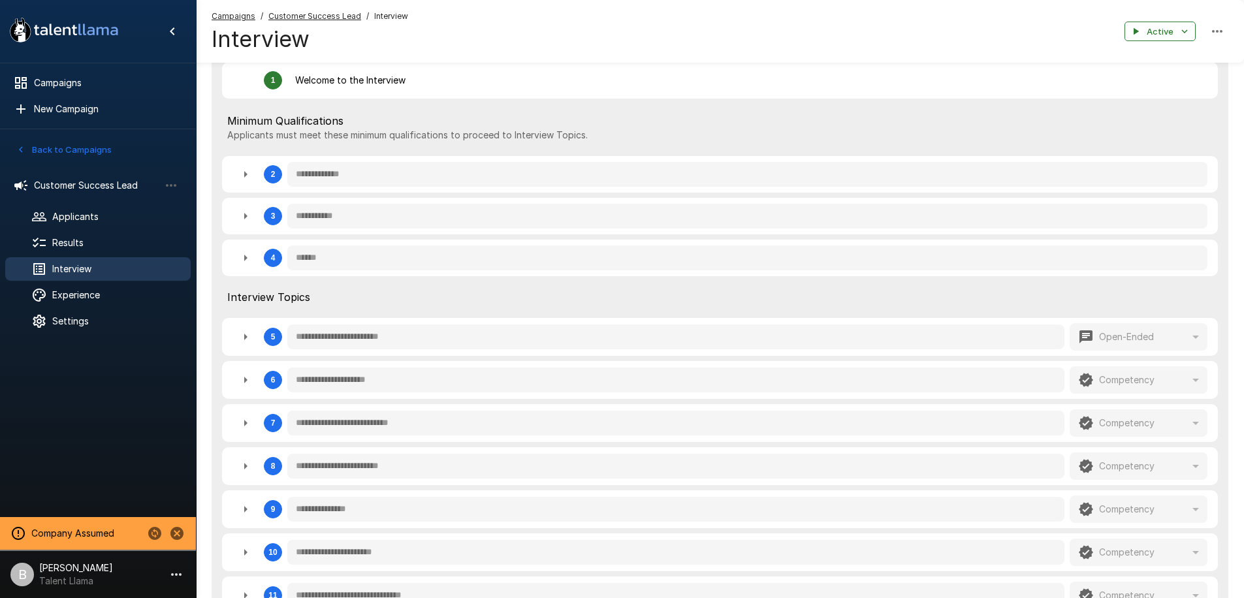
type textarea "*"
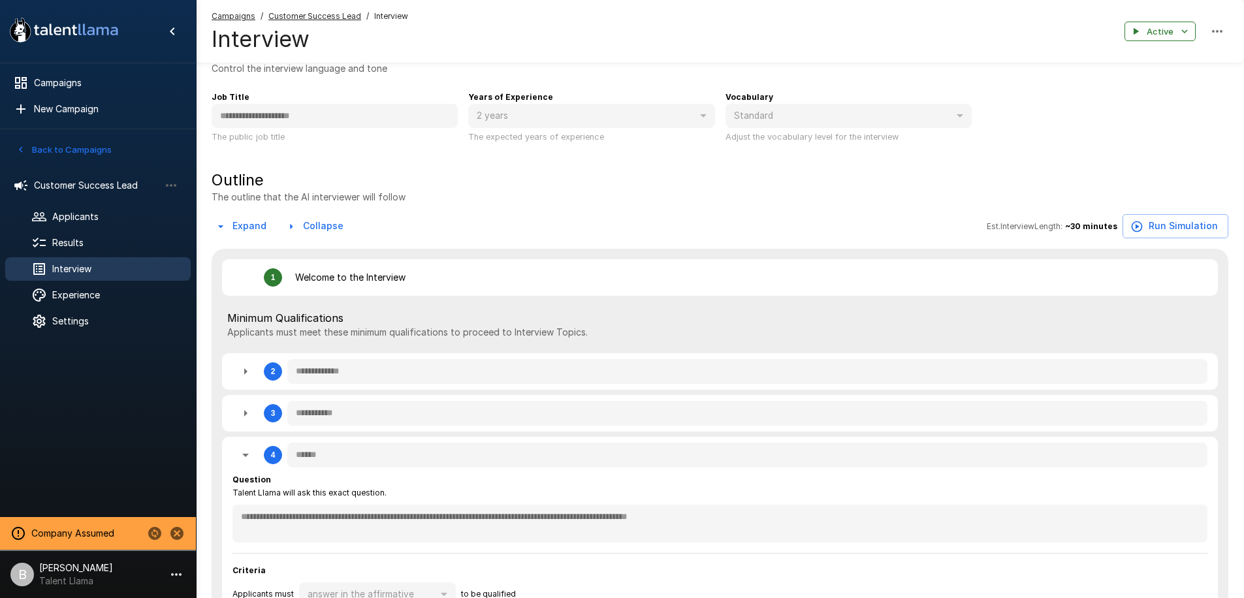
scroll to position [0, 0]
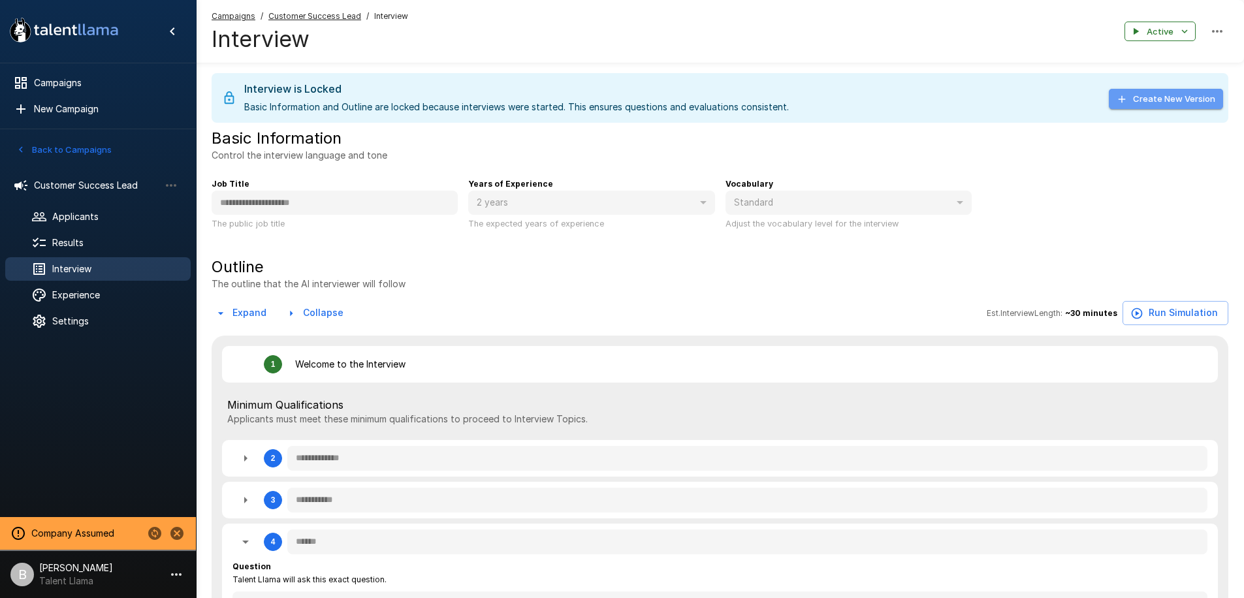
click at [1134, 92] on button "Create New Version" at bounding box center [1166, 99] width 114 height 20
type textarea "*"
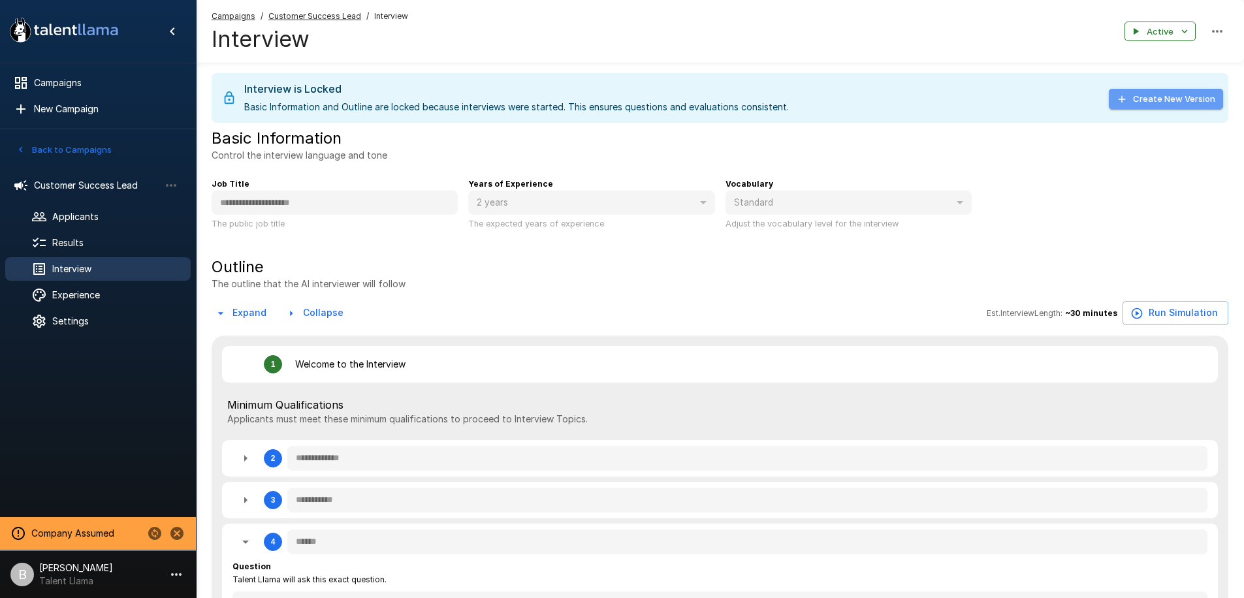
type textarea "*"
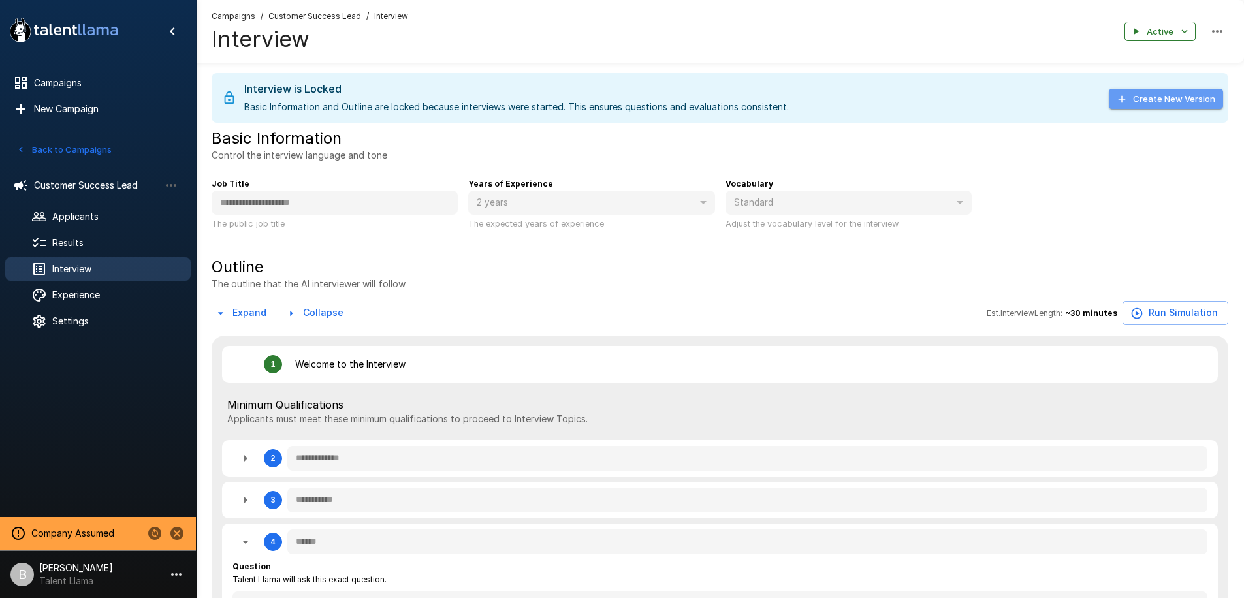
type textarea "*"
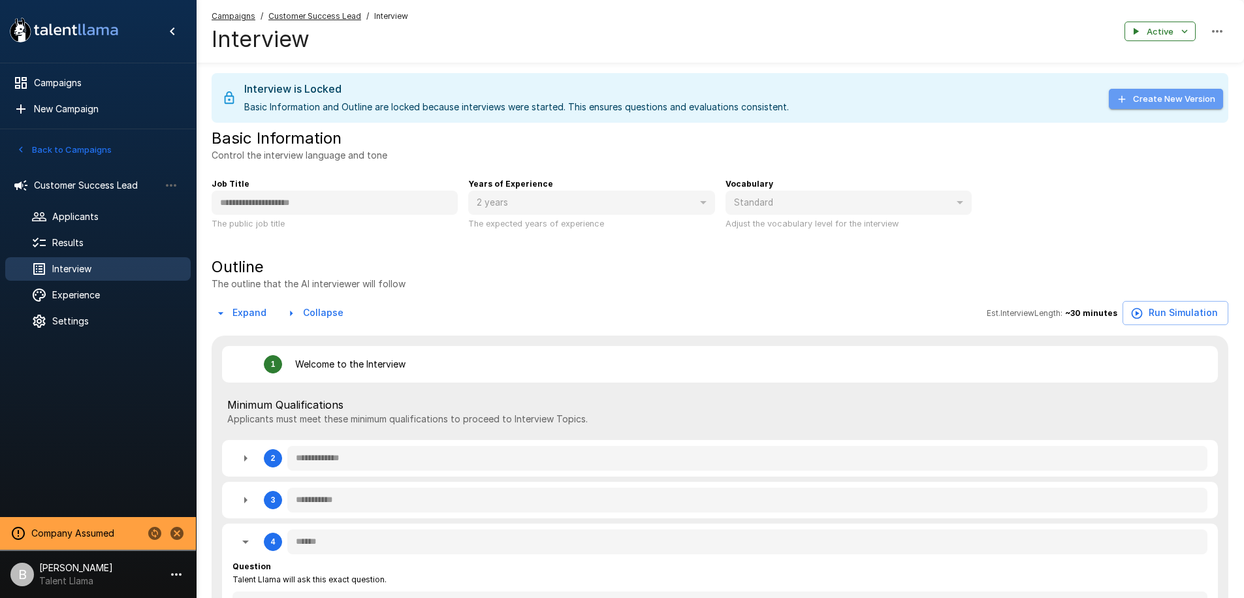
type textarea "*"
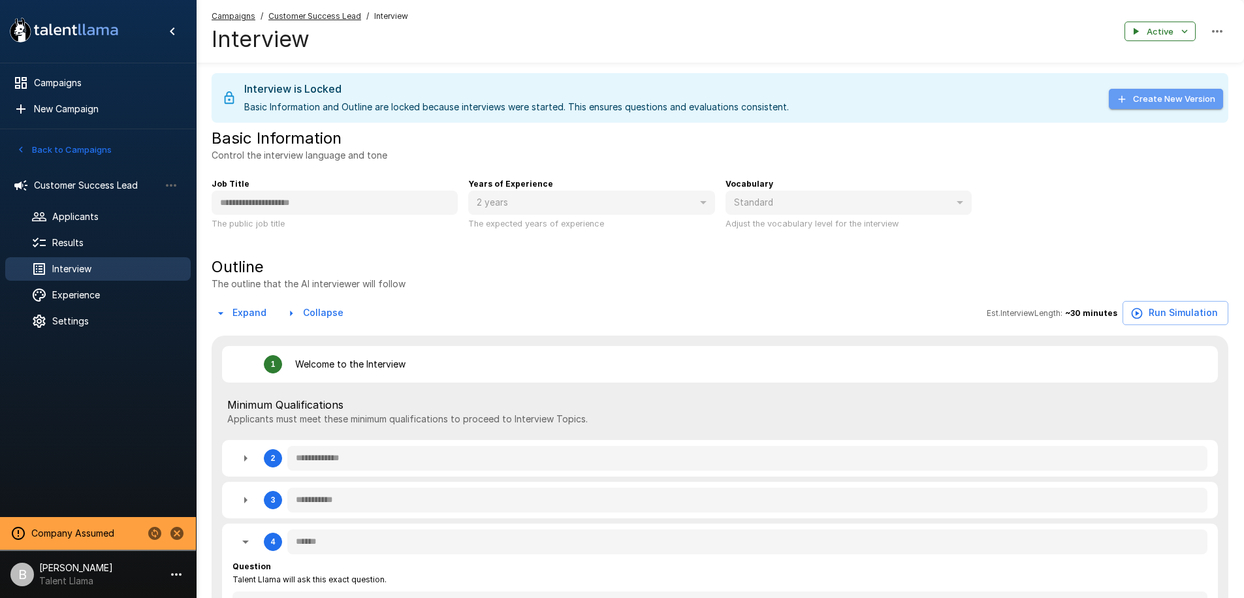
type textarea "*"
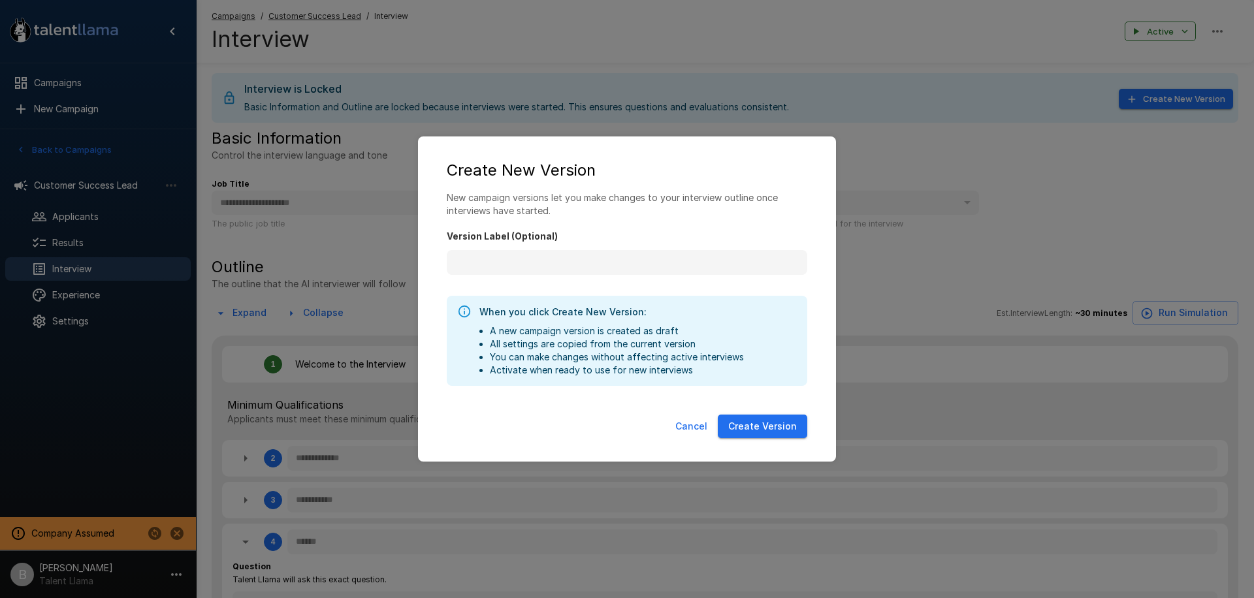
click at [766, 420] on button "Create Version" at bounding box center [762, 427] width 89 height 24
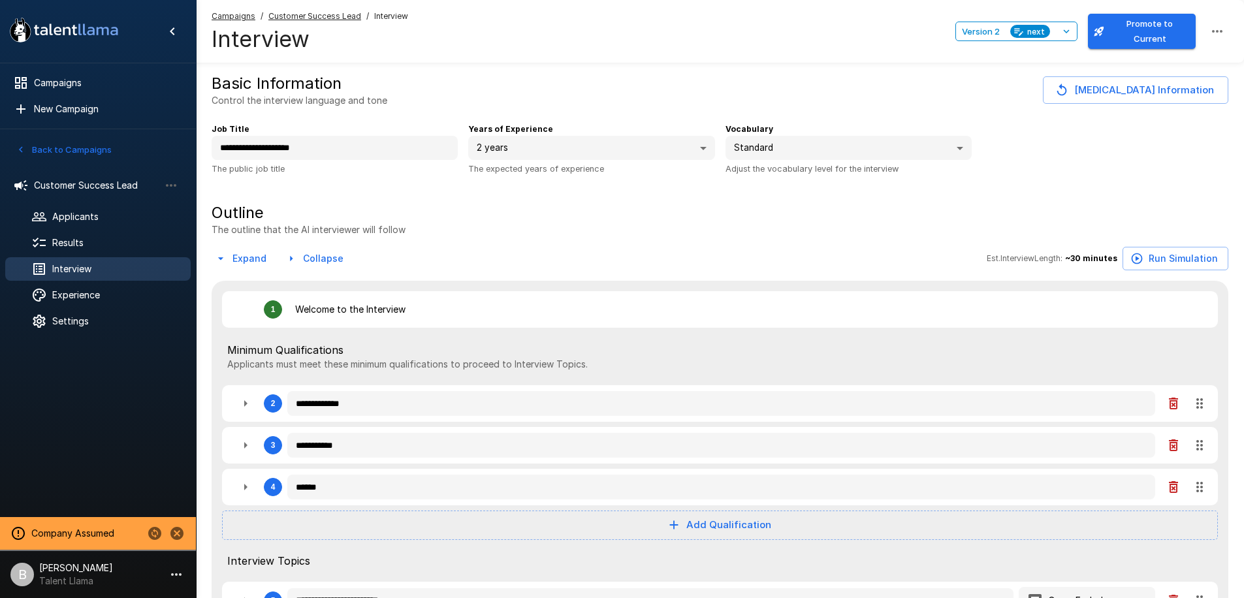
type textarea "*"
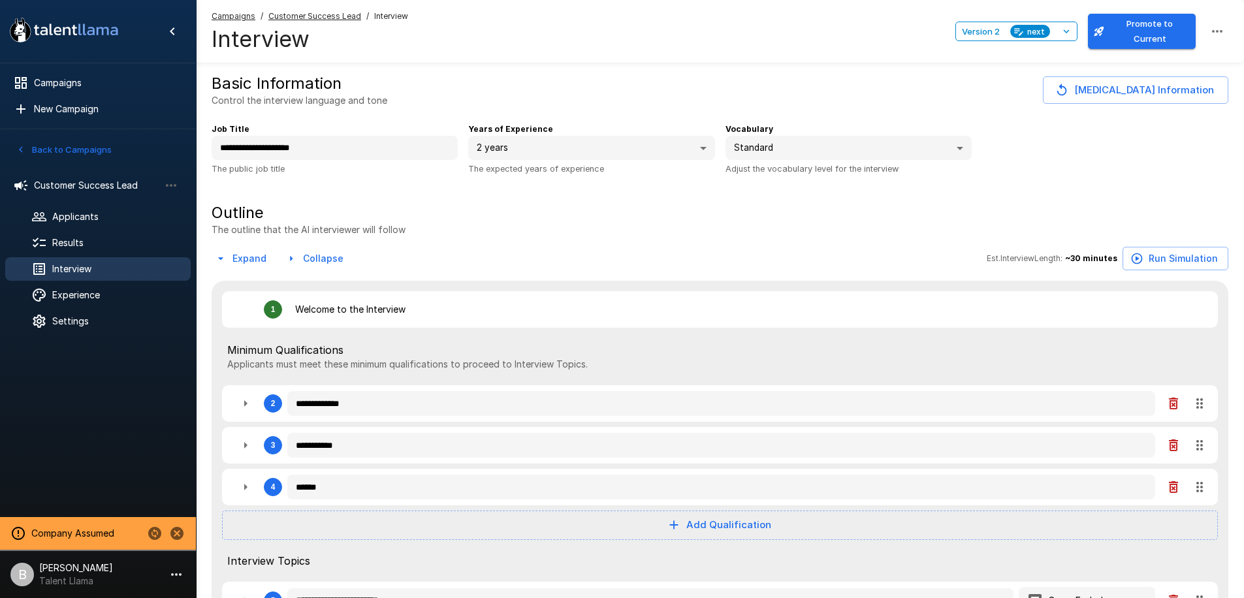
type textarea "*"
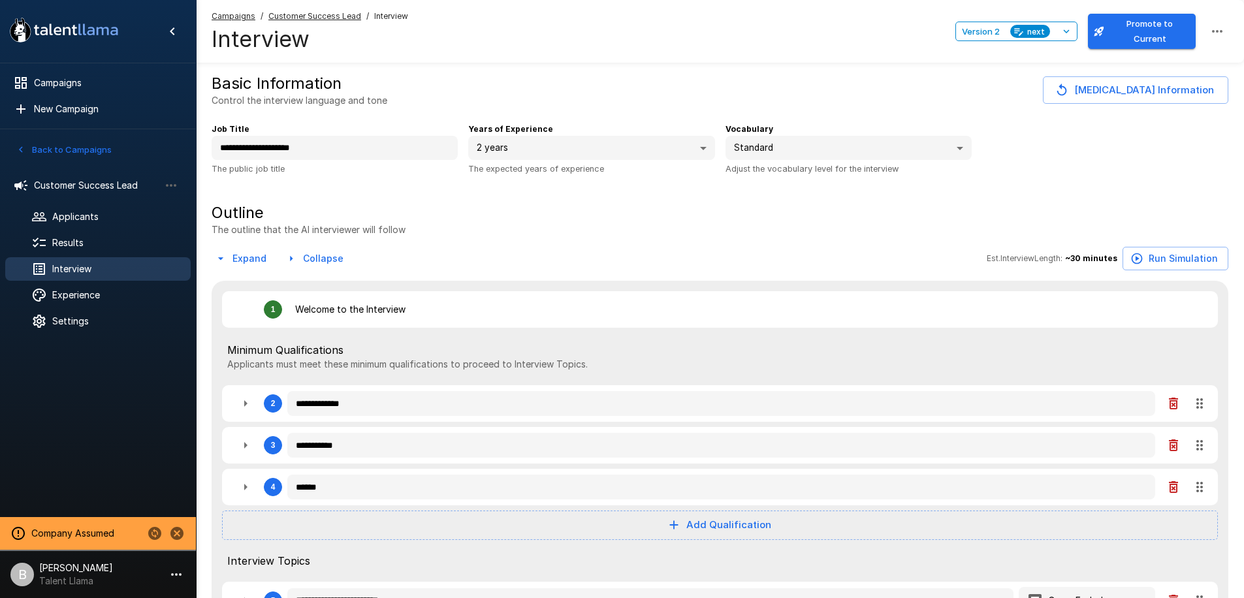
type textarea "*"
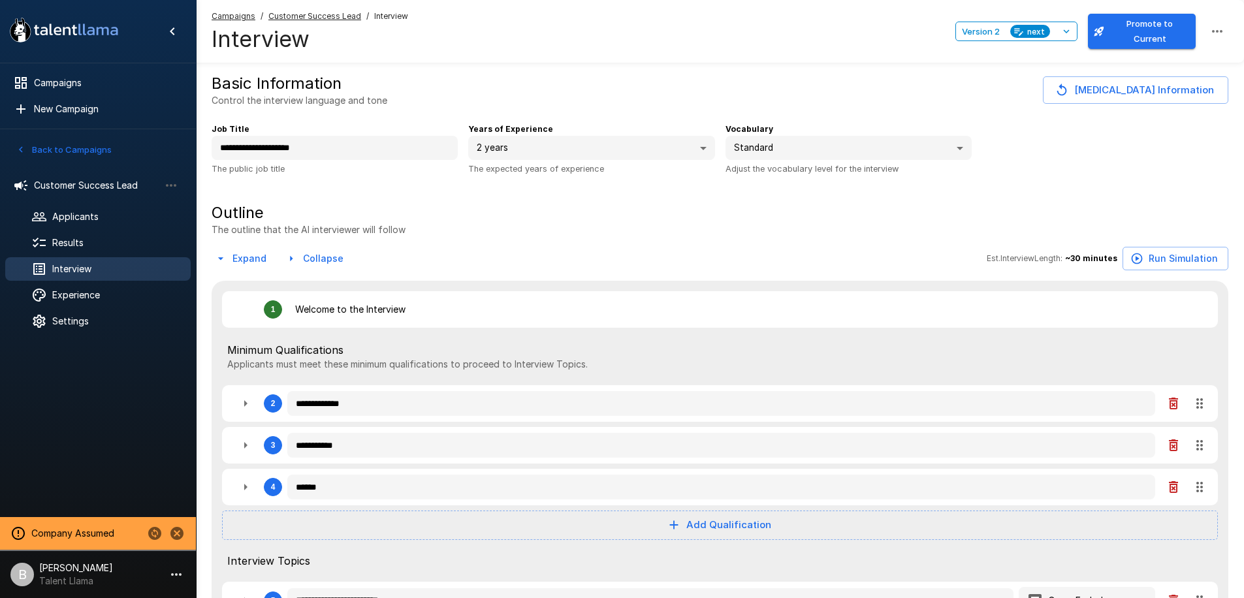
type textarea "*"
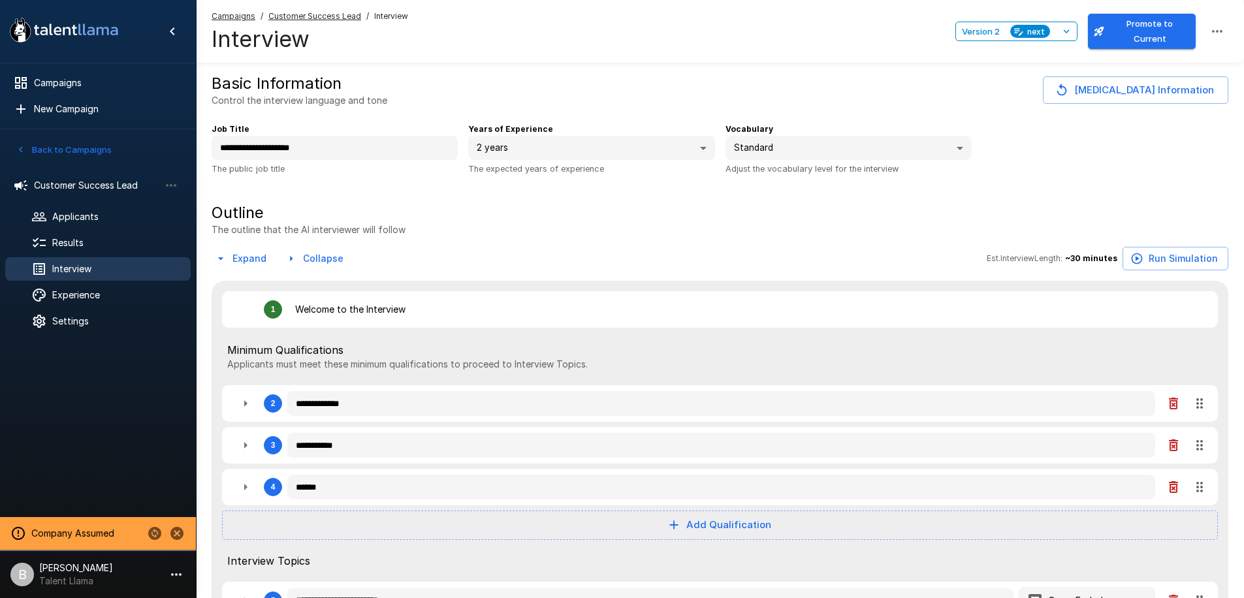
type textarea "*"
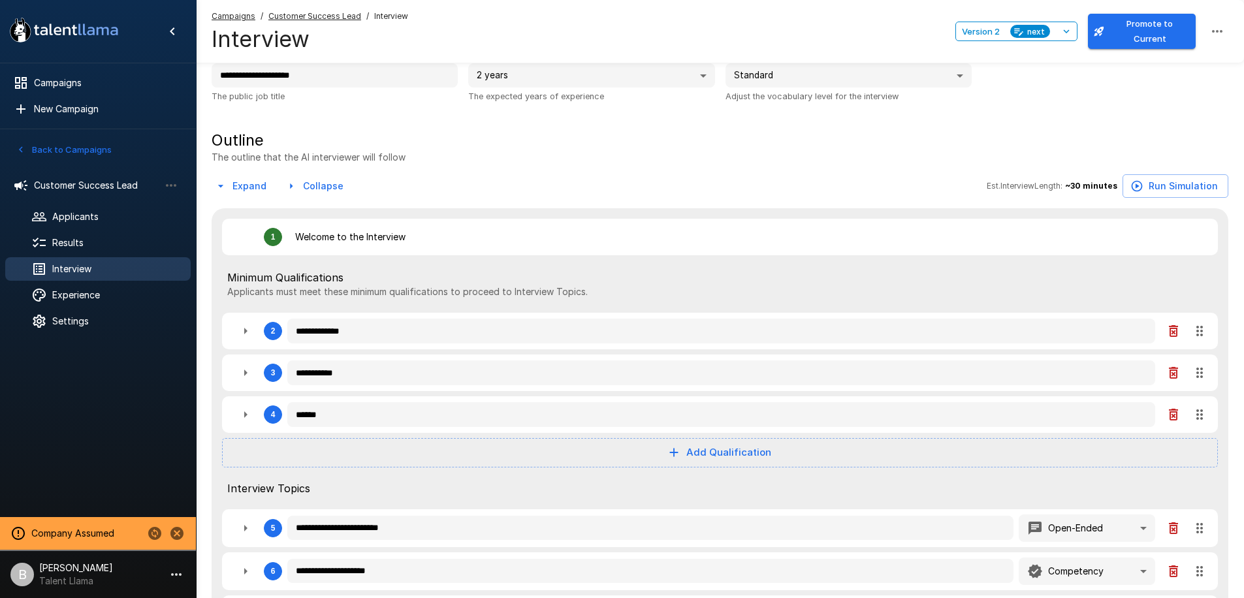
click at [246, 409] on icon "button" at bounding box center [246, 415] width 16 height 16
type textarea "*"
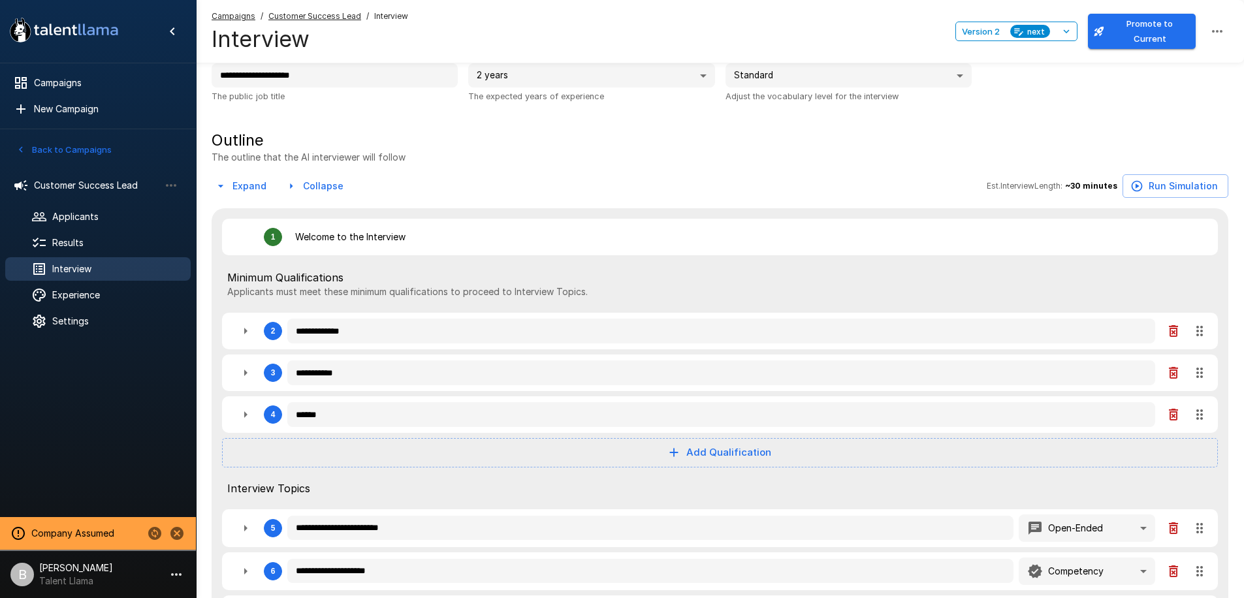
type textarea "*"
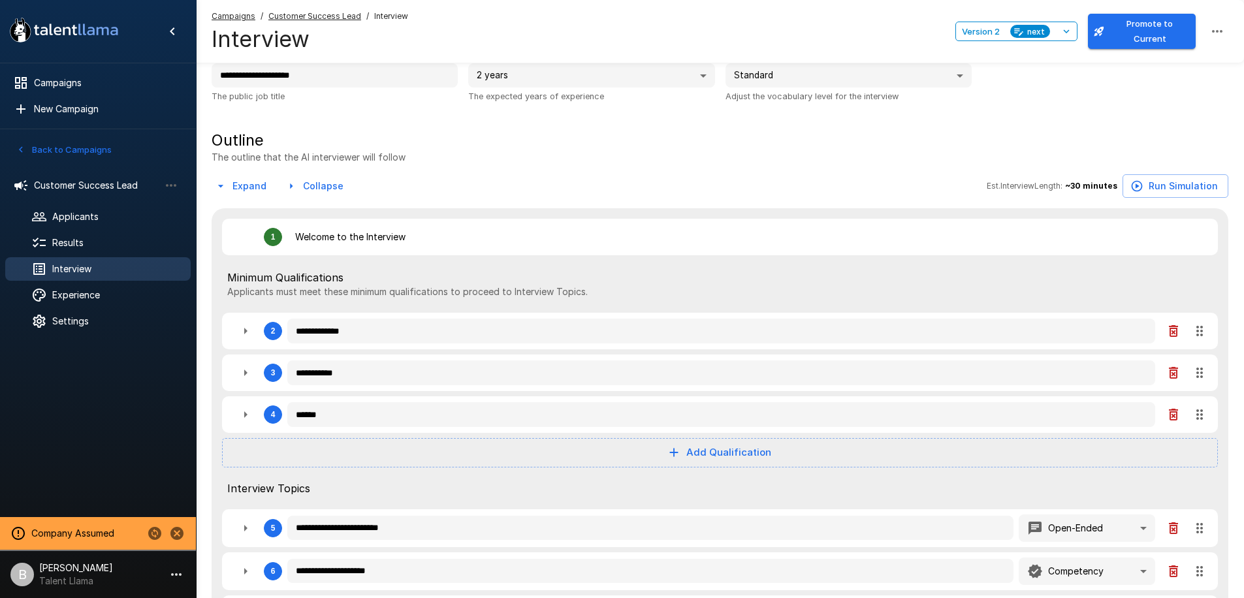
type textarea "*"
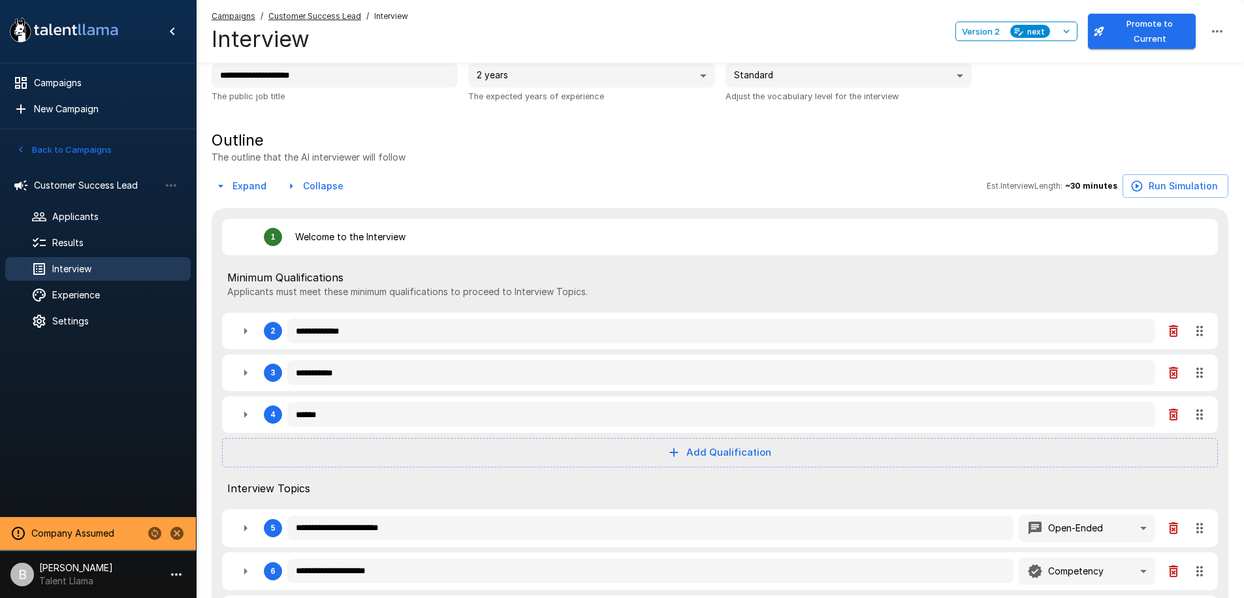
type textarea "*"
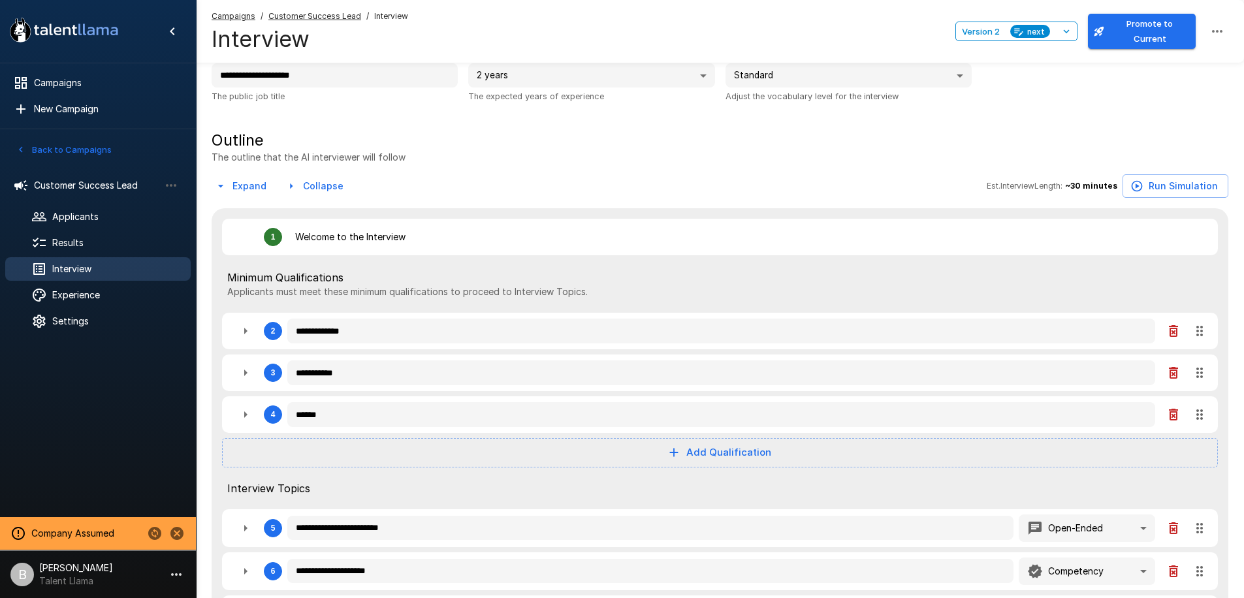
type textarea "*"
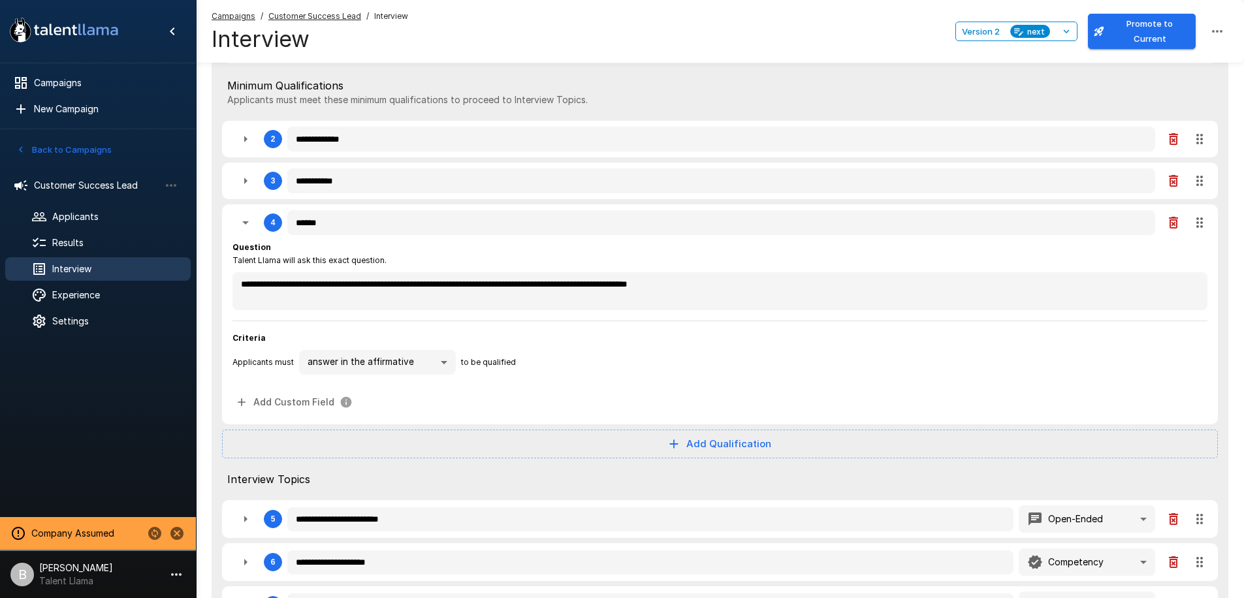
scroll to position [291, 0]
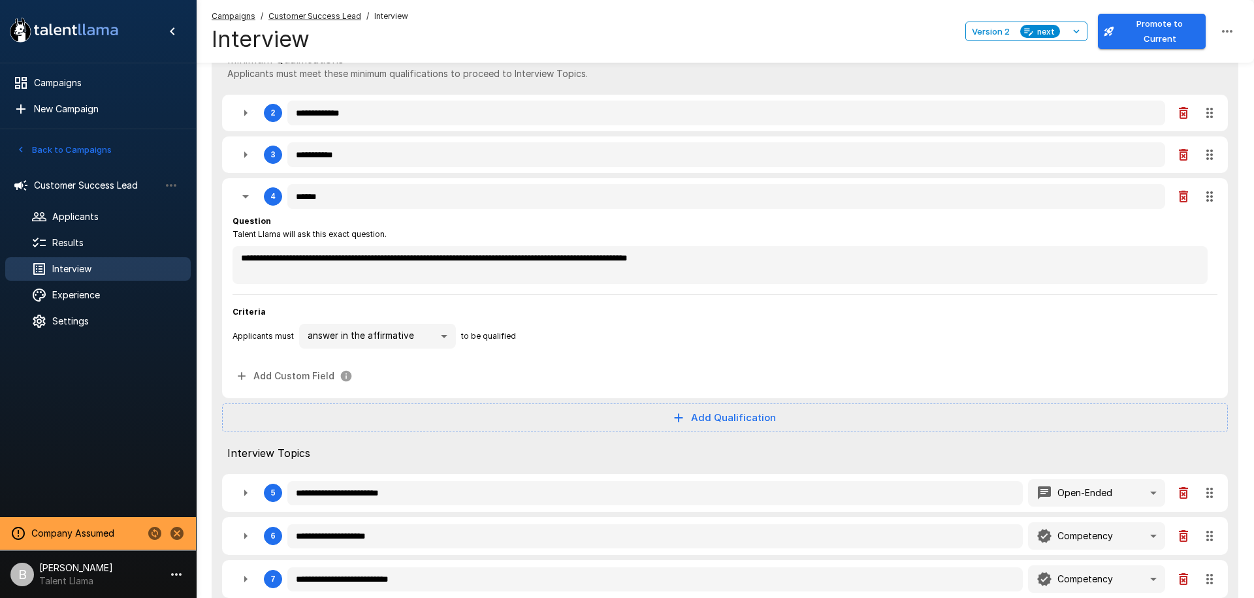
type textarea "*"
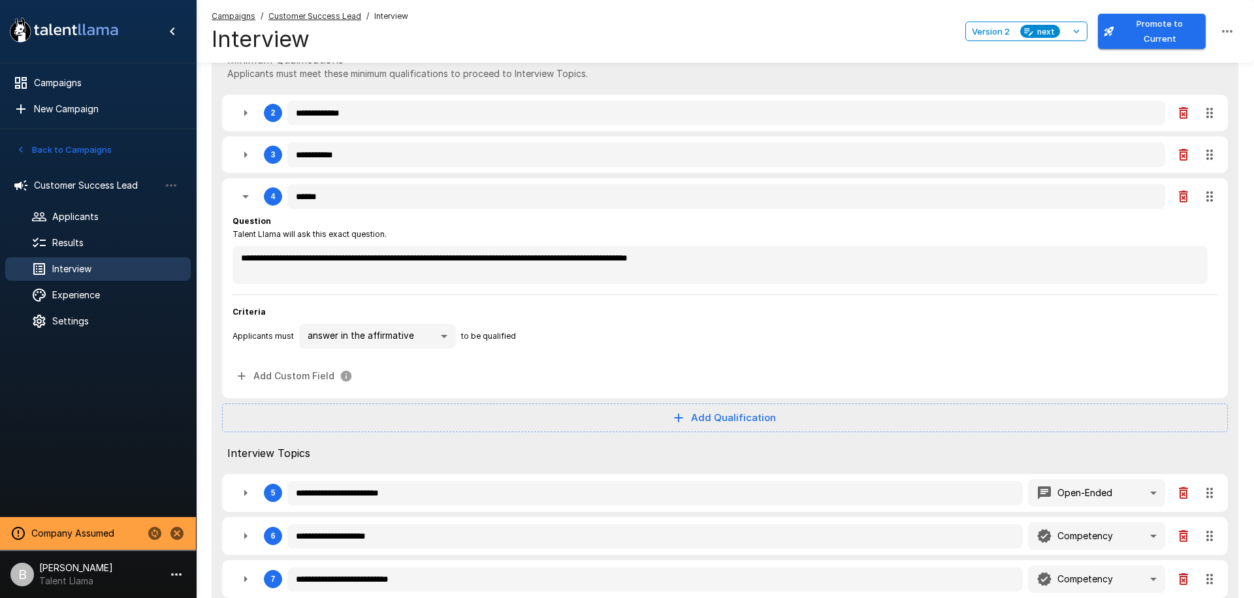
type textarea "*"
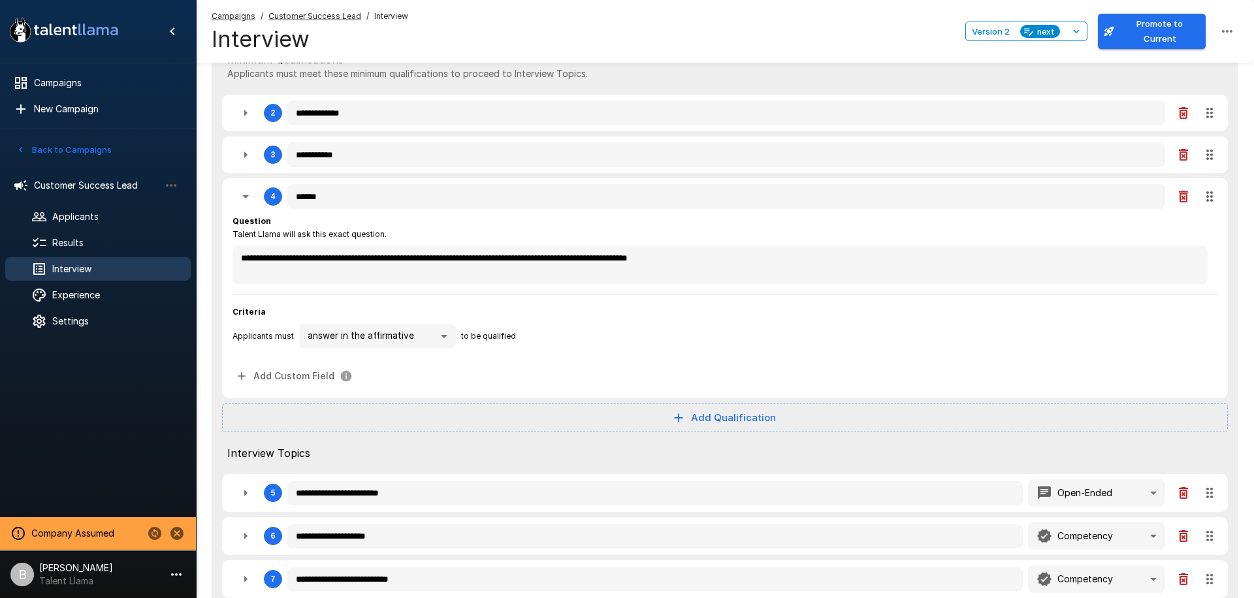
type textarea "*"
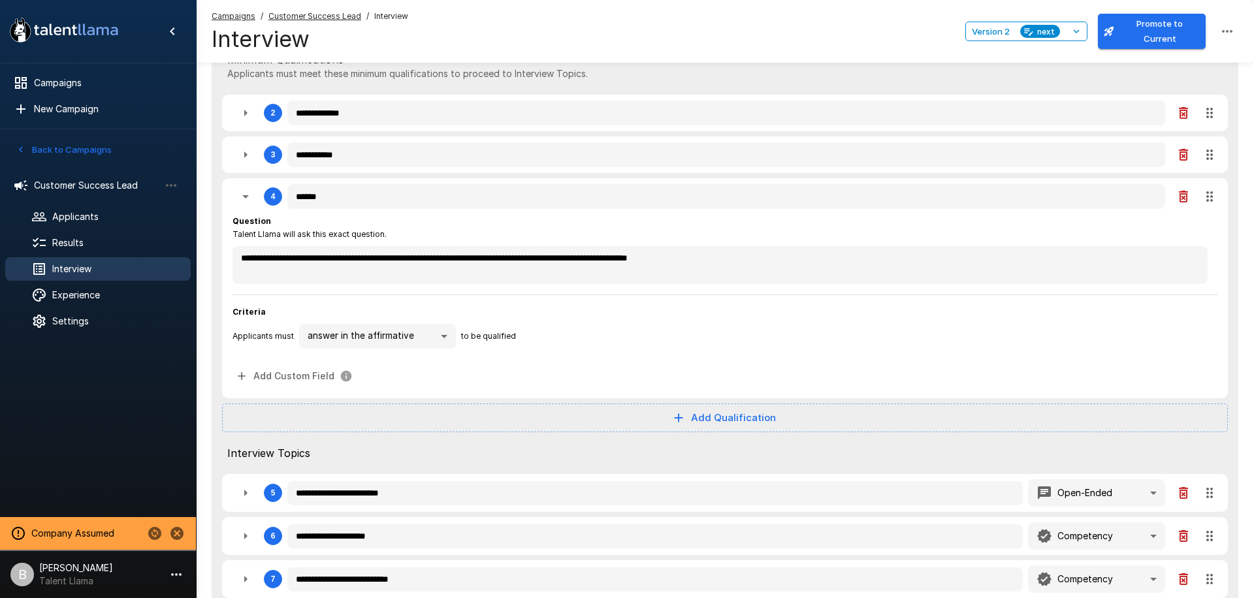
type textarea "*"
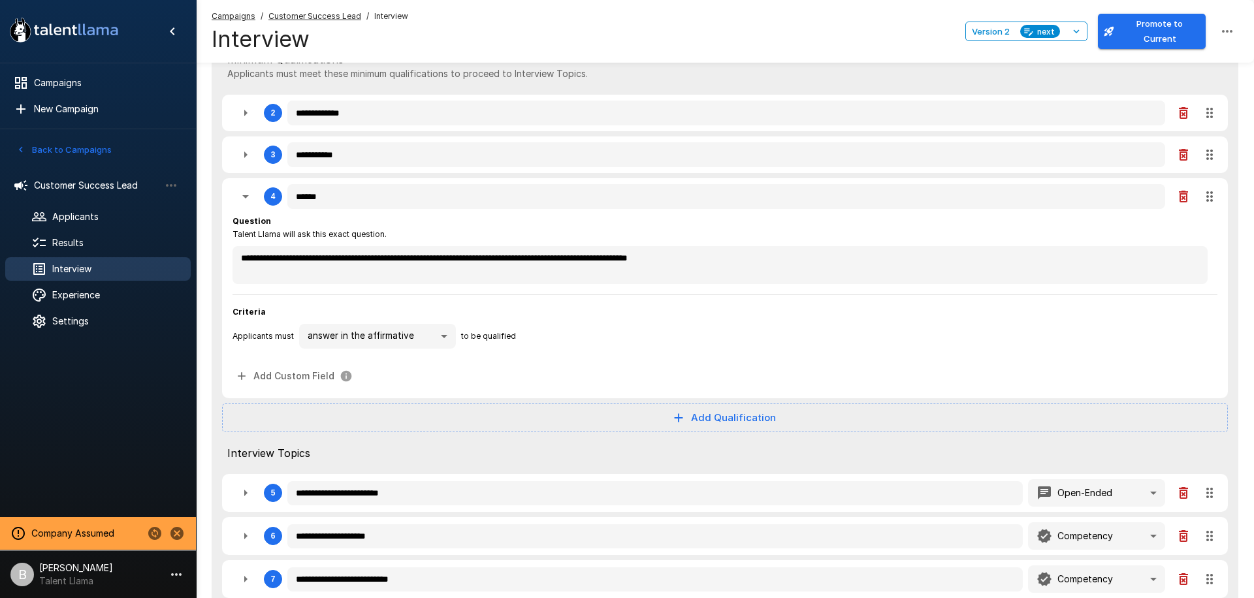
type textarea "*"
click at [345, 308] on body "**********" at bounding box center [627, 8] width 1254 height 598
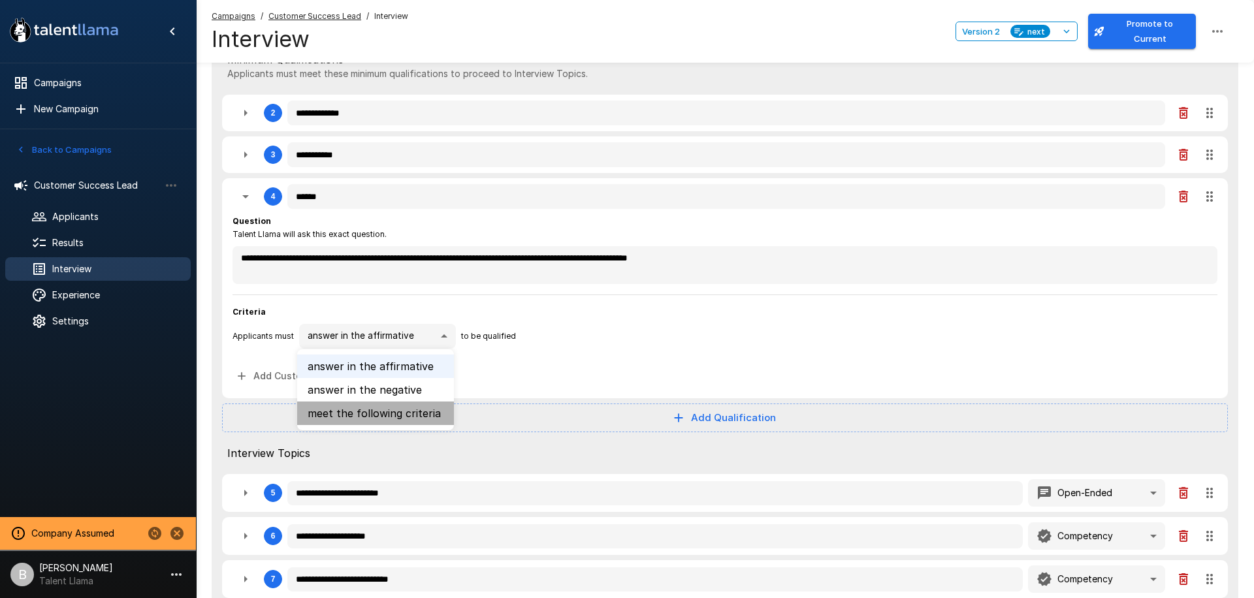
drag, startPoint x: 371, startPoint y: 410, endPoint x: 432, endPoint y: 442, distance: 68.6
click at [371, 410] on li "meet the following criteria" at bounding box center [375, 414] width 157 height 24
type textarea "*"
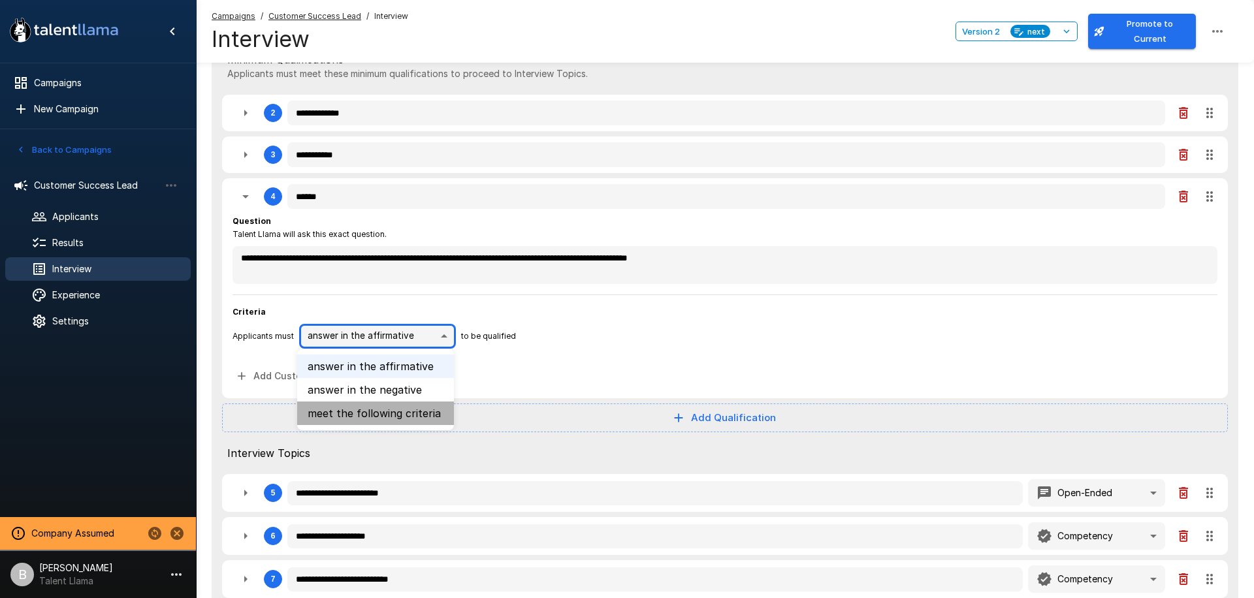
type textarea "*"
type input "******"
type textarea "*"
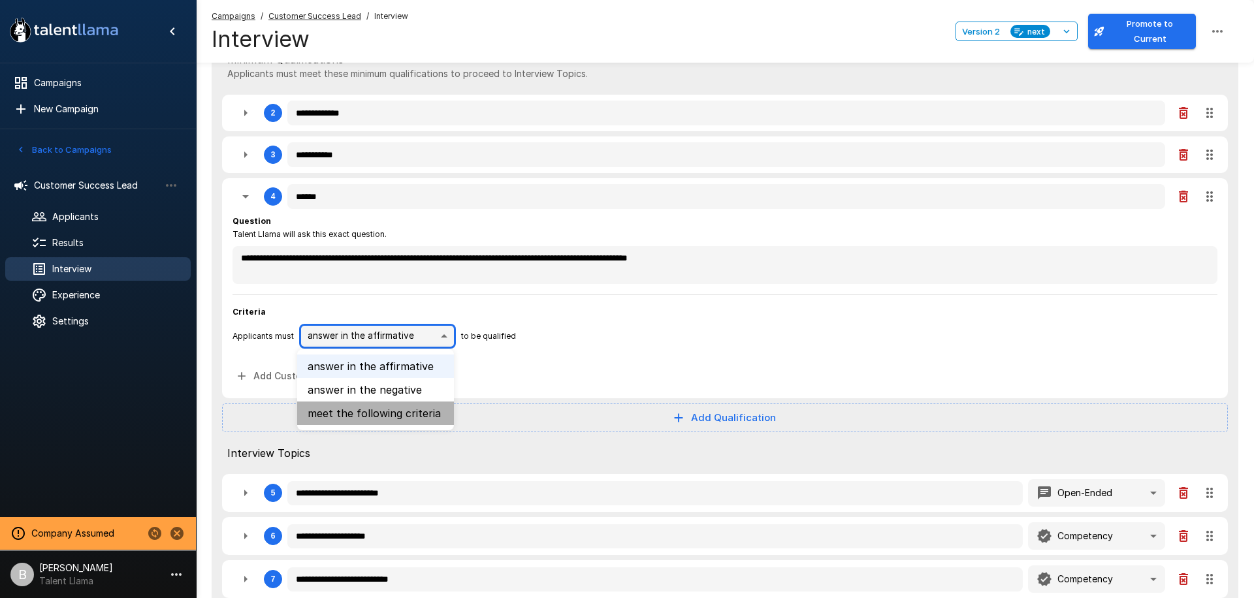
type textarea "*"
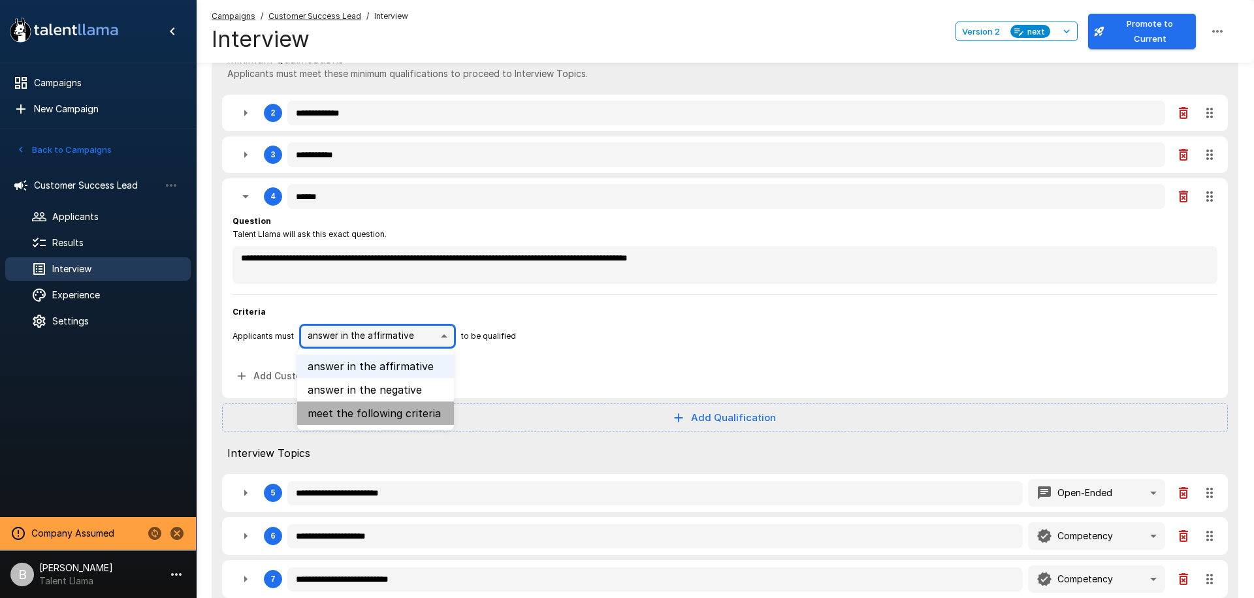
type textarea "*"
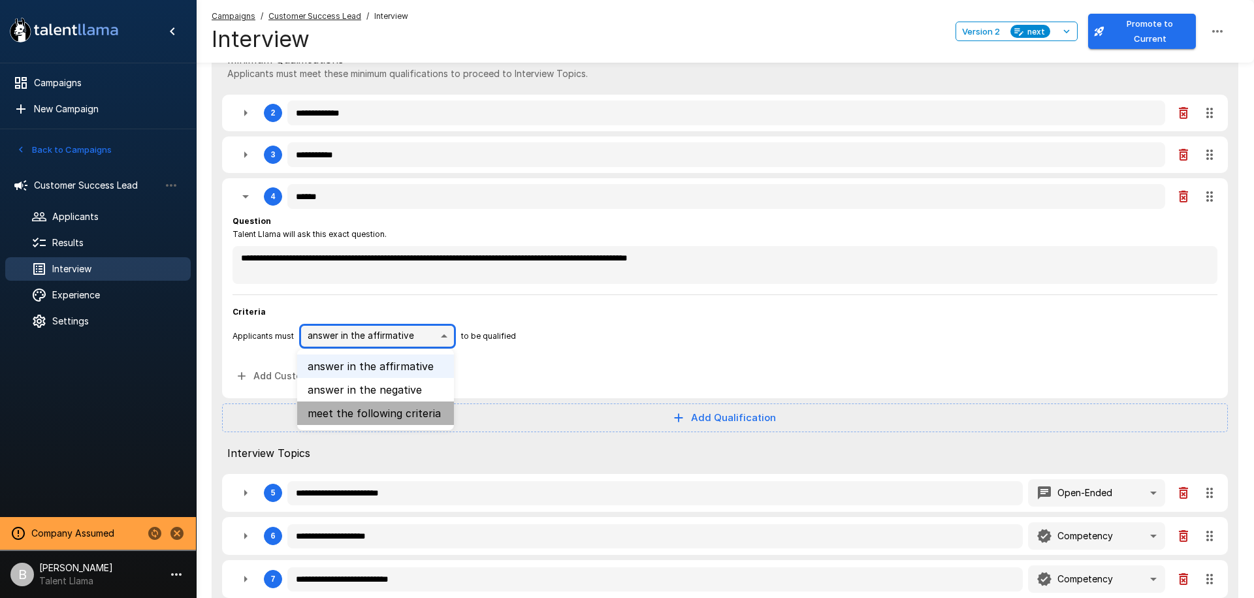
type textarea "*"
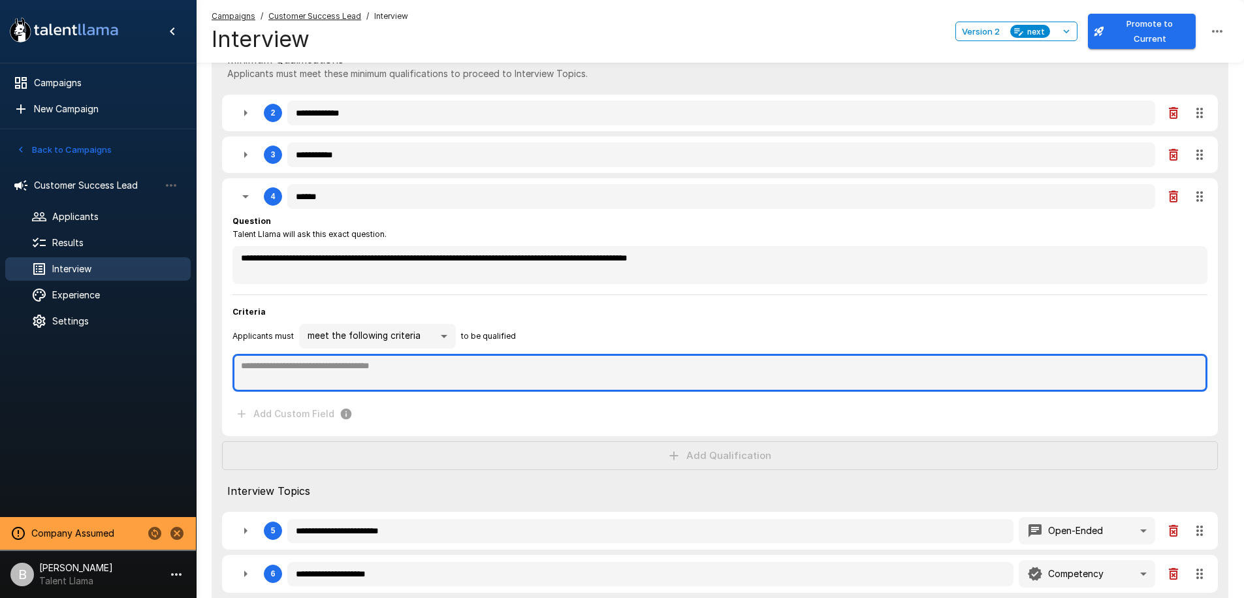
type textarea "*"
click at [359, 378] on textarea at bounding box center [719, 373] width 975 height 38
type textarea "*"
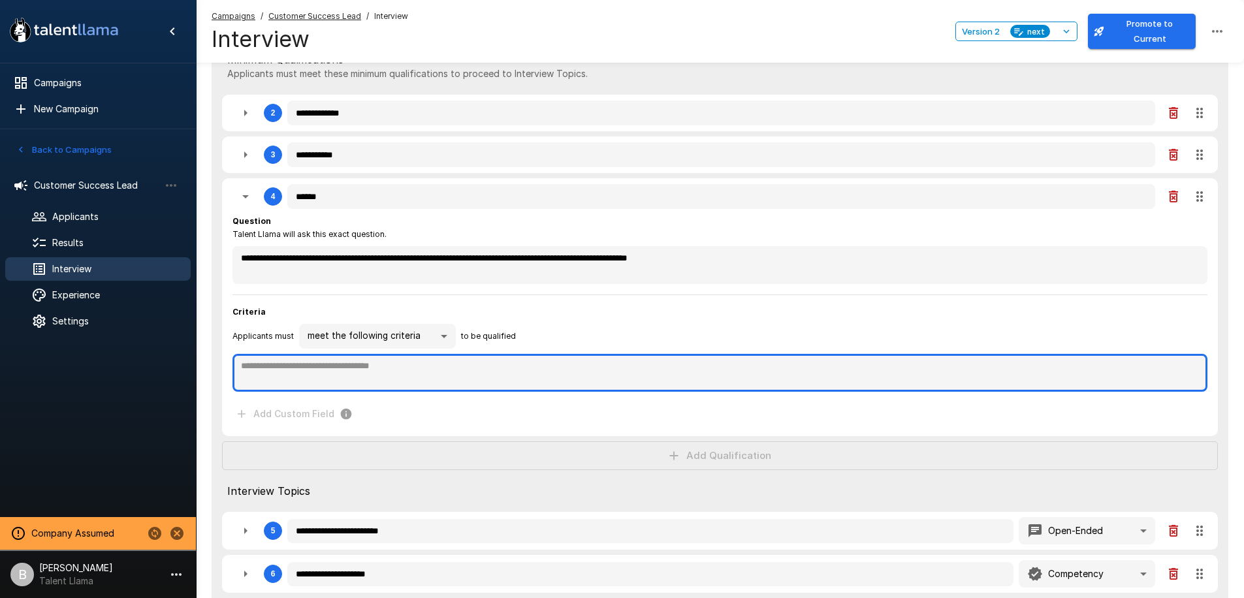
type textarea "*"
click at [395, 372] on textarea "**********" at bounding box center [719, 373] width 975 height 38
drag, startPoint x: 397, startPoint y: 370, endPoint x: 230, endPoint y: 365, distance: 166.6
click at [230, 365] on div "**********" at bounding box center [720, 307] width 996 height 258
drag, startPoint x: 341, startPoint y: 368, endPoint x: 648, endPoint y: 375, distance: 306.3
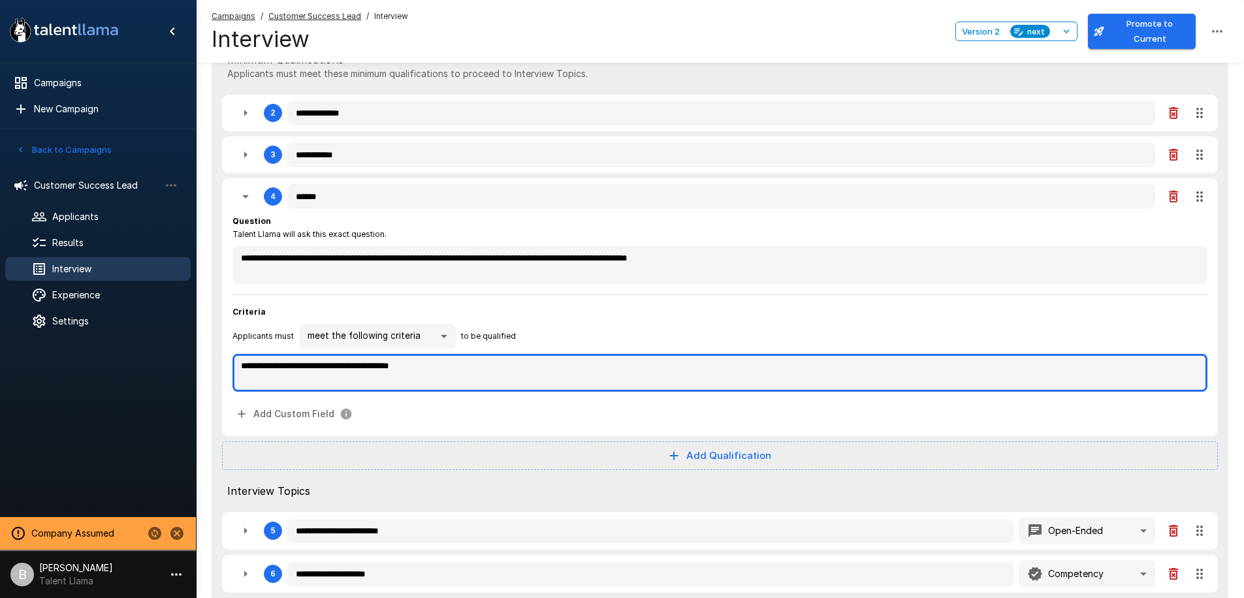
click at [648, 375] on textarea "**********" at bounding box center [719, 373] width 975 height 38
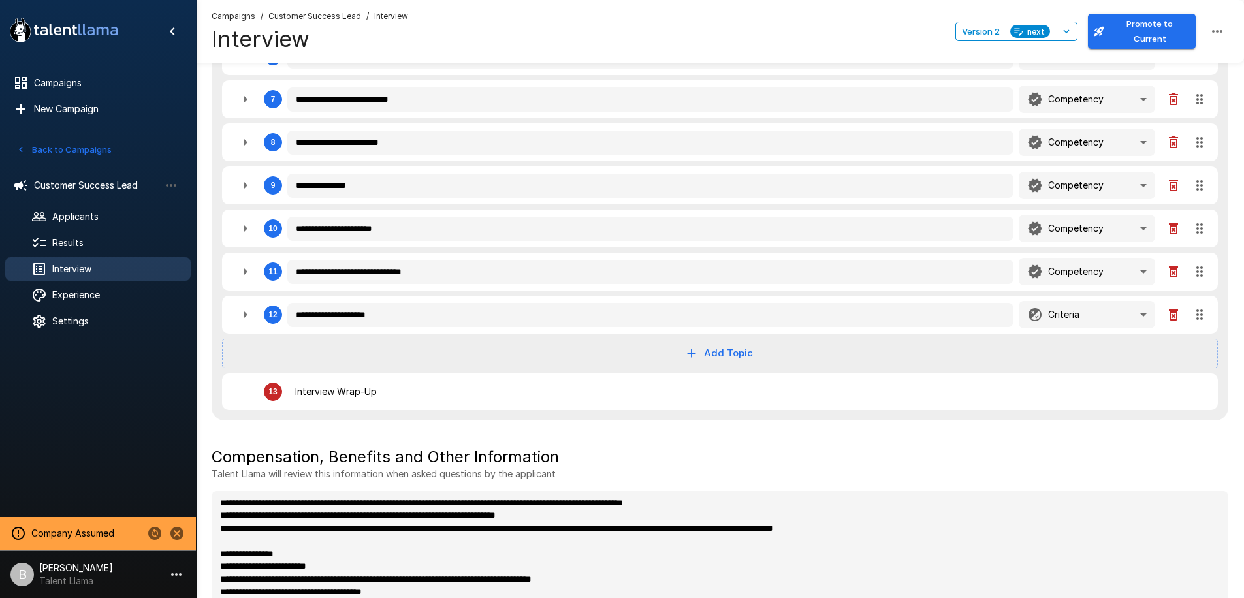
scroll to position [811, 0]
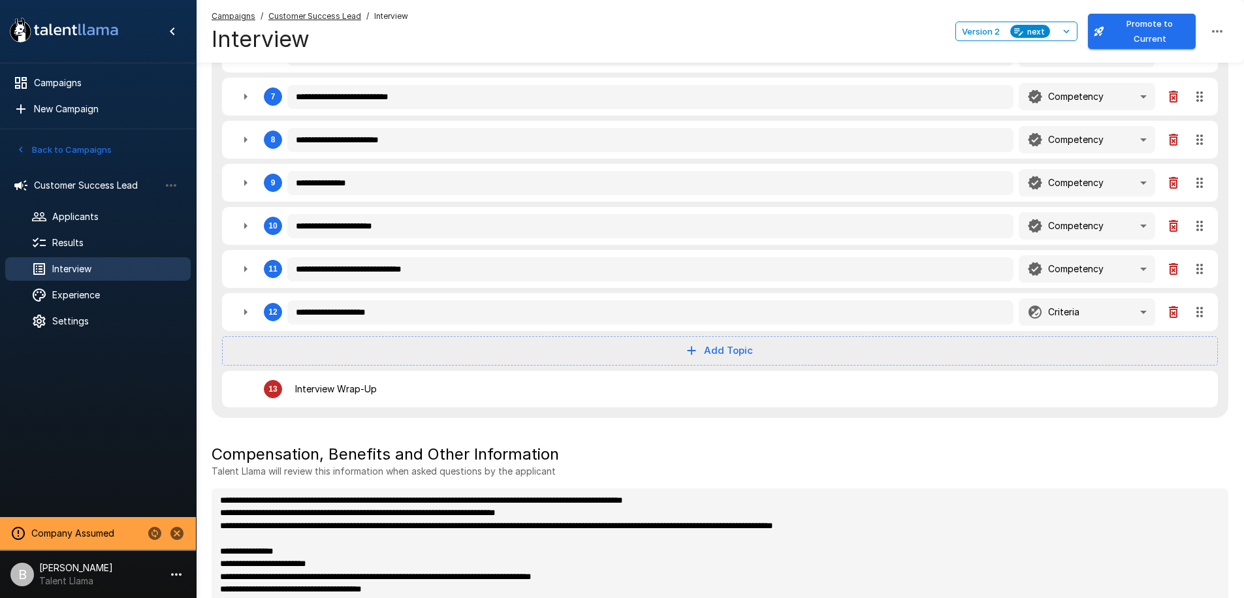
click at [238, 227] on icon "button" at bounding box center [246, 226] width 16 height 16
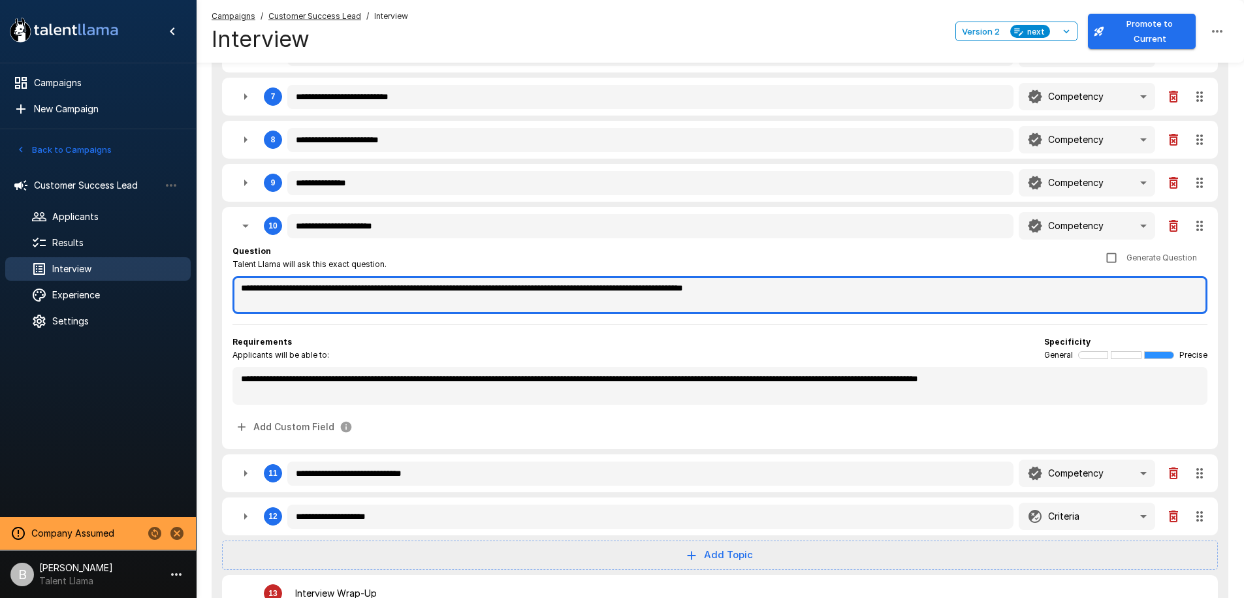
drag, startPoint x: 274, startPoint y: 281, endPoint x: 921, endPoint y: 287, distance: 647.8
click at [909, 283] on textarea "**********" at bounding box center [719, 295] width 975 height 38
drag, startPoint x: 921, startPoint y: 288, endPoint x: 228, endPoint y: 267, distance: 693.7
click at [228, 266] on div "**********" at bounding box center [720, 328] width 996 height 242
click at [329, 290] on textarea "**********" at bounding box center [719, 295] width 975 height 38
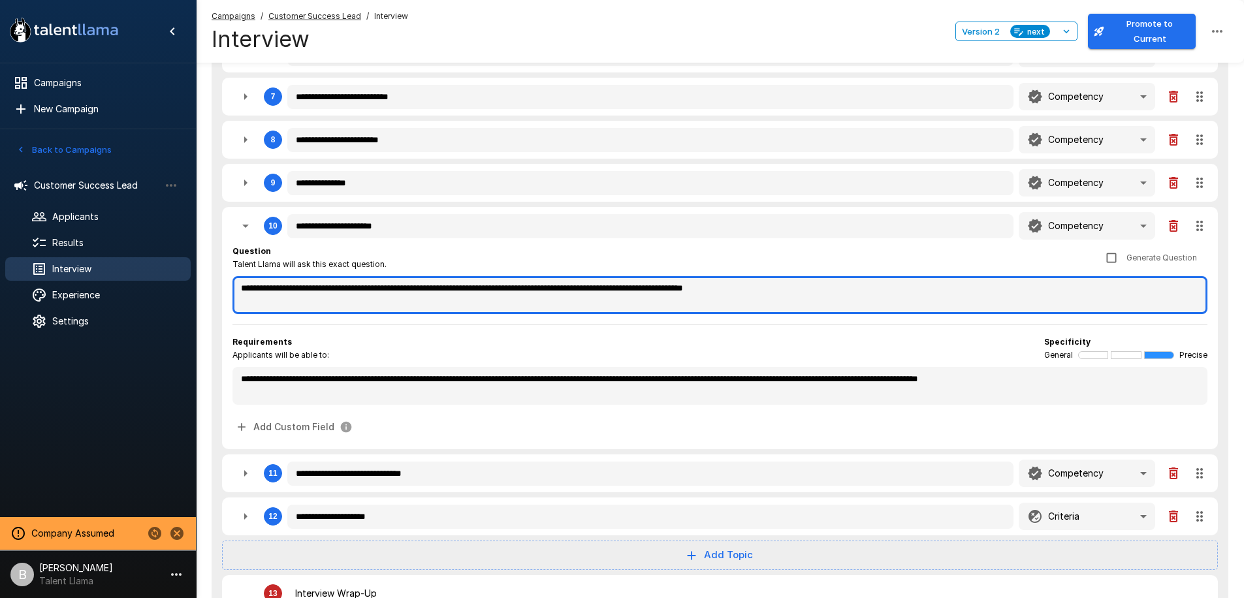
drag, startPoint x: 524, startPoint y: 289, endPoint x: 871, endPoint y: 294, distance: 346.8
click at [874, 294] on textarea "**********" at bounding box center [719, 295] width 975 height 38
click at [866, 294] on textarea "**********" at bounding box center [719, 295] width 975 height 38
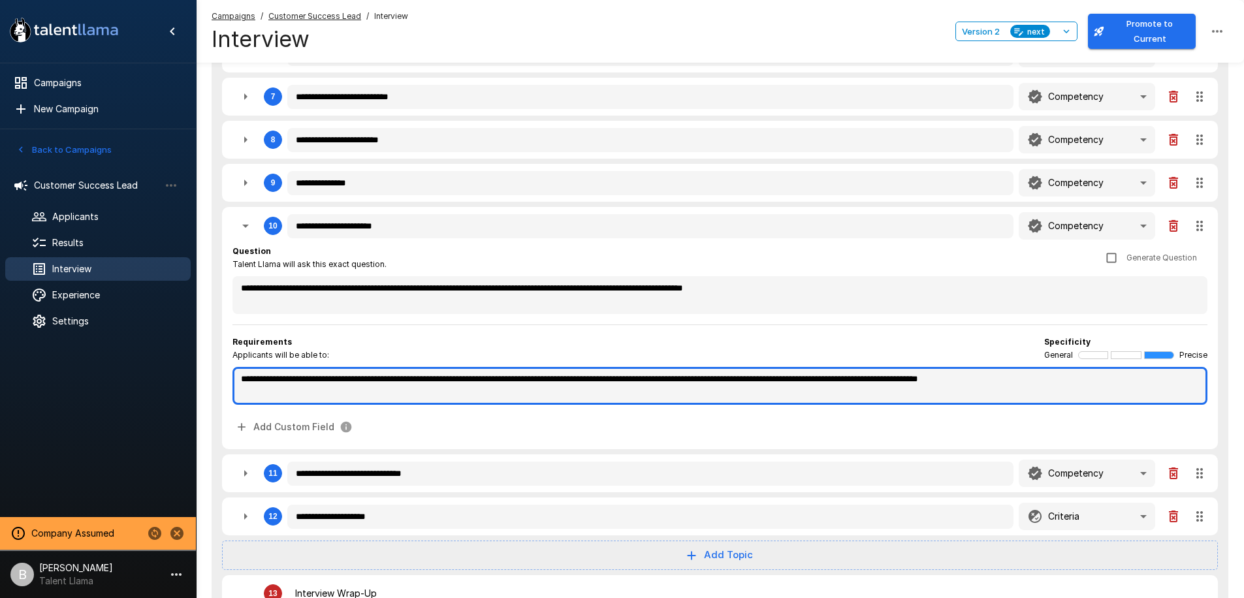
drag, startPoint x: 251, startPoint y: 384, endPoint x: 713, endPoint y: 386, distance: 461.6
click at [712, 387] on textarea "**********" at bounding box center [719, 386] width 975 height 38
click at [714, 385] on textarea "**********" at bounding box center [719, 386] width 975 height 38
drag, startPoint x: 293, startPoint y: 377, endPoint x: 329, endPoint y: 375, distance: 36.6
click at [329, 375] on textarea "**********" at bounding box center [719, 386] width 975 height 38
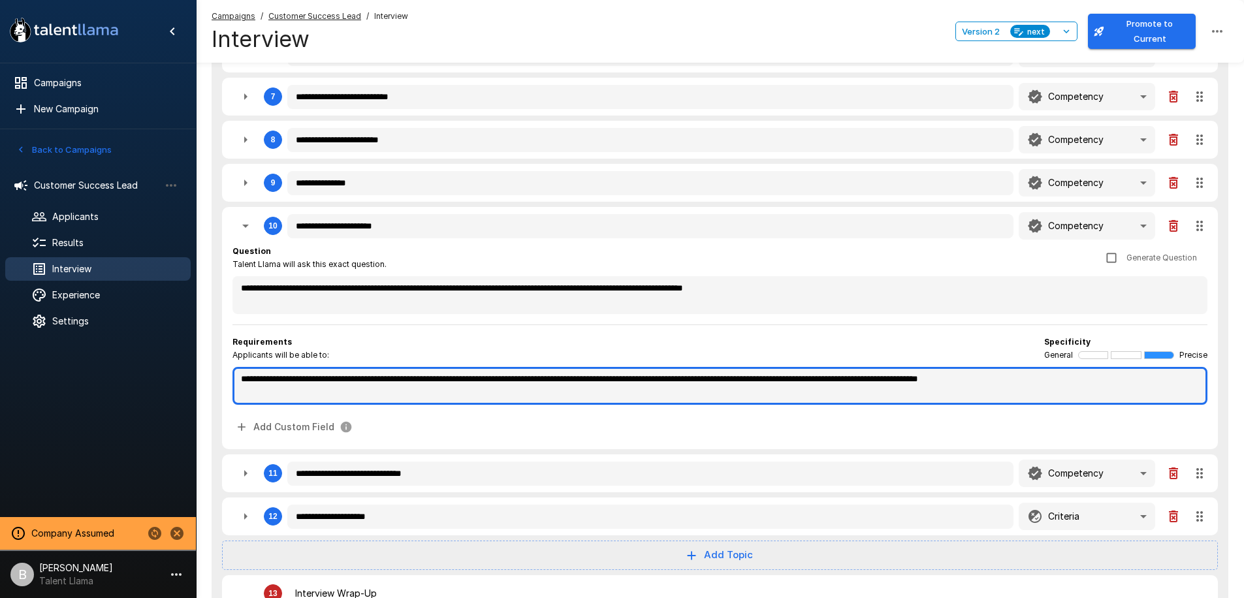
drag, startPoint x: 280, startPoint y: 383, endPoint x: 336, endPoint y: 379, distance: 55.6
click at [336, 379] on textarea "**********" at bounding box center [719, 386] width 975 height 38
drag, startPoint x: 558, startPoint y: 385, endPoint x: 668, endPoint y: 376, distance: 110.0
click at [643, 377] on textarea "**********" at bounding box center [719, 386] width 975 height 38
drag, startPoint x: 1105, startPoint y: 379, endPoint x: 315, endPoint y: 353, distance: 790.5
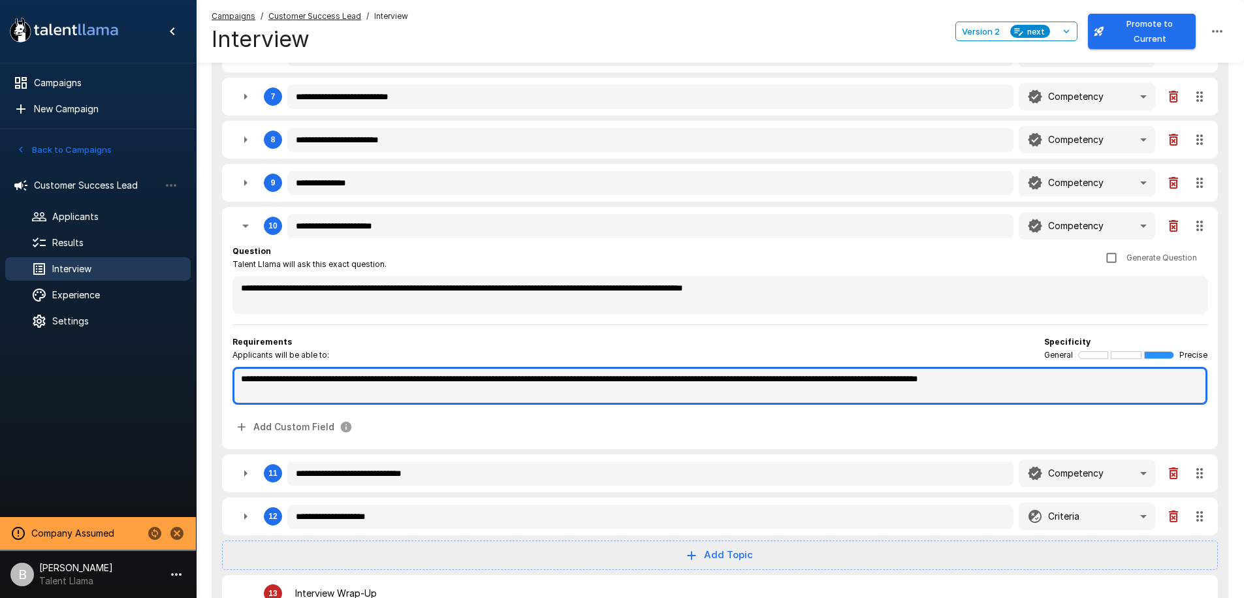
click at [313, 351] on div "**********" at bounding box center [719, 370] width 975 height 69
click at [377, 377] on textarea "**********" at bounding box center [719, 386] width 975 height 38
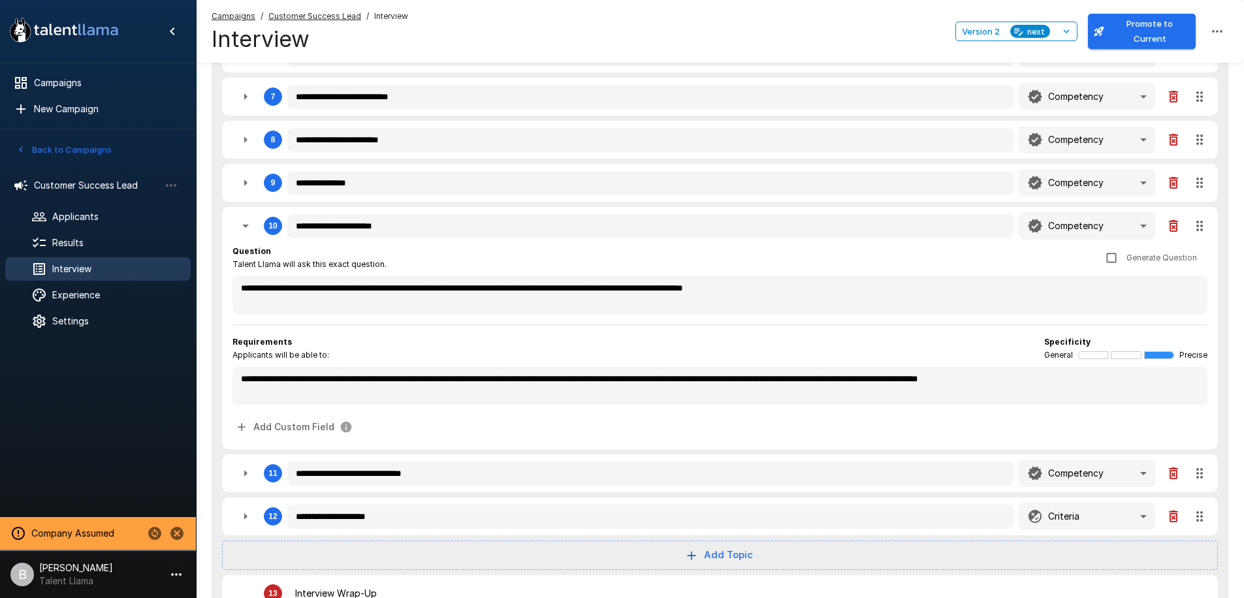
click at [247, 231] on icon "button" at bounding box center [246, 226] width 16 height 16
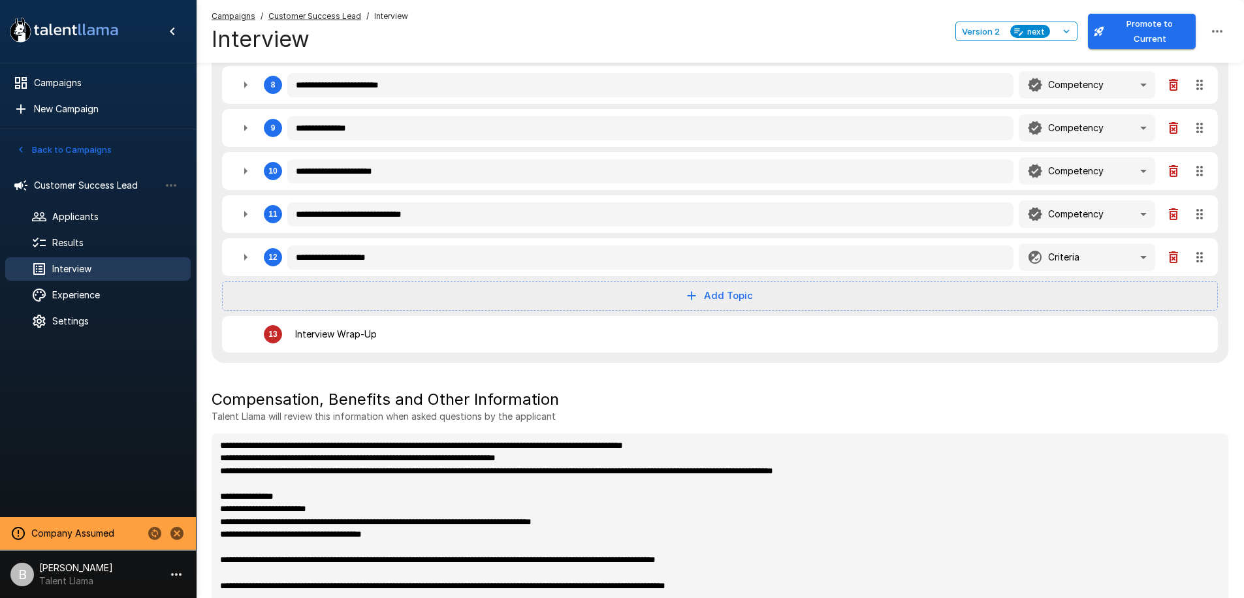
scroll to position [857, 0]
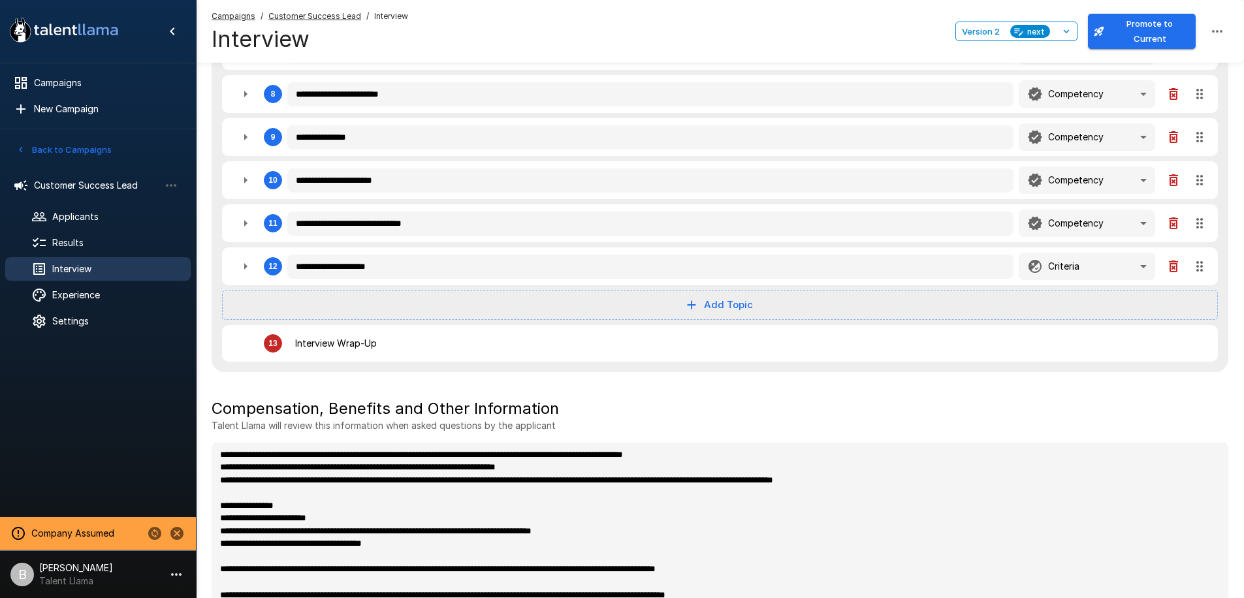
click at [238, 223] on icon "button" at bounding box center [246, 223] width 16 height 16
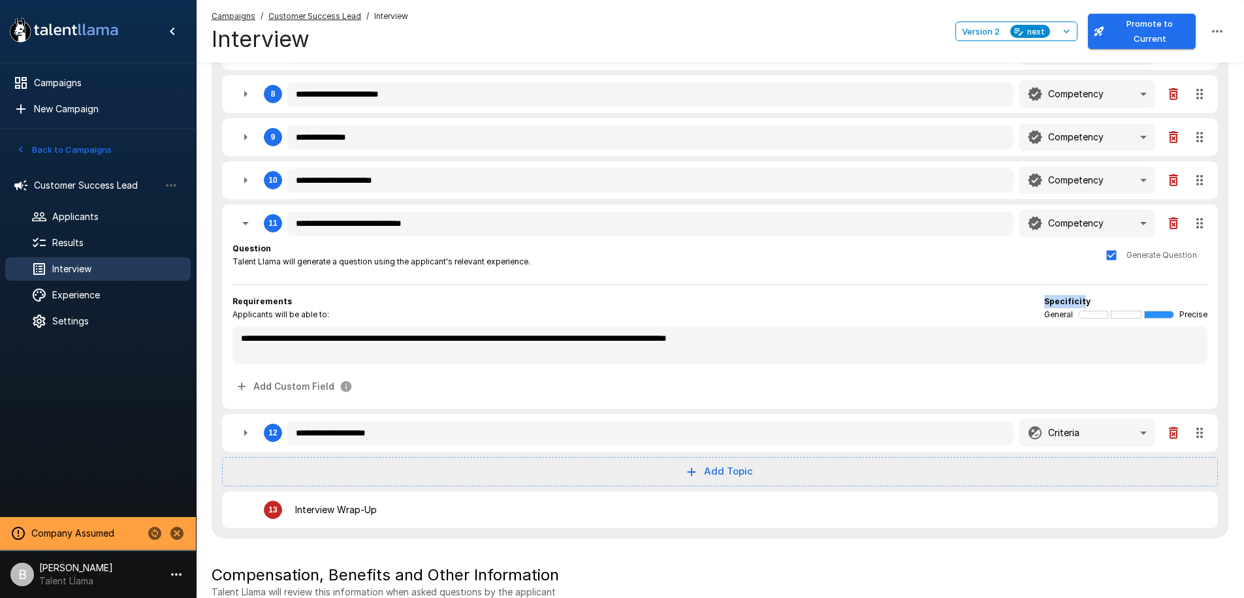
drag, startPoint x: 1046, startPoint y: 302, endPoint x: 1083, endPoint y: 301, distance: 36.6
click at [1083, 301] on b "Specificity" at bounding box center [1067, 301] width 46 height 10
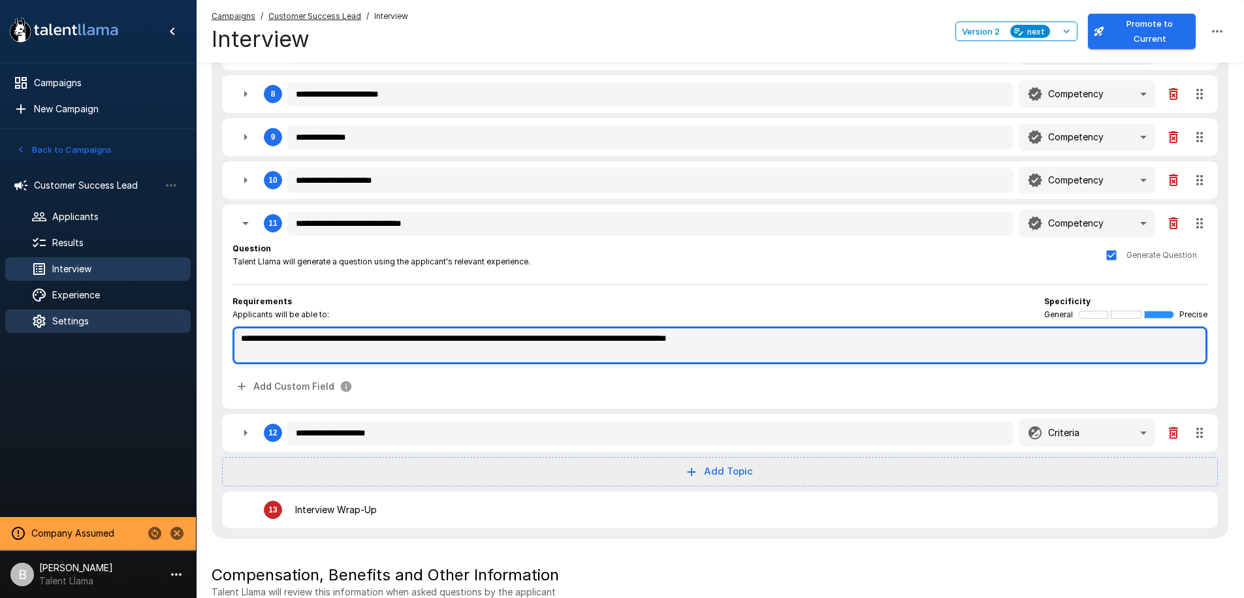
drag, startPoint x: 801, startPoint y: 349, endPoint x: 102, endPoint y: 317, distance: 700.1
click at [196, 300] on div "**********" at bounding box center [720, 25] width 1048 height 1765
click at [381, 355] on textarea "**********" at bounding box center [719, 345] width 975 height 38
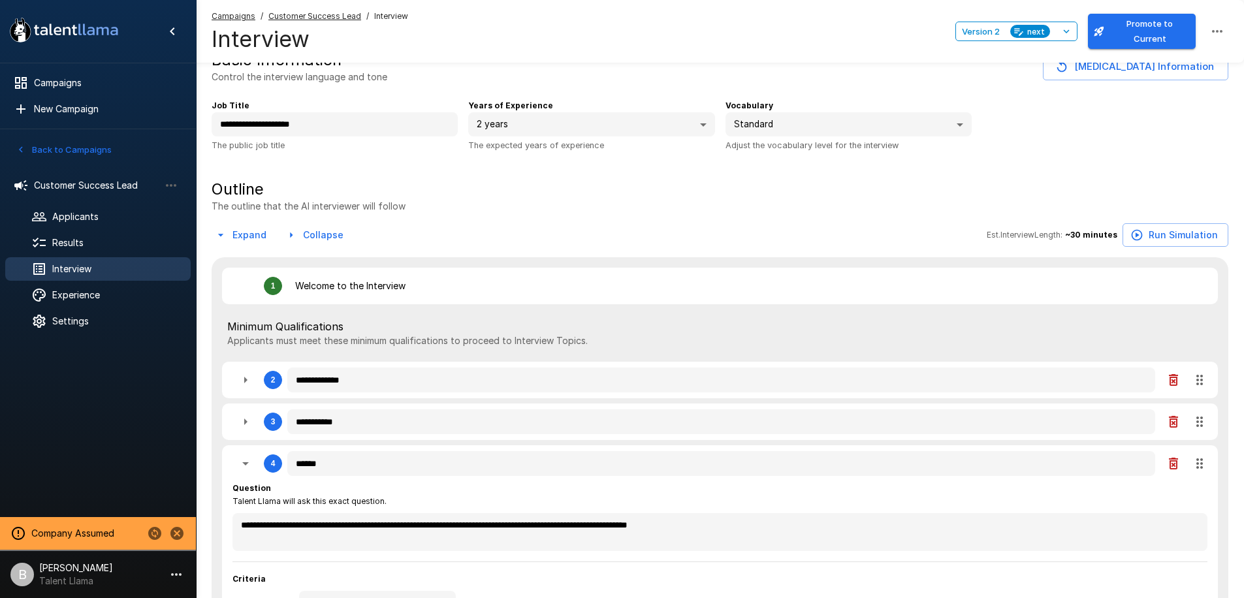
scroll to position [35, 0]
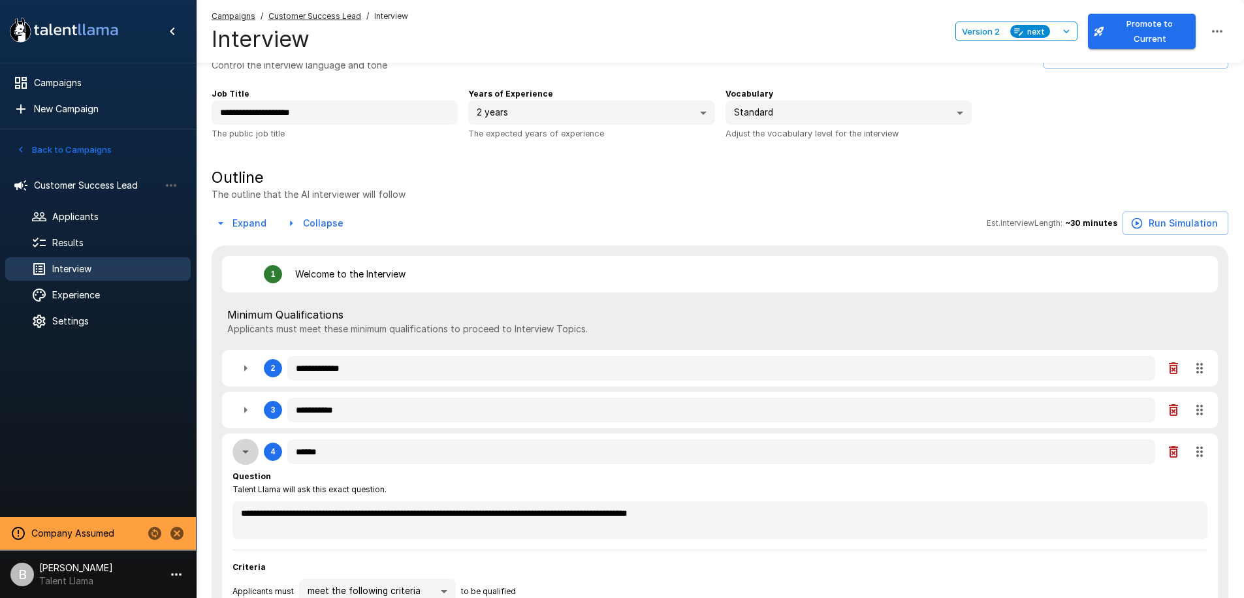
click at [242, 445] on icon "button" at bounding box center [246, 452] width 16 height 16
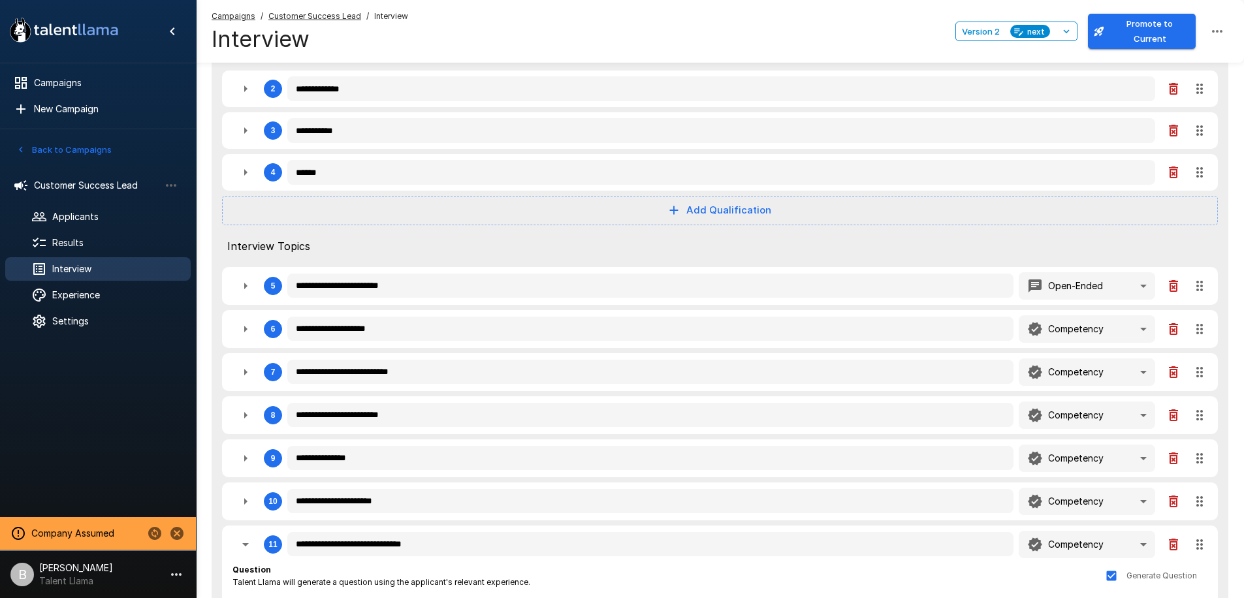
scroll to position [493, 0]
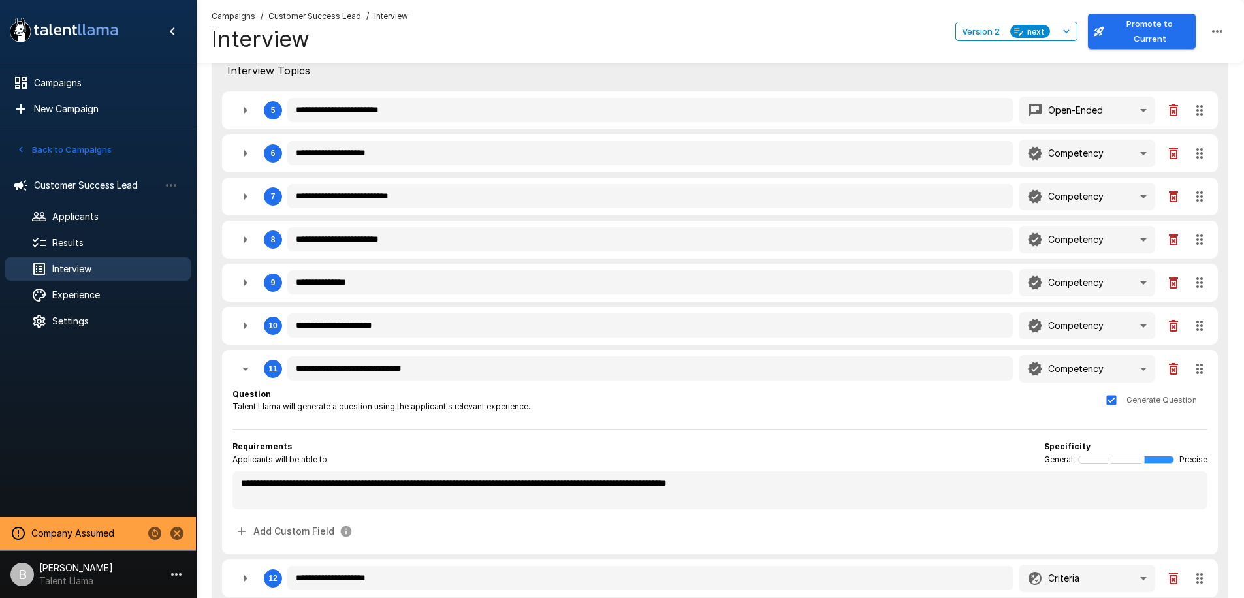
click at [251, 362] on icon "button" at bounding box center [246, 369] width 16 height 16
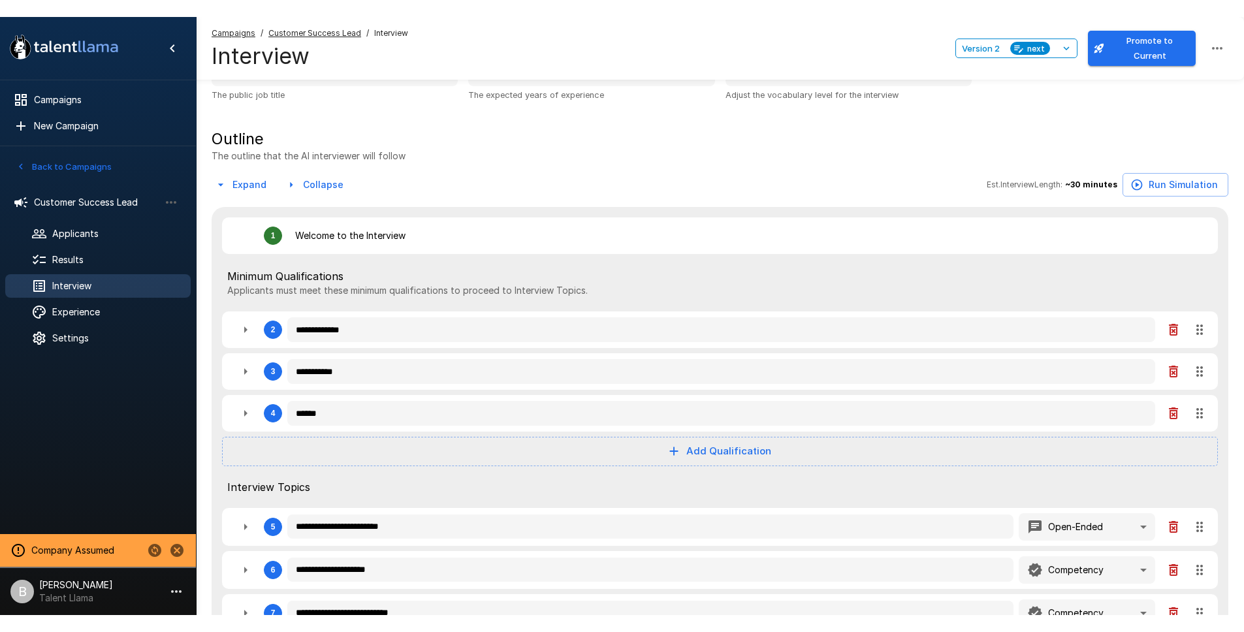
scroll to position [0, 0]
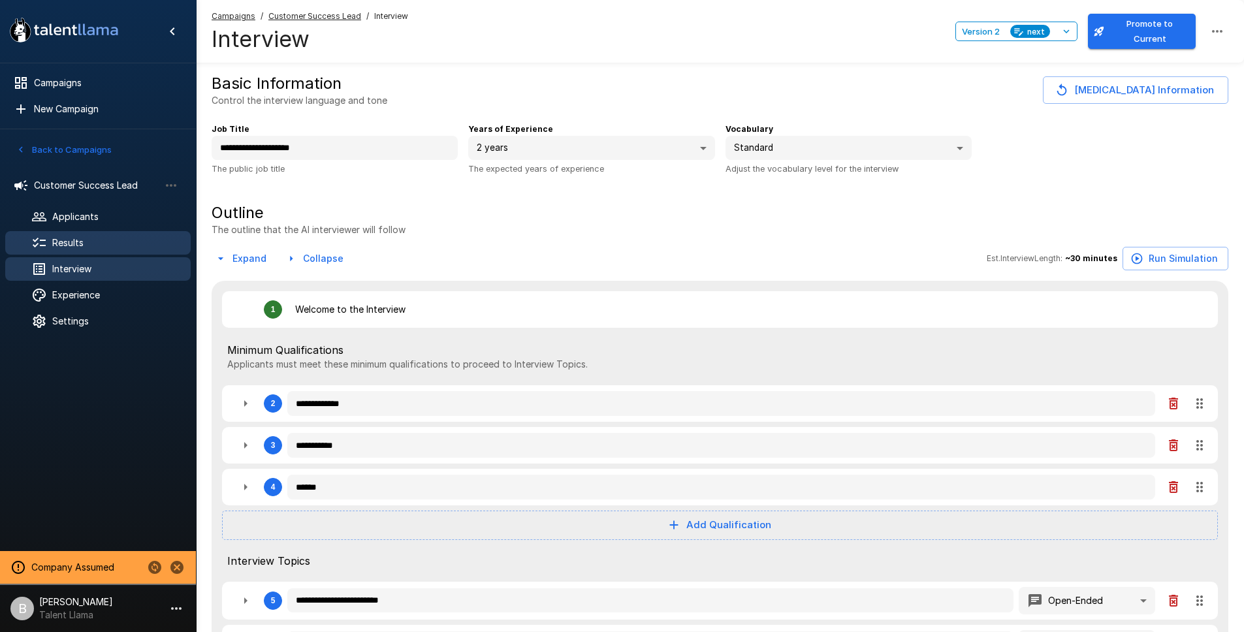
click at [63, 251] on div "Results" at bounding box center [97, 243] width 185 height 24
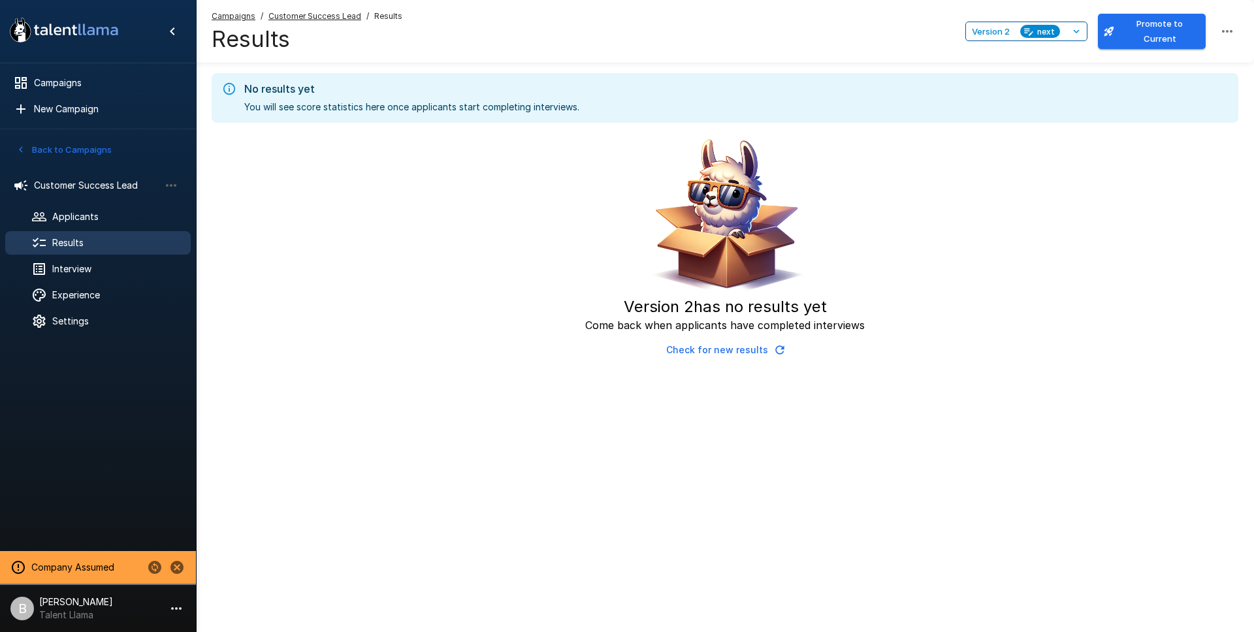
click at [1057, 32] on span "next" at bounding box center [1046, 32] width 28 height 14
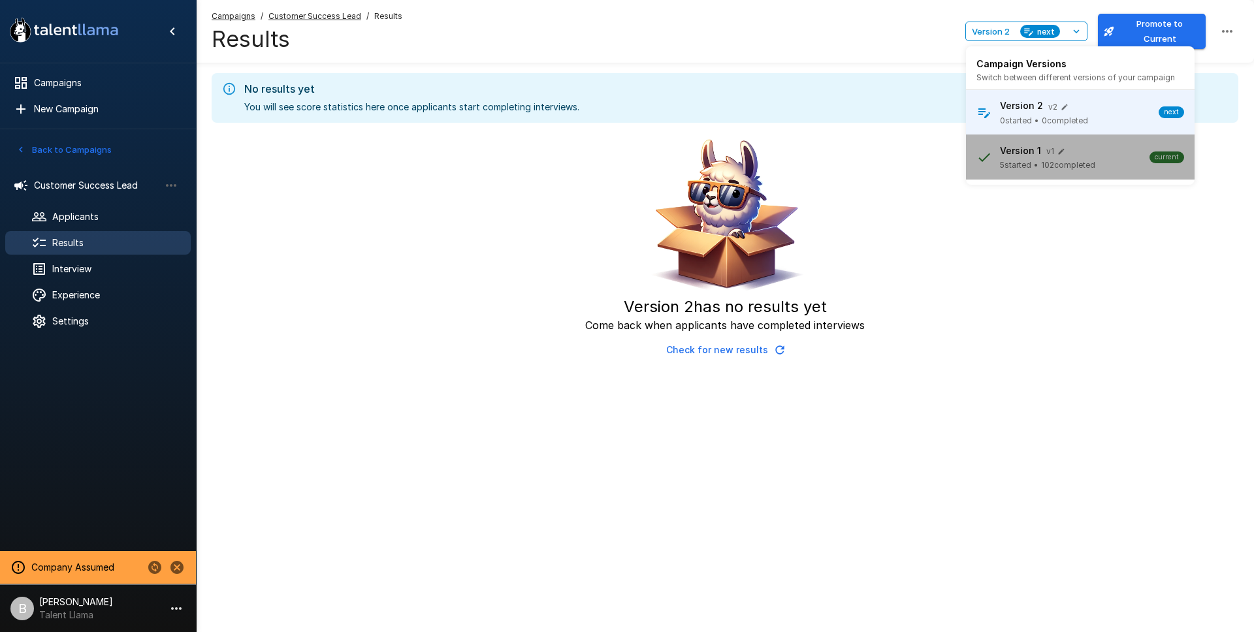
click at [1040, 165] on span "5 started • 102 completed" at bounding box center [1047, 165] width 95 height 13
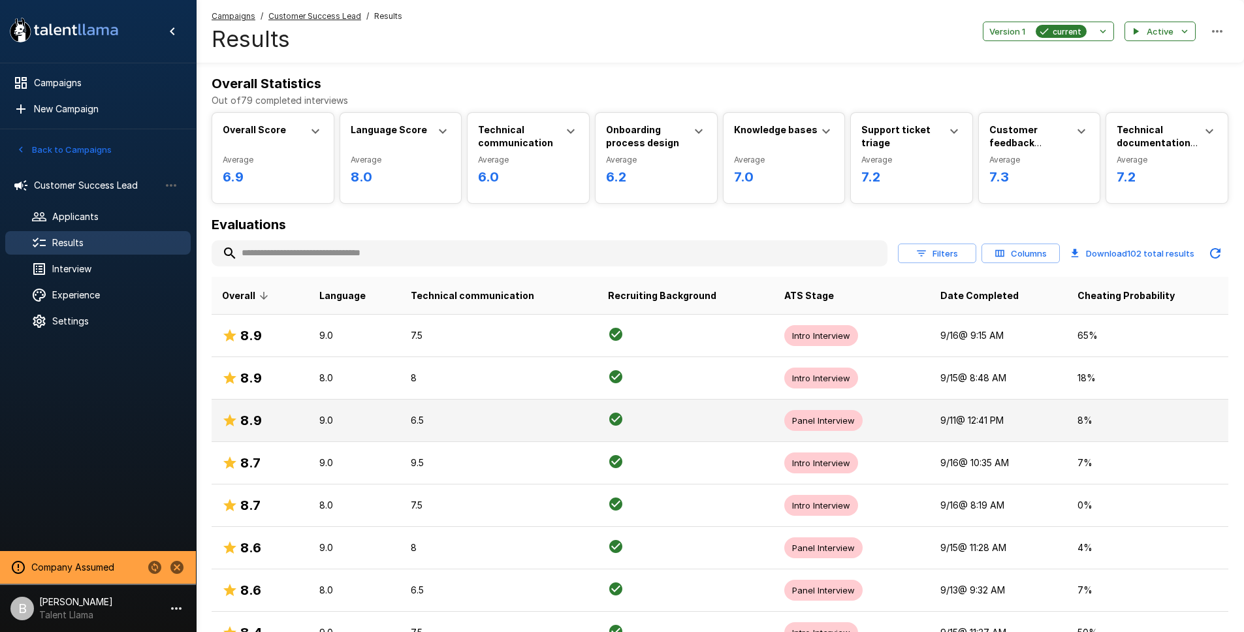
click at [400, 419] on td "6.5" at bounding box center [498, 421] width 197 height 42
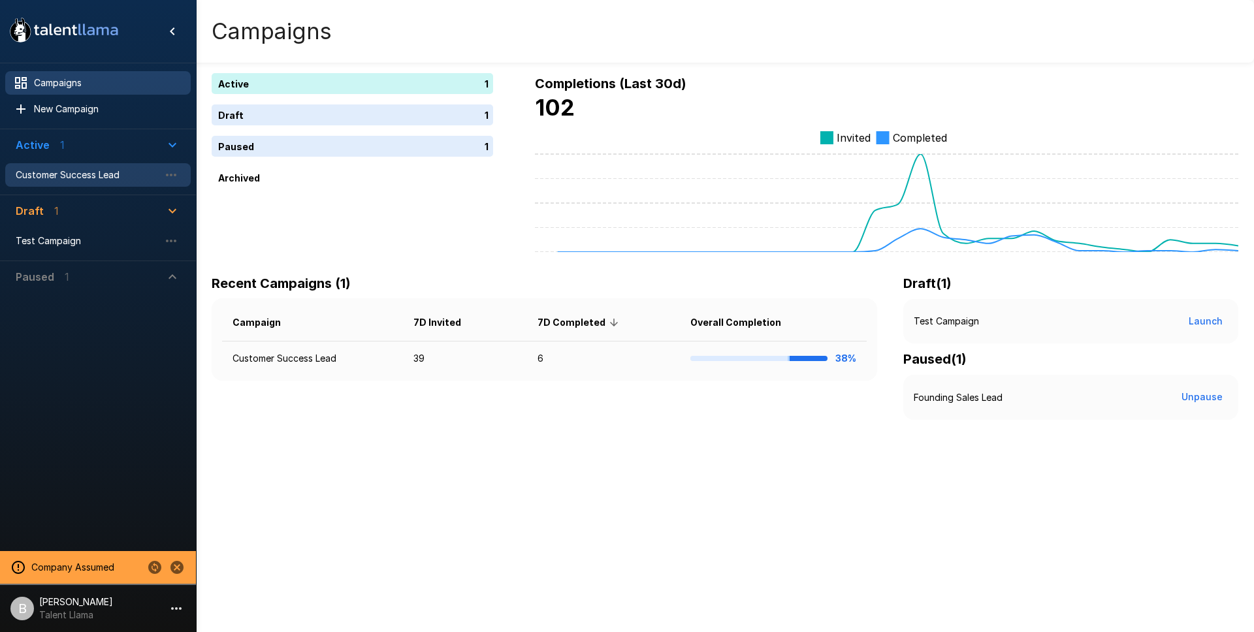
click at [118, 177] on span "Customer Success Lead" at bounding box center [88, 174] width 144 height 13
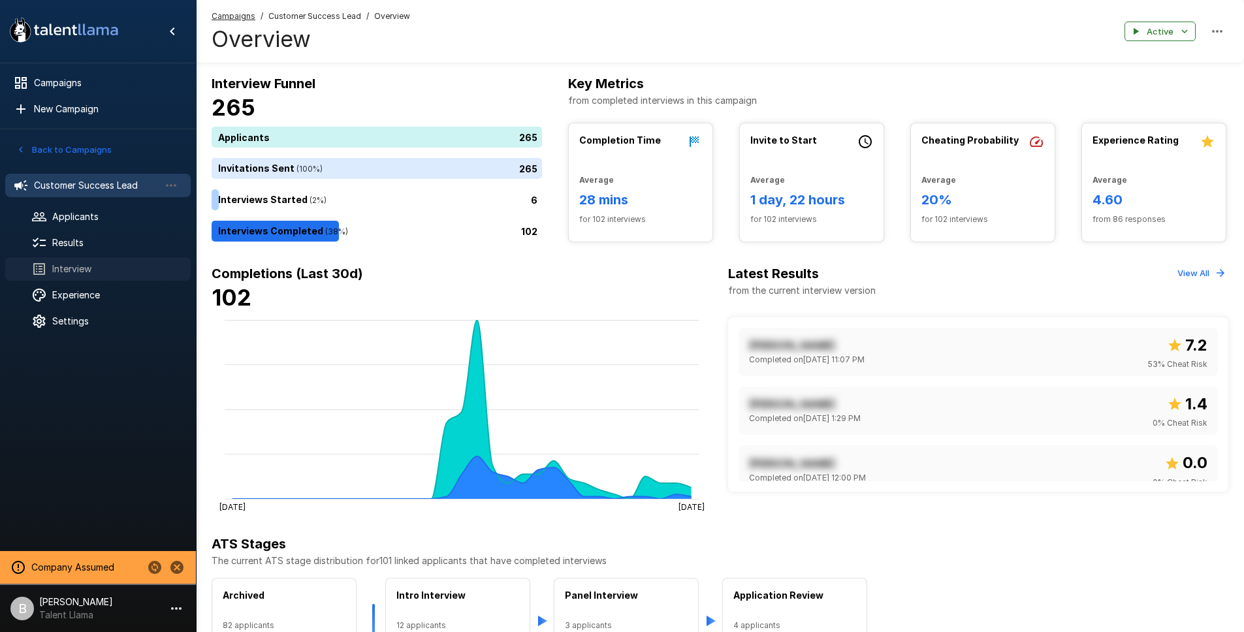
click at [67, 268] on span "Interview" at bounding box center [116, 268] width 128 height 13
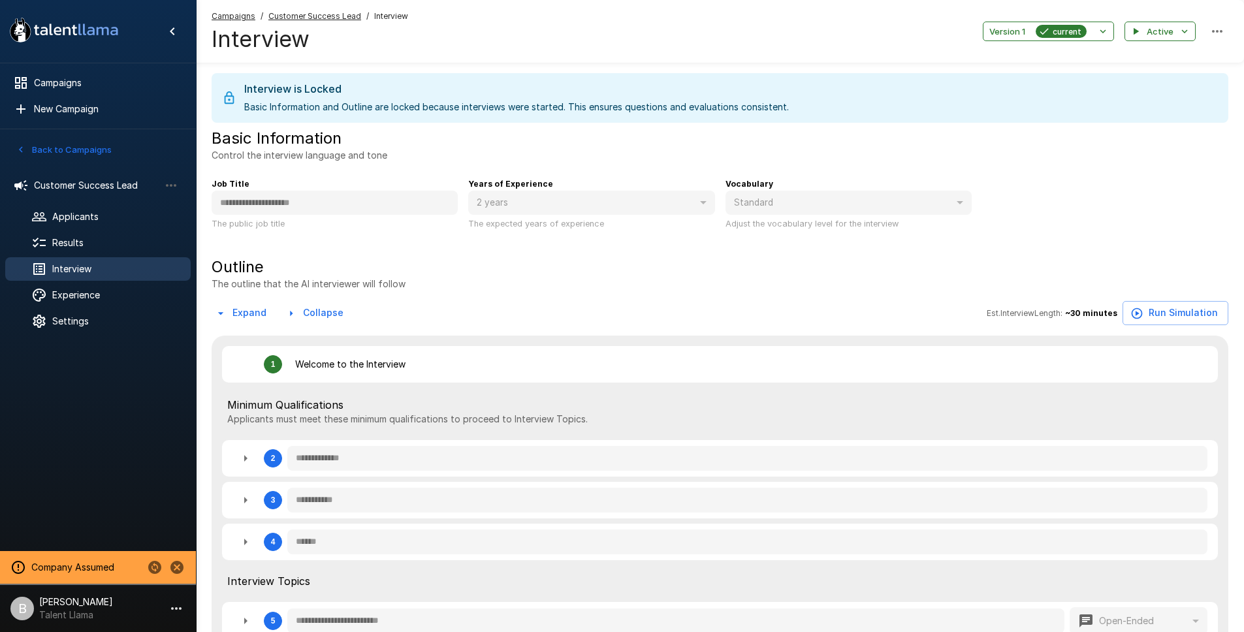
type textarea "*"
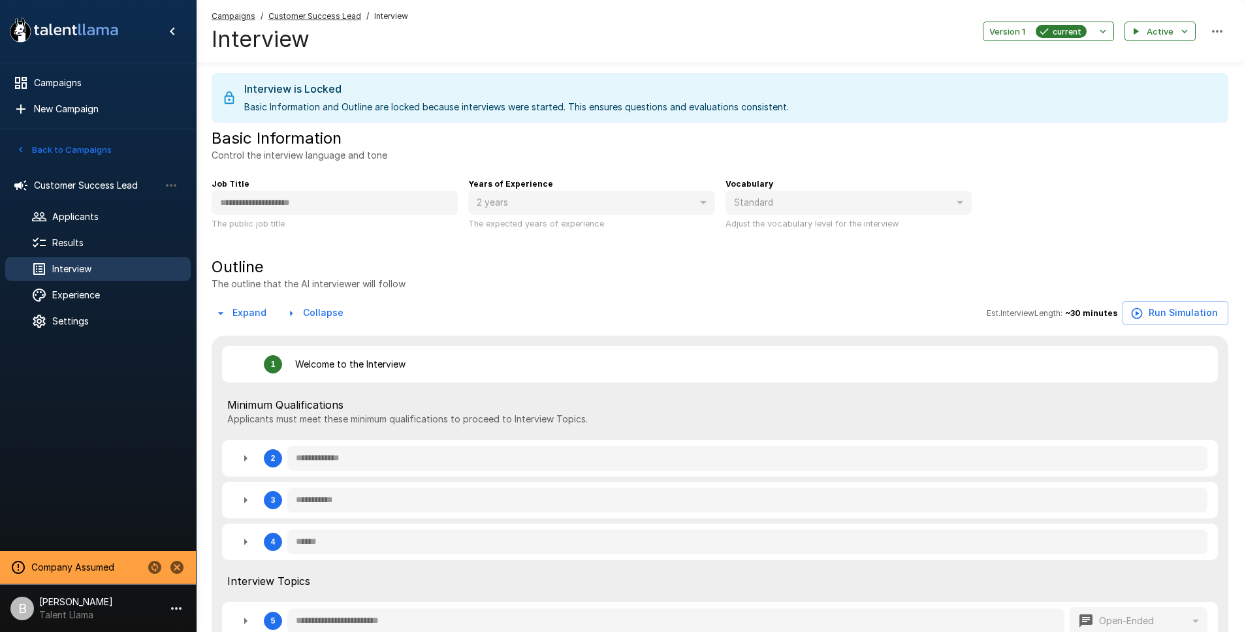
type textarea "*"
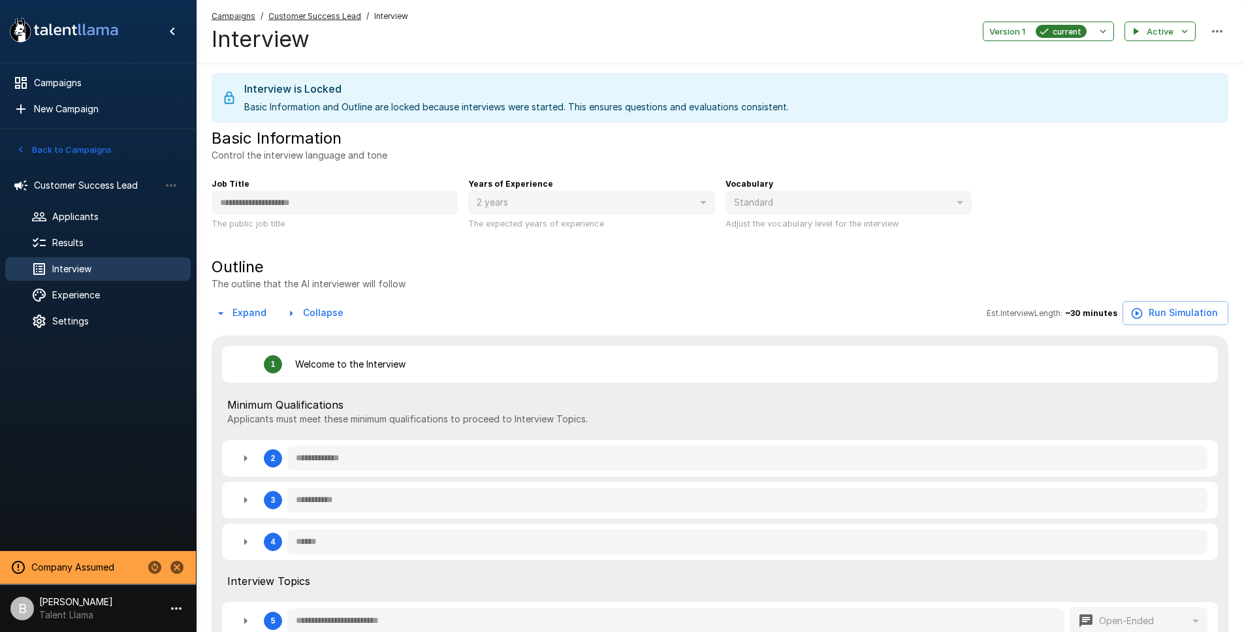
type textarea "*"
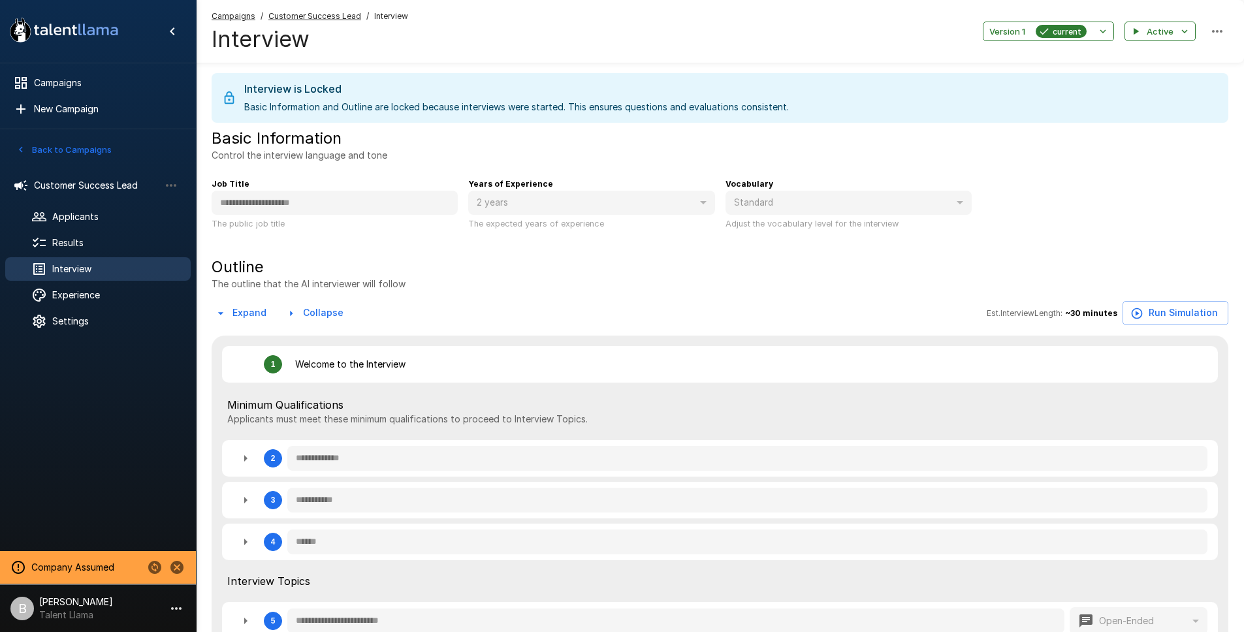
type textarea "*"
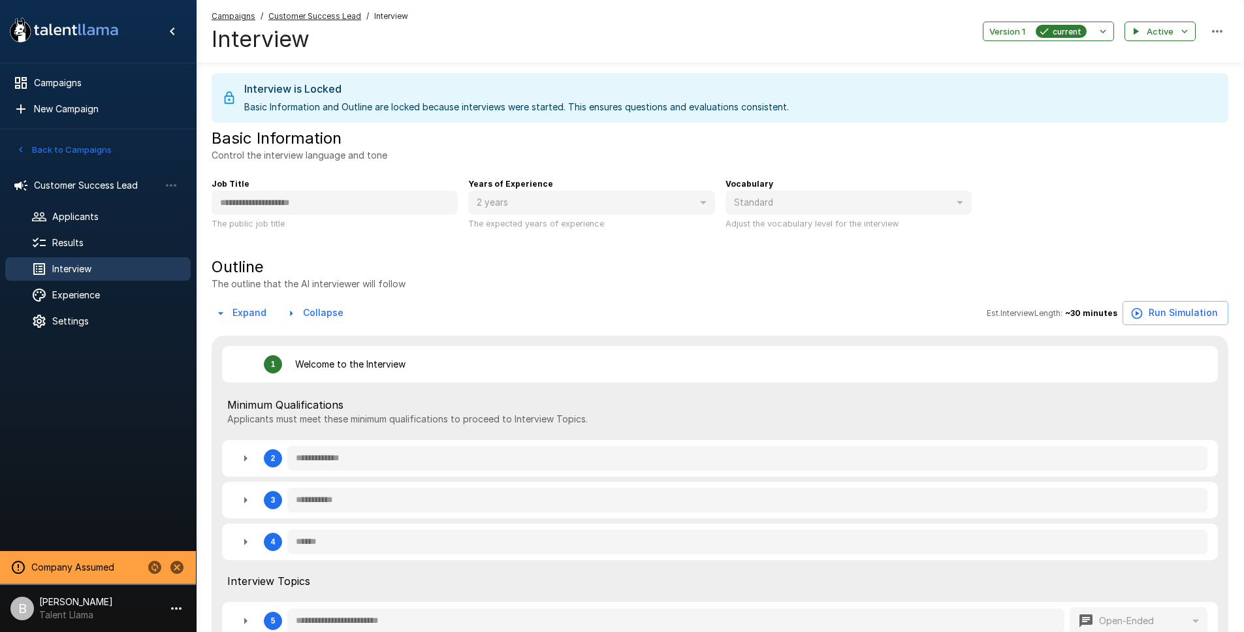
type textarea "*"
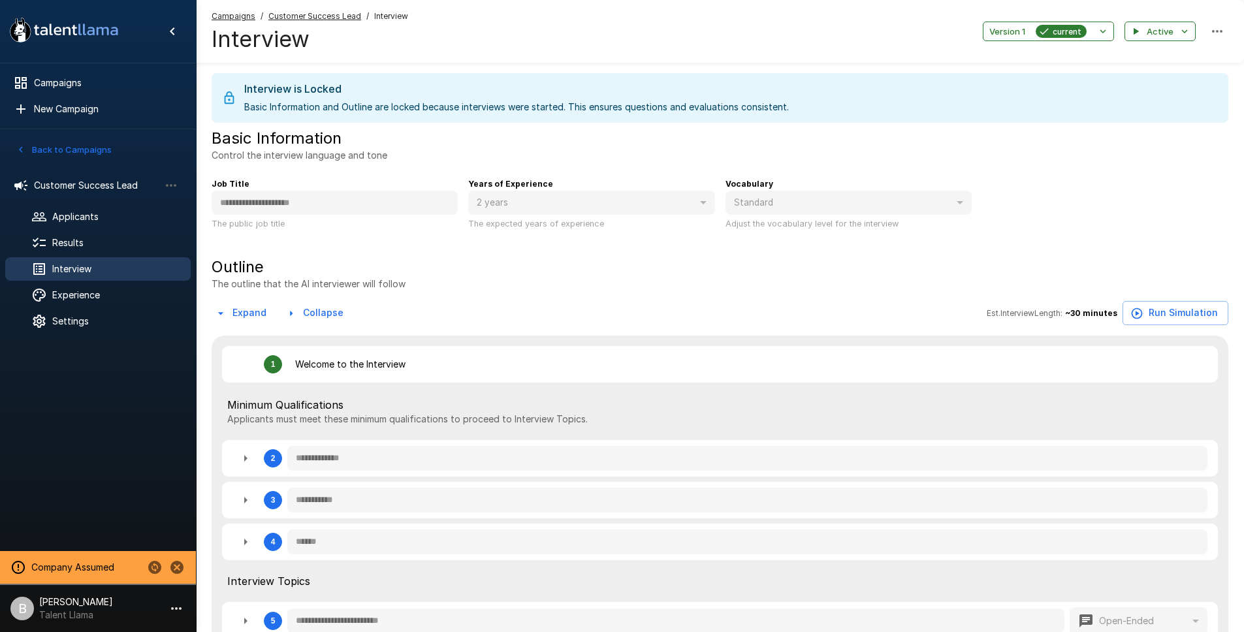
type textarea "*"
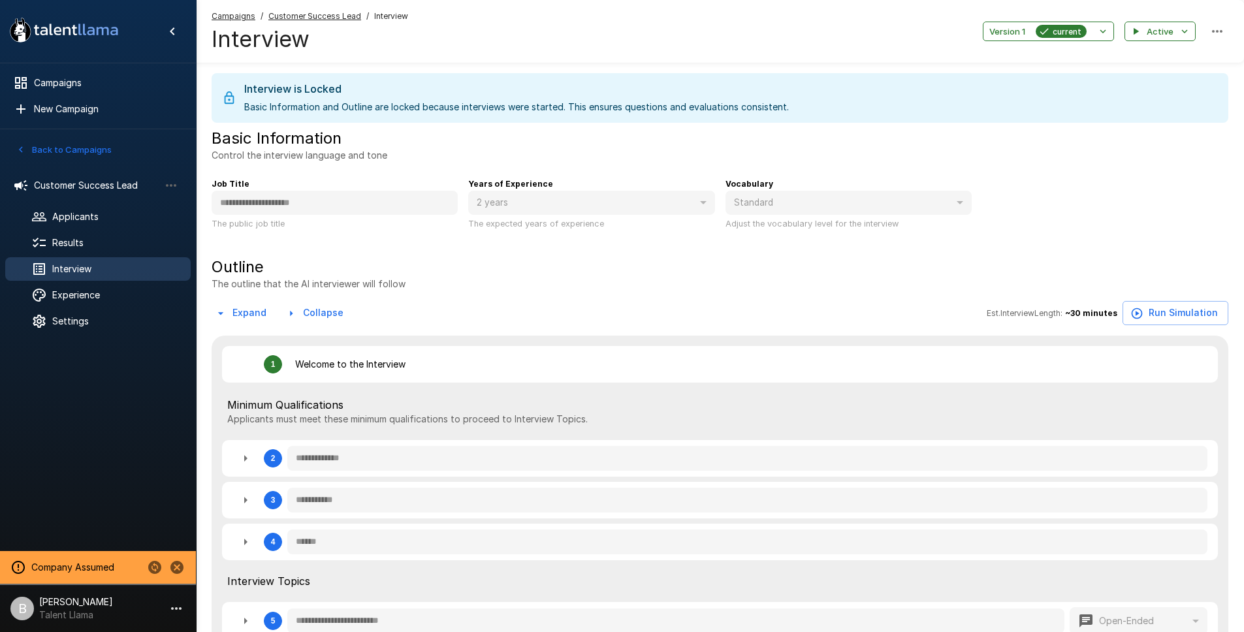
type textarea "*"
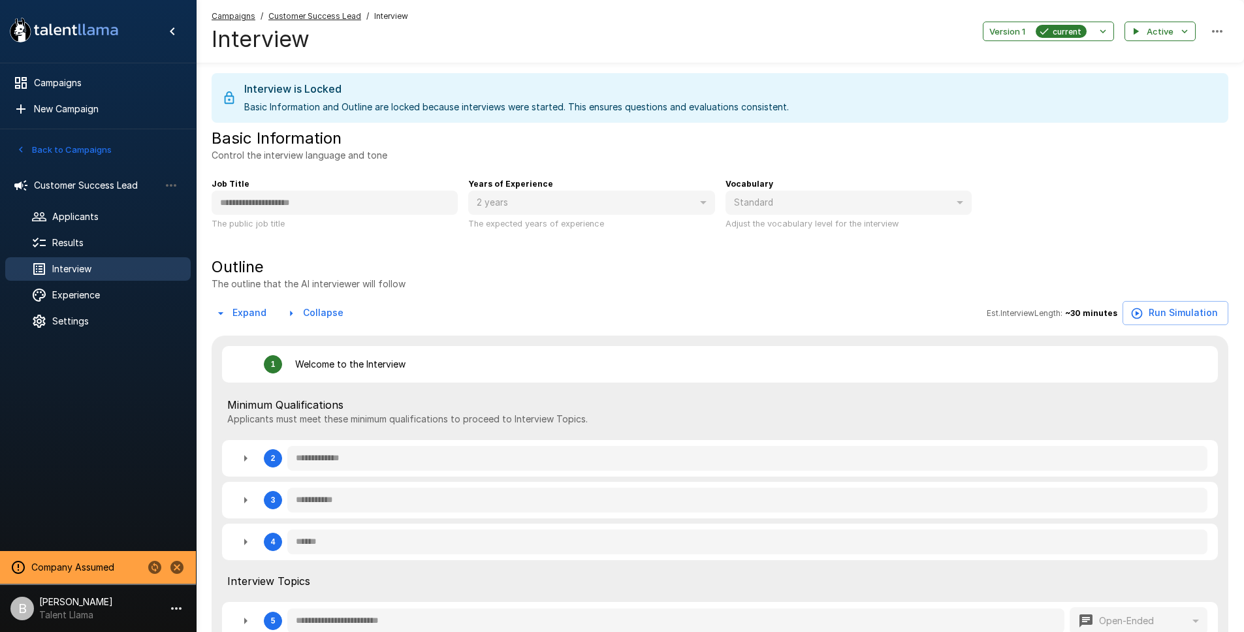
type textarea "*"
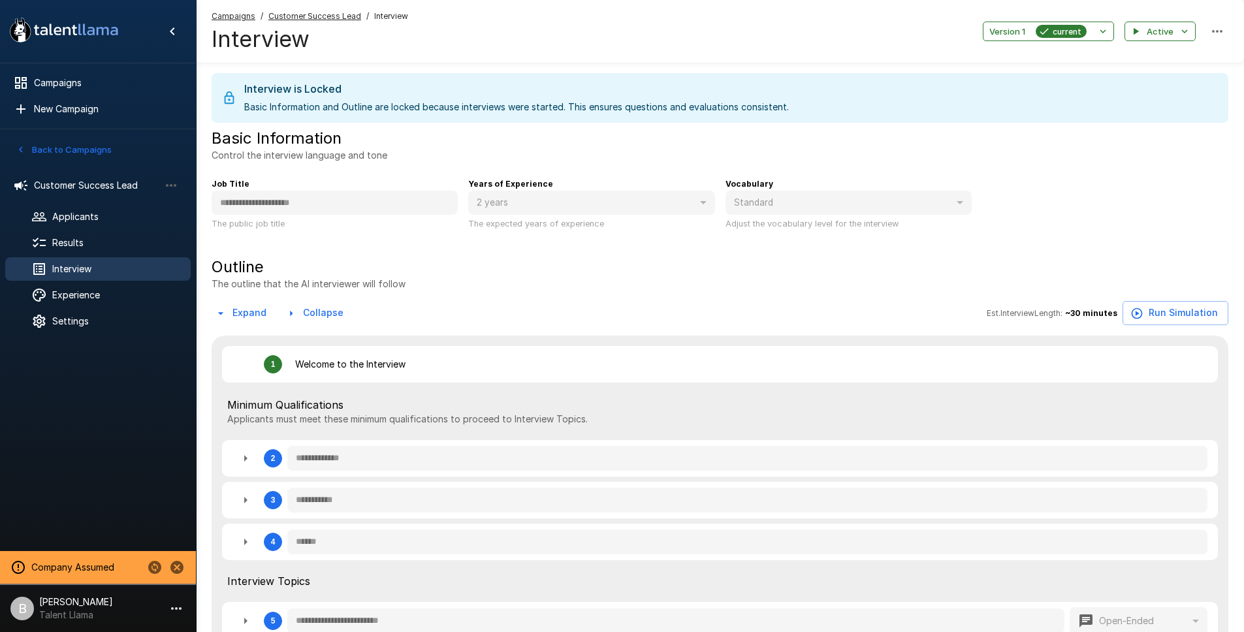
type textarea "*"
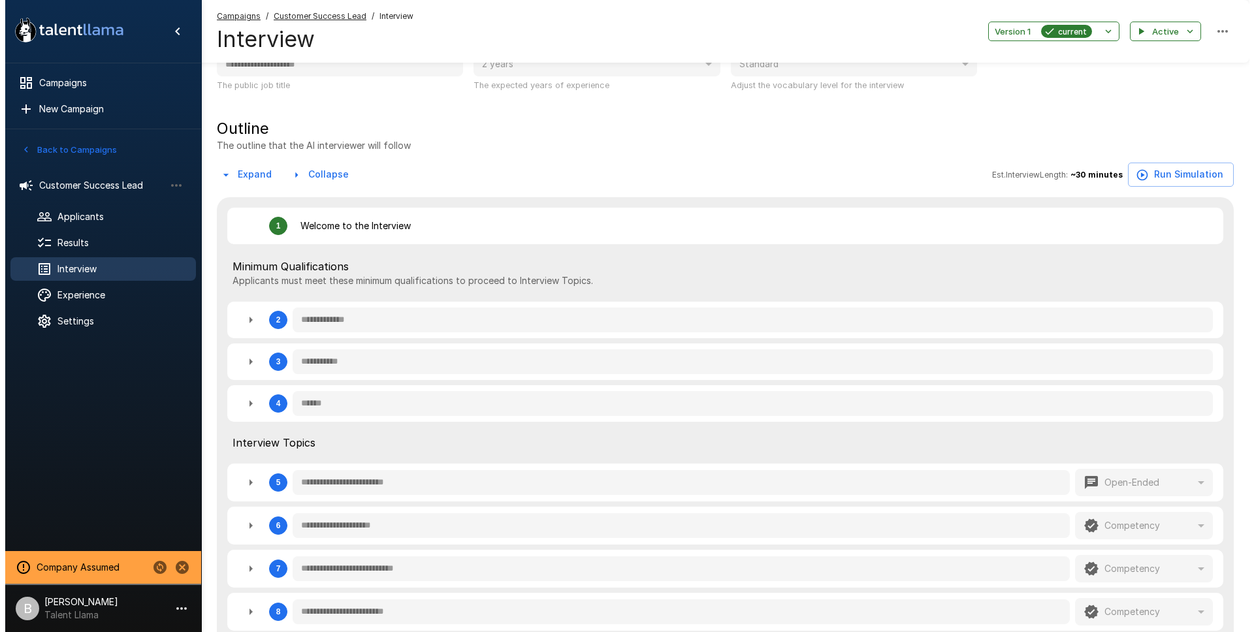
scroll to position [132, 0]
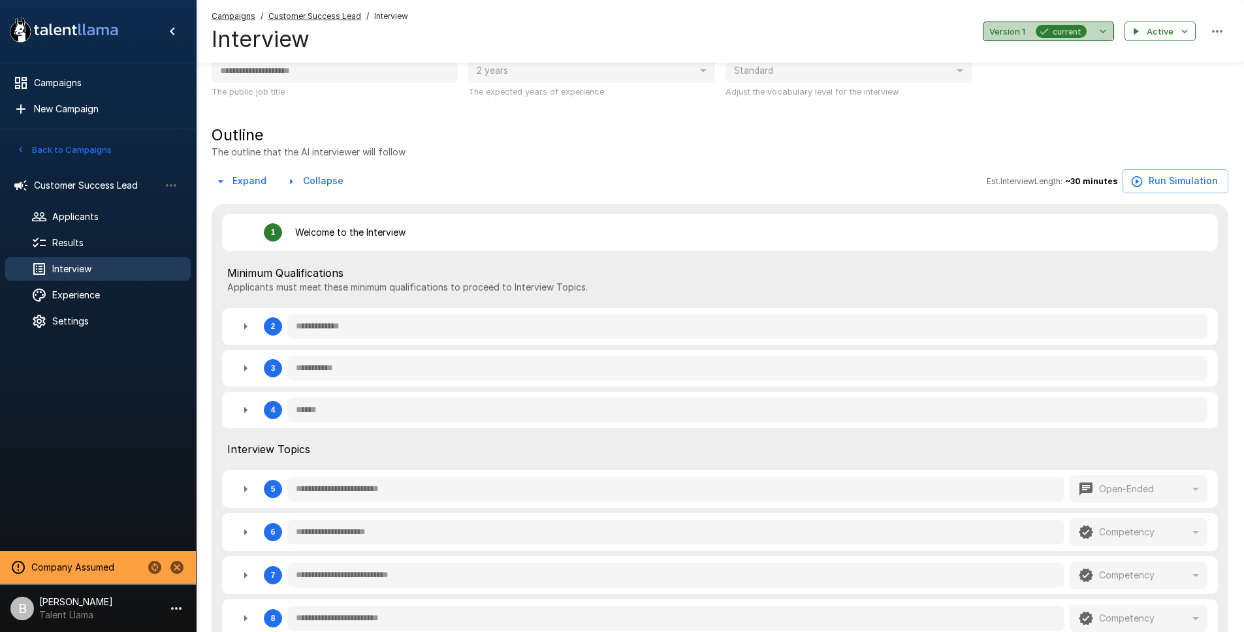
click at [1100, 27] on icon "button" at bounding box center [1103, 31] width 12 height 12
type textarea "*"
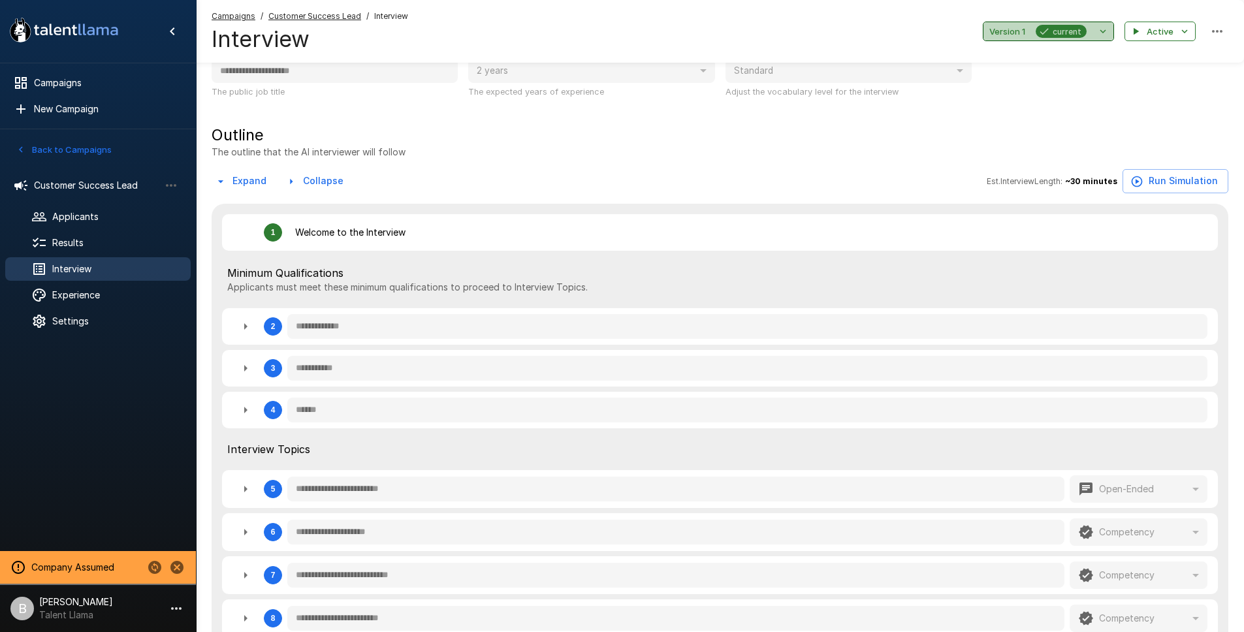
type textarea "*"
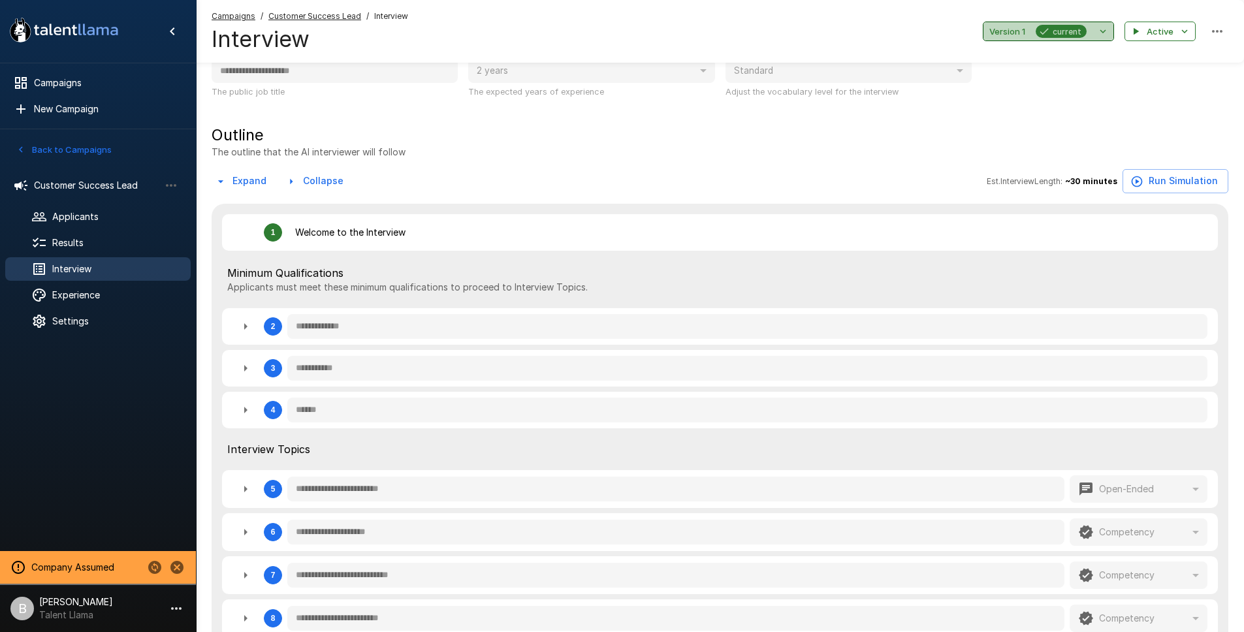
type textarea "*"
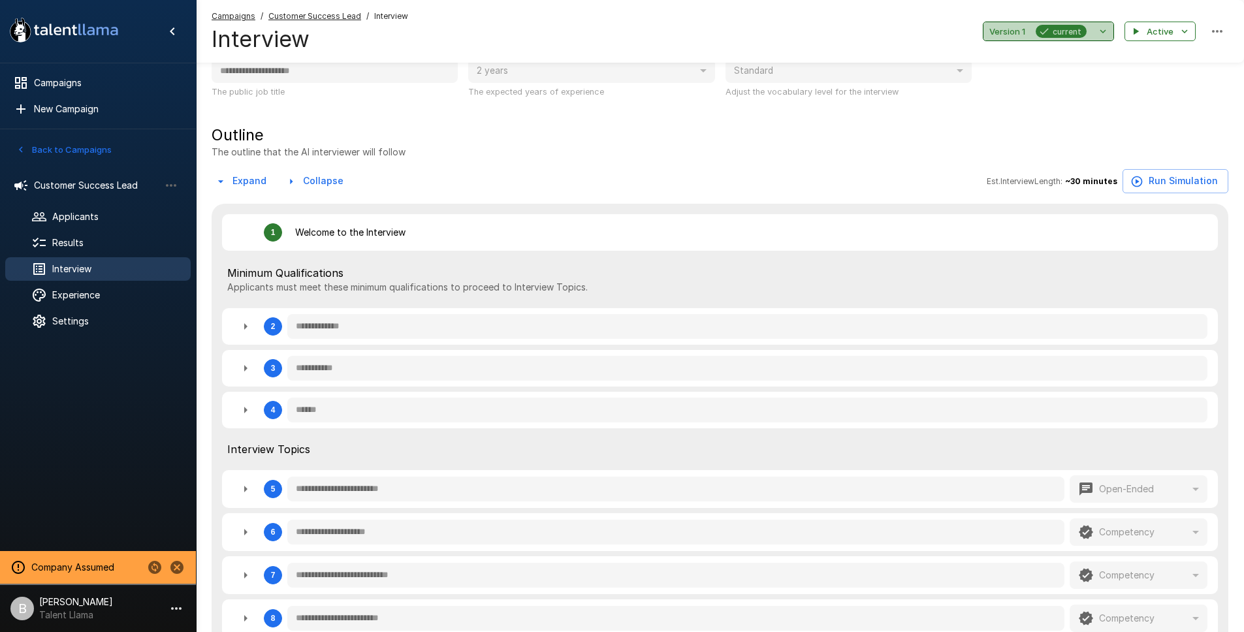
type textarea "*"
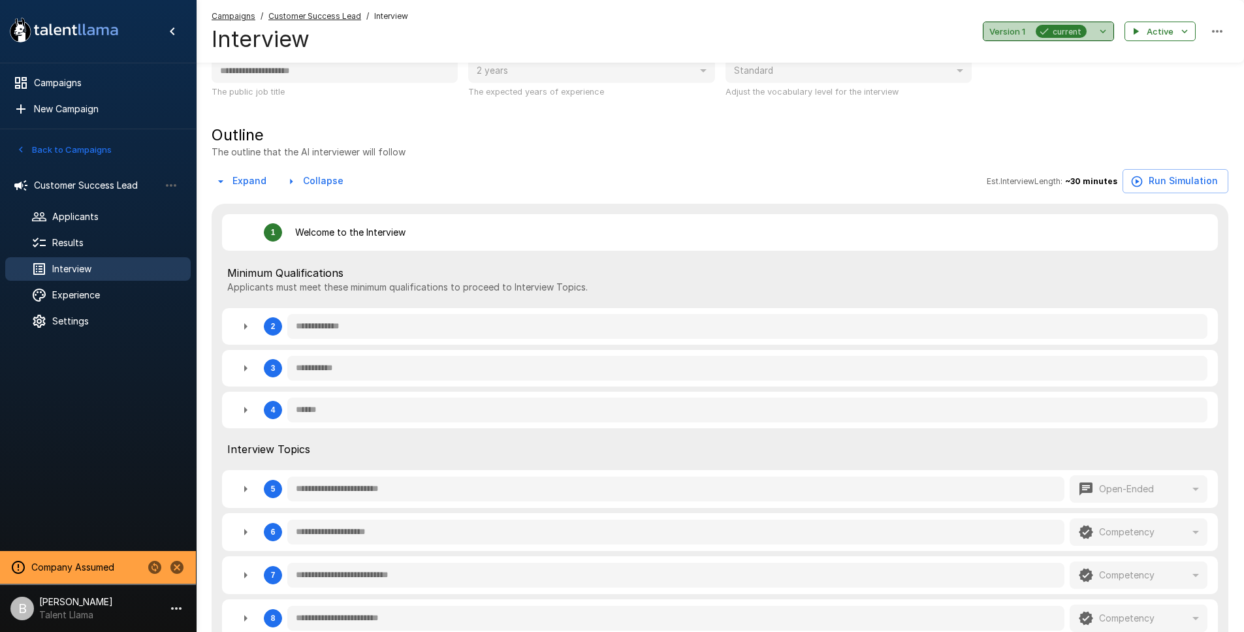
type textarea "*"
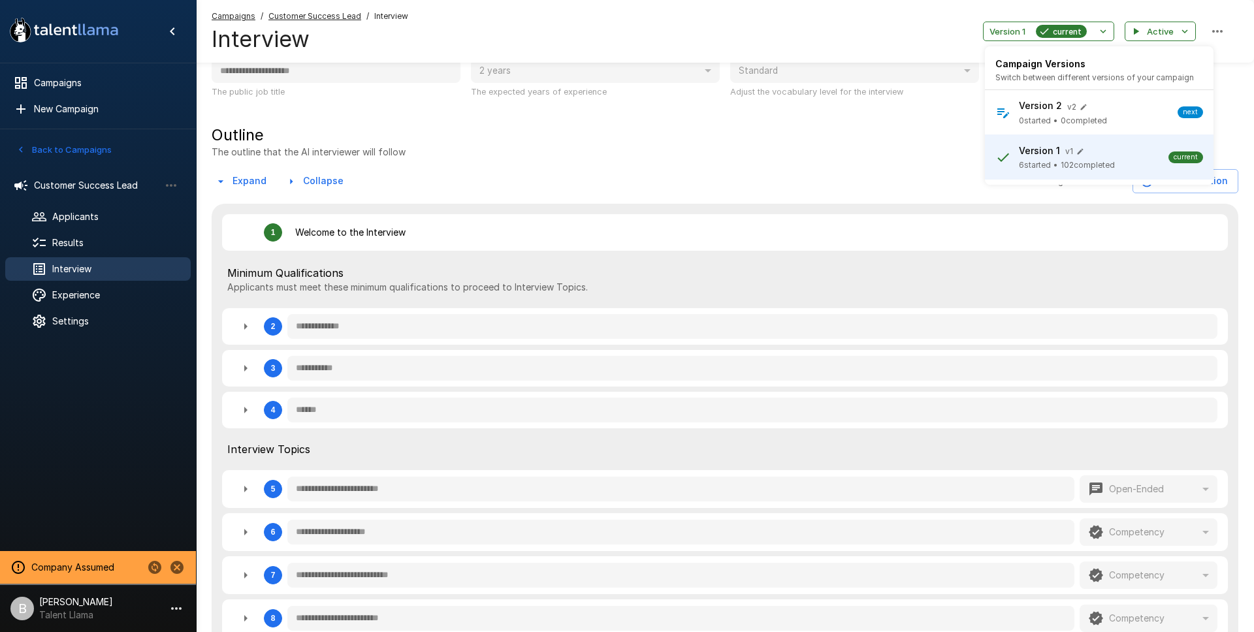
click at [1073, 111] on span "v 2" at bounding box center [1071, 107] width 9 height 10
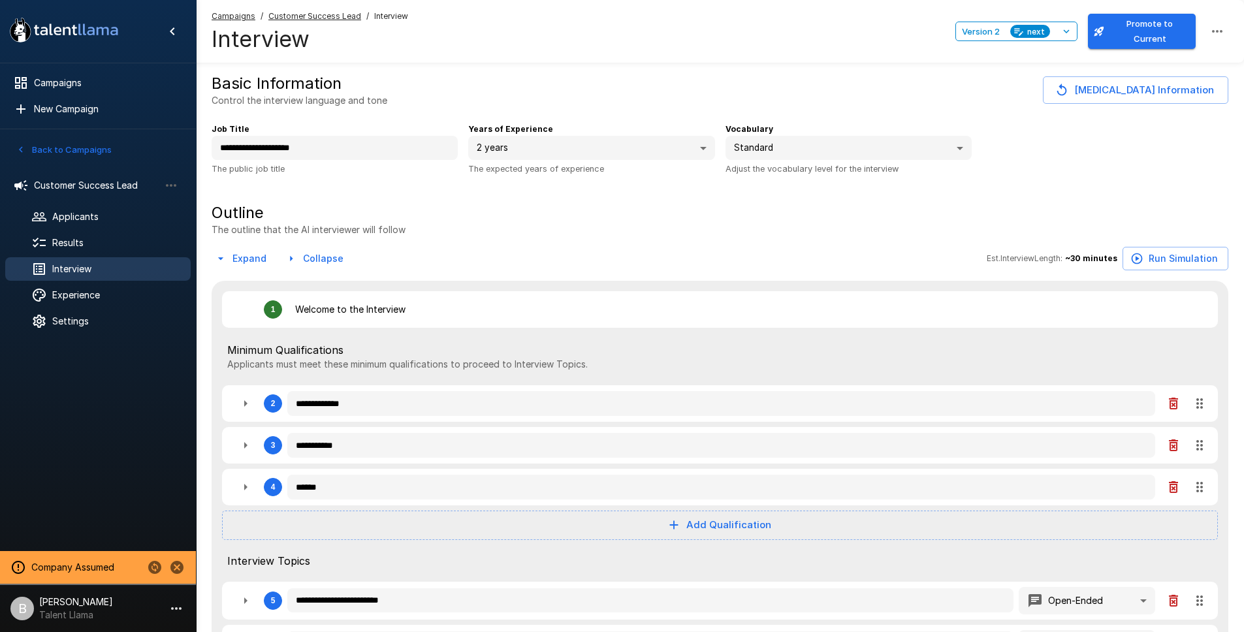
type textarea "*"
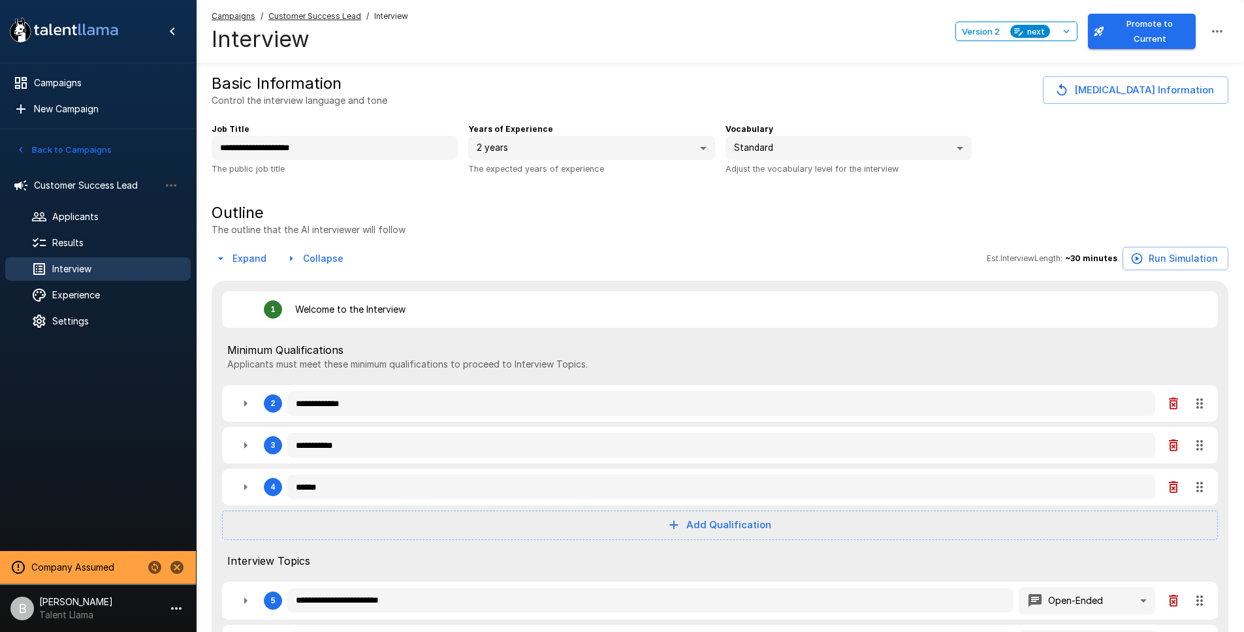
type textarea "*"
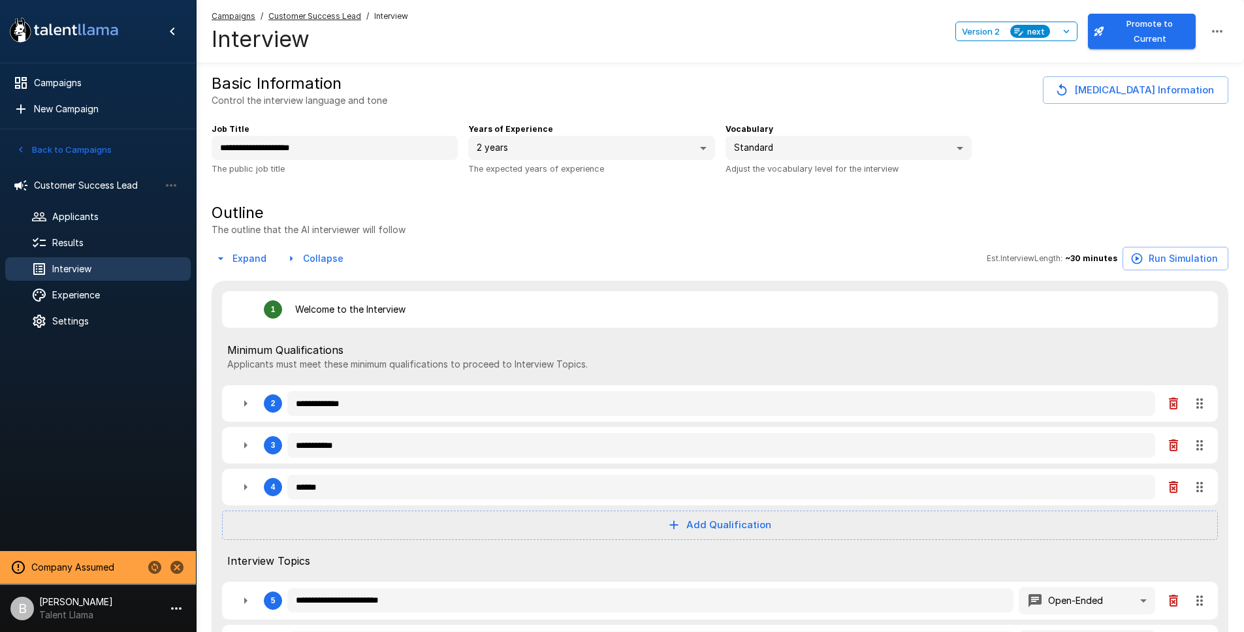
type textarea "*"
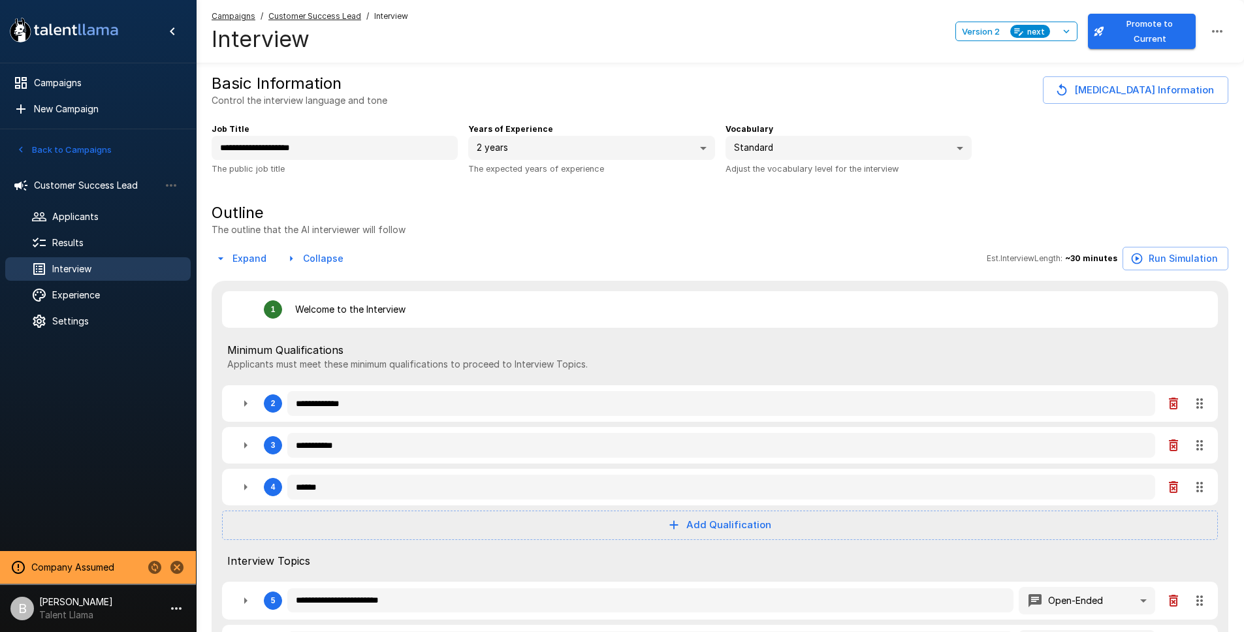
type textarea "*"
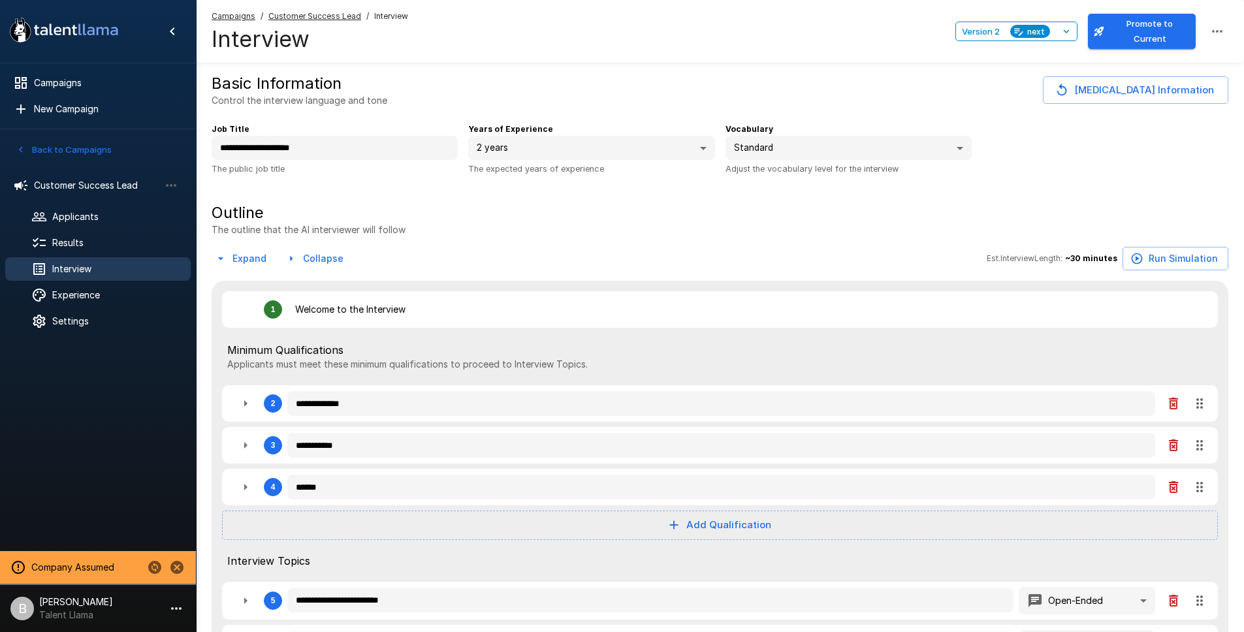
type textarea "*"
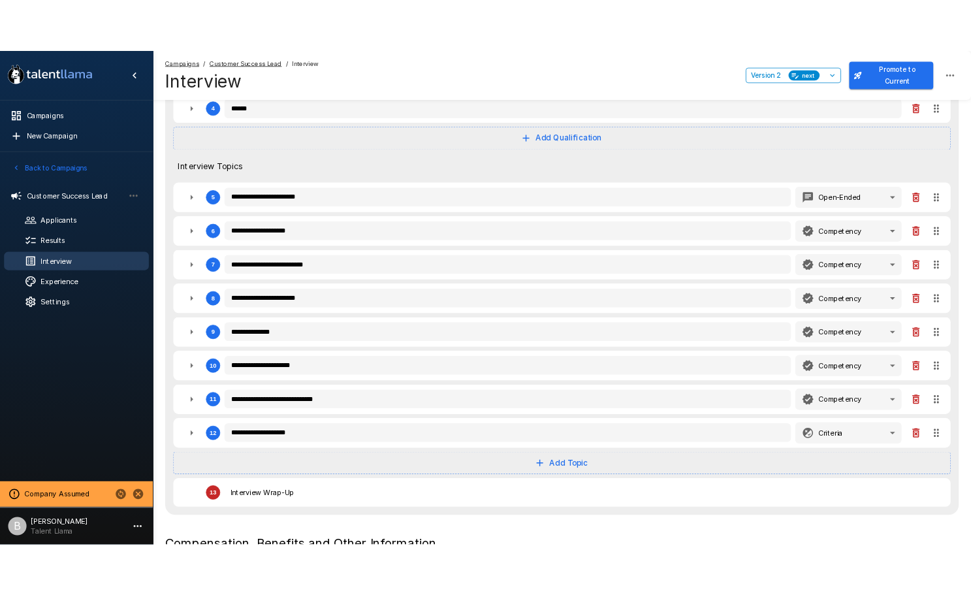
scroll to position [427, 0]
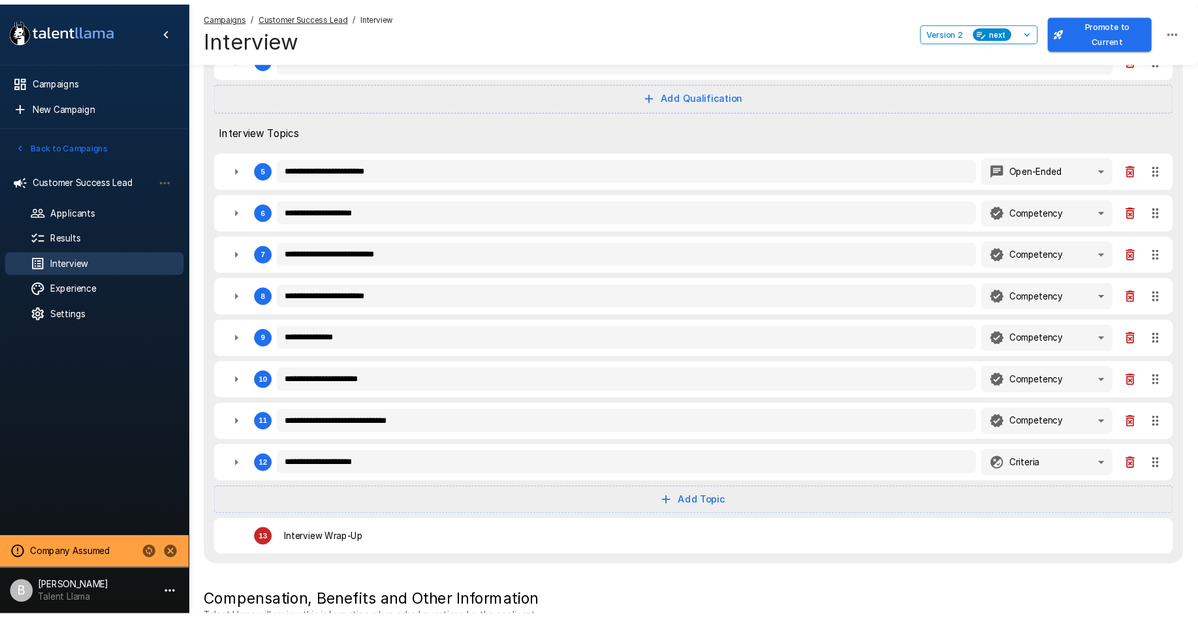
type textarea "*"
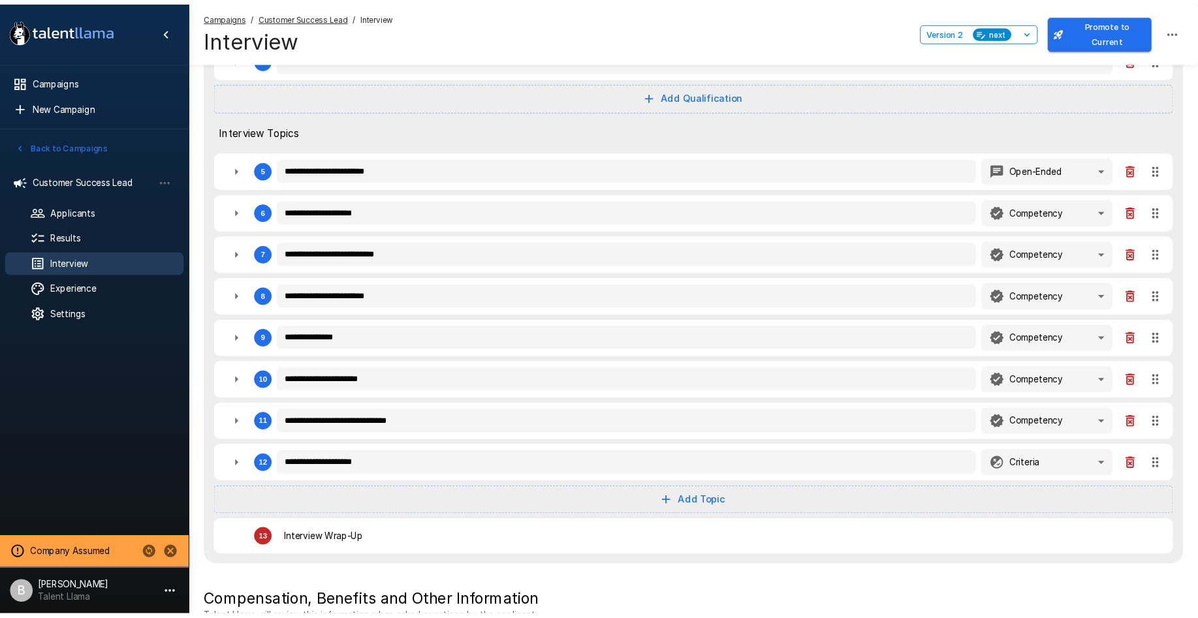
type textarea "*"
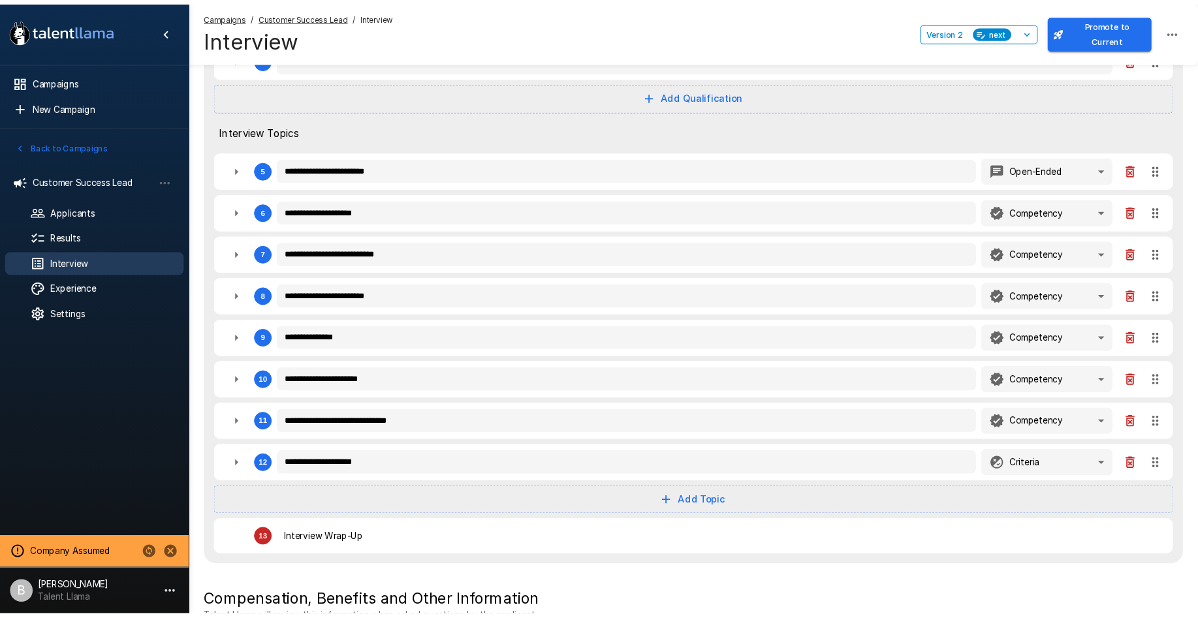
type textarea "*"
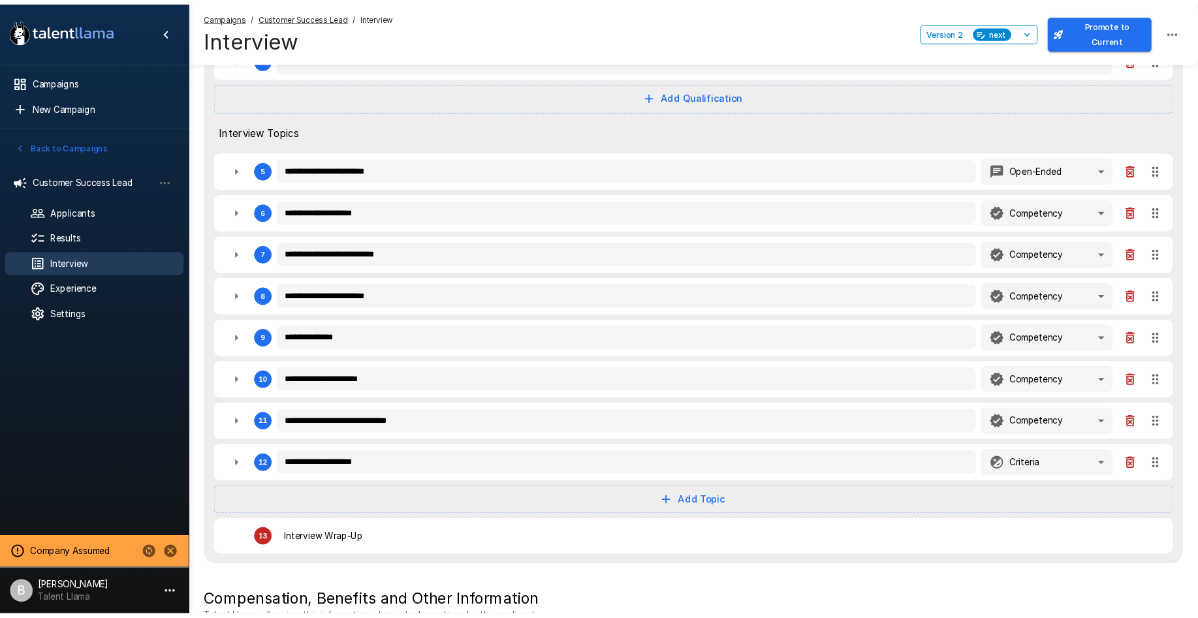
type textarea "*"
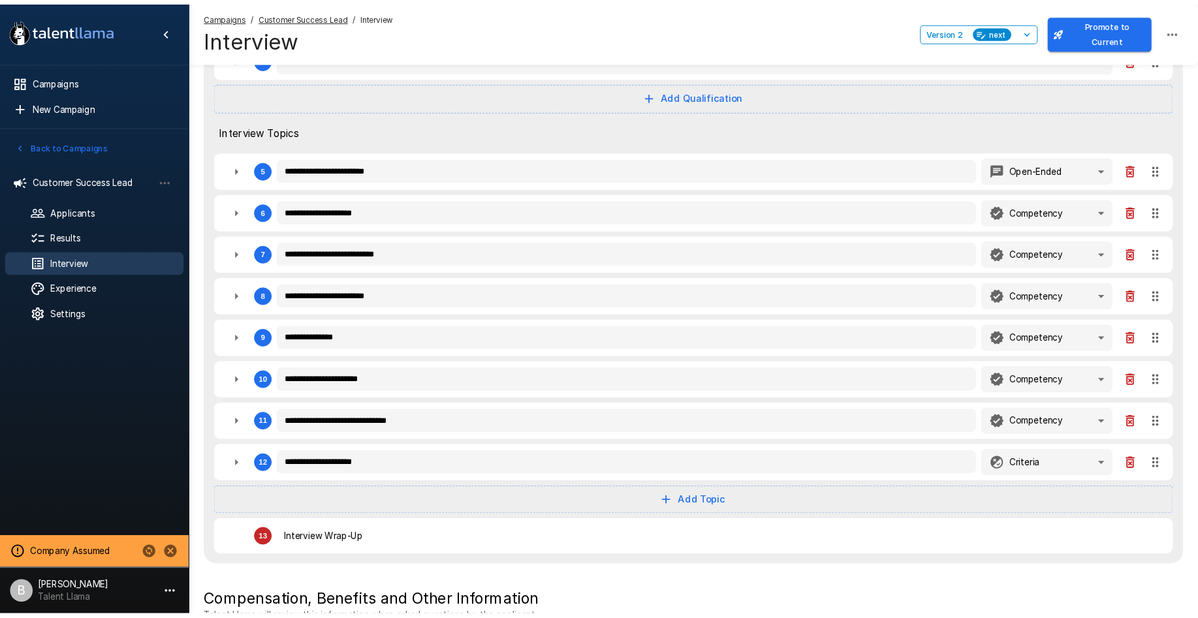
type textarea "*"
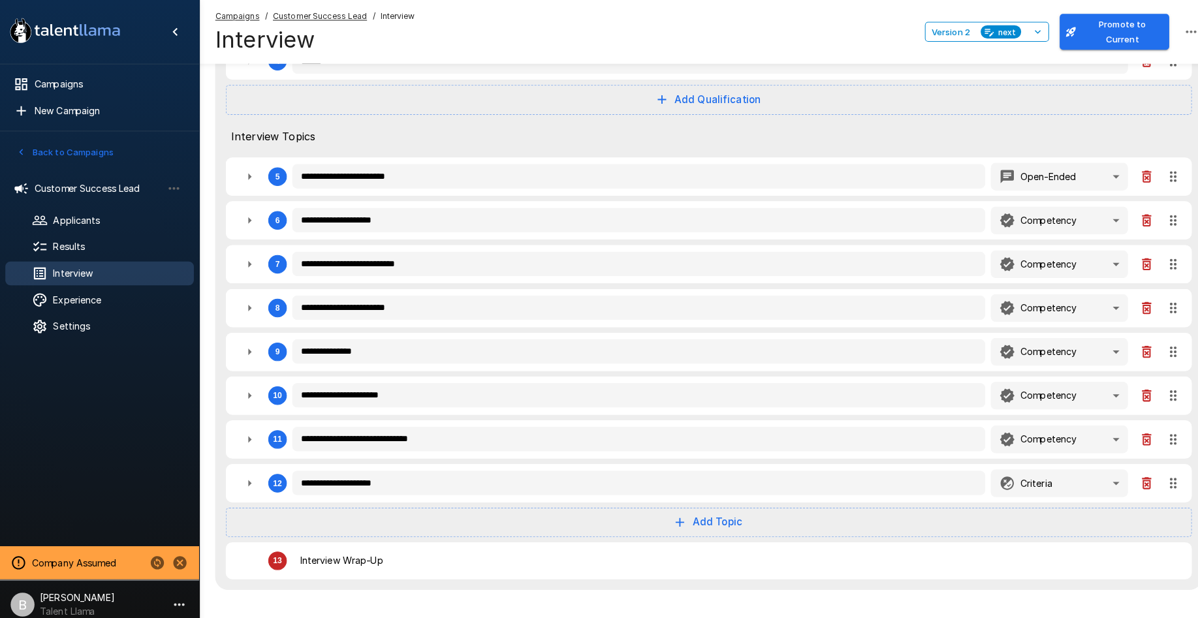
type textarea "*"
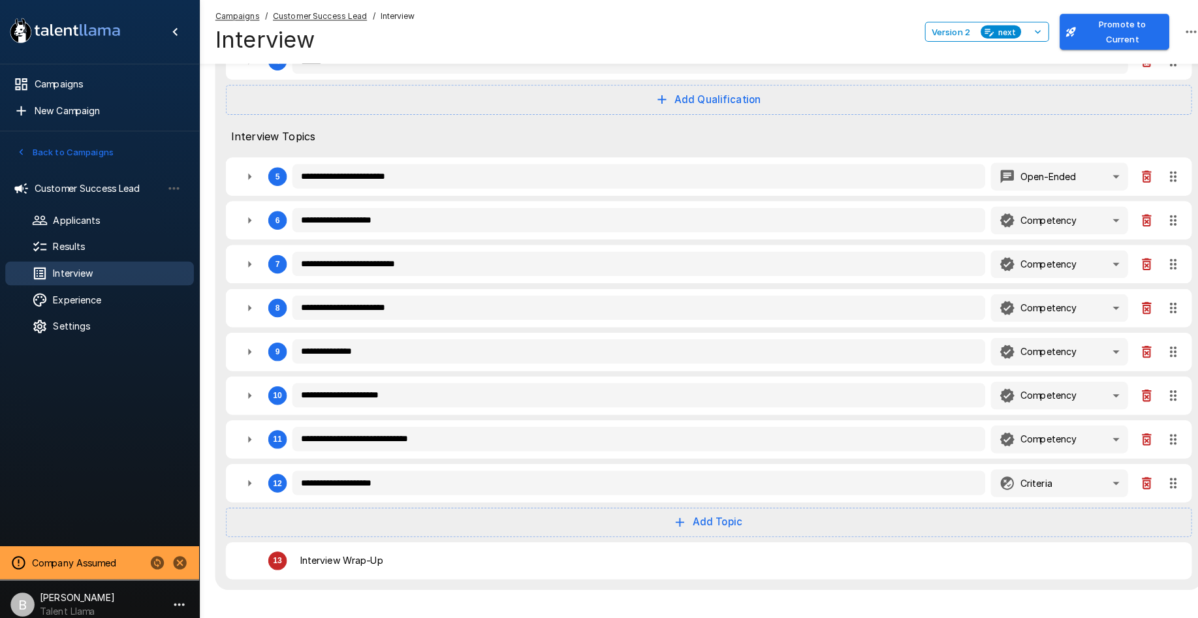
type textarea "*"
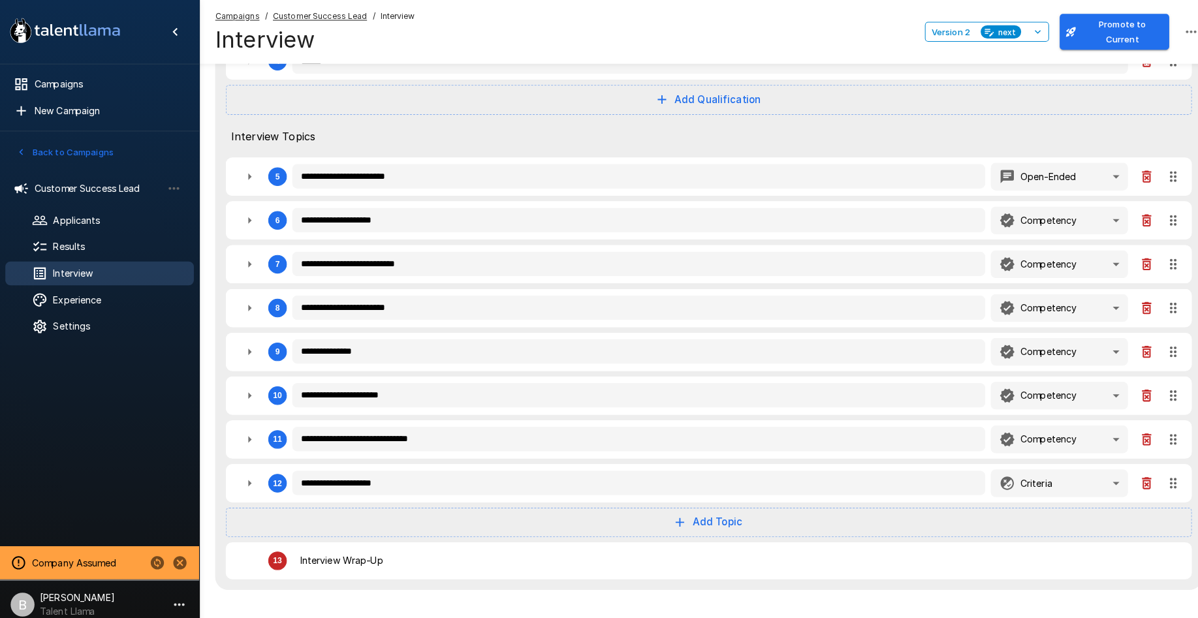
type textarea "*"
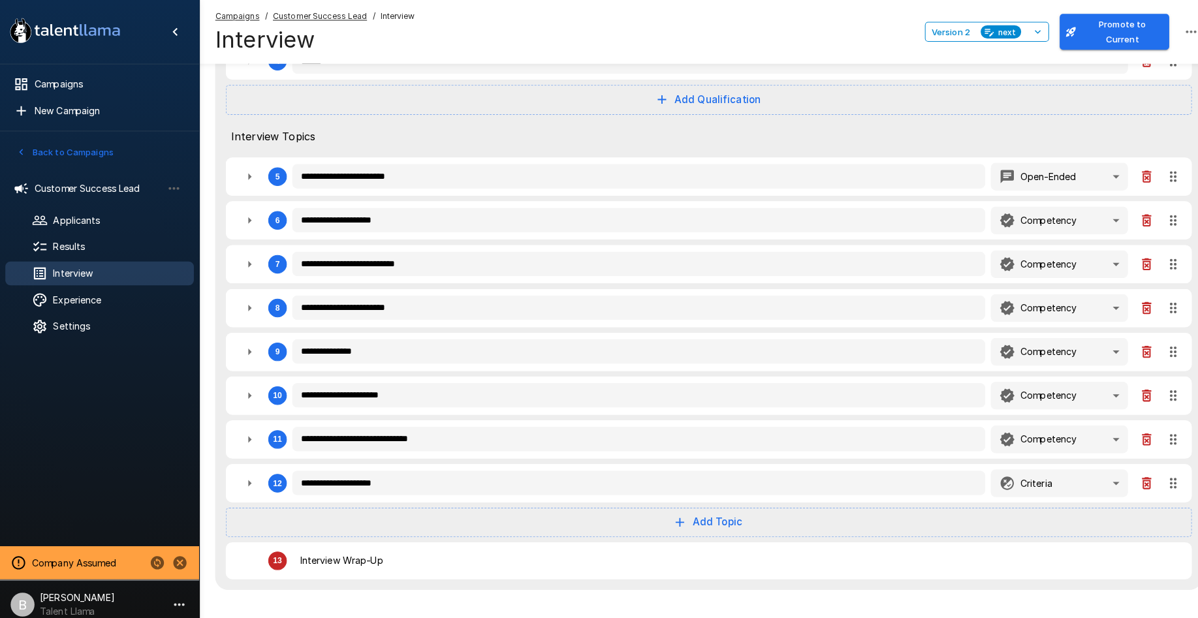
type textarea "*"
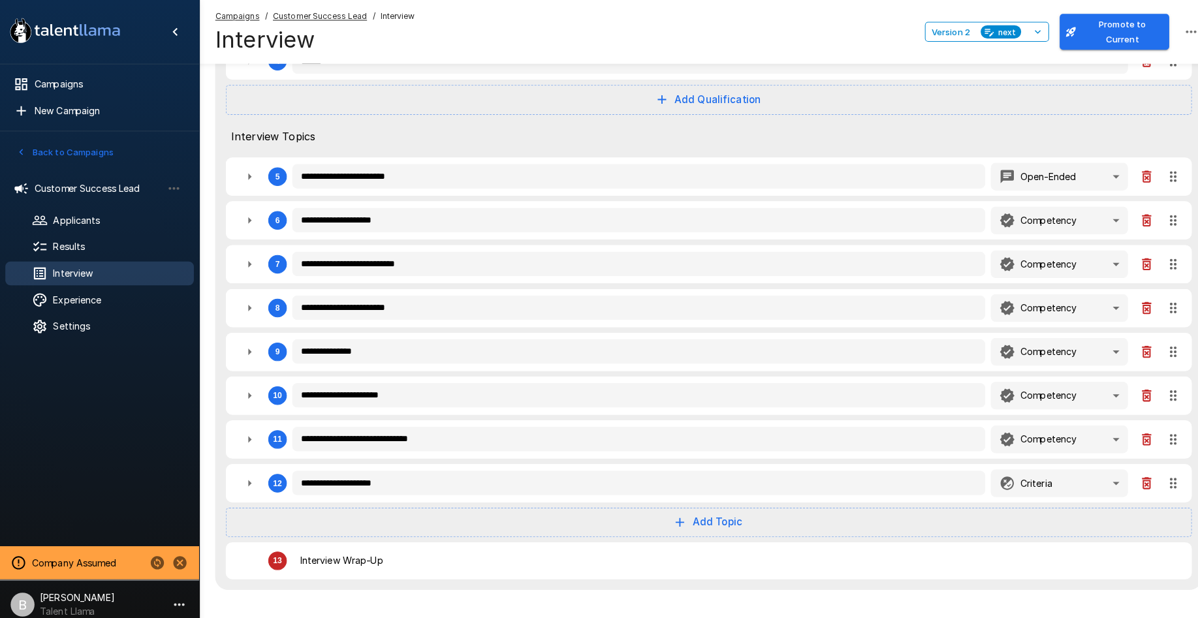
type textarea "*"
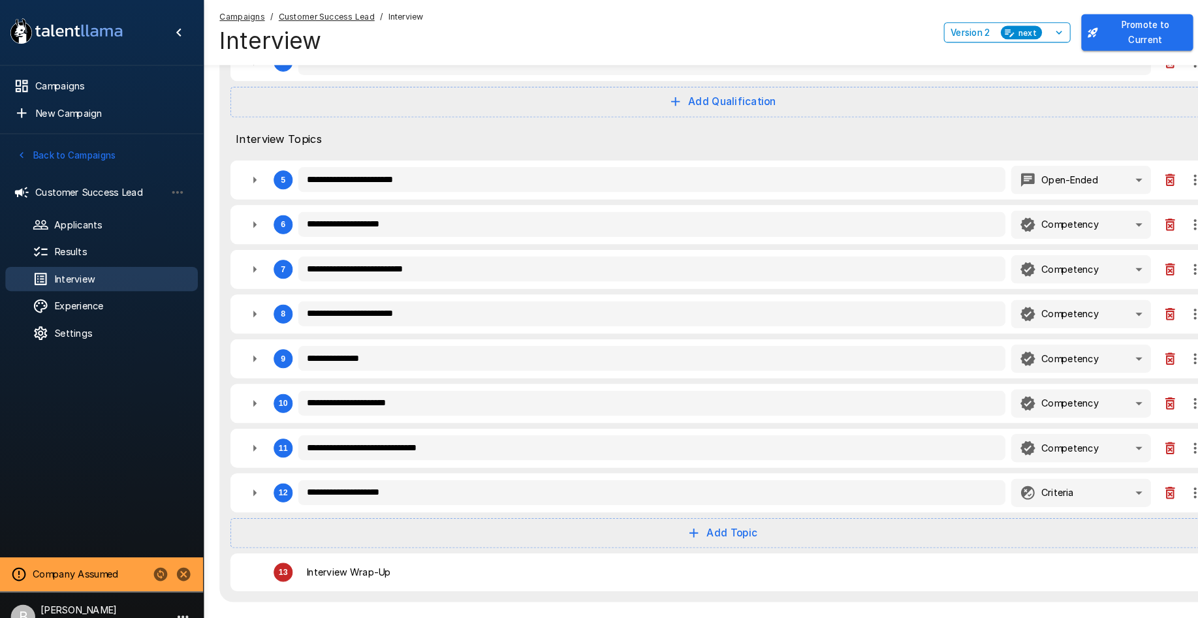
type textarea "*"
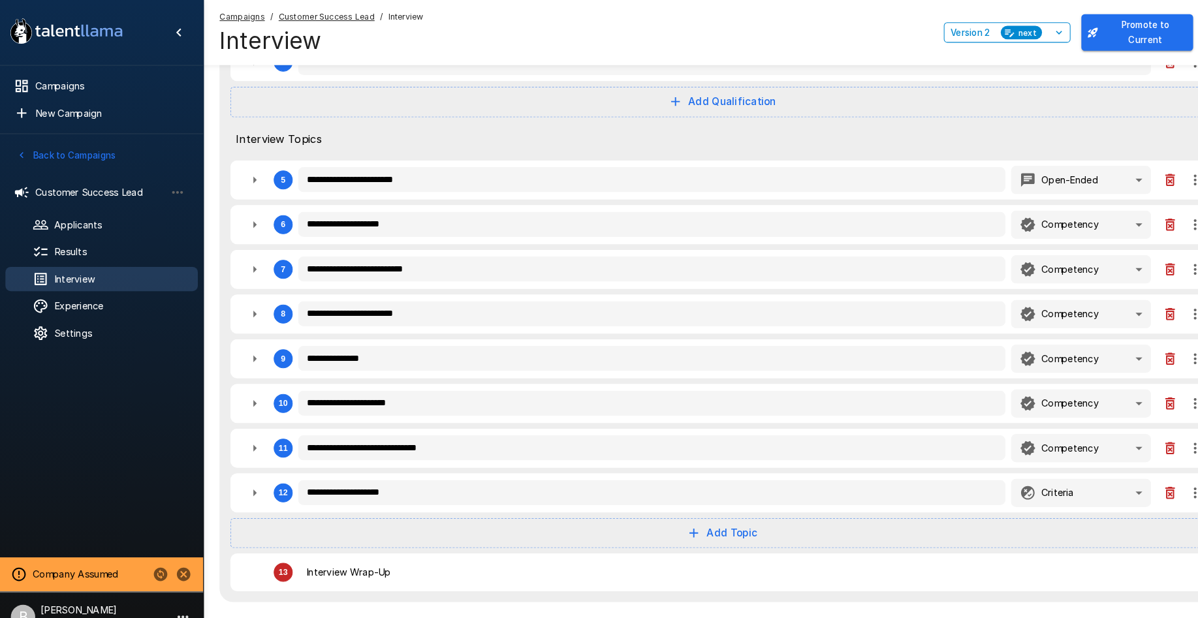
type textarea "*"
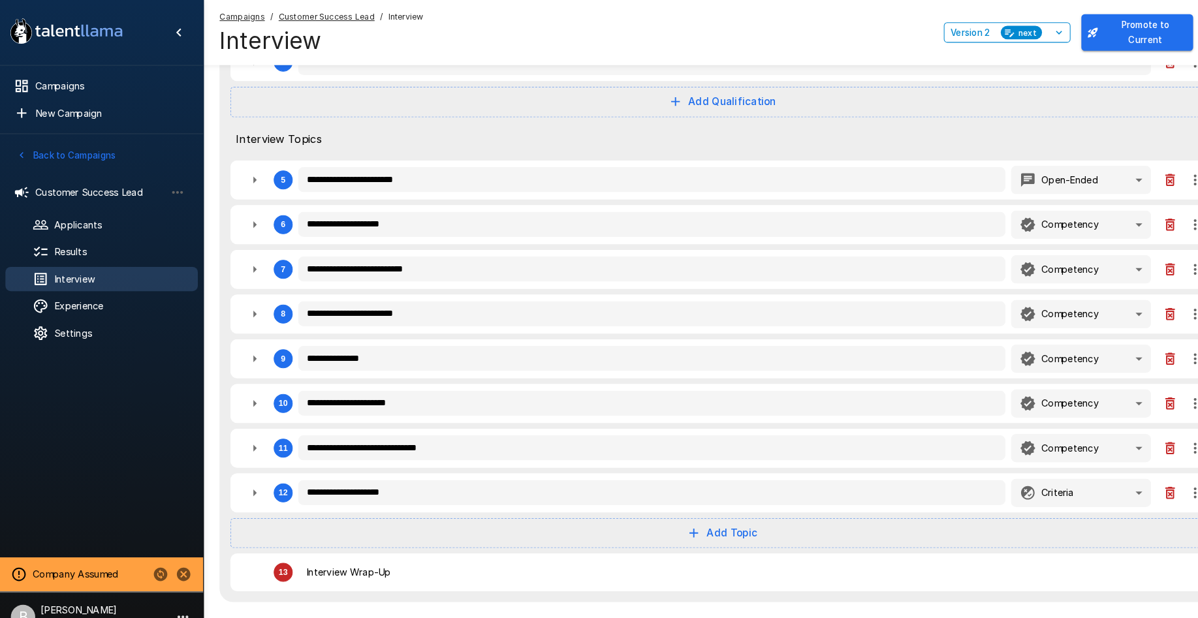
type textarea "*"
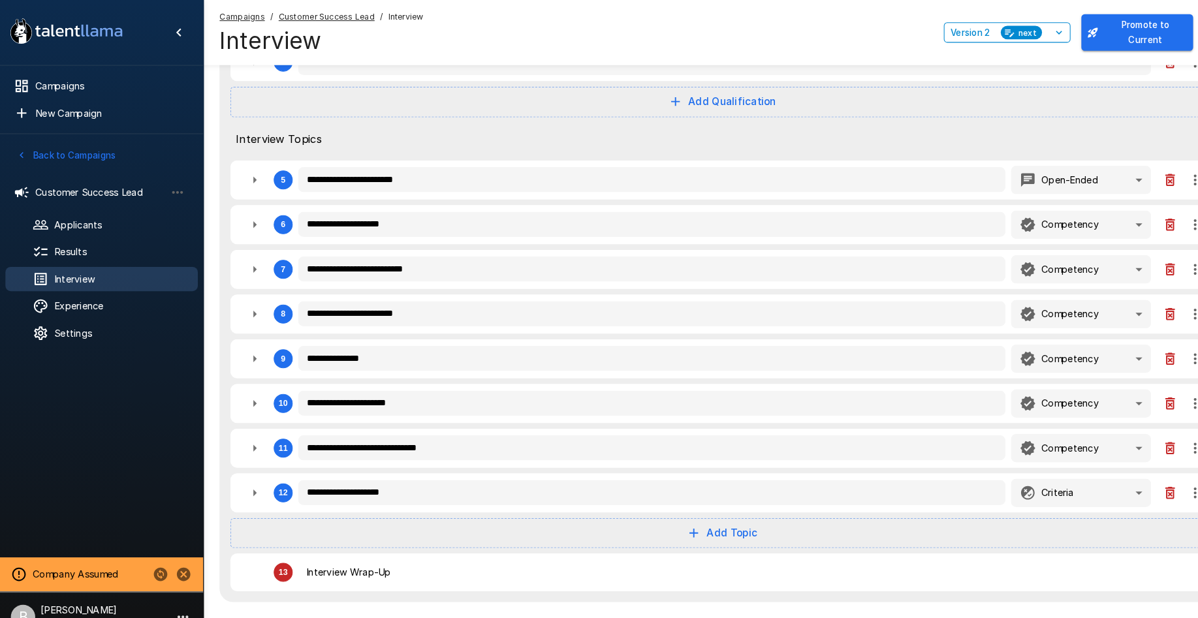
type textarea "*"
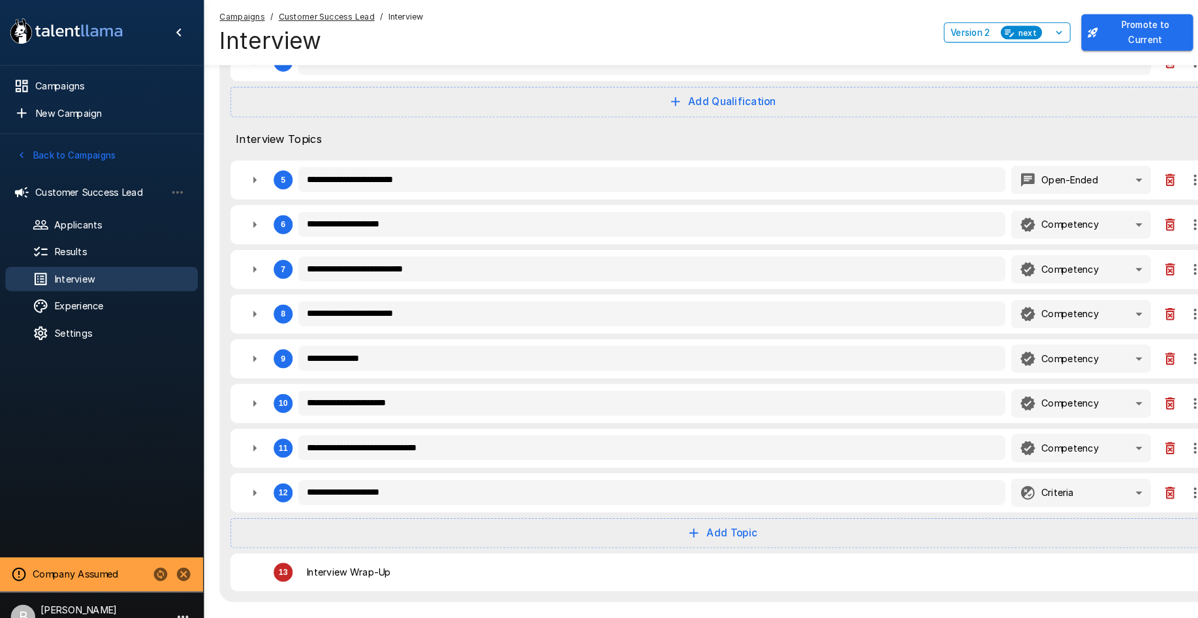
type textarea "*"
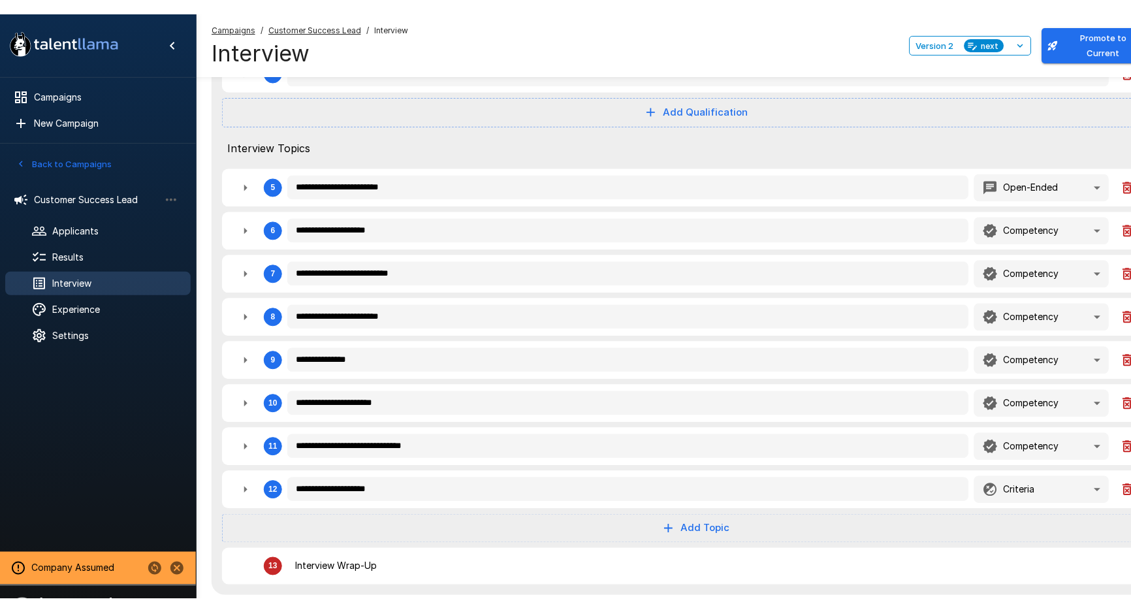
type textarea "*"
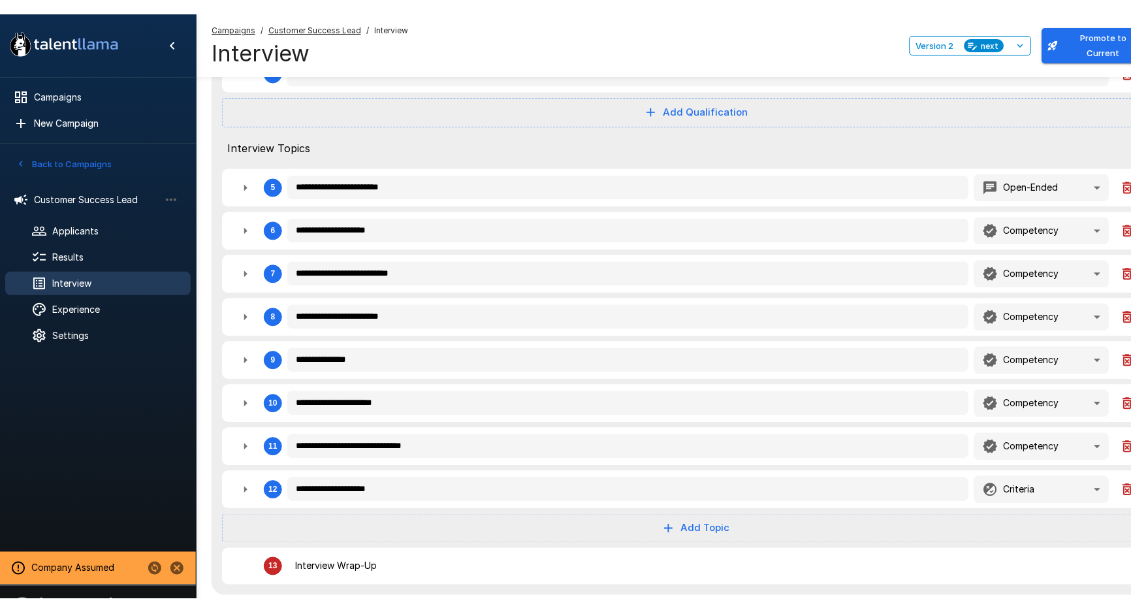
type textarea "*"
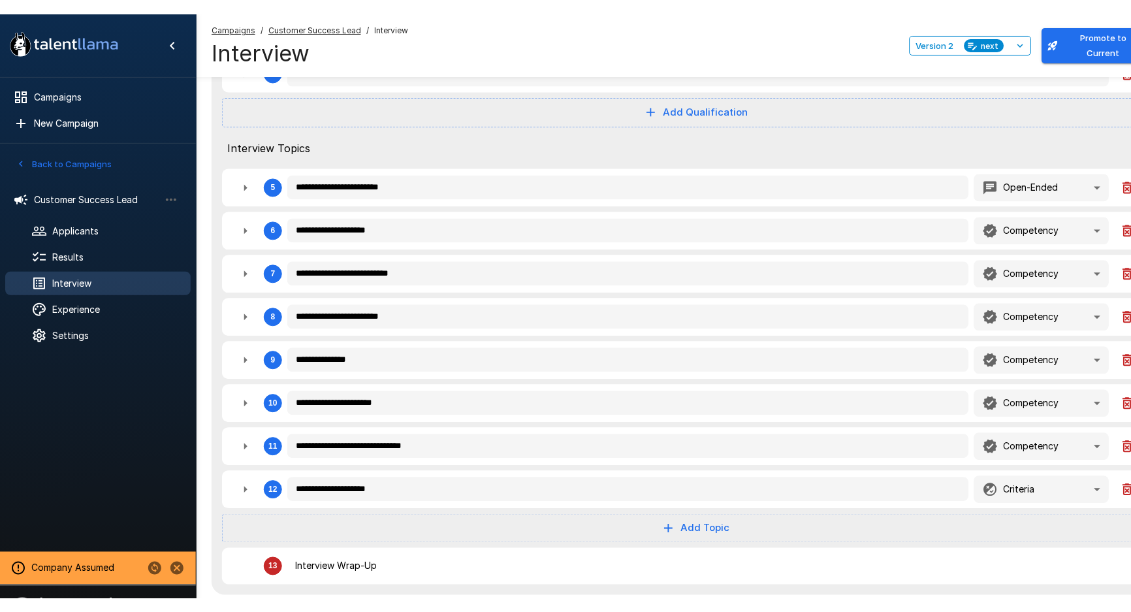
type textarea "*"
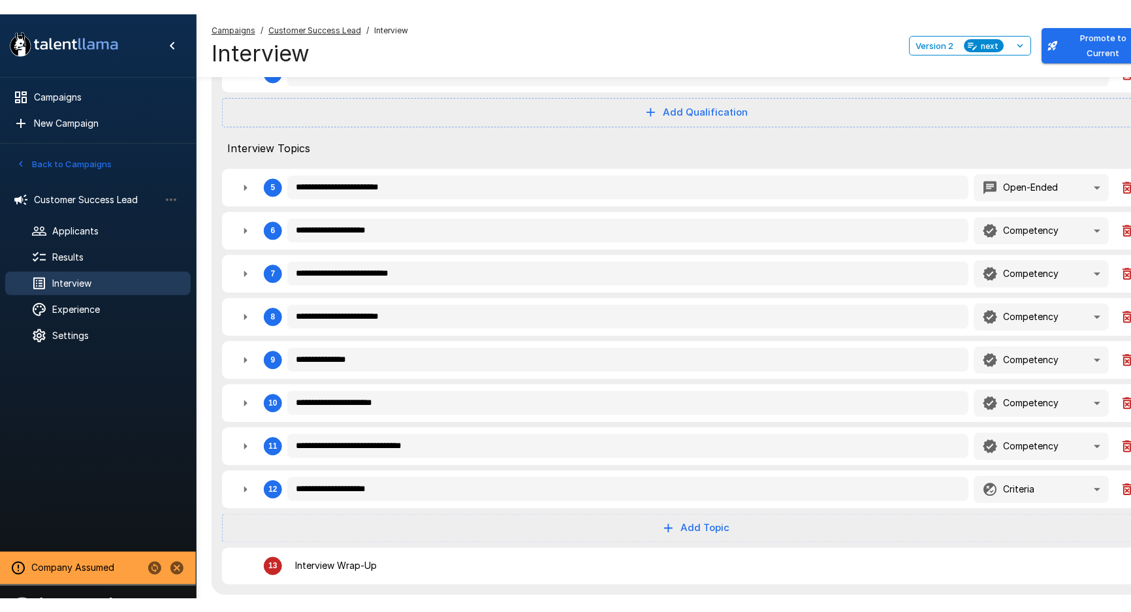
type textarea "*"
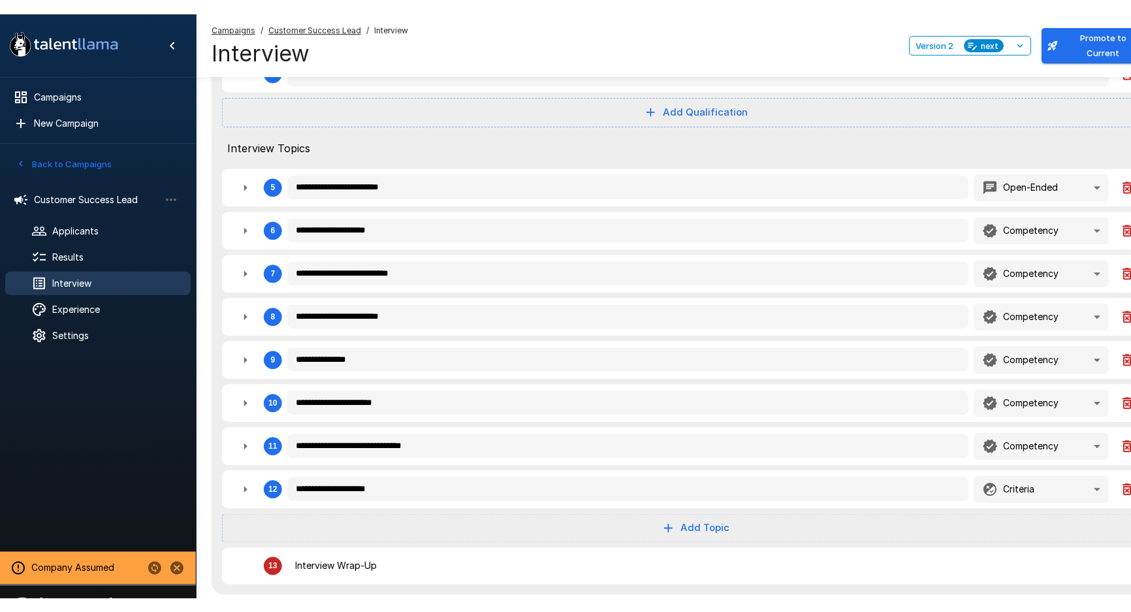
type textarea "*"
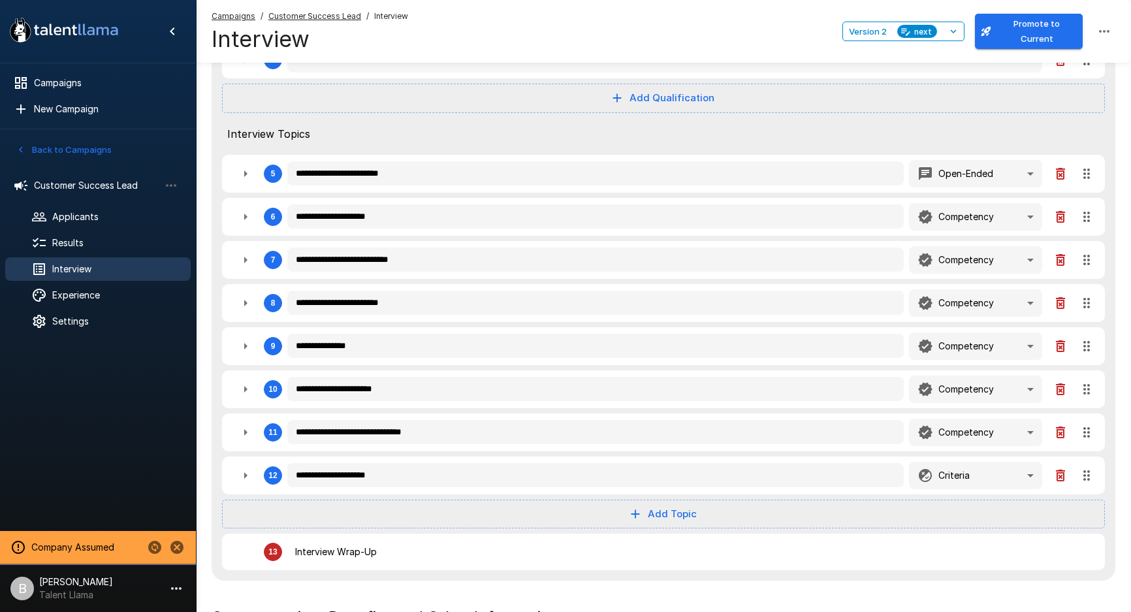
type textarea "*"
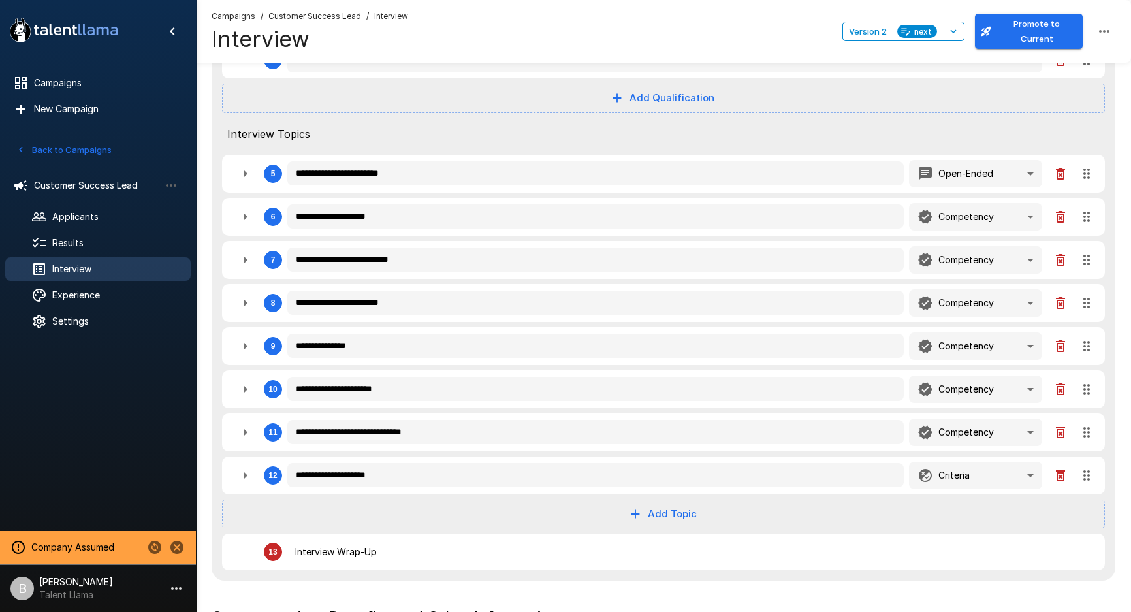
type textarea "*"
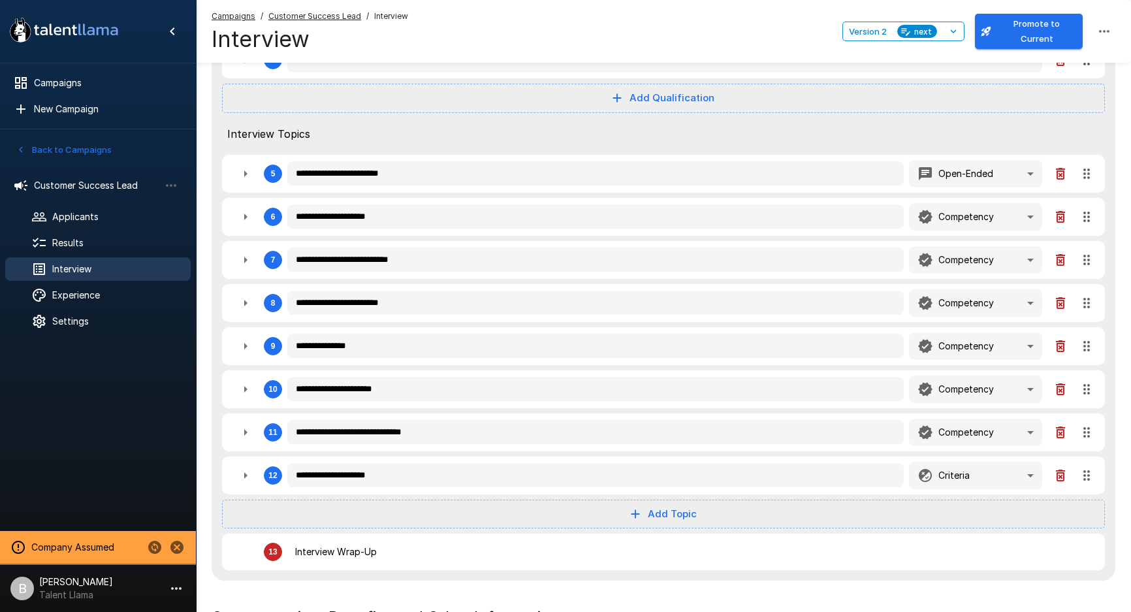
type textarea "*"
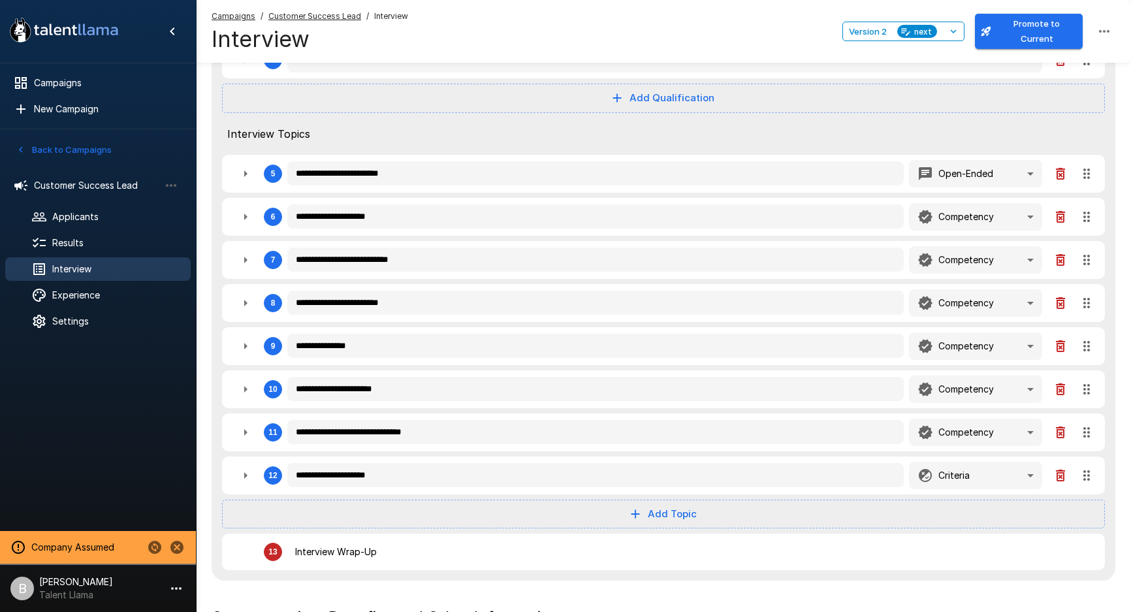
type textarea "*"
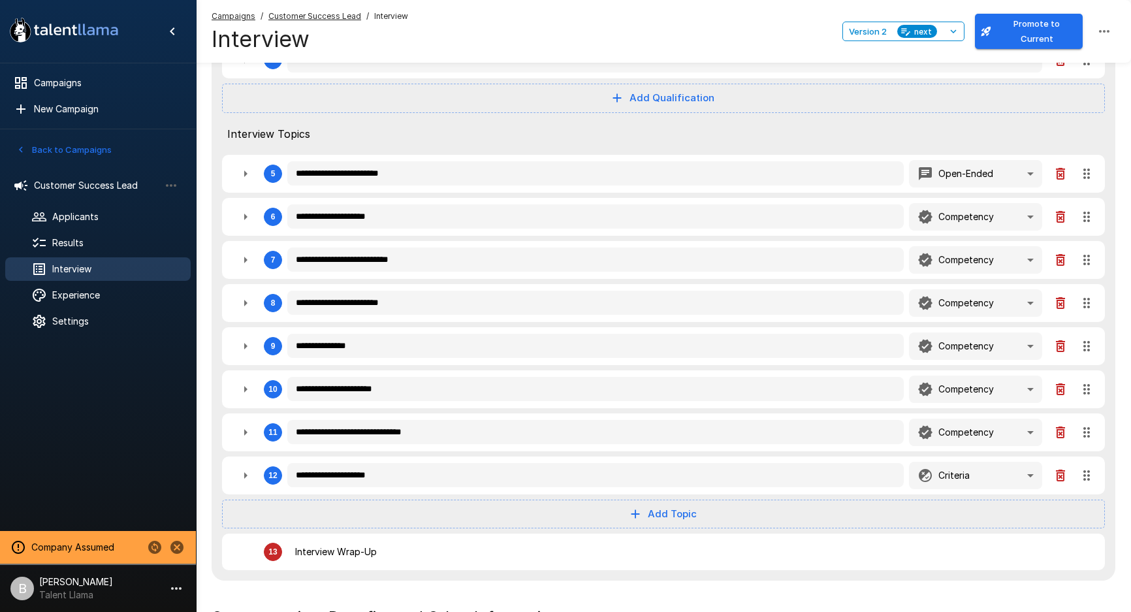
type textarea "*"
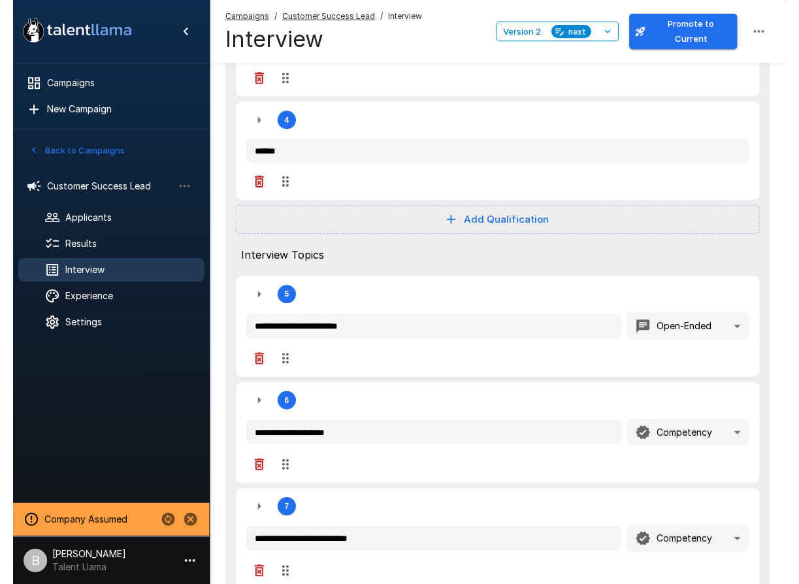
scroll to position [441, 0]
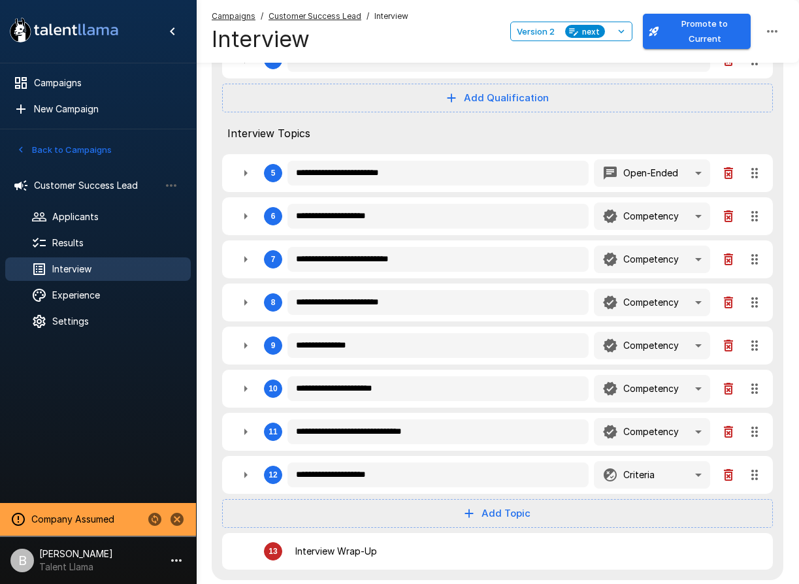
click at [249, 300] on icon "button" at bounding box center [246, 302] width 16 height 16
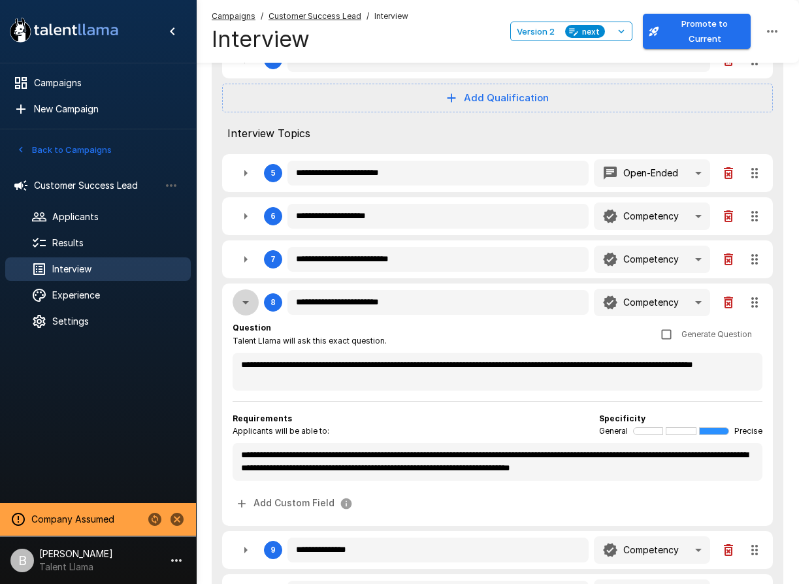
click at [249, 300] on icon "button" at bounding box center [246, 302] width 16 height 16
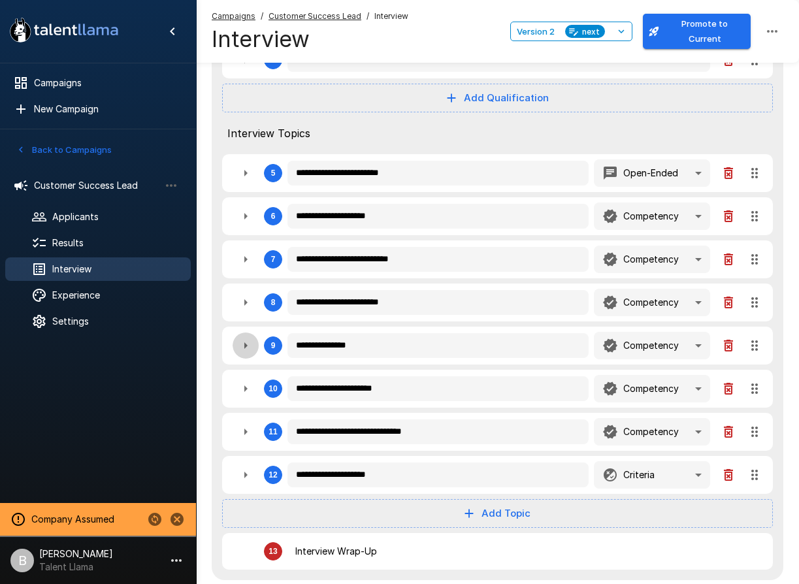
click at [233, 340] on button "button" at bounding box center [245, 345] width 26 height 26
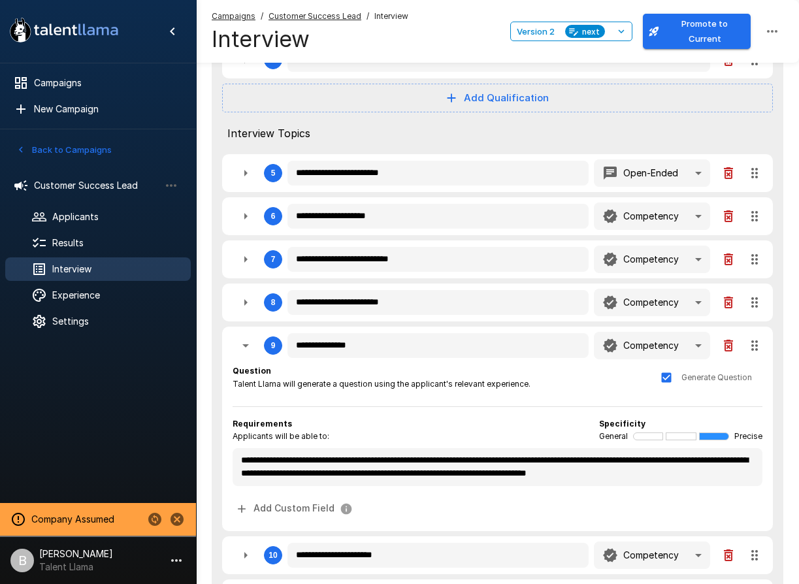
click at [242, 345] on icon "button" at bounding box center [246, 346] width 16 height 16
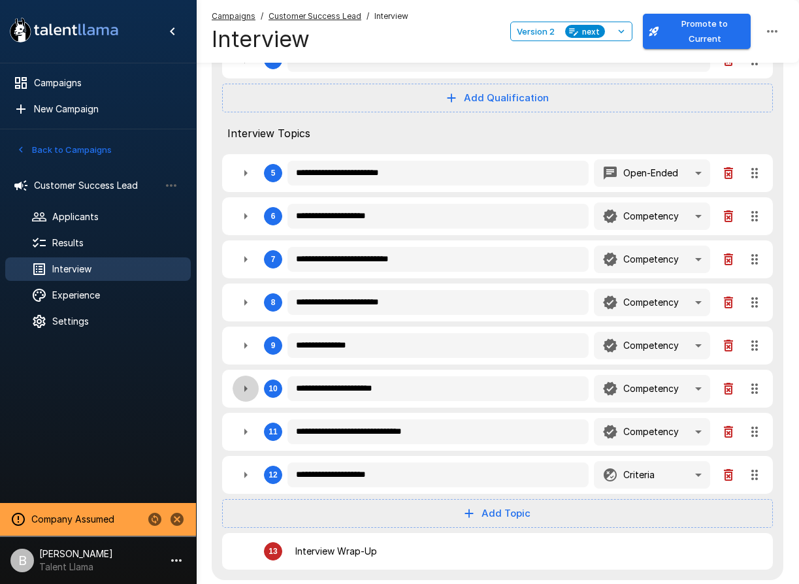
click at [240, 388] on icon "button" at bounding box center [246, 389] width 16 height 16
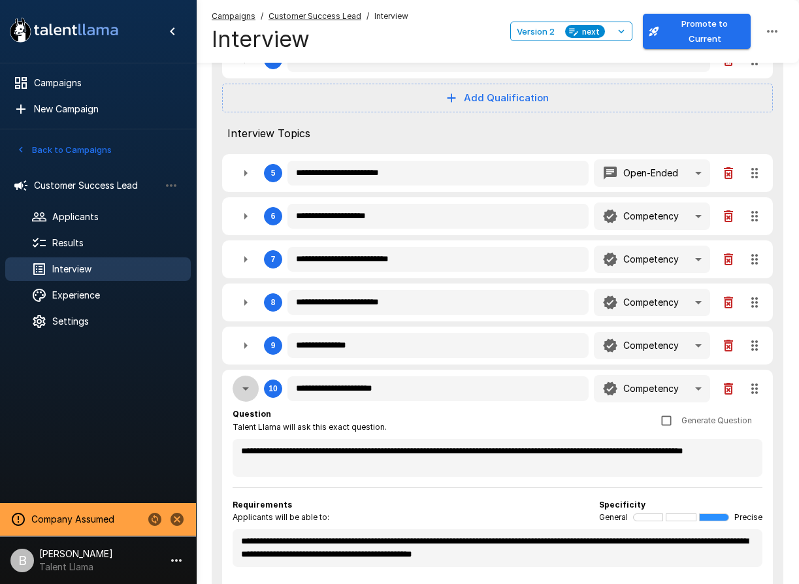
click at [241, 387] on icon "button" at bounding box center [246, 389] width 16 height 16
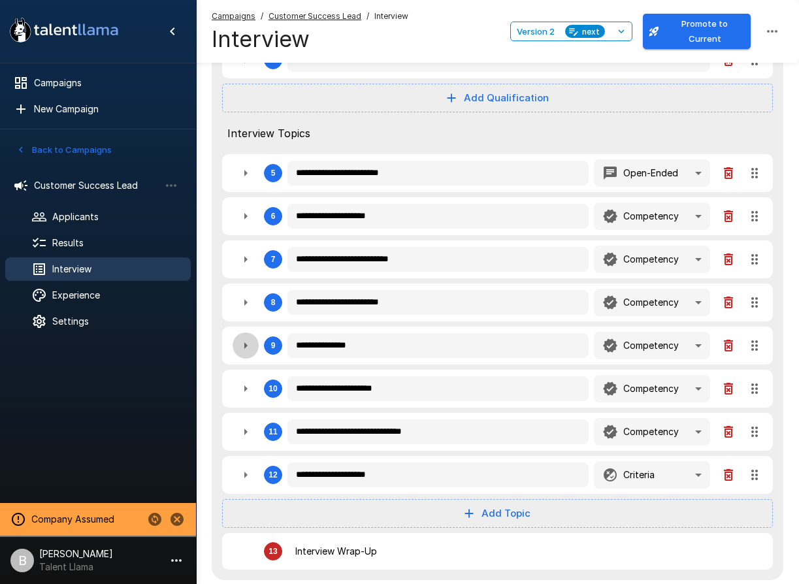
click at [245, 351] on icon "button" at bounding box center [246, 346] width 16 height 16
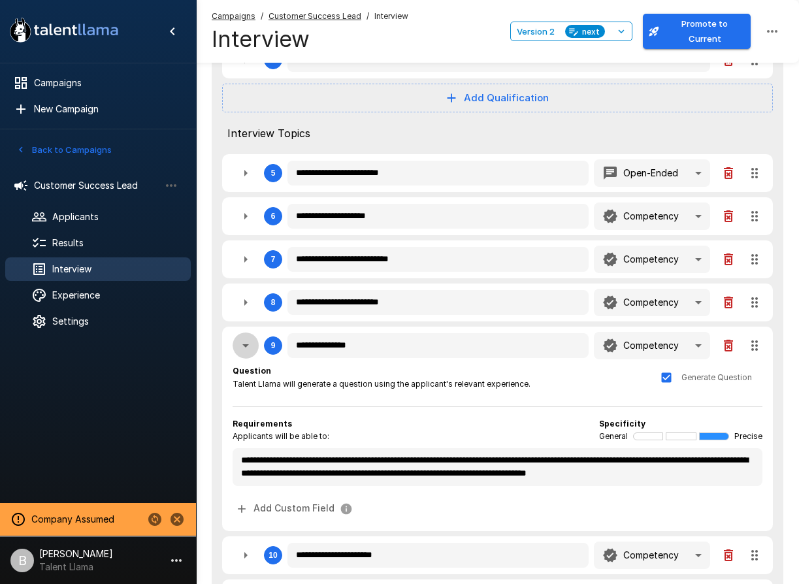
click at [245, 351] on icon "button" at bounding box center [246, 346] width 16 height 16
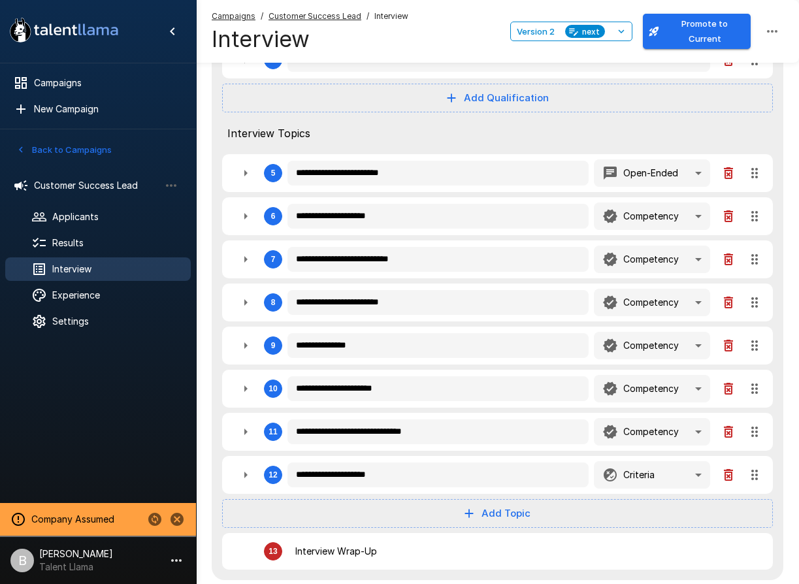
click at [247, 308] on icon "button" at bounding box center [246, 302] width 16 height 16
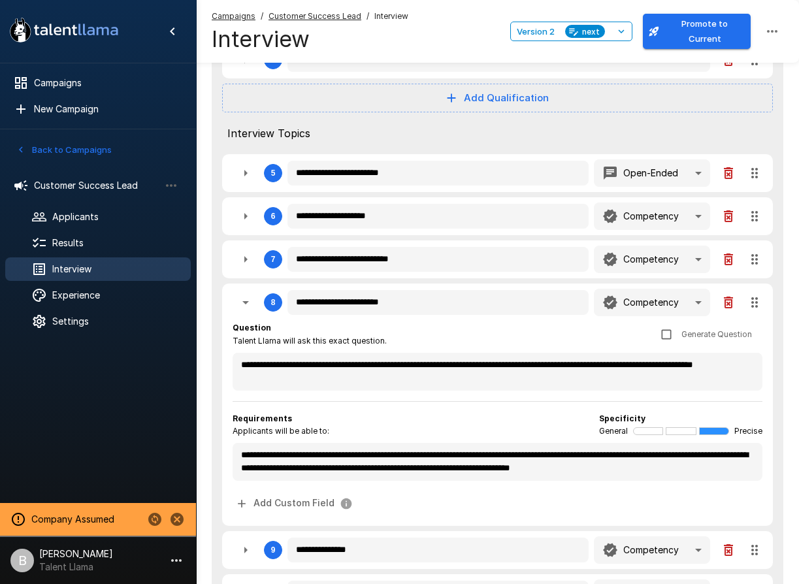
click at [247, 308] on icon "button" at bounding box center [246, 302] width 16 height 16
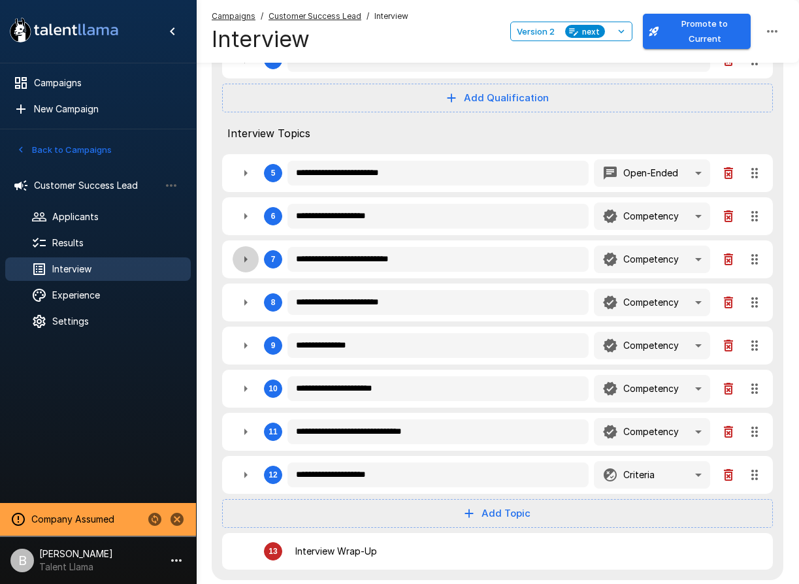
click at [236, 255] on button "button" at bounding box center [245, 259] width 26 height 26
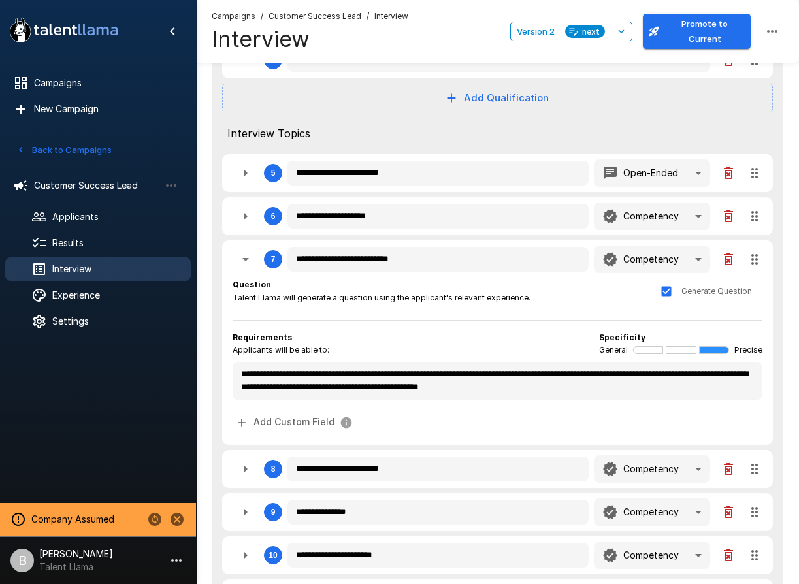
drag, startPoint x: 240, startPoint y: 250, endPoint x: 245, endPoint y: 223, distance: 27.8
click at [240, 250] on button "button" at bounding box center [245, 259] width 26 height 26
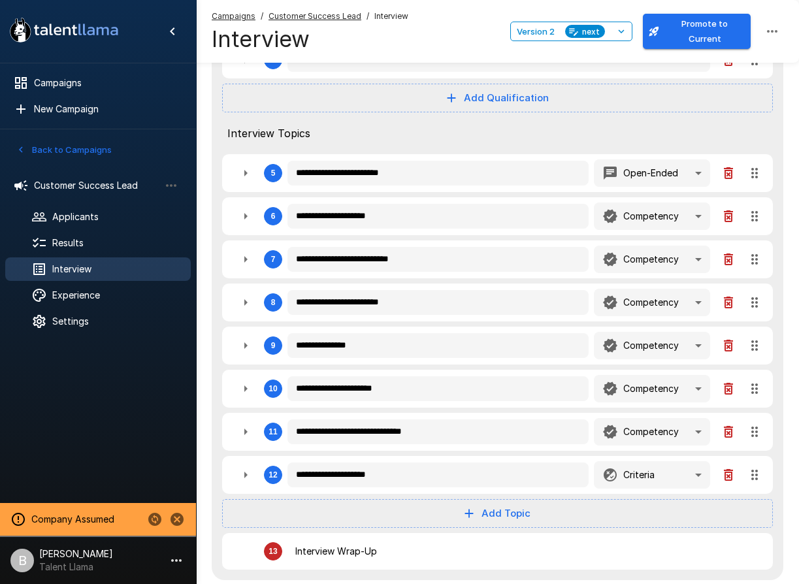
click at [246, 215] on icon "button" at bounding box center [245, 216] width 3 height 7
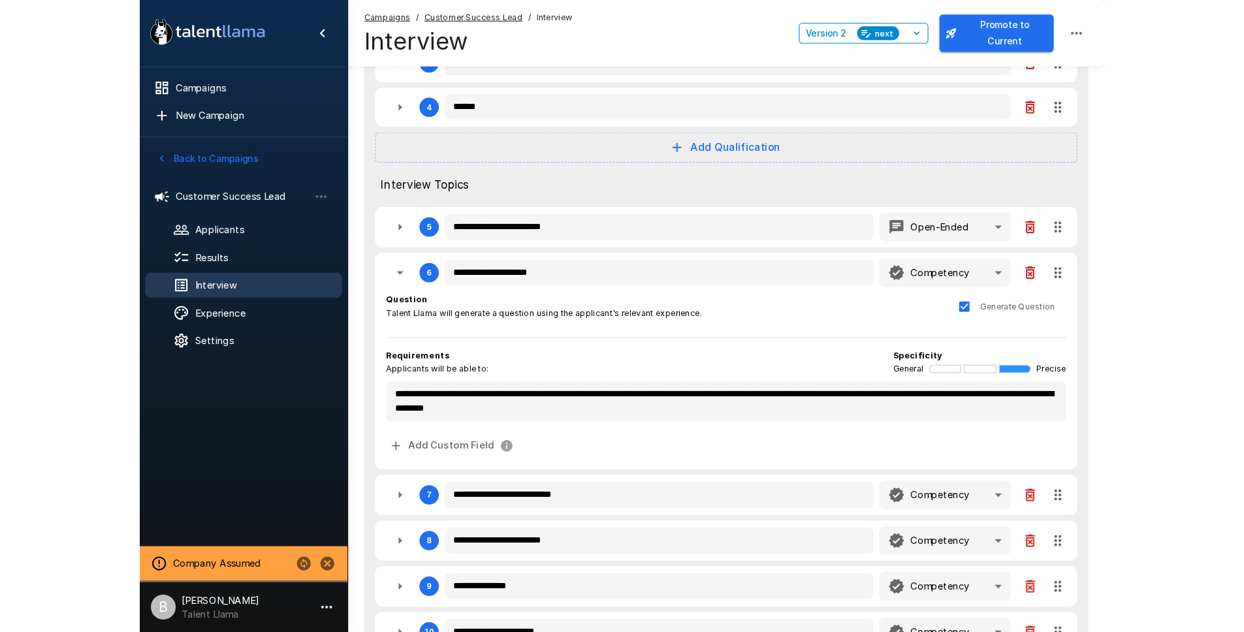
scroll to position [386, 0]
